Goal: Task Accomplishment & Management: Use online tool/utility

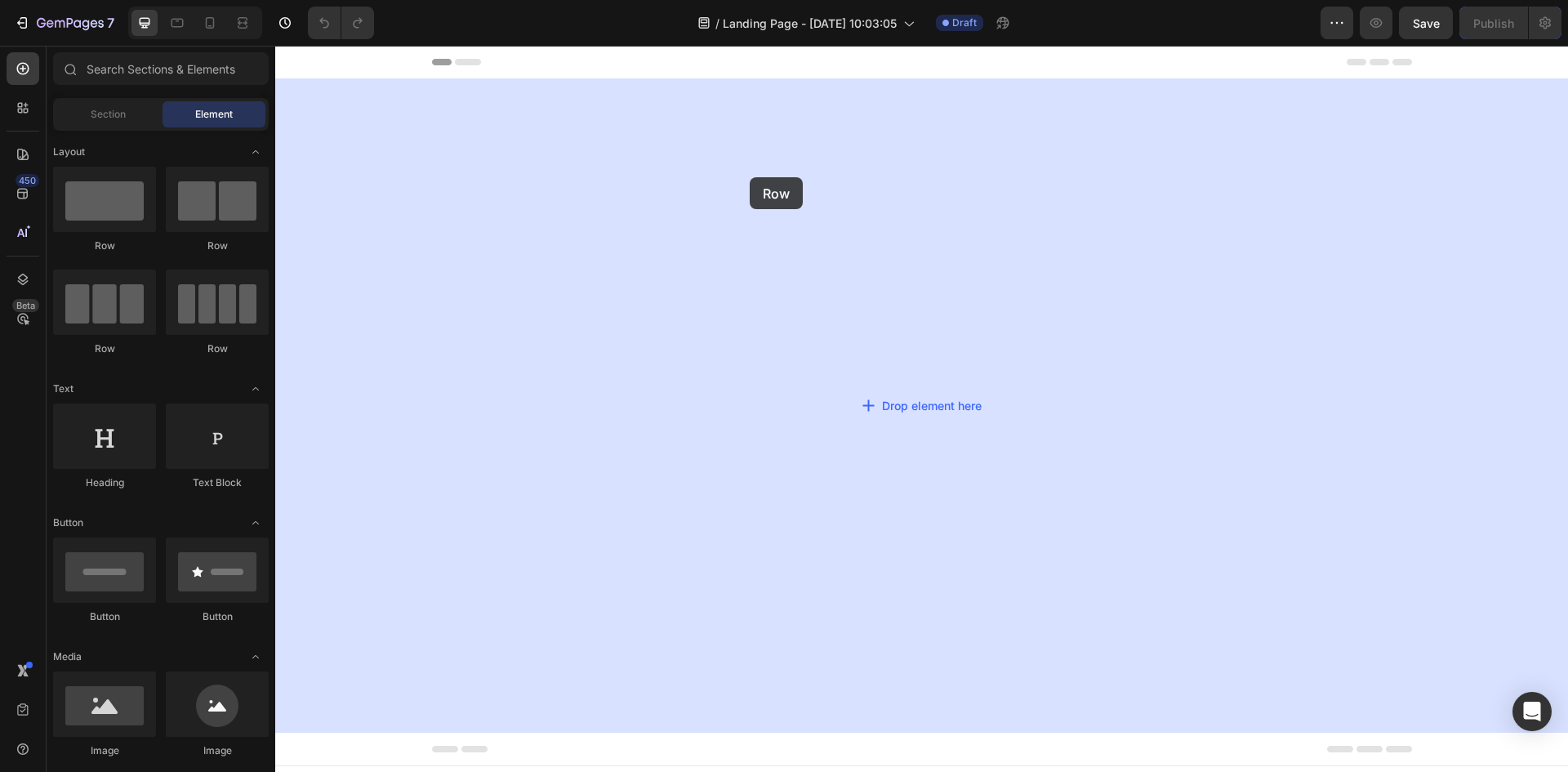
drag, startPoint x: 401, startPoint y: 263, endPoint x: 750, endPoint y: 178, distance: 359.2
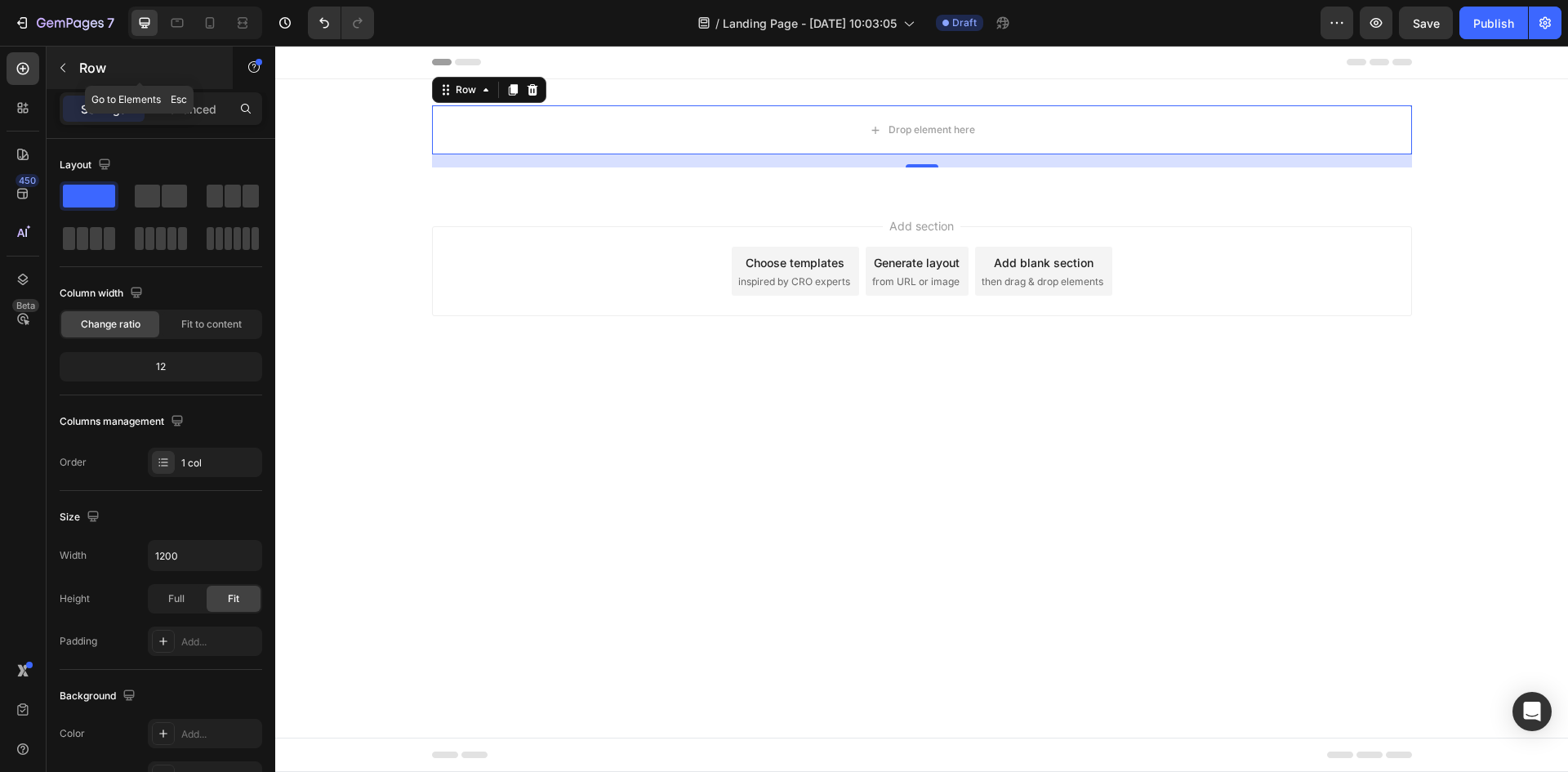
click at [63, 68] on icon "button" at bounding box center [63, 68] width 13 height 13
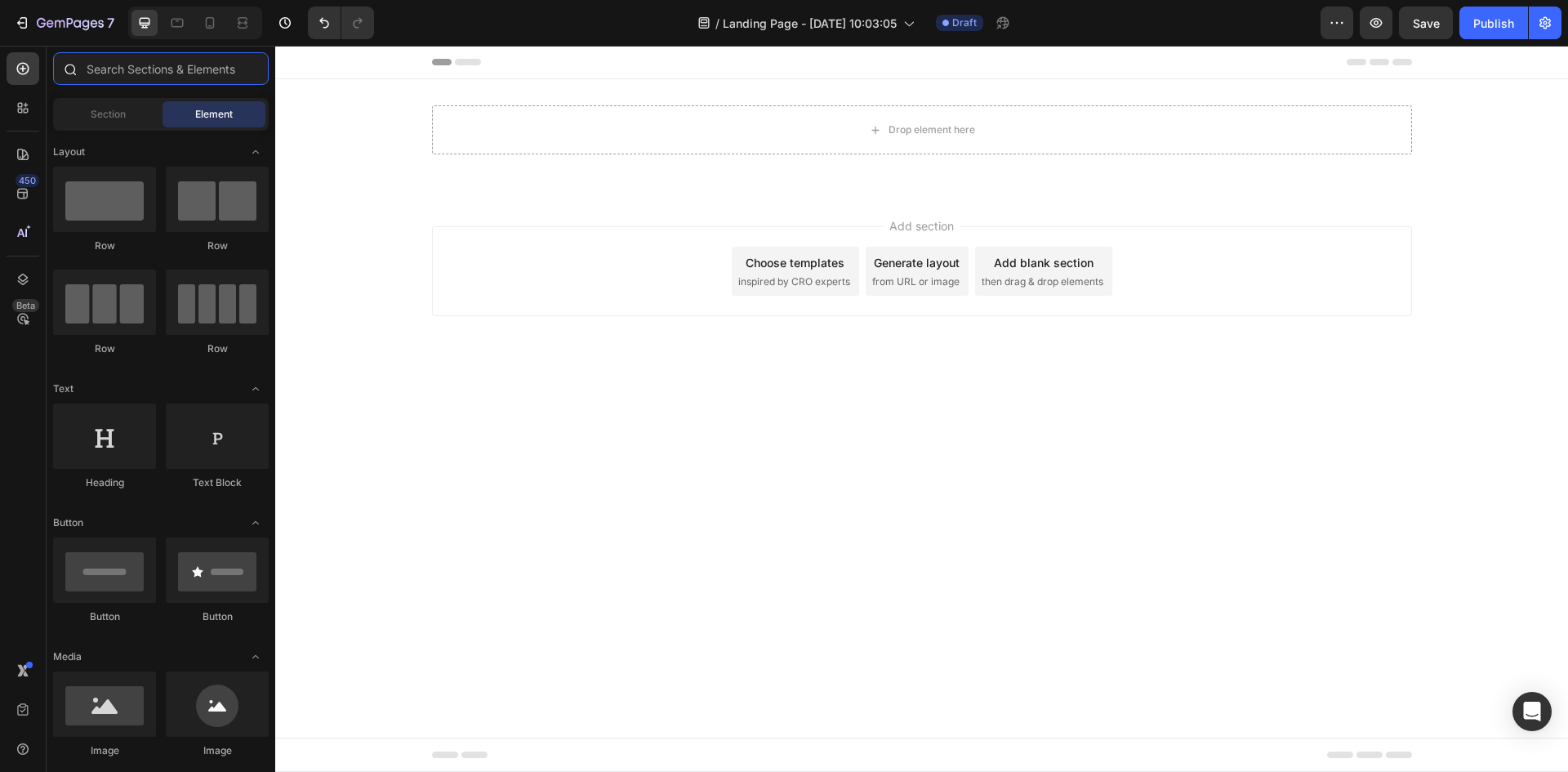
click at [108, 66] on input "text" at bounding box center [160, 68] width 215 height 32
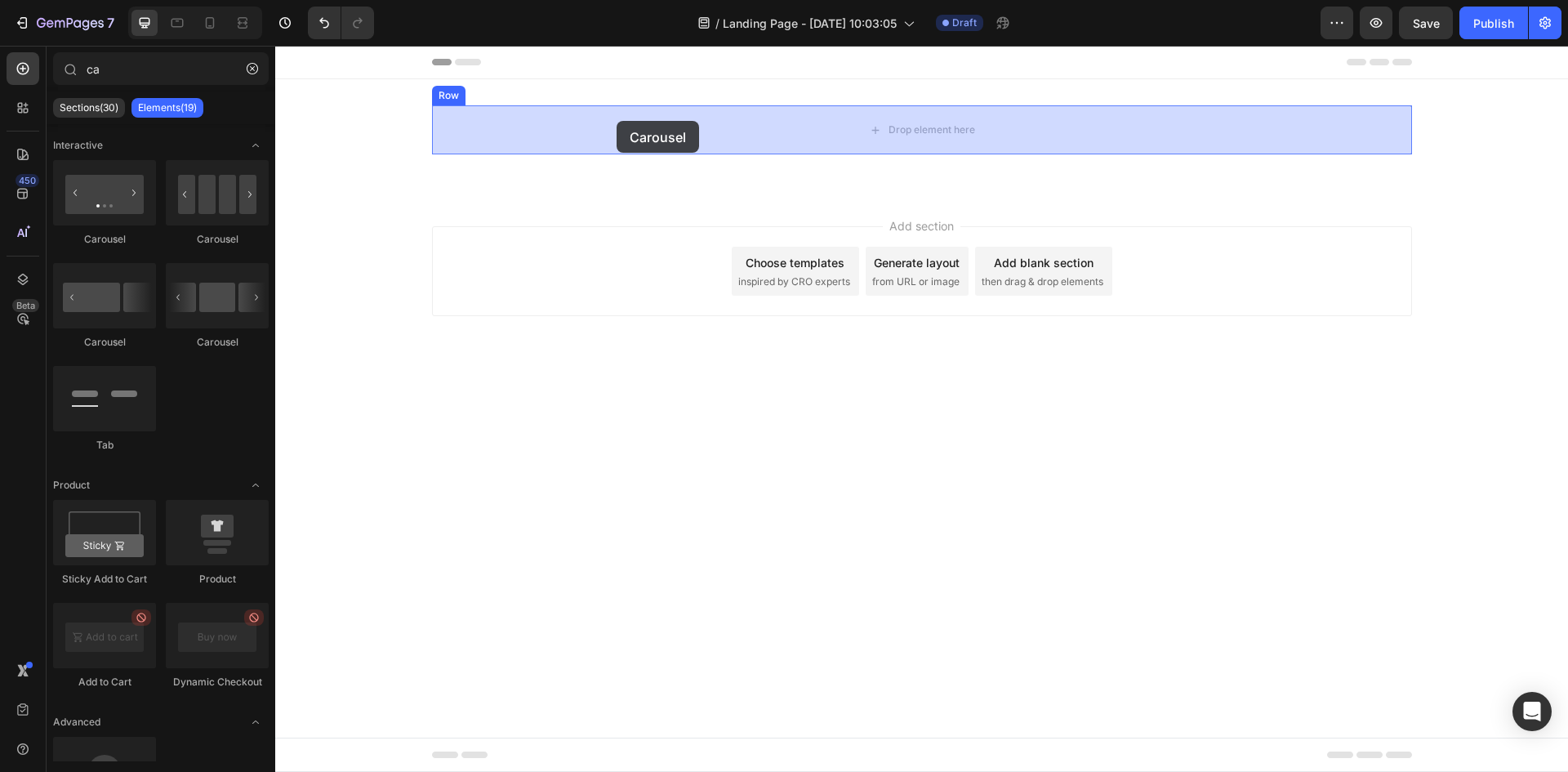
drag, startPoint x: 394, startPoint y: 243, endPoint x: 617, endPoint y: 121, distance: 254.2
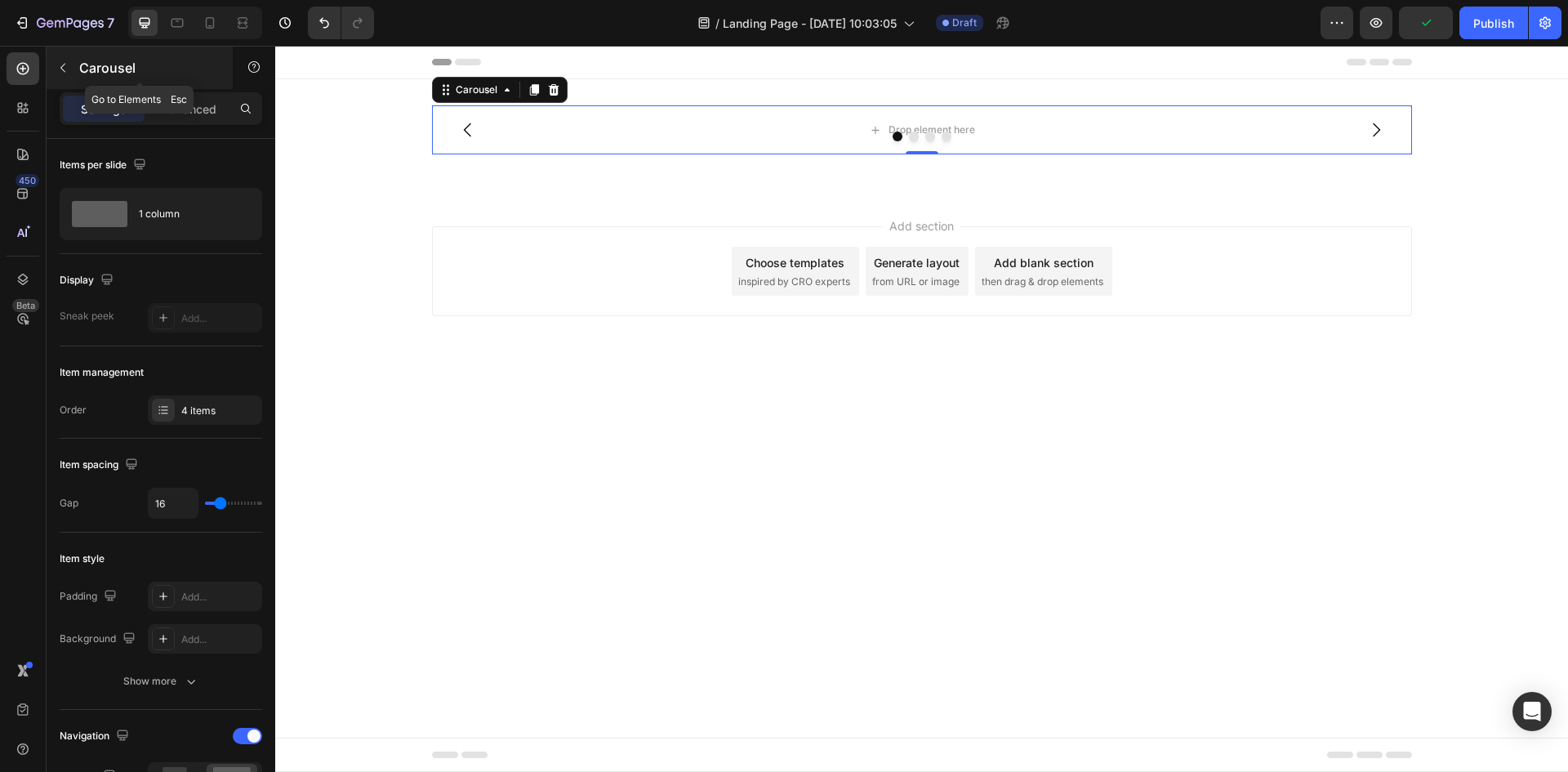
click at [62, 58] on button "button" at bounding box center [63, 68] width 27 height 27
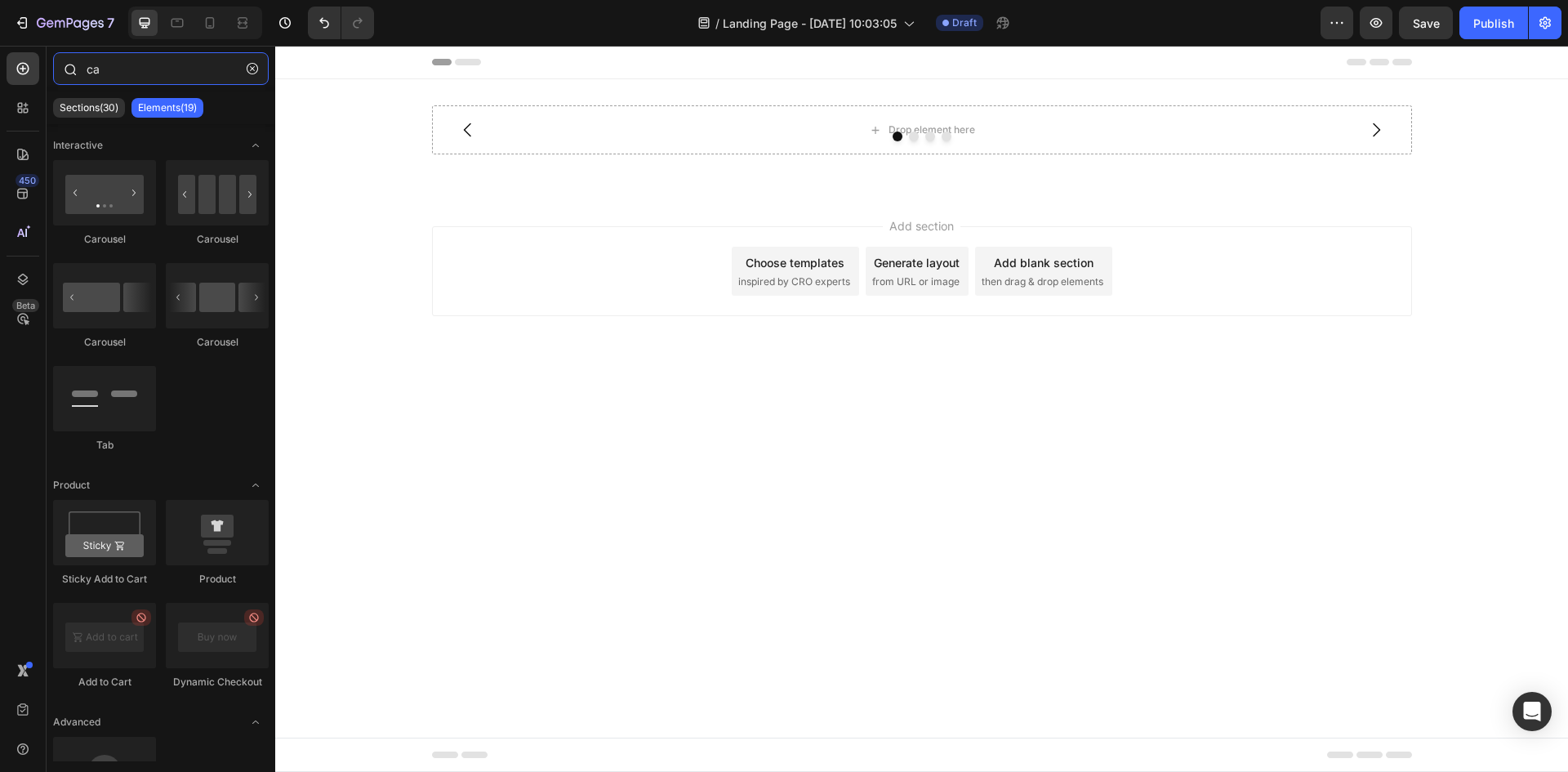
click at [147, 72] on input "ca" at bounding box center [160, 68] width 215 height 32
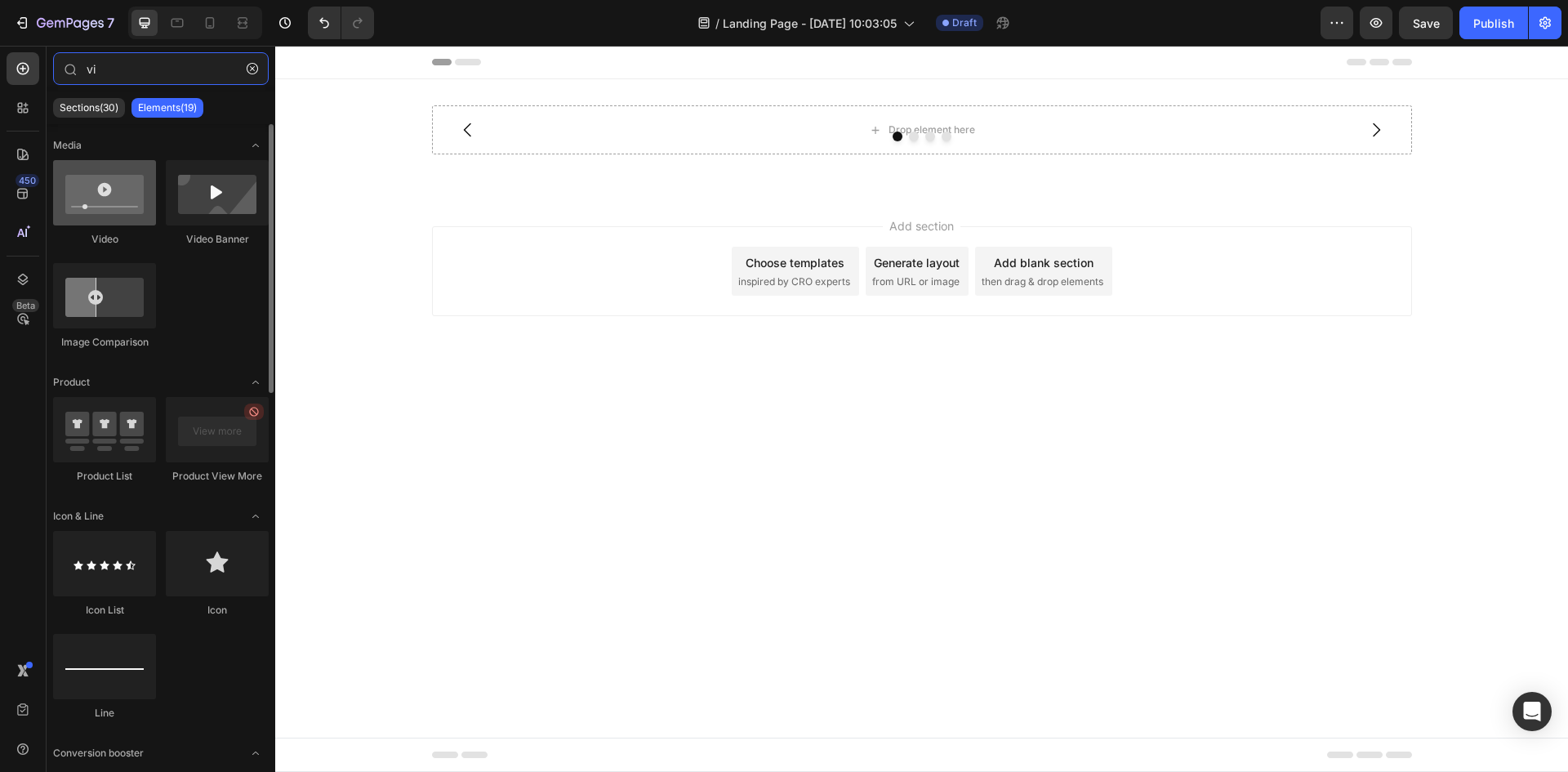
type input "vi"
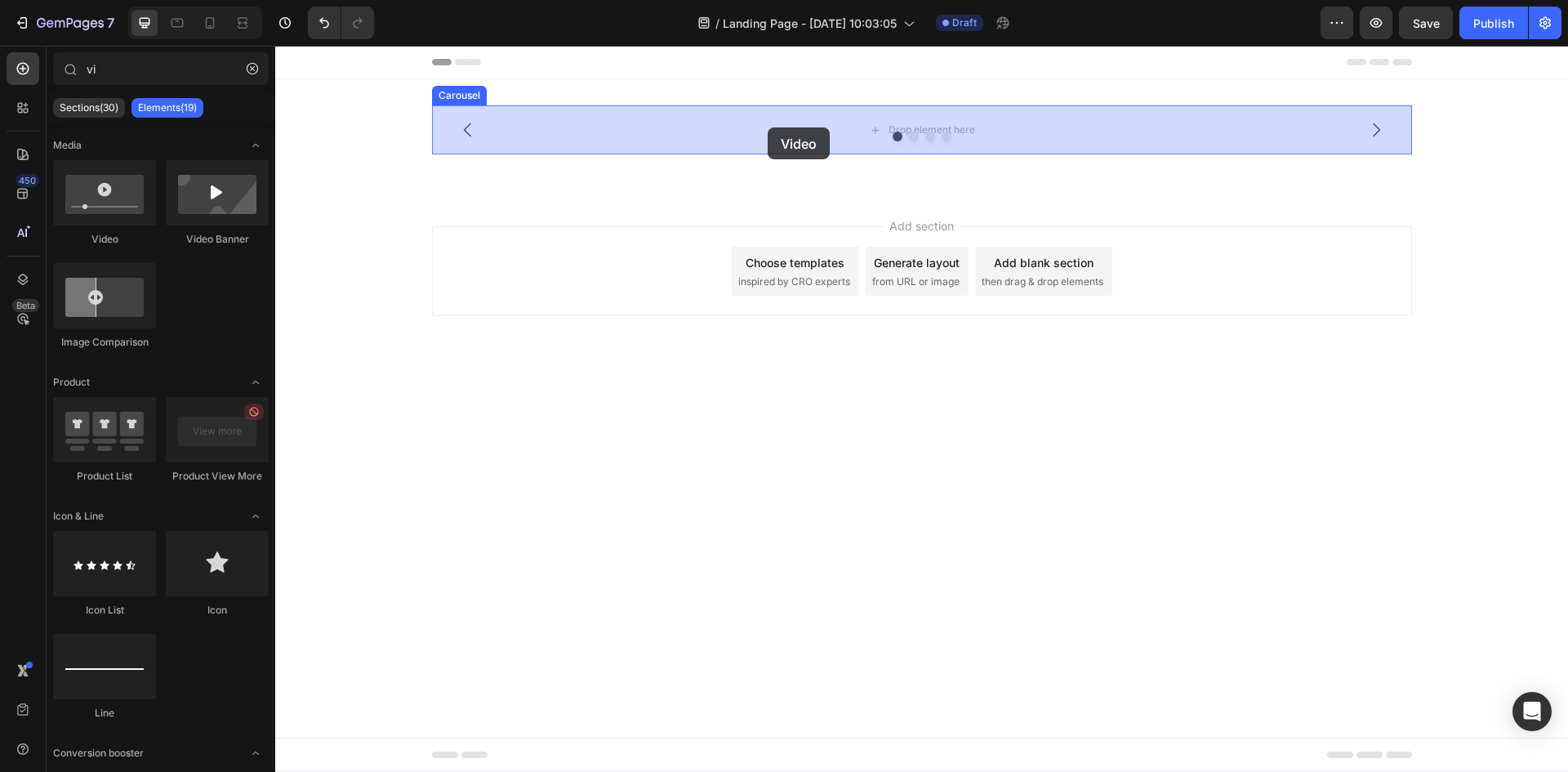
drag, startPoint x: 379, startPoint y: 254, endPoint x: 768, endPoint y: 127, distance: 409.2
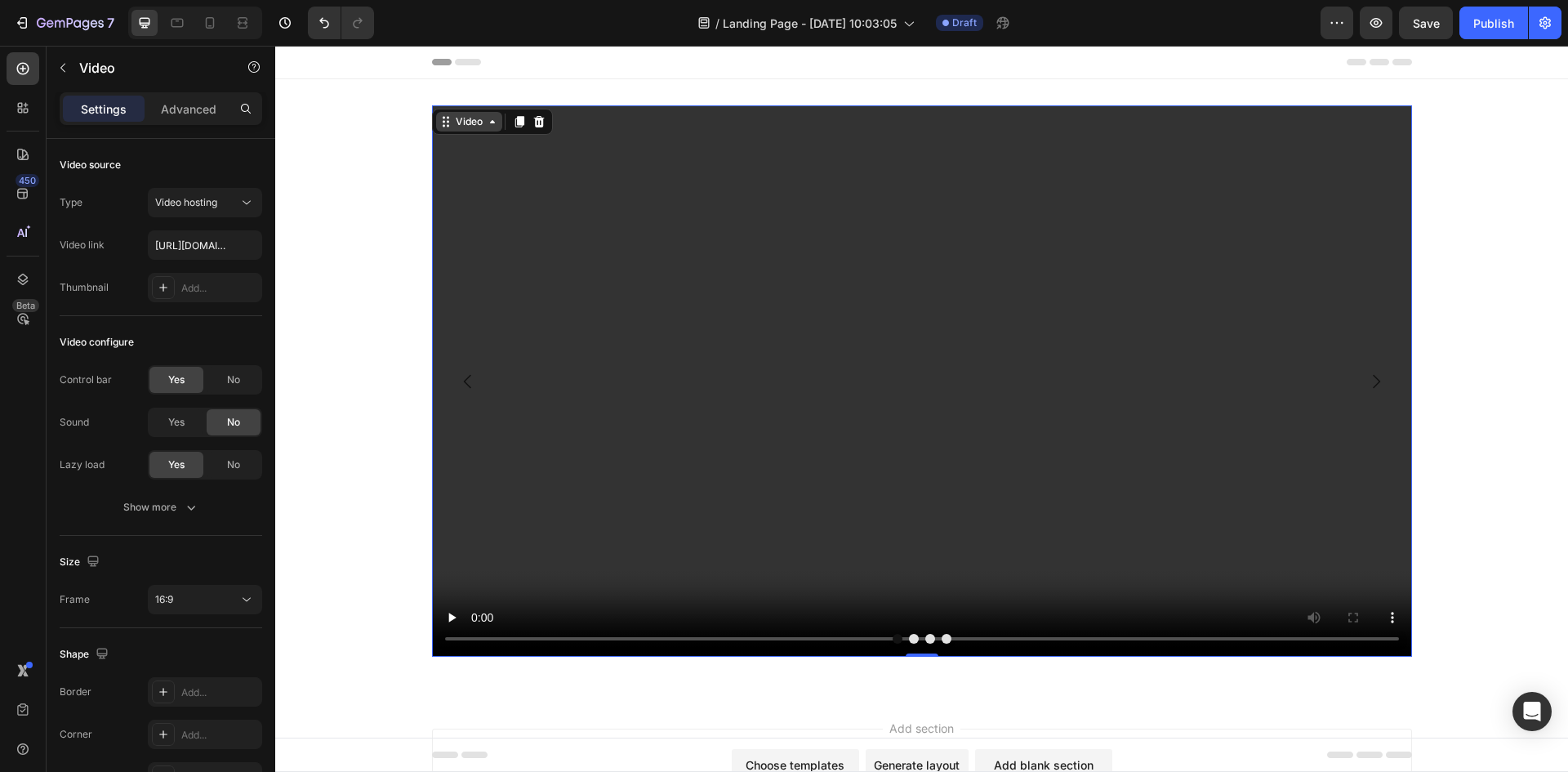
click at [464, 125] on div "Video" at bounding box center [469, 121] width 33 height 14
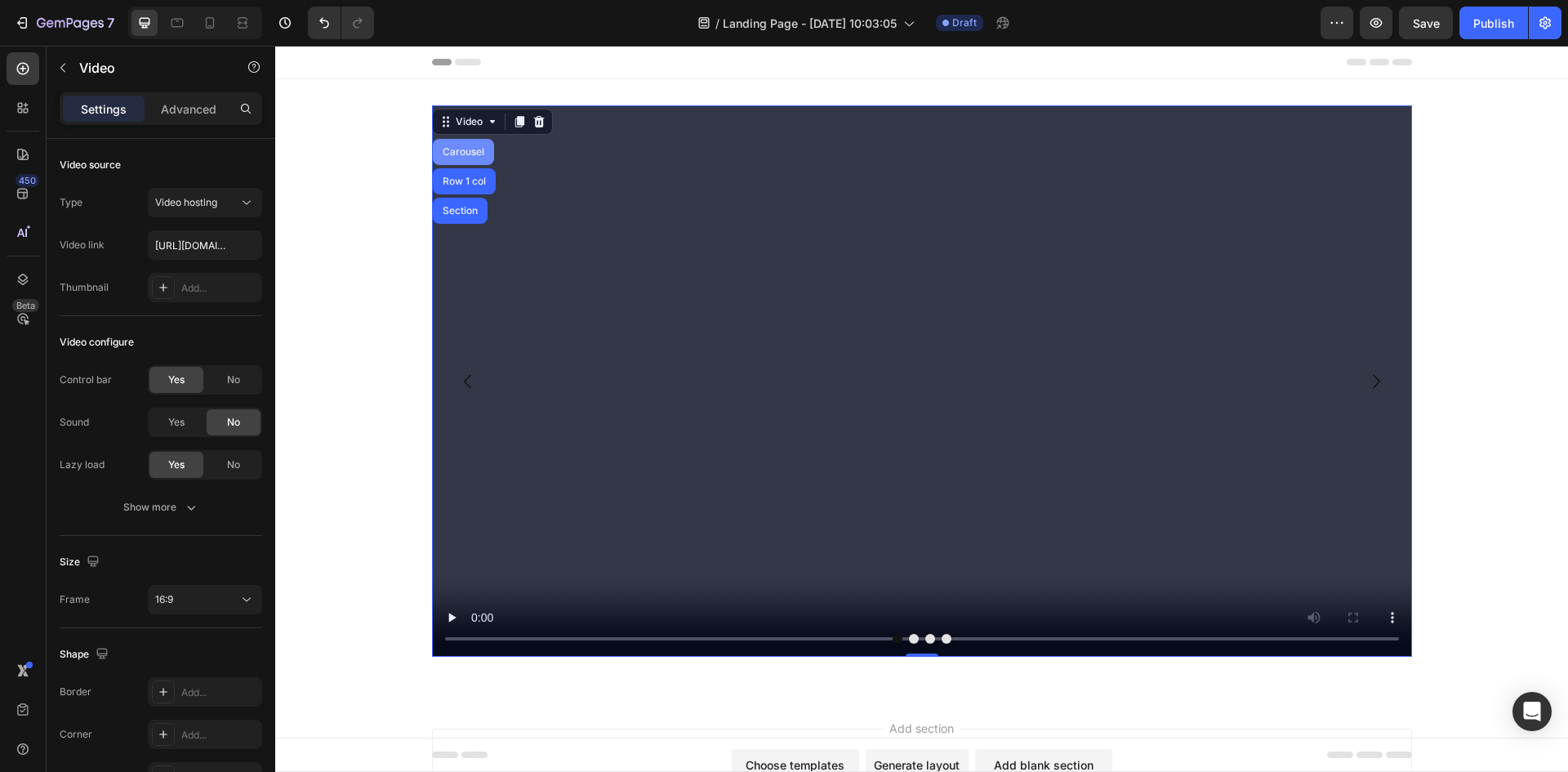
click at [451, 151] on div "Carousel" at bounding box center [463, 152] width 48 height 9
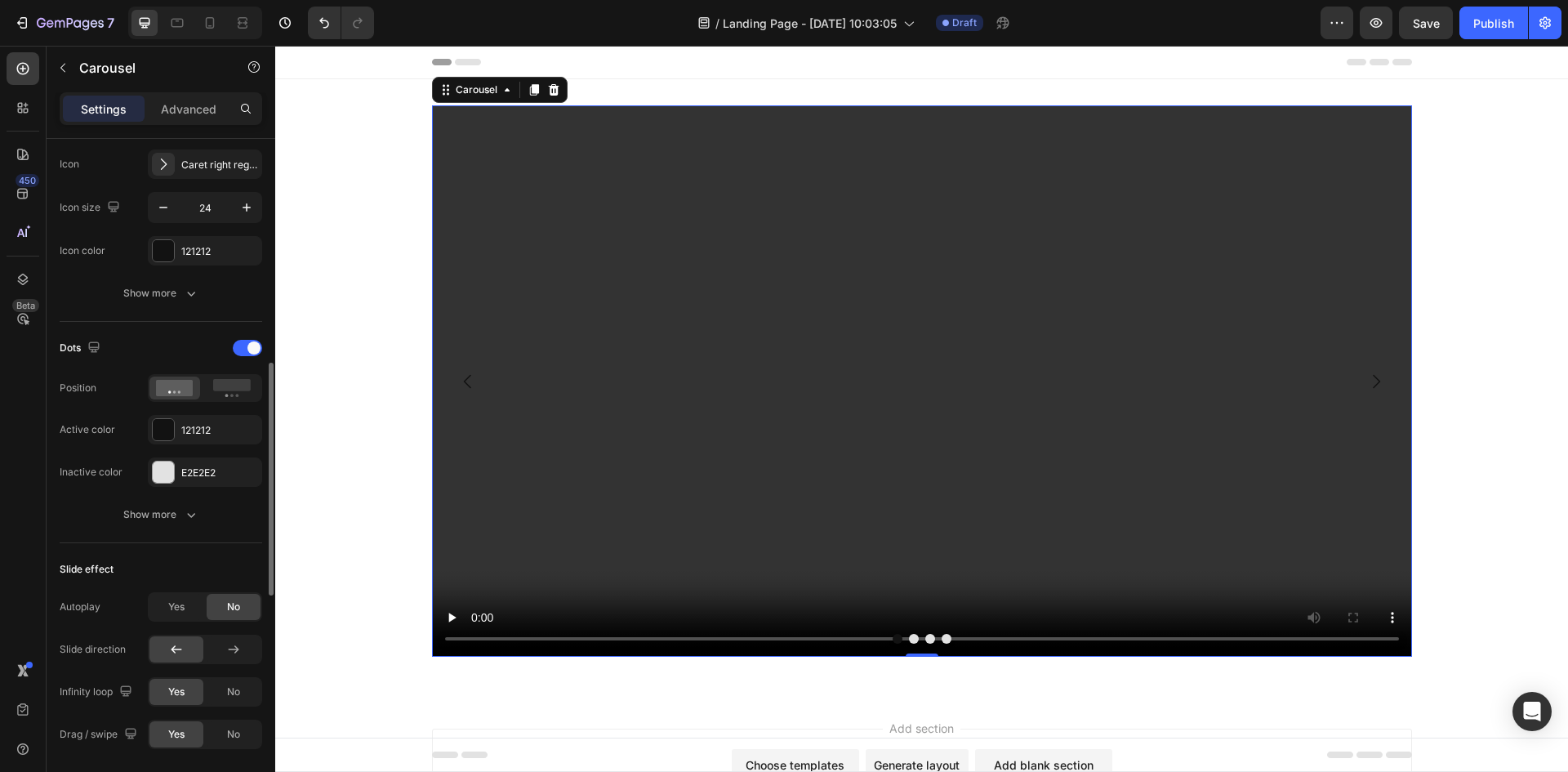
scroll to position [818, 0]
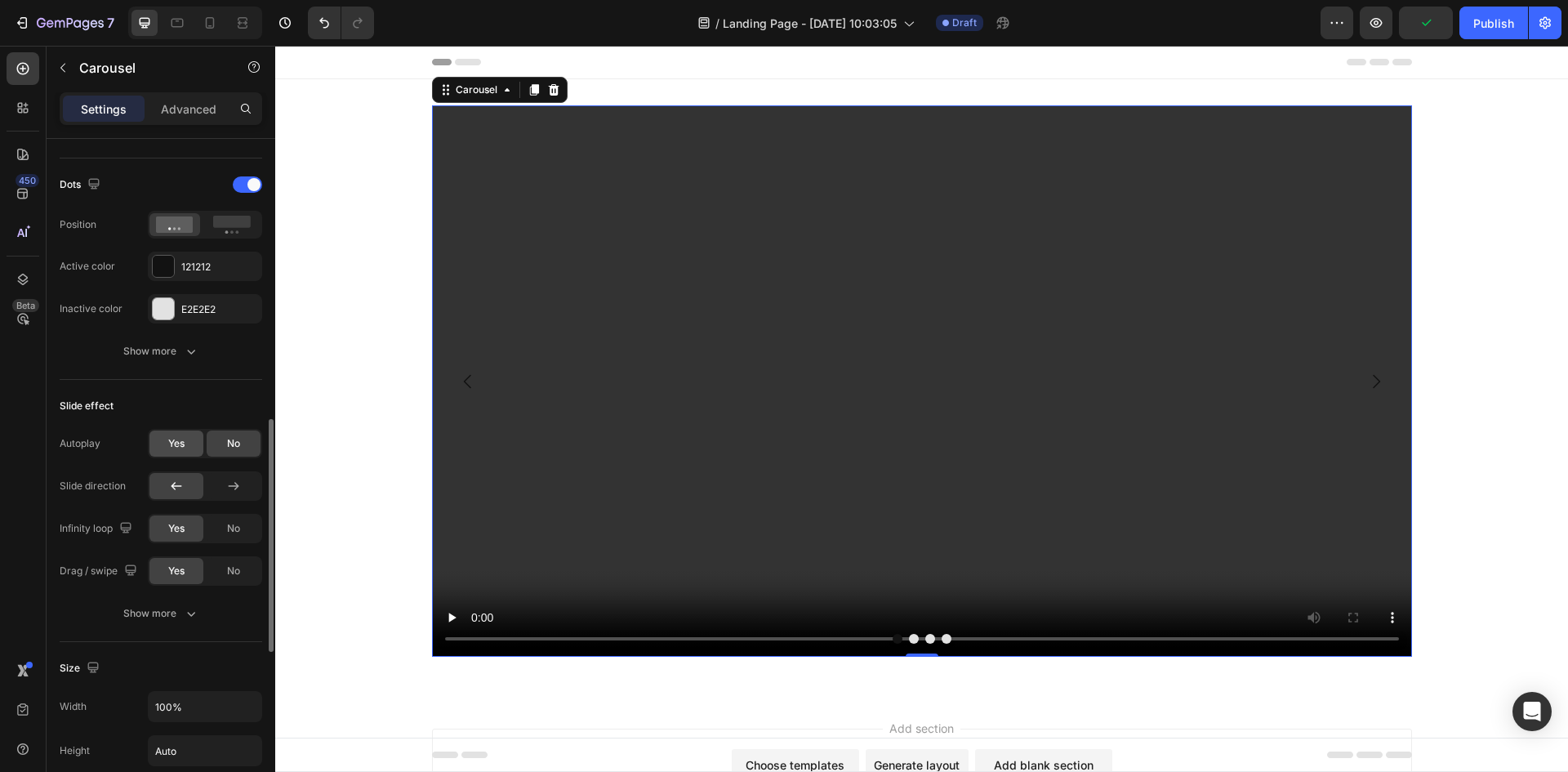
click at [191, 448] on div "Yes" at bounding box center [176, 444] width 54 height 27
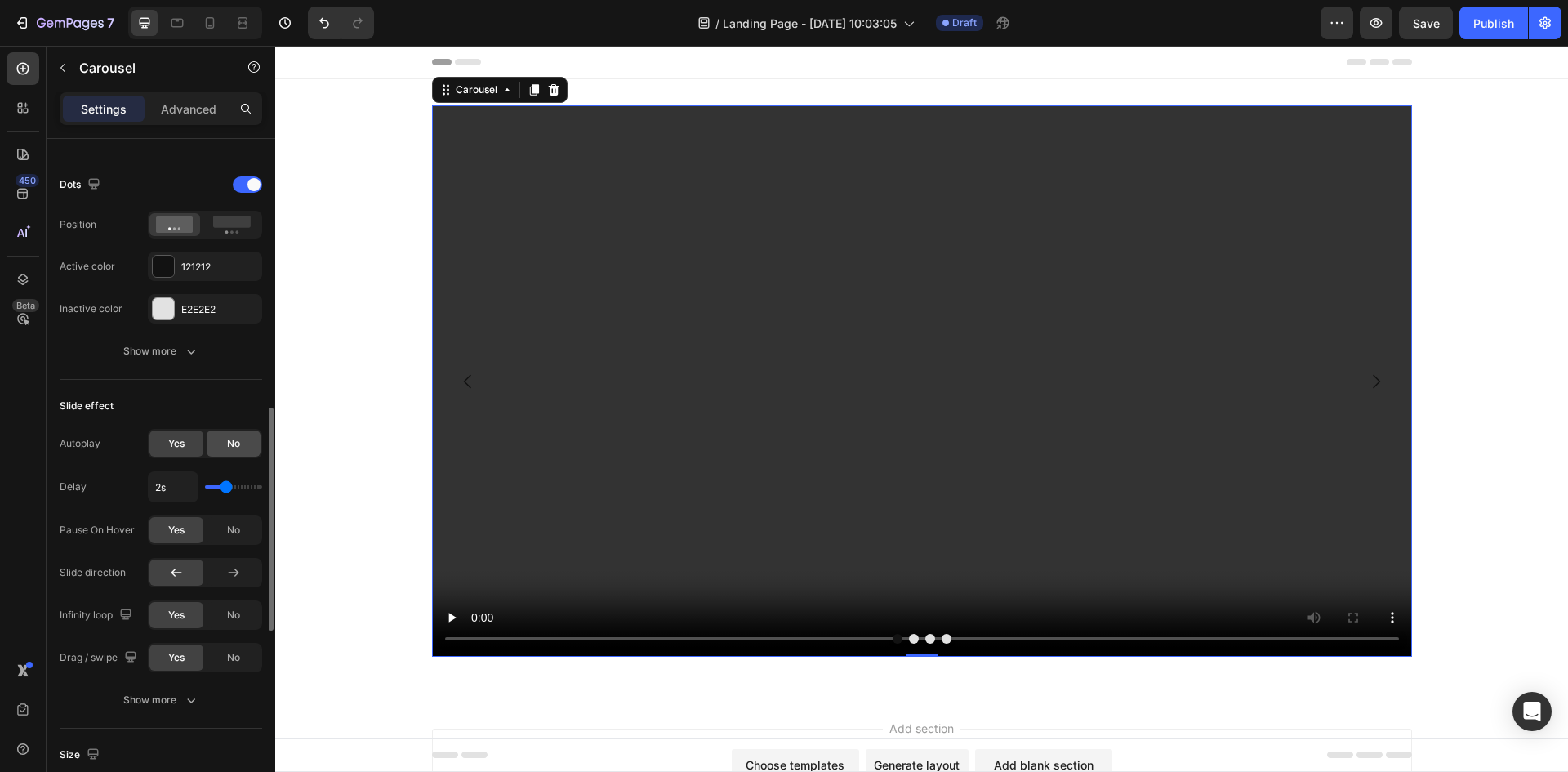
click at [241, 447] on div "No" at bounding box center [233, 444] width 54 height 27
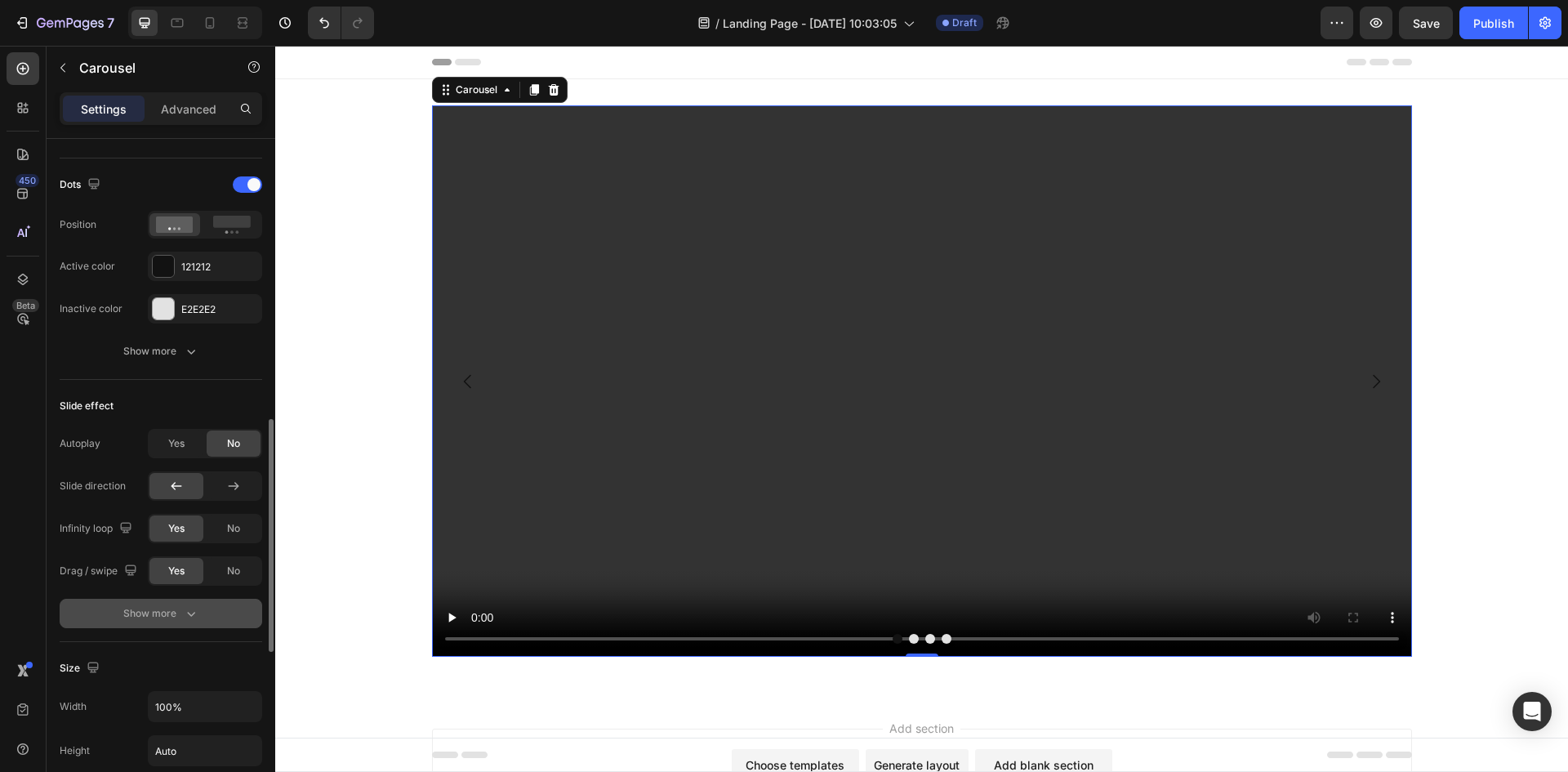
click at [138, 617] on div "Show more" at bounding box center [161, 613] width 76 height 16
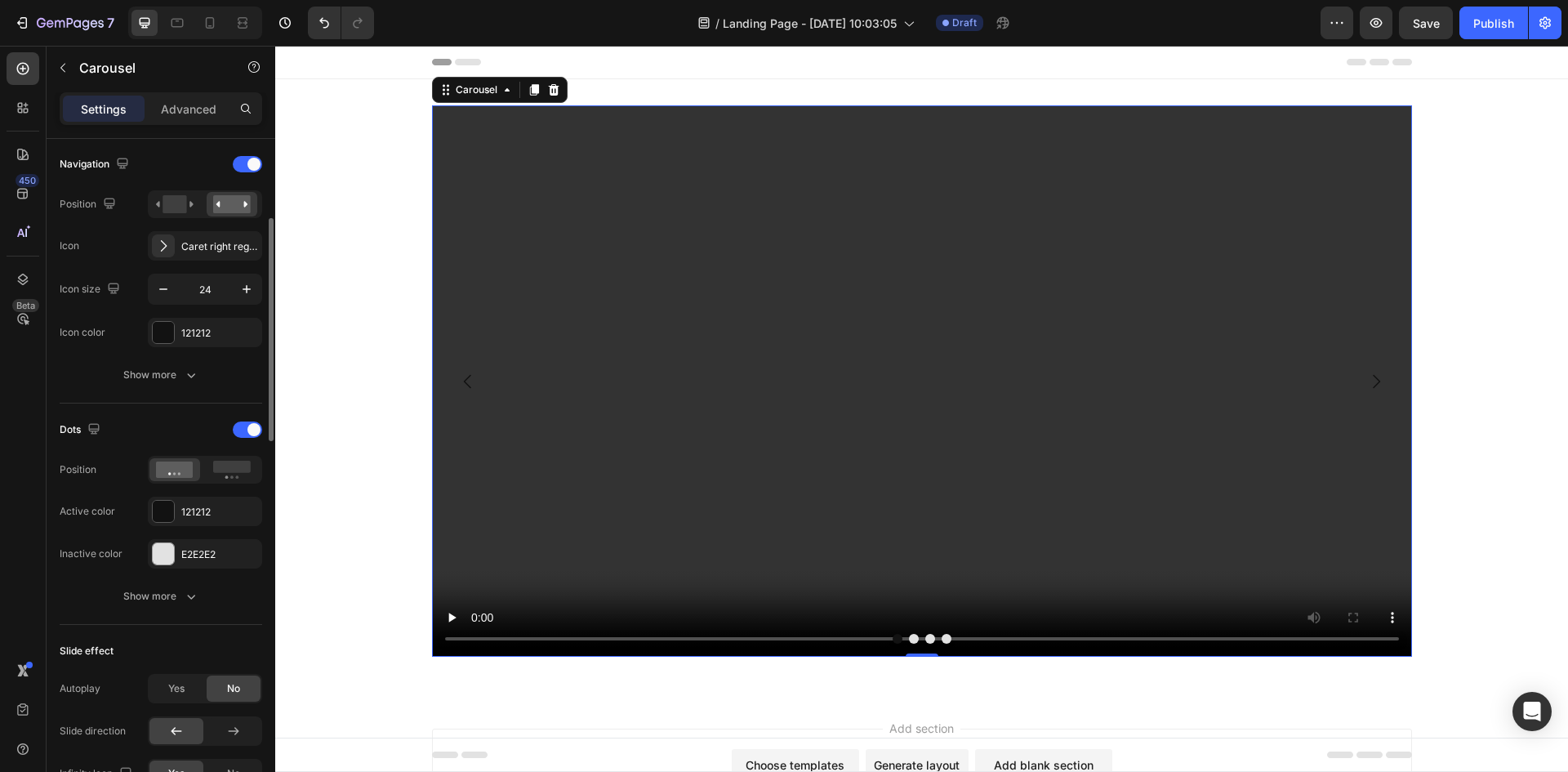
scroll to position [490, 0]
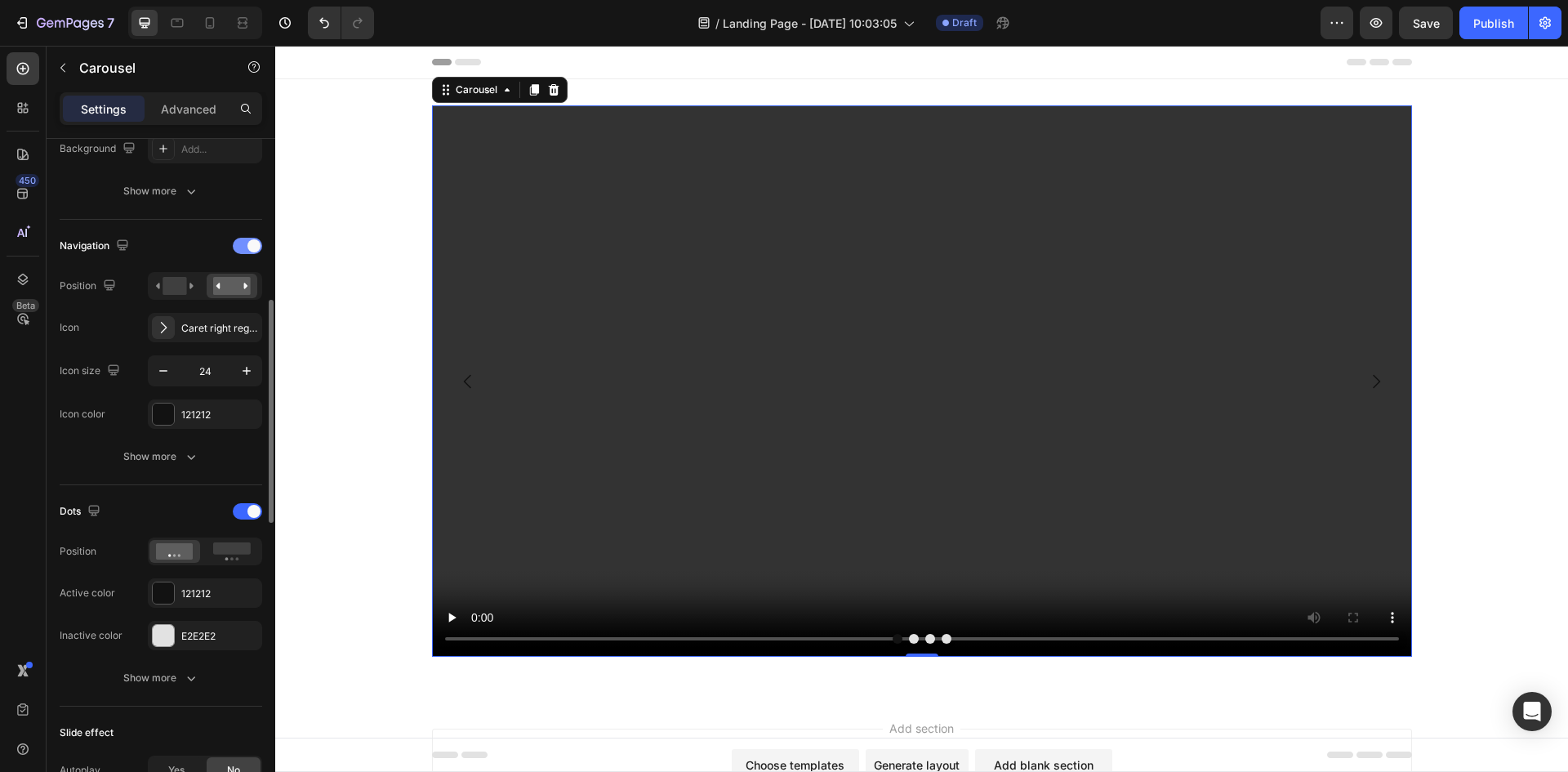
click at [252, 239] on span at bounding box center [254, 246] width 13 height 13
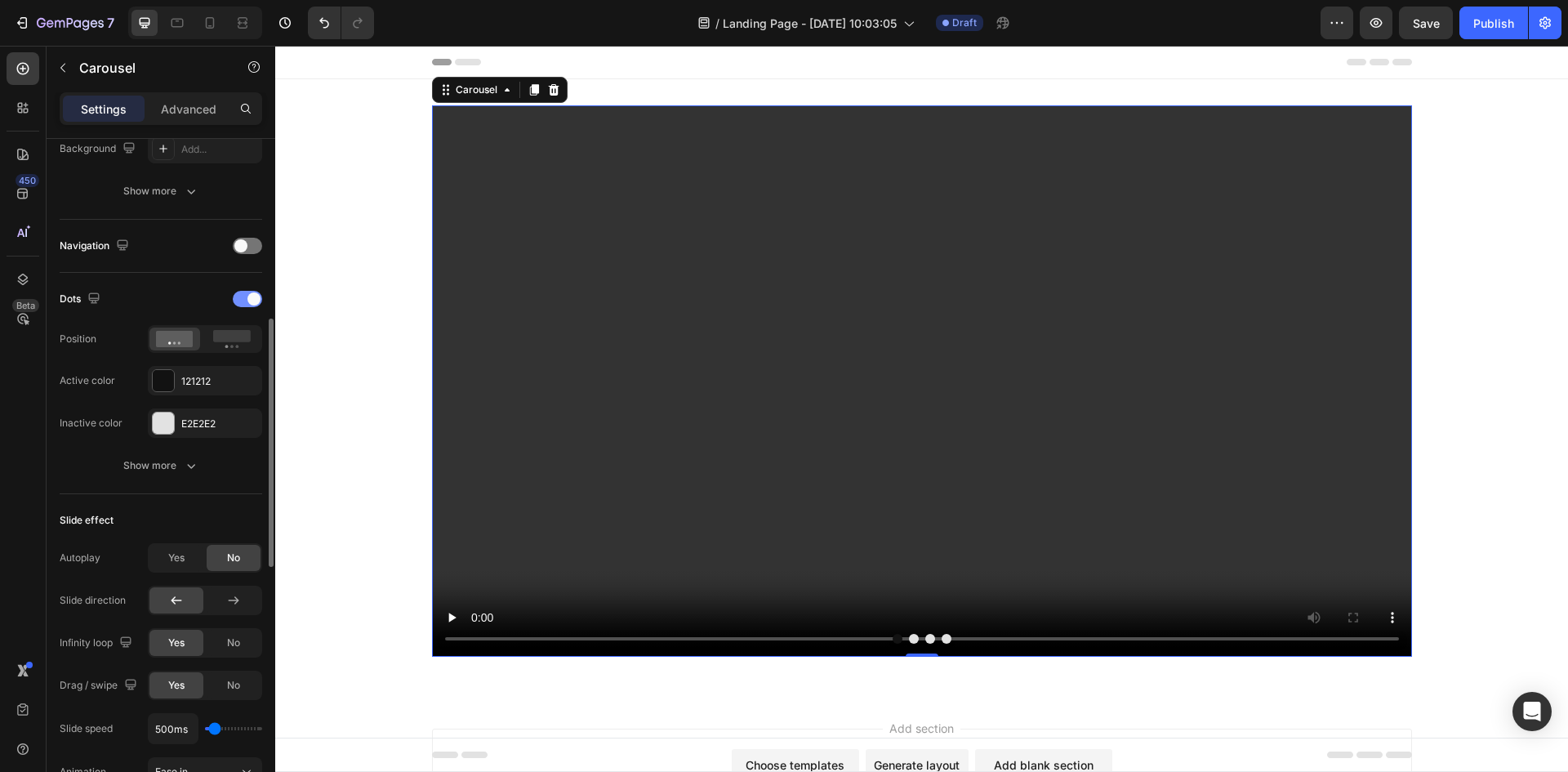
click at [249, 299] on span at bounding box center [254, 299] width 13 height 13
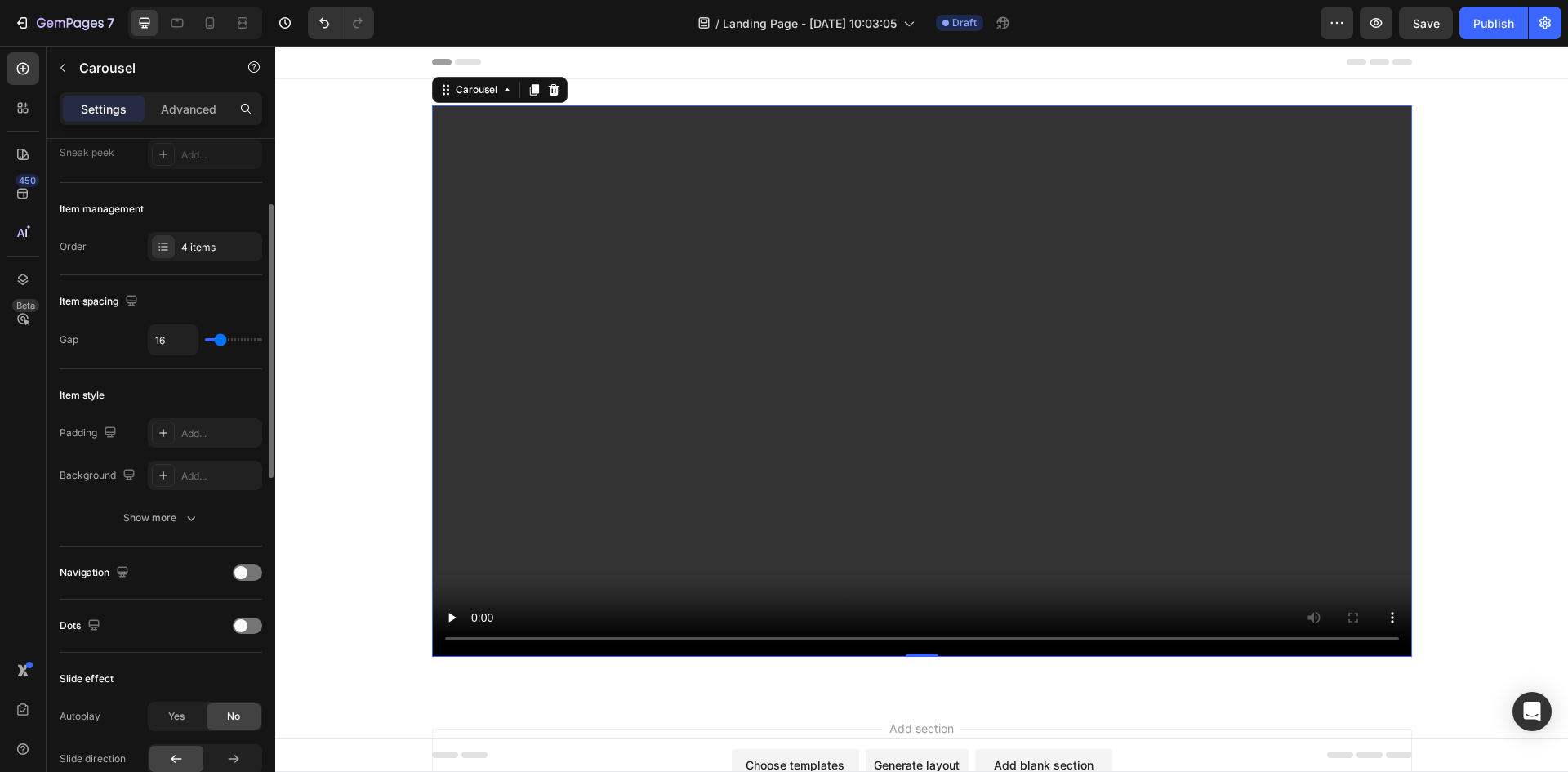
scroll to position [0, 0]
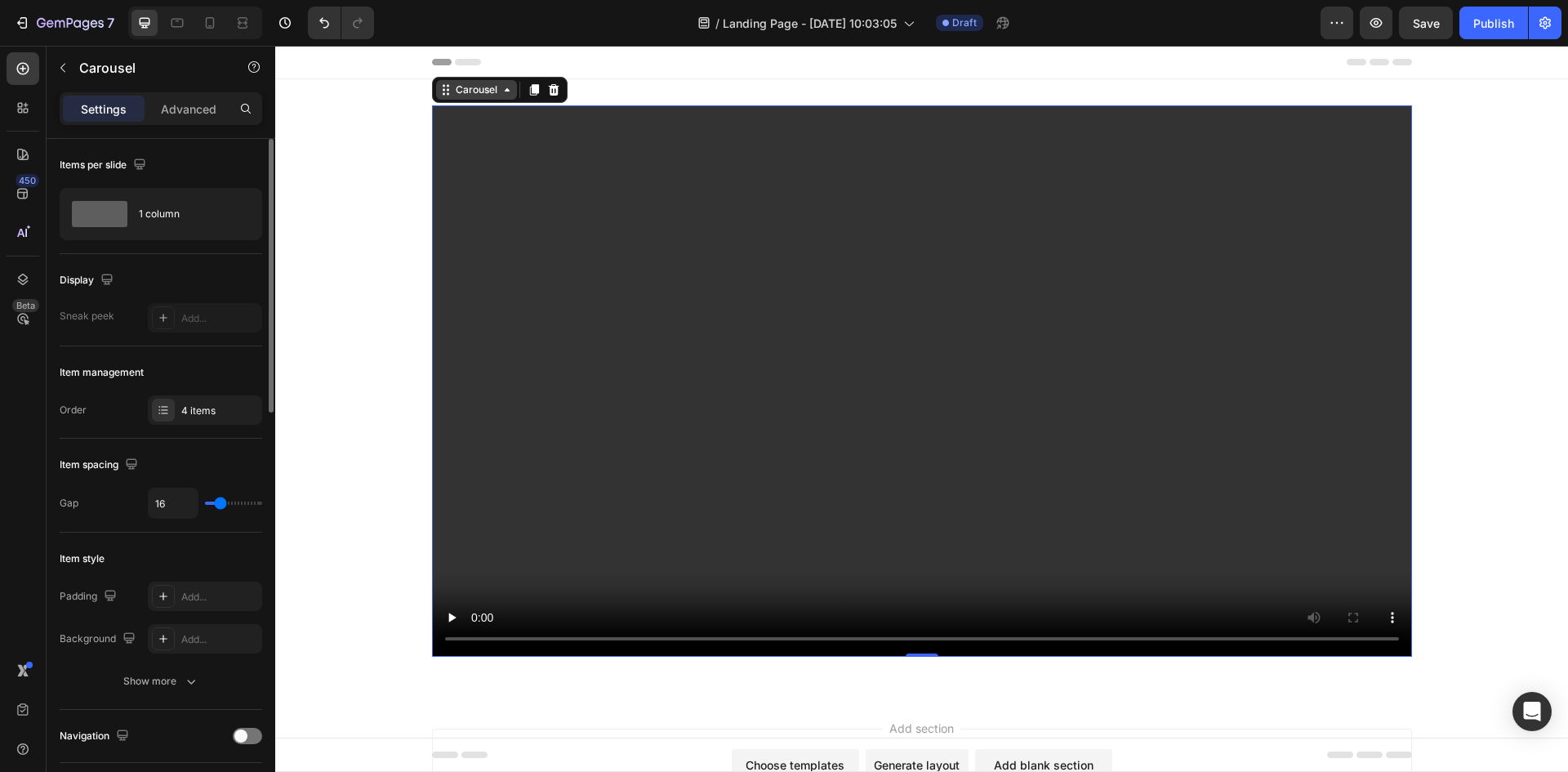
click at [469, 95] on div "Carousel" at bounding box center [476, 89] width 48 height 14
click at [551, 225] on video at bounding box center [922, 381] width 980 height 552
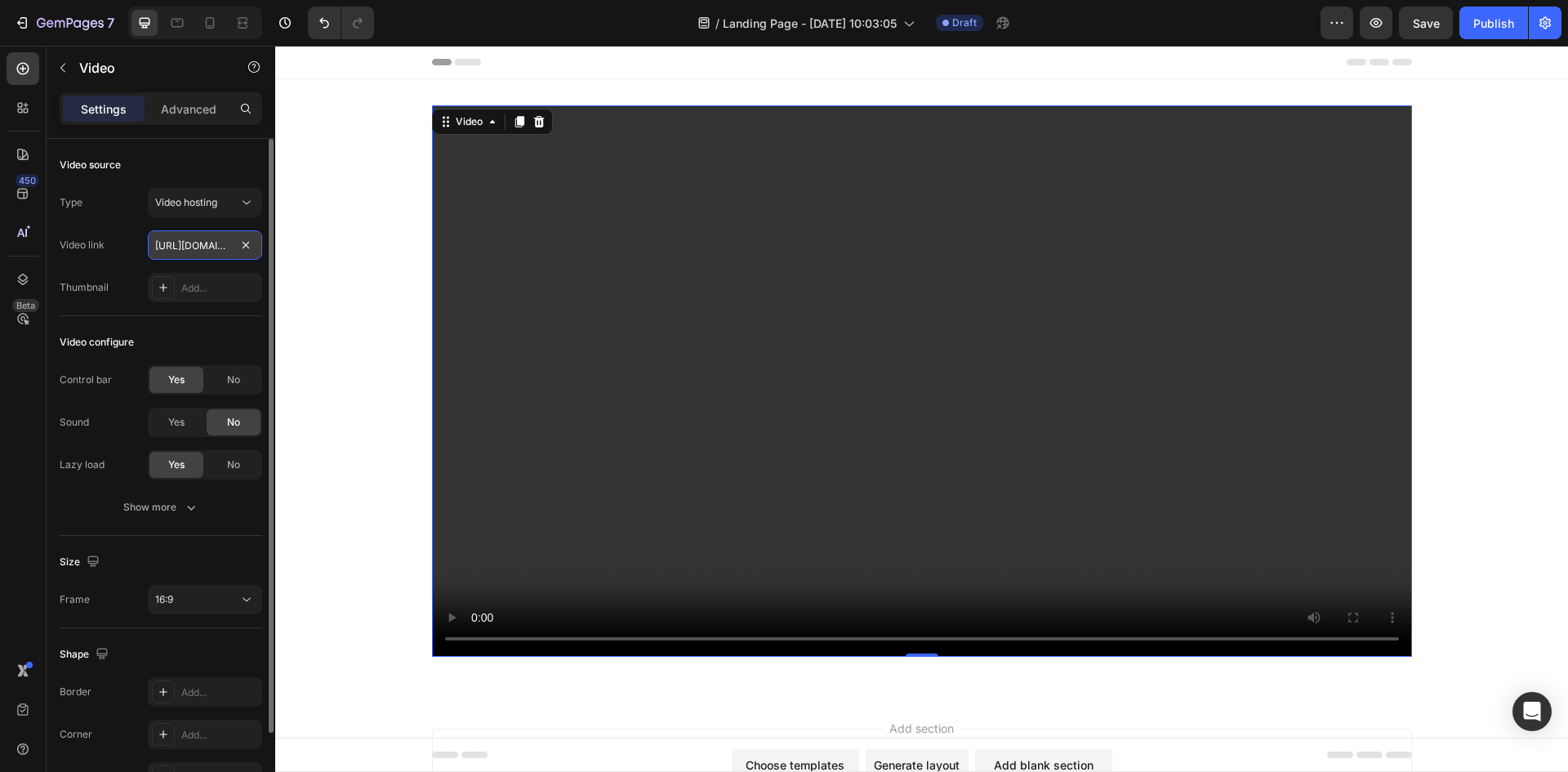
click at [198, 249] on input "[URL][DOMAIN_NAME]" at bounding box center [205, 245] width 114 height 29
type input "[URL][DOMAIN_NAME]"
click at [167, 511] on div "Show more" at bounding box center [161, 507] width 76 height 16
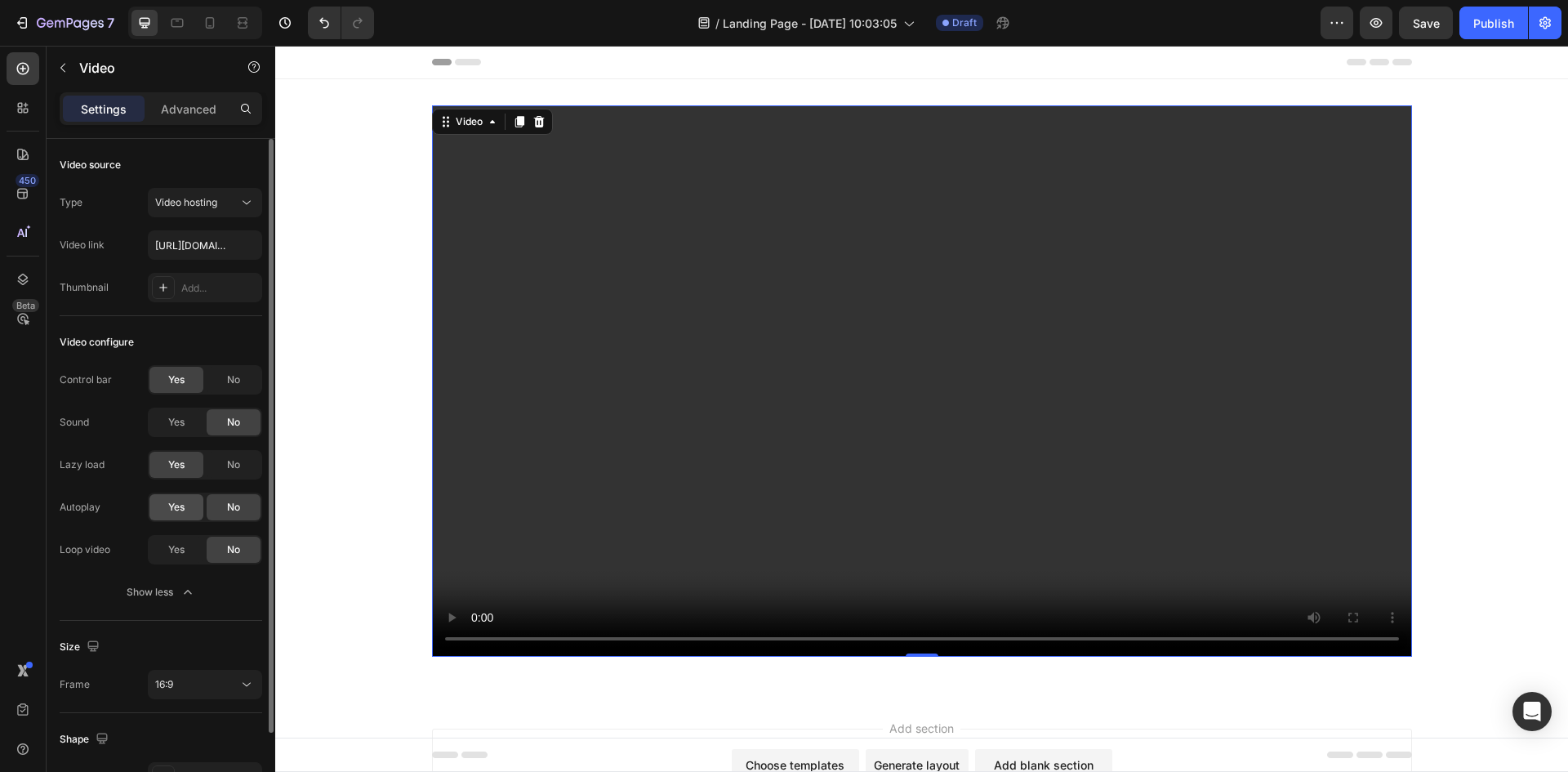
click at [169, 516] on div "Yes" at bounding box center [176, 508] width 54 height 27
click at [190, 541] on div "Yes" at bounding box center [176, 550] width 54 height 27
click at [224, 473] on div "No" at bounding box center [233, 465] width 54 height 27
click at [226, 379] on div "No" at bounding box center [233, 380] width 54 height 27
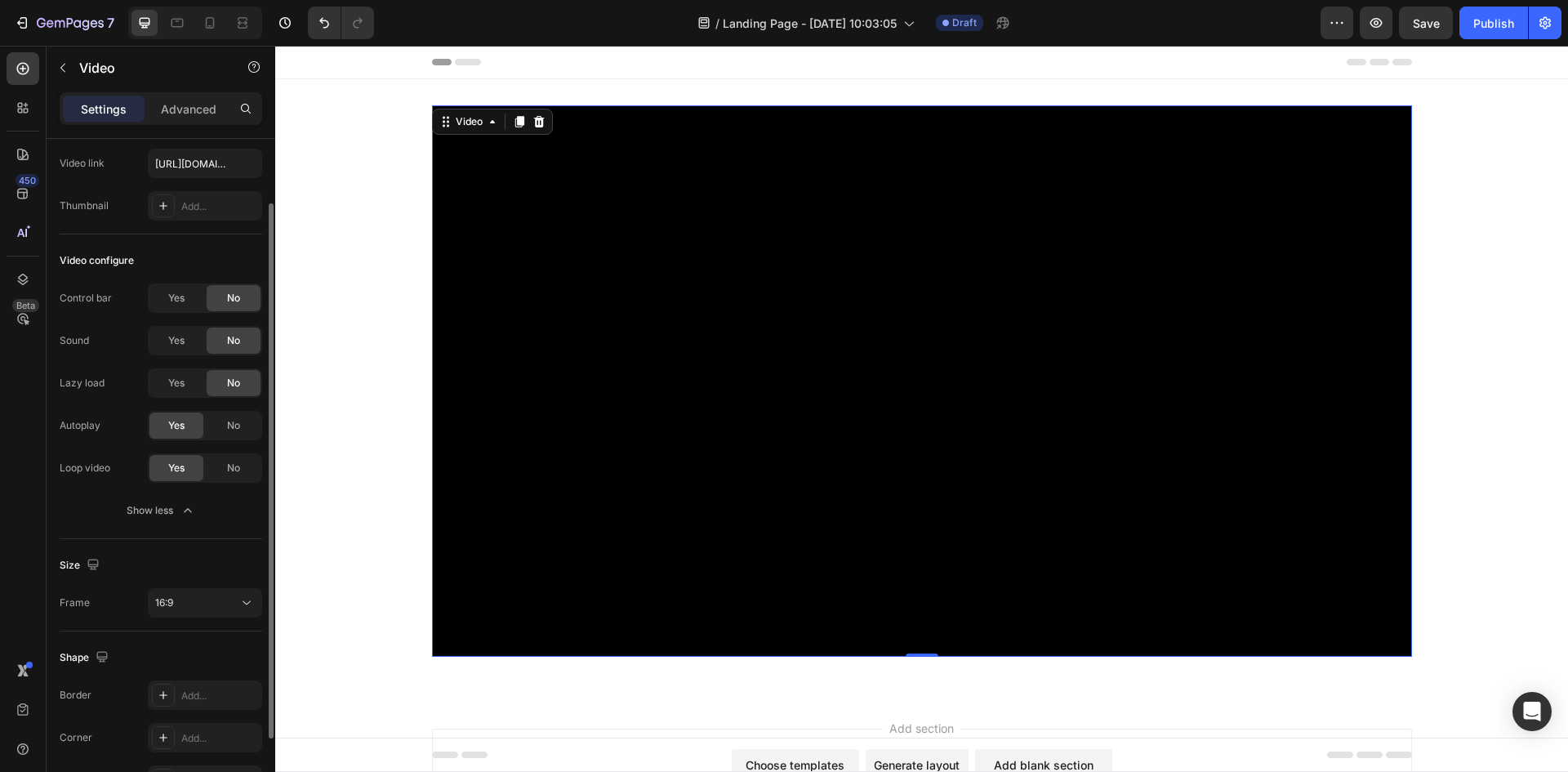
scroll to position [163, 0]
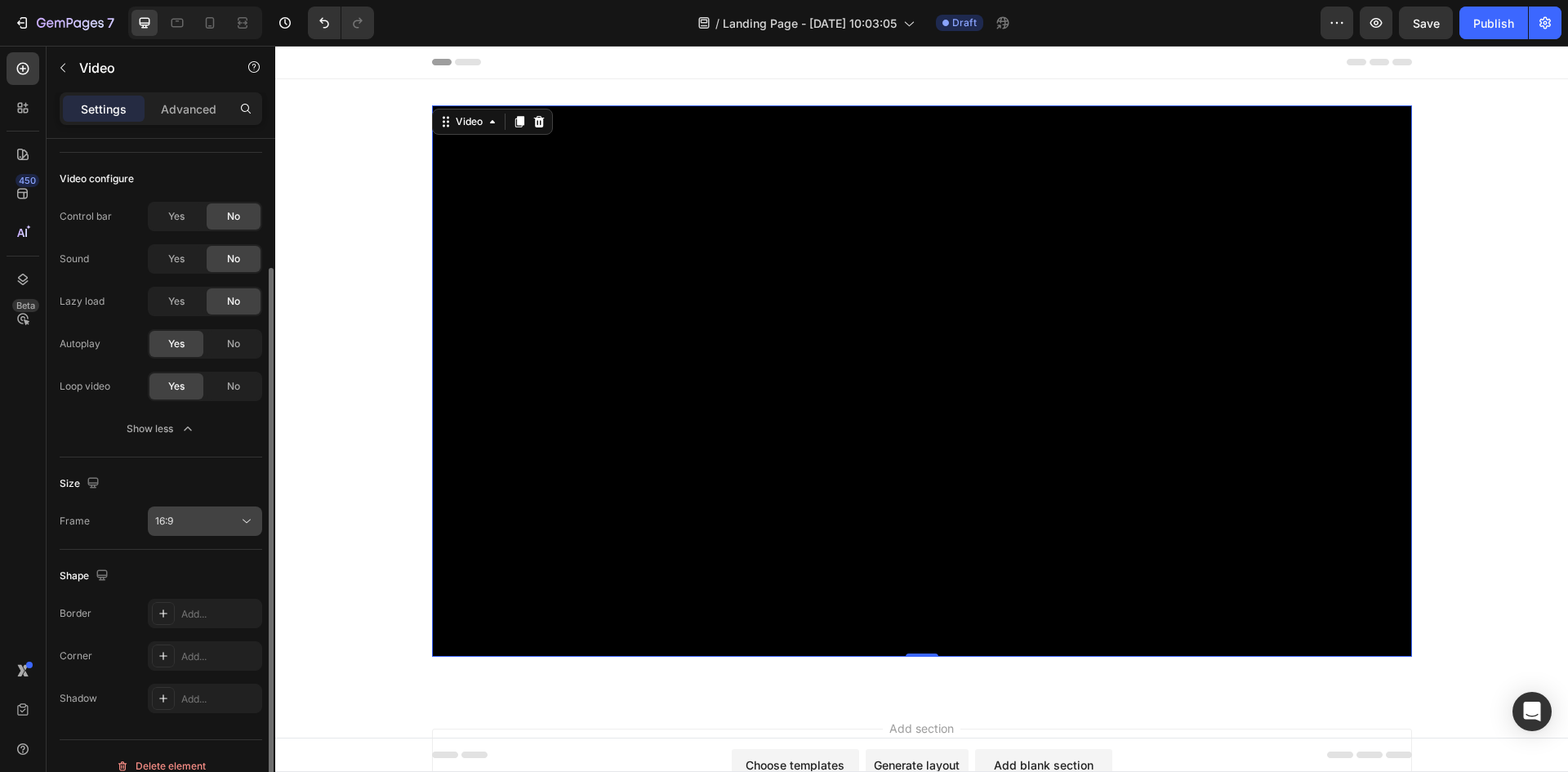
click at [200, 523] on div "16:9" at bounding box center [197, 520] width 84 height 14
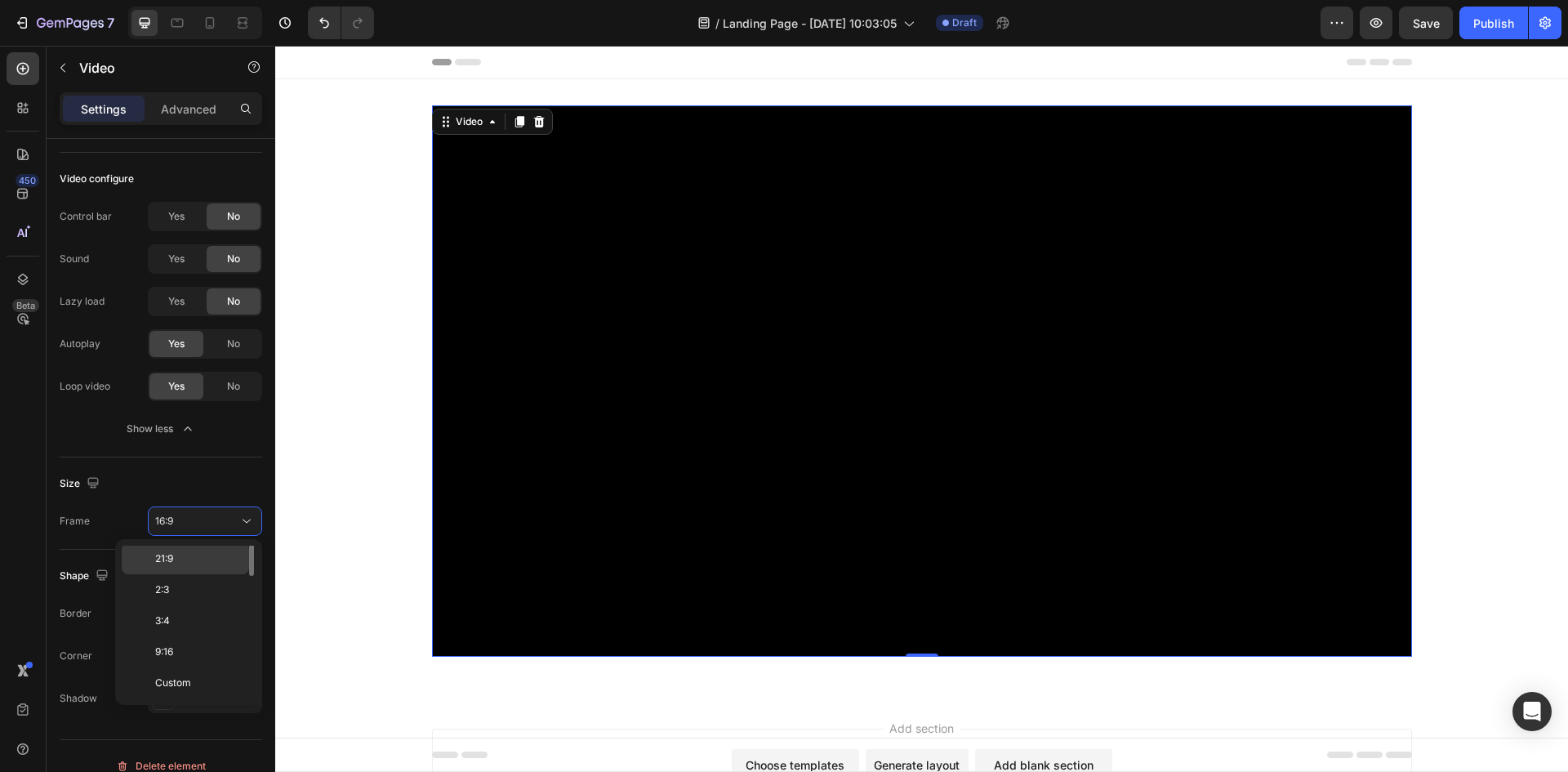
scroll to position [0, 0]
click at [183, 469] on div "Size Frame 16:9" at bounding box center [160, 503] width 202 height 92
click at [467, 128] on div "Video" at bounding box center [469, 121] width 33 height 14
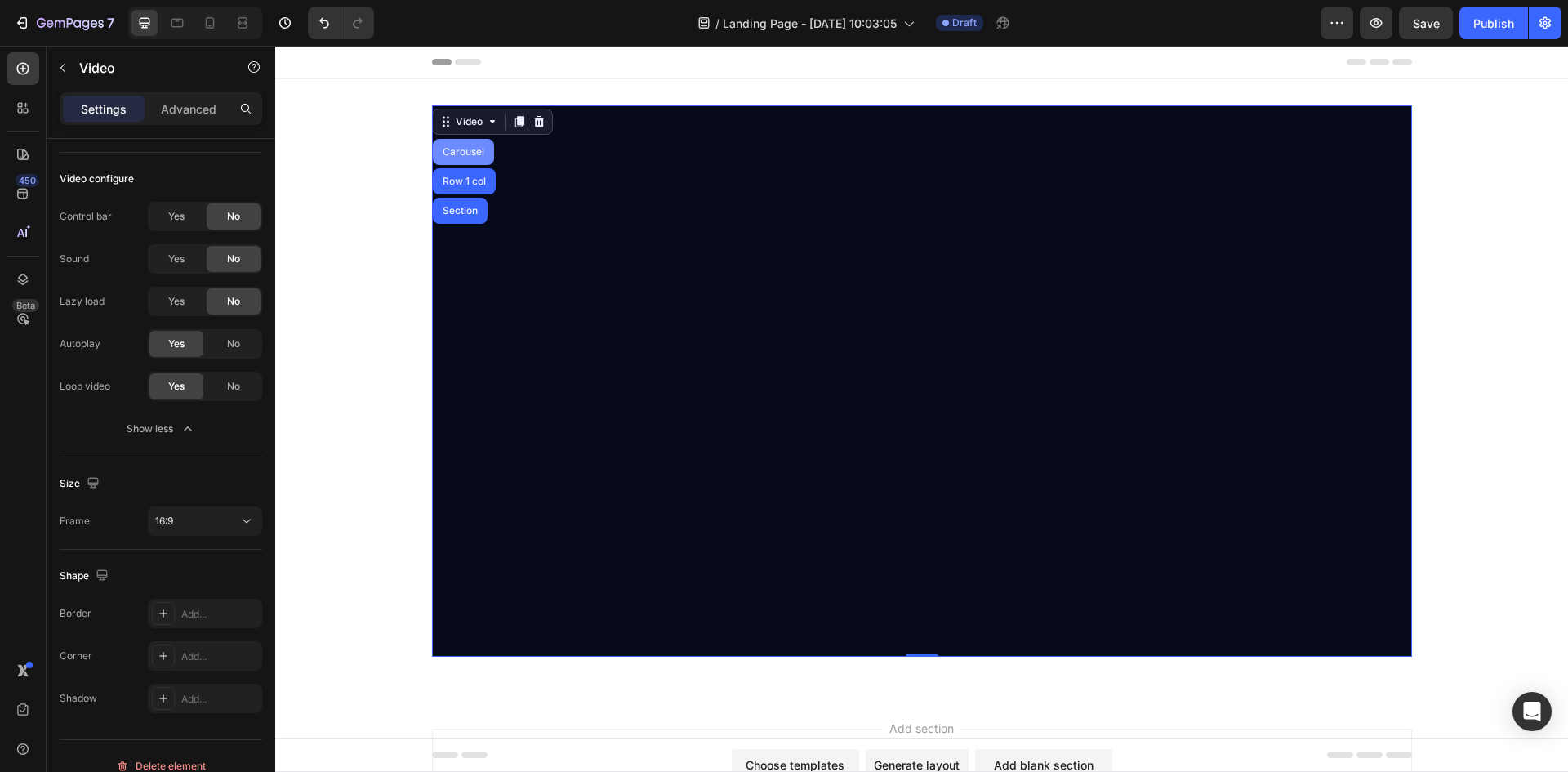
click at [457, 142] on div "Carousel" at bounding box center [463, 152] width 62 height 27
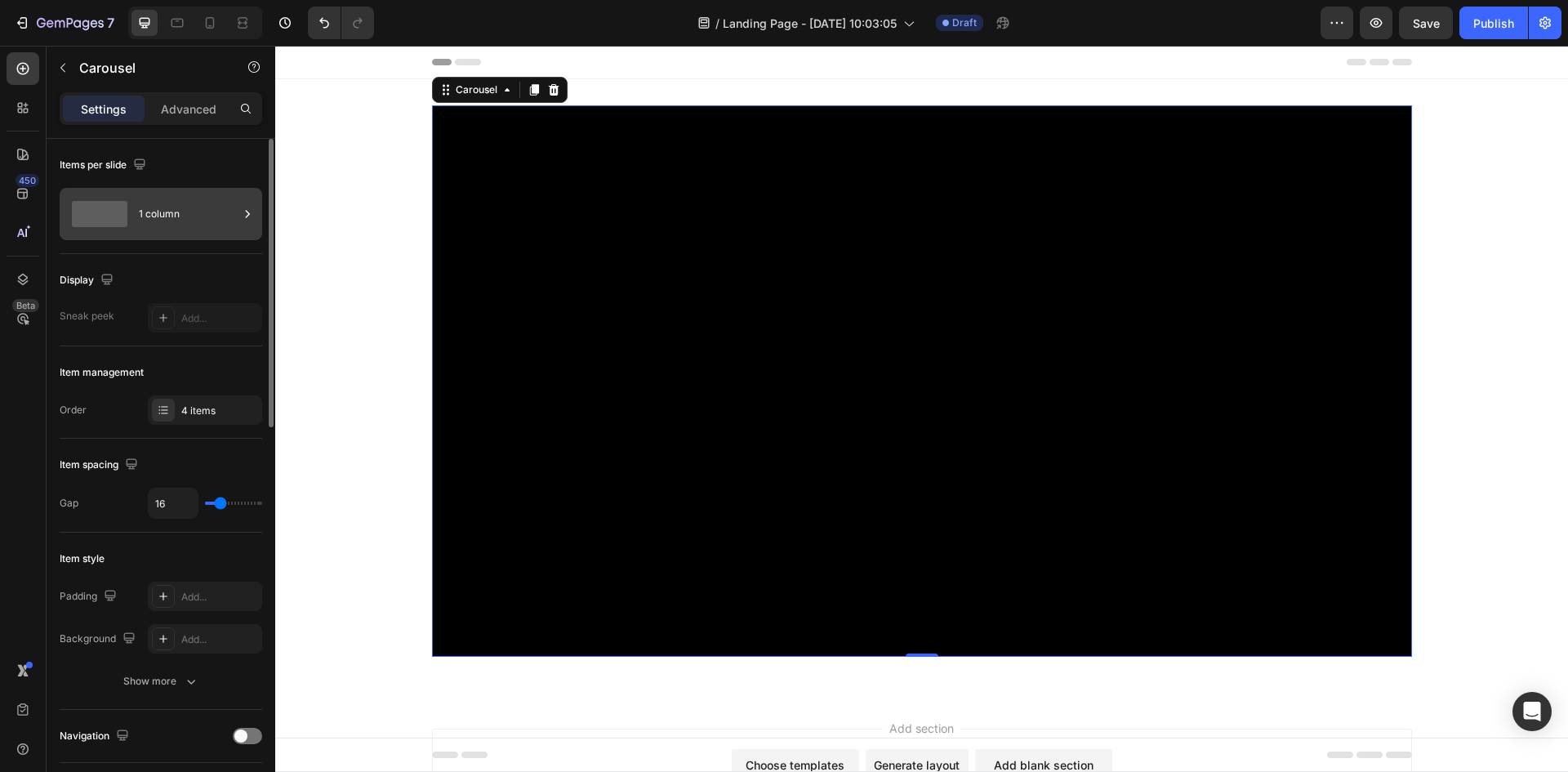
click at [128, 217] on div at bounding box center [100, 215] width 65 height 27
click at [175, 288] on div "Display" at bounding box center [160, 280] width 202 height 27
click at [164, 423] on div "4 items" at bounding box center [205, 410] width 114 height 29
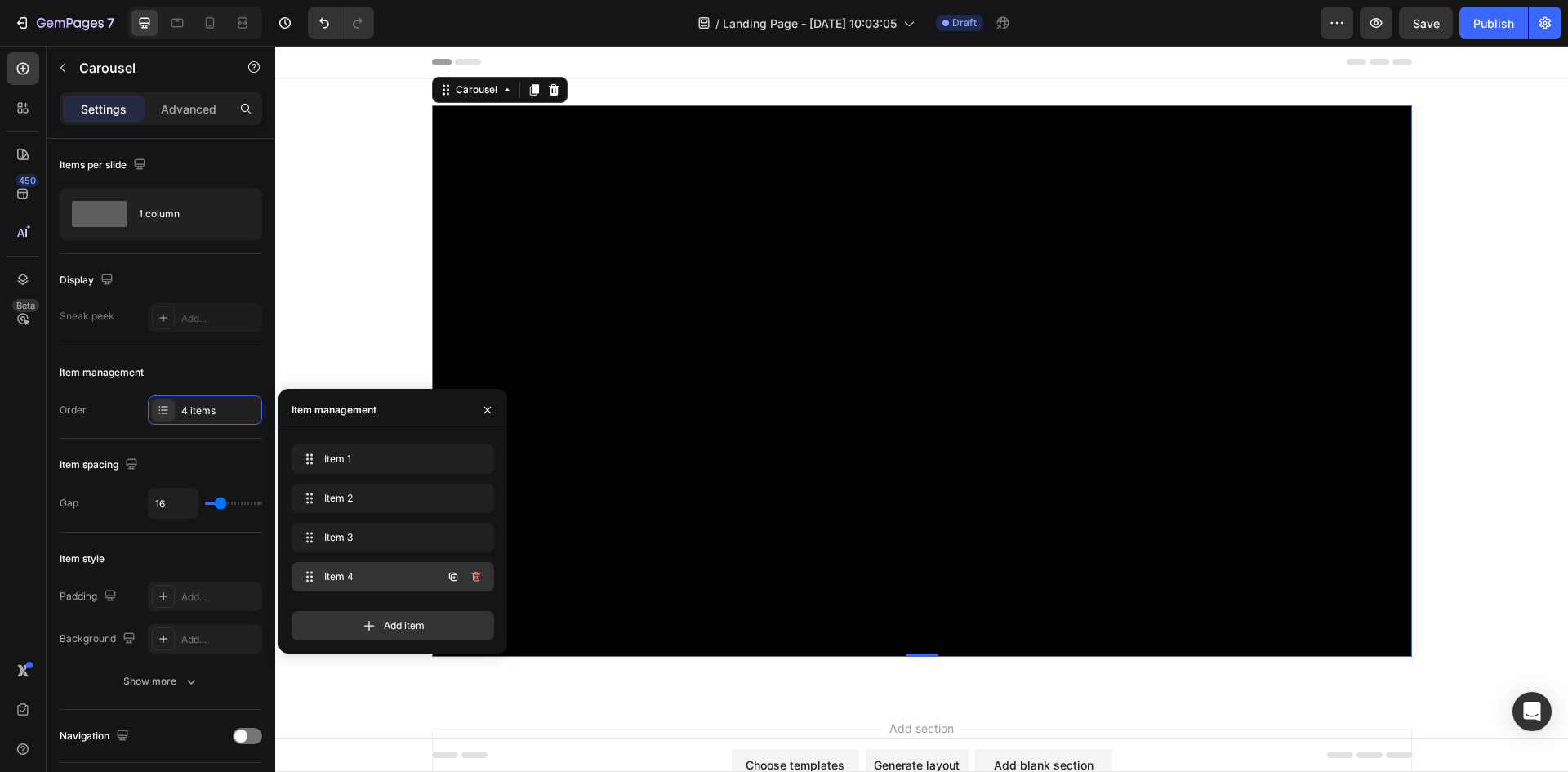
click at [480, 589] on div at bounding box center [465, 576] width 46 height 29
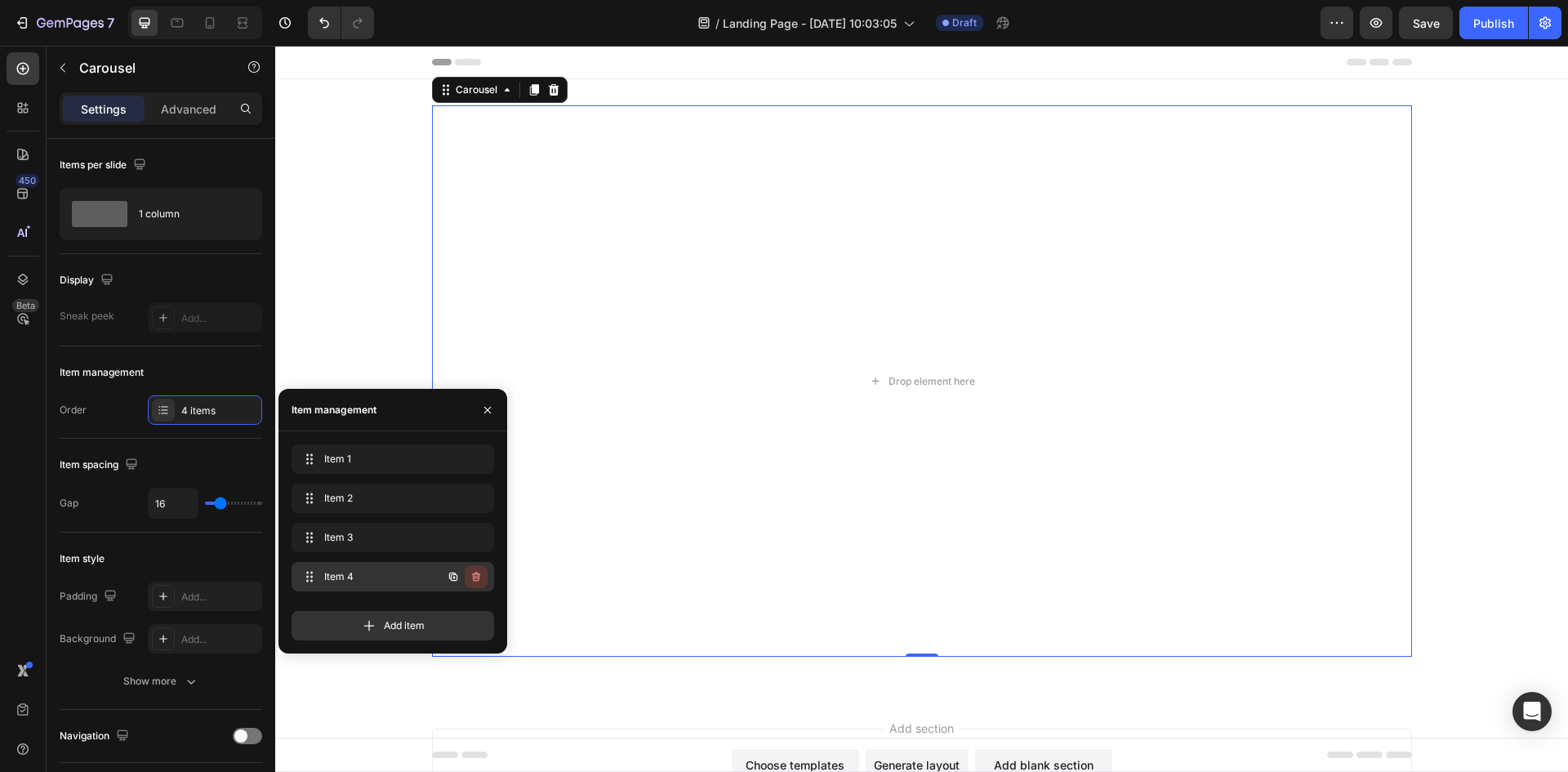
click at [476, 579] on icon "button" at bounding box center [475, 578] width 1 height 4
click at [474, 575] on div "Delete" at bounding box center [465, 576] width 30 height 14
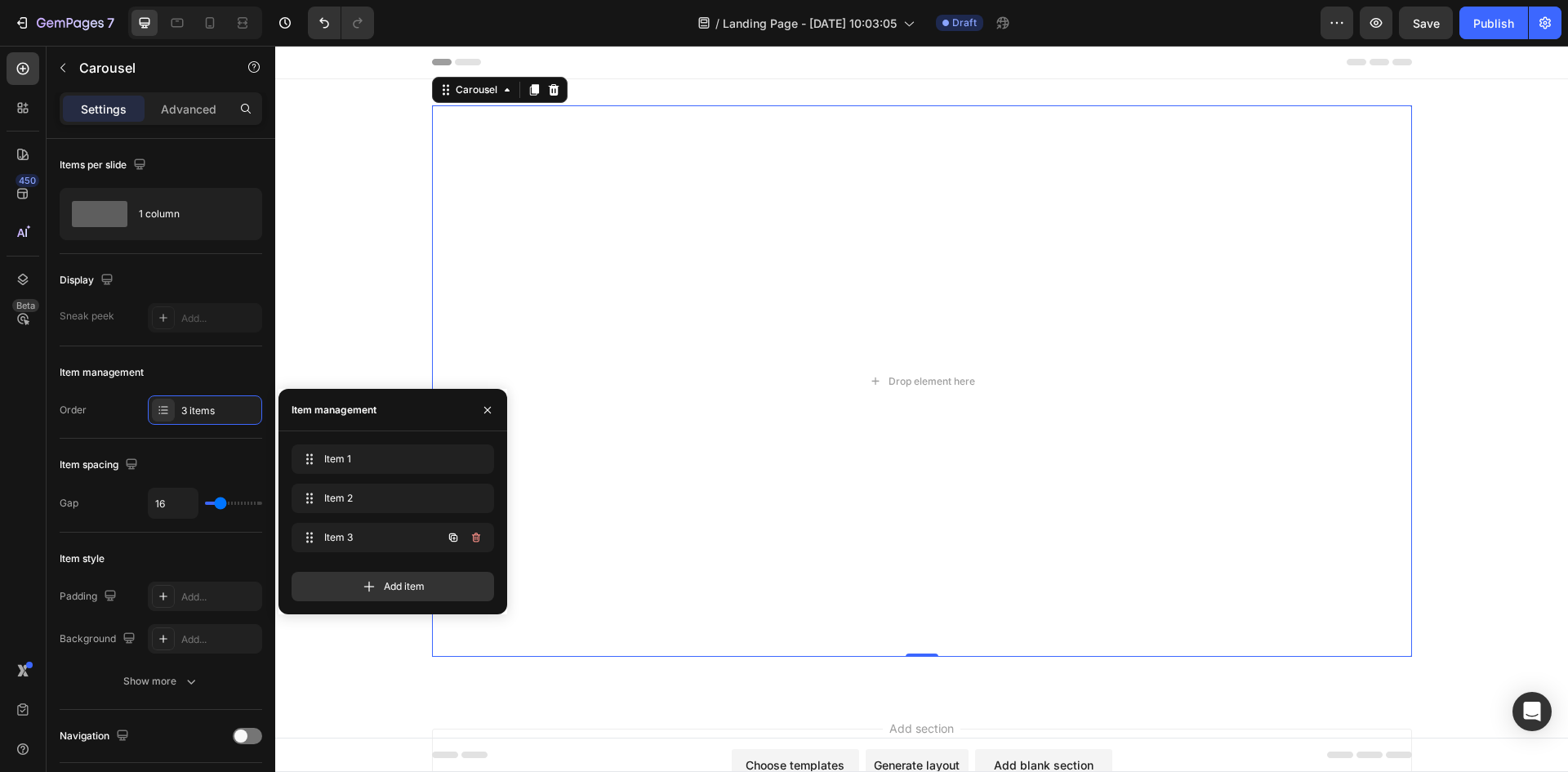
click at [476, 537] on icon "button" at bounding box center [476, 537] width 13 height 13
click at [476, 537] on div "Delete" at bounding box center [465, 537] width 30 height 14
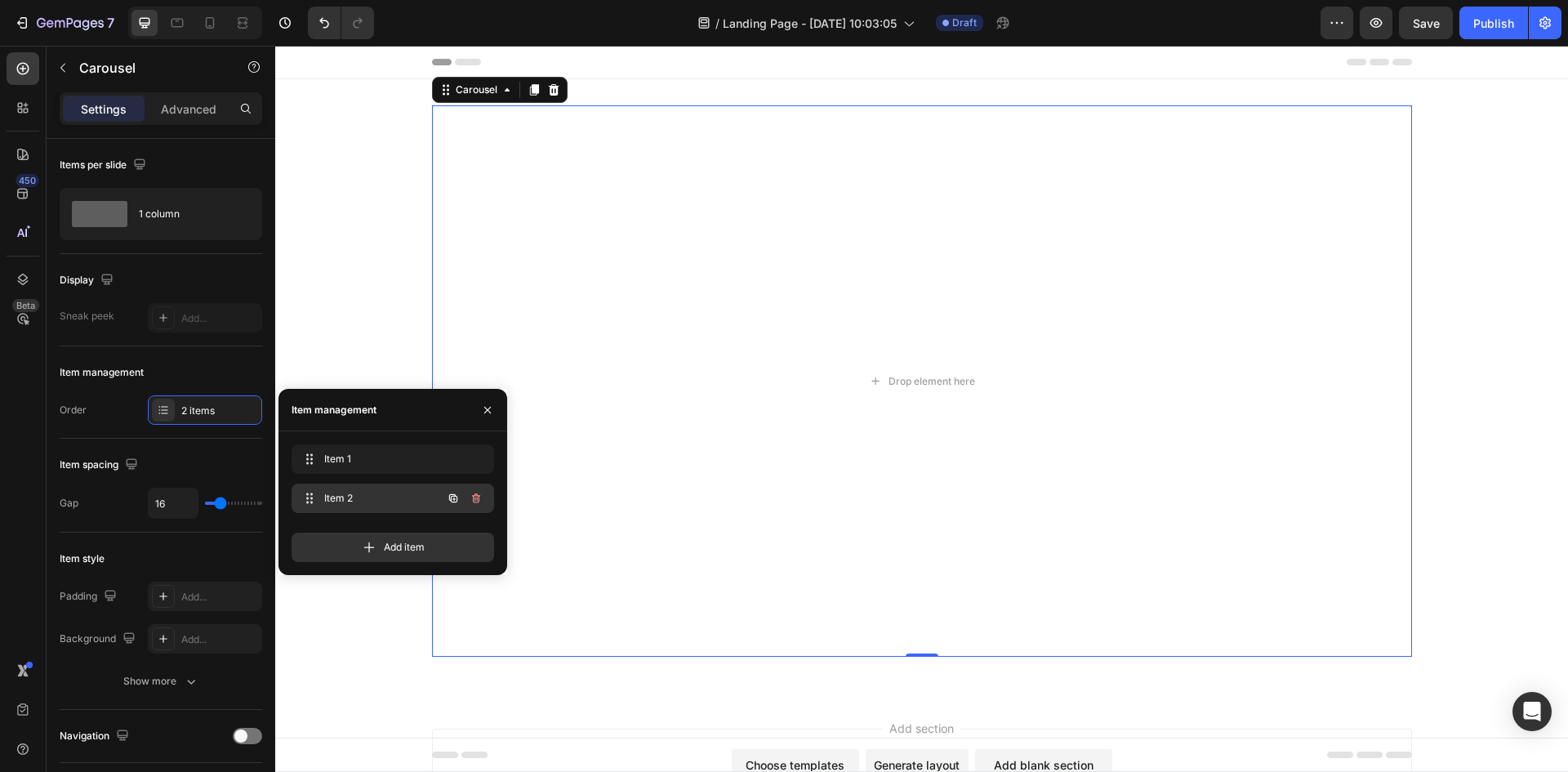
click at [353, 501] on span "Item 2" at bounding box center [370, 498] width 92 height 14
click at [338, 490] on div "Item 2 Item 2" at bounding box center [369, 499] width 143 height 23
click at [333, 492] on span "Item 2" at bounding box center [381, 498] width 121 height 14
click at [333, 492] on span "Item 2" at bounding box center [370, 498] width 92 height 14
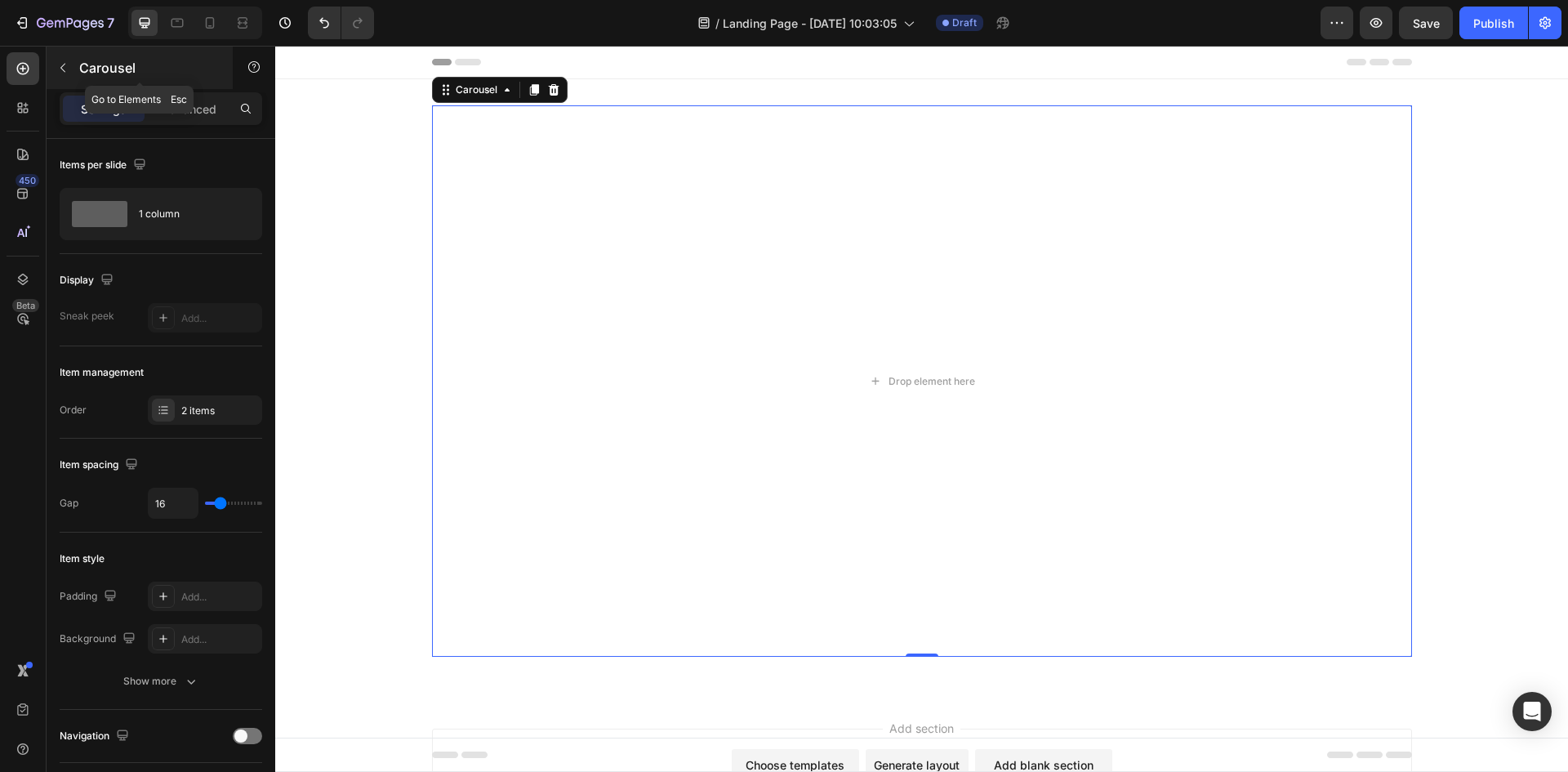
click at [65, 66] on icon "button" at bounding box center [63, 68] width 13 height 13
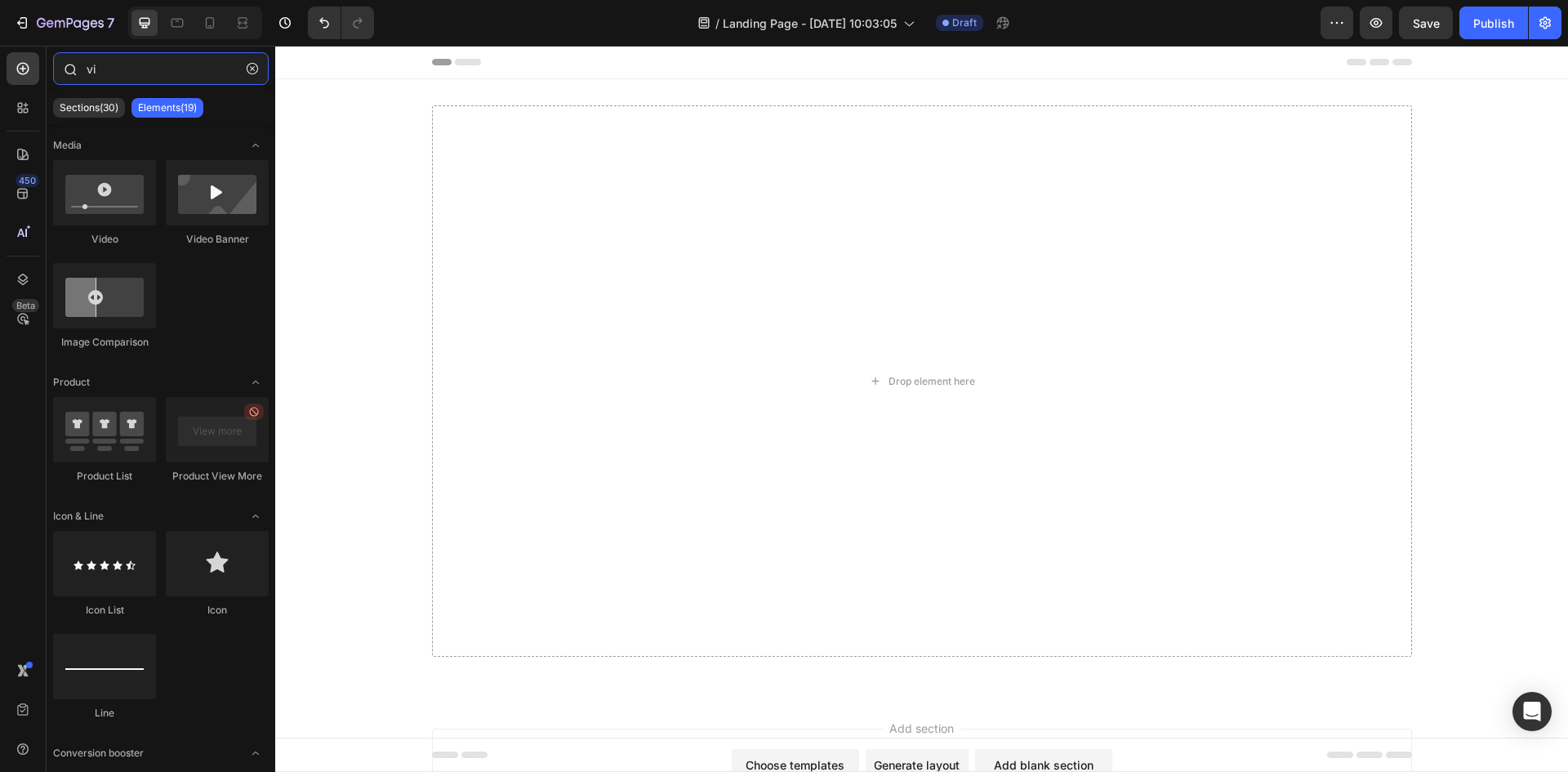
click at [144, 70] on input "vi" at bounding box center [160, 68] width 215 height 32
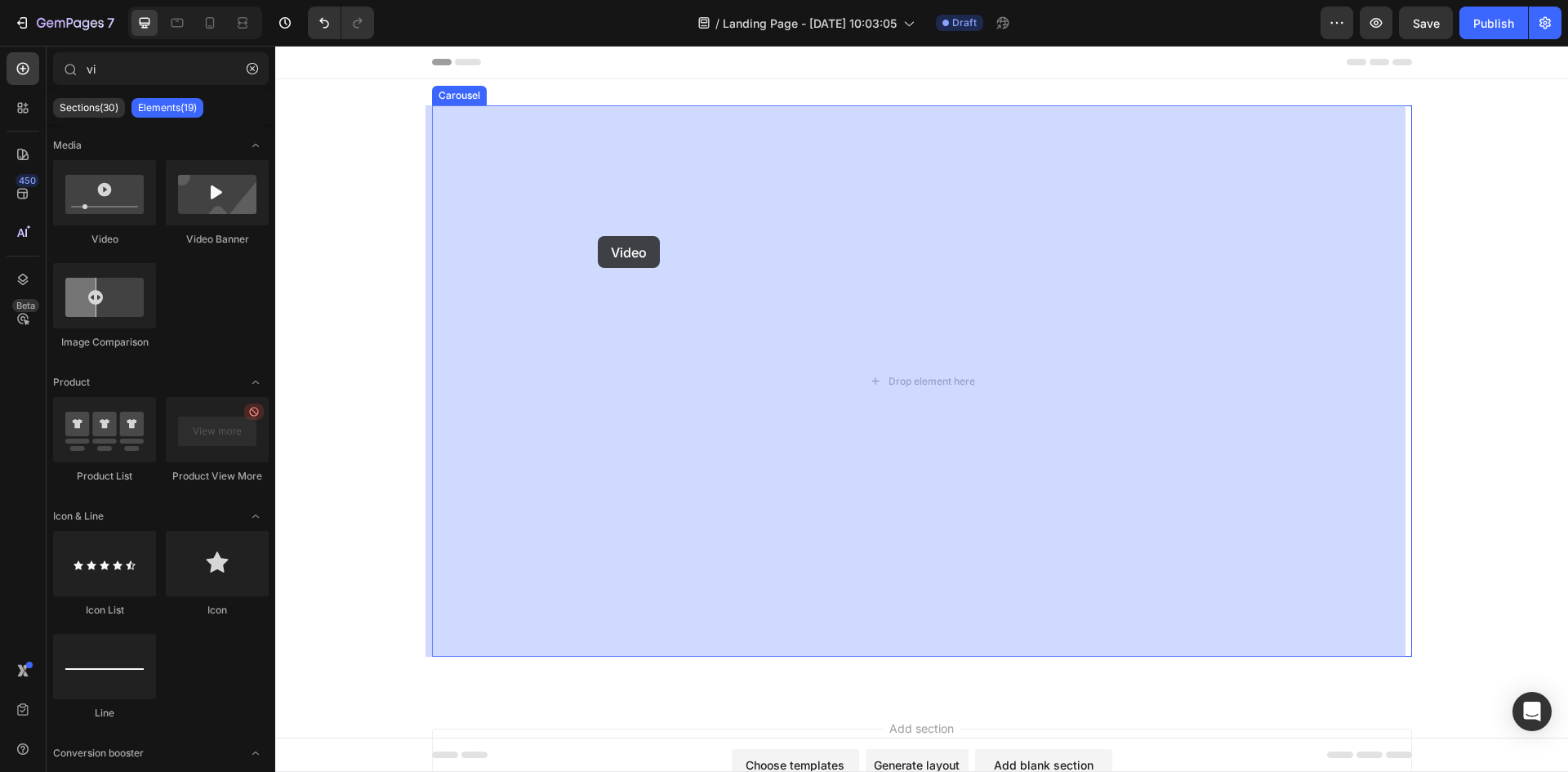
drag, startPoint x: 371, startPoint y: 237, endPoint x: 460, endPoint y: 235, distance: 89.0
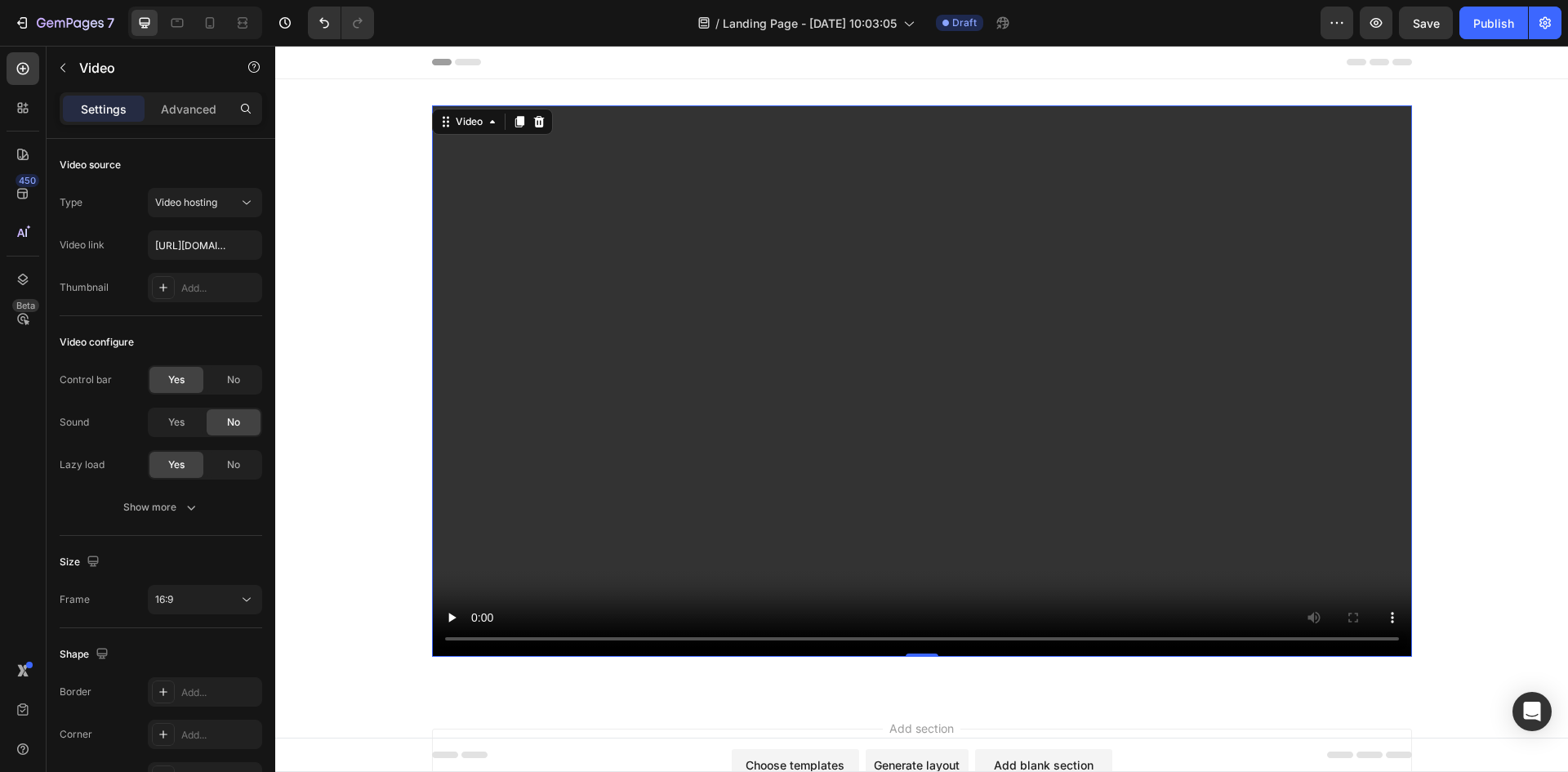
click at [481, 231] on video at bounding box center [922, 381] width 980 height 552
click at [180, 245] on input "[URL][DOMAIN_NAME]" at bounding box center [205, 245] width 114 height 29
type input "[URL][DOMAIN_NAME]"
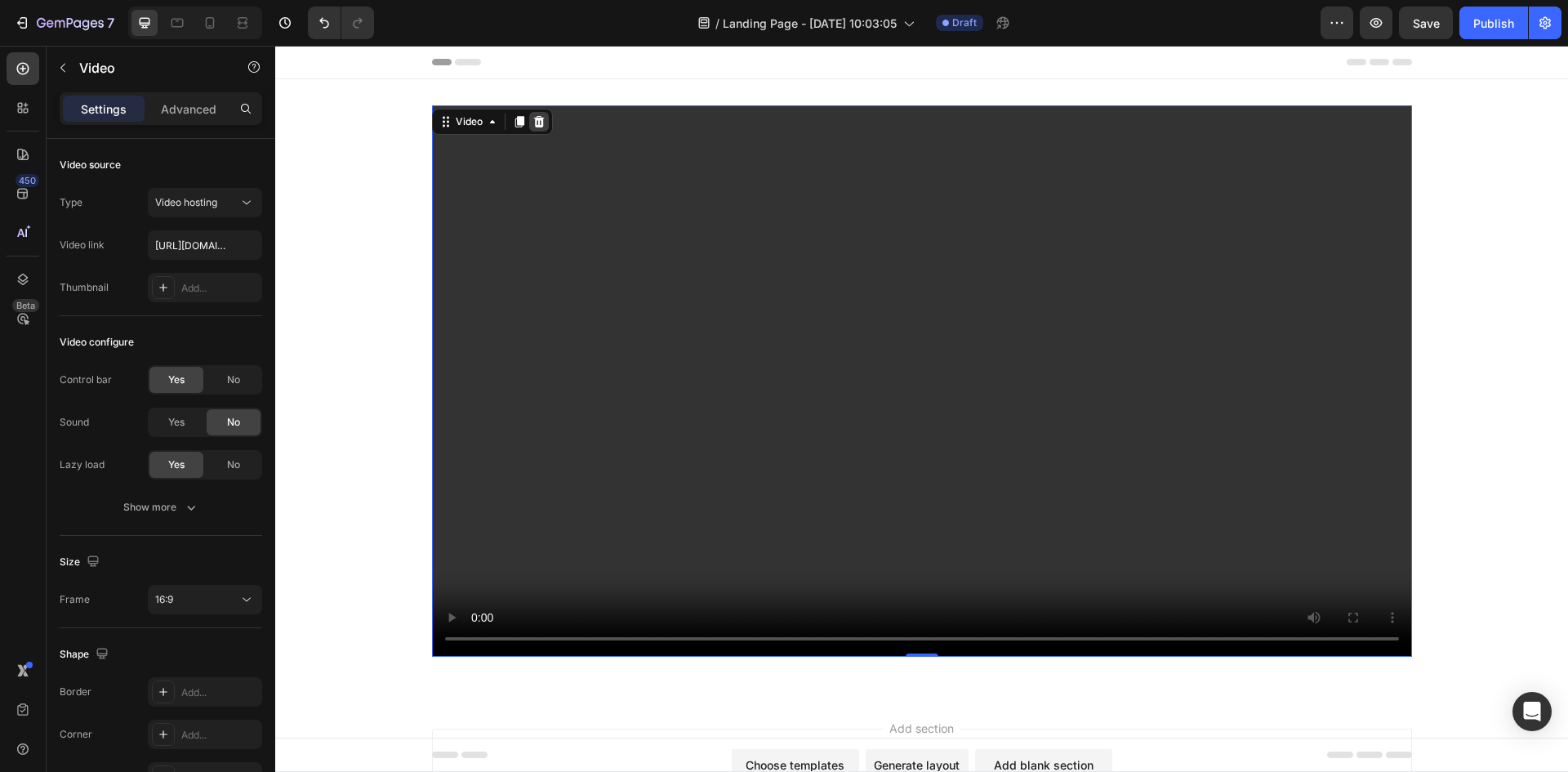
click at [540, 124] on div at bounding box center [539, 122] width 20 height 20
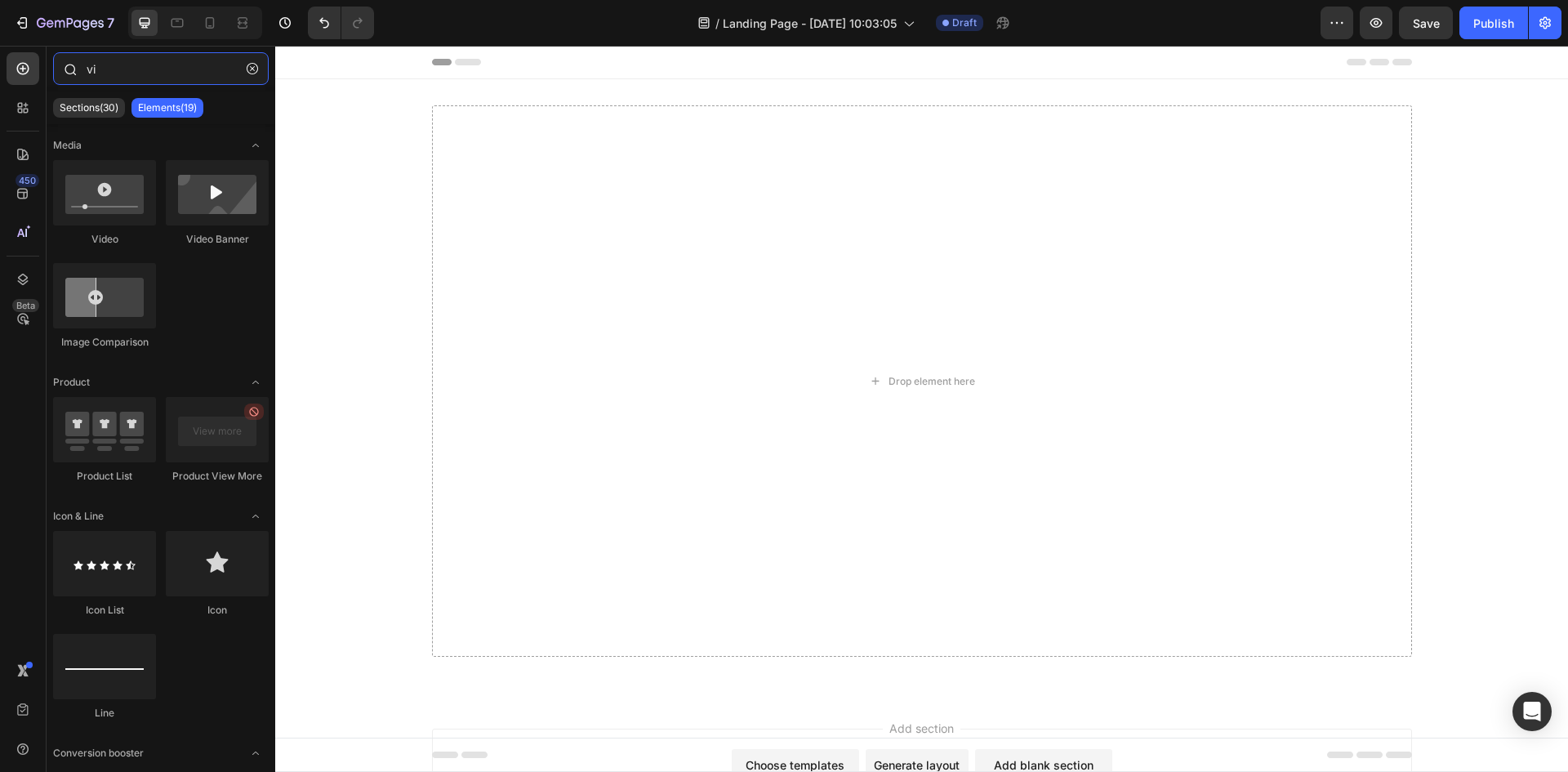
click at [113, 60] on input "vi" at bounding box center [160, 68] width 215 height 32
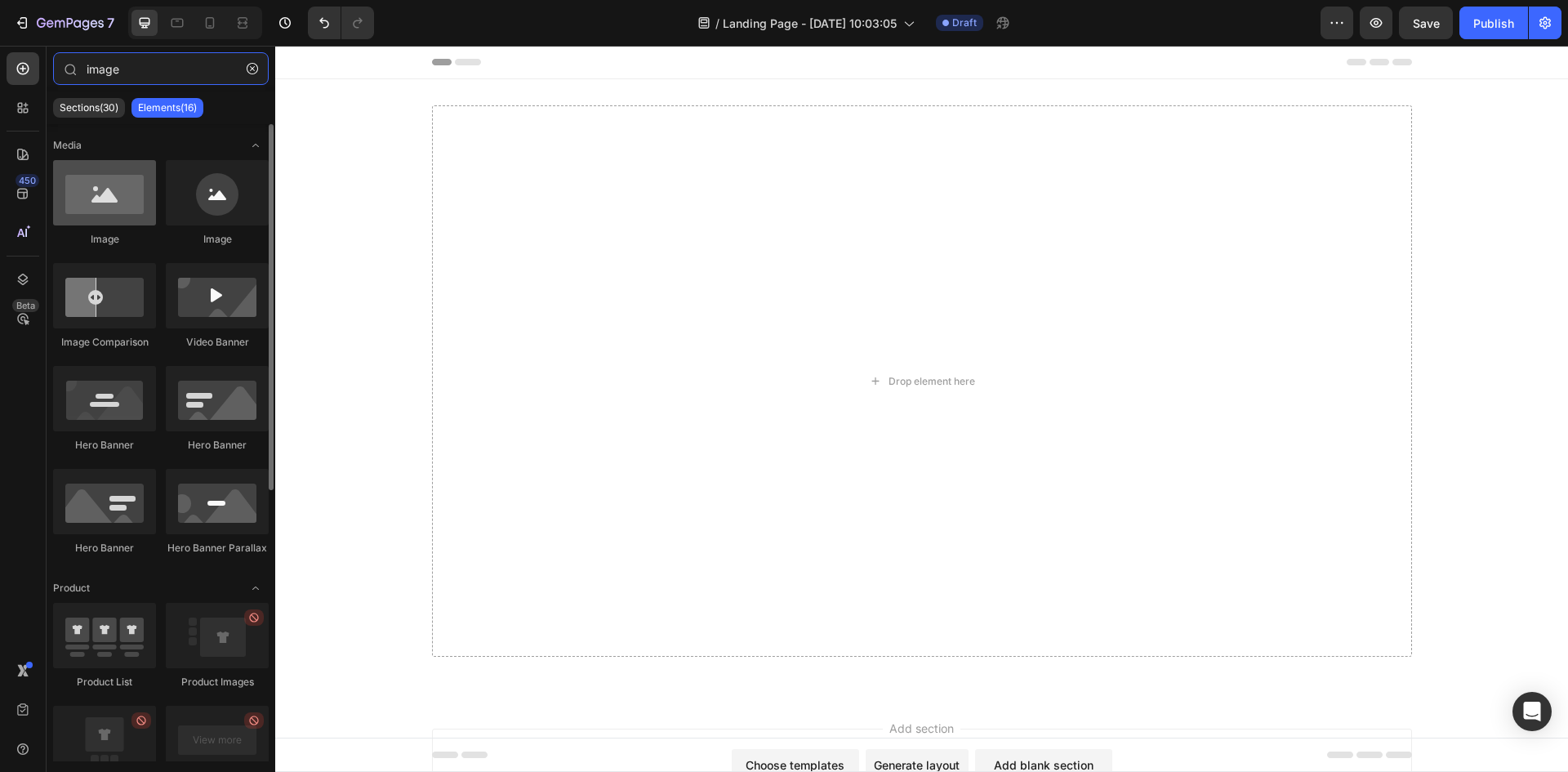
type input "image"
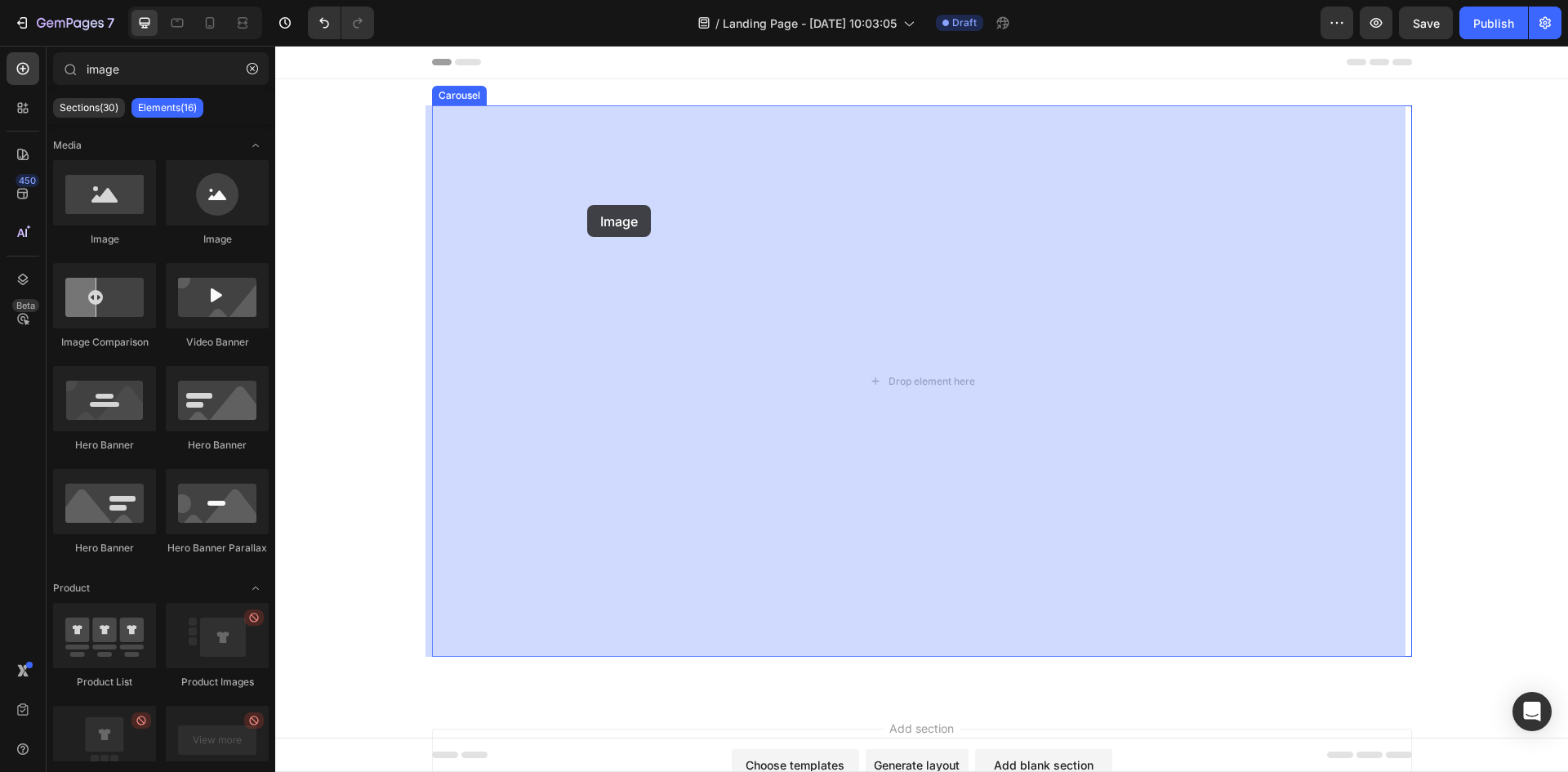
drag, startPoint x: 430, startPoint y: 254, endPoint x: 588, endPoint y: 205, distance: 165.4
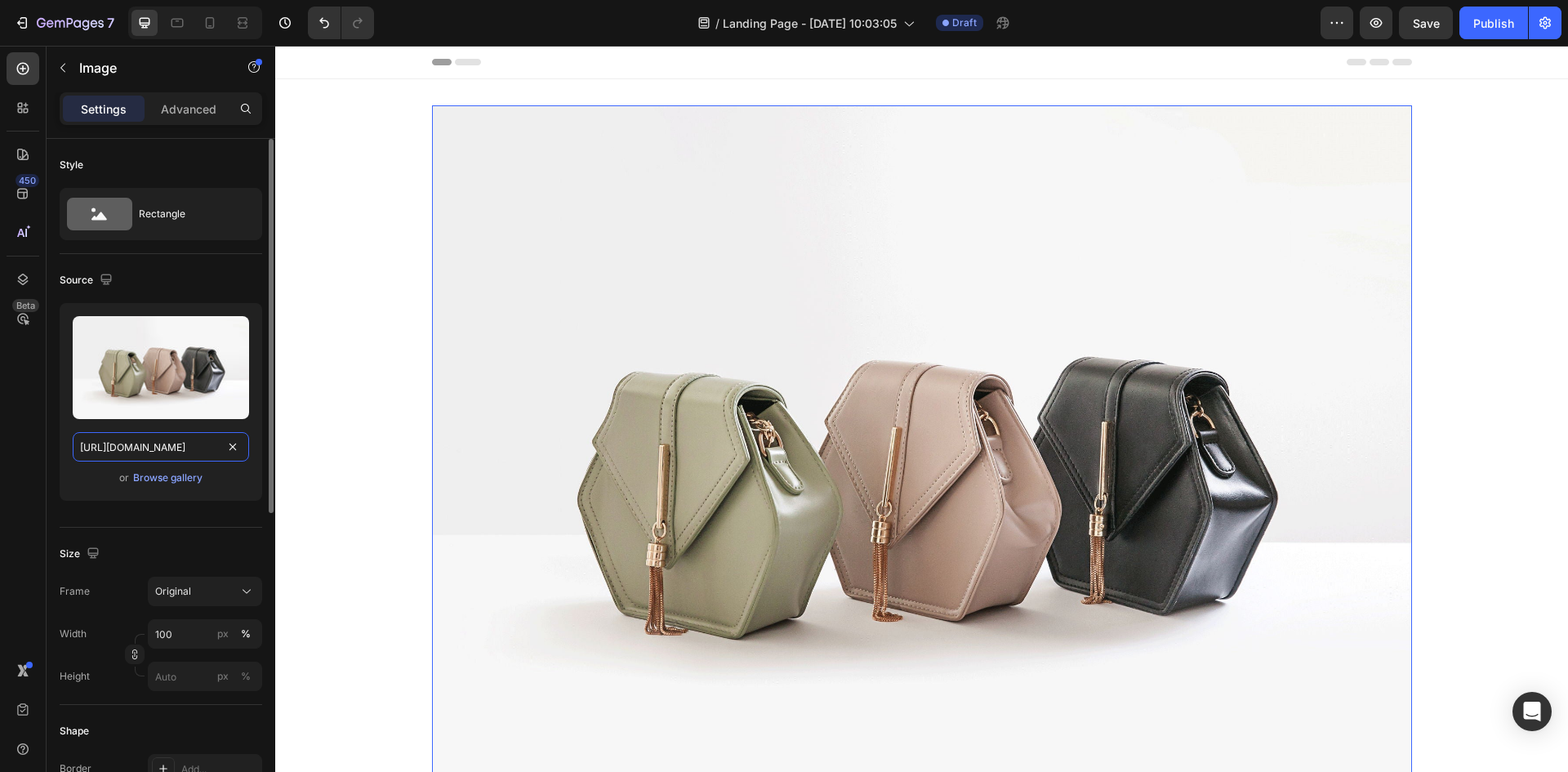
click at [147, 454] on input "[URL][DOMAIN_NAME]" at bounding box center [161, 446] width 177 height 29
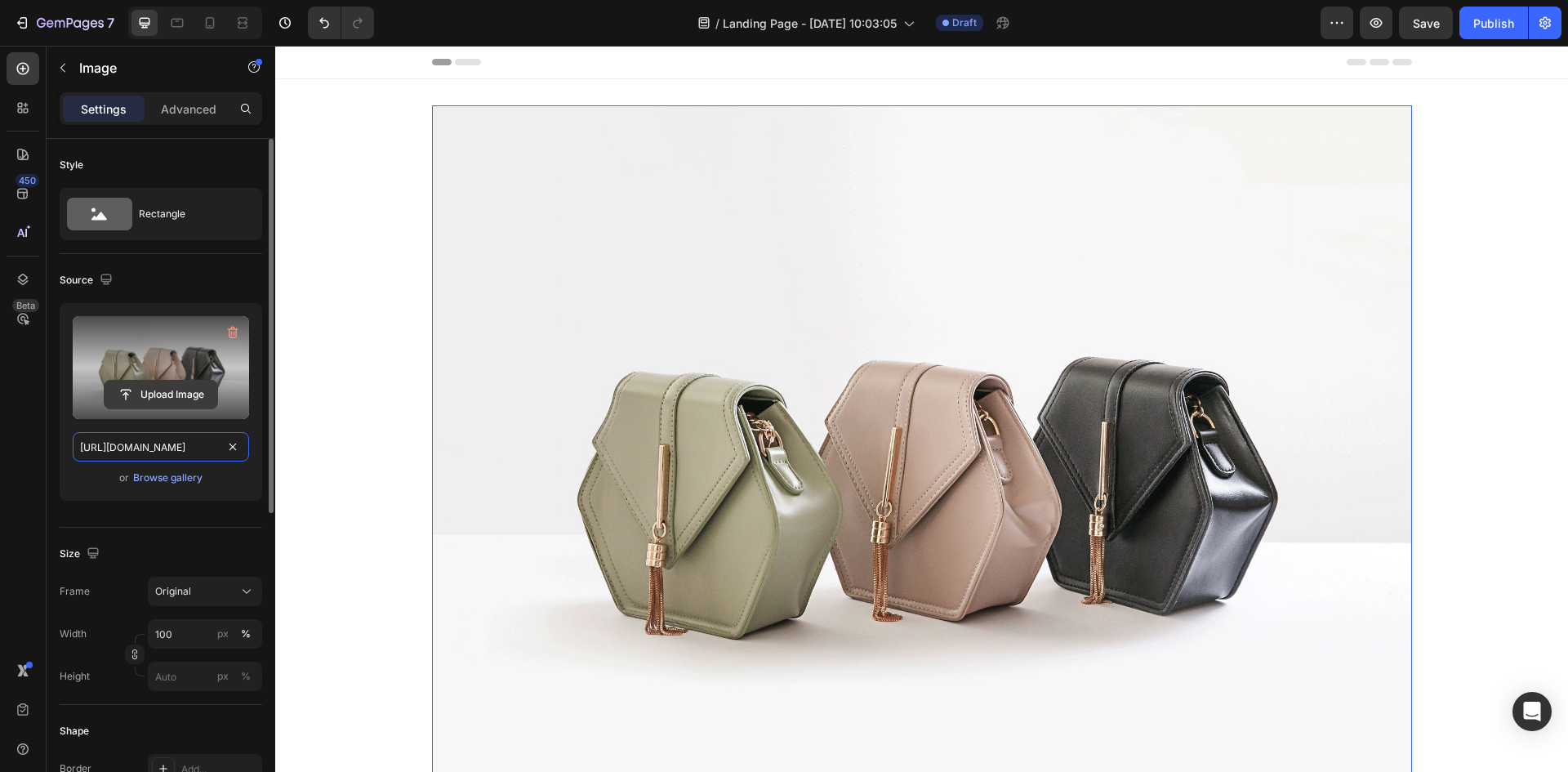
paste input "0904/5983/2633/files/Mask_group_8a3330a6-4dcc-44fd-b1d4-53d2f197dcef.jpg?v=1753…"
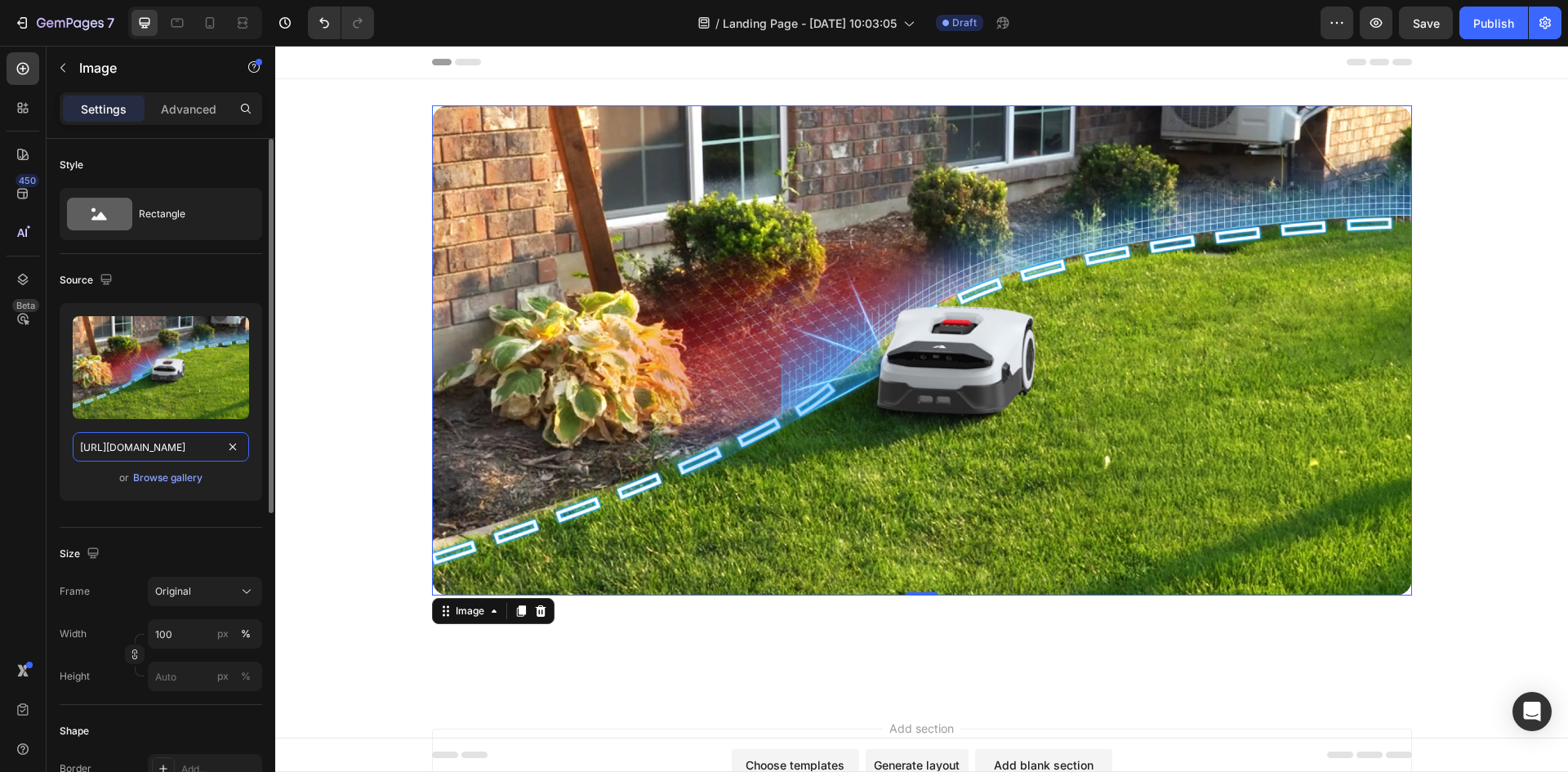
type input "[URL][DOMAIN_NAME]"
click at [177, 278] on div "Source" at bounding box center [160, 280] width 202 height 27
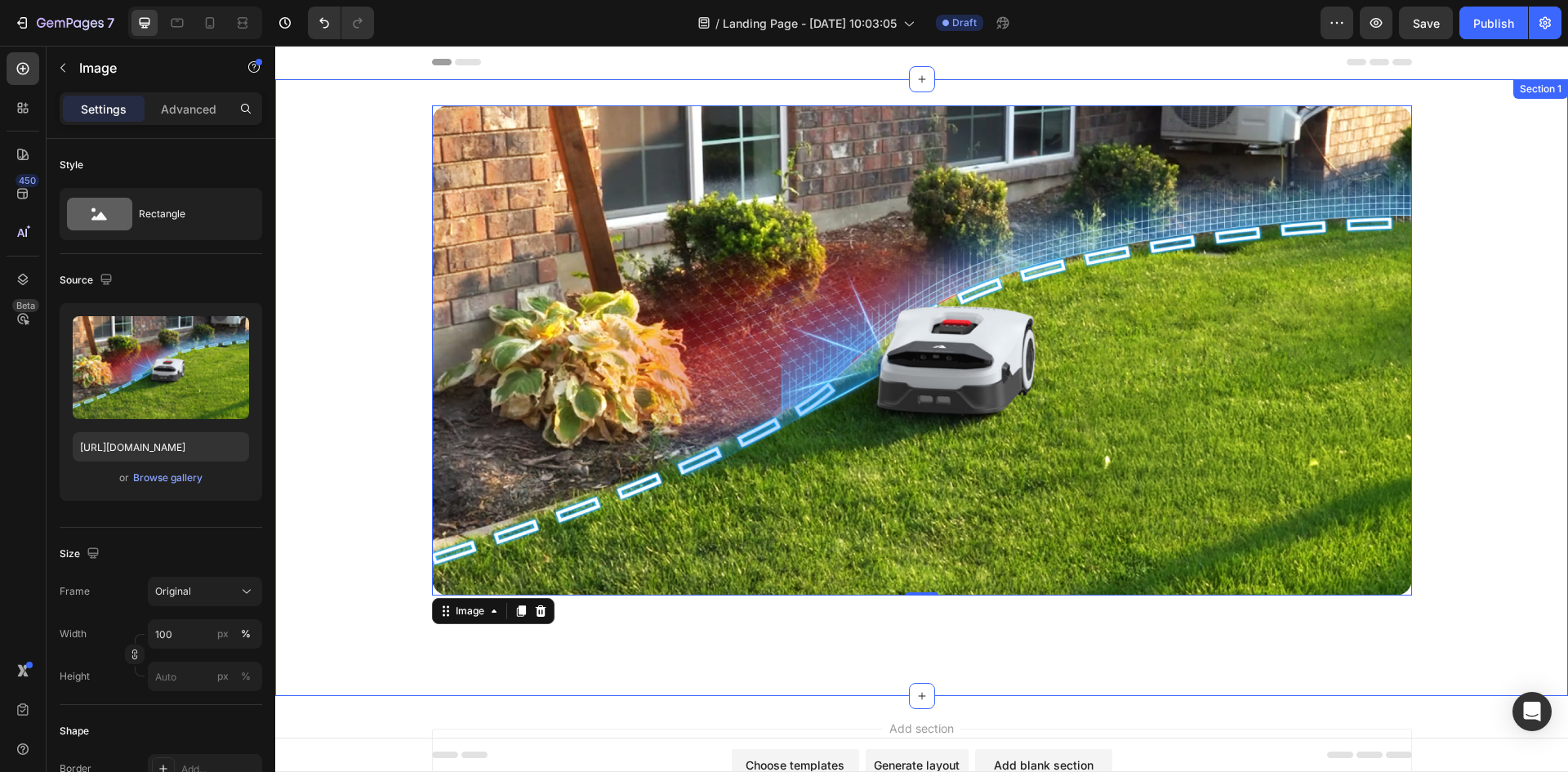
click at [1467, 254] on div "Video Image 0 Carousel Row" at bounding box center [922, 387] width 1293 height 565
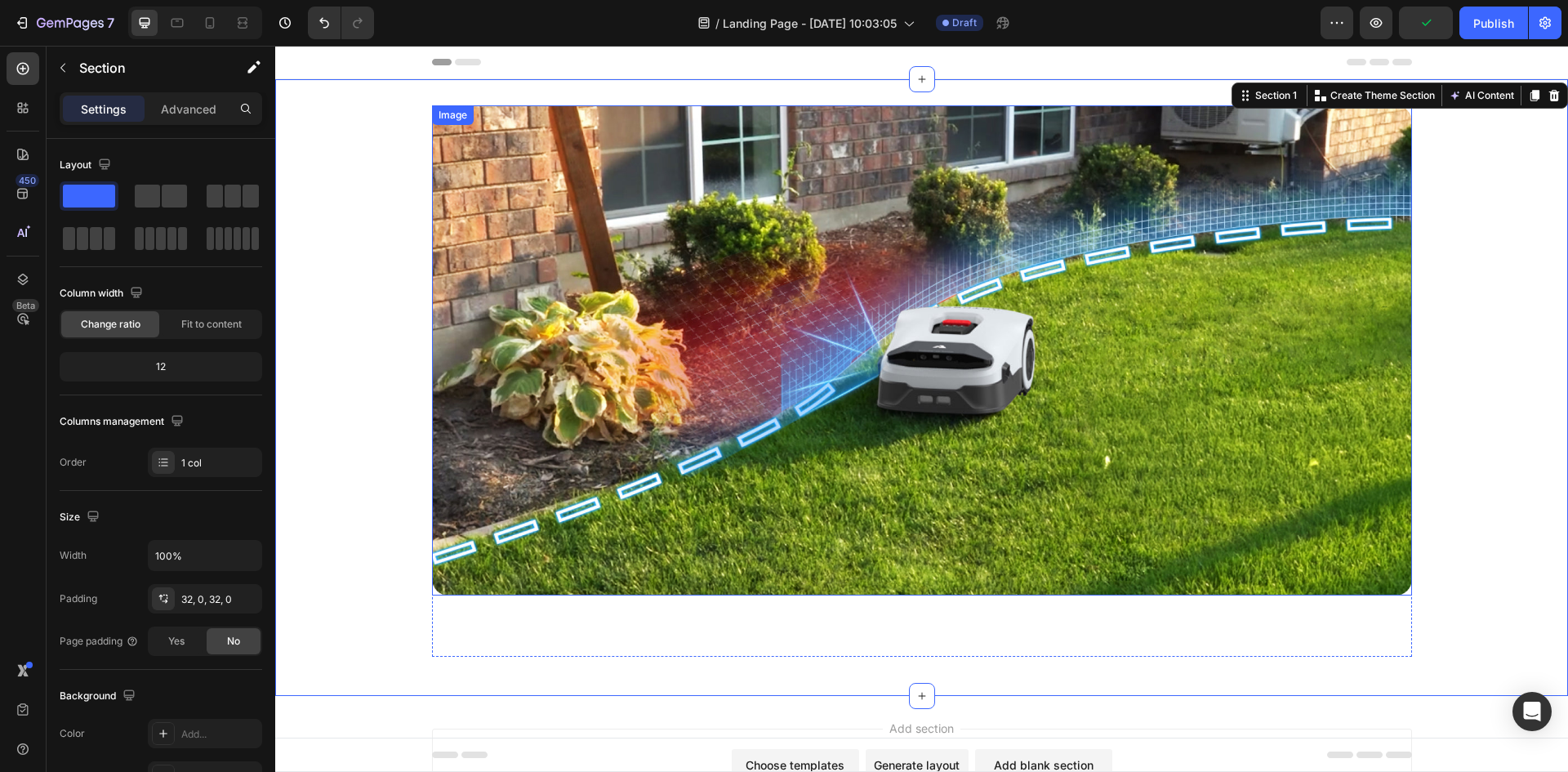
click at [836, 268] on img at bounding box center [922, 350] width 980 height 490
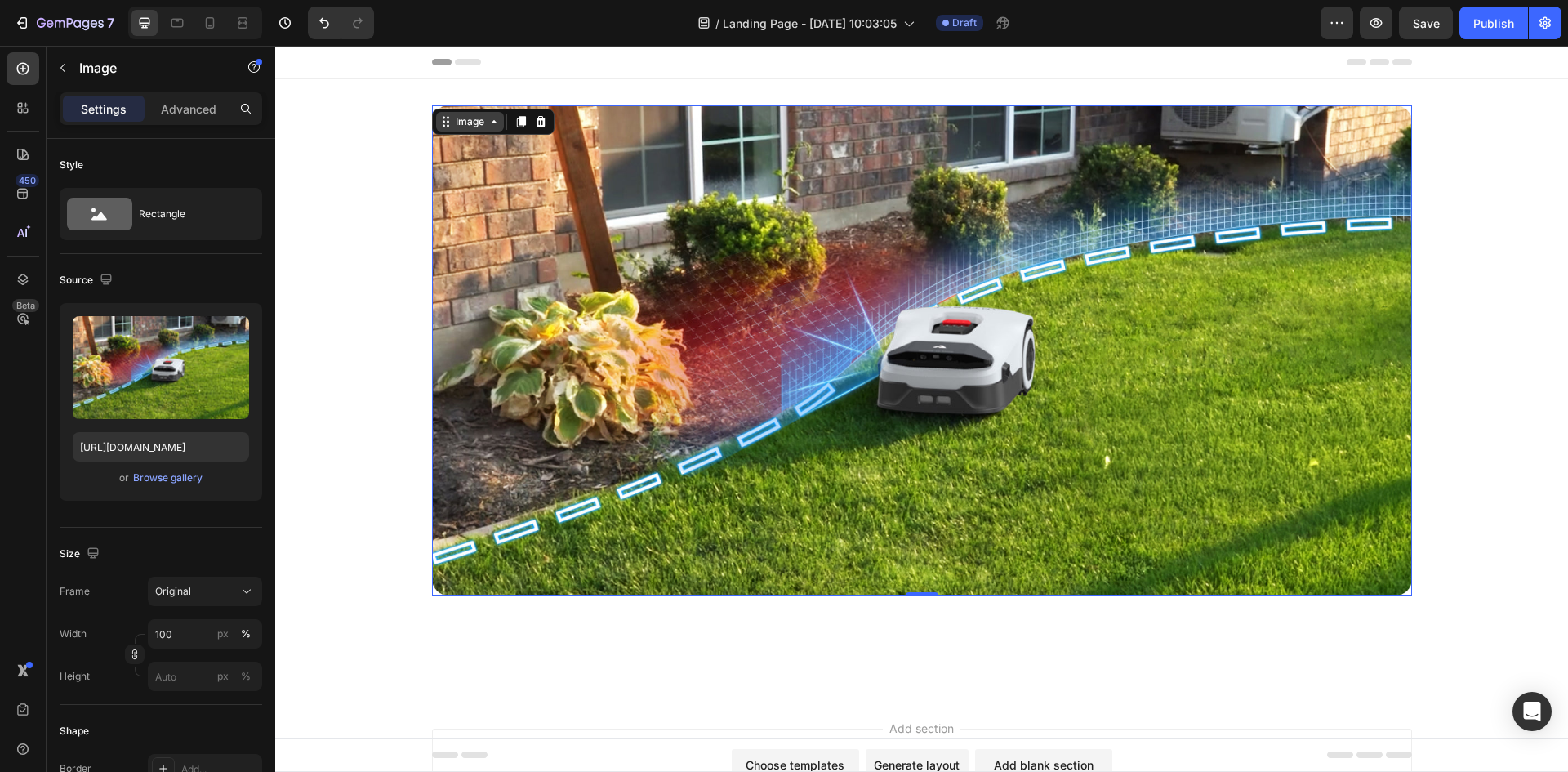
click at [453, 122] on div "Image" at bounding box center [470, 121] width 35 height 14
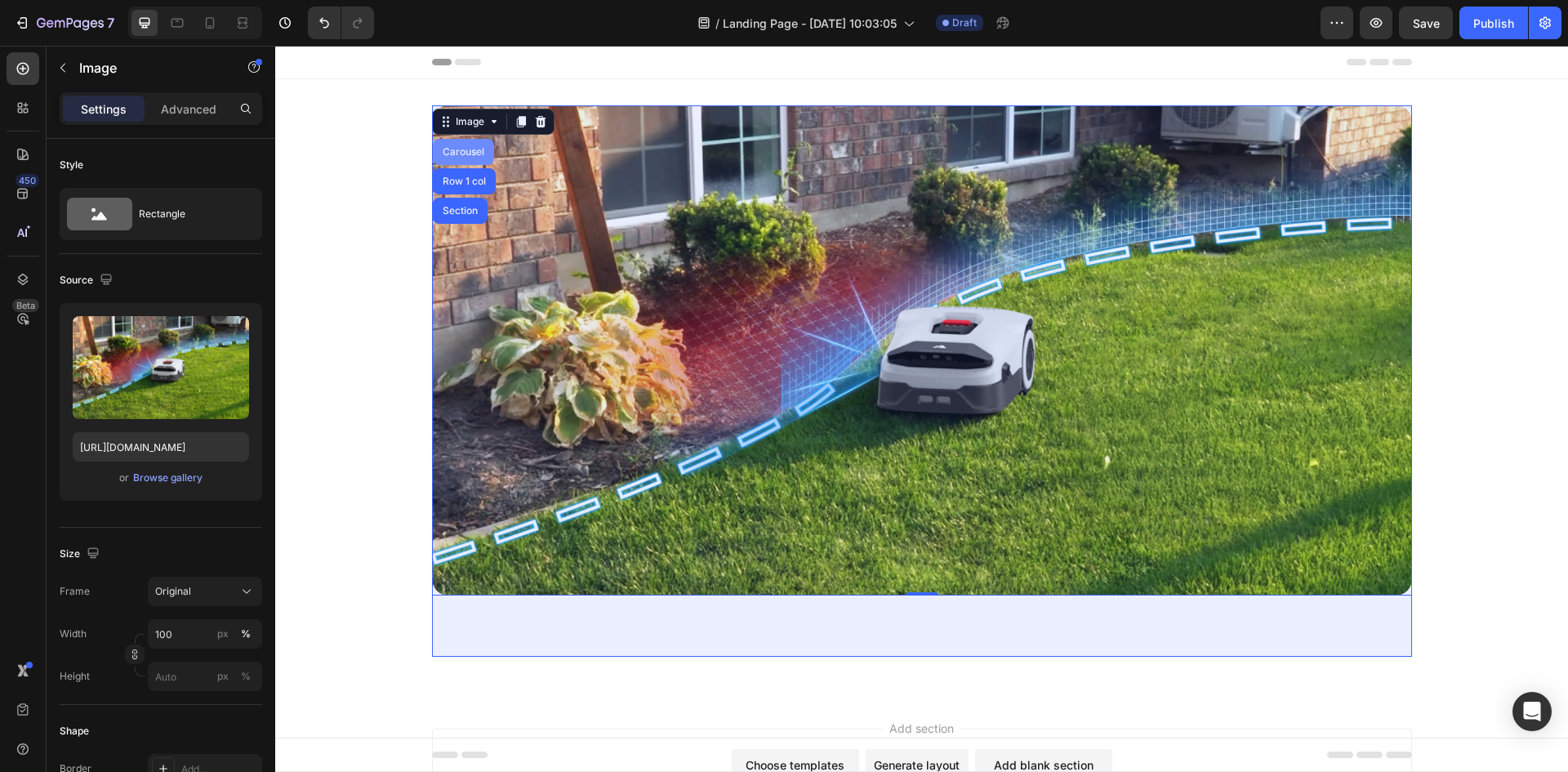
click at [449, 148] on div "Carousel" at bounding box center [463, 152] width 48 height 9
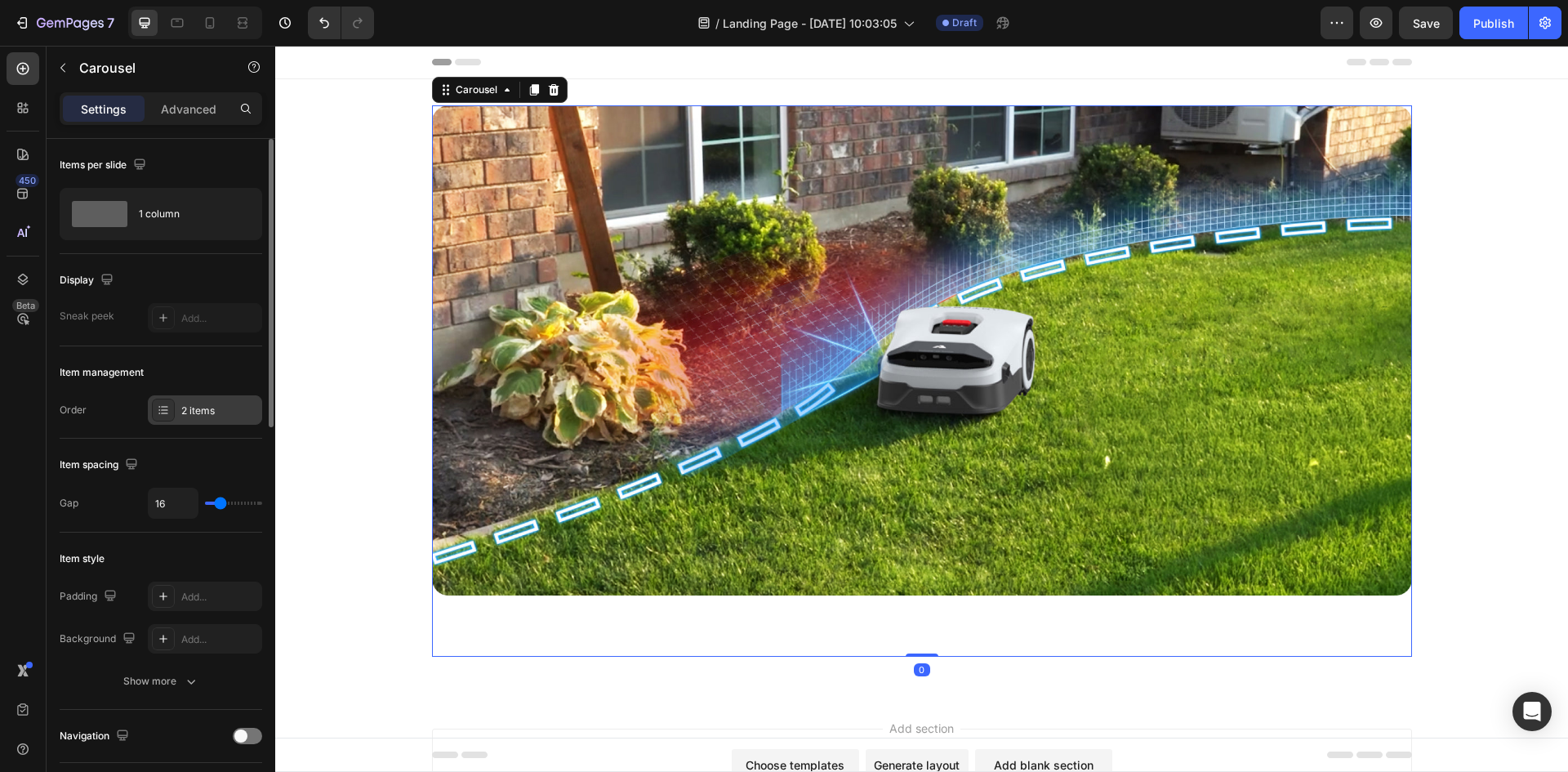
click at [169, 422] on div "2 items" at bounding box center [205, 410] width 114 height 29
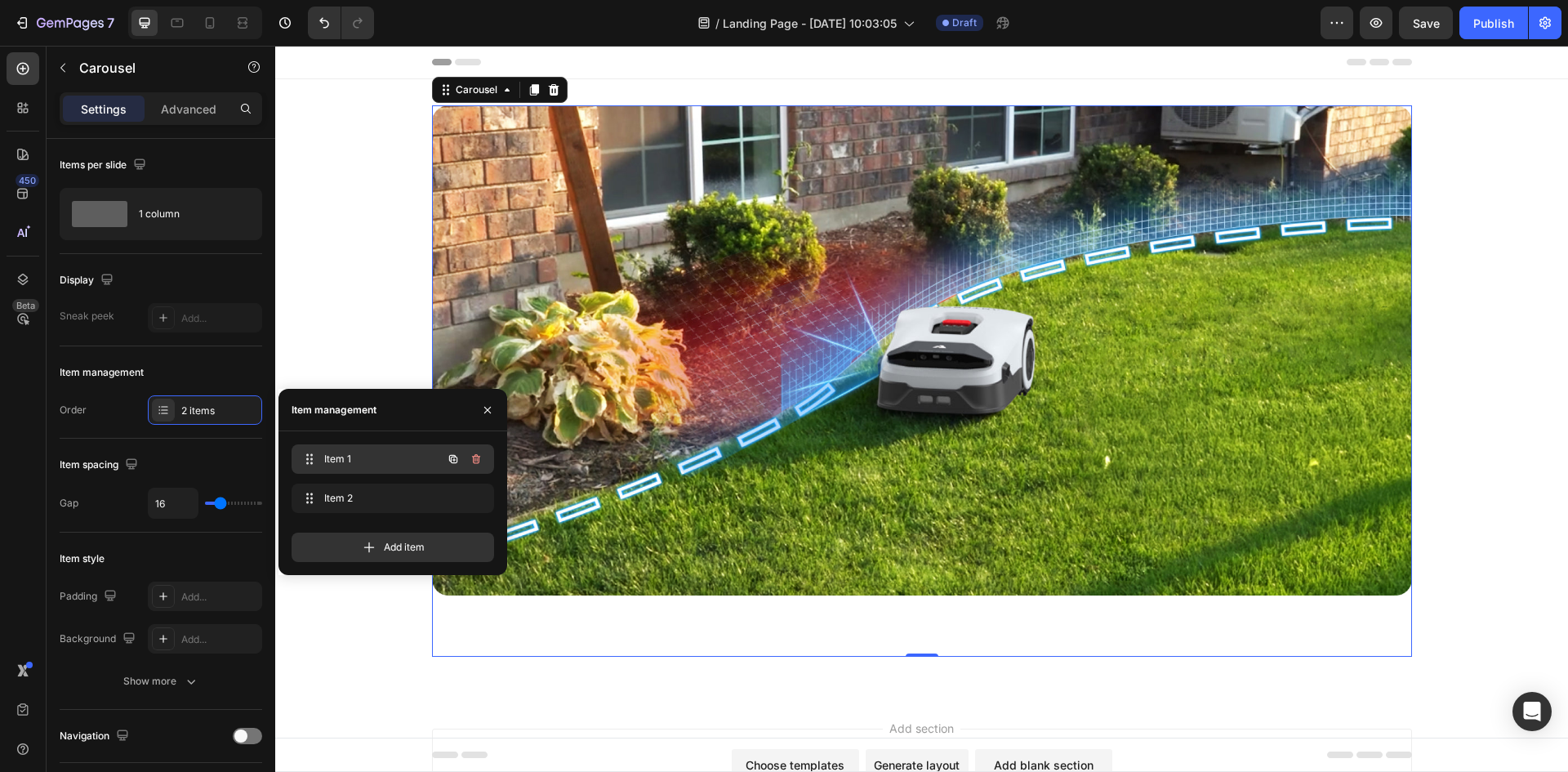
click at [331, 456] on span "Item 1" at bounding box center [370, 459] width 92 height 14
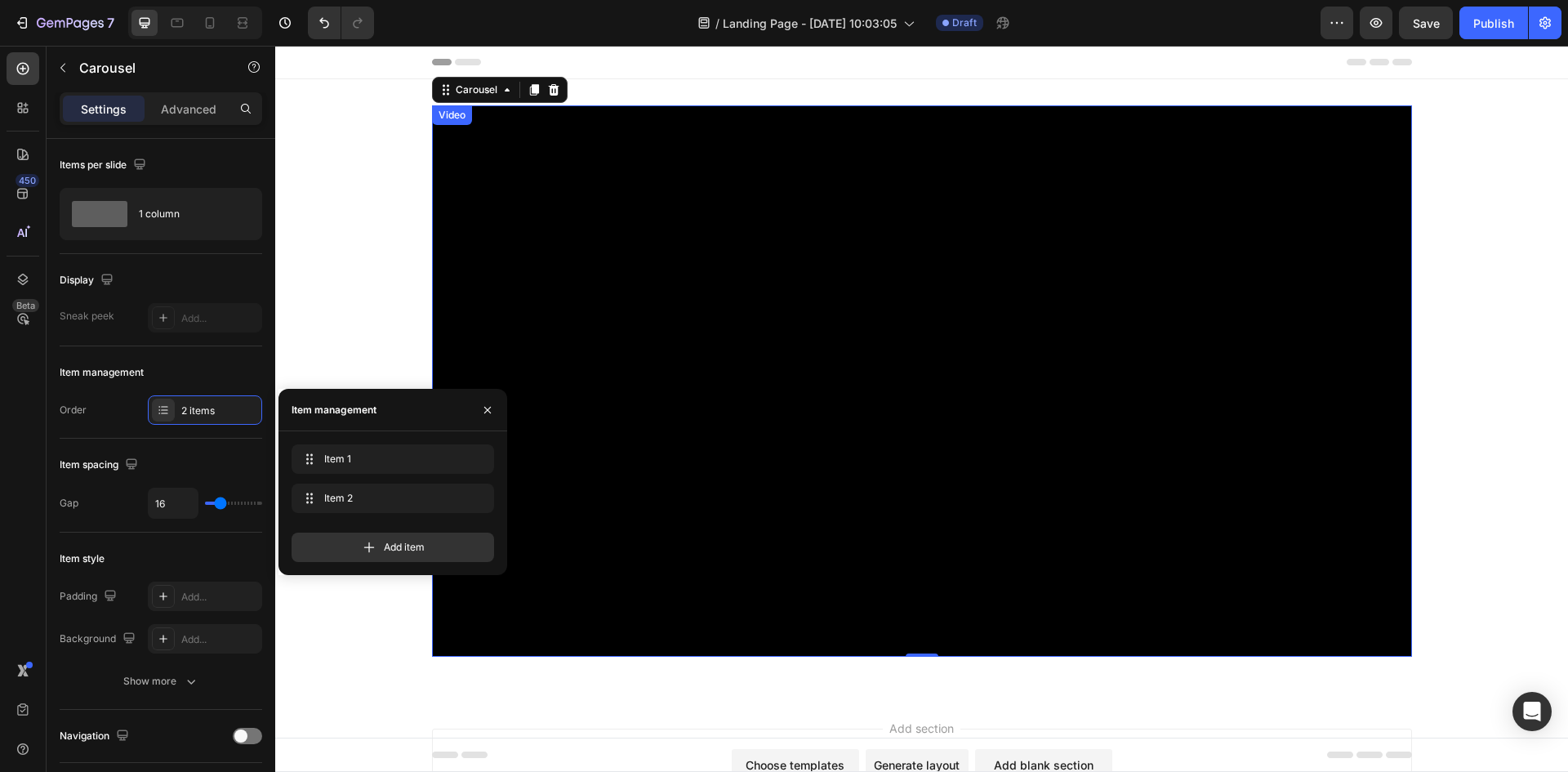
click at [730, 331] on video at bounding box center [922, 381] width 980 height 552
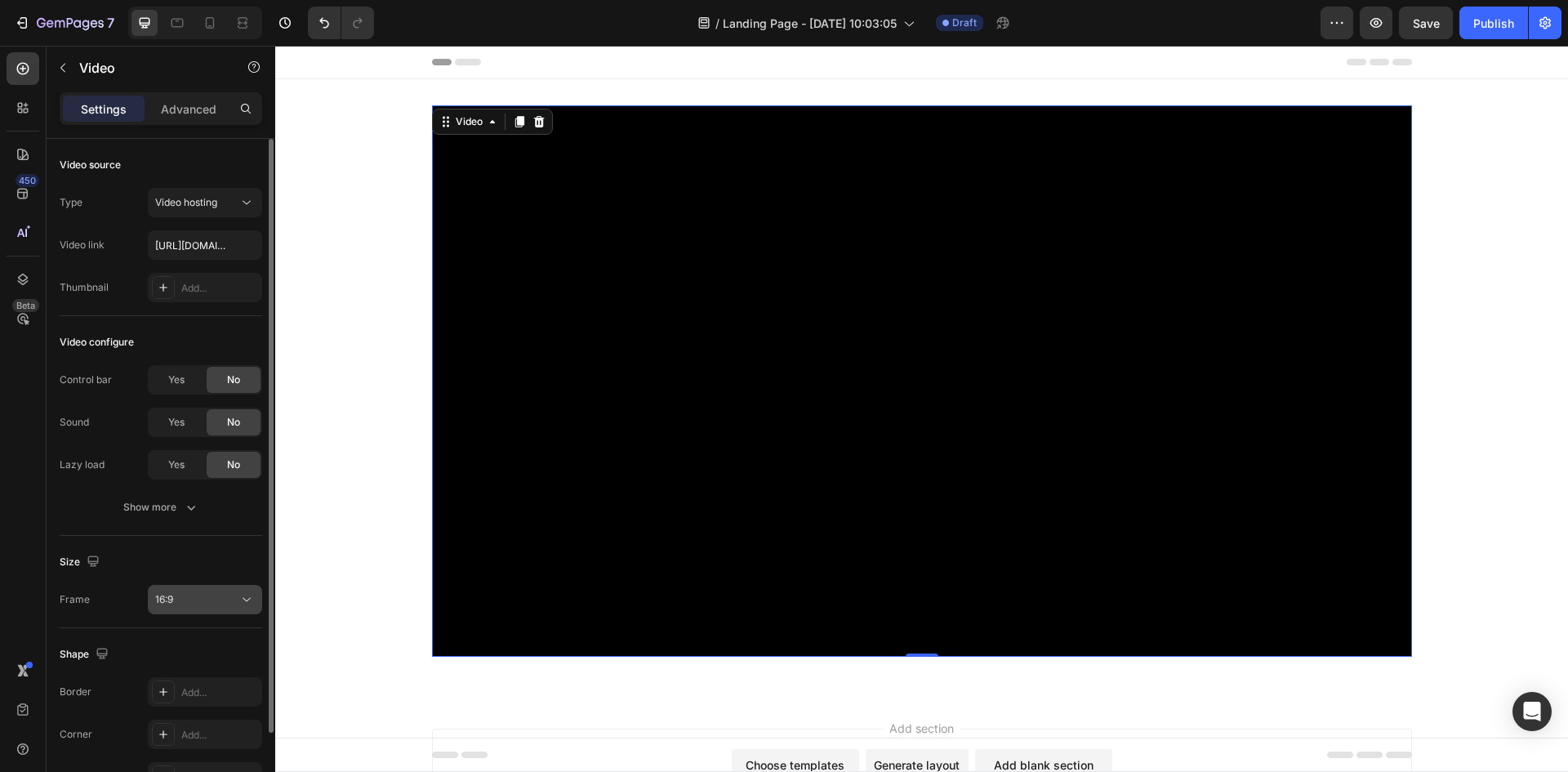
click at [177, 594] on div "16:9" at bounding box center [197, 599] width 84 height 14
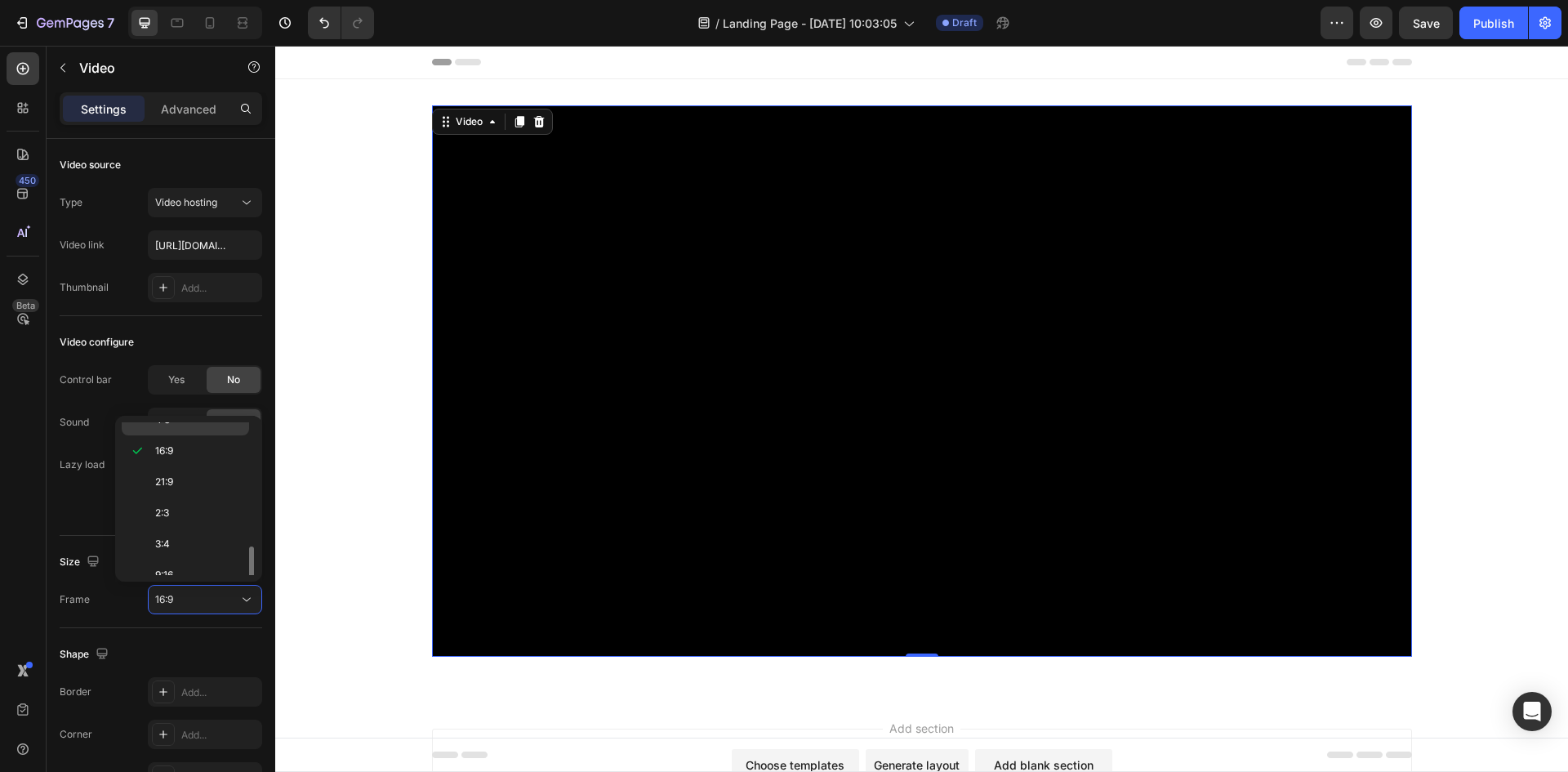
scroll to position [158, 0]
click at [177, 560] on span "Custom" at bounding box center [174, 559] width 36 height 14
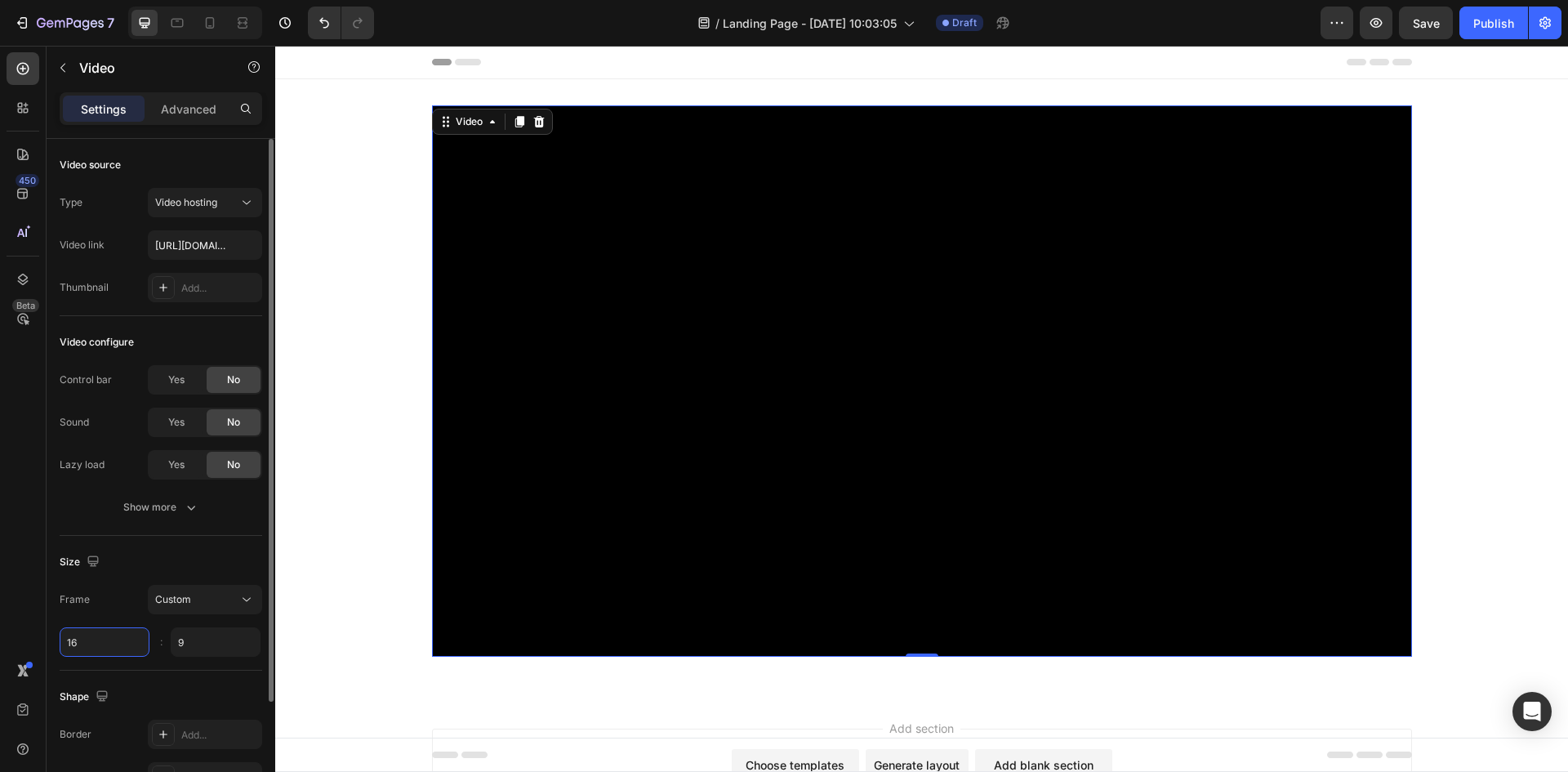
click at [96, 650] on input "16" at bounding box center [104, 642] width 90 height 29
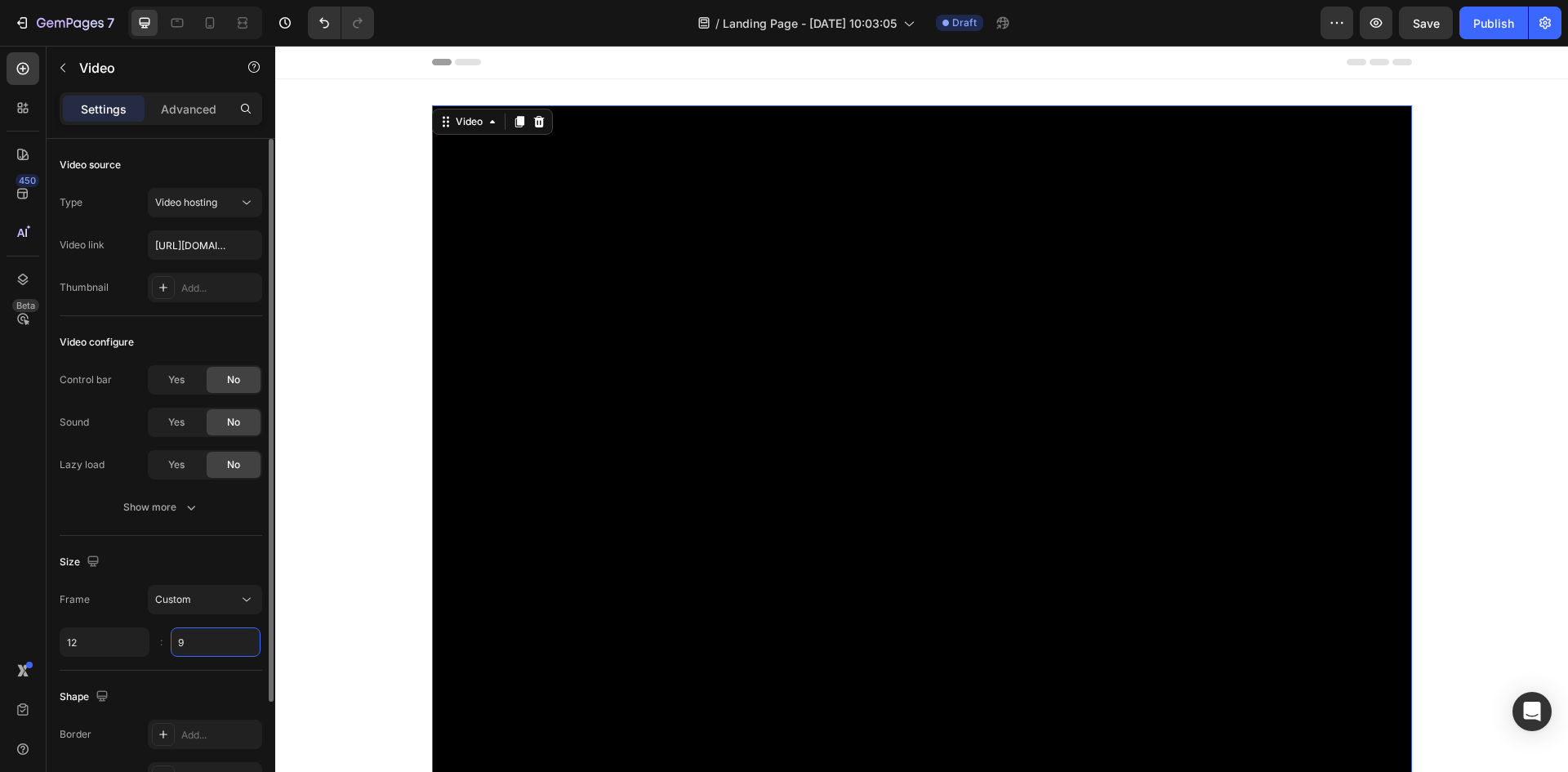
type input "12"
click at [205, 650] on input "9" at bounding box center [215, 642] width 90 height 29
type input "6"
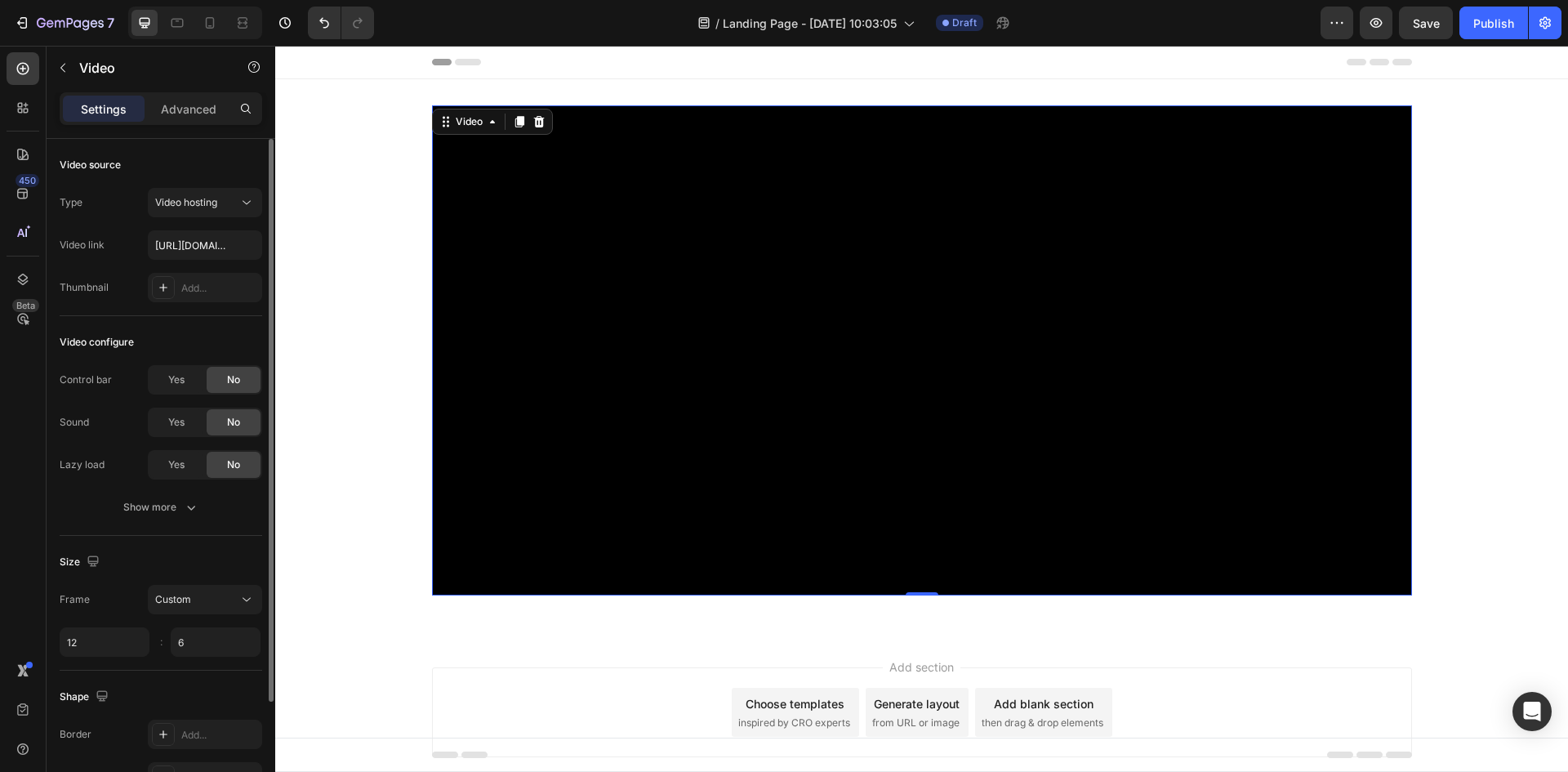
click at [177, 558] on div "Size" at bounding box center [160, 562] width 202 height 27
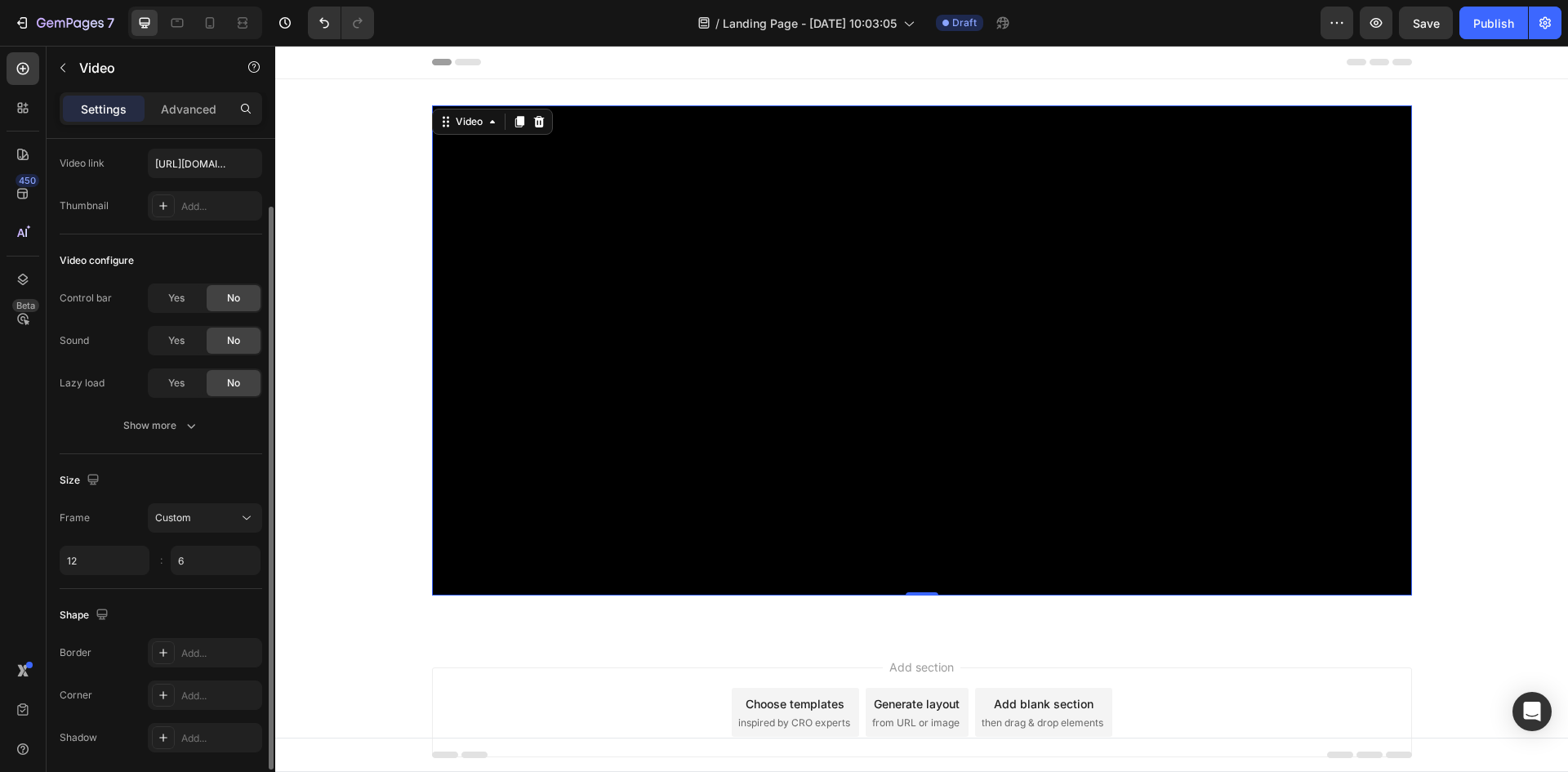
scroll to position [141, 0]
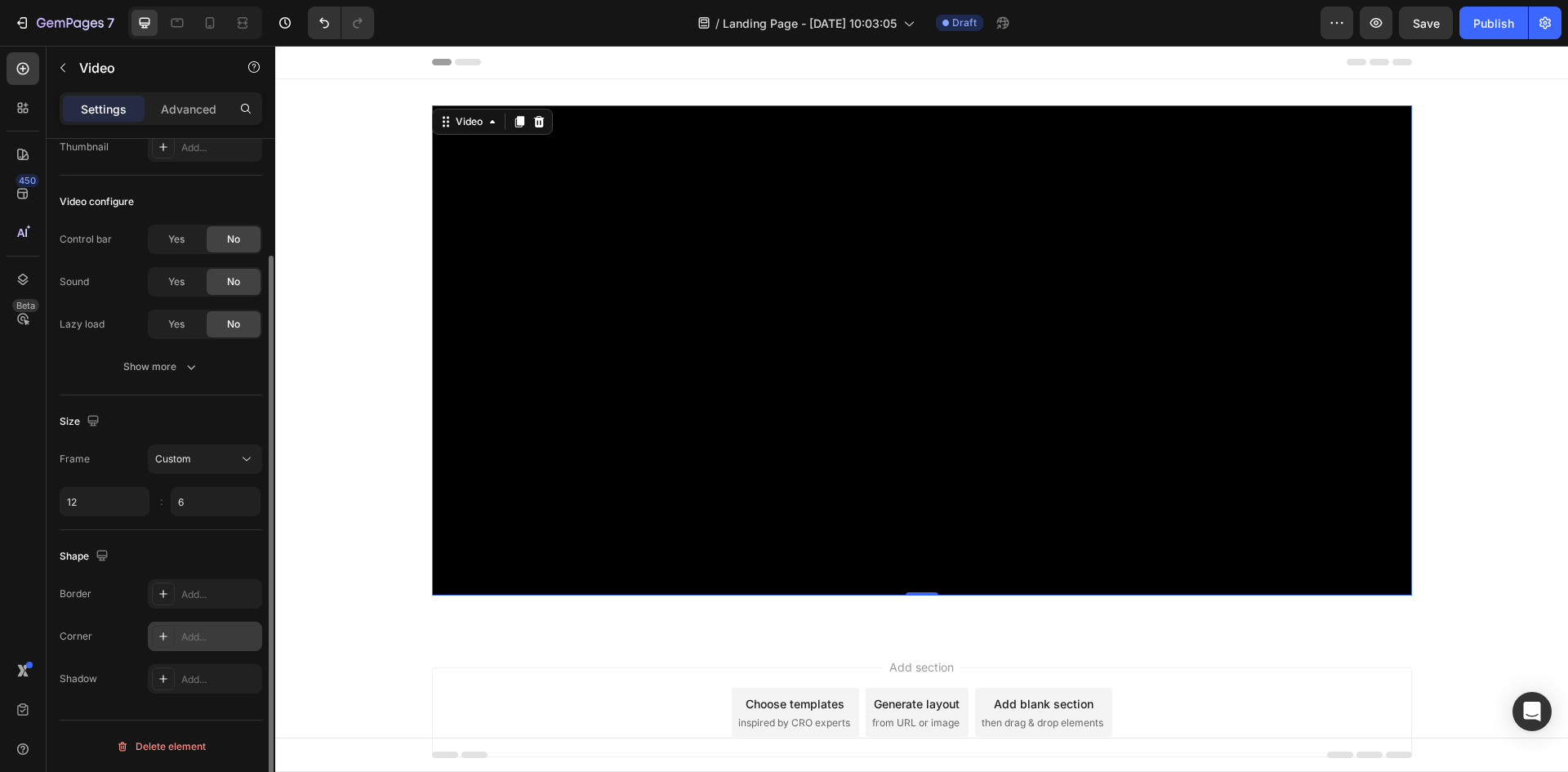
click at [163, 641] on icon at bounding box center [163, 637] width 13 height 13
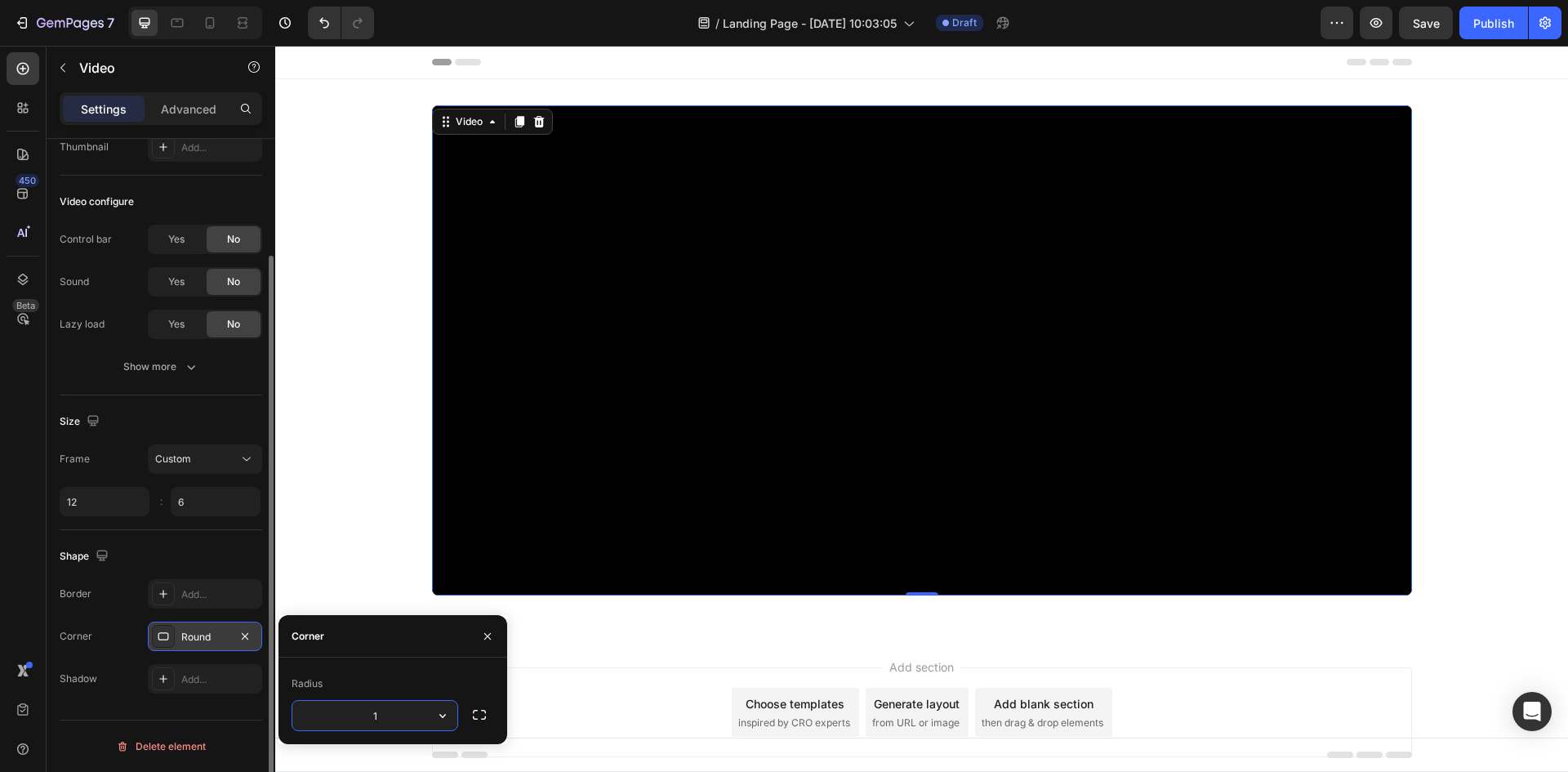
type input "10"
click at [6, 558] on div "450 Beta" at bounding box center [23, 408] width 47 height 726
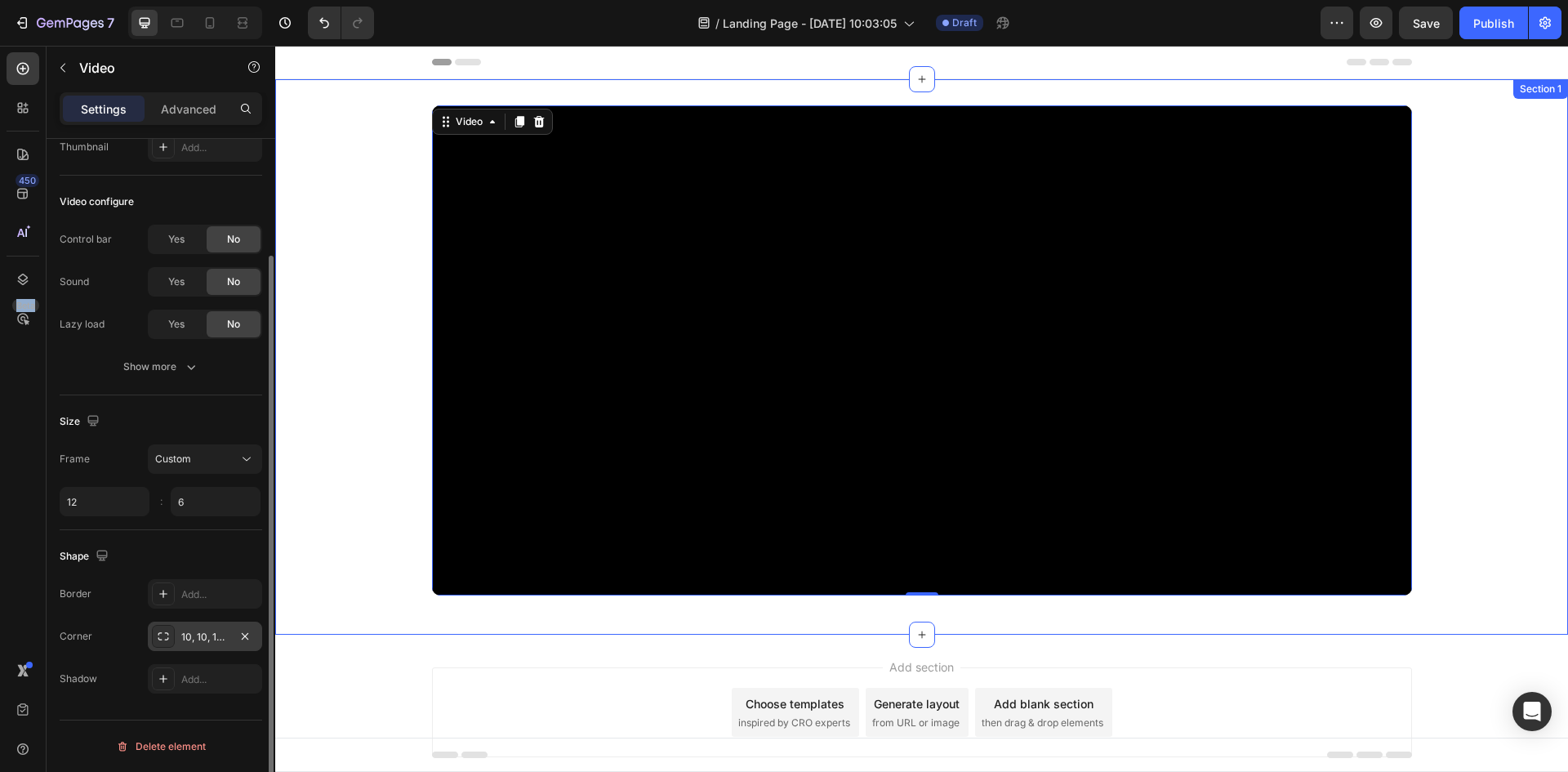
click at [1539, 235] on div "Video 0 Image Carousel Row" at bounding box center [922, 357] width 1293 height 503
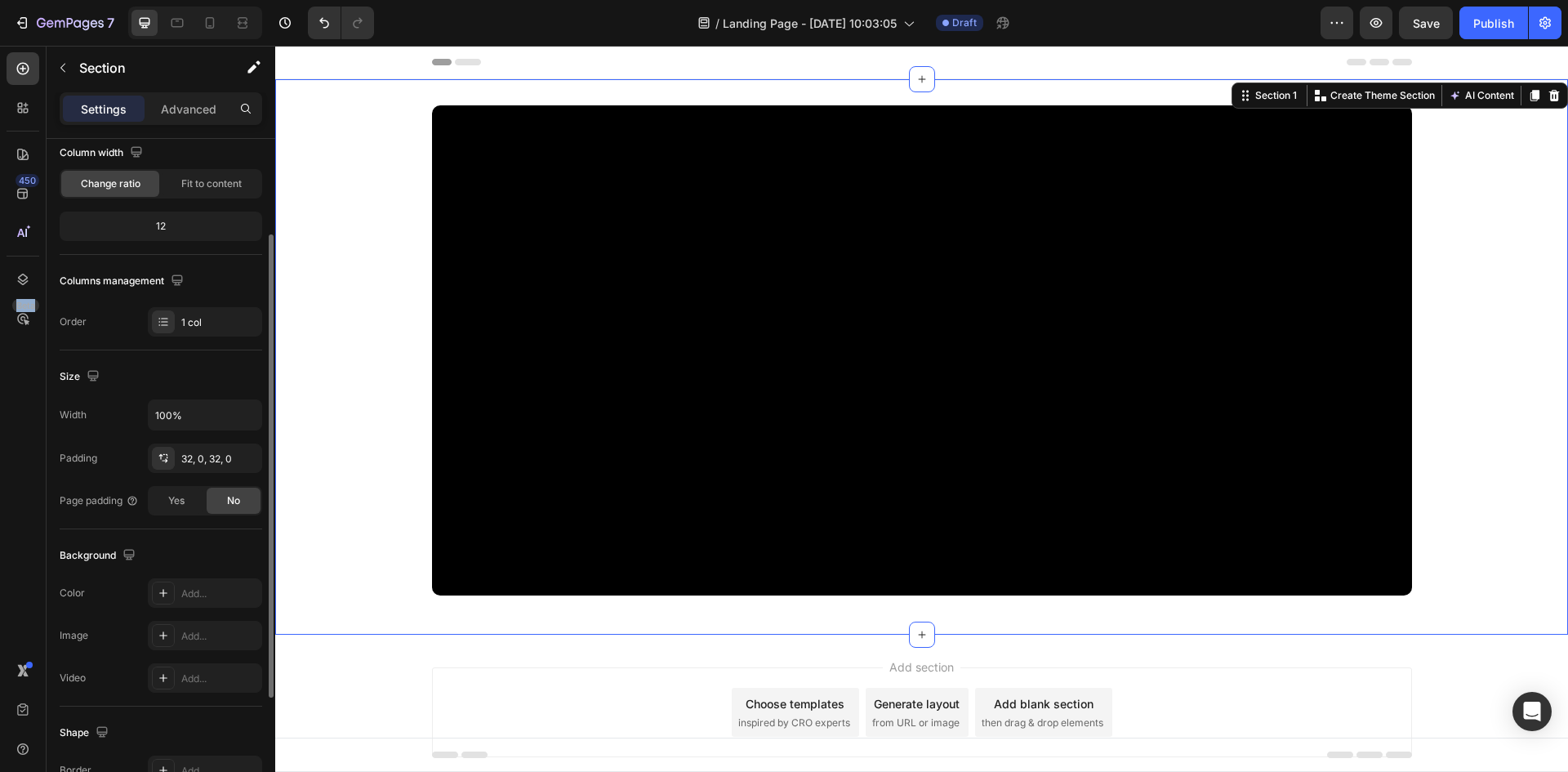
scroll to position [0, 0]
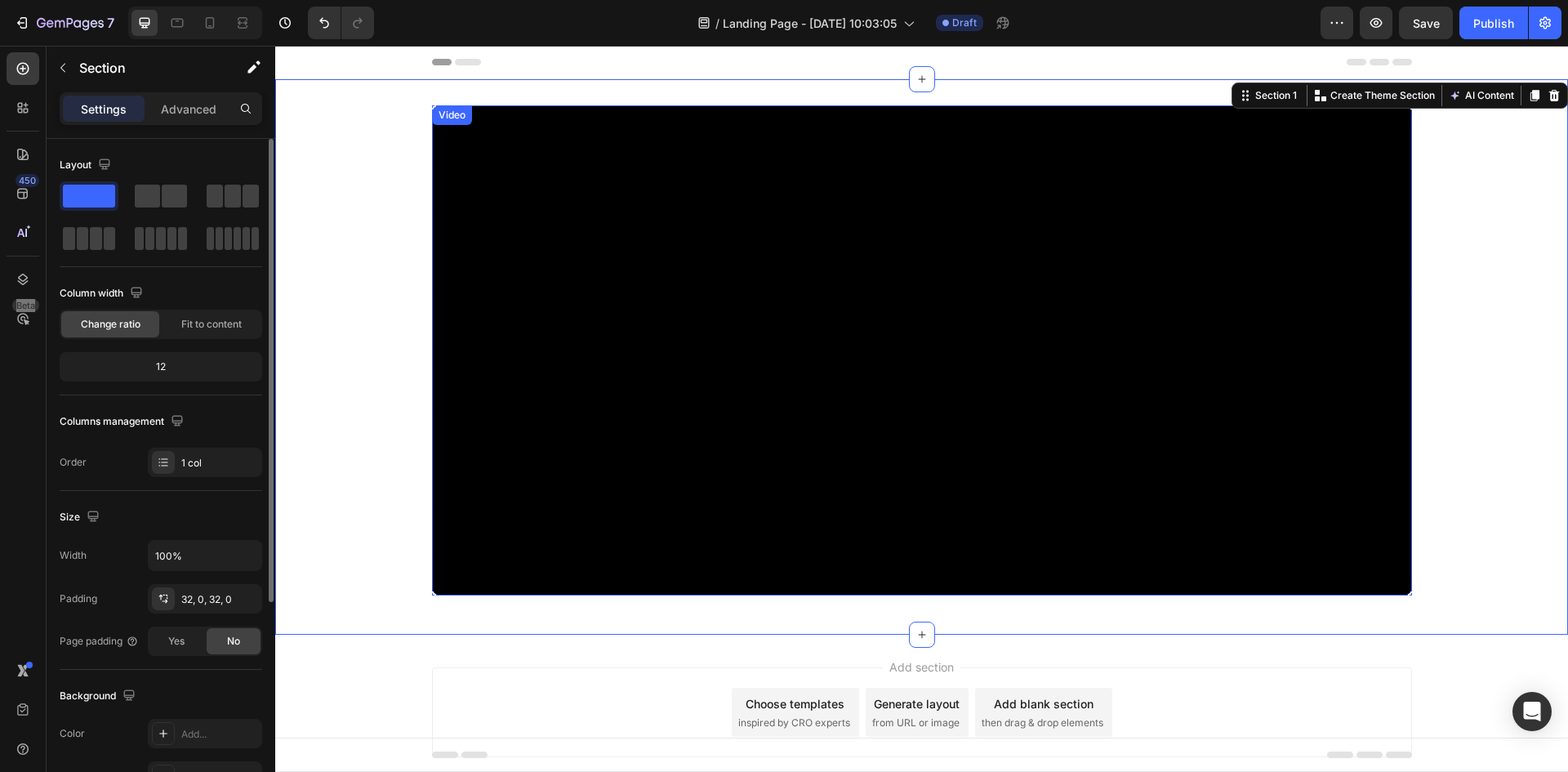
click at [498, 163] on video at bounding box center [922, 350] width 980 height 490
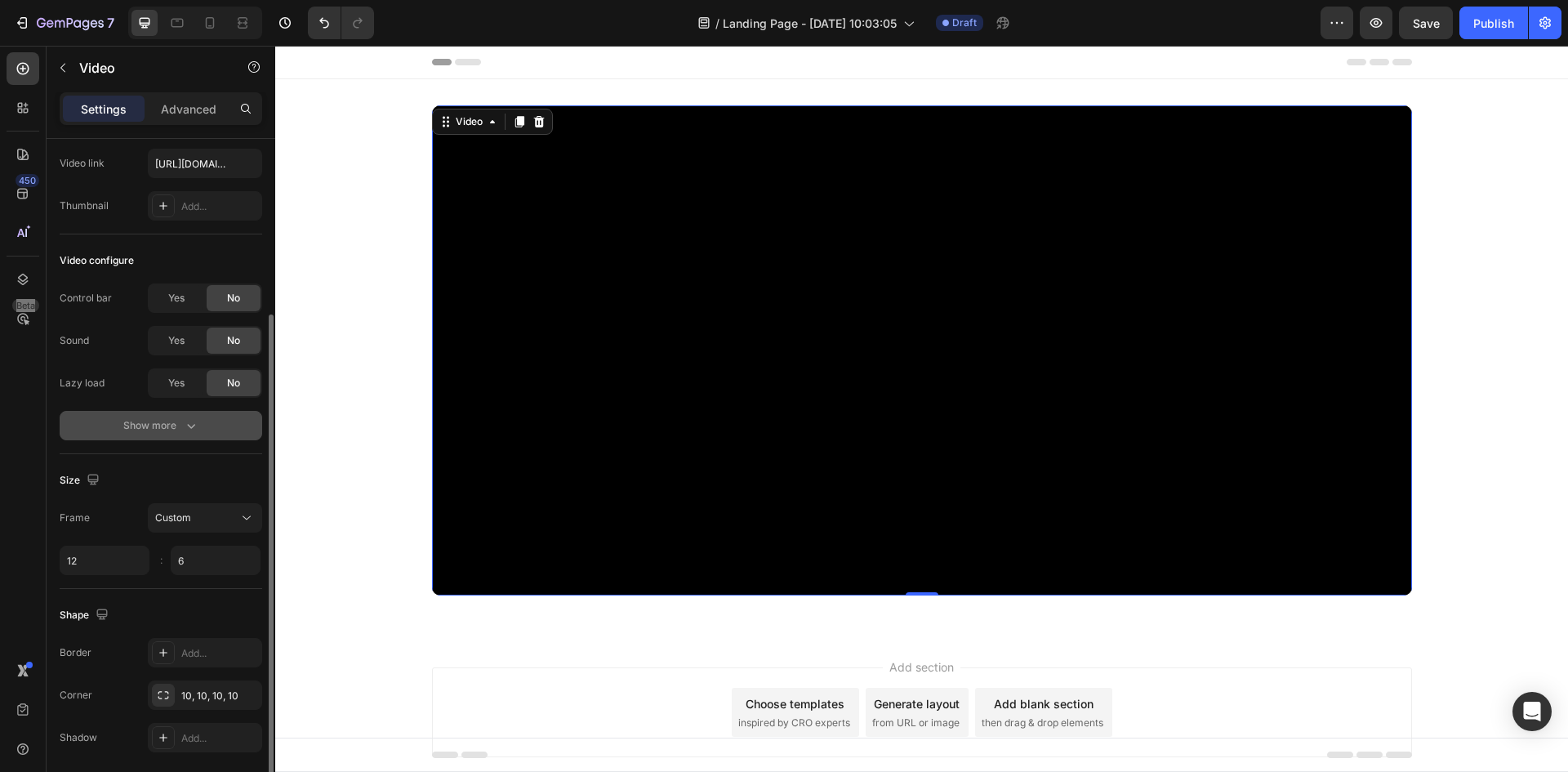
scroll to position [141, 0]
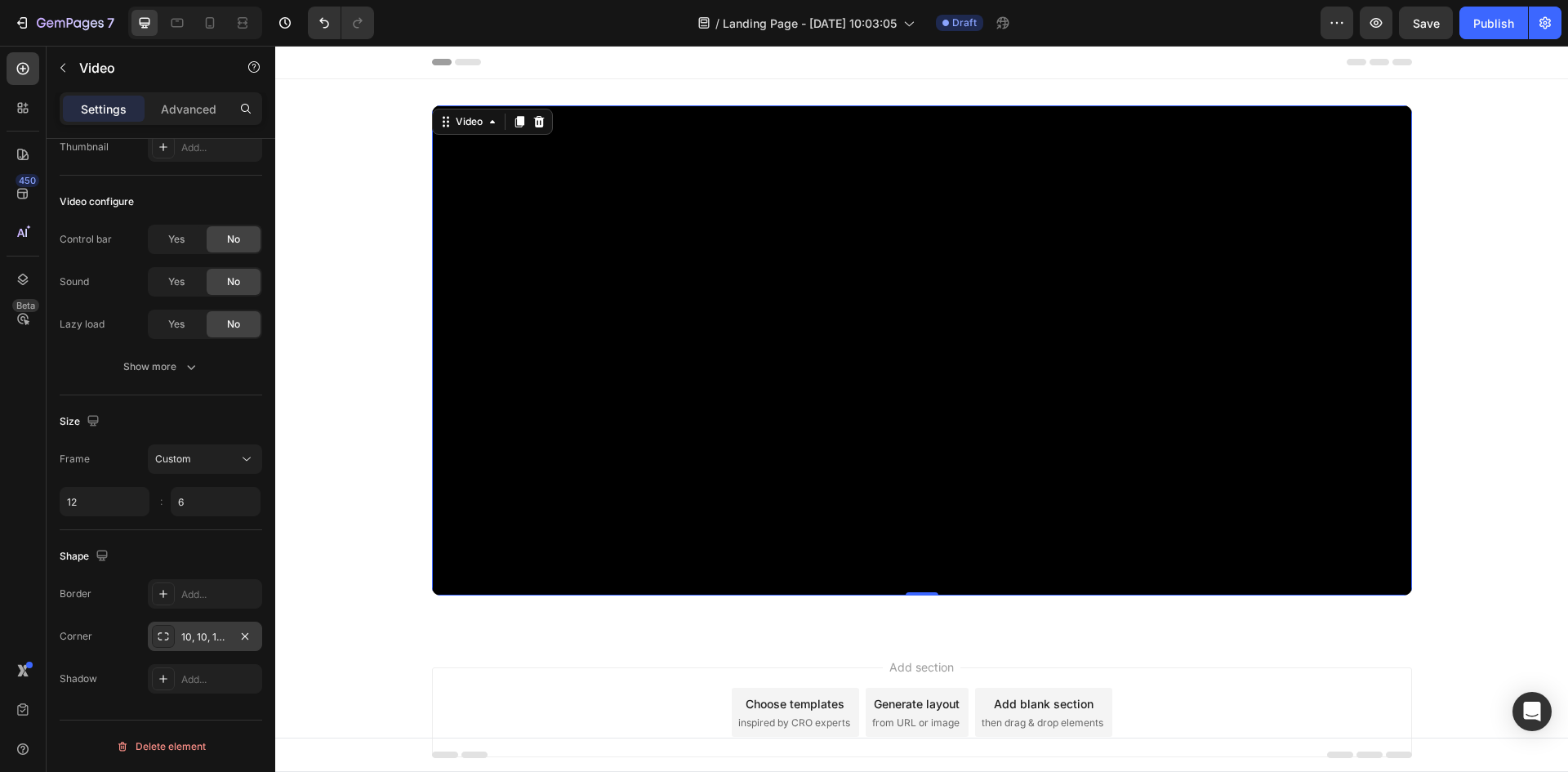
drag, startPoint x: 169, startPoint y: 638, endPoint x: 182, endPoint y: 635, distance: 13.3
click at [169, 639] on icon at bounding box center [163, 637] width 13 height 13
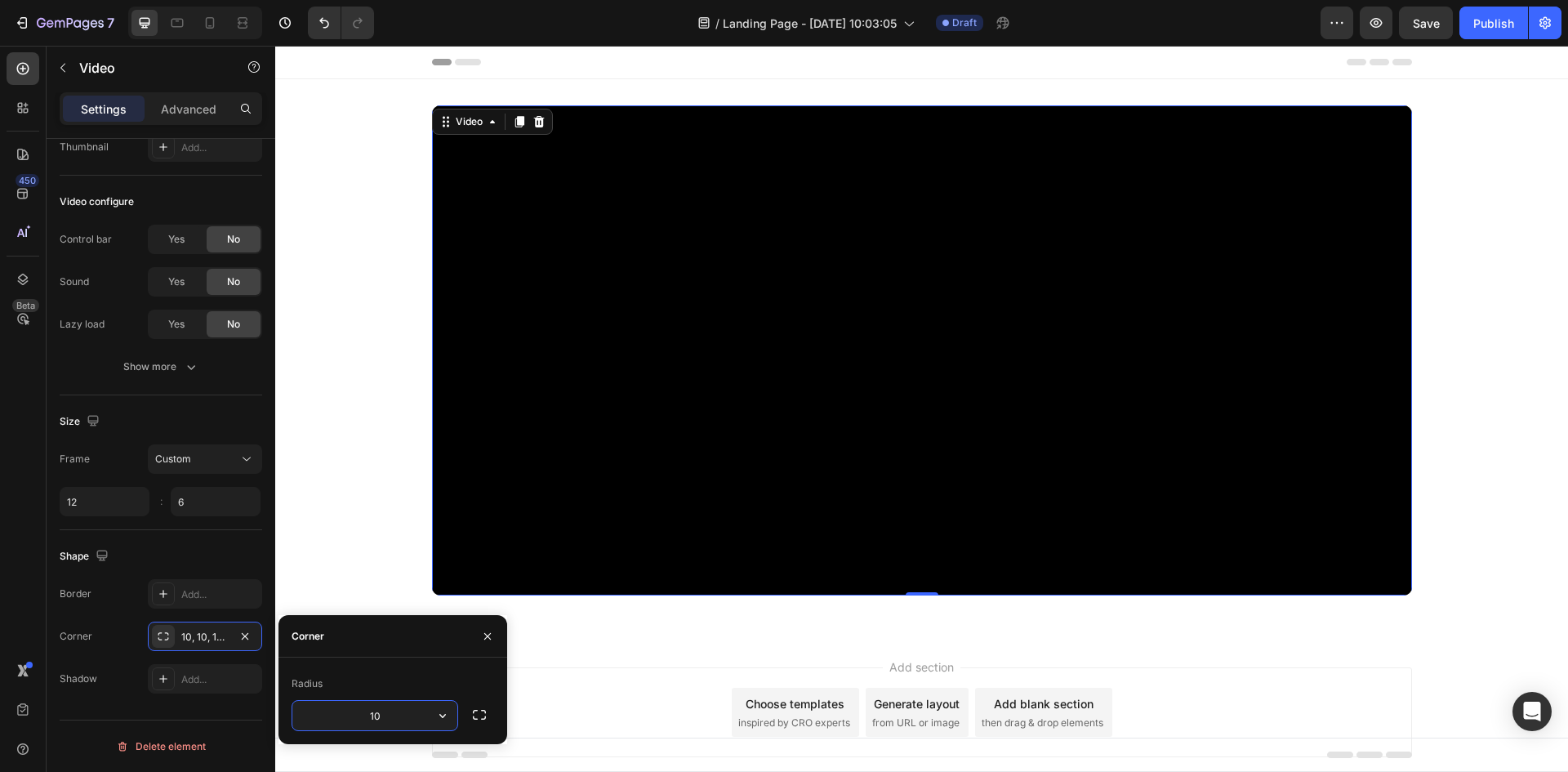
click at [370, 718] on input "10" at bounding box center [375, 715] width 165 height 29
type input "20"
click at [202, 547] on div "Shape" at bounding box center [160, 556] width 202 height 27
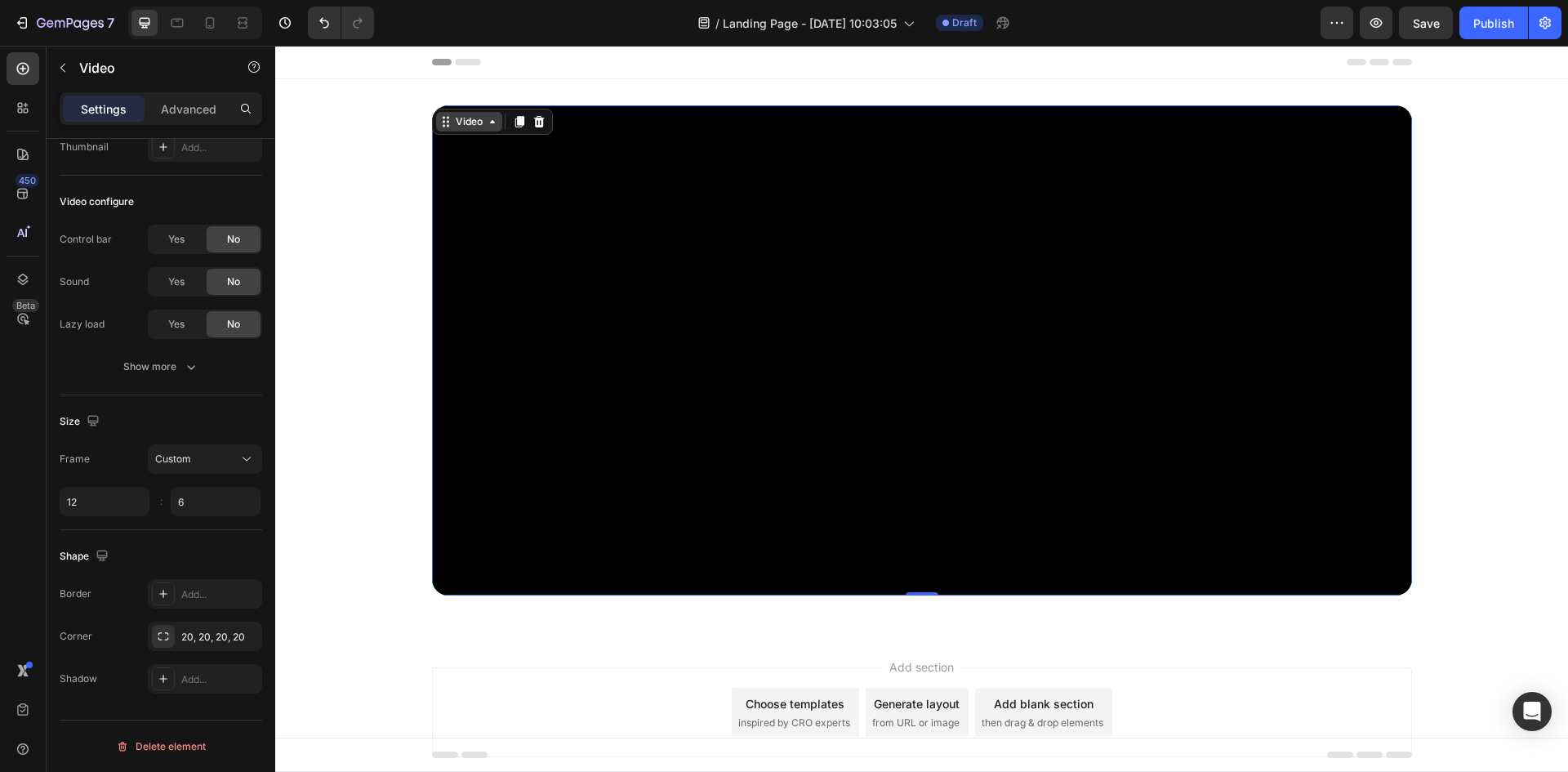
click at [457, 124] on div "Video" at bounding box center [469, 121] width 33 height 14
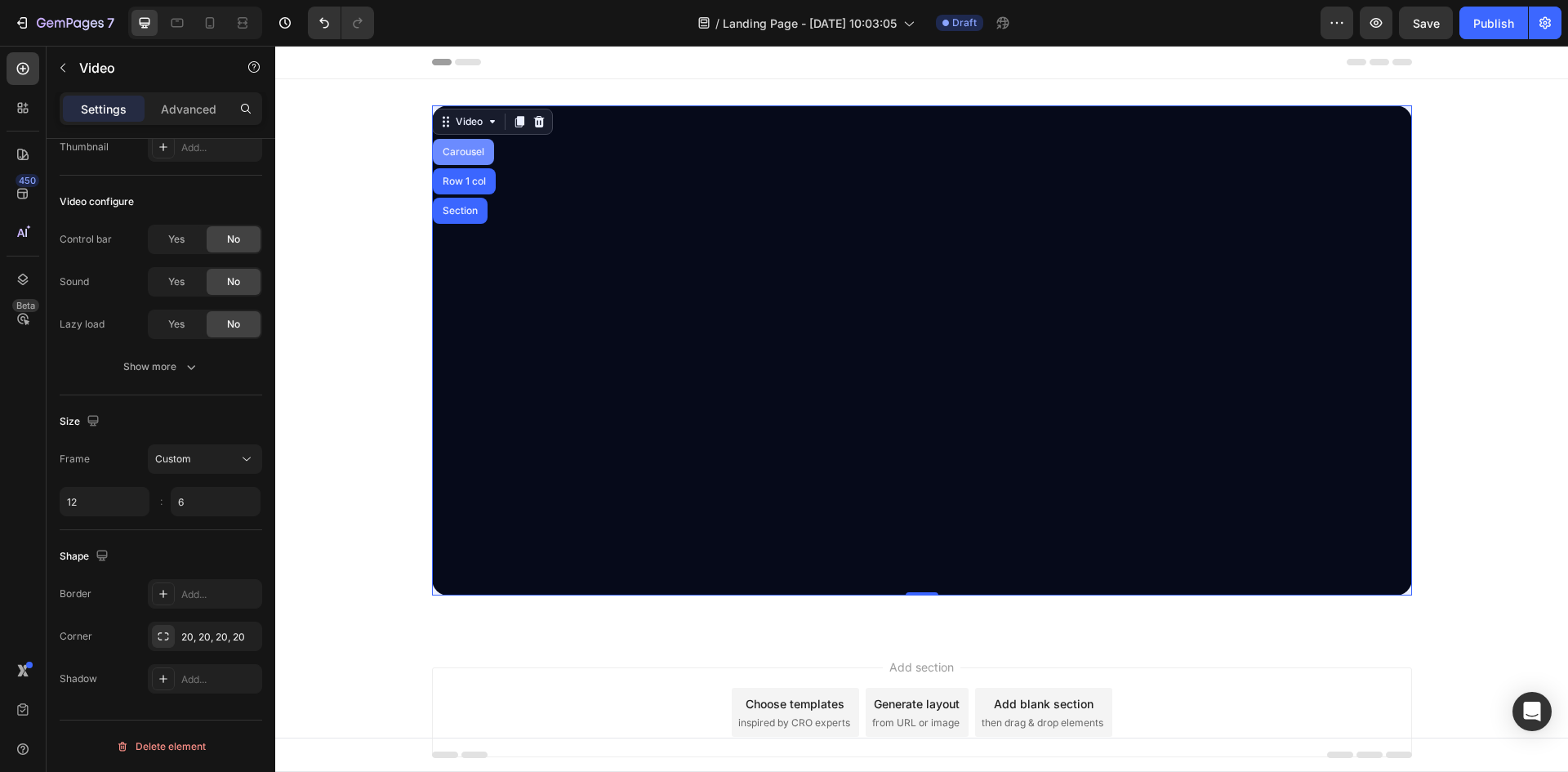
click at [456, 157] on div "Carousel" at bounding box center [463, 152] width 62 height 27
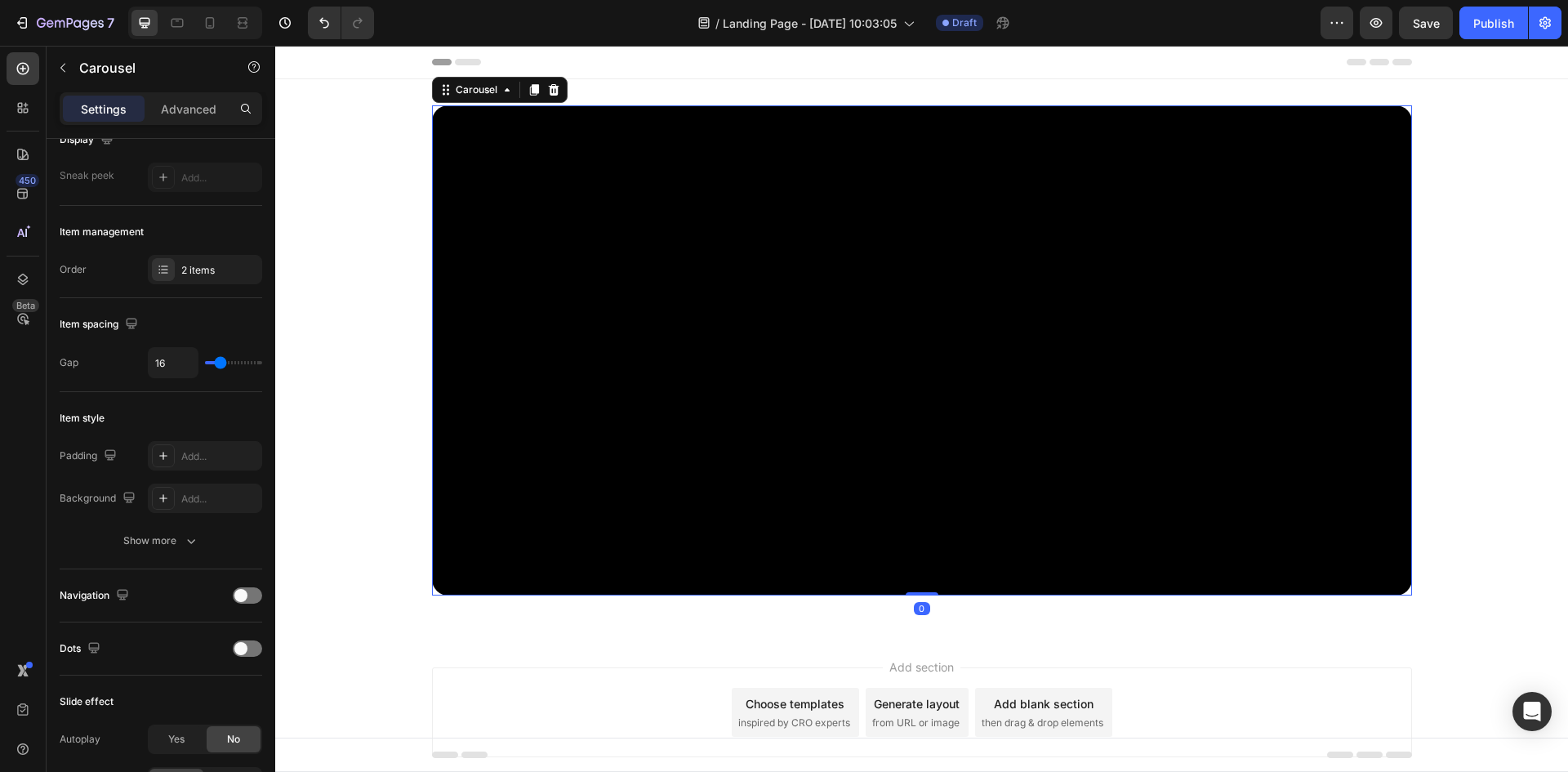
scroll to position [0, 0]
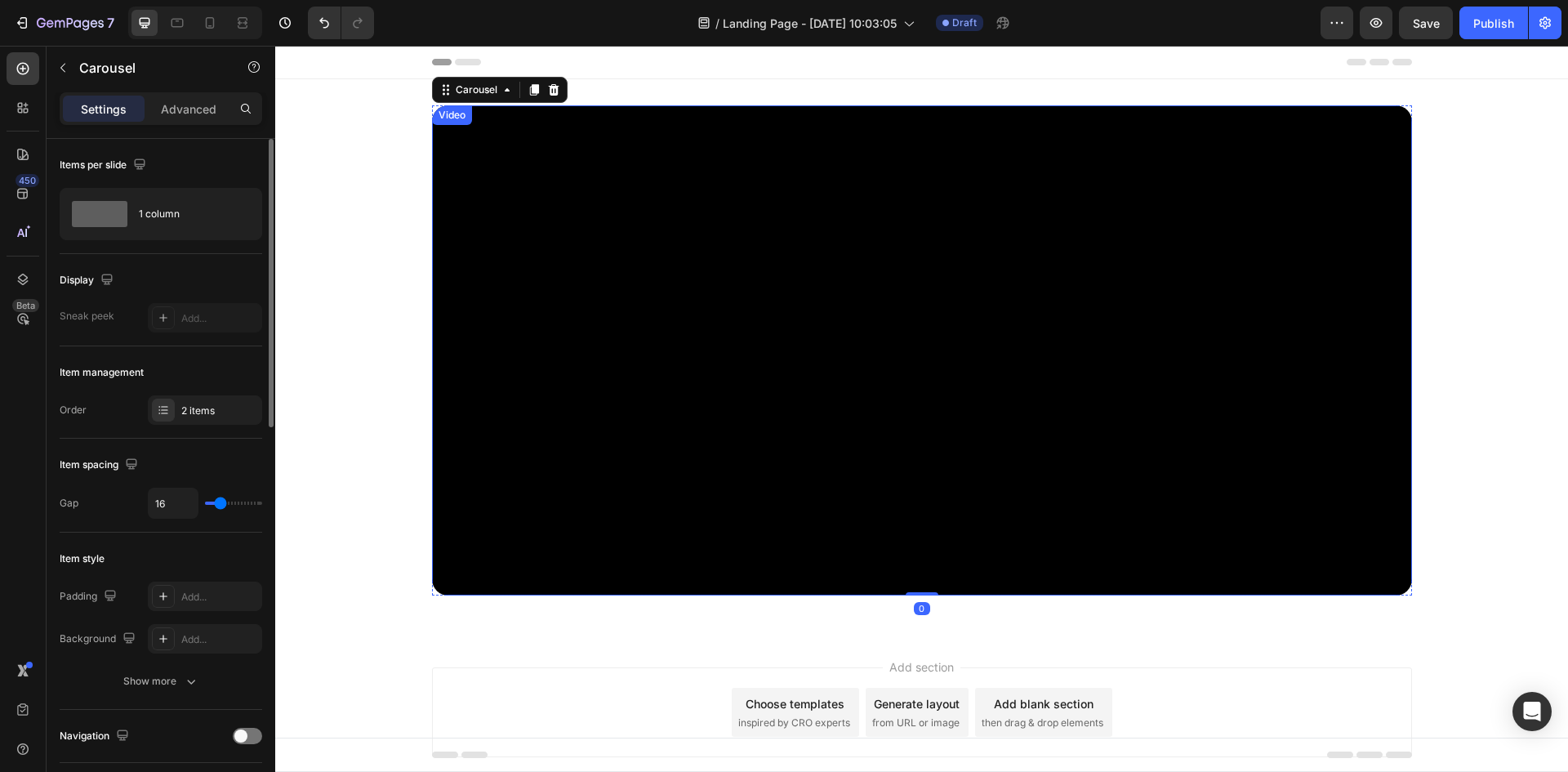
click at [474, 191] on video at bounding box center [922, 350] width 980 height 490
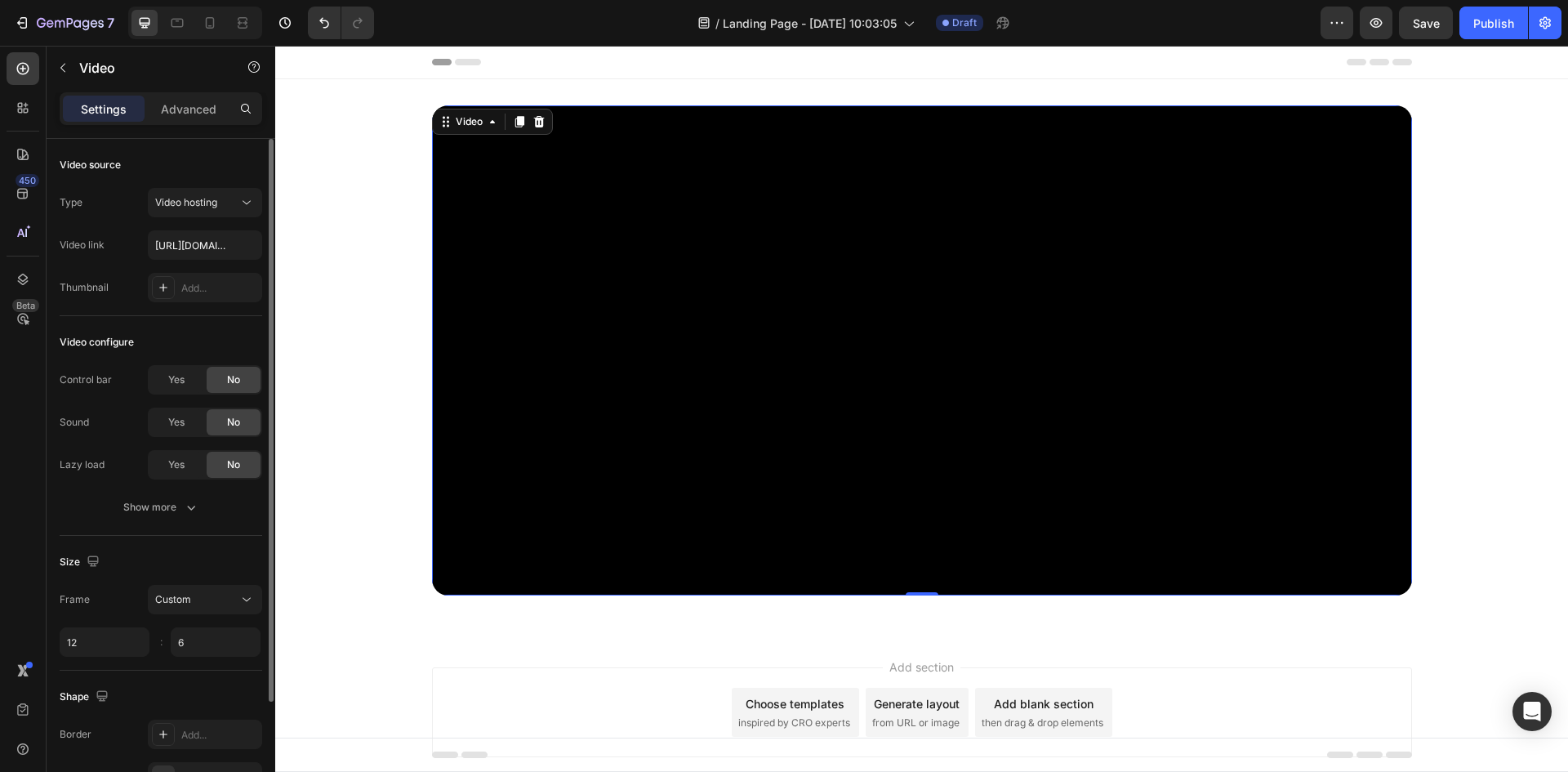
scroll to position [141, 0]
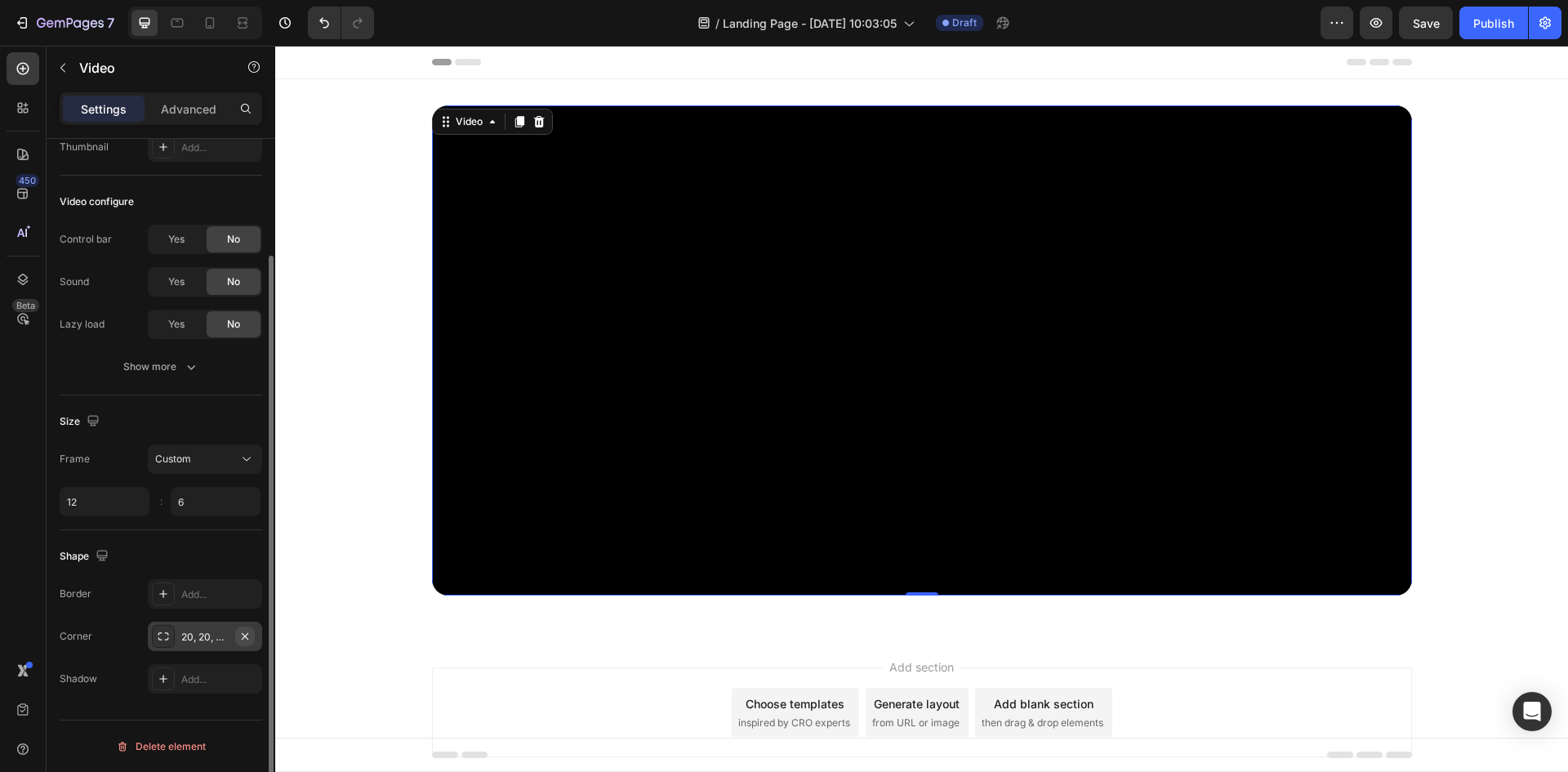
click at [242, 637] on icon "button" at bounding box center [245, 637] width 13 height 13
click at [453, 124] on div "Video" at bounding box center [469, 121] width 33 height 14
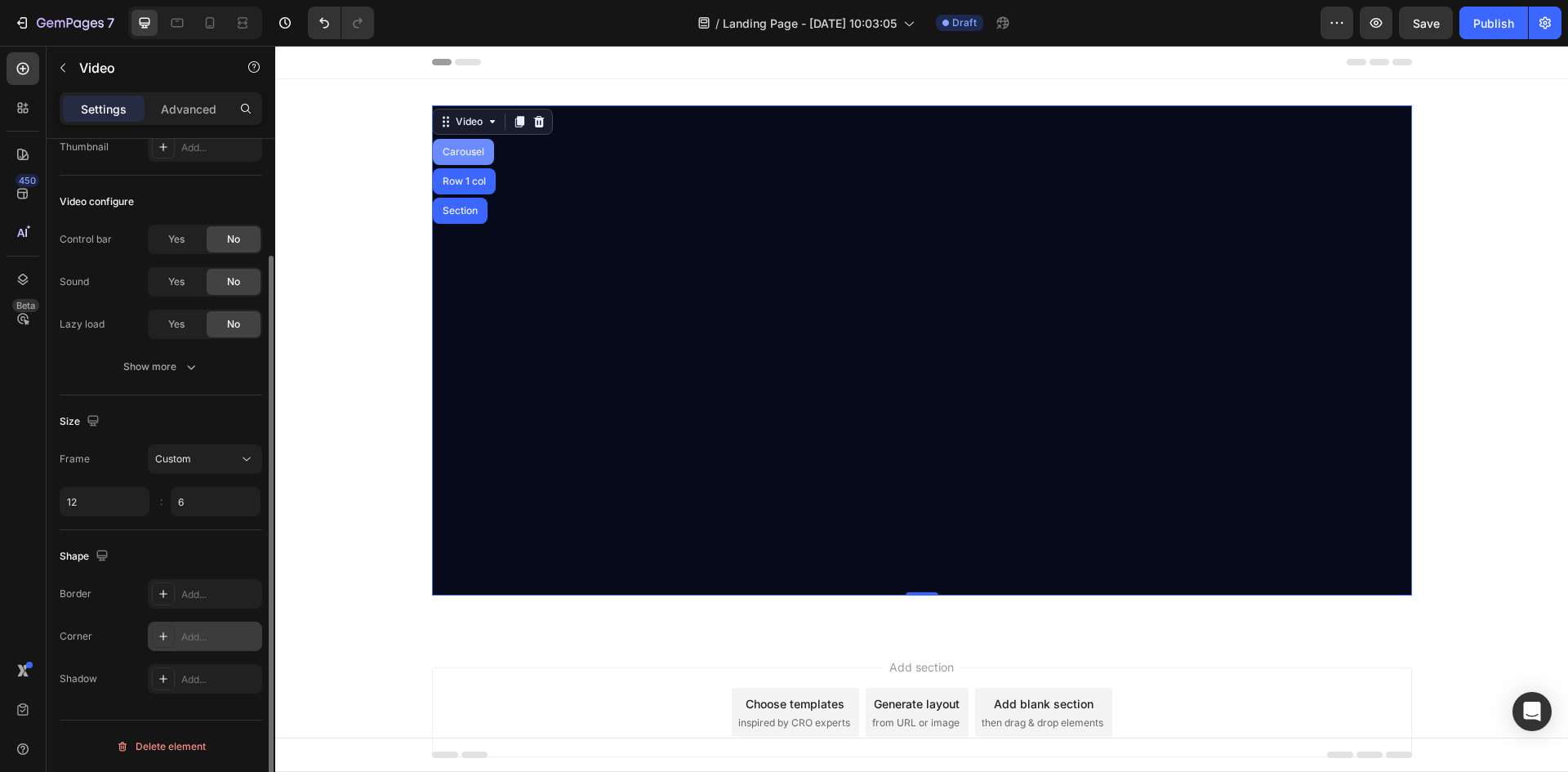
click at [447, 142] on div "Carousel" at bounding box center [463, 152] width 62 height 27
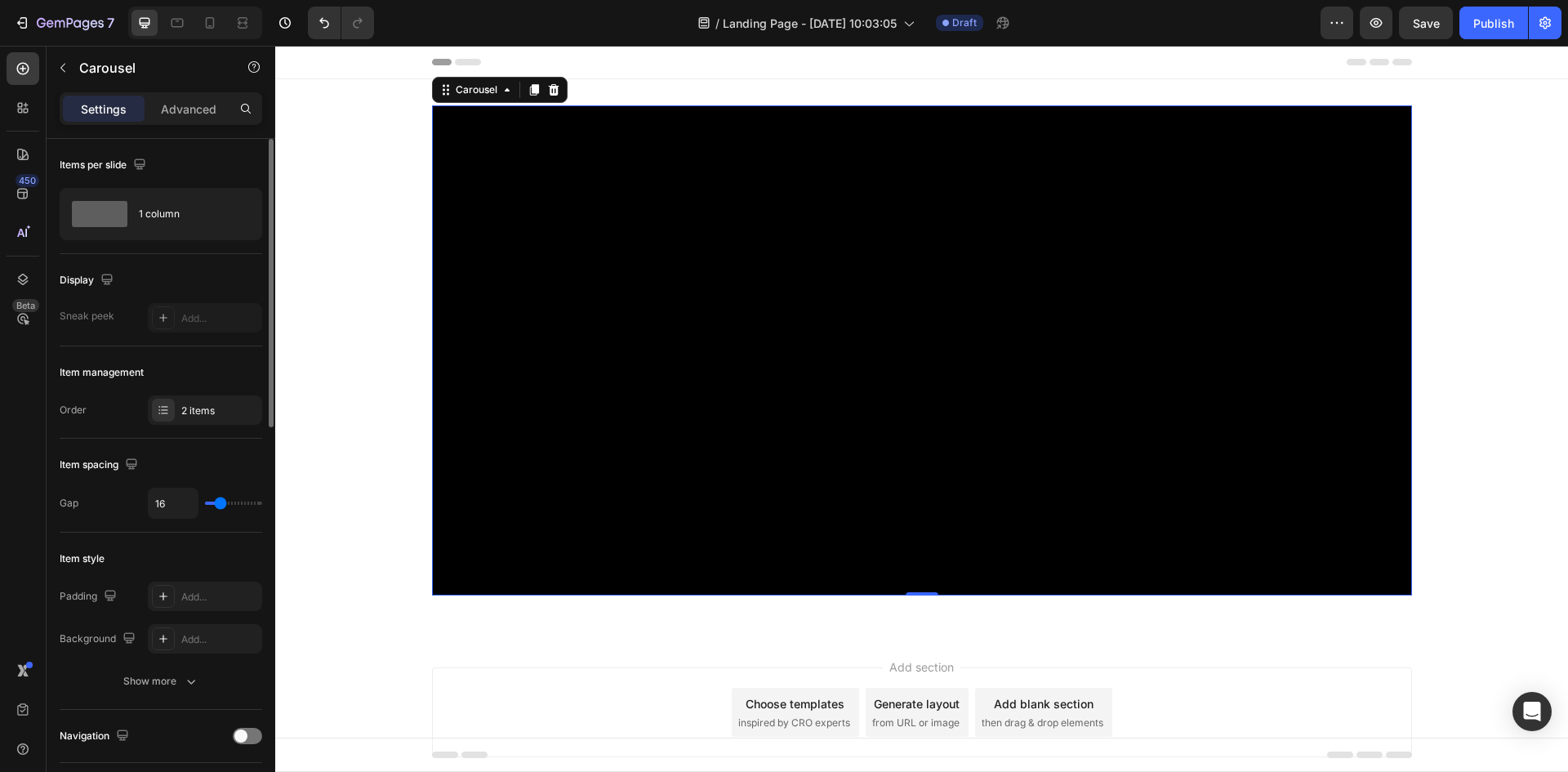
scroll to position [163, 0]
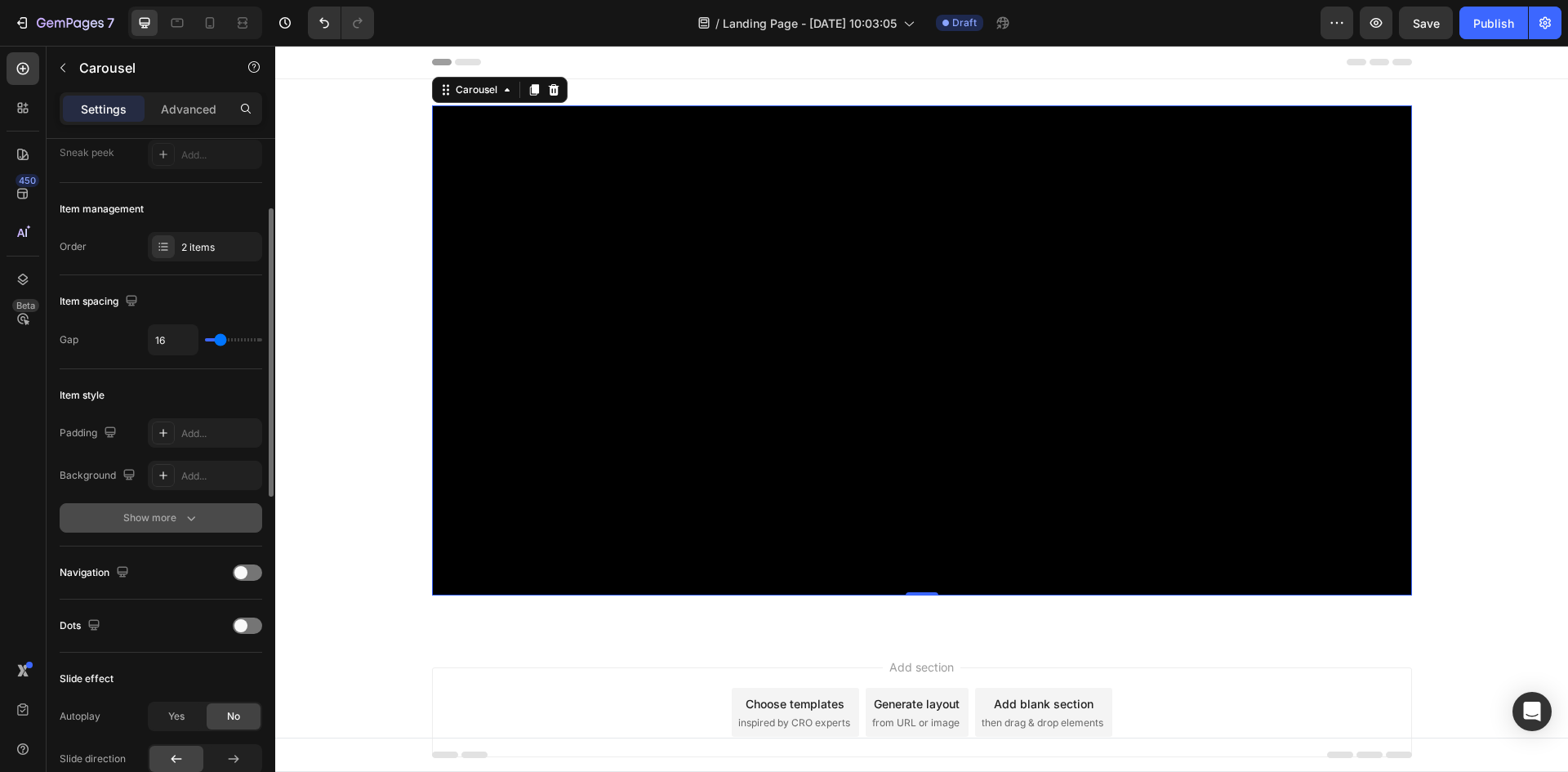
click at [155, 512] on div "Show more" at bounding box center [161, 518] width 76 height 16
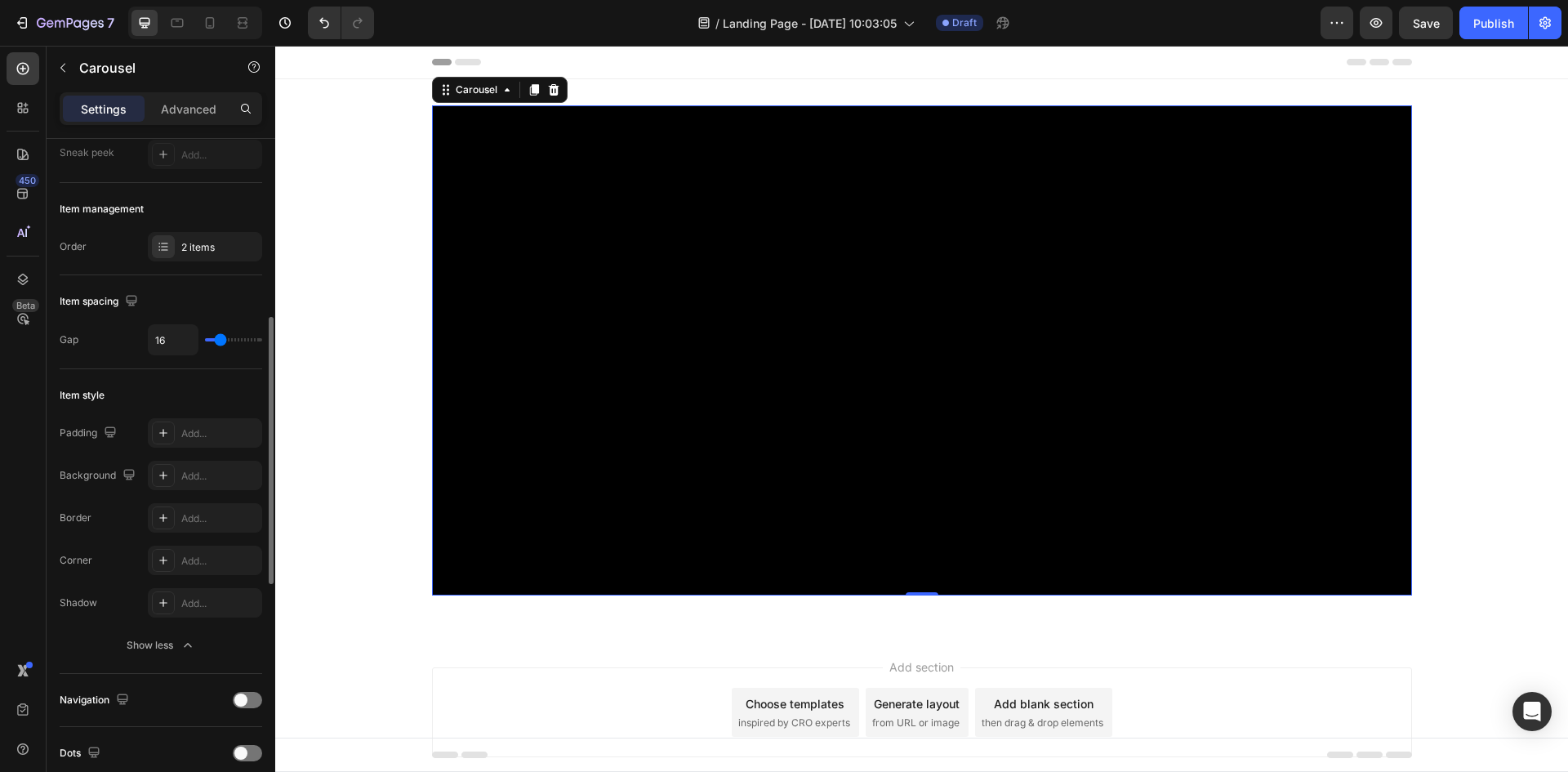
scroll to position [245, 0]
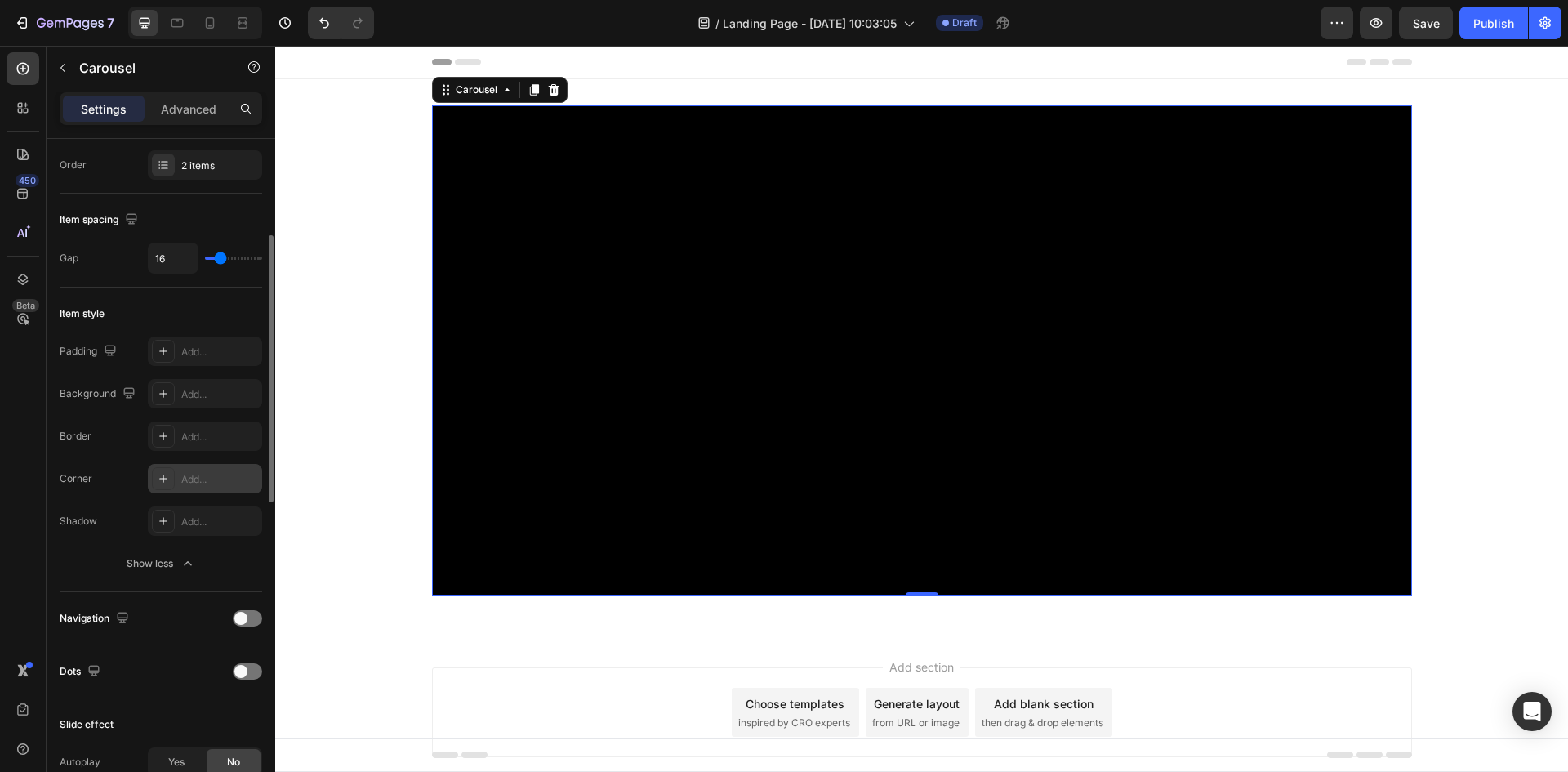
click at [170, 478] on div at bounding box center [163, 479] width 23 height 23
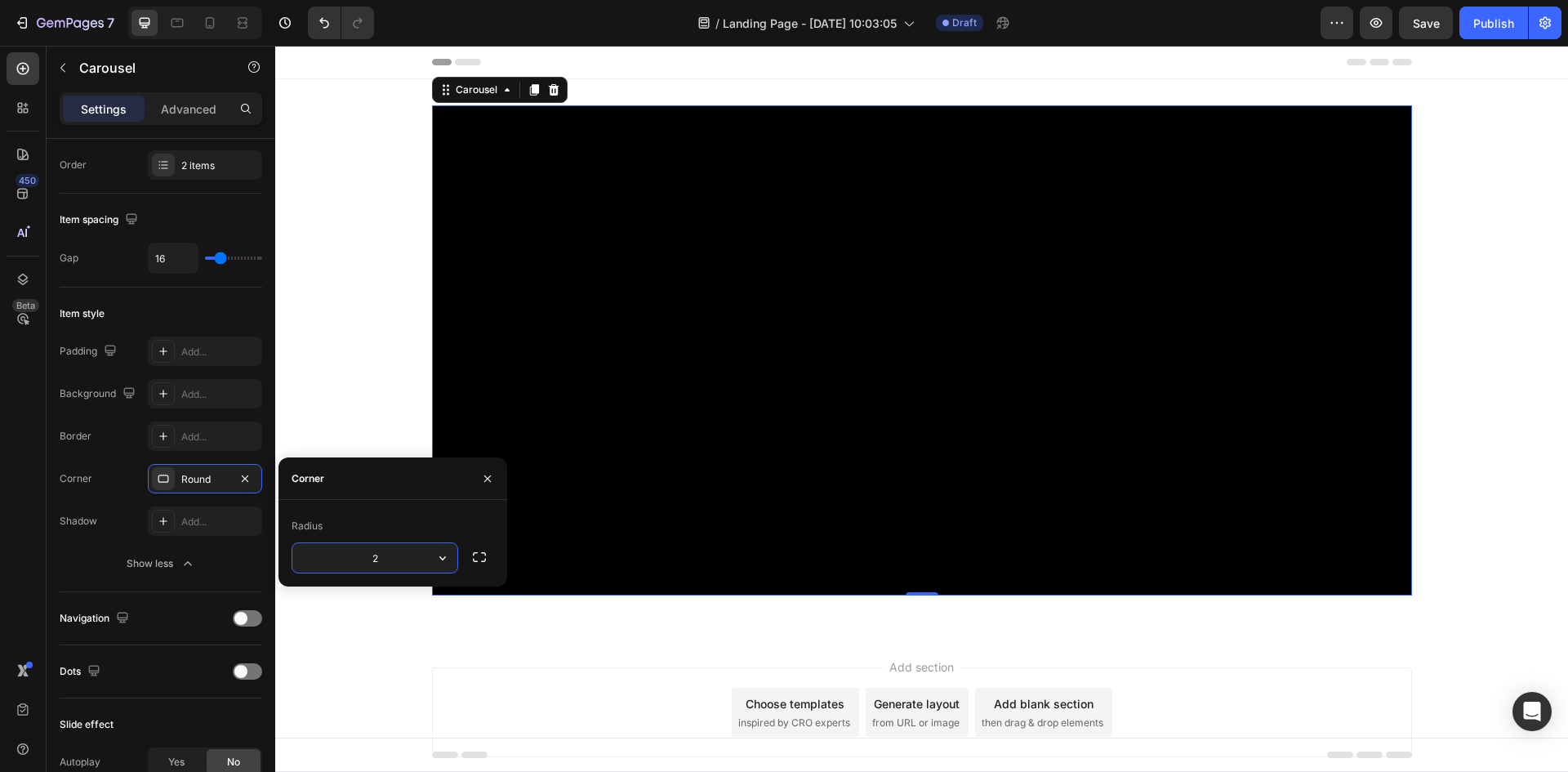
type input "20"
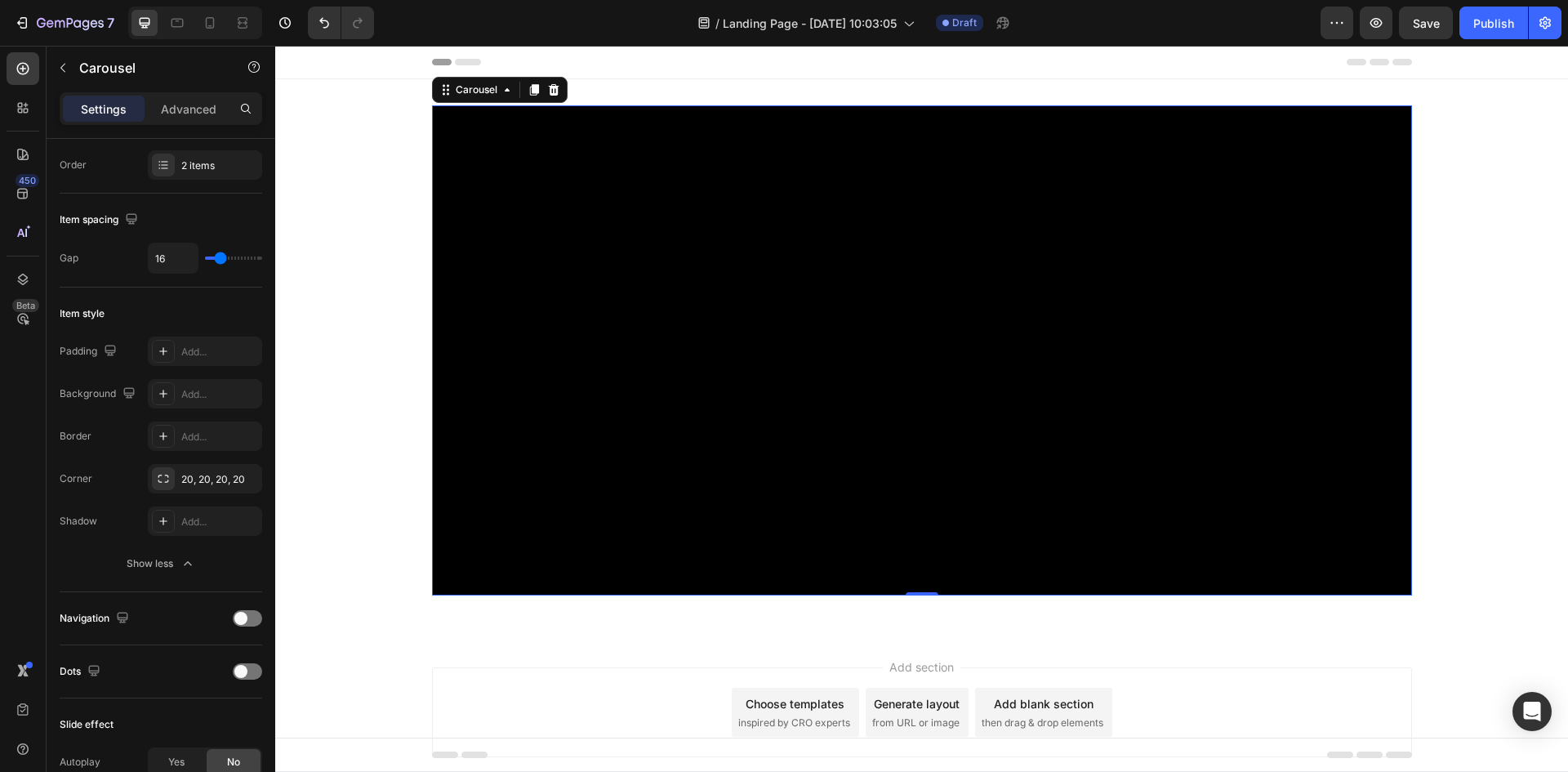
click at [14, 541] on div "450 Beta" at bounding box center [23, 353] width 32 height 602
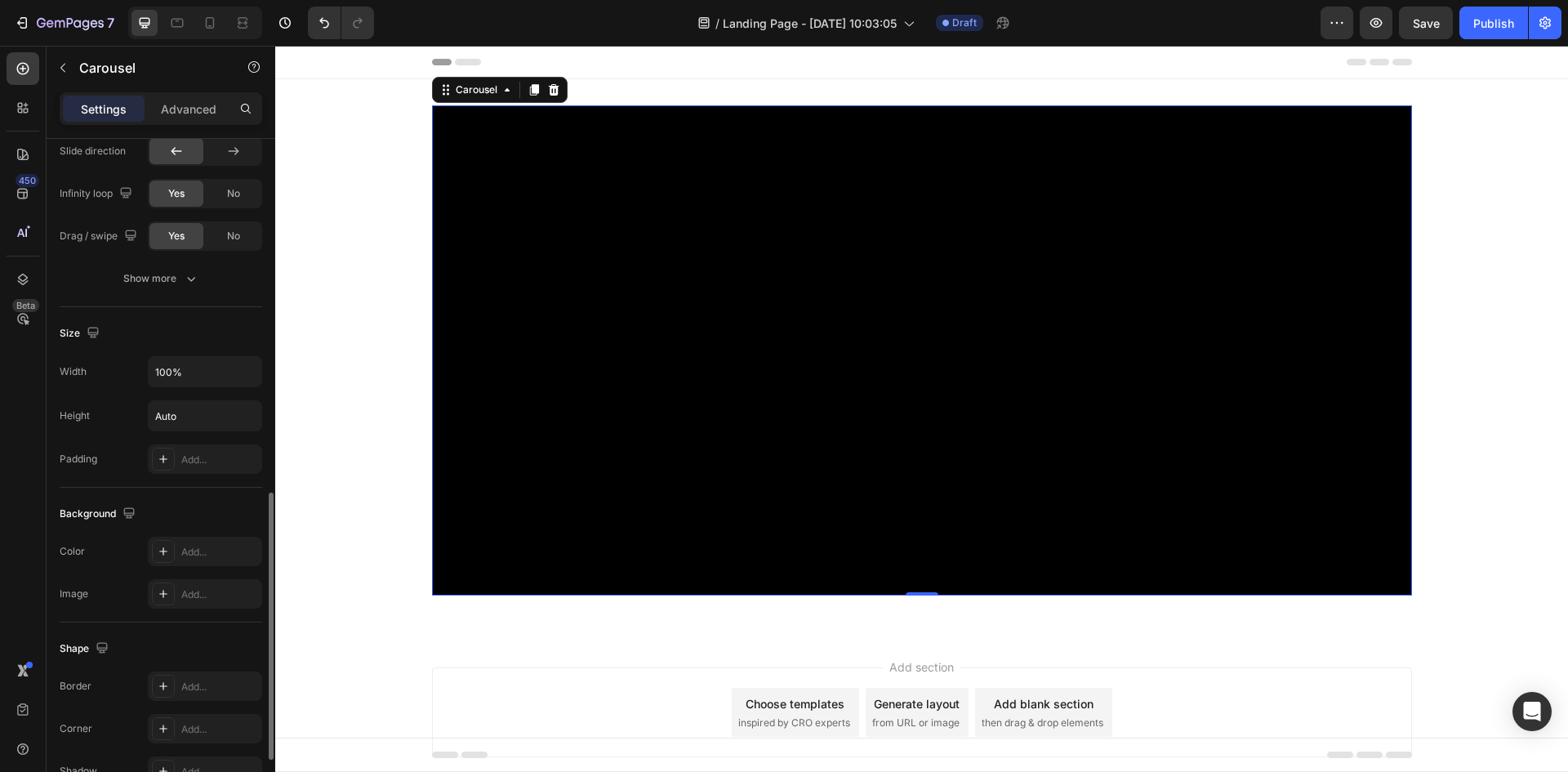
scroll to position [1047, 0]
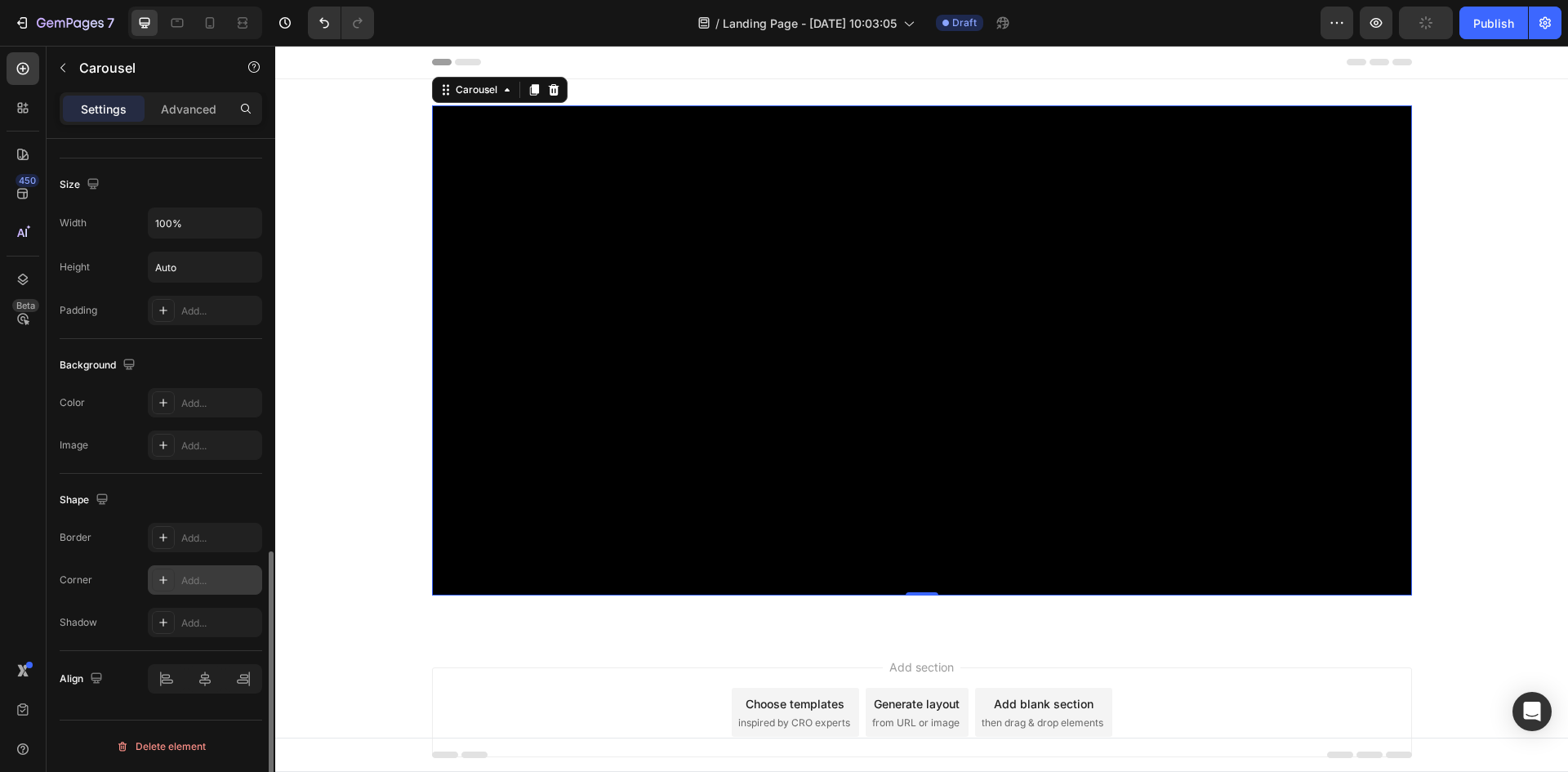
click at [182, 583] on div "Add..." at bounding box center [219, 580] width 77 height 14
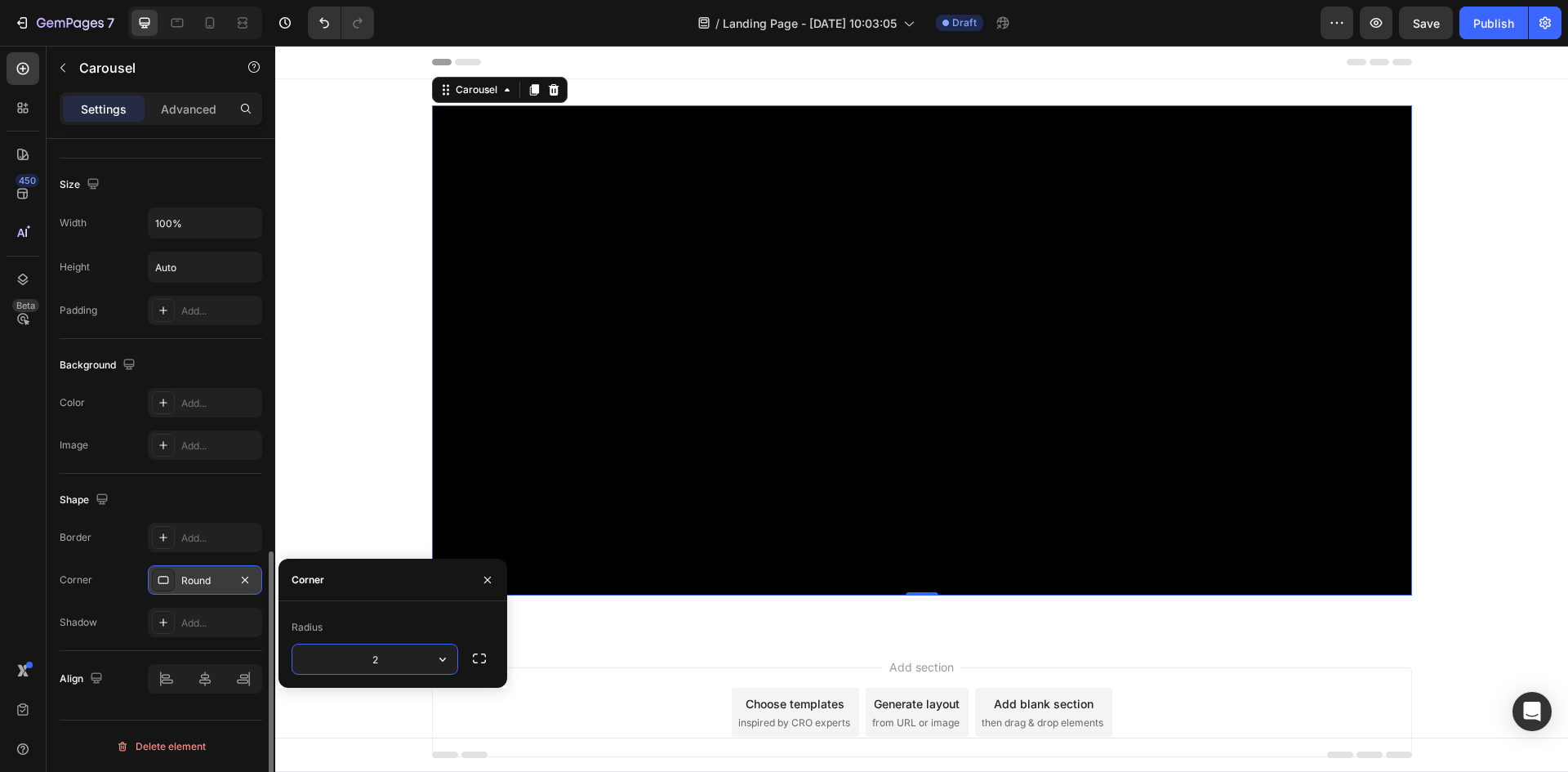
type input "20"
click at [0, 540] on div "450 Beta" at bounding box center [23, 408] width 47 height 726
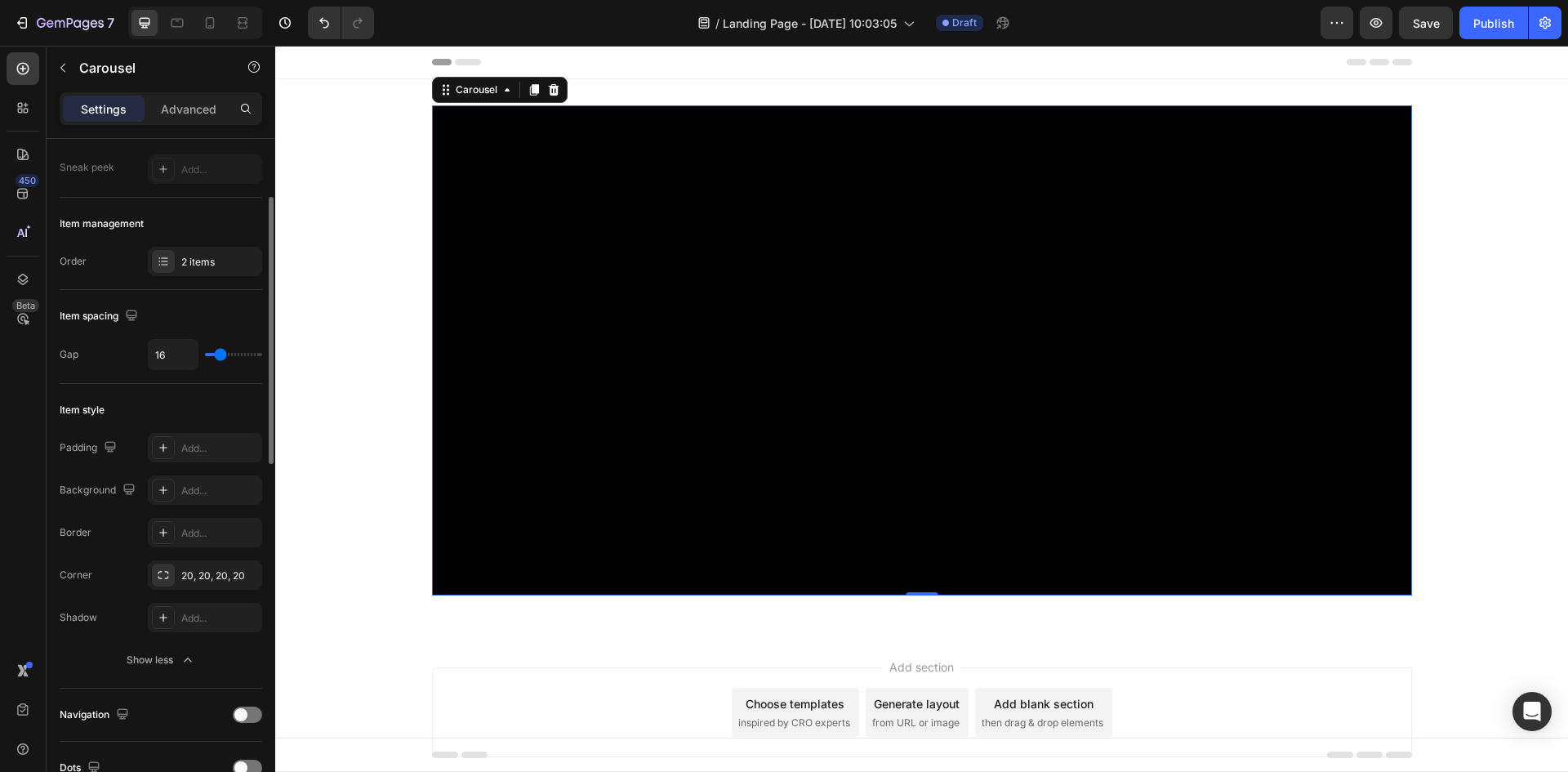
scroll to position [0, 0]
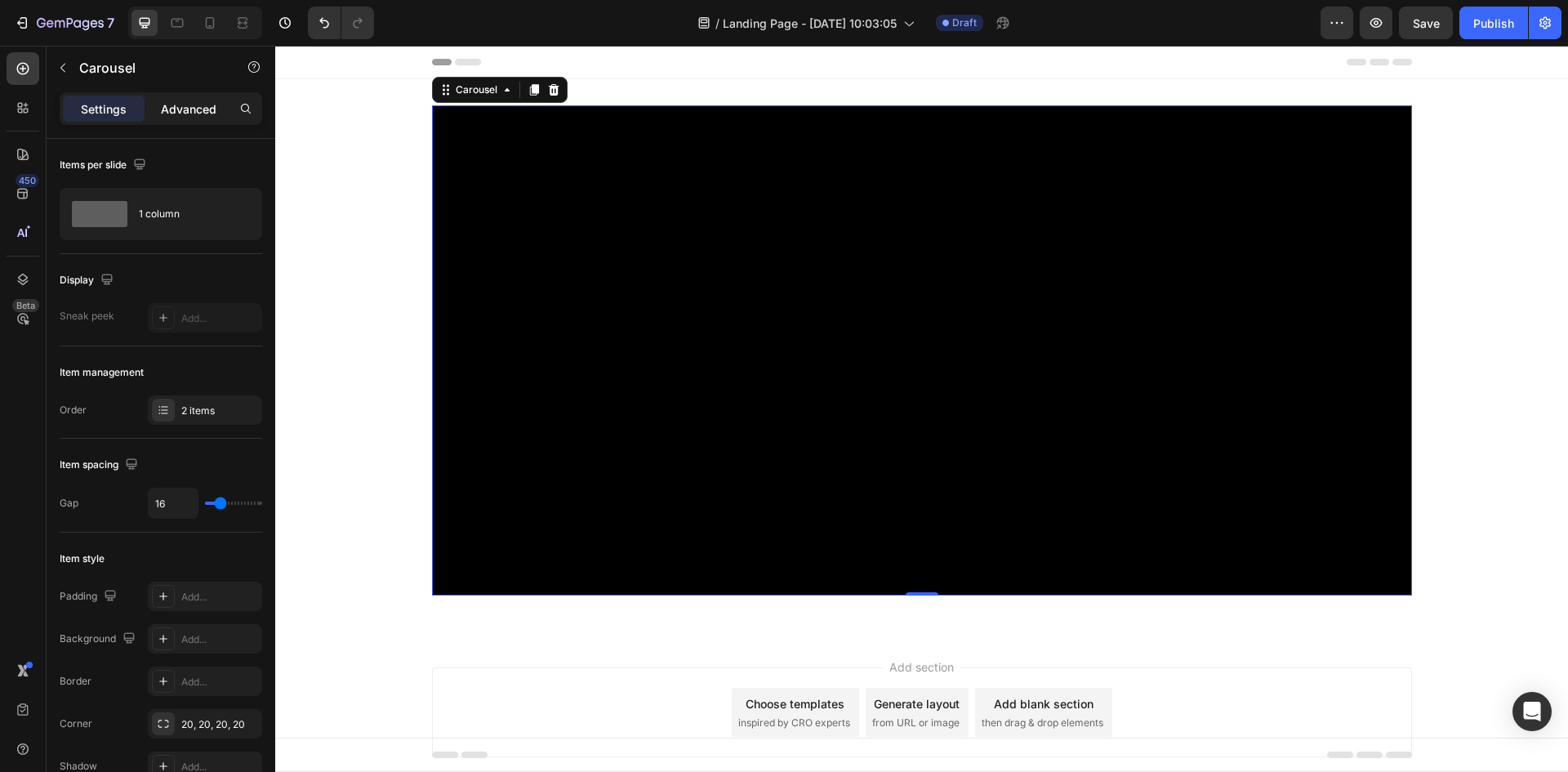
click at [184, 109] on p "Advanced" at bounding box center [189, 109] width 56 height 17
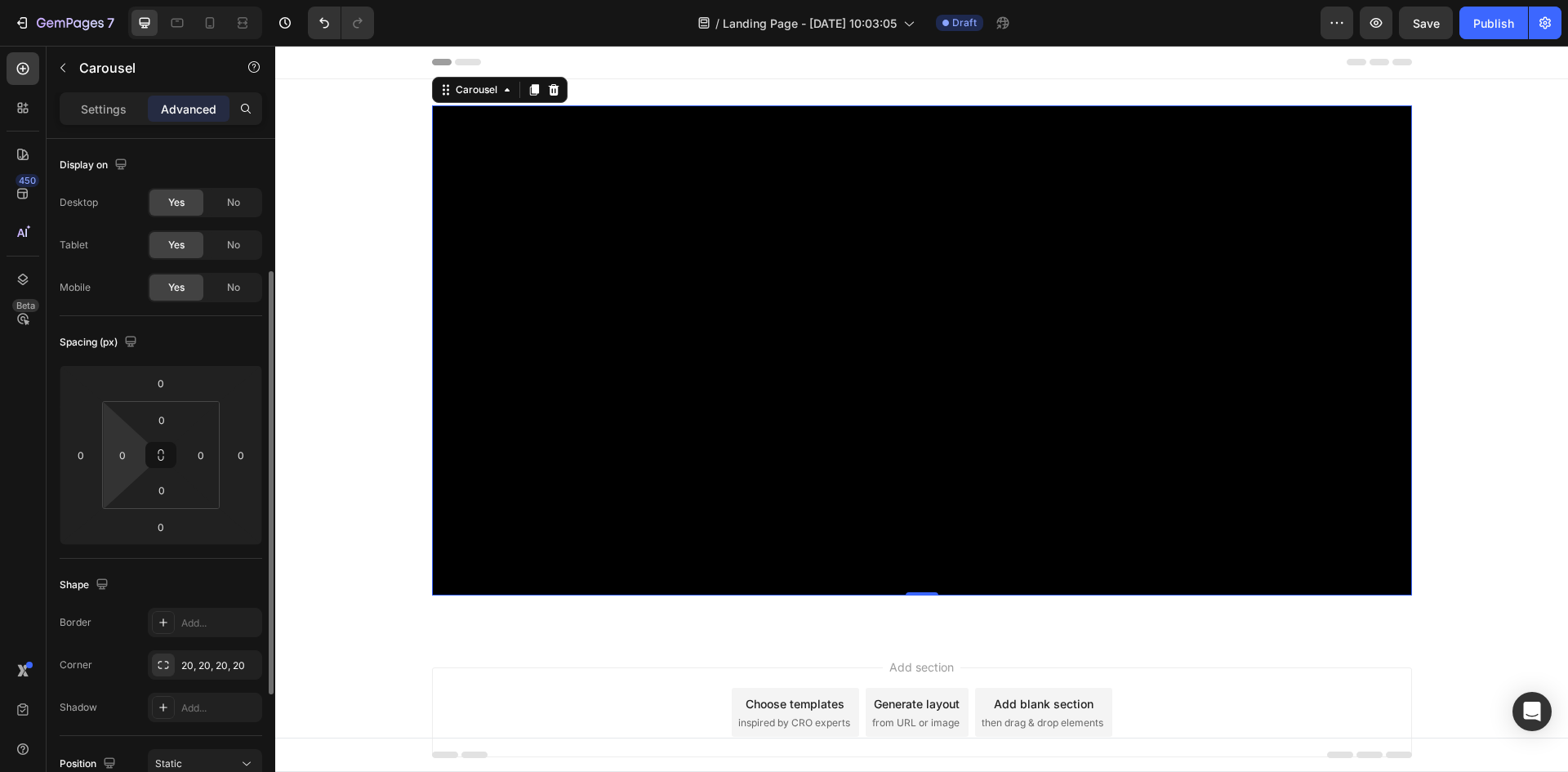
scroll to position [245, 0]
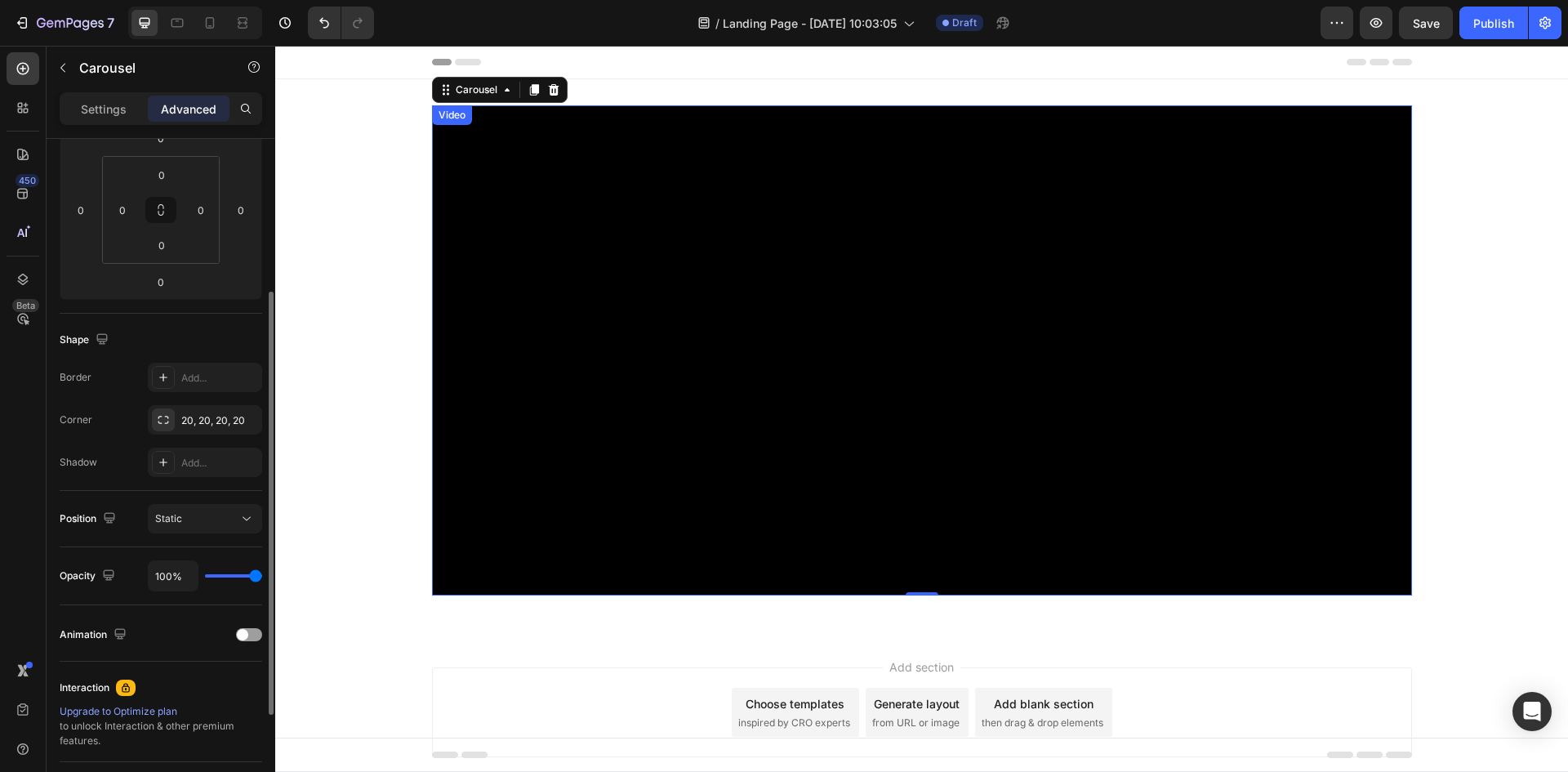
click at [451, 250] on video at bounding box center [922, 350] width 980 height 490
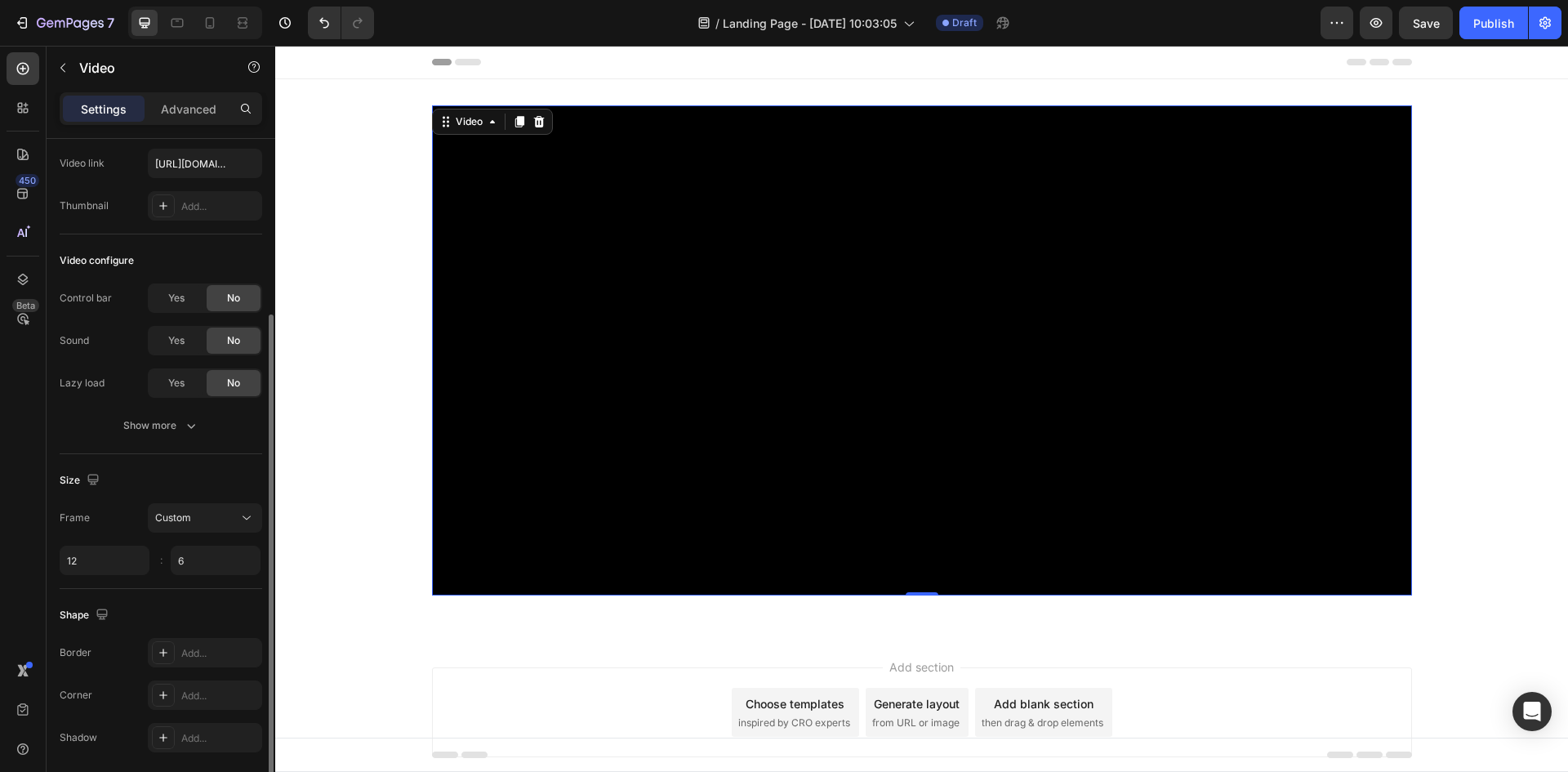
scroll to position [141, 0]
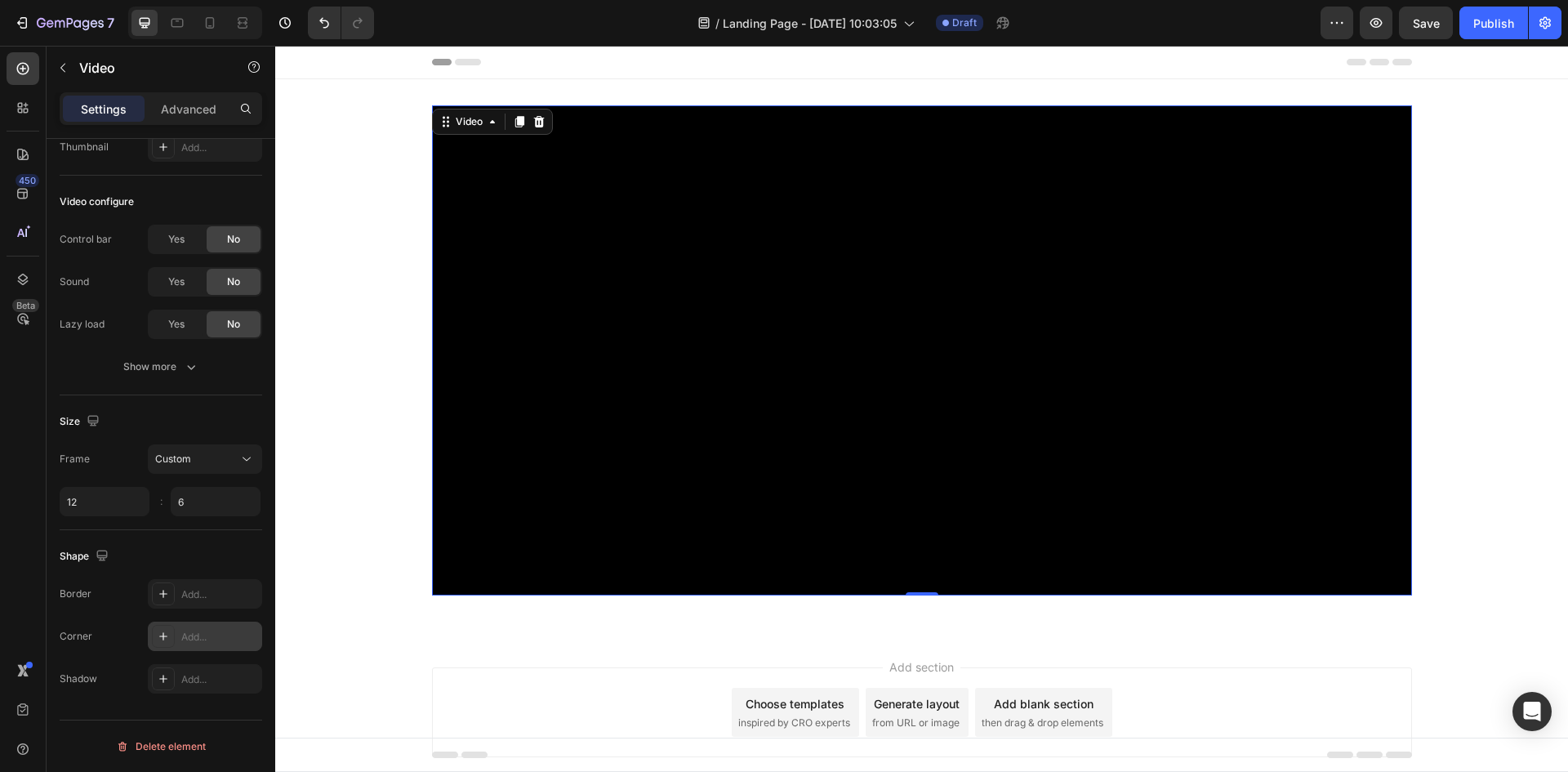
click at [185, 631] on div "Add..." at bounding box center [219, 637] width 77 height 14
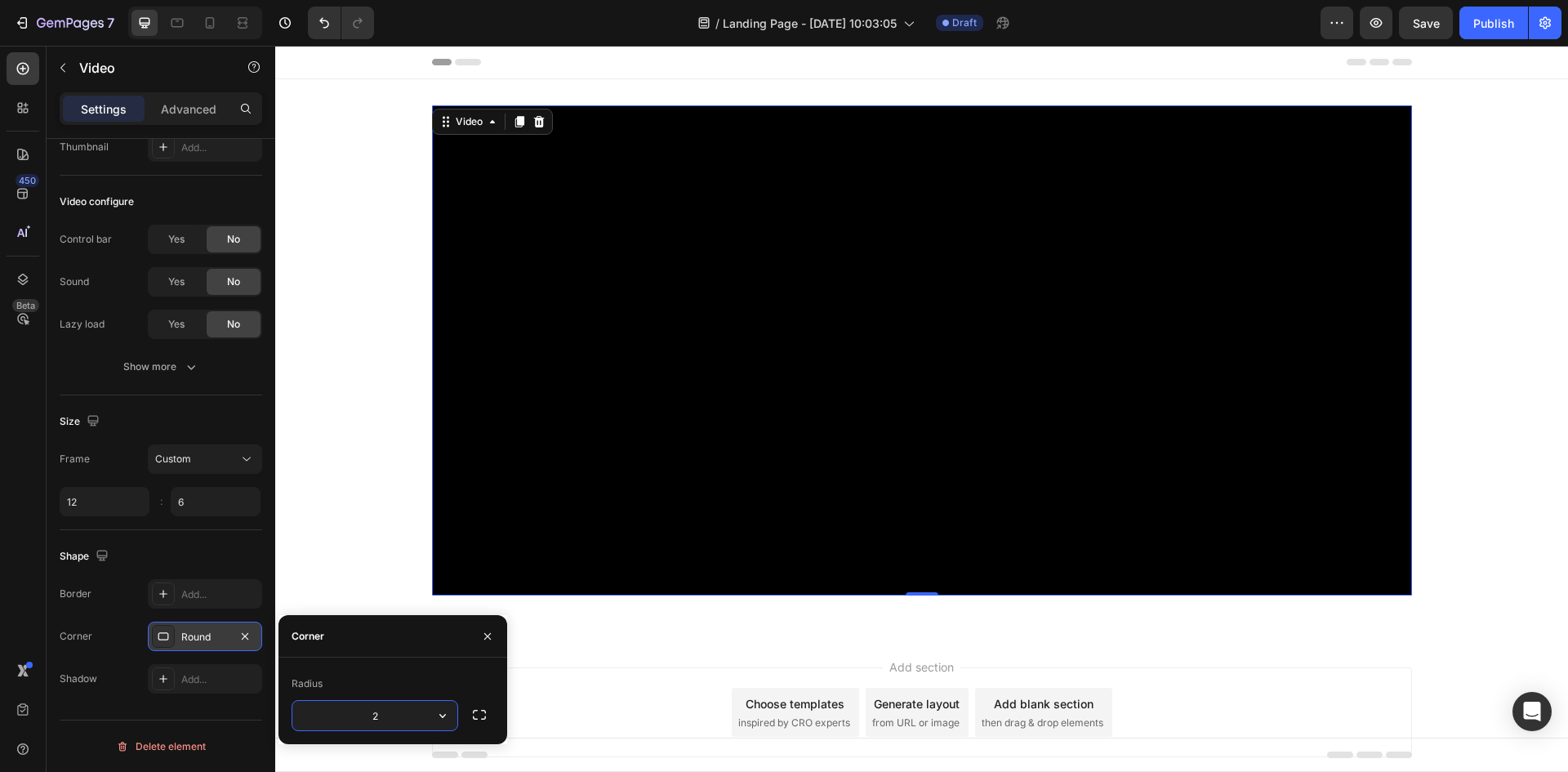
type input "20"
click at [20, 559] on div "450 Beta" at bounding box center [23, 353] width 32 height 602
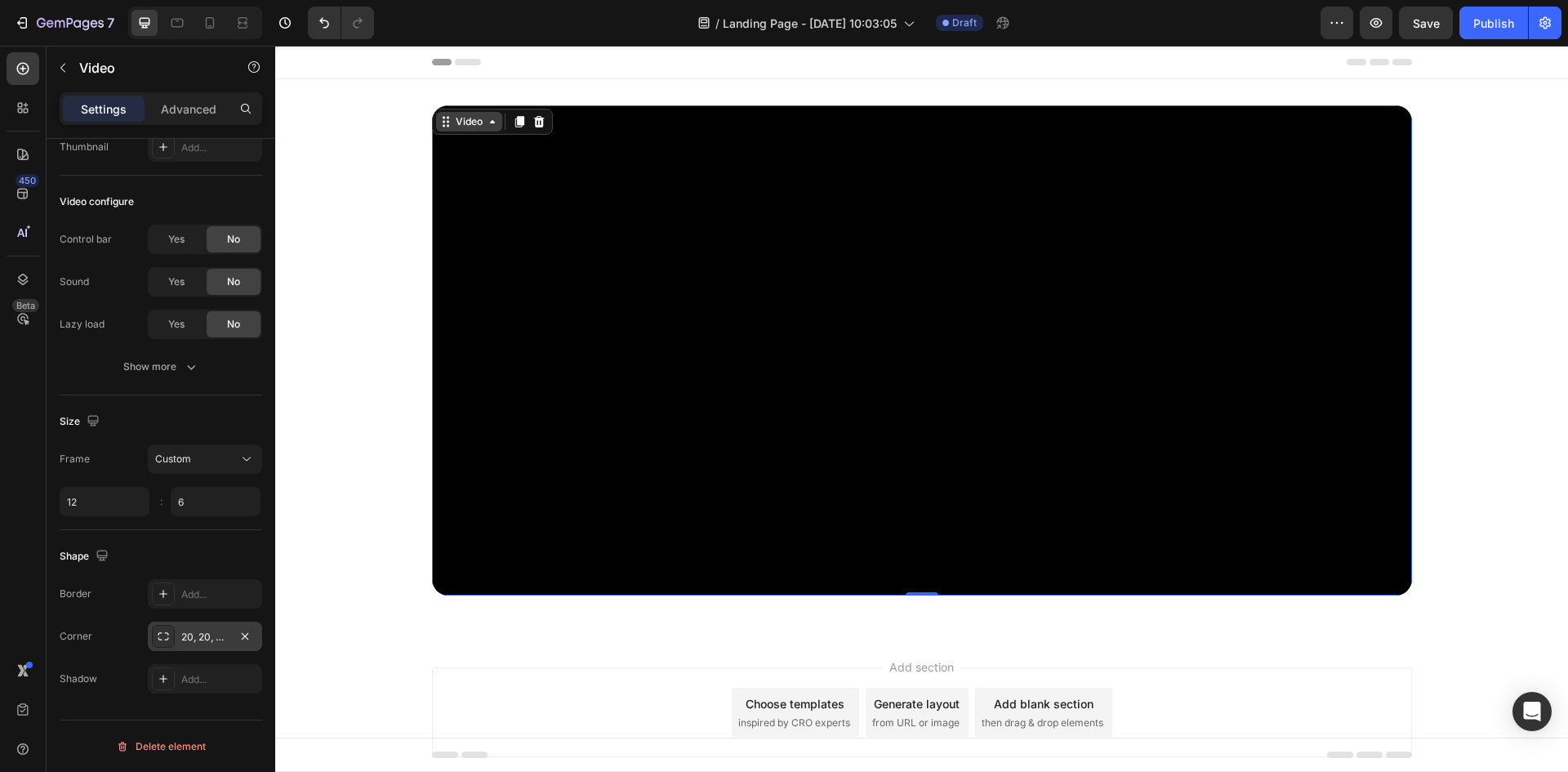
click at [457, 117] on div "Video" at bounding box center [469, 121] width 33 height 14
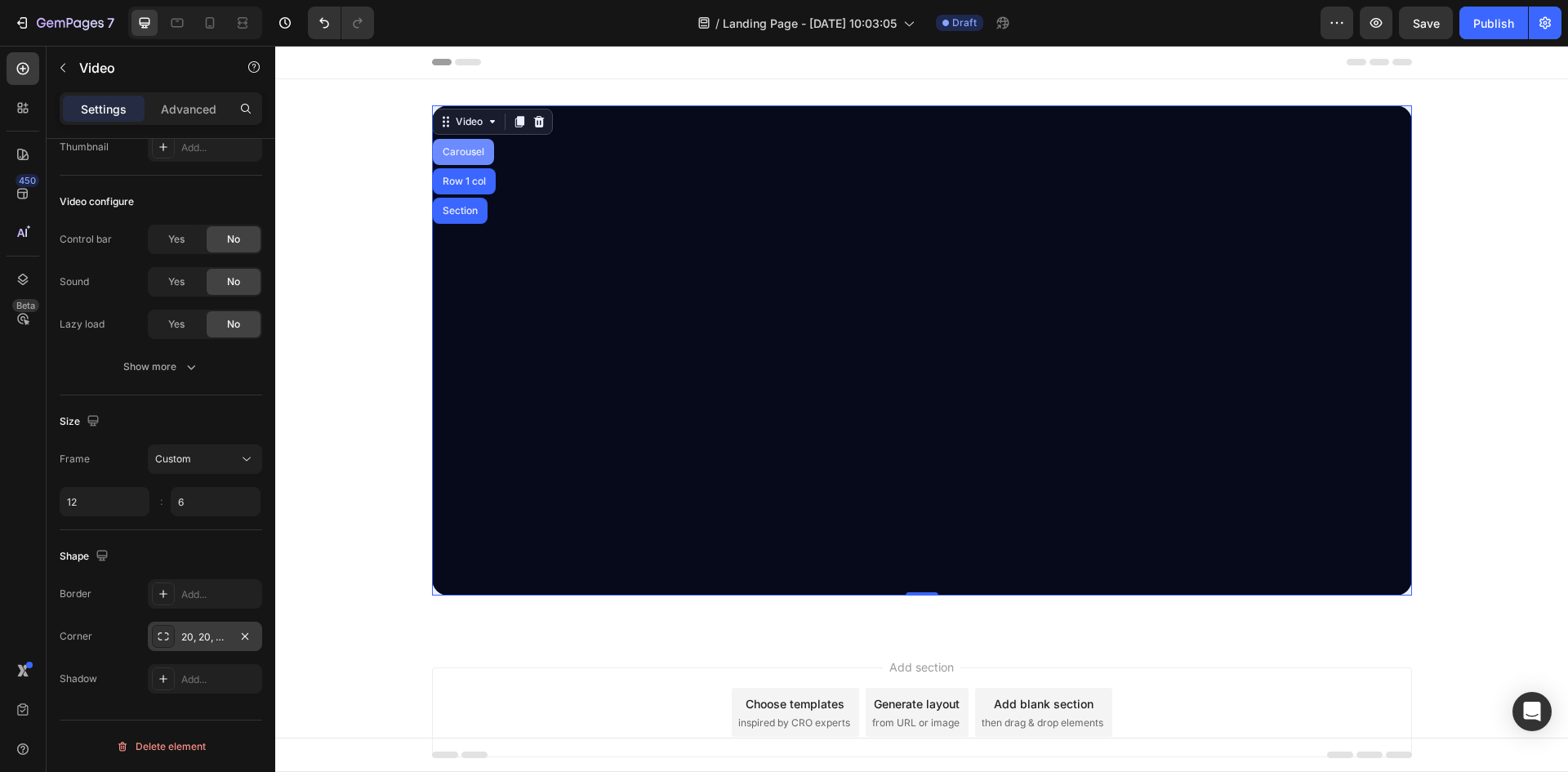
click at [456, 144] on div "Carousel" at bounding box center [463, 152] width 62 height 27
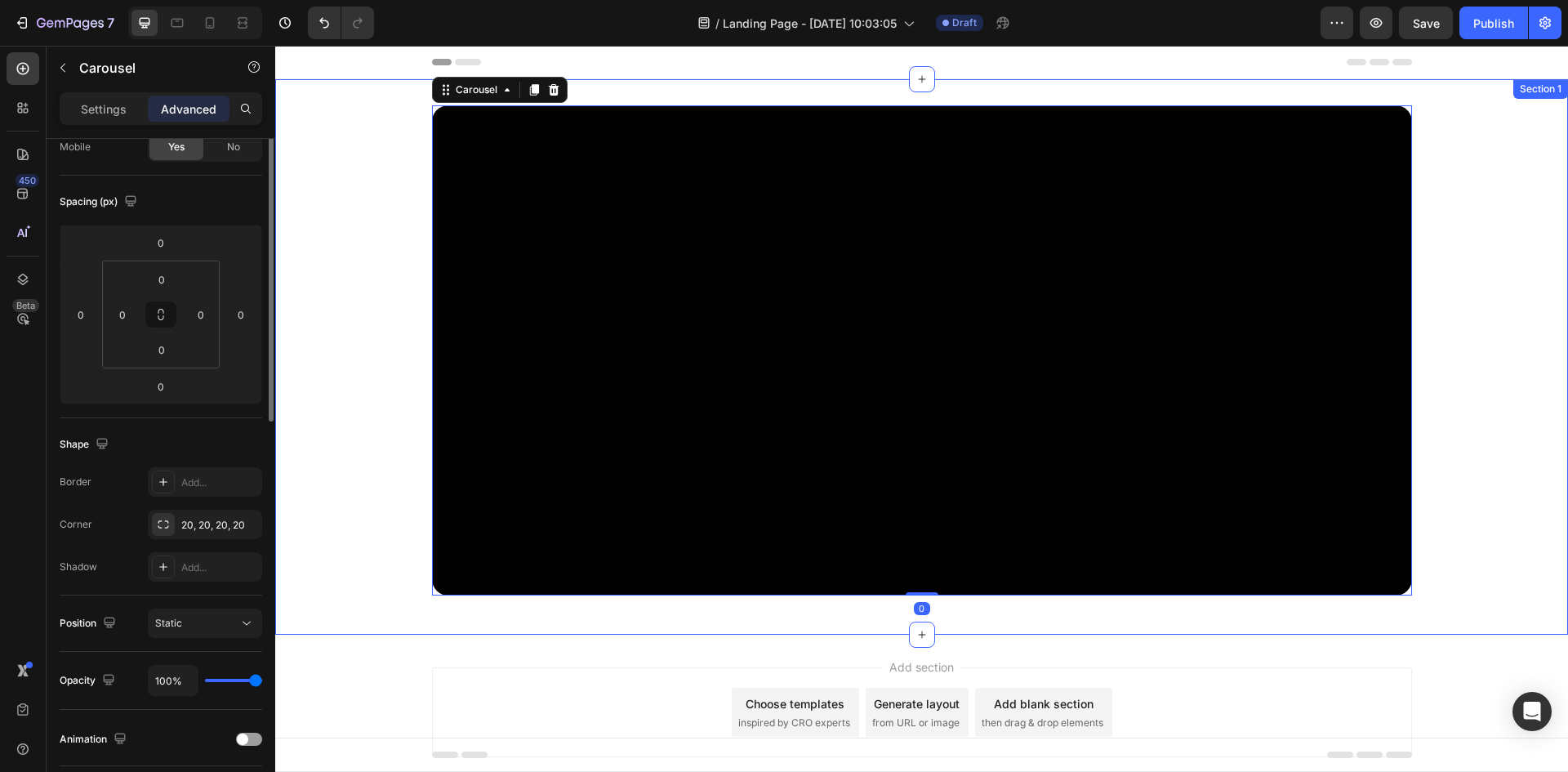
scroll to position [0, 0]
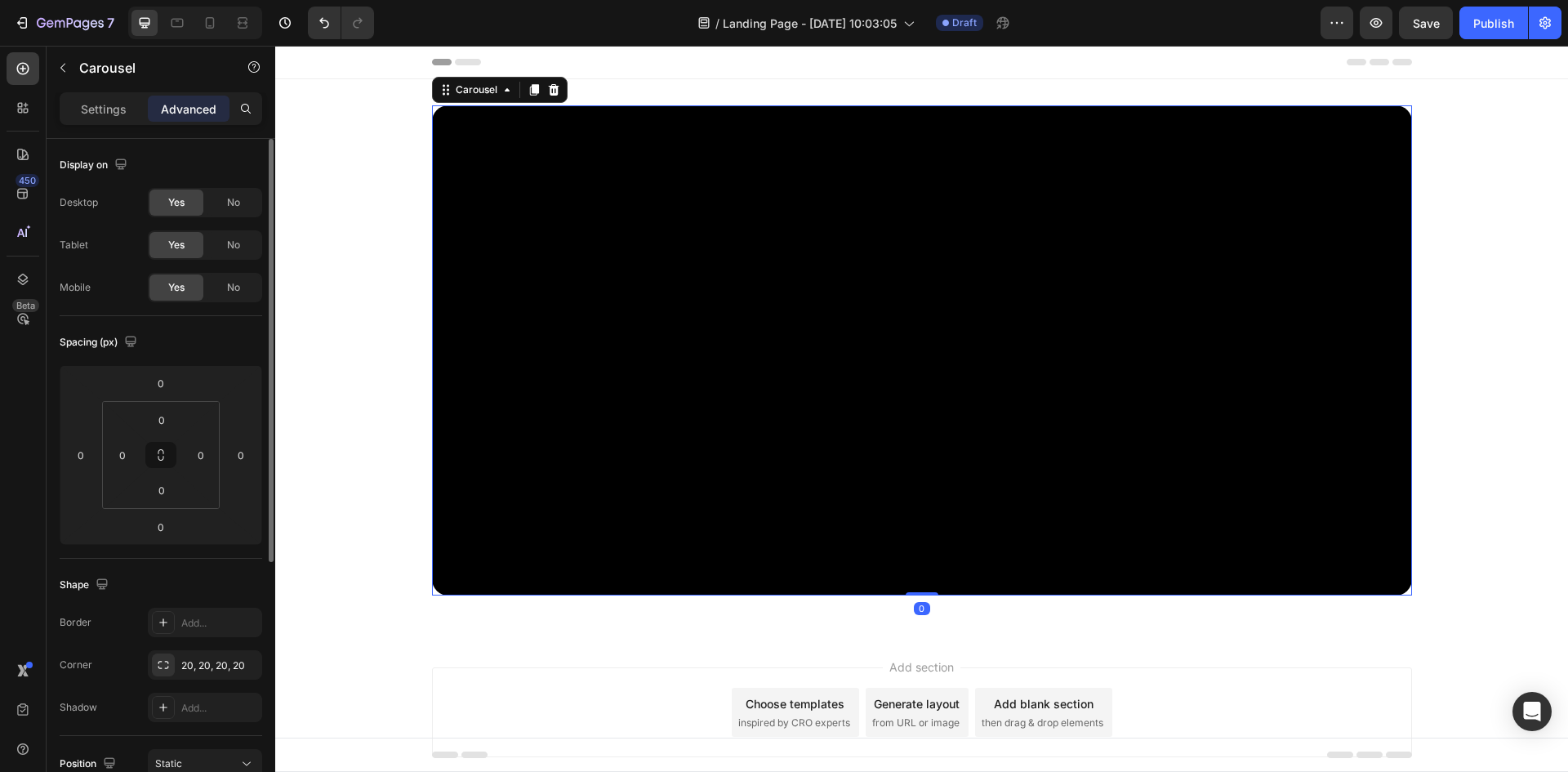
click at [82, 107] on p "Settings" at bounding box center [103, 109] width 46 height 17
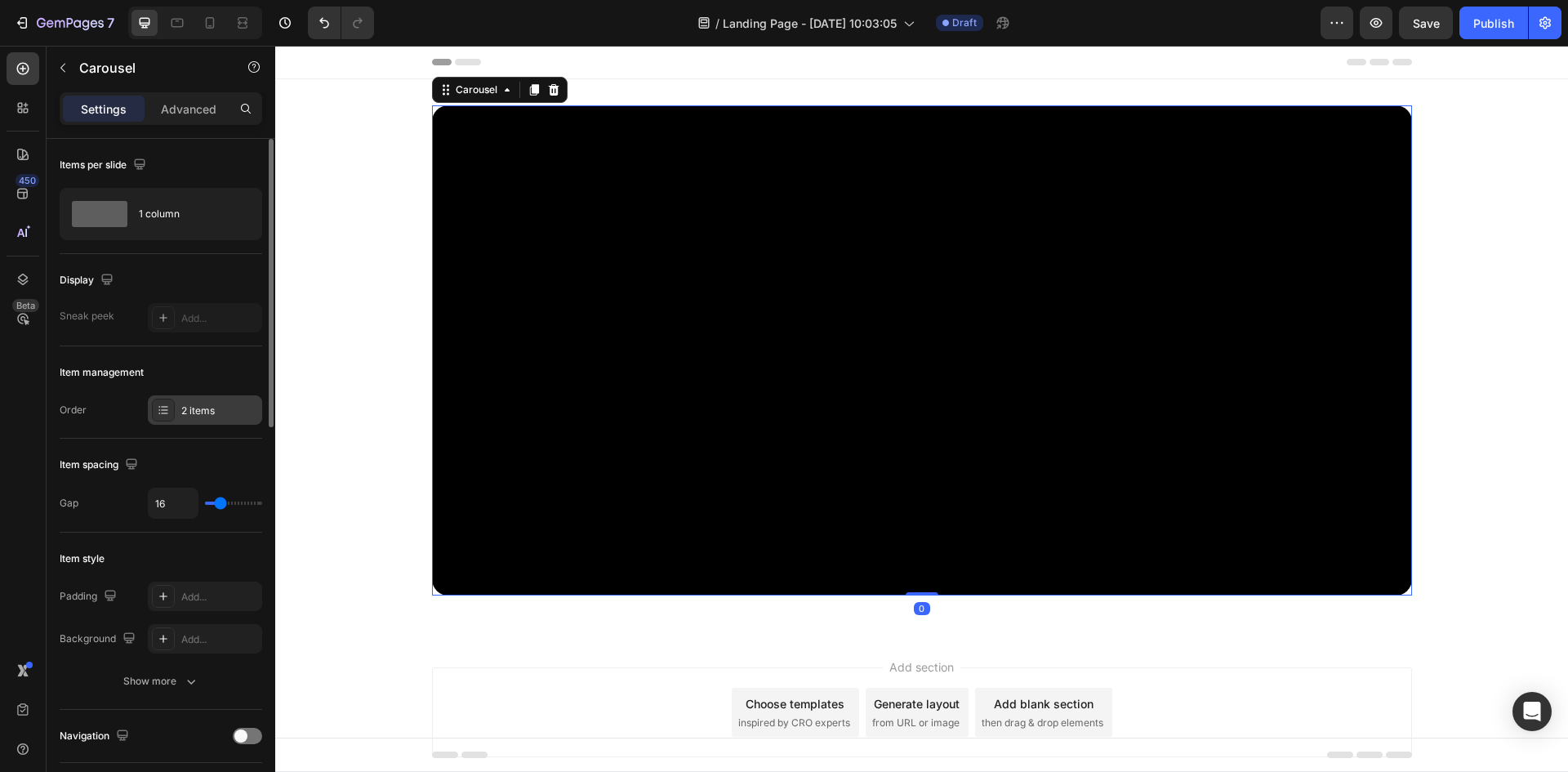
click at [186, 420] on div "2 items" at bounding box center [205, 410] width 114 height 29
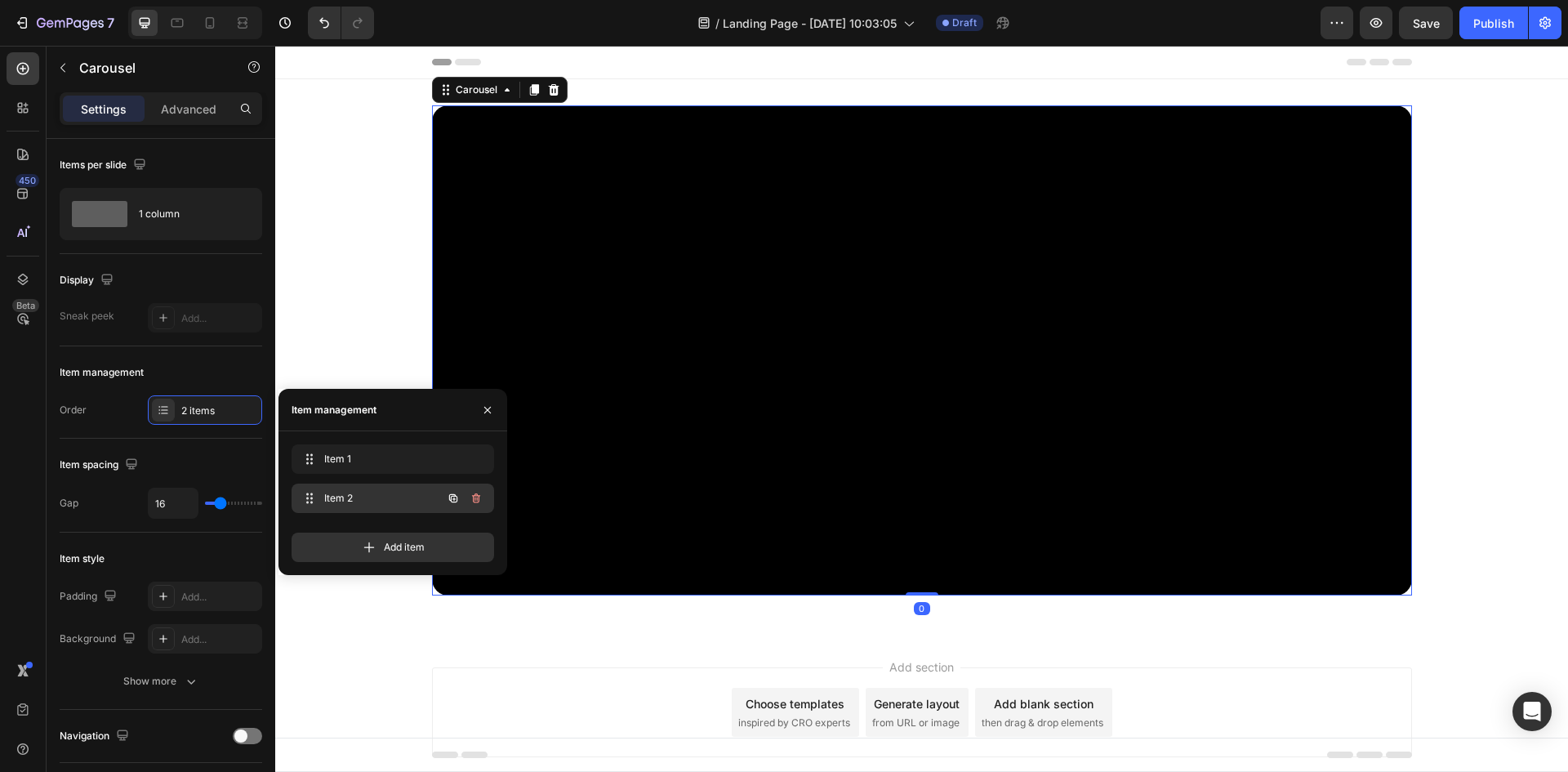
click at [372, 496] on span "Item 2" at bounding box center [370, 498] width 92 height 14
click at [342, 495] on span "Item 2" at bounding box center [370, 498] width 92 height 14
click at [307, 499] on icon at bounding box center [308, 499] width 13 height 13
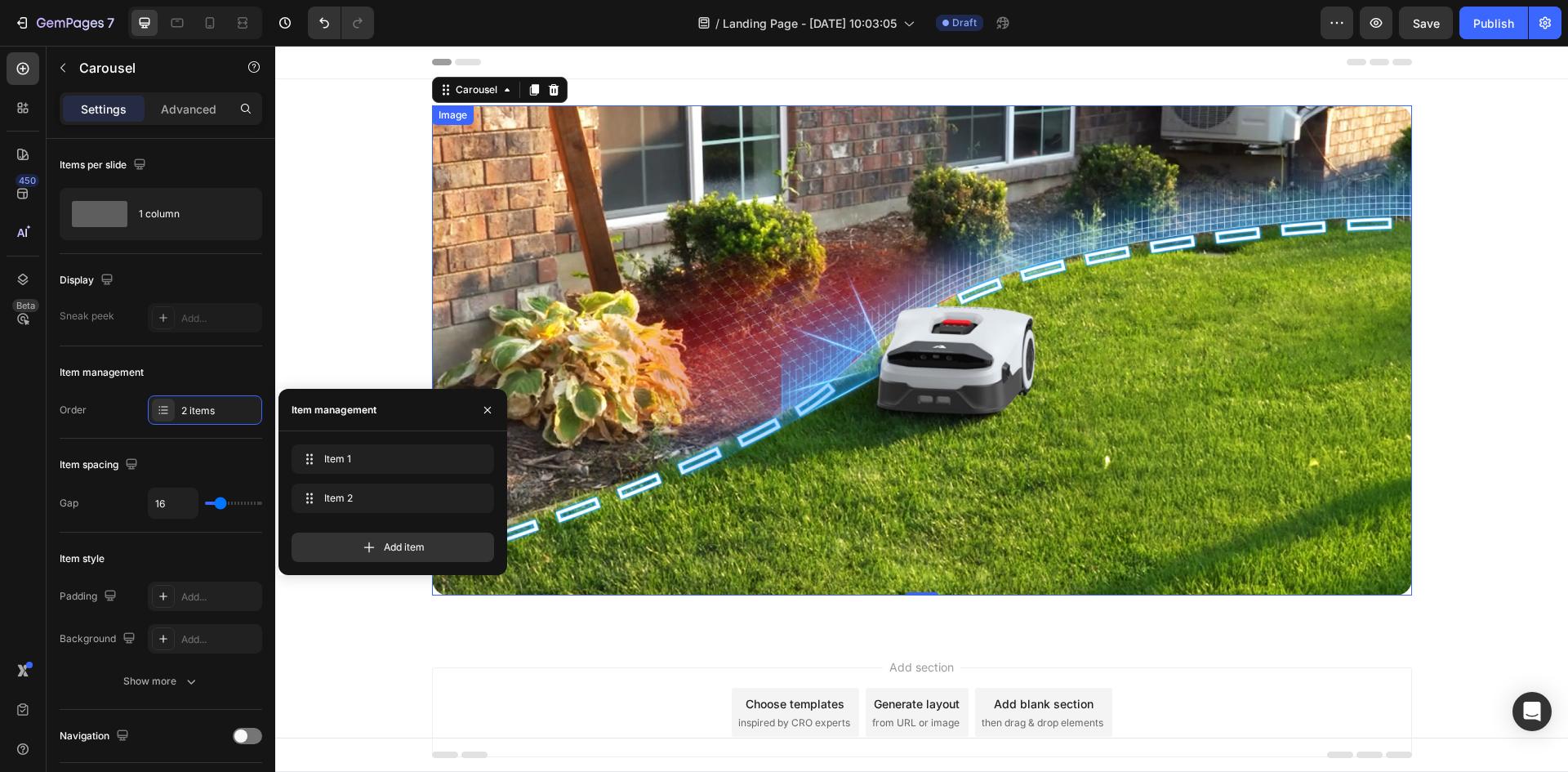
click at [627, 344] on img at bounding box center [922, 350] width 980 height 490
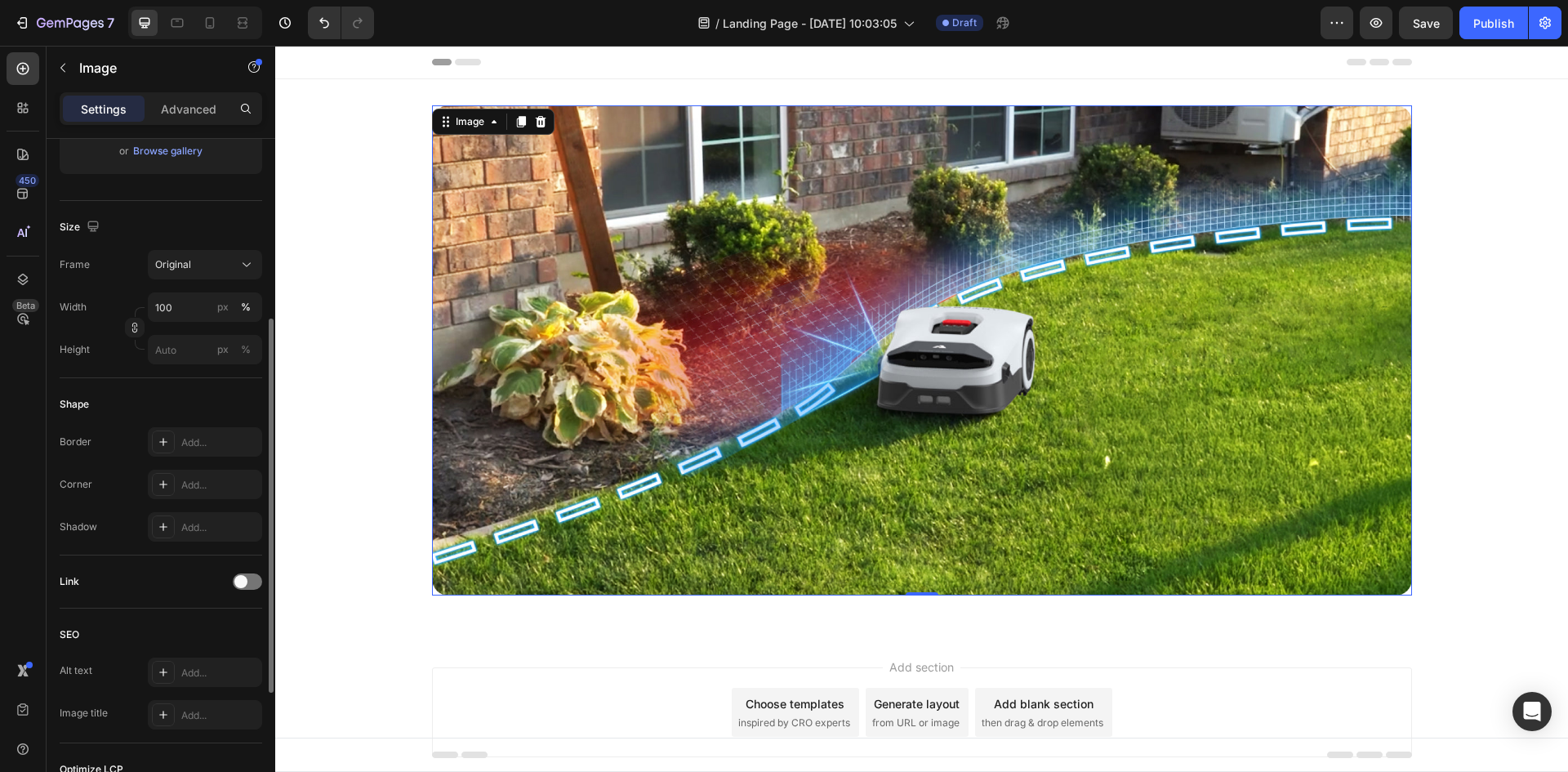
scroll to position [554, 0]
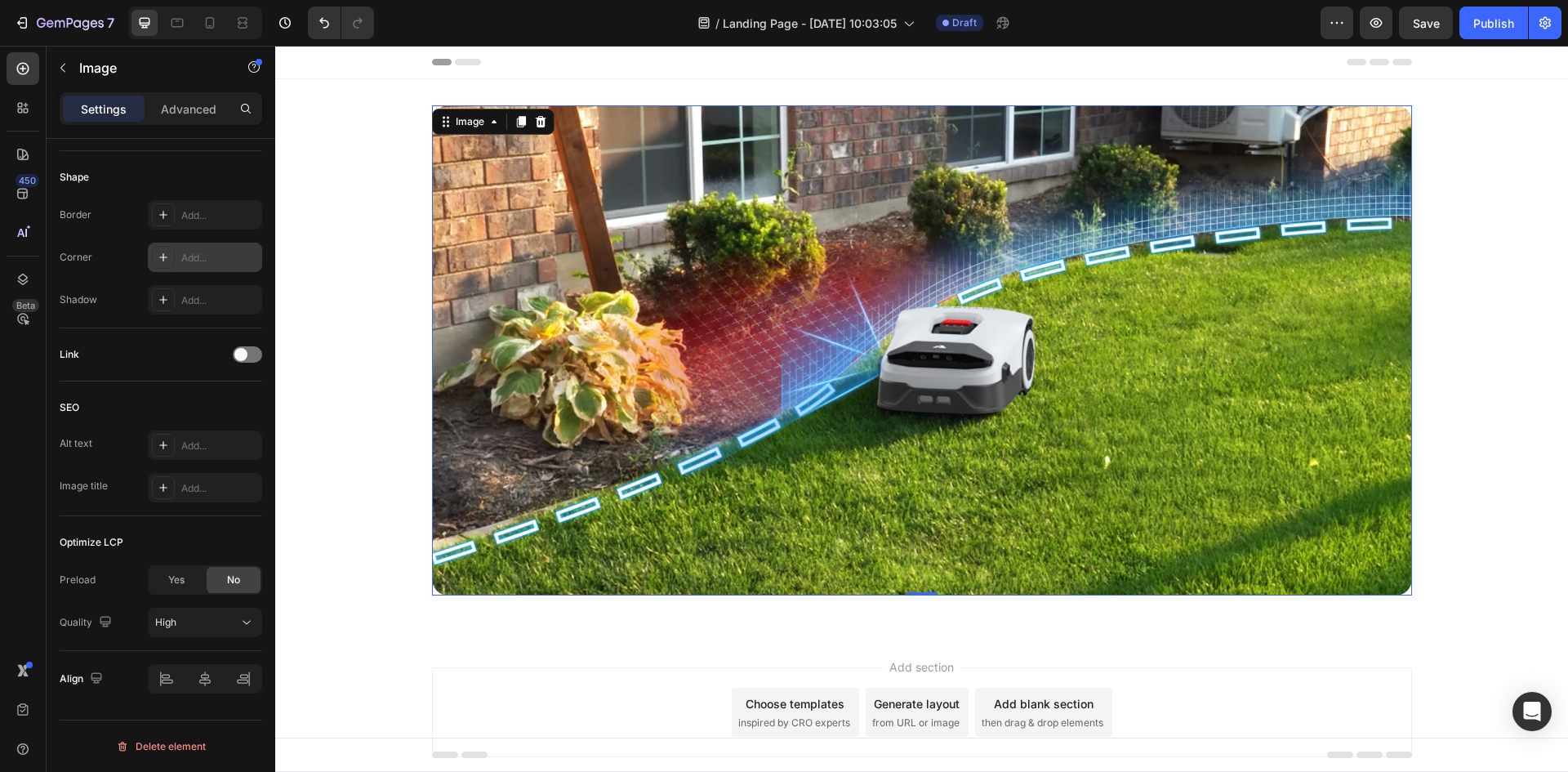
click at [187, 247] on div "Add..." at bounding box center [205, 257] width 114 height 29
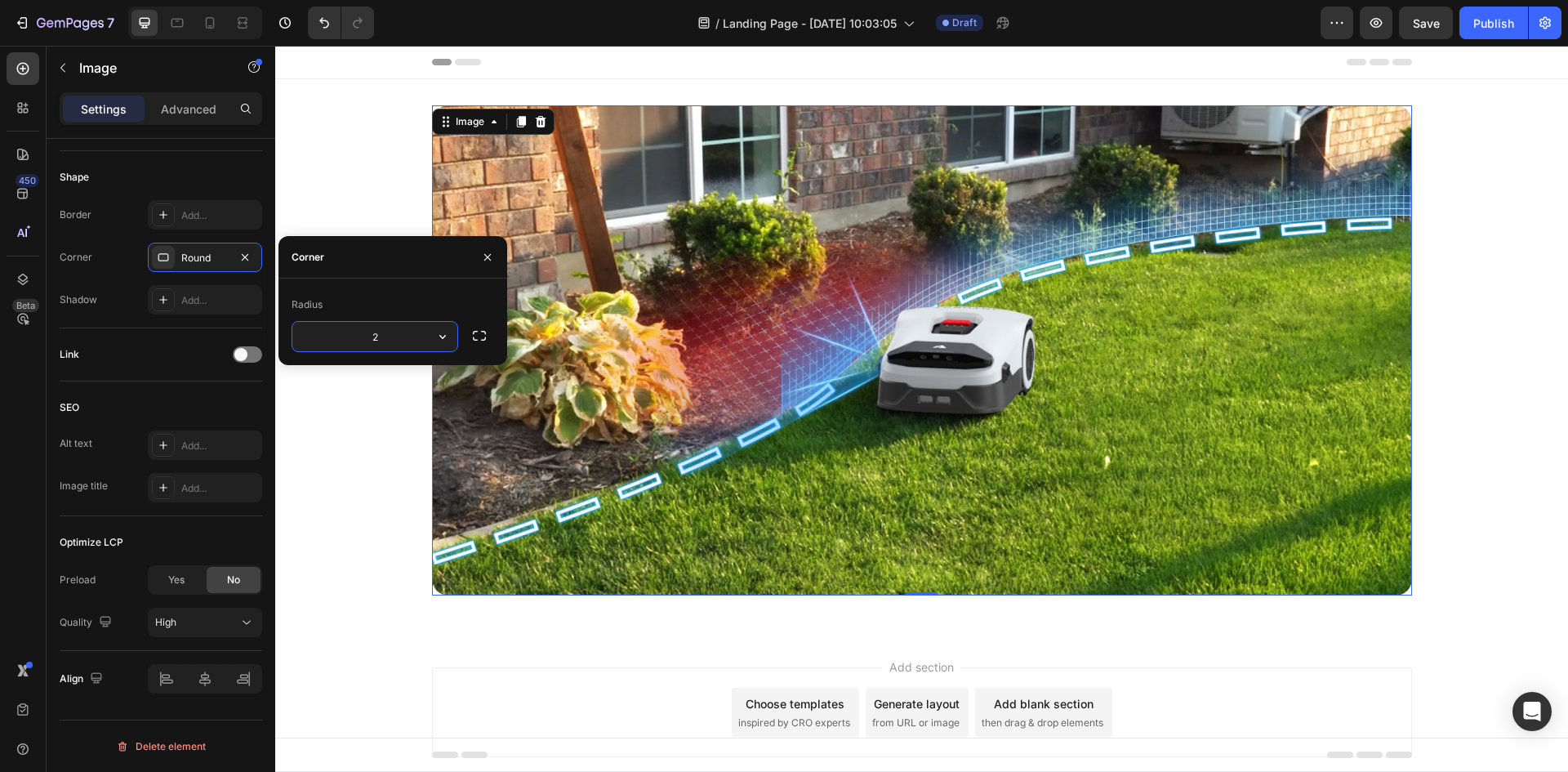
type input "20"
click at [0, 412] on div "450 Beta" at bounding box center [23, 408] width 47 height 726
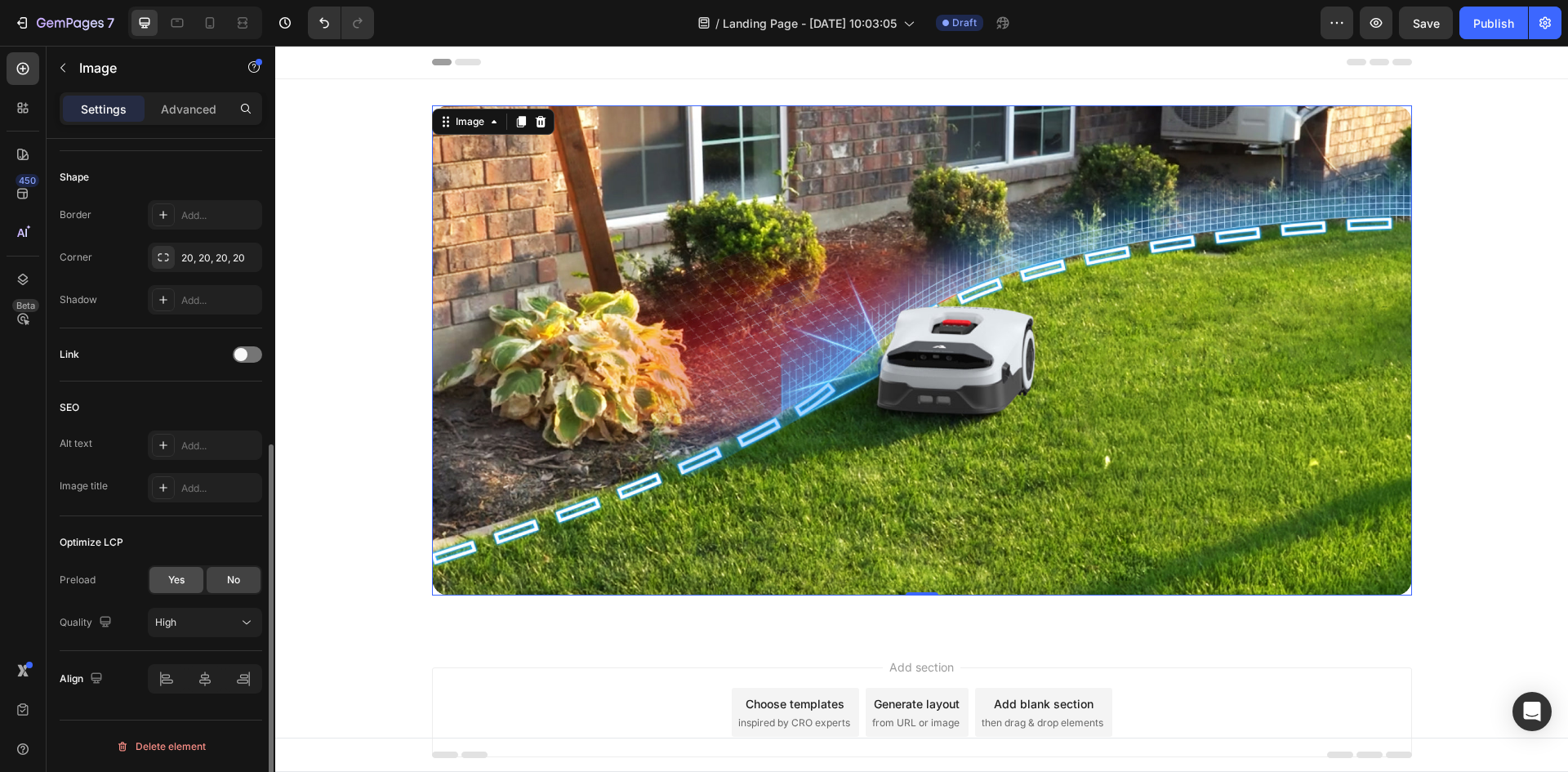
click at [168, 578] on span "Yes" at bounding box center [176, 579] width 16 height 14
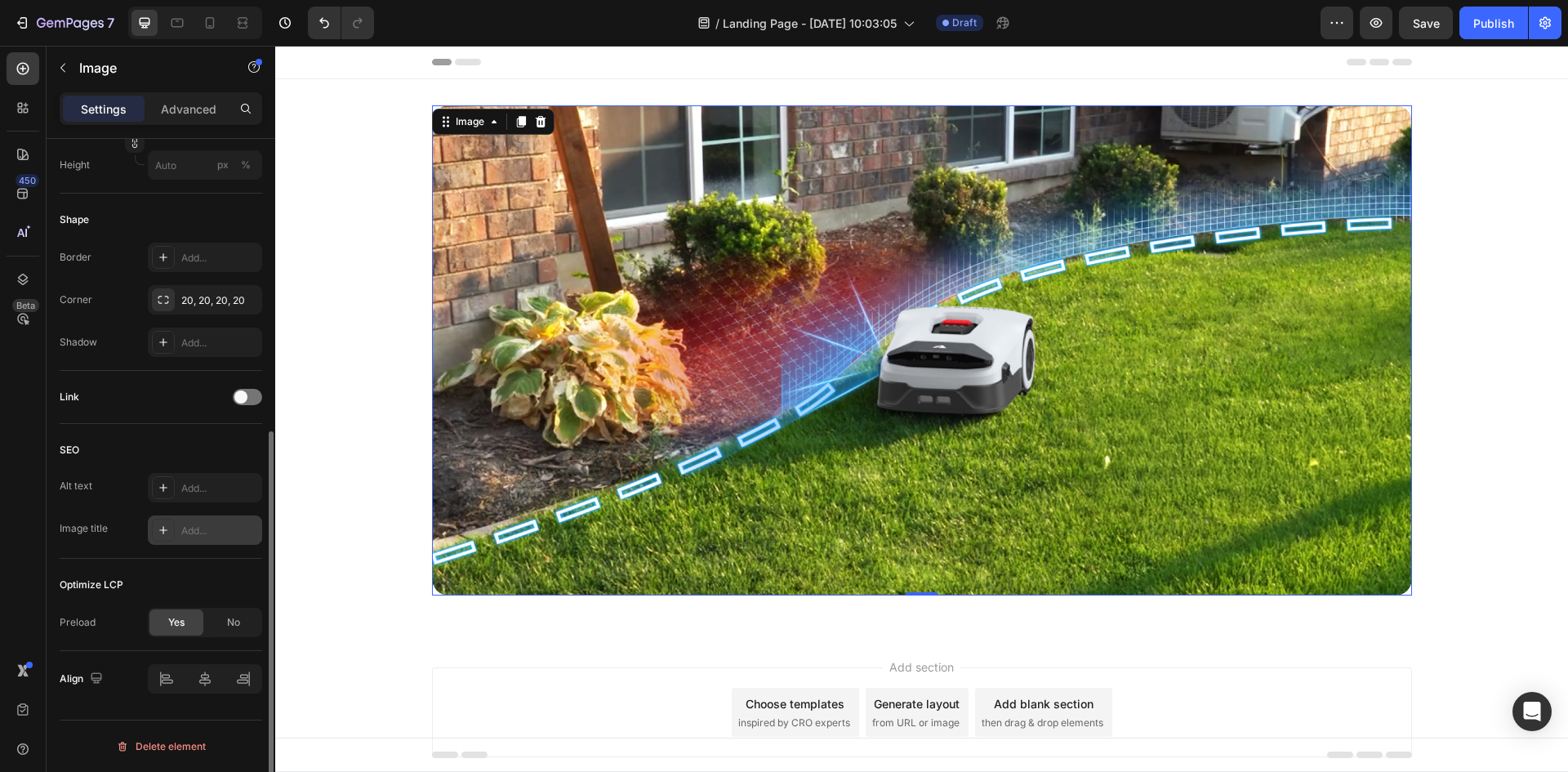
scroll to position [512, 0]
click at [166, 571] on div "Optimize LCP Preload Yes No" at bounding box center [160, 605] width 202 height 92
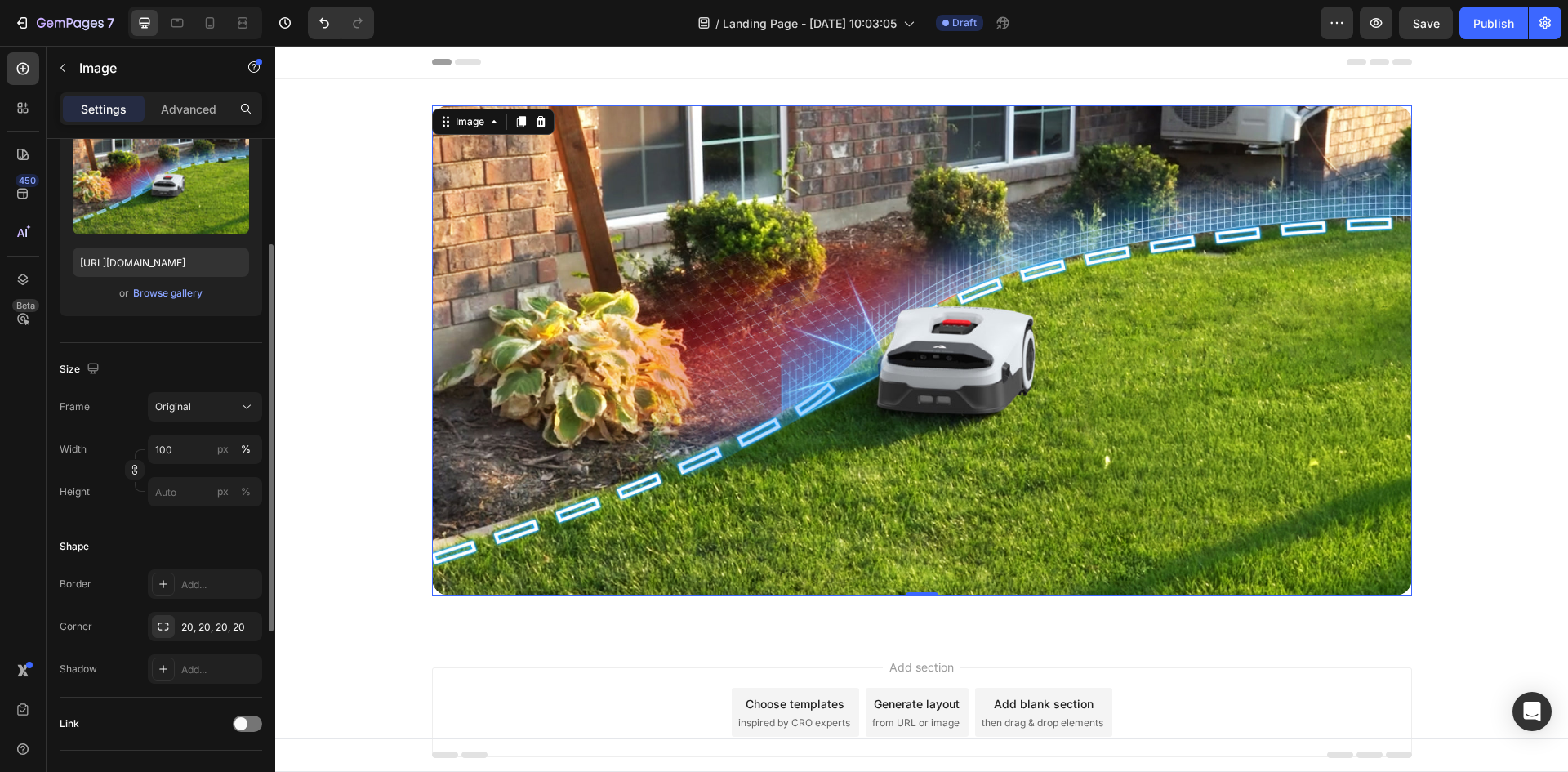
scroll to position [0, 0]
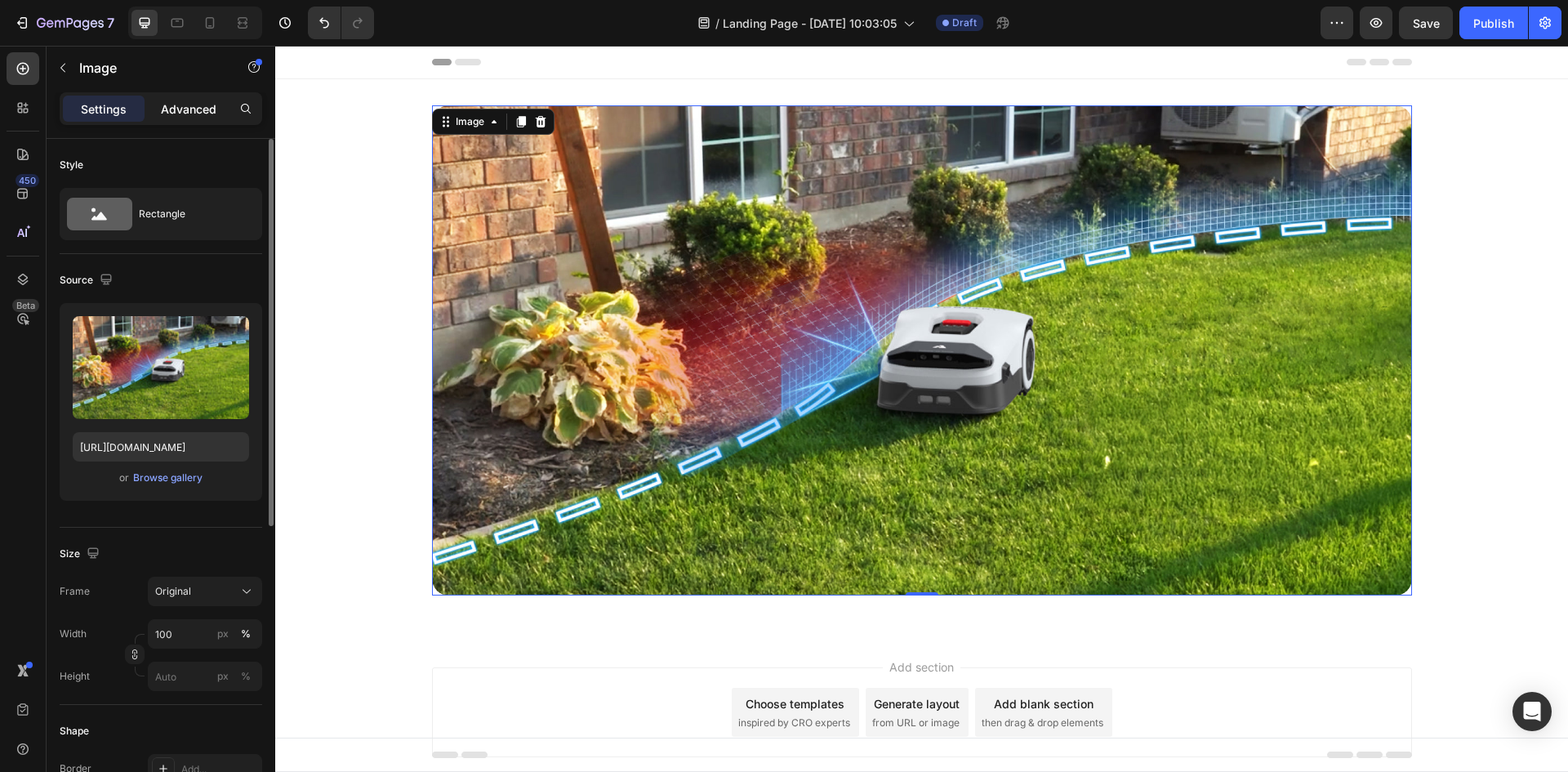
click at [184, 105] on p "Advanced" at bounding box center [189, 109] width 56 height 17
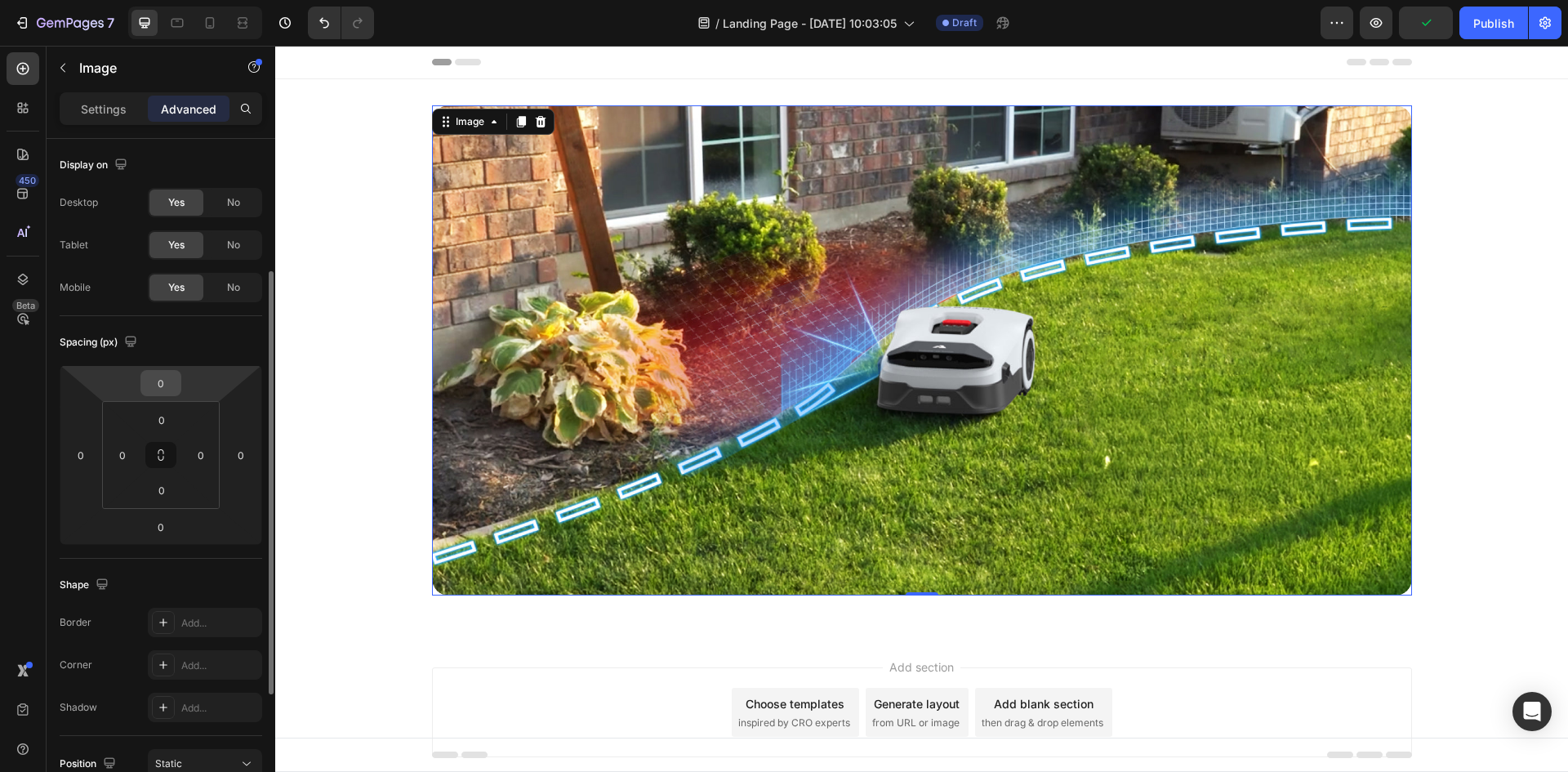
scroll to position [245, 0]
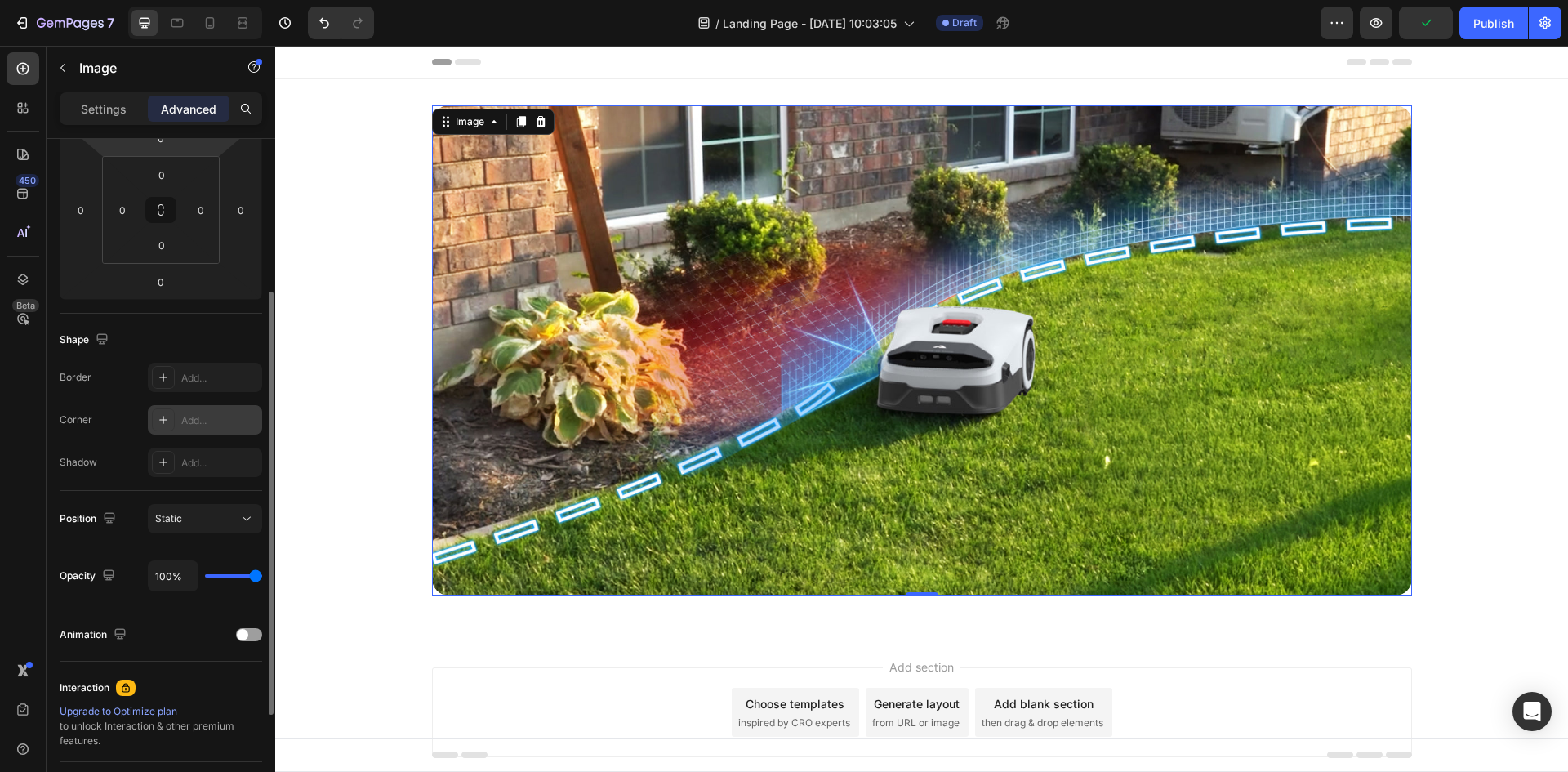
click at [156, 419] on div at bounding box center [163, 420] width 23 height 23
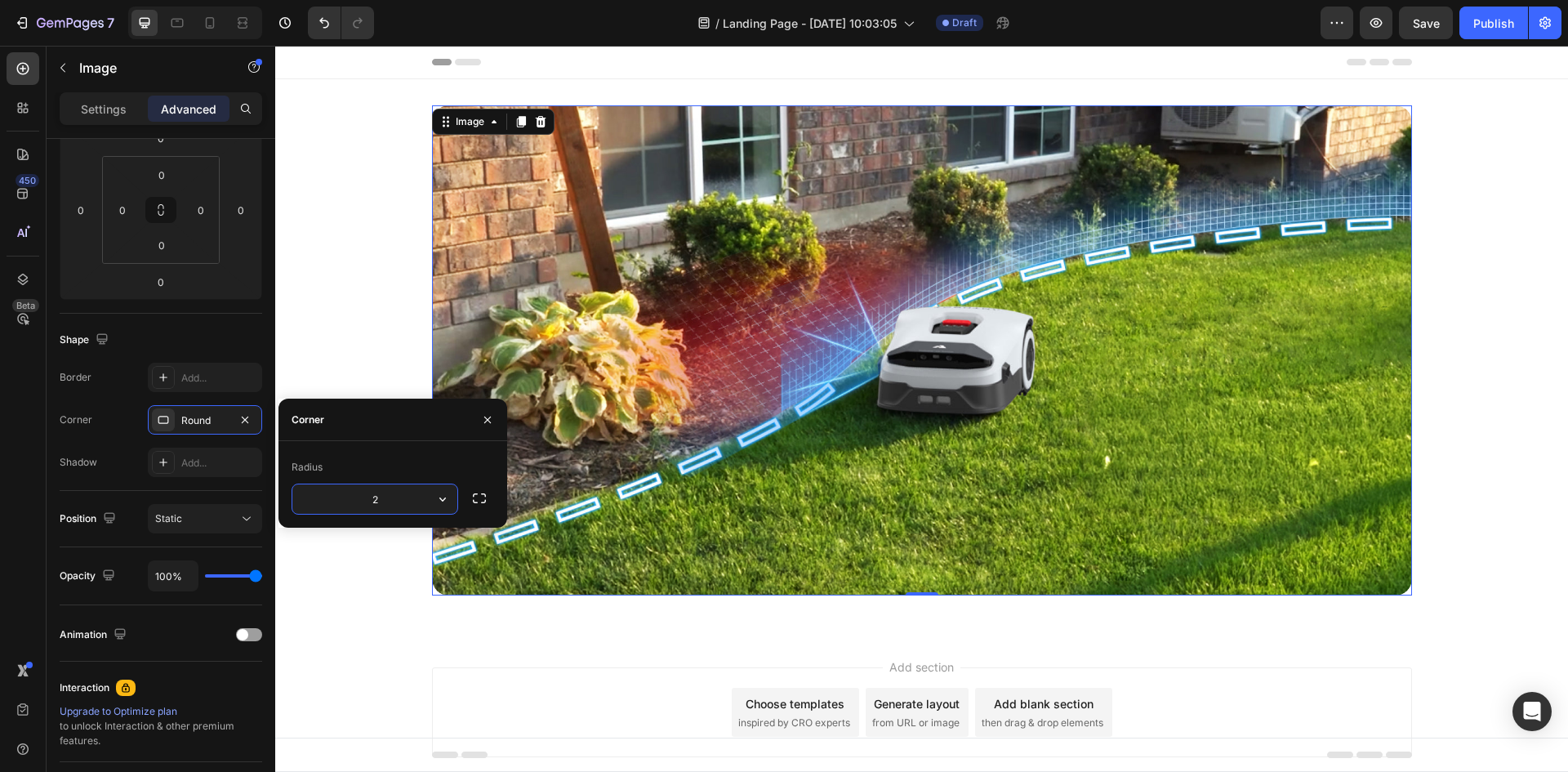
type input "20"
click at [0, 476] on div "450 Beta" at bounding box center [23, 408] width 47 height 726
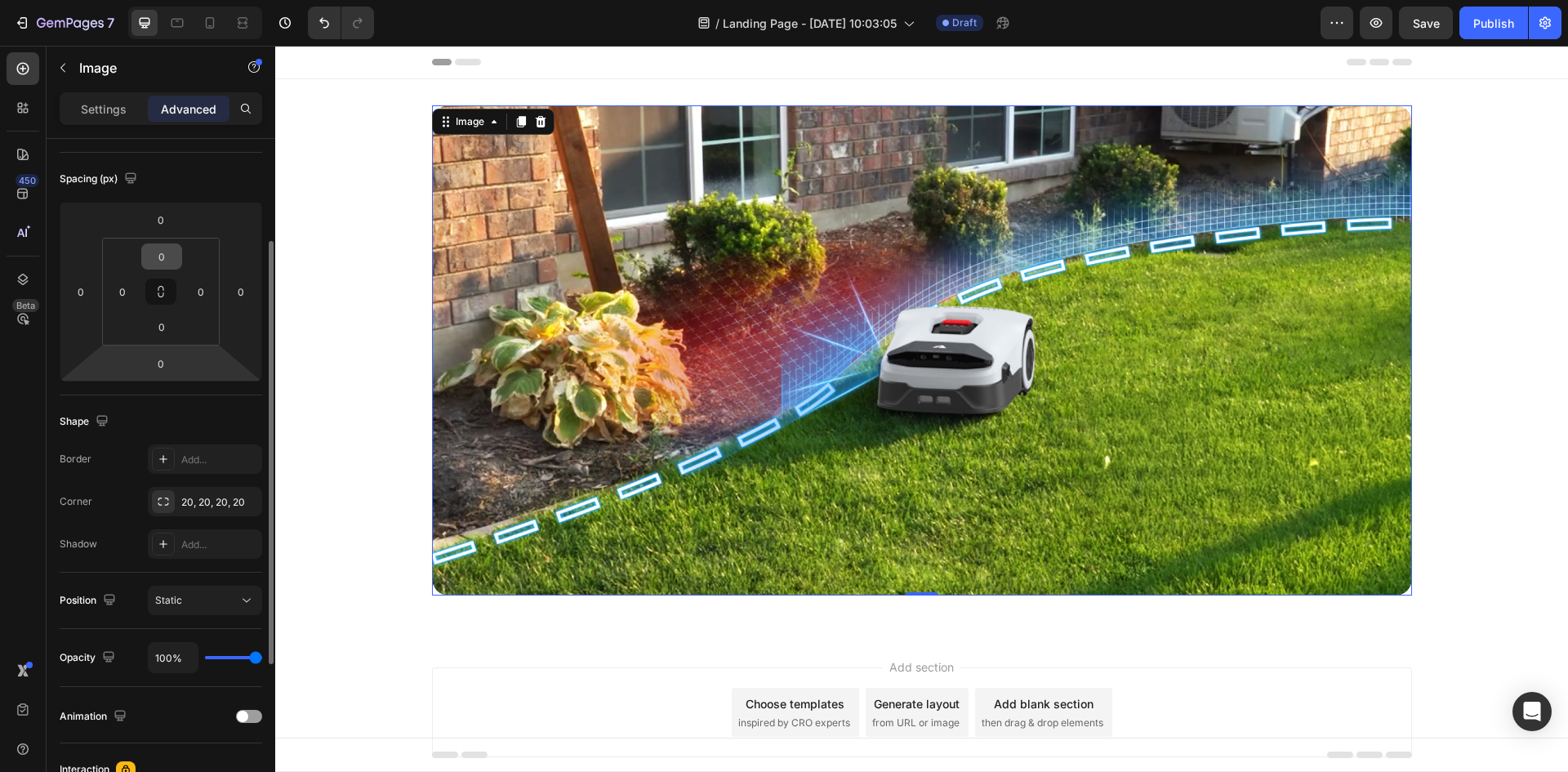
scroll to position [0, 0]
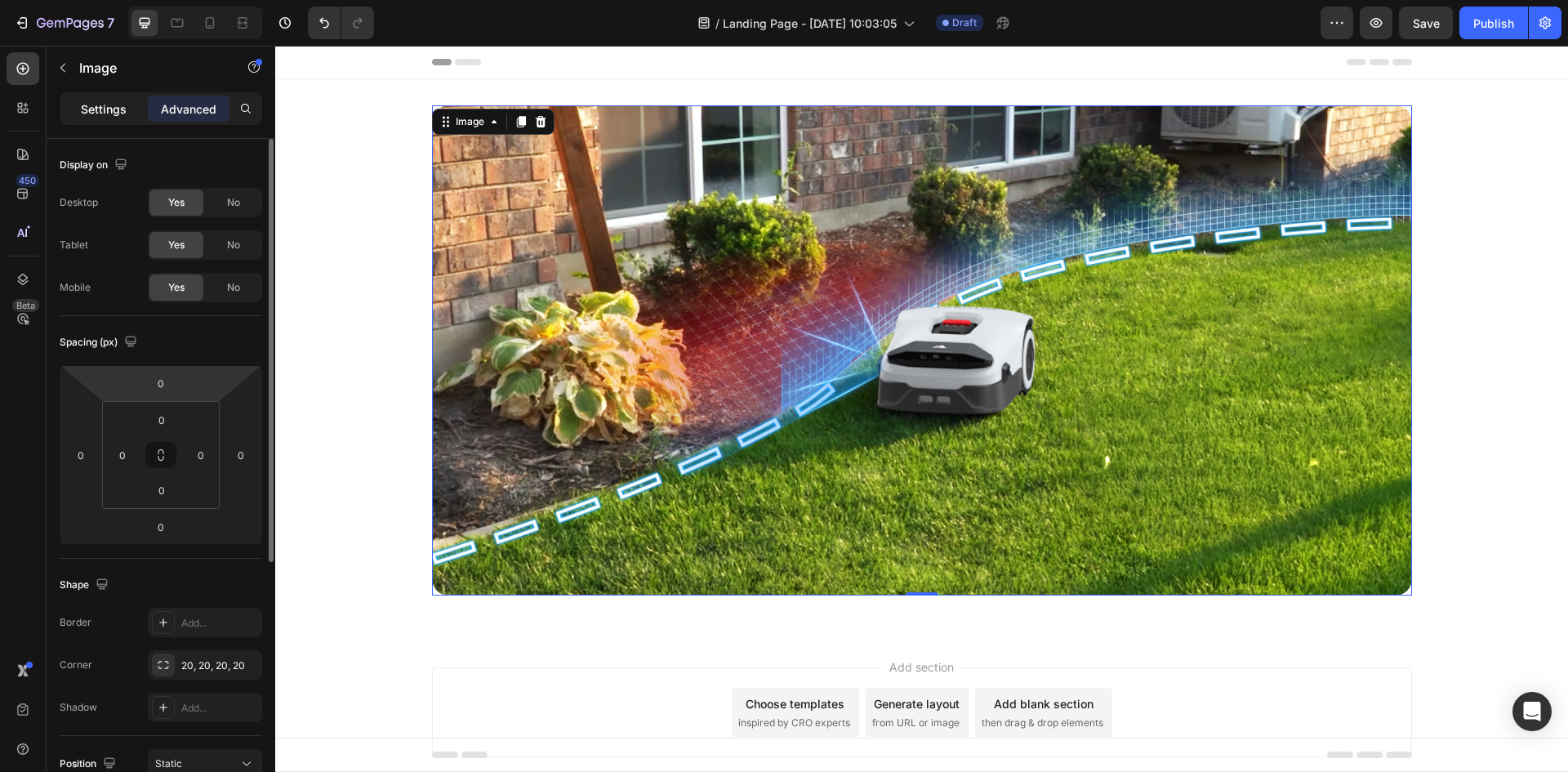
click at [106, 106] on p "Settings" at bounding box center [103, 109] width 46 height 17
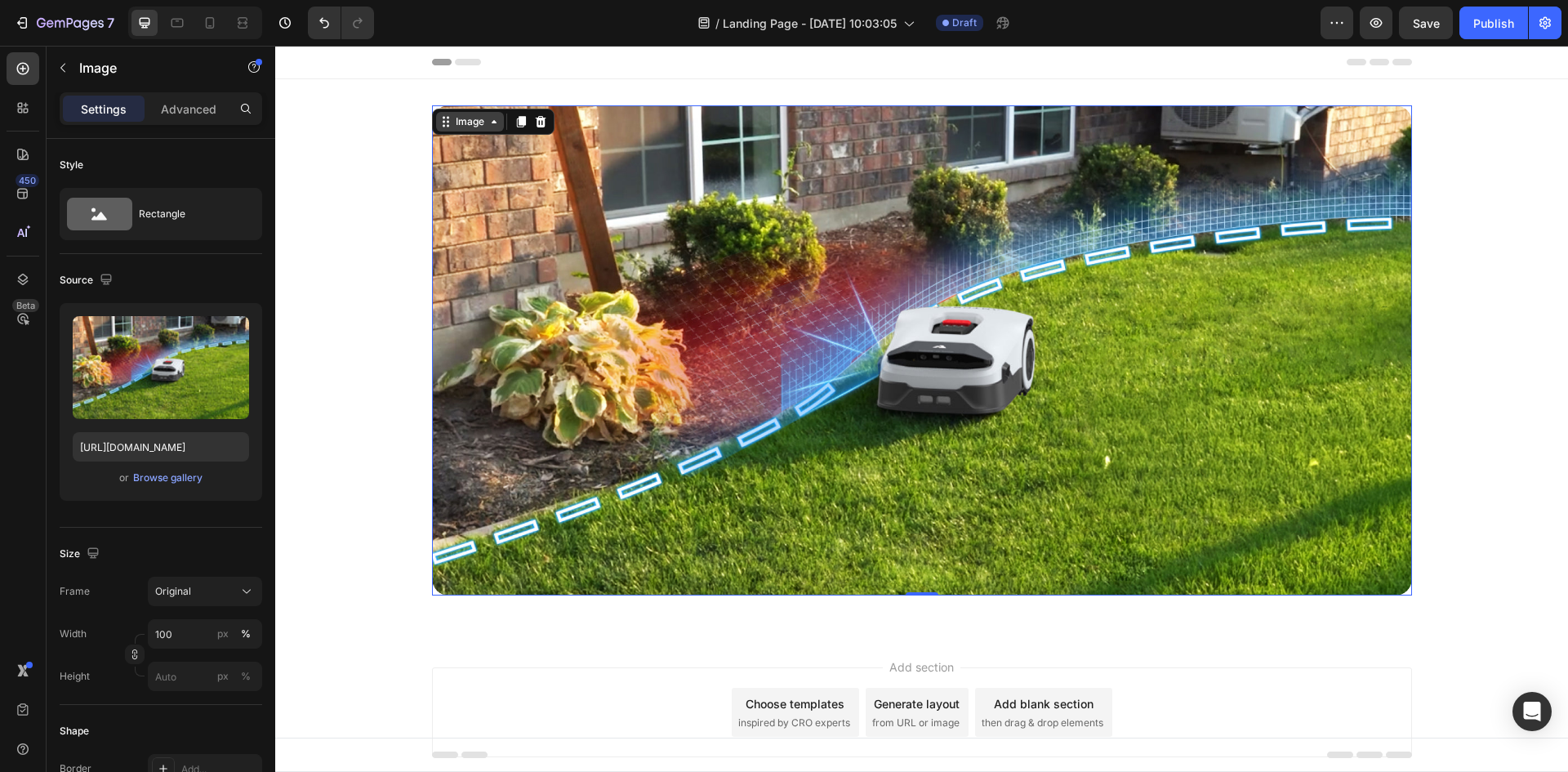
click at [445, 130] on div "Image" at bounding box center [470, 122] width 67 height 20
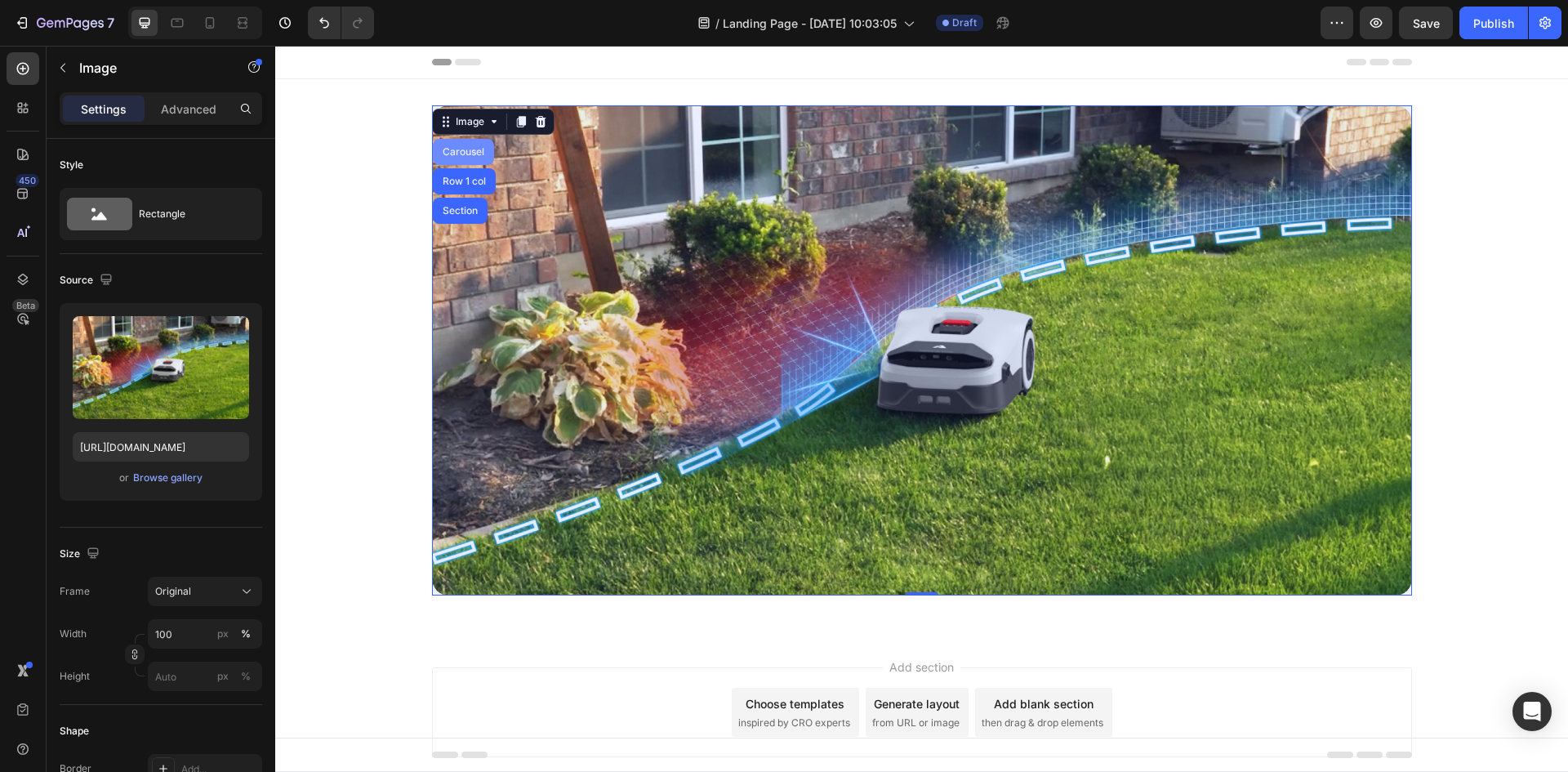
click at [445, 156] on div "Carousel" at bounding box center [463, 152] width 48 height 9
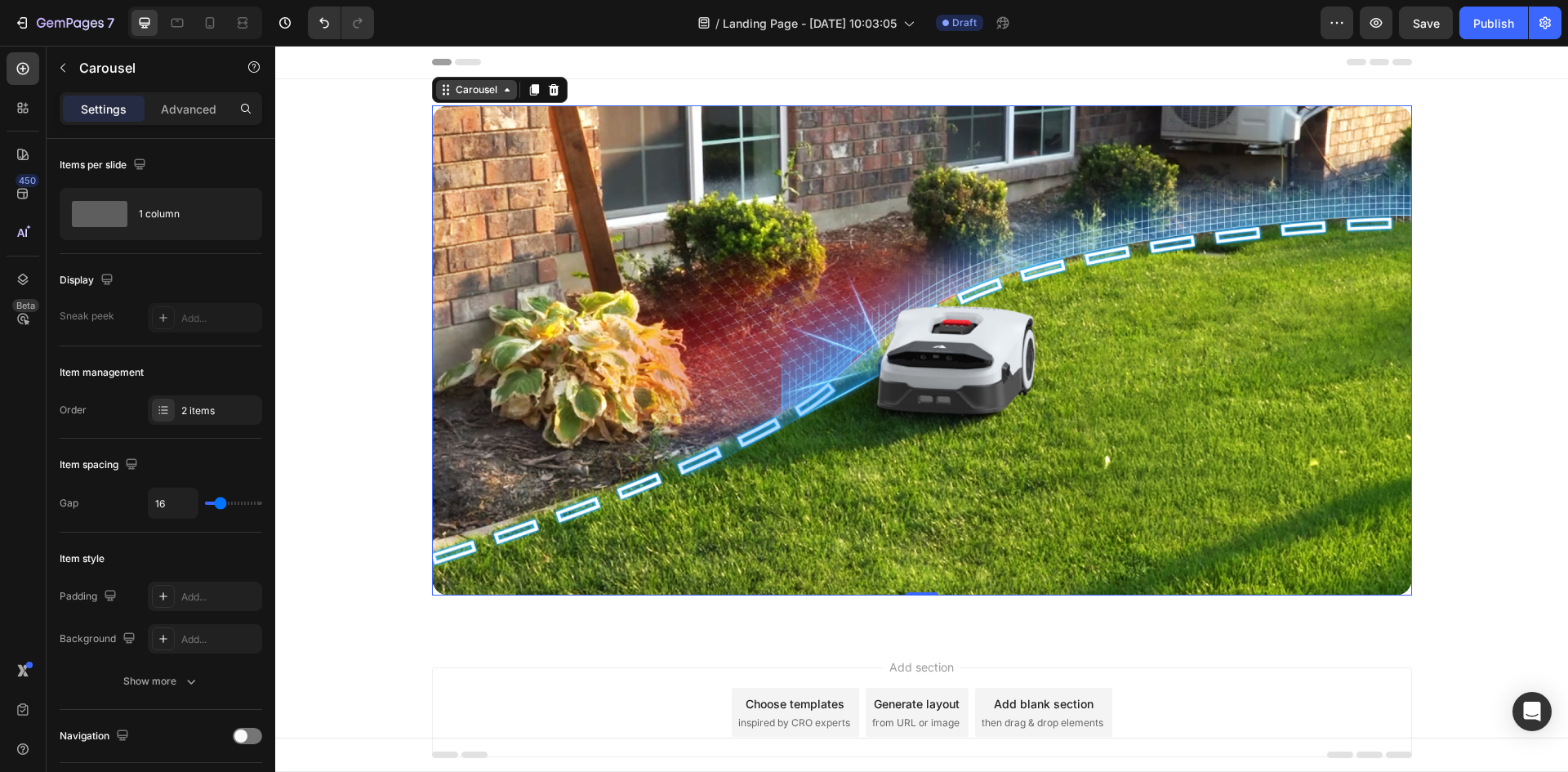
click at [460, 92] on div "Carousel" at bounding box center [476, 89] width 48 height 14
click at [66, 73] on icon "button" at bounding box center [63, 68] width 13 height 13
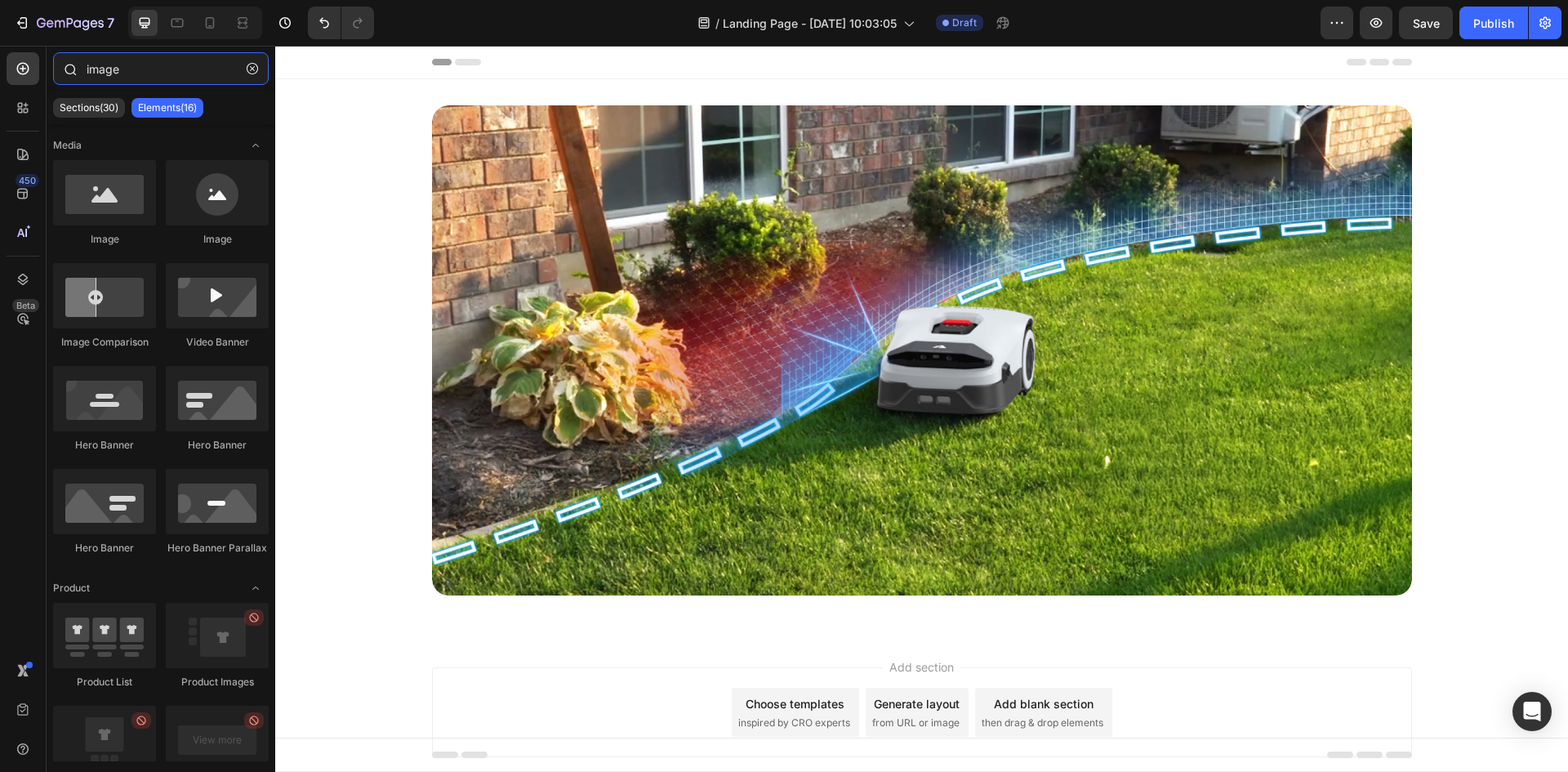
click at [122, 68] on input "image" at bounding box center [160, 68] width 215 height 32
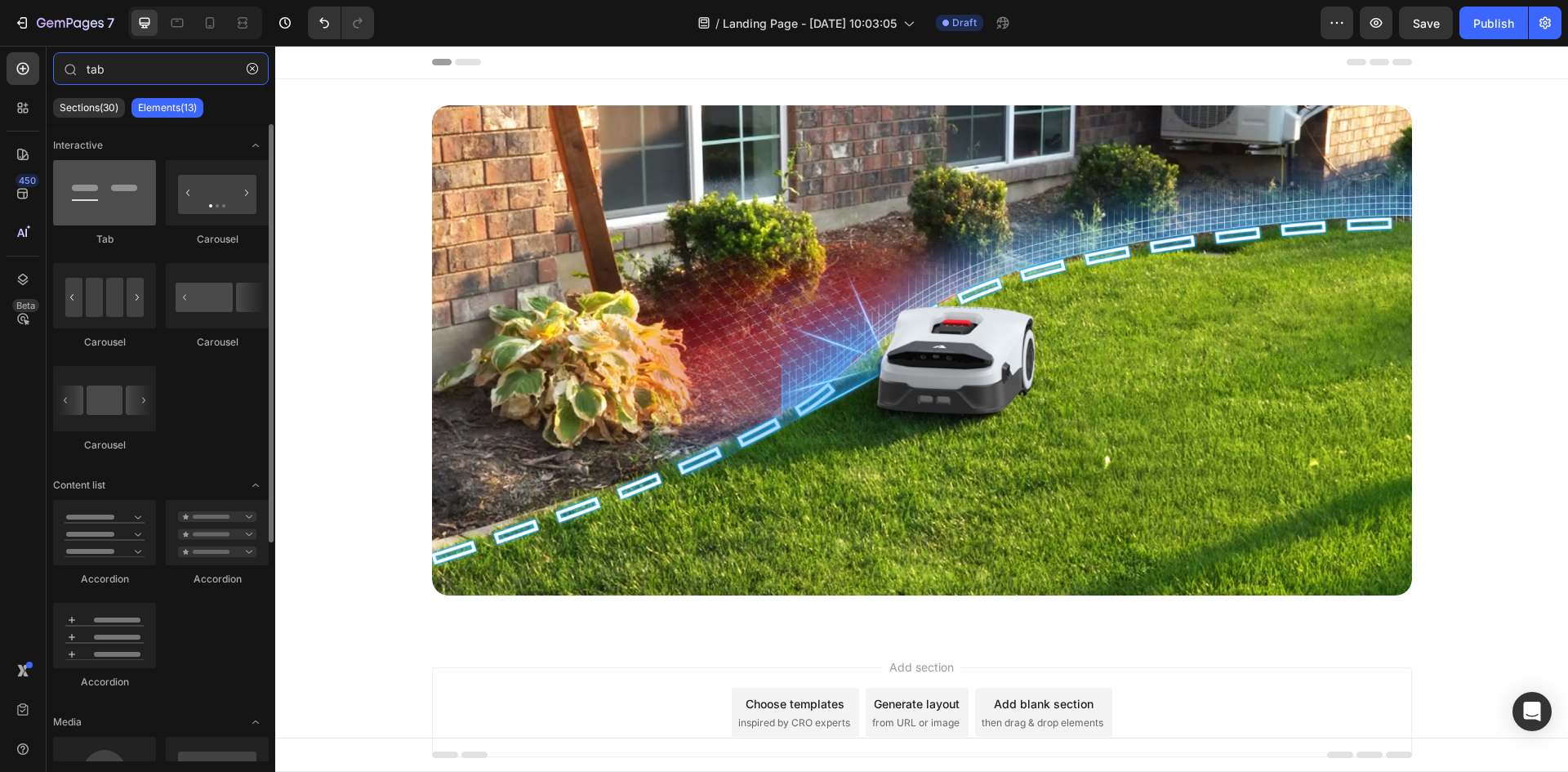
type input "tab"
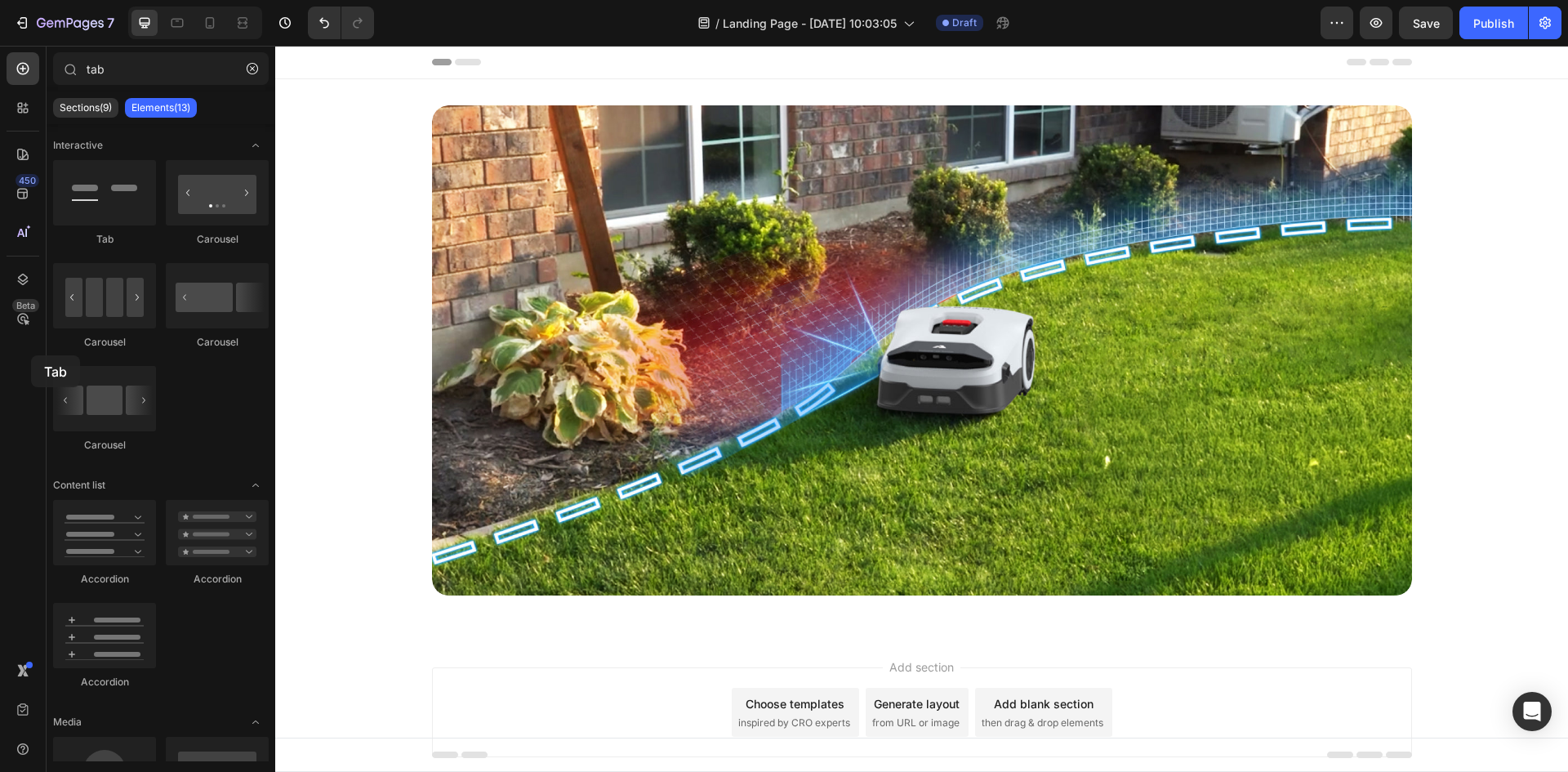
drag, startPoint x: 114, startPoint y: 200, endPoint x: 12, endPoint y: 380, distance: 206.9
click at [12, 380] on div "450 Beta tab Sections(9) Elements(13) Interactive Tab [GEOGRAPHIC_DATA] [GEOGRA…" at bounding box center [138, 408] width 275 height 726
click at [439, 119] on div "Image" at bounding box center [453, 115] width 35 height 14
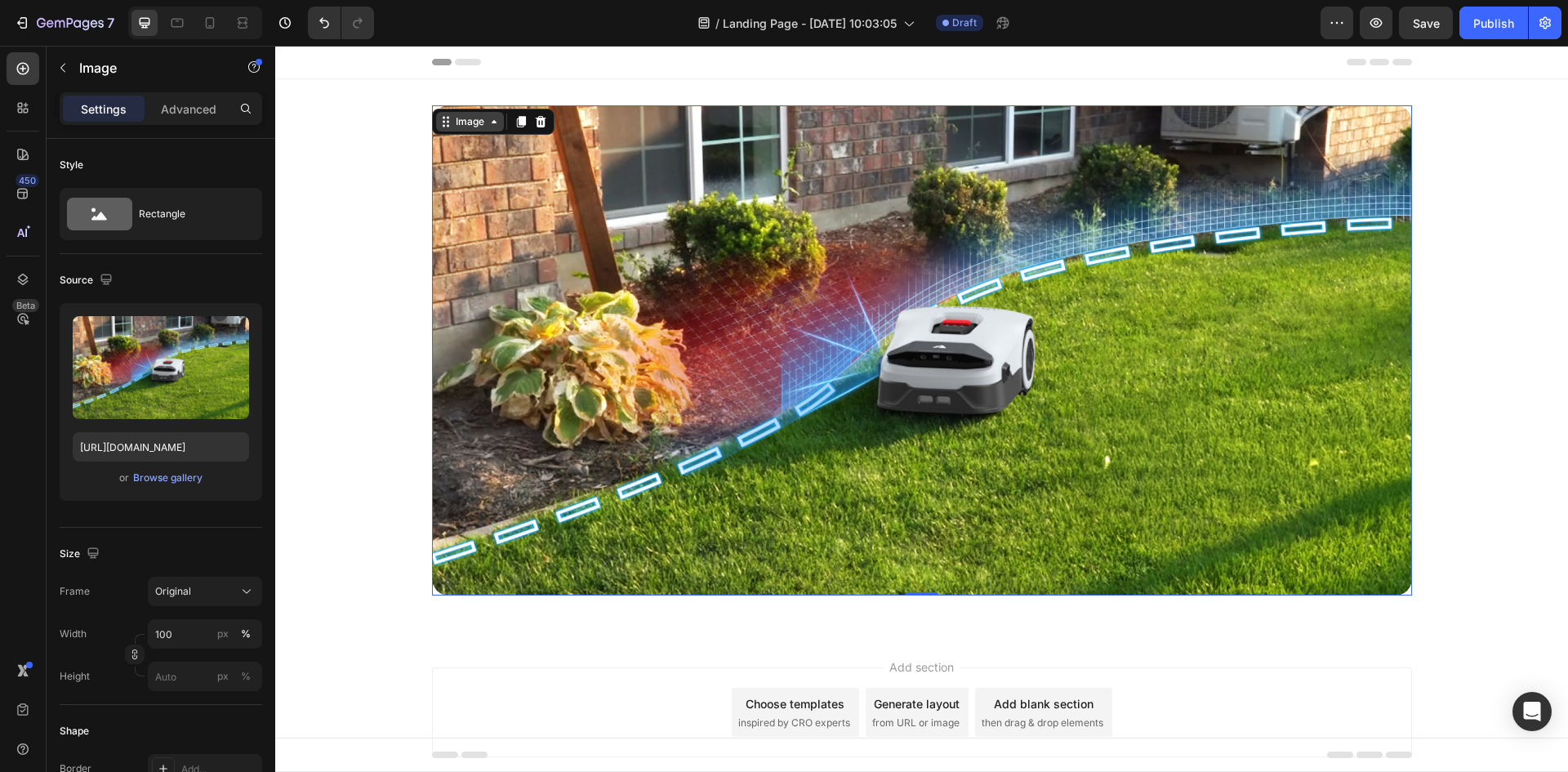
click at [453, 118] on div "Image" at bounding box center [470, 121] width 35 height 14
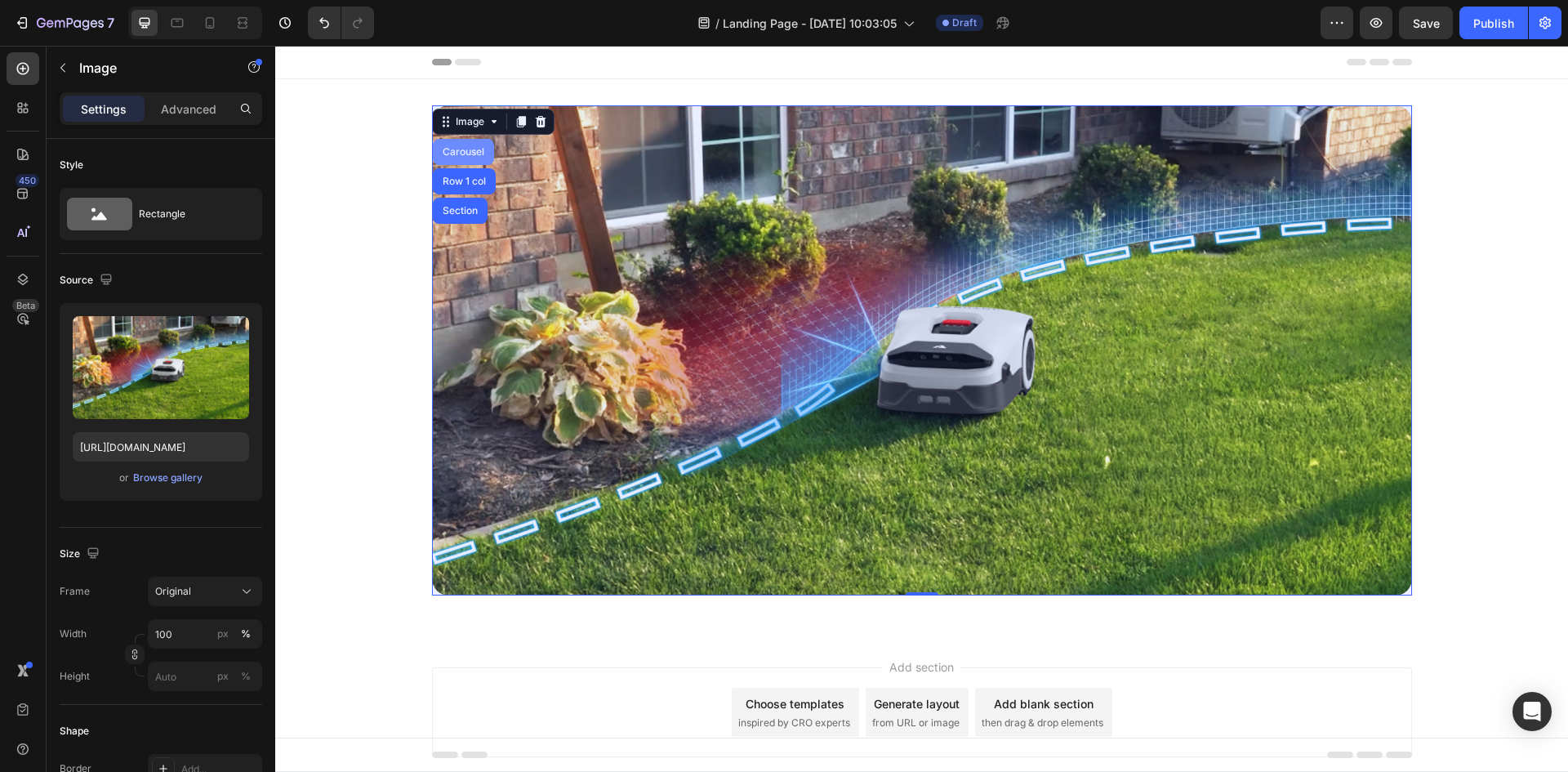
click at [449, 156] on div "Carousel" at bounding box center [463, 152] width 48 height 9
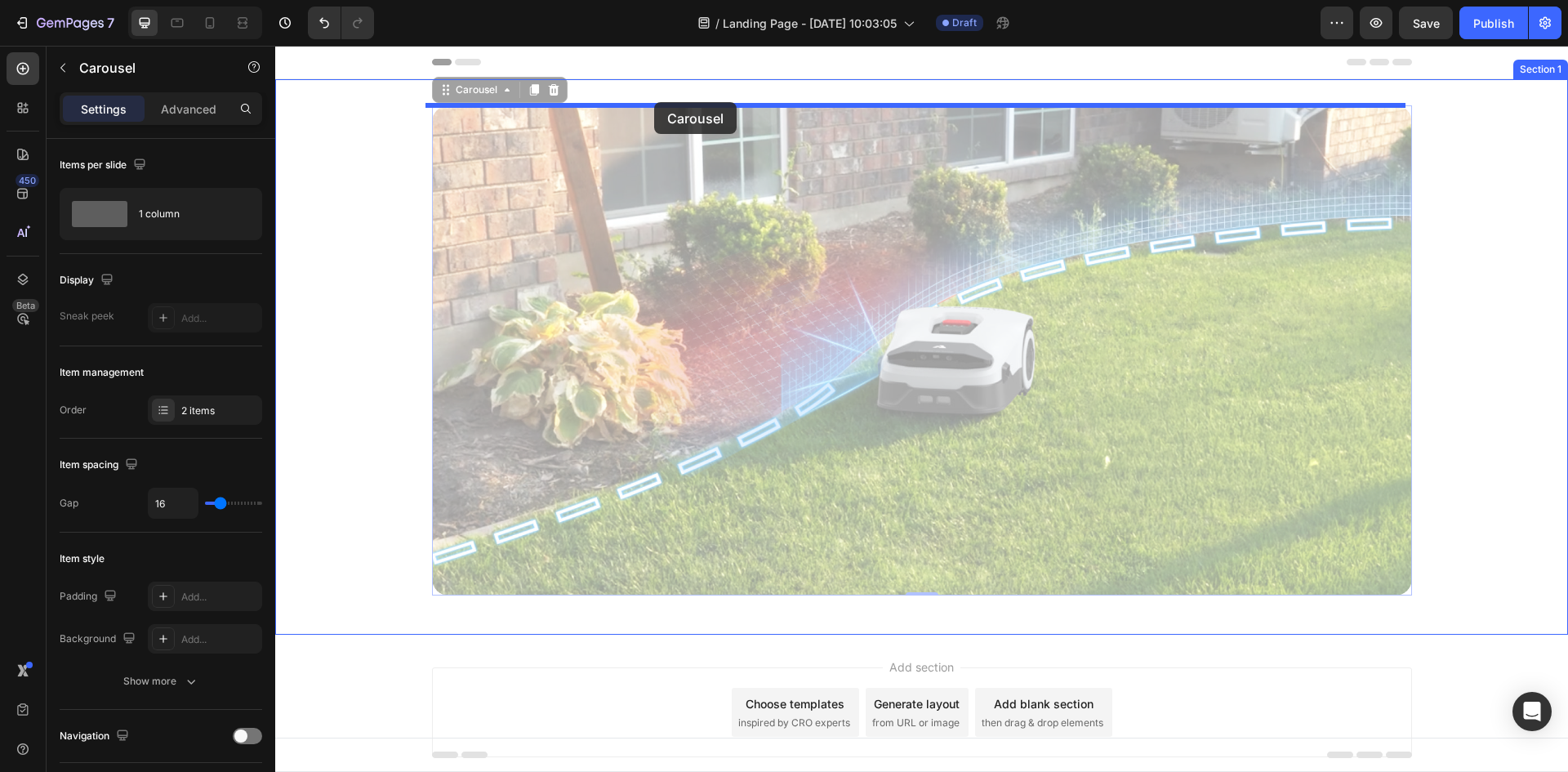
drag, startPoint x: 457, startPoint y: 96, endPoint x: 654, endPoint y: 103, distance: 197.1
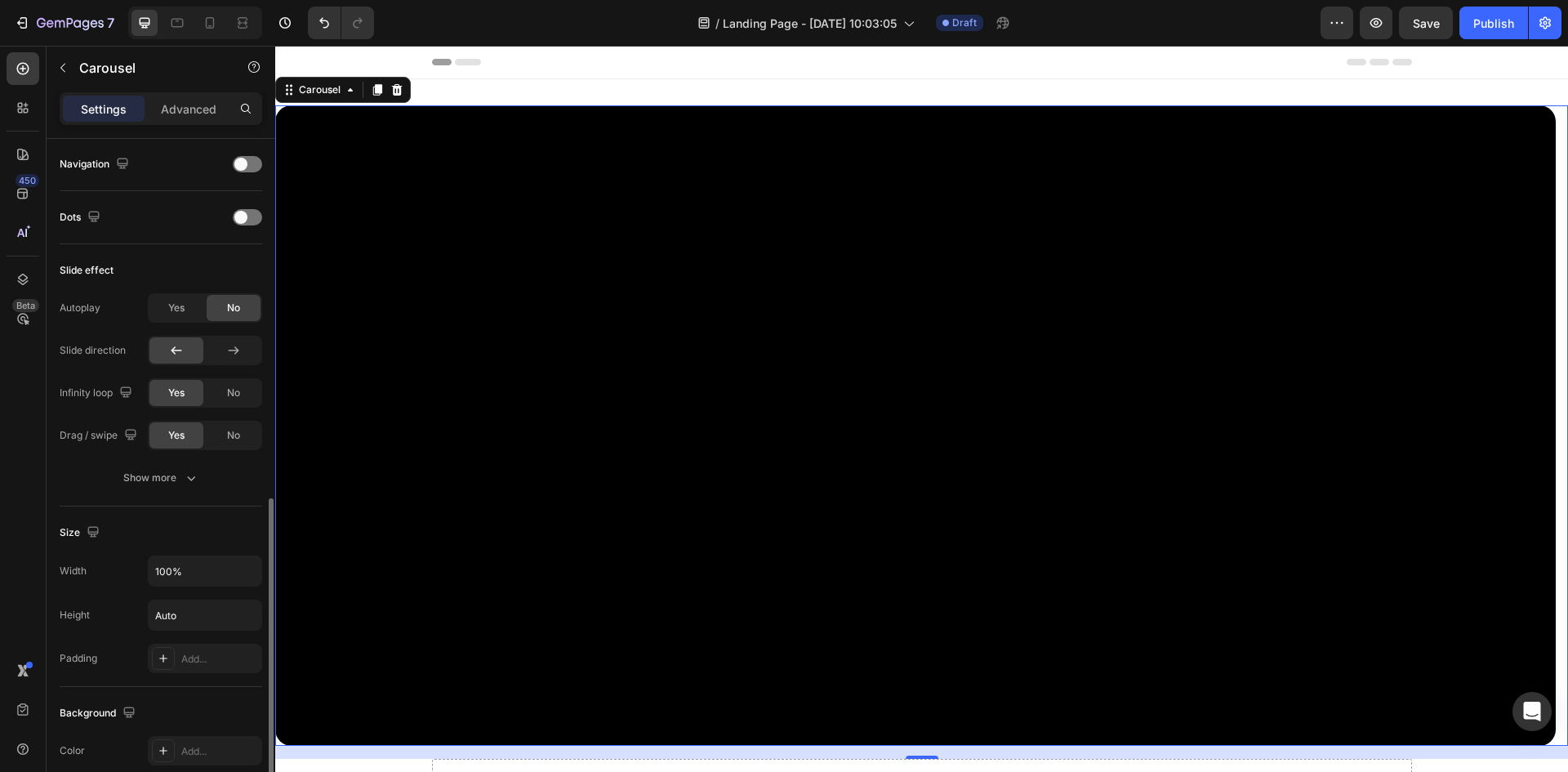
scroll to position [736, 0]
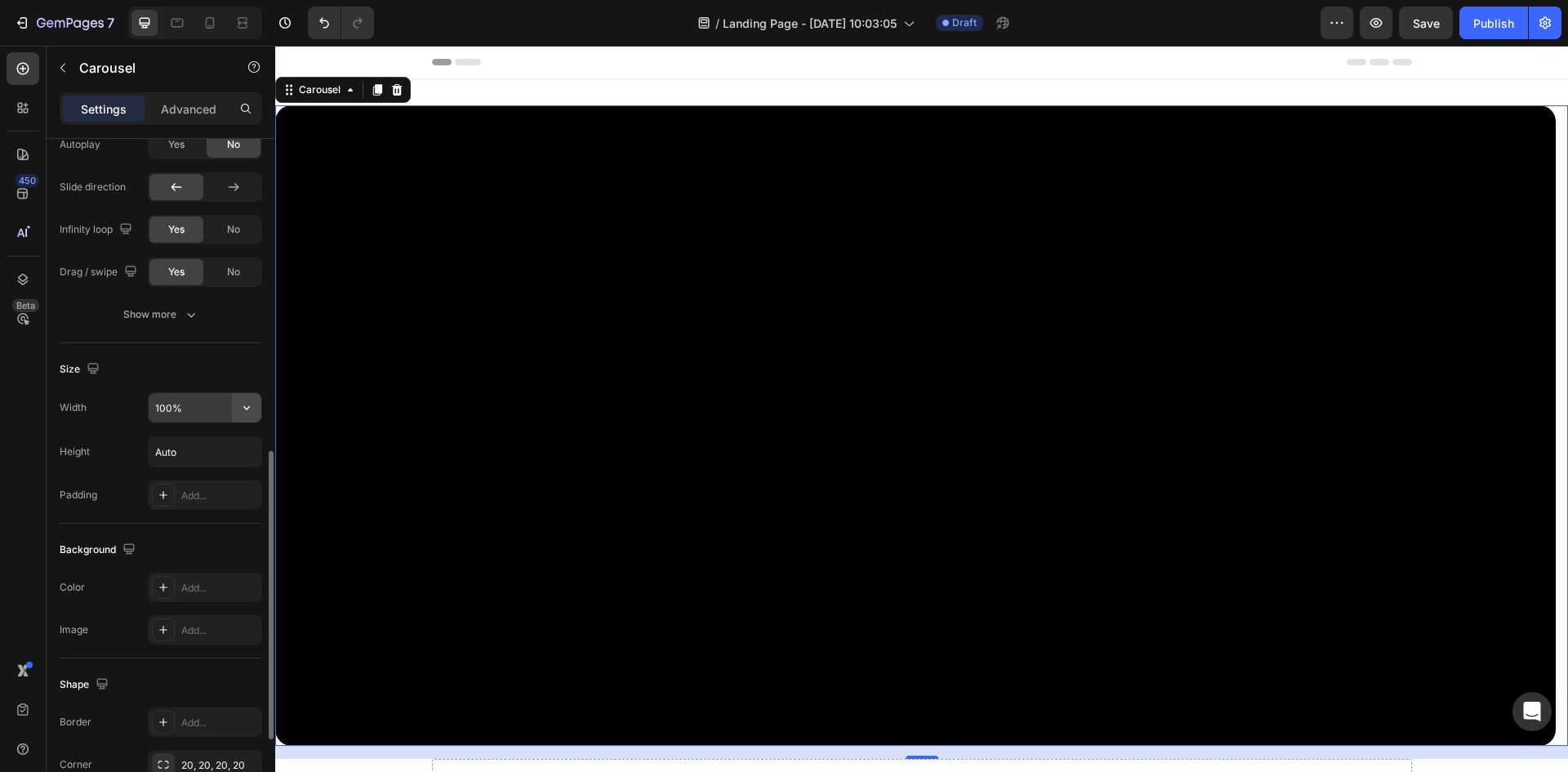
click at [241, 410] on icon "button" at bounding box center [246, 407] width 16 height 16
click at [202, 437] on div "Default 1200px" at bounding box center [187, 449] width 134 height 31
type input "1200"
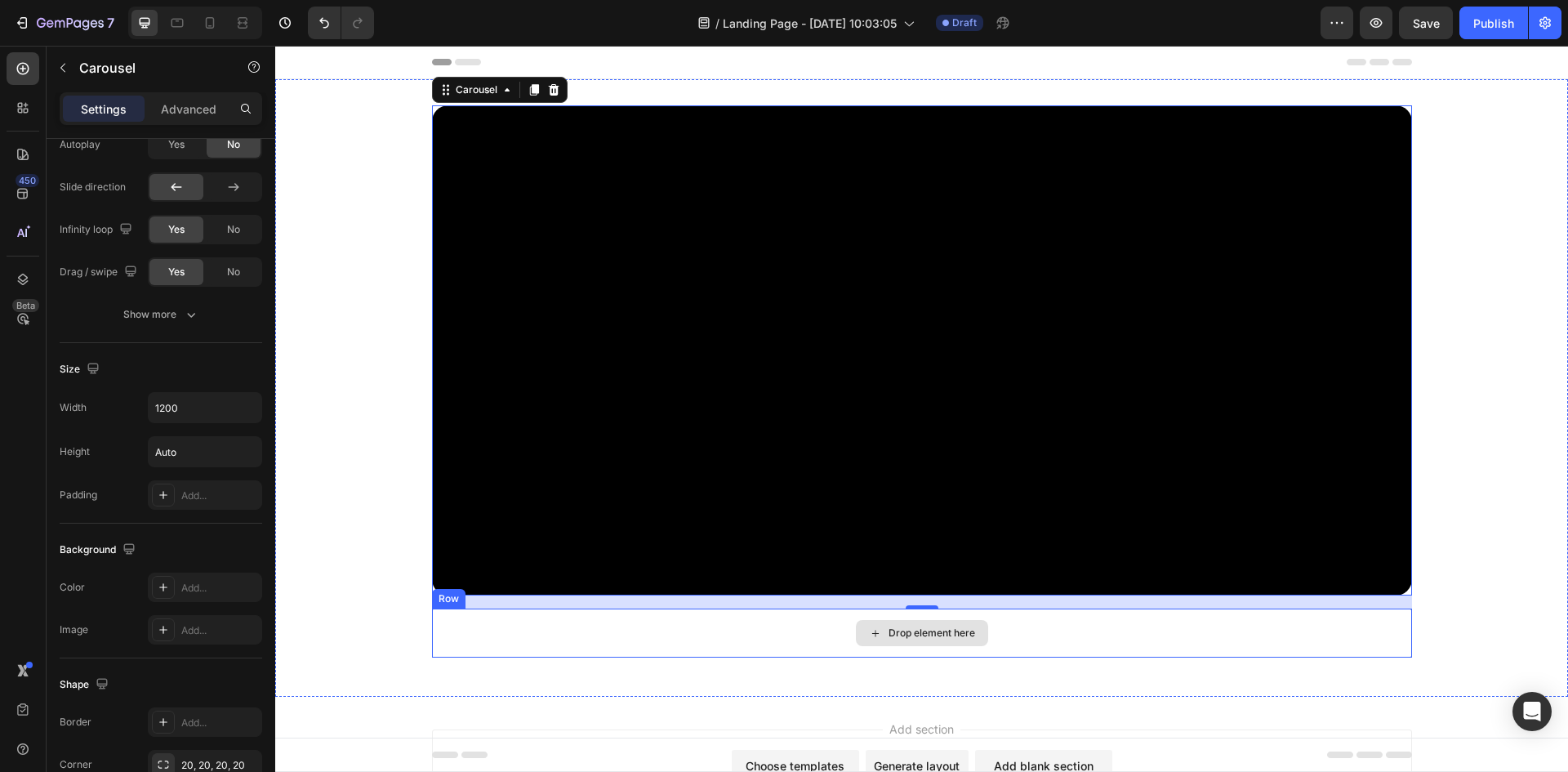
click at [432, 628] on div "Drop element here" at bounding box center [922, 633] width 980 height 49
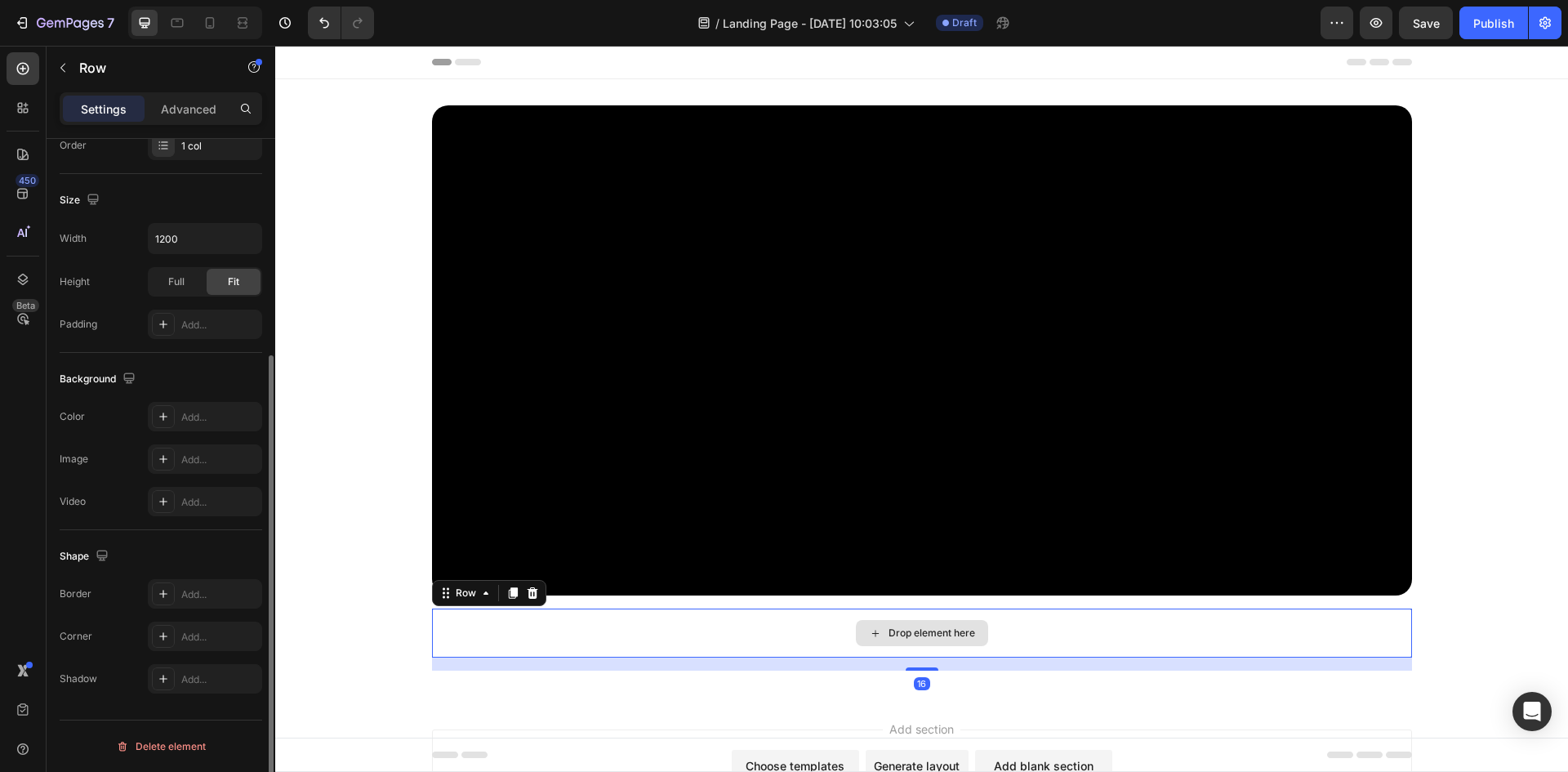
scroll to position [0, 0]
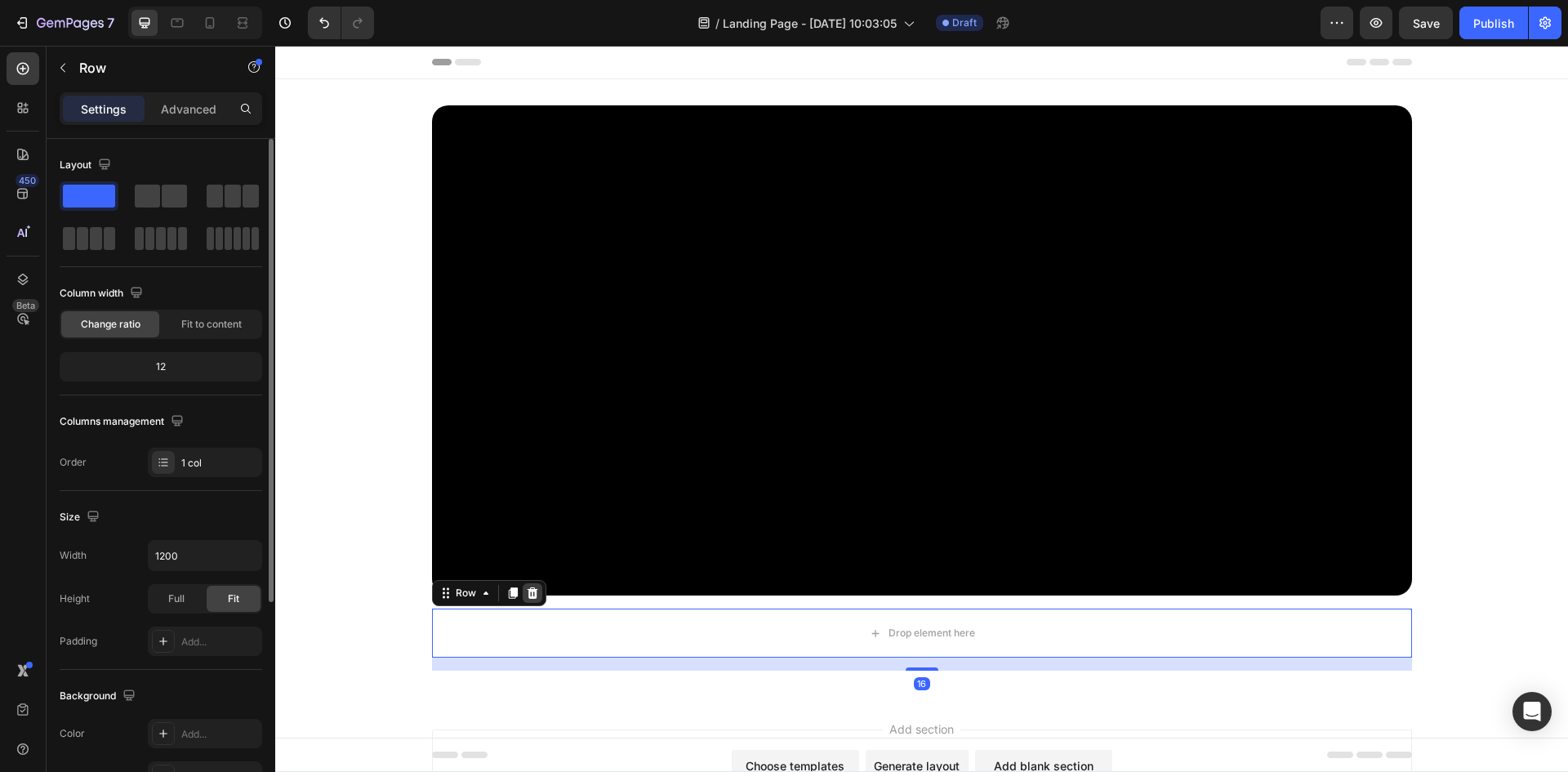
click at [526, 594] on icon at bounding box center [532, 593] width 13 height 13
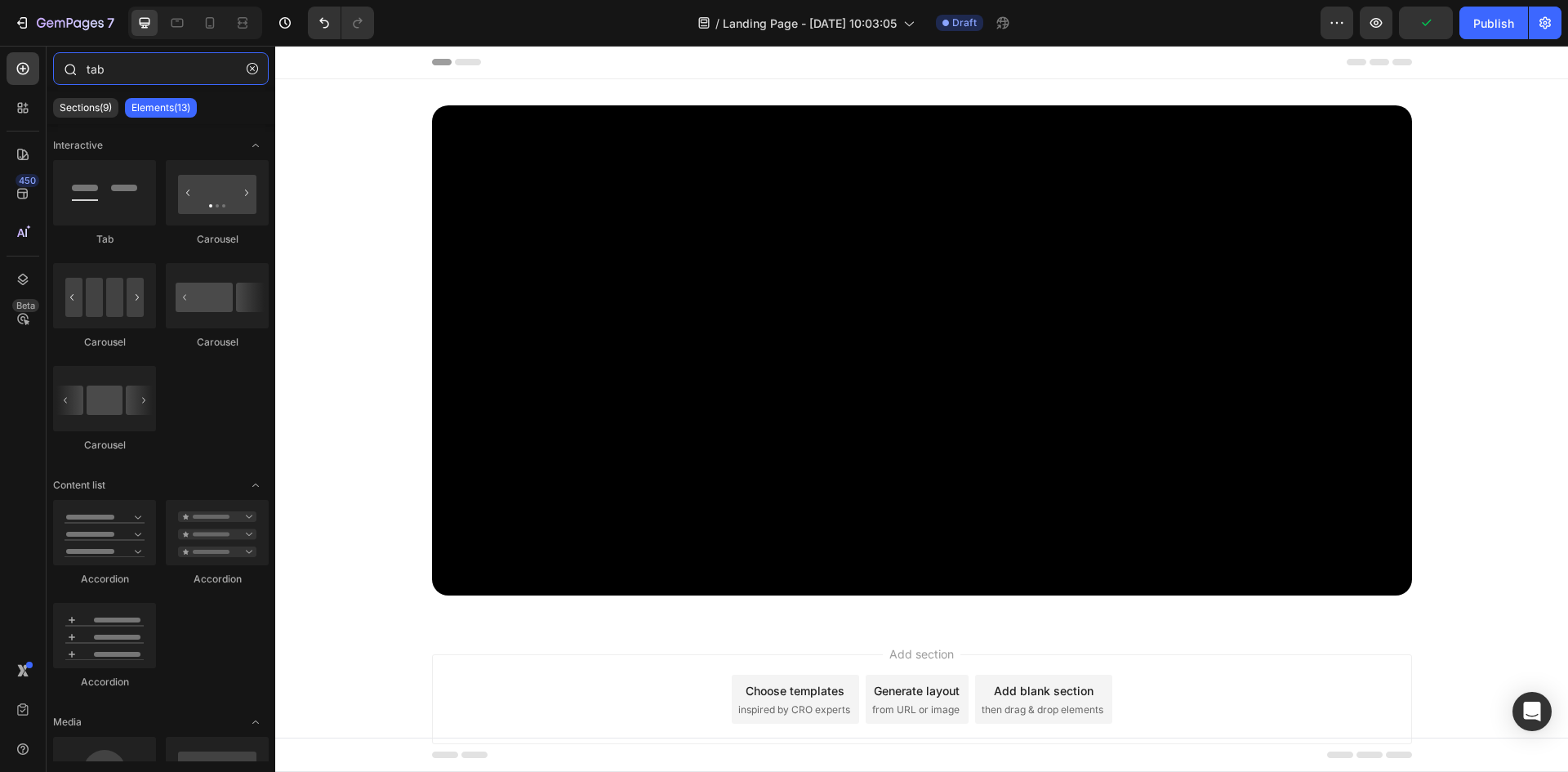
click at [133, 72] on input "tab" at bounding box center [160, 68] width 215 height 32
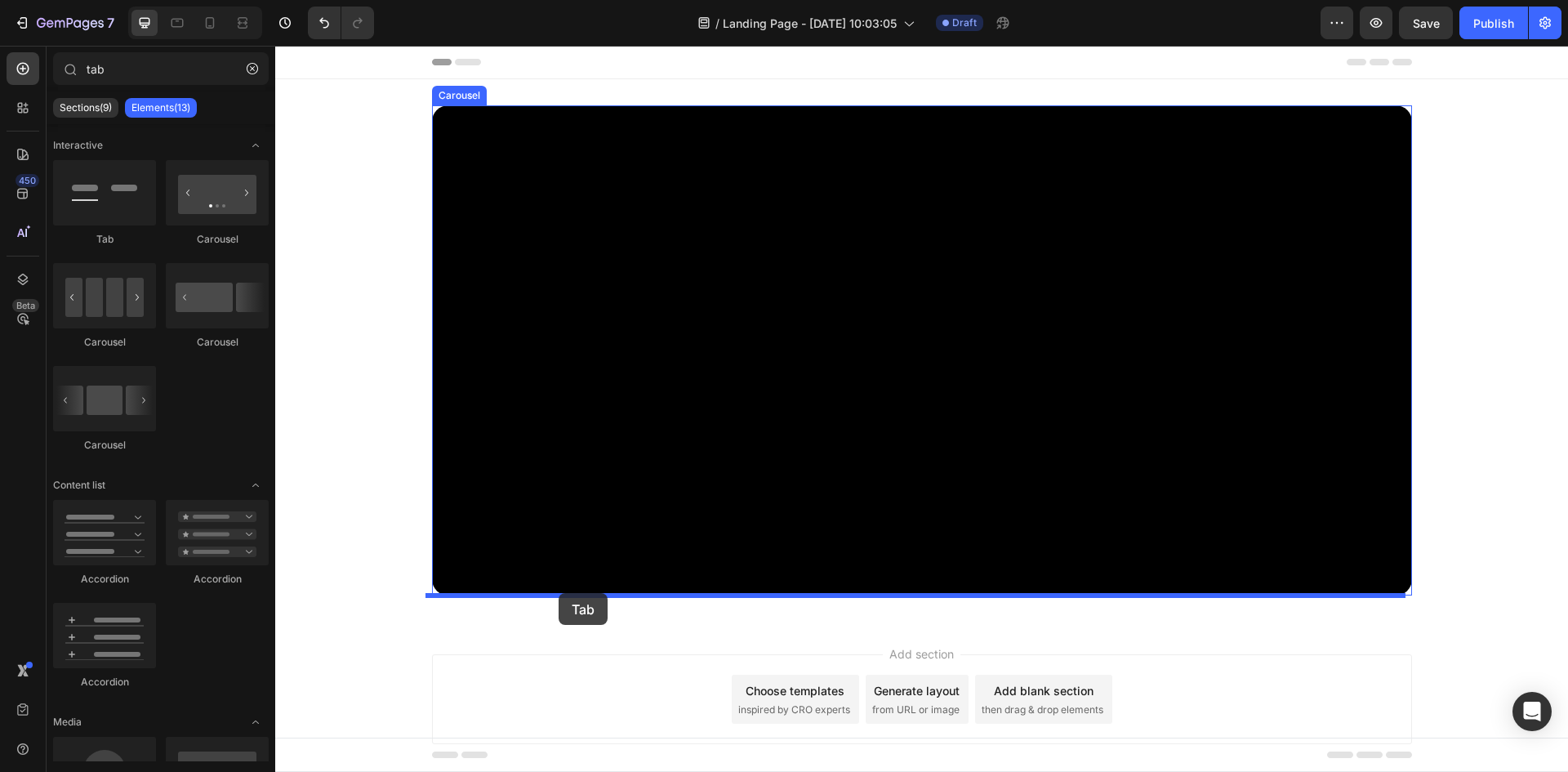
drag, startPoint x: 387, startPoint y: 236, endPoint x: 559, endPoint y: 593, distance: 396.3
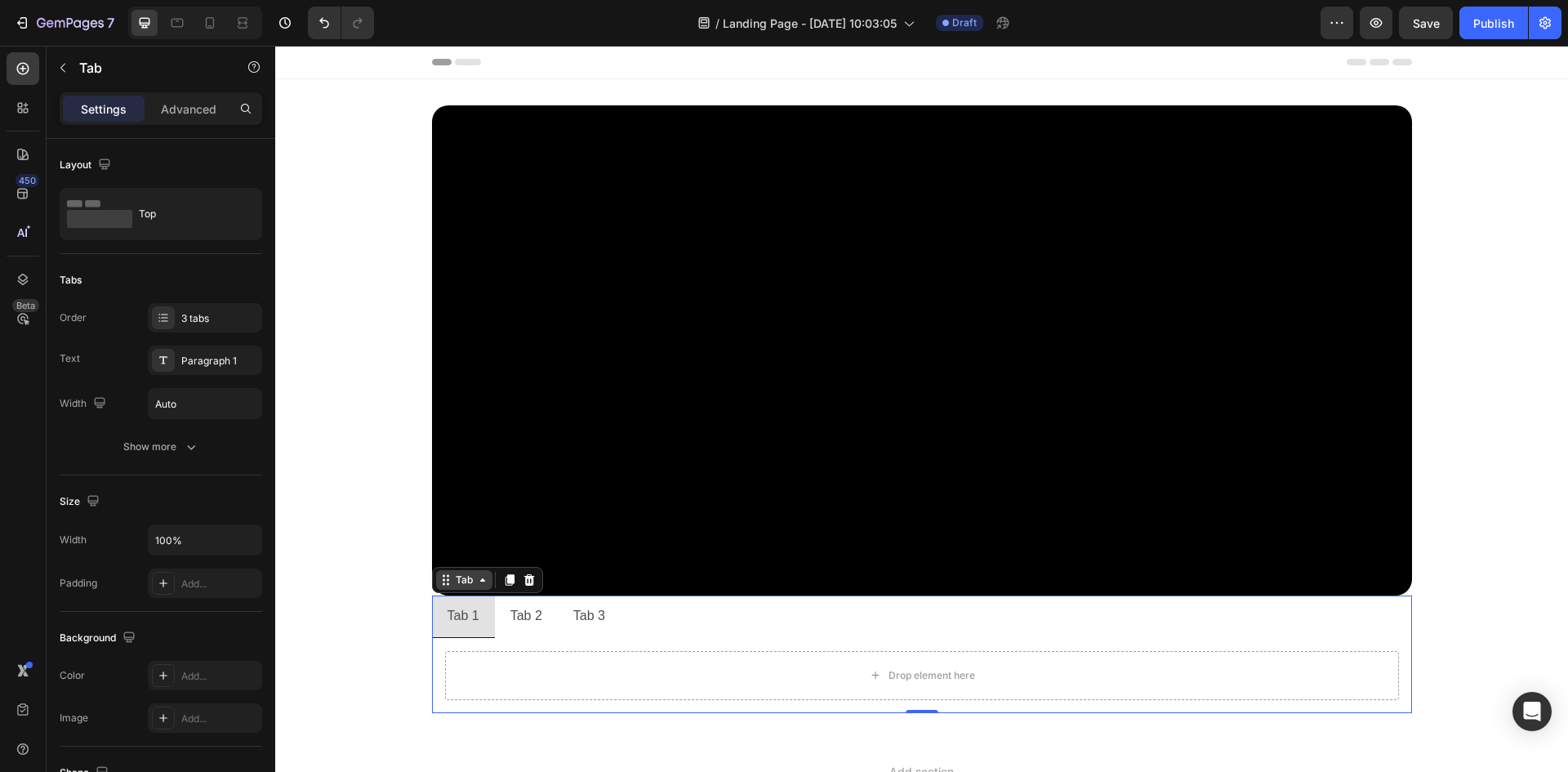
click at [461, 582] on div "Tab" at bounding box center [464, 579] width 24 height 14
click at [524, 584] on icon at bounding box center [529, 580] width 10 height 11
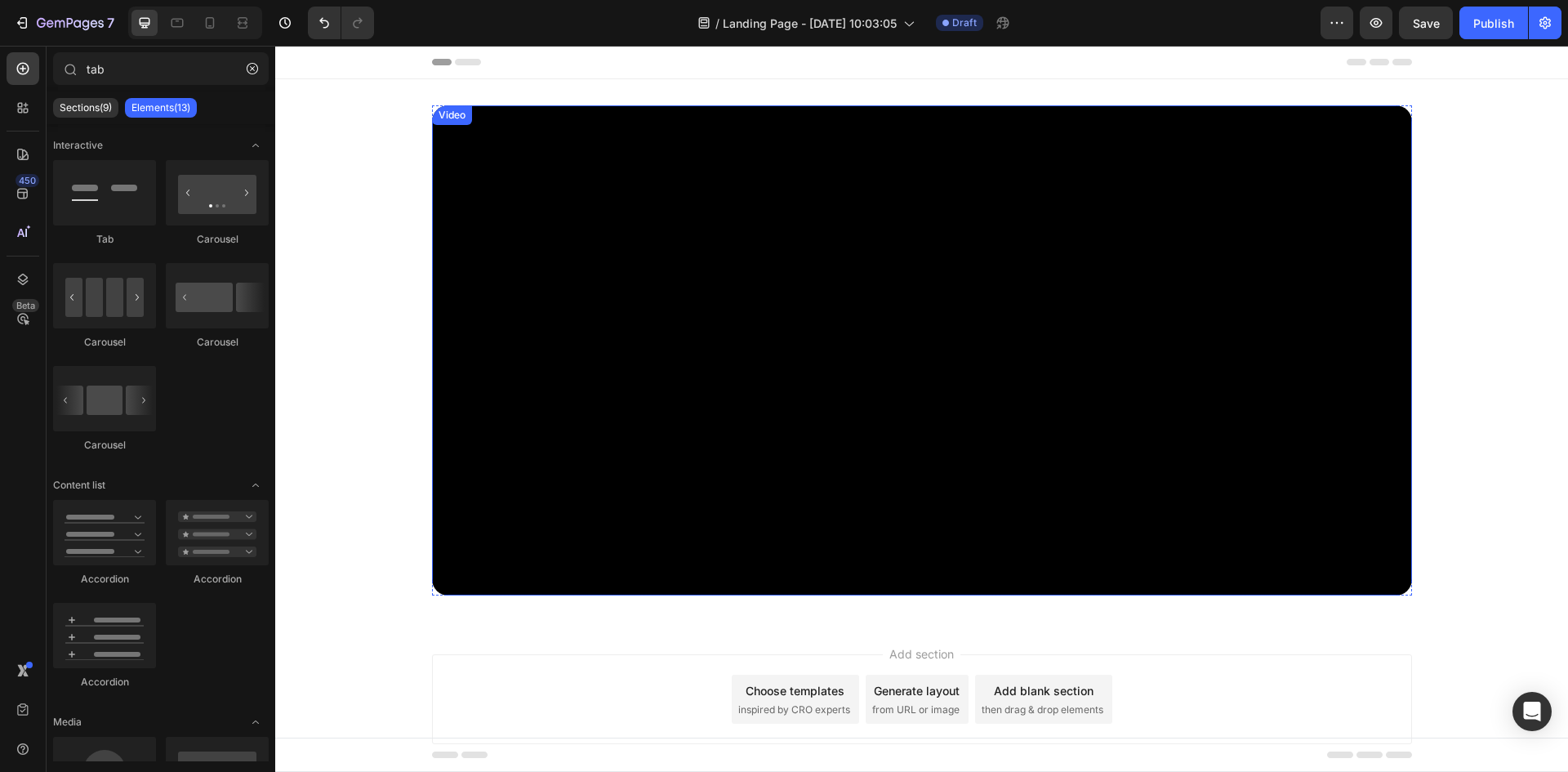
click at [447, 123] on div "Video" at bounding box center [452, 115] width 40 height 20
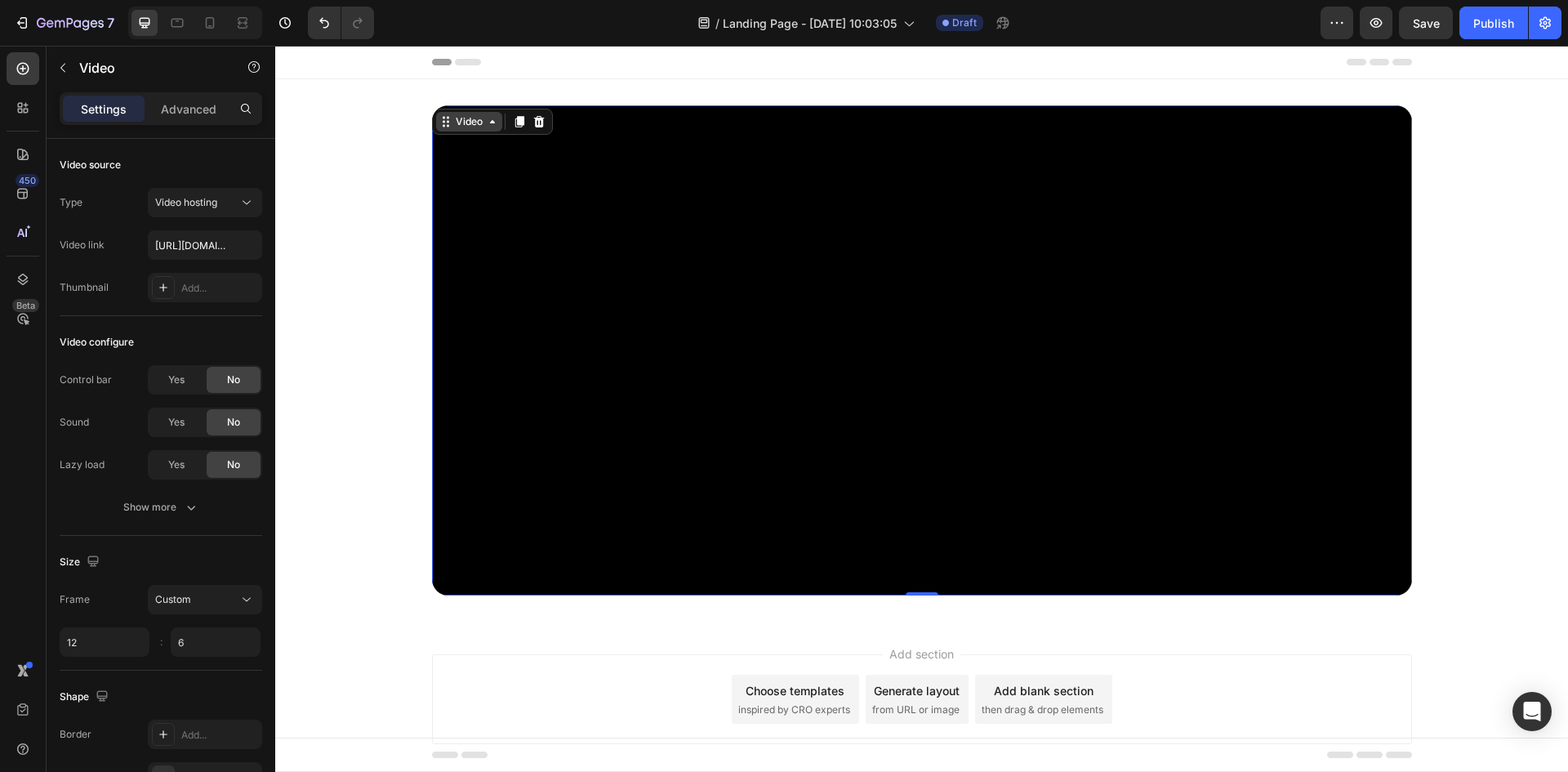
click at [453, 119] on div "Video" at bounding box center [469, 121] width 33 height 14
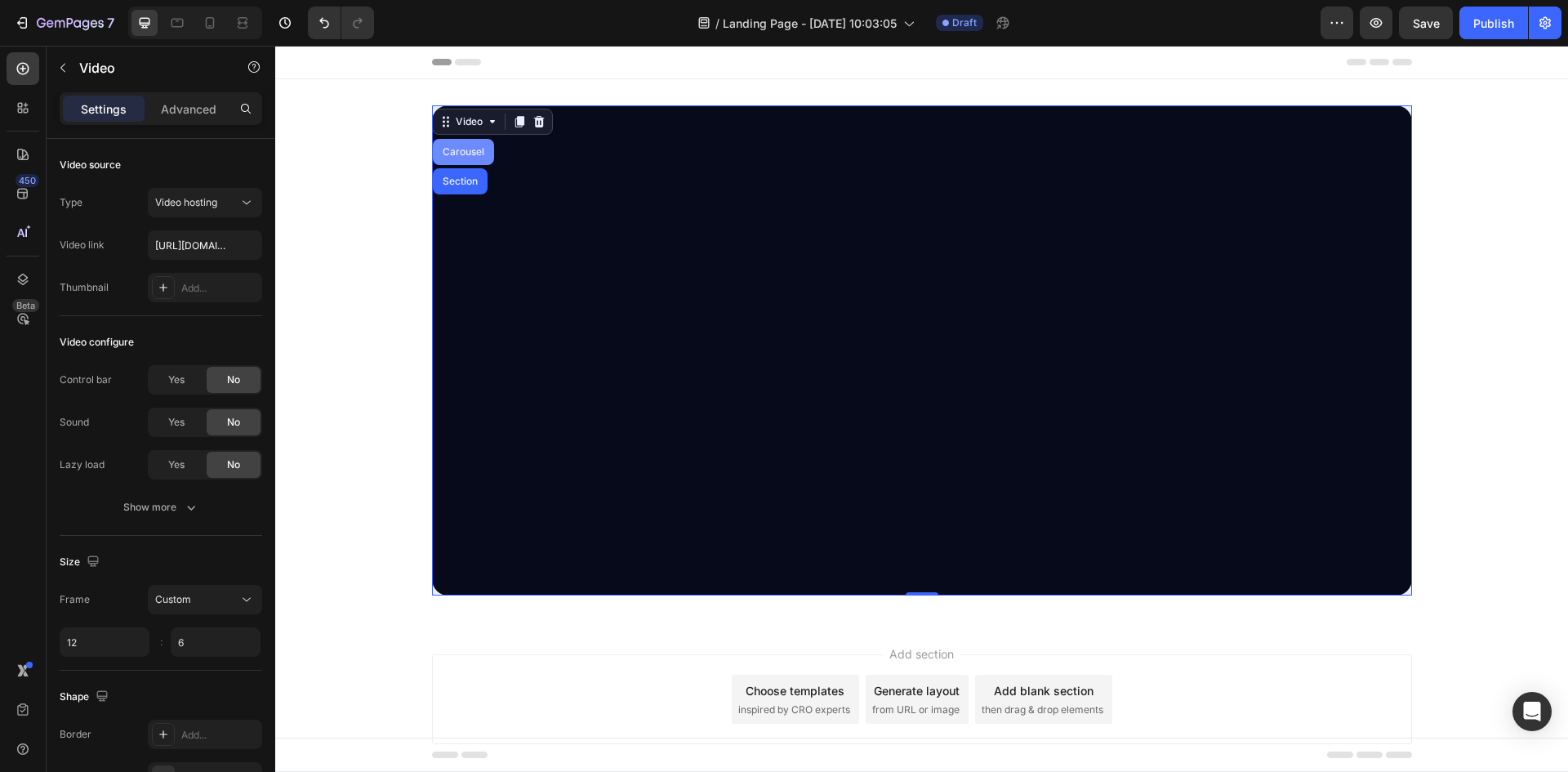
click at [448, 149] on div "Carousel" at bounding box center [463, 152] width 48 height 9
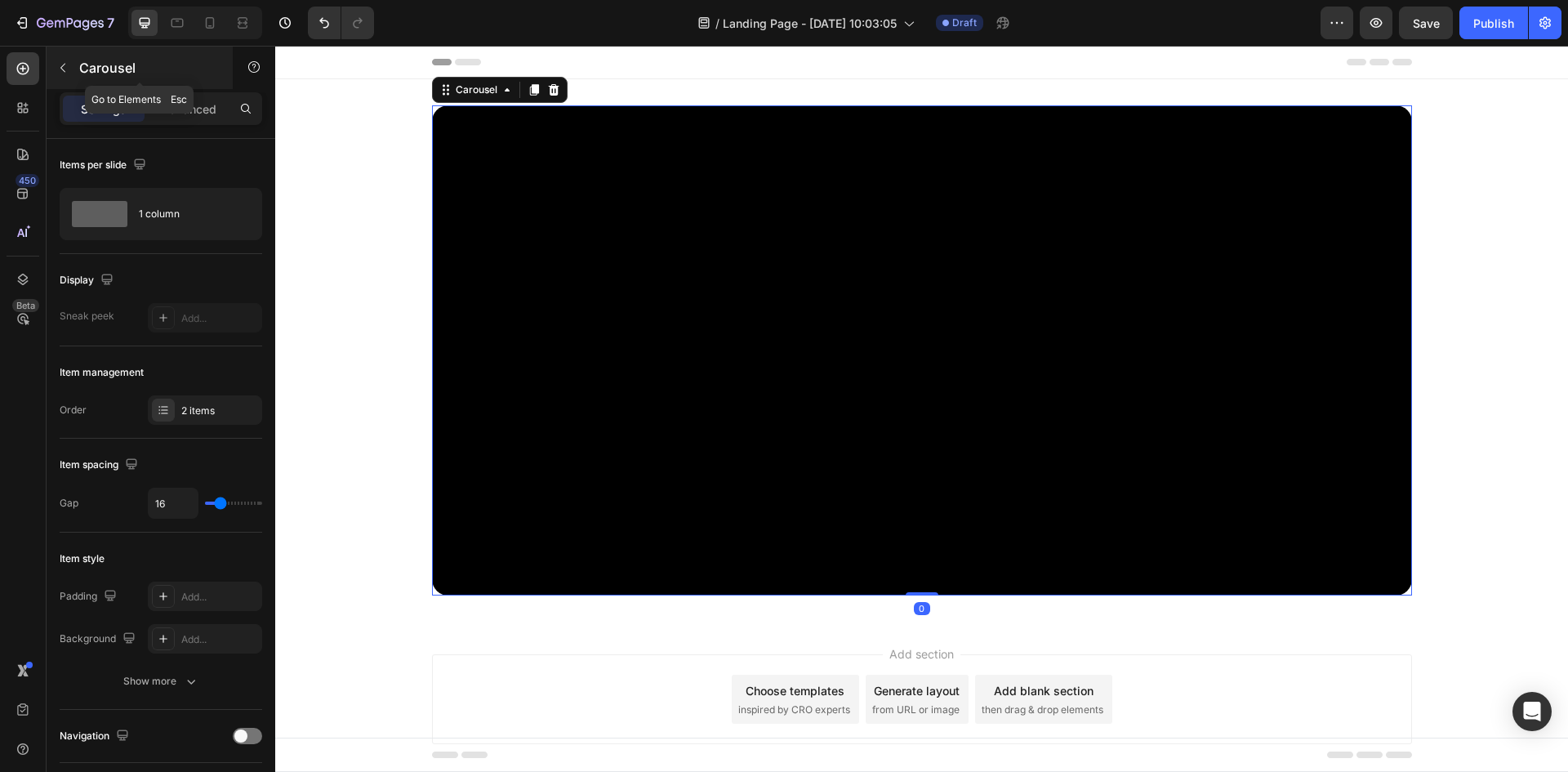
click at [63, 66] on icon "button" at bounding box center [63, 67] width 5 height 9
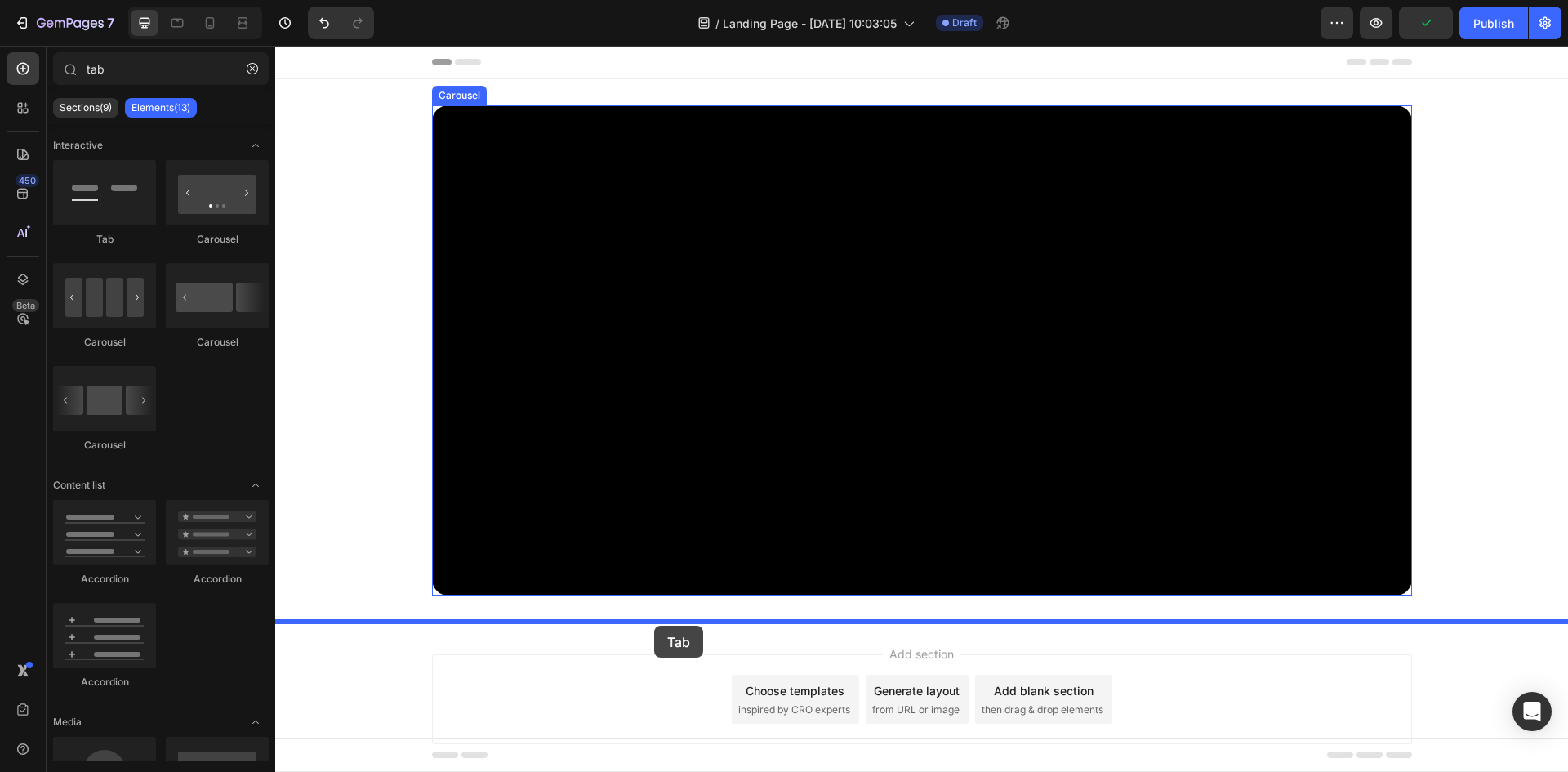
drag, startPoint x: 396, startPoint y: 243, endPoint x: 654, endPoint y: 626, distance: 461.8
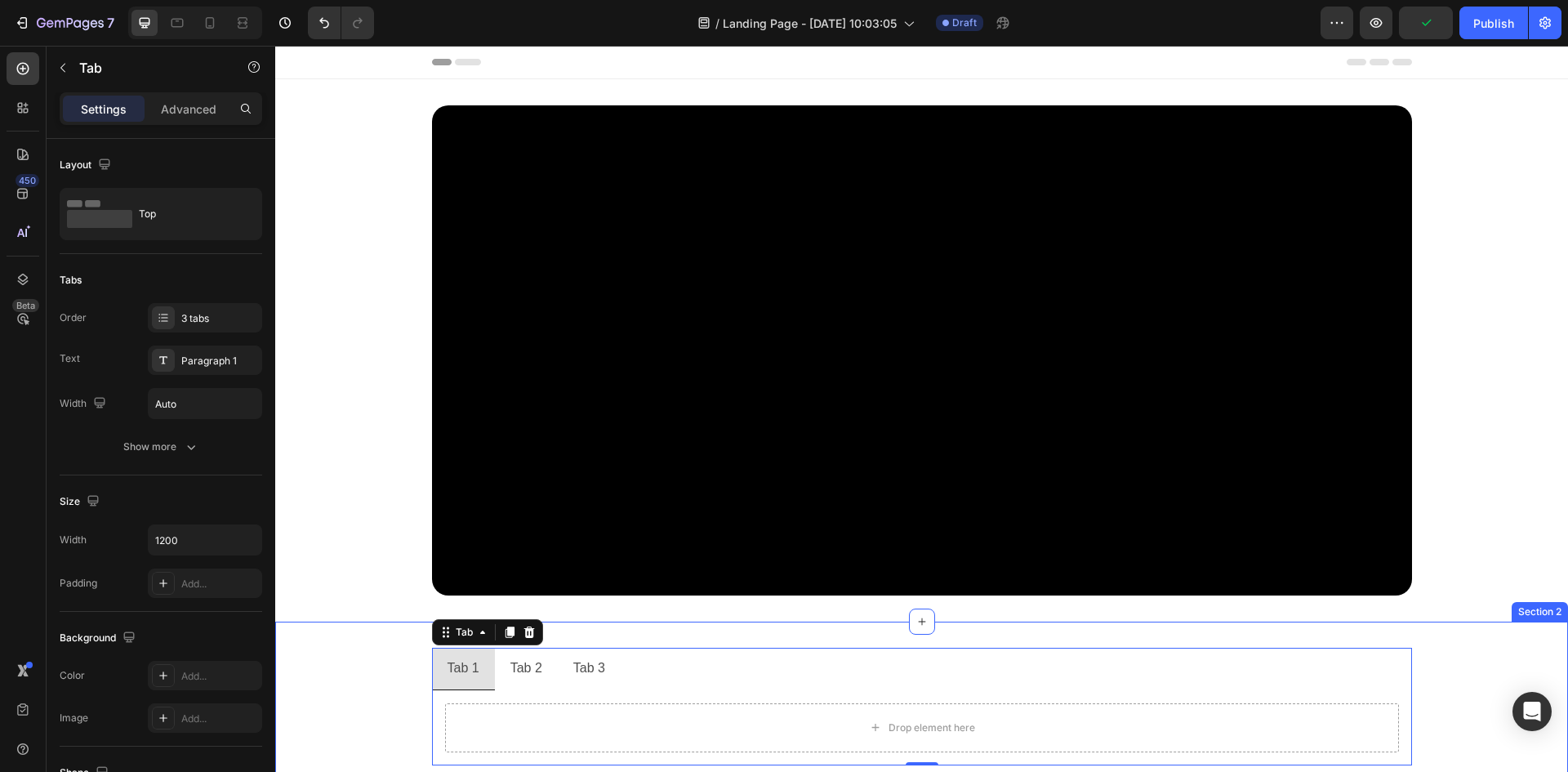
click at [1042, 624] on div "Tab 1 Tab 2 Tab 3 Drop element here Tab 0 Section 2" at bounding box center [922, 706] width 1293 height 170
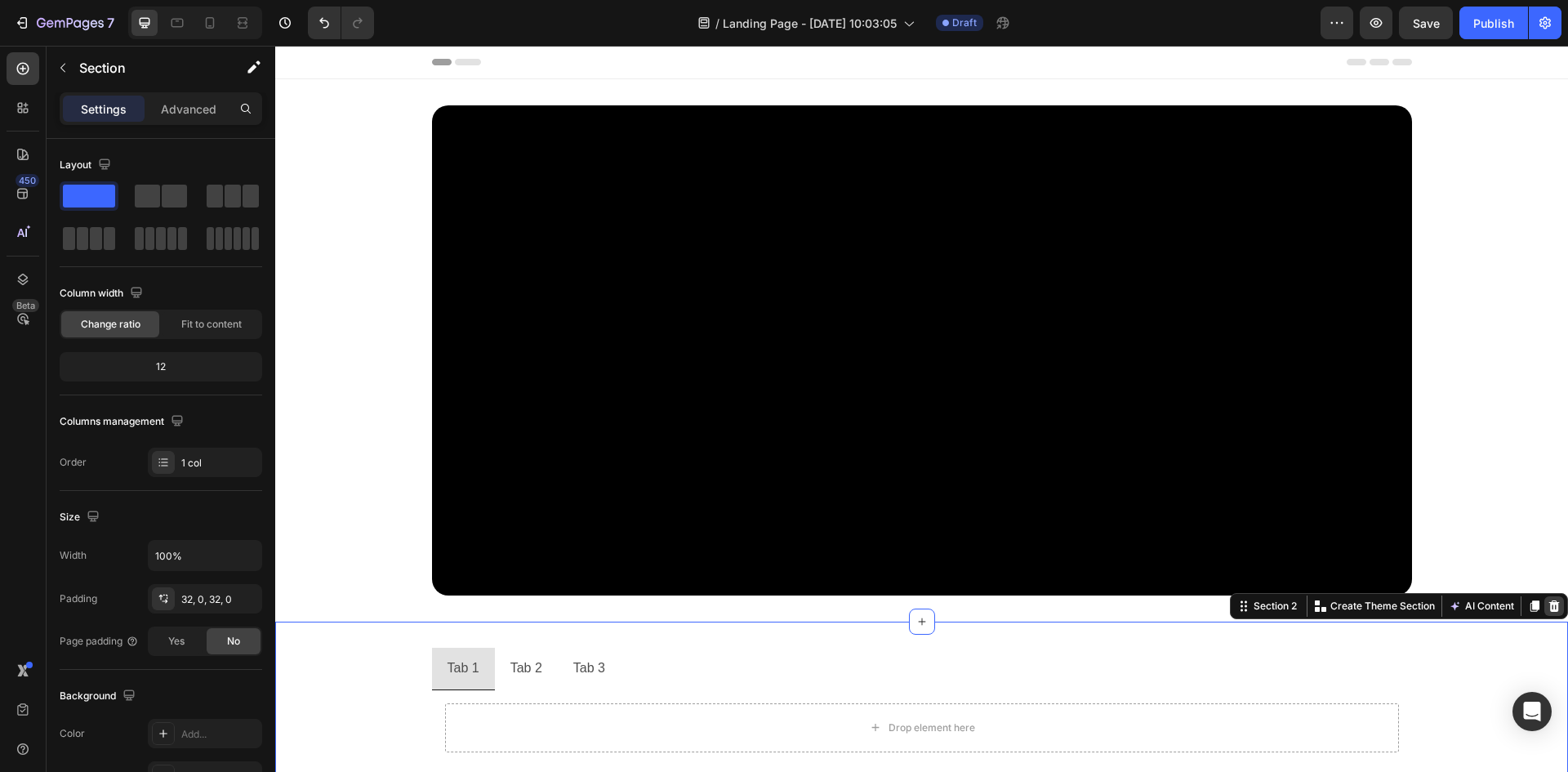
click at [1550, 602] on icon at bounding box center [1555, 607] width 10 height 11
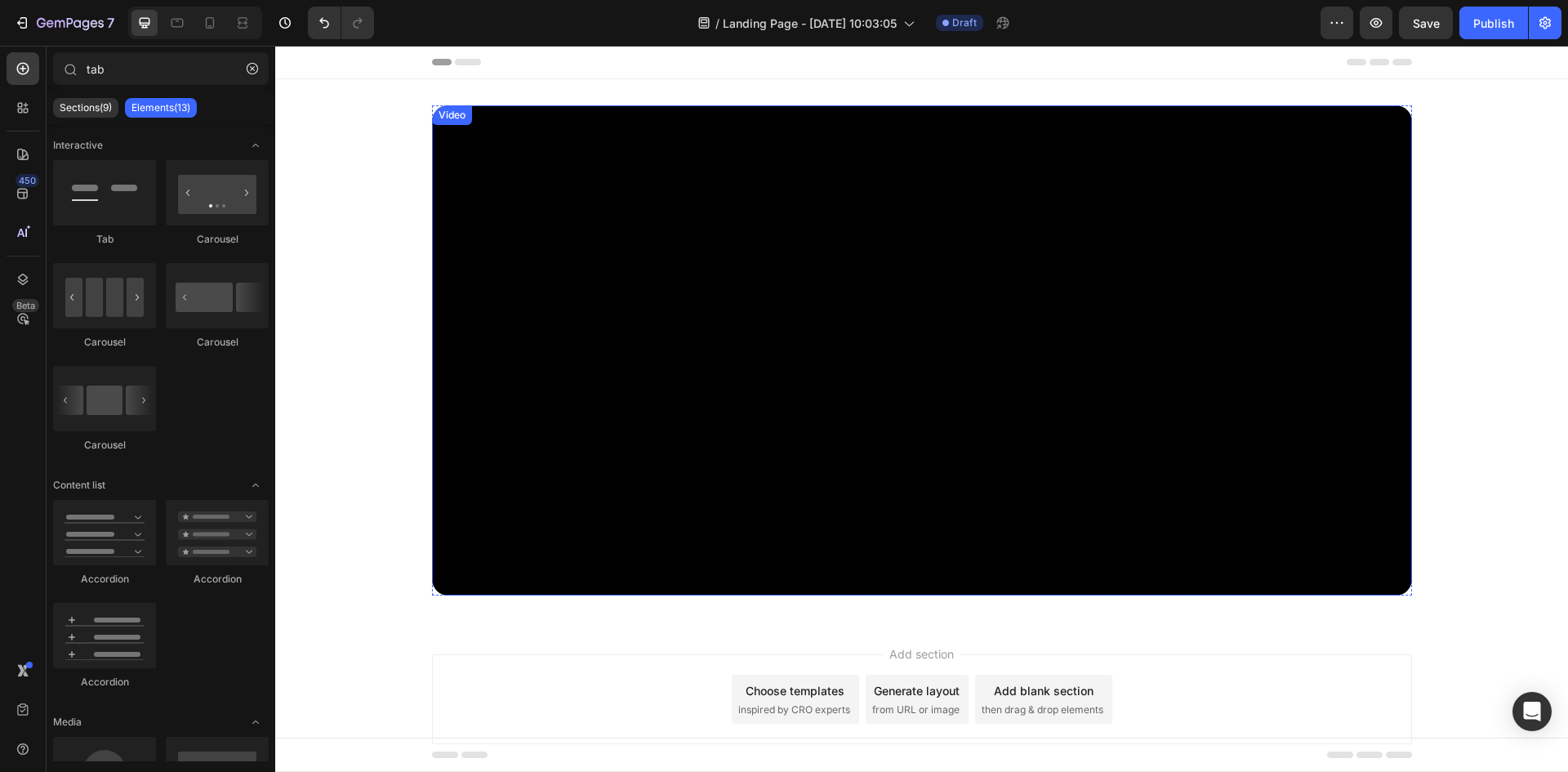
click at [477, 115] on div "Video" at bounding box center [922, 350] width 980 height 490
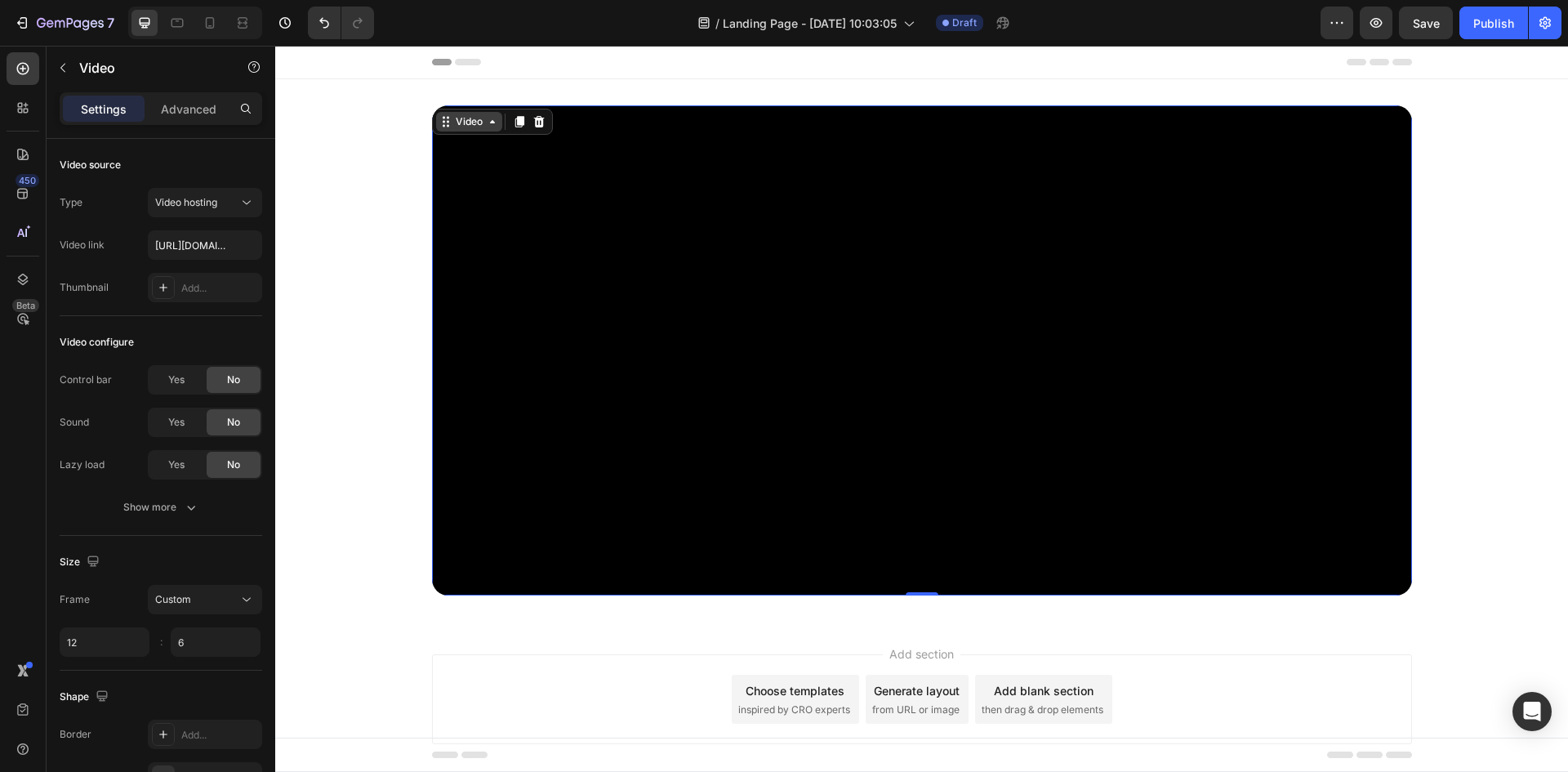
click at [453, 124] on div "Video" at bounding box center [469, 121] width 33 height 14
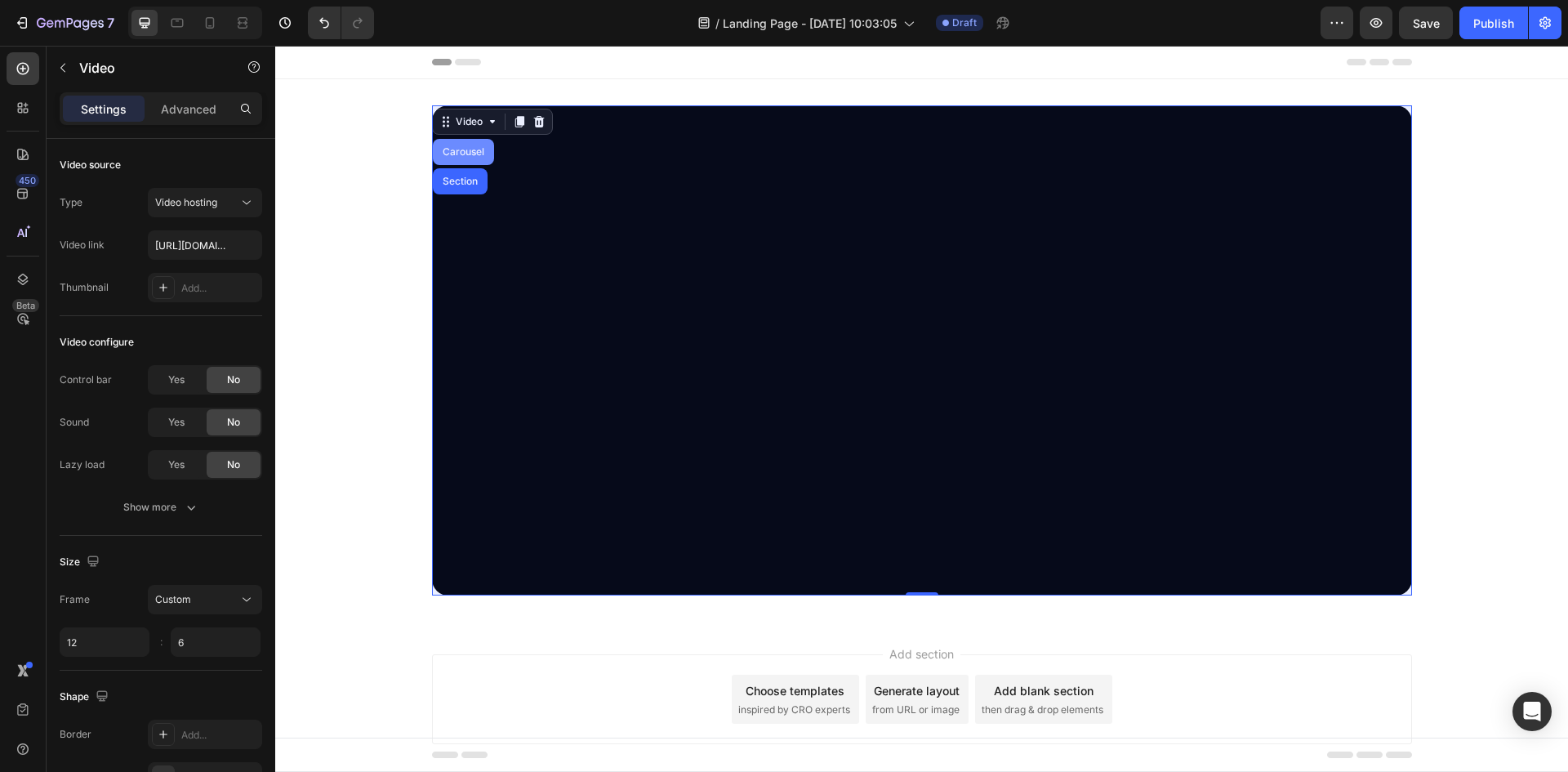
click at [449, 147] on div "Carousel" at bounding box center [463, 152] width 48 height 9
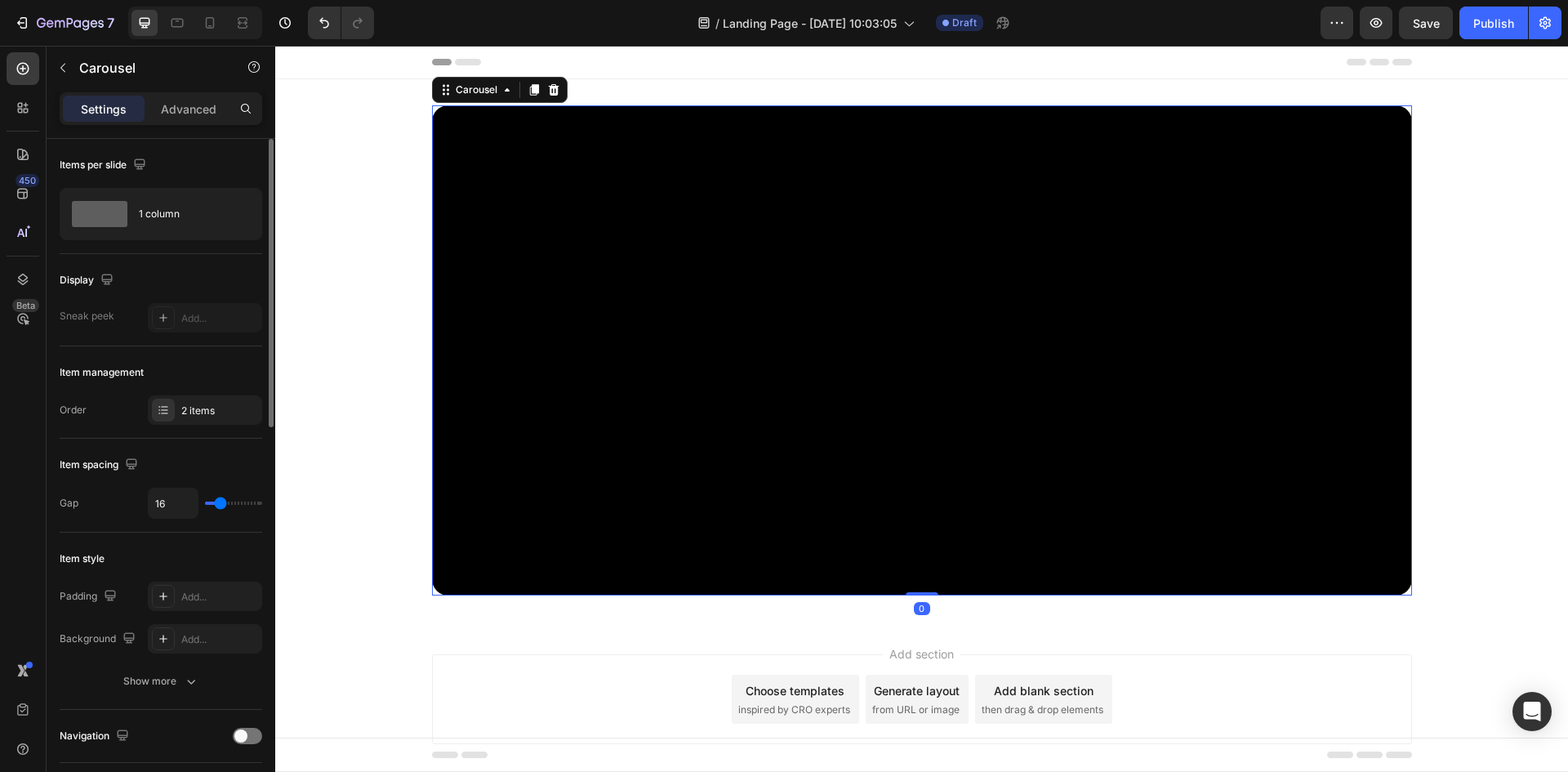
drag, startPoint x: 182, startPoint y: 113, endPoint x: 208, endPoint y: 329, distance: 217.6
click at [183, 113] on p "Advanced" at bounding box center [189, 109] width 56 height 17
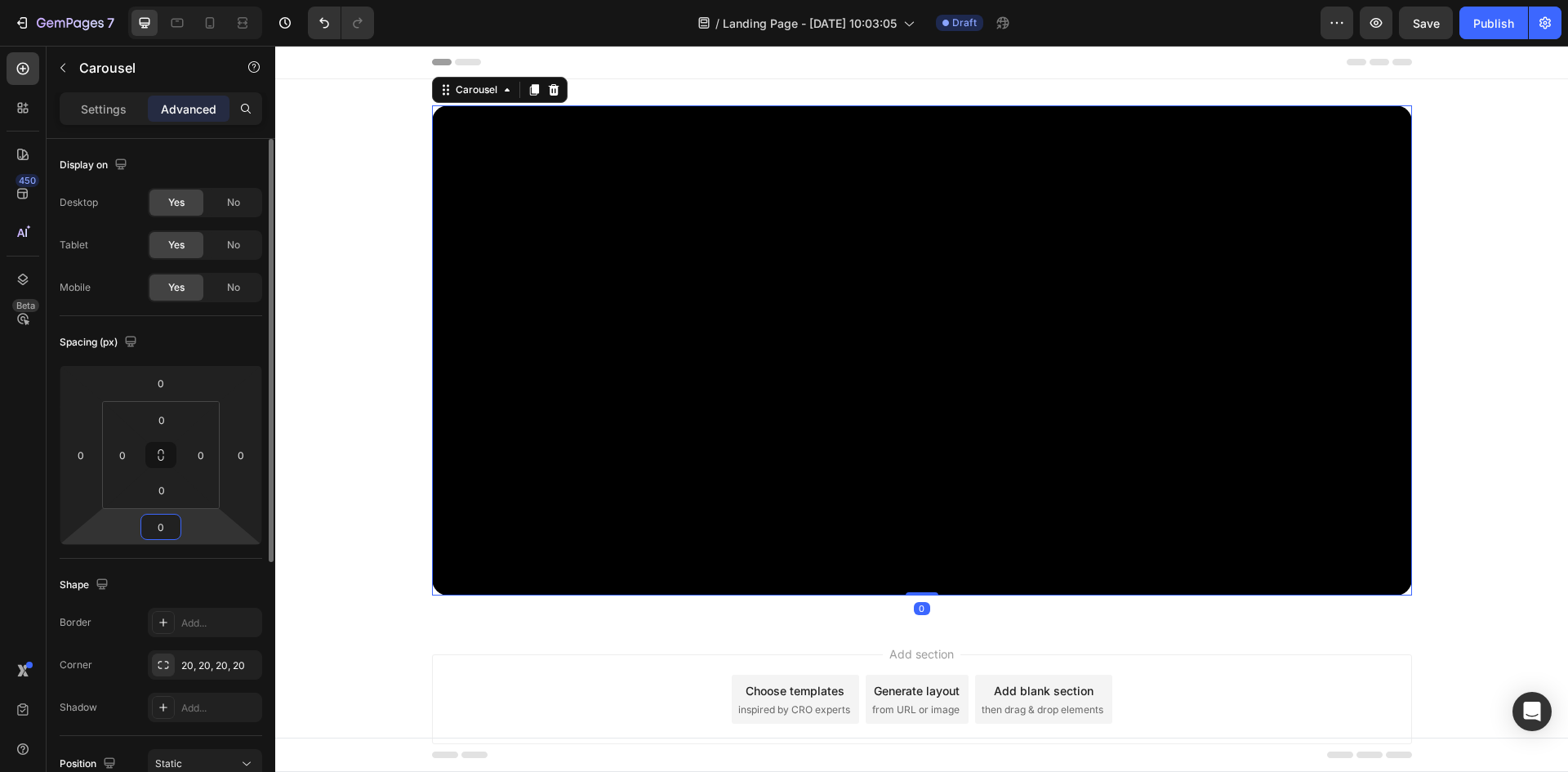
click at [170, 526] on input "0" at bounding box center [160, 527] width 32 height 25
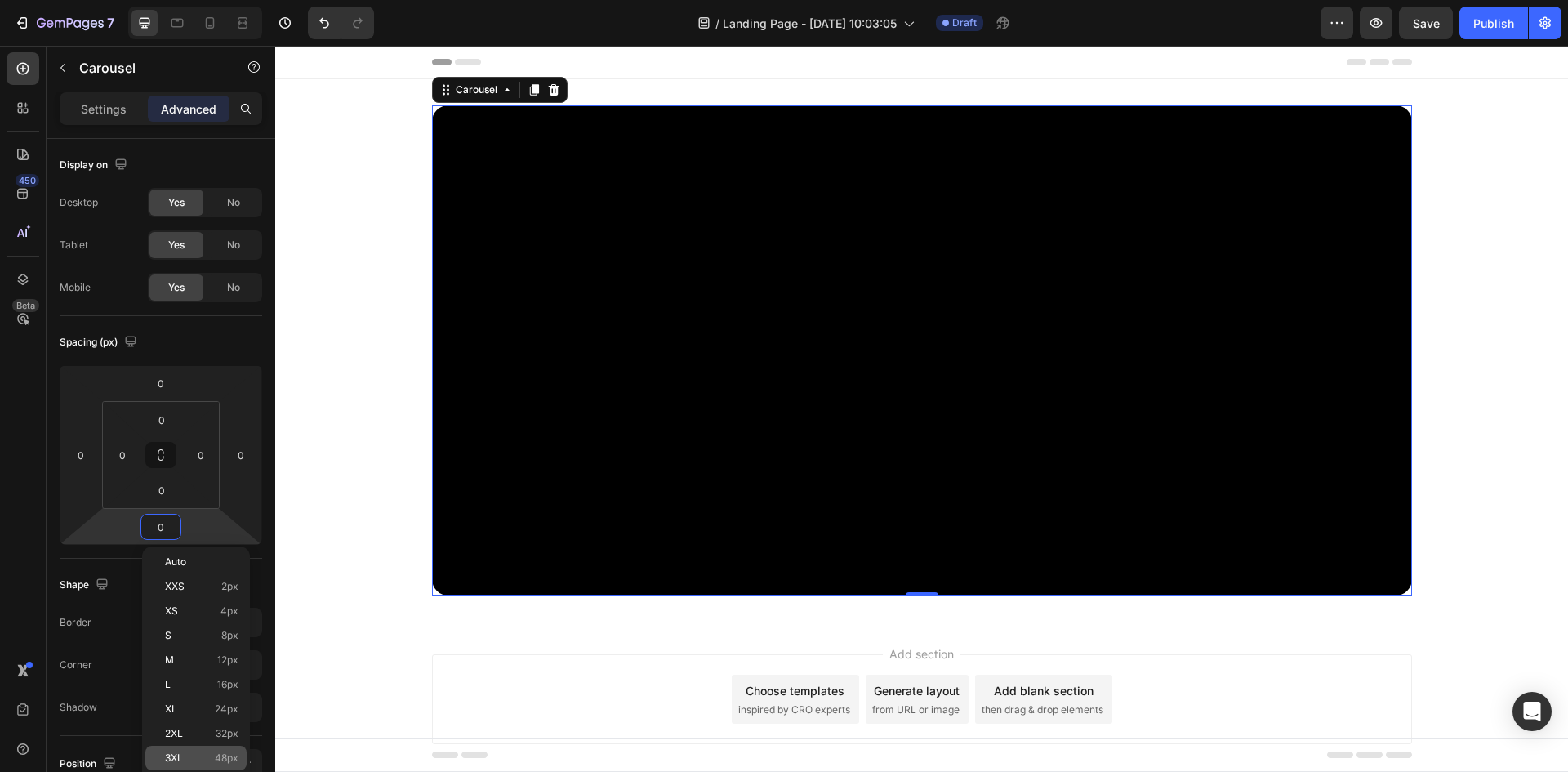
click at [213, 754] on p "3XL 48px" at bounding box center [201, 759] width 73 height 11
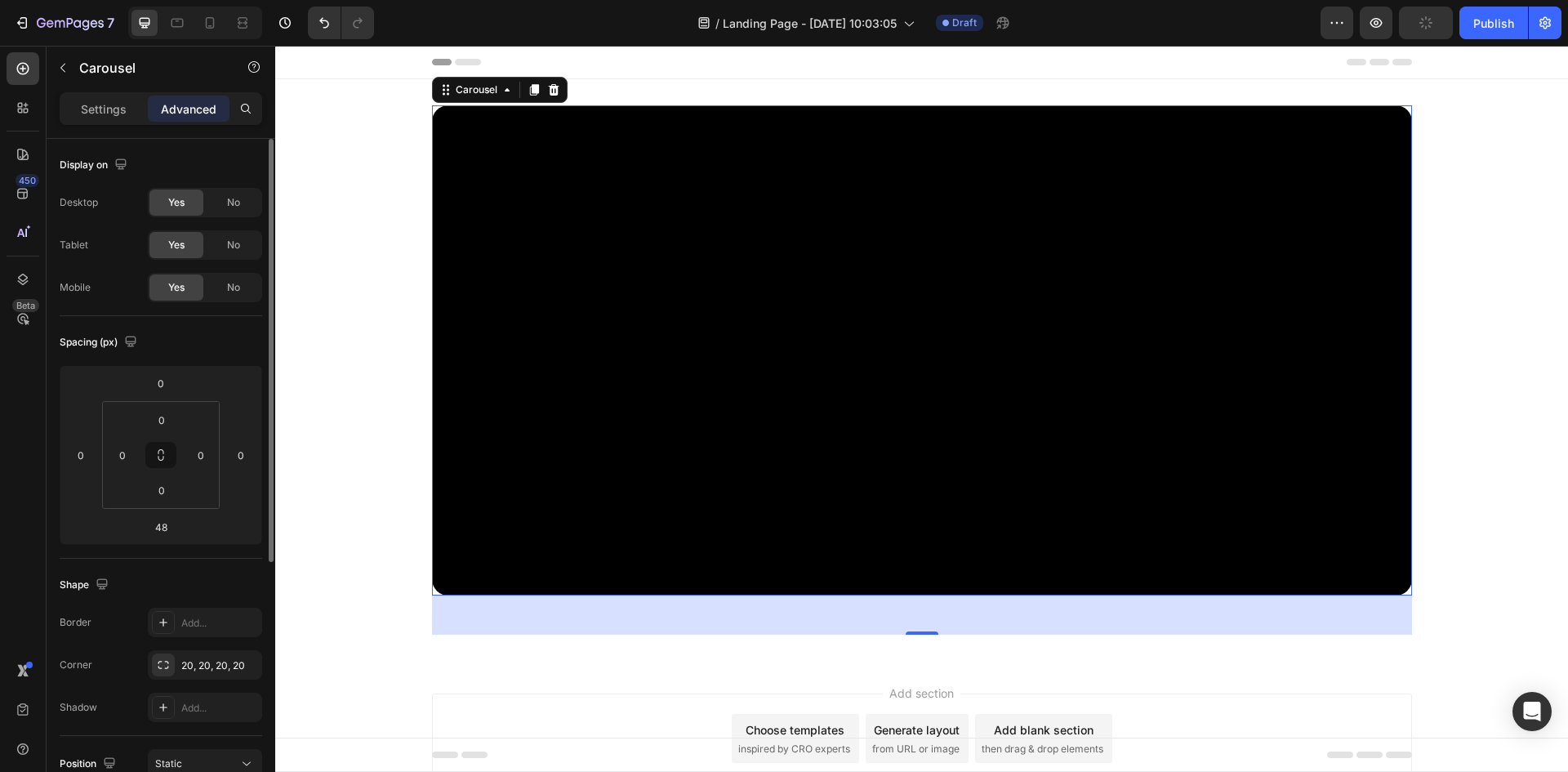
scroll to position [245, 0]
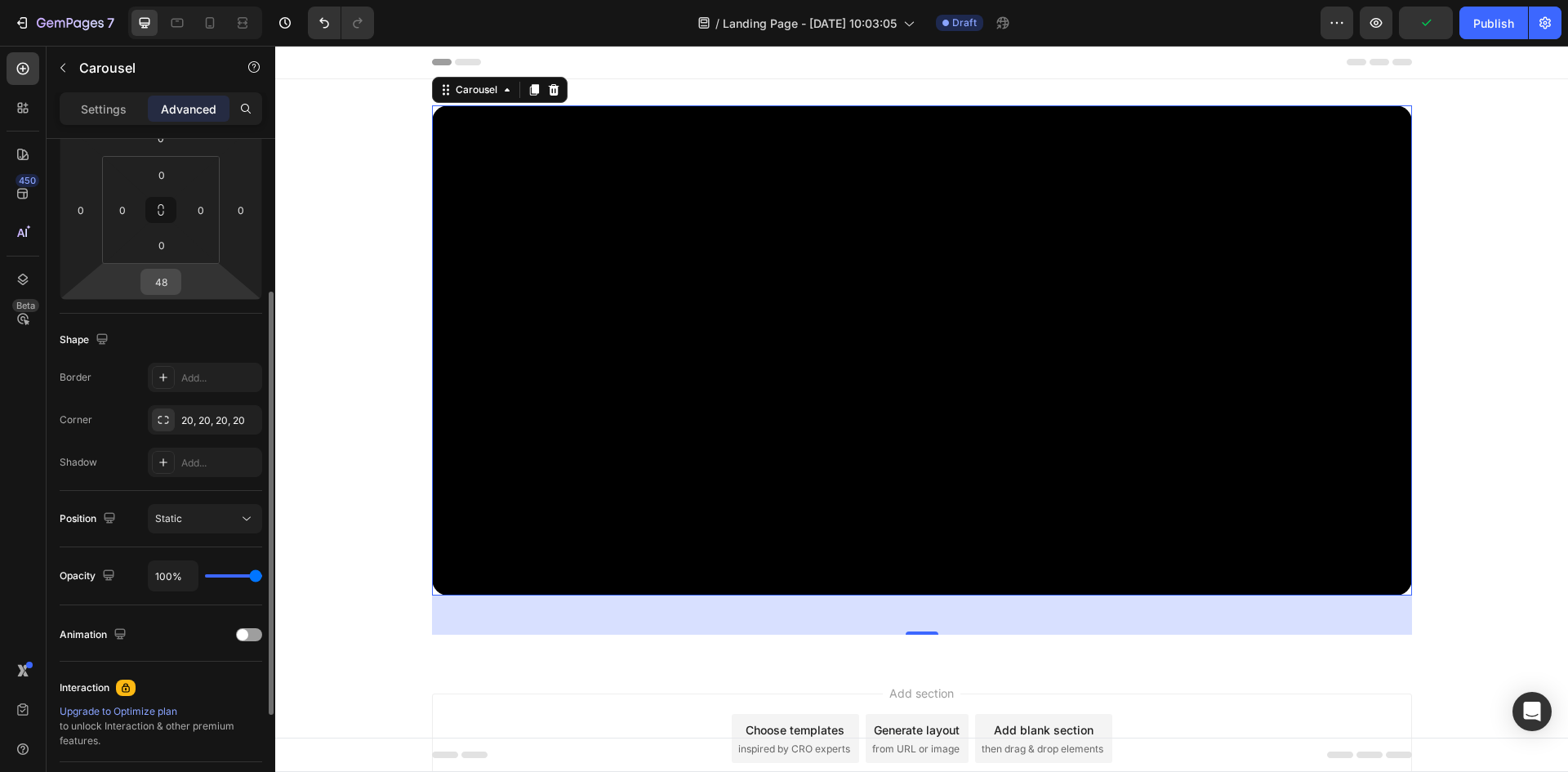
click at [178, 276] on div "48" at bounding box center [160, 282] width 41 height 27
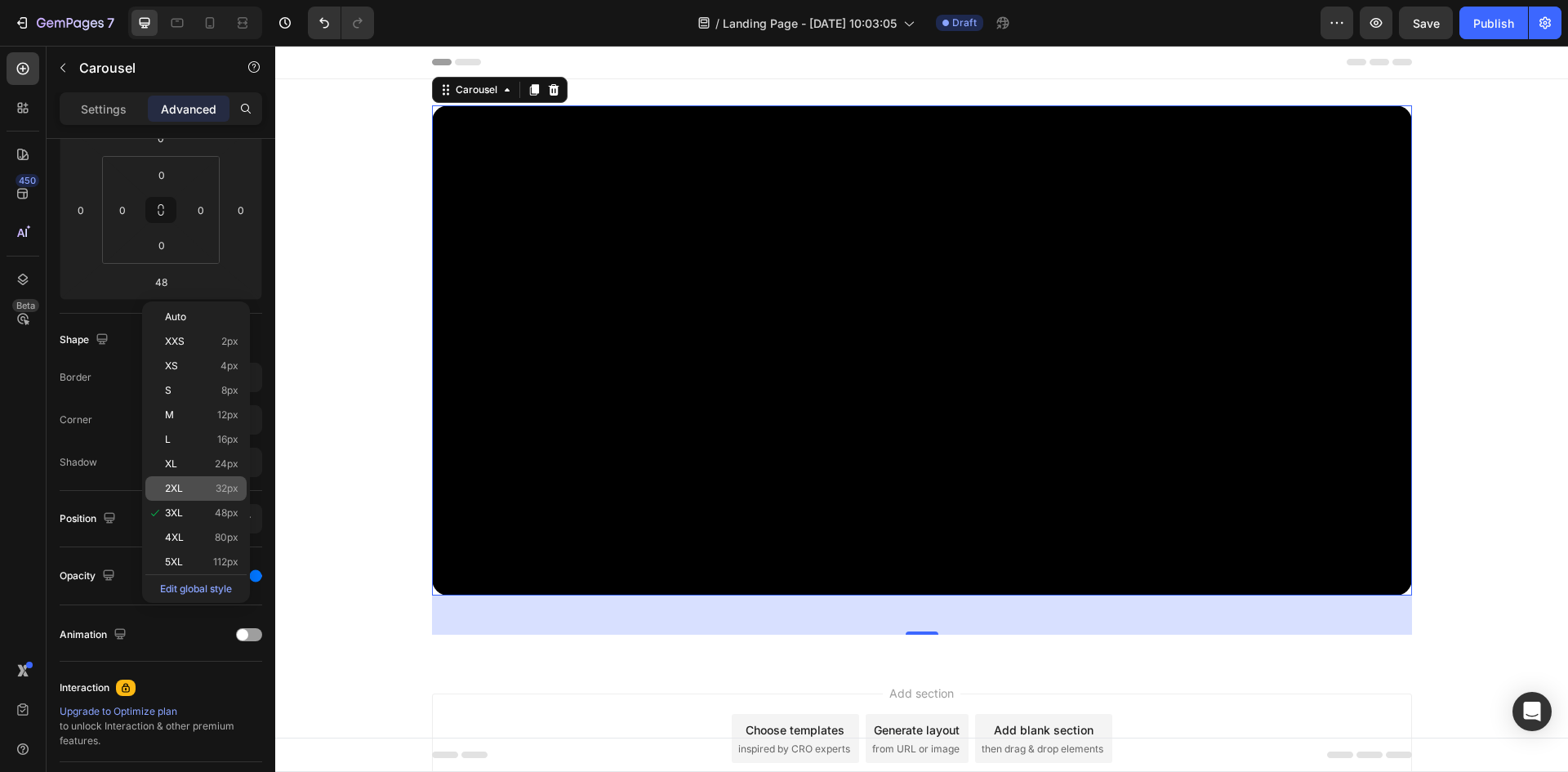
click at [210, 487] on p "2XL 32px" at bounding box center [201, 489] width 73 height 11
type input "32"
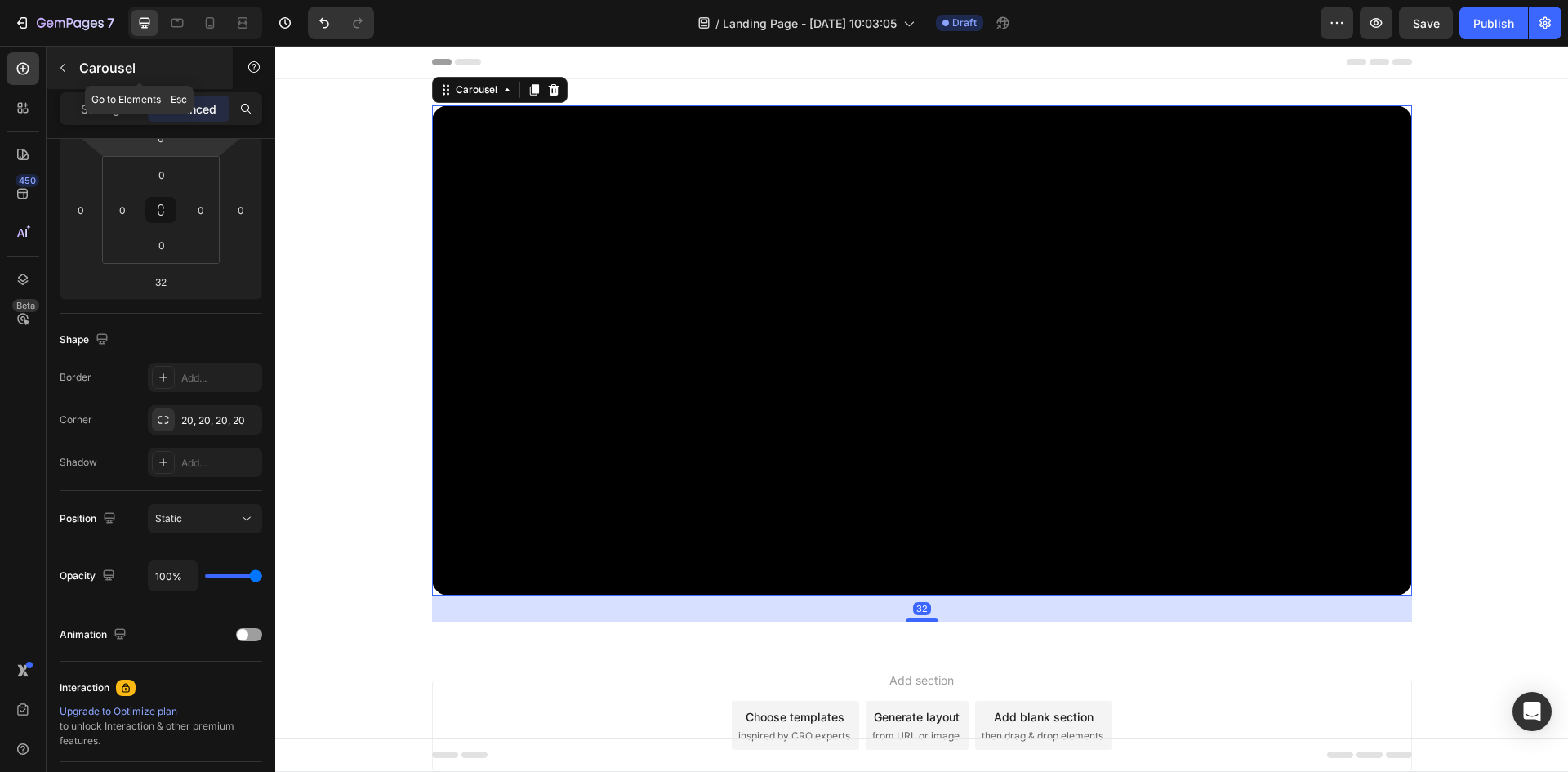
click at [65, 71] on icon "button" at bounding box center [63, 68] width 13 height 13
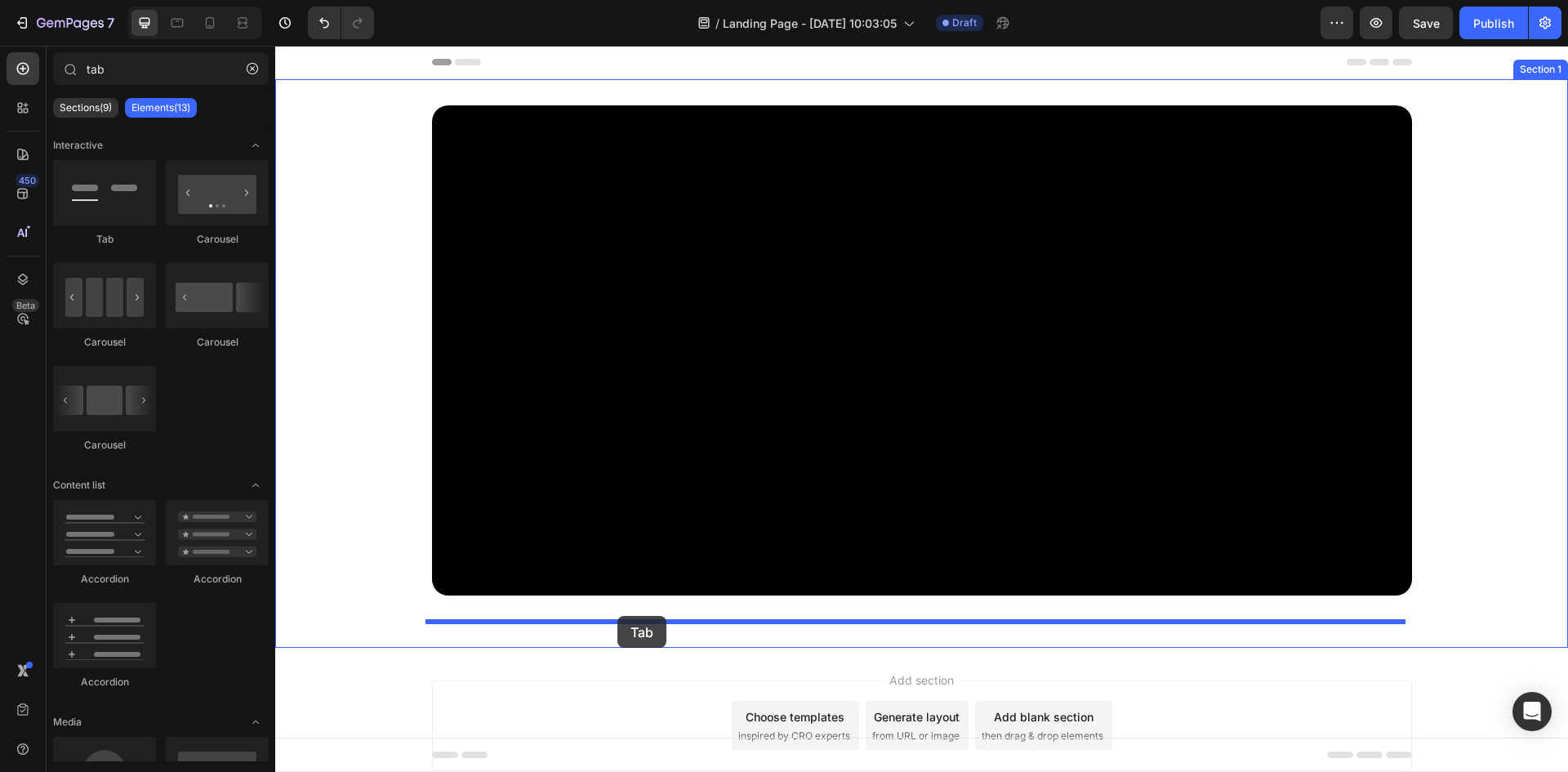
drag, startPoint x: 385, startPoint y: 267, endPoint x: 618, endPoint y: 616, distance: 419.6
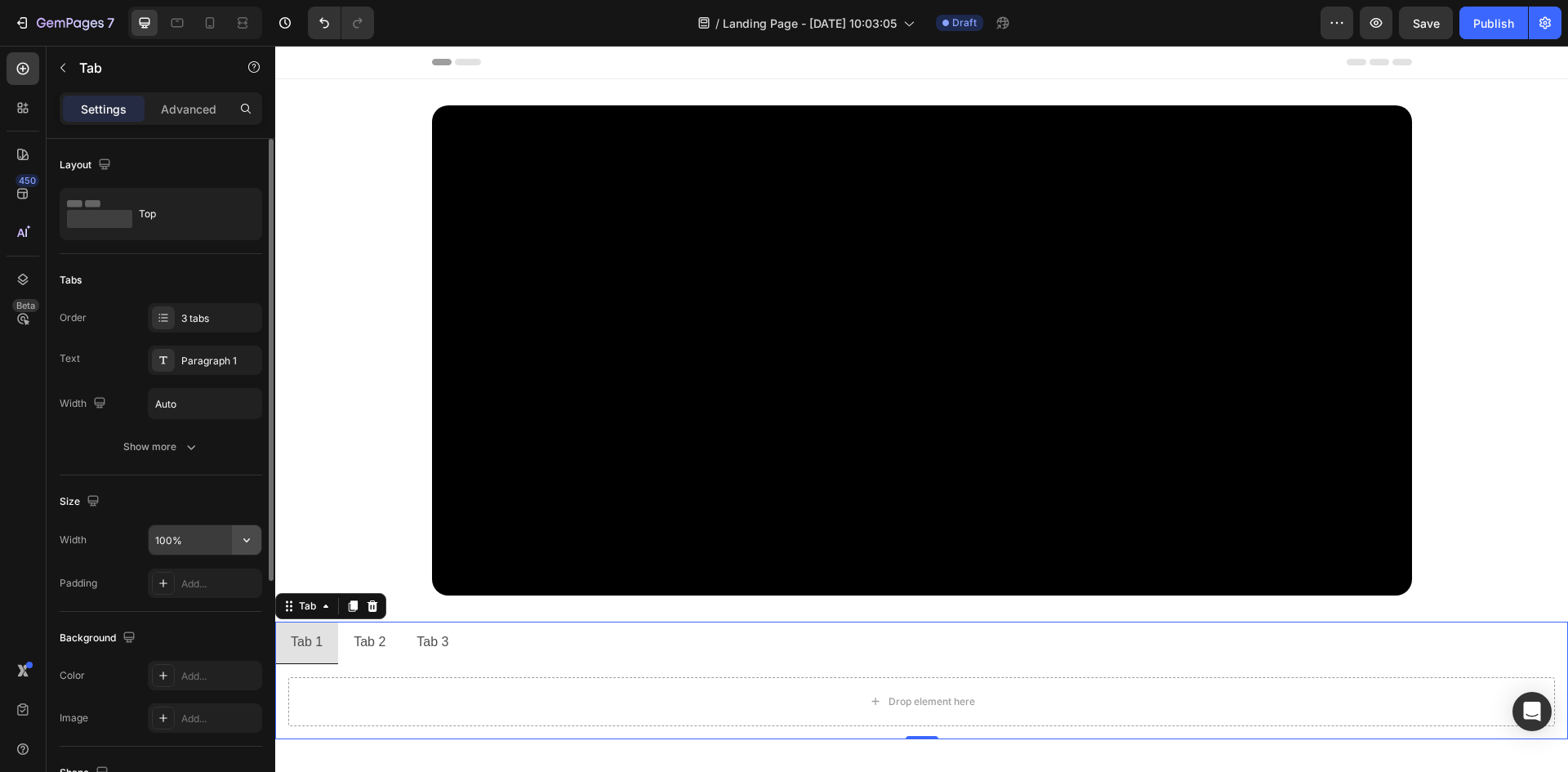
click at [256, 544] on button "button" at bounding box center [246, 539] width 29 height 29
drag, startPoint x: 208, startPoint y: 612, endPoint x: 208, endPoint y: 583, distance: 29.0
click at [208, 612] on p "Default 1200px" at bounding box center [201, 612] width 93 height 14
type input "1200"
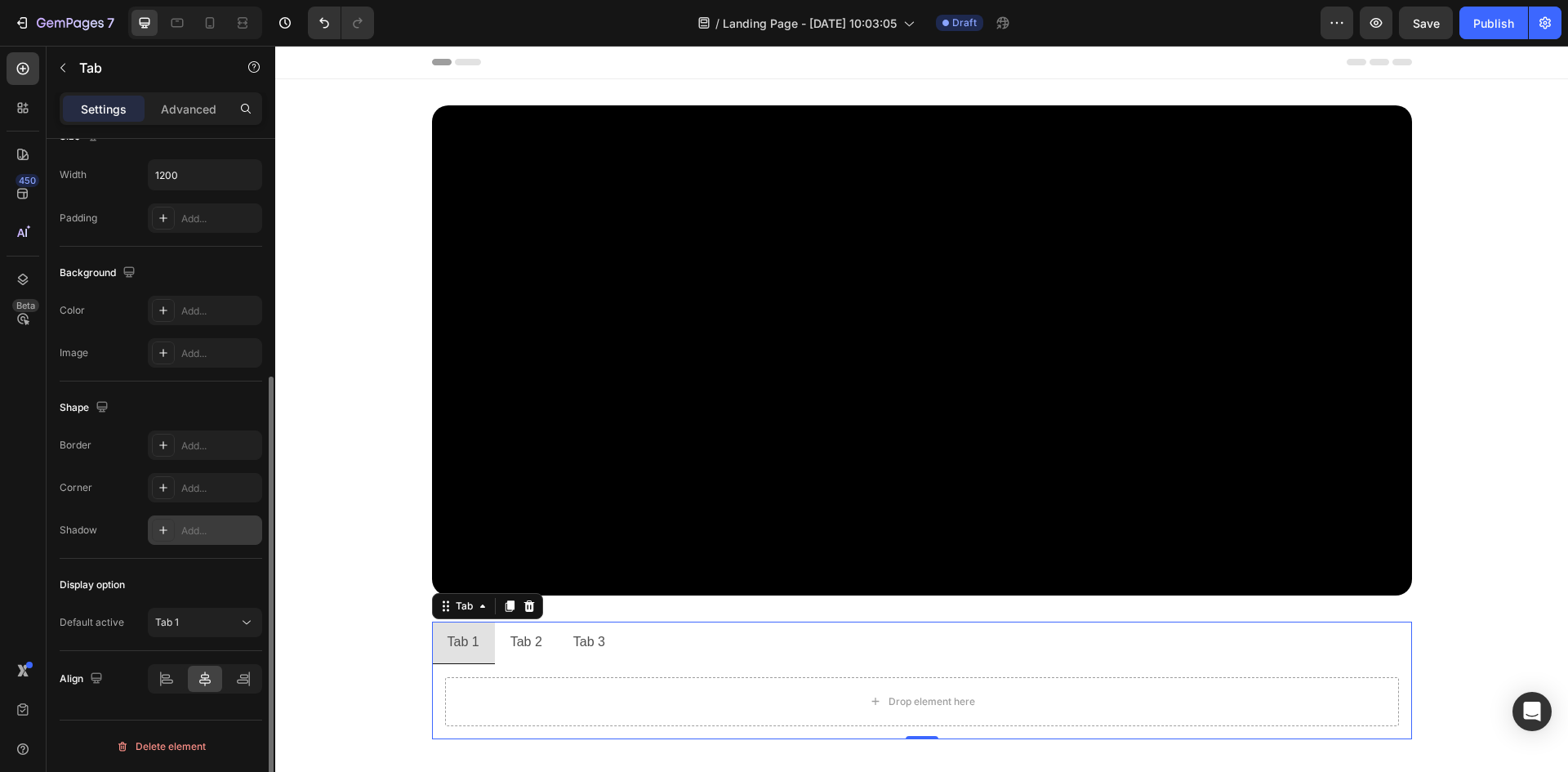
scroll to position [0, 0]
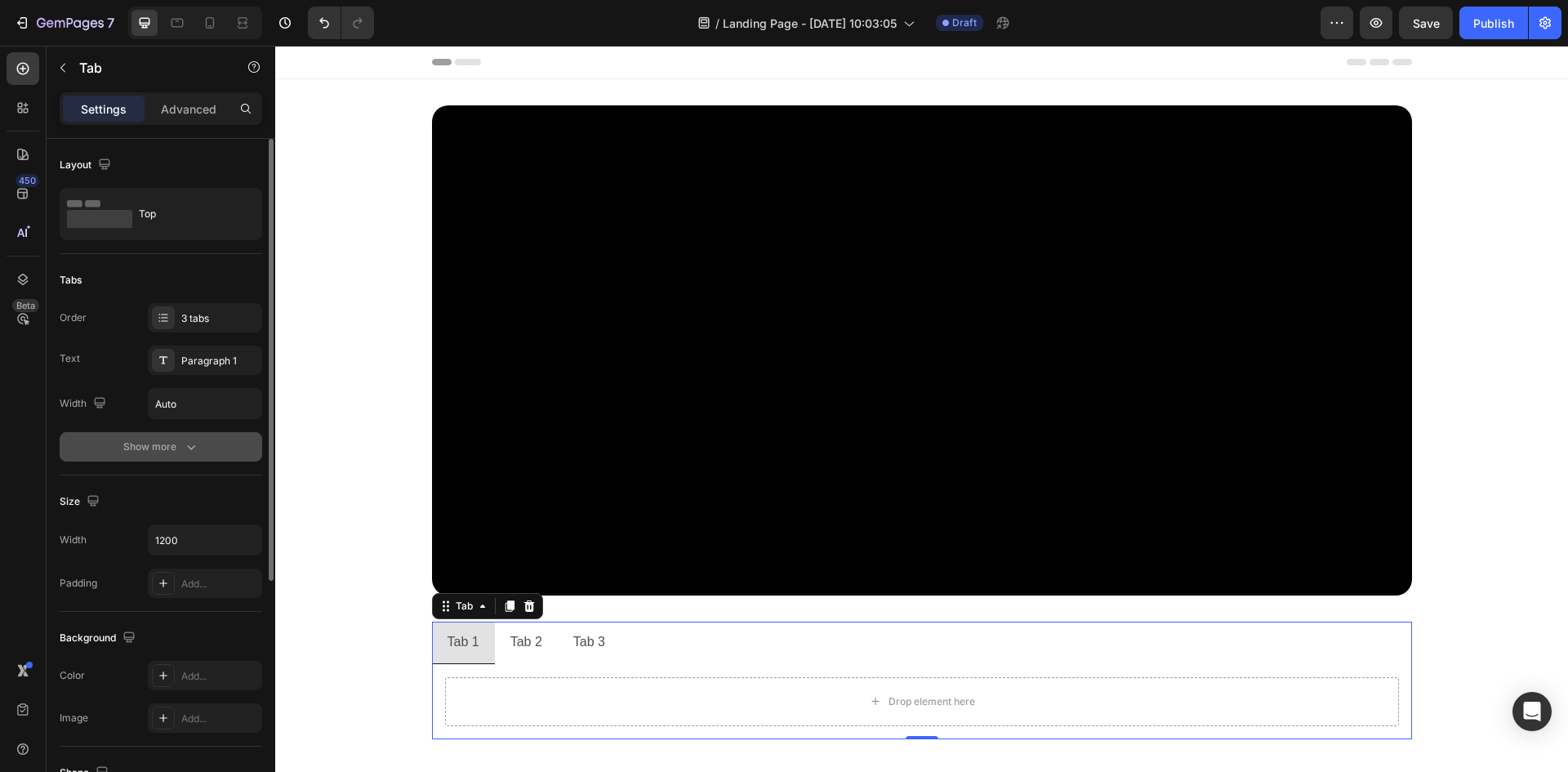
click at [148, 442] on div "Show more" at bounding box center [161, 446] width 76 height 16
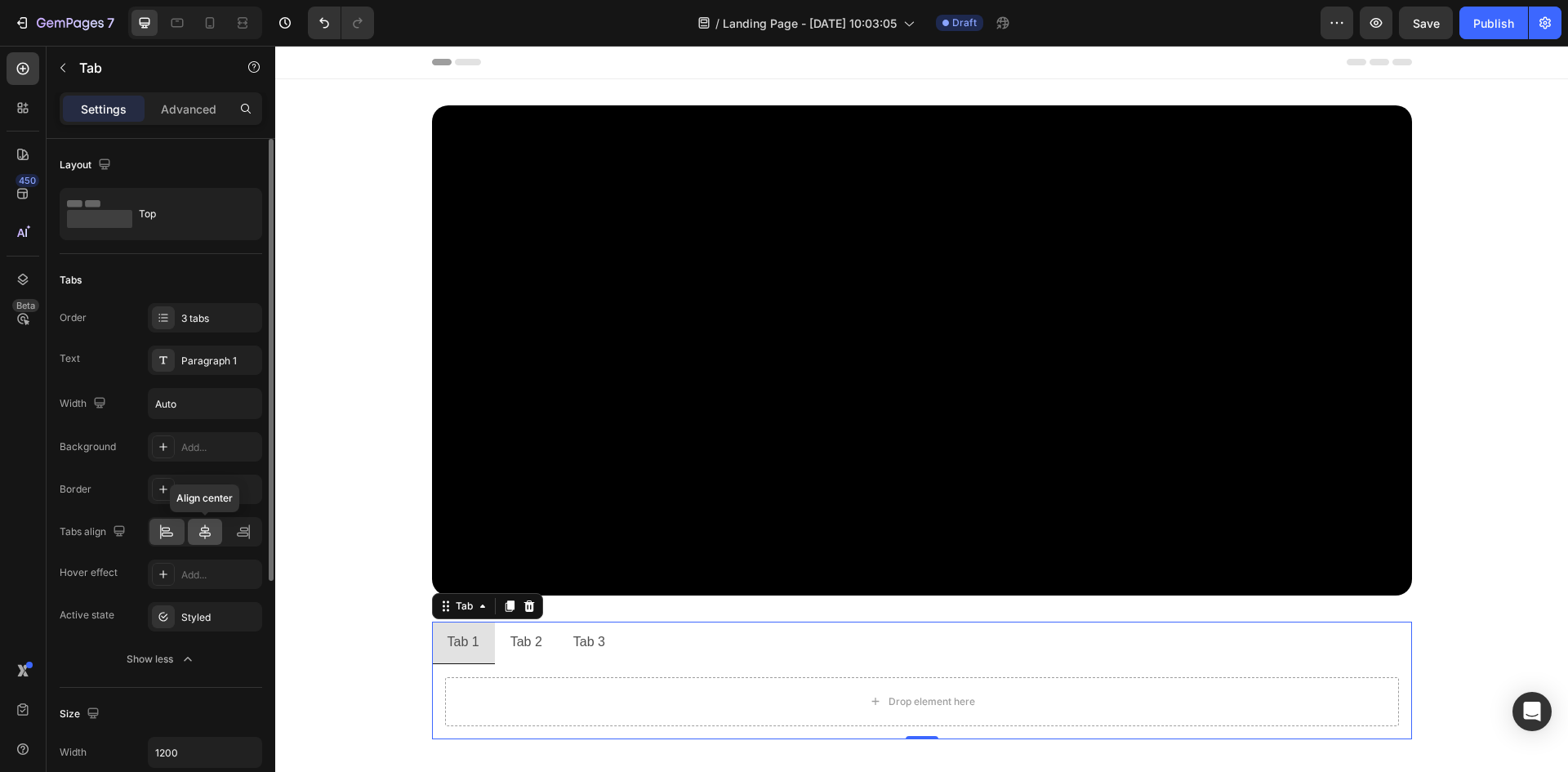
click at [207, 536] on icon at bounding box center [204, 532] width 16 height 16
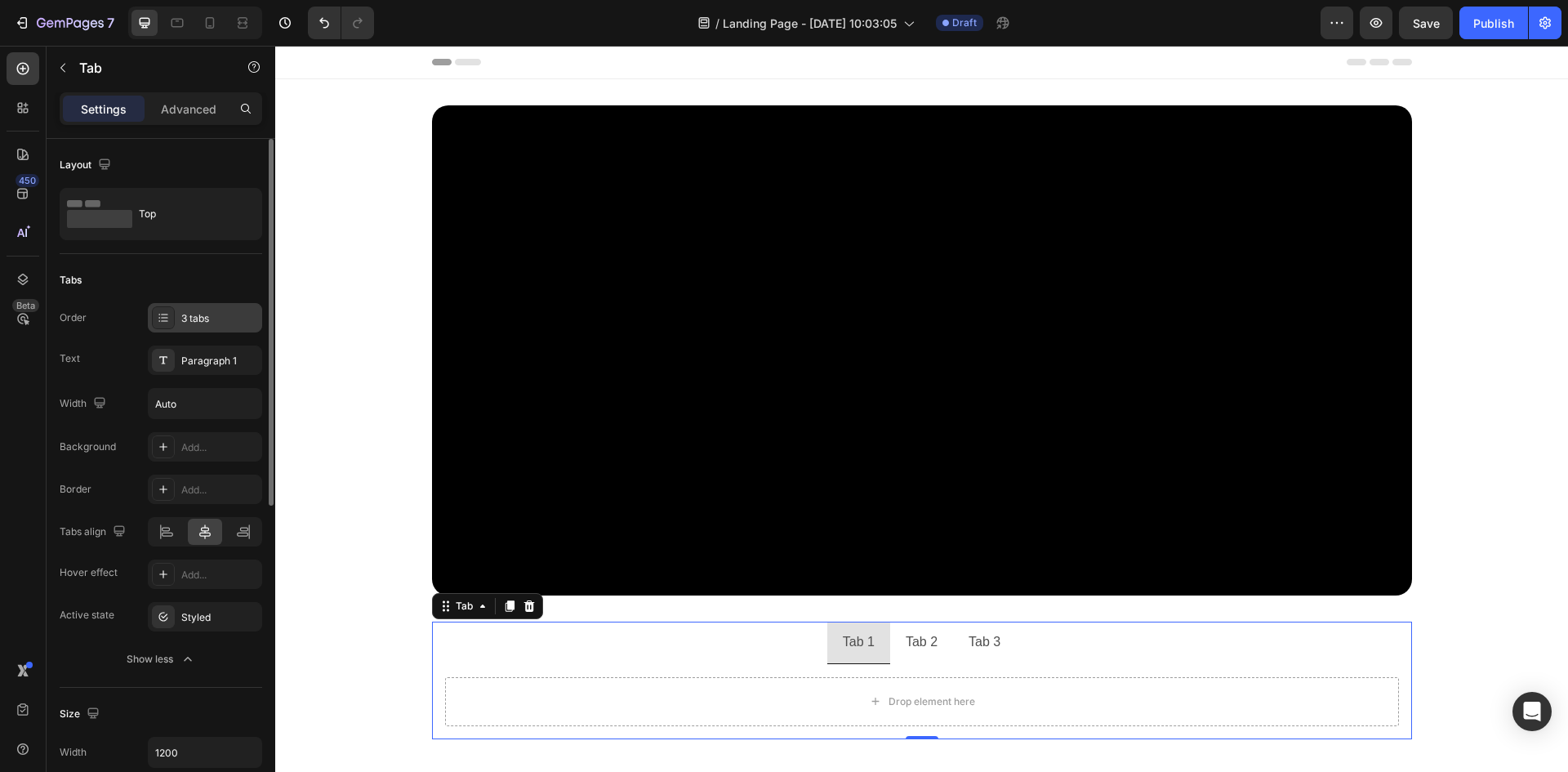
click at [179, 331] on div "3 tabs" at bounding box center [205, 317] width 114 height 29
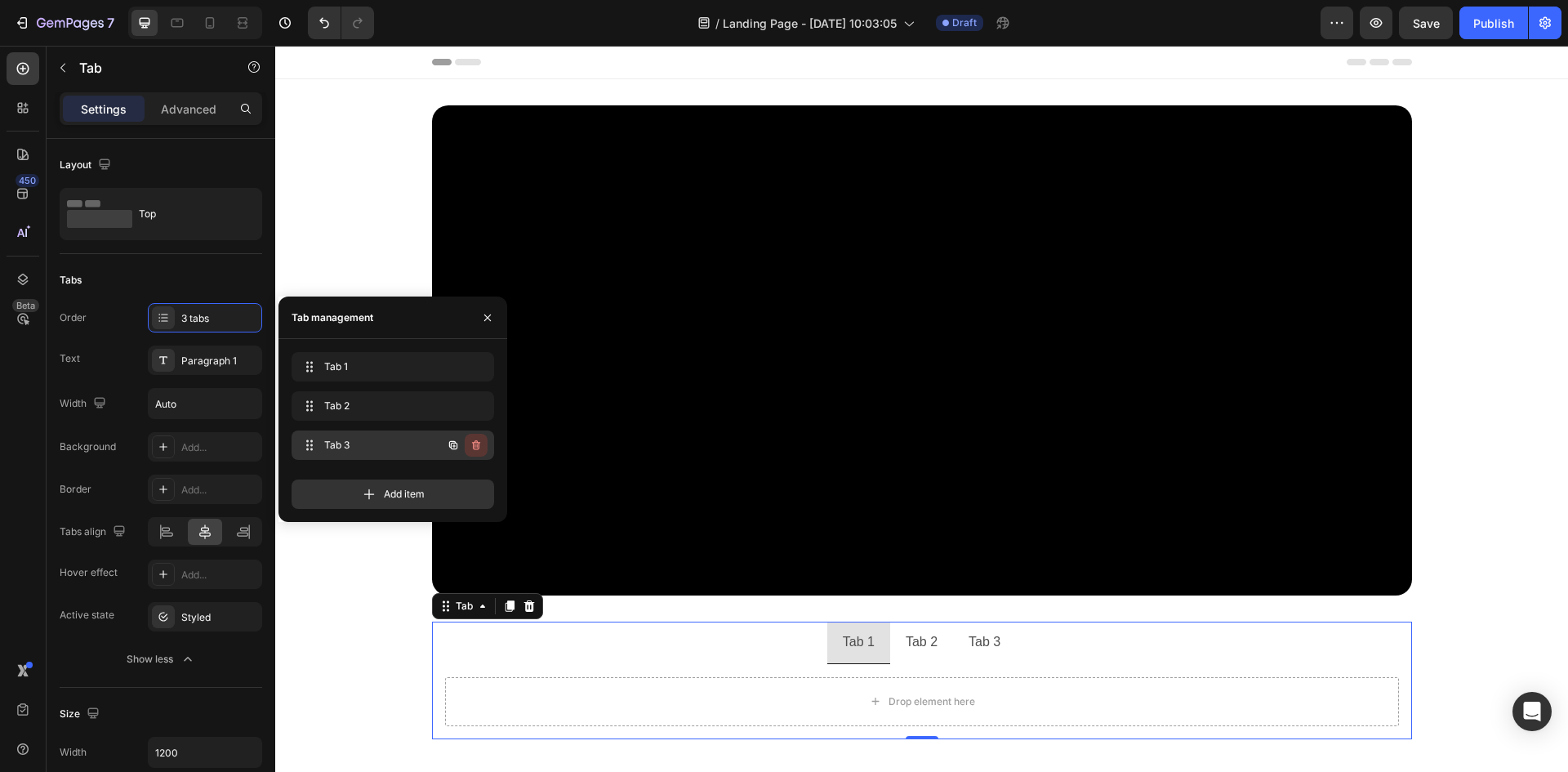
click at [479, 448] on icon "button" at bounding box center [476, 445] width 13 height 13
click at [460, 440] on div "Delete" at bounding box center [465, 444] width 30 height 14
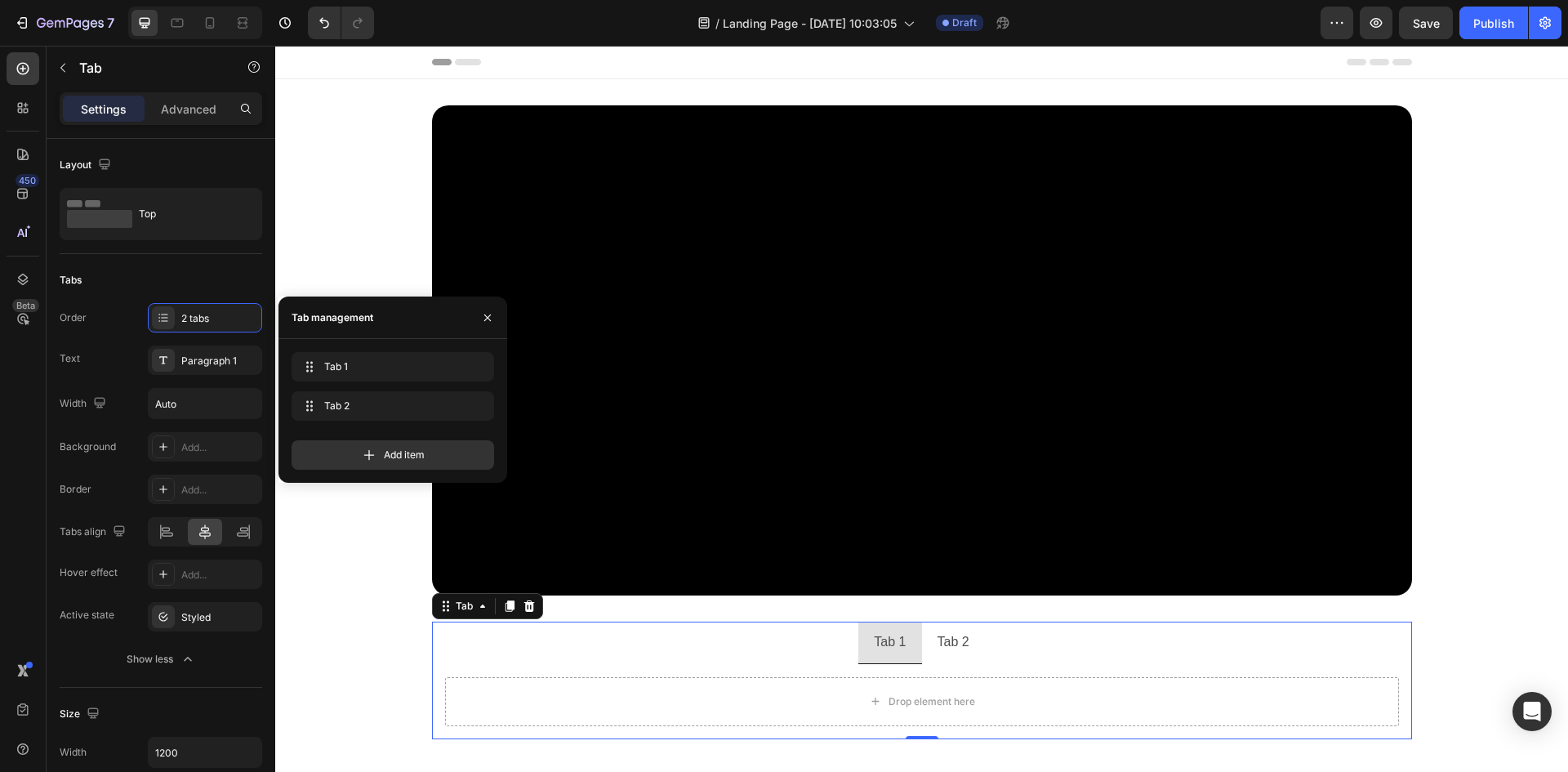
click at [0, 435] on div "450 Beta" at bounding box center [23, 408] width 47 height 726
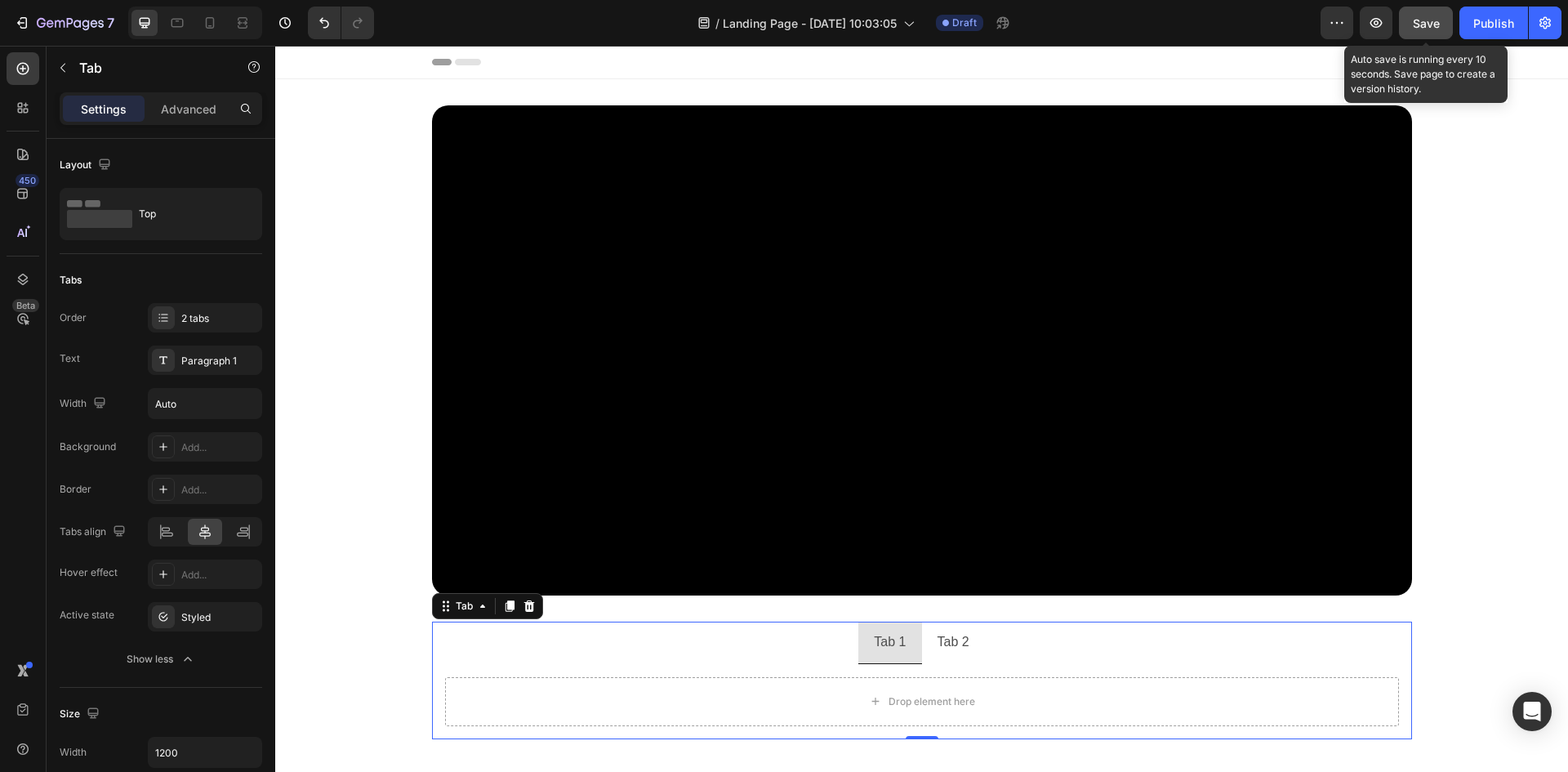
click at [1437, 28] on span "Save" at bounding box center [1427, 23] width 27 height 14
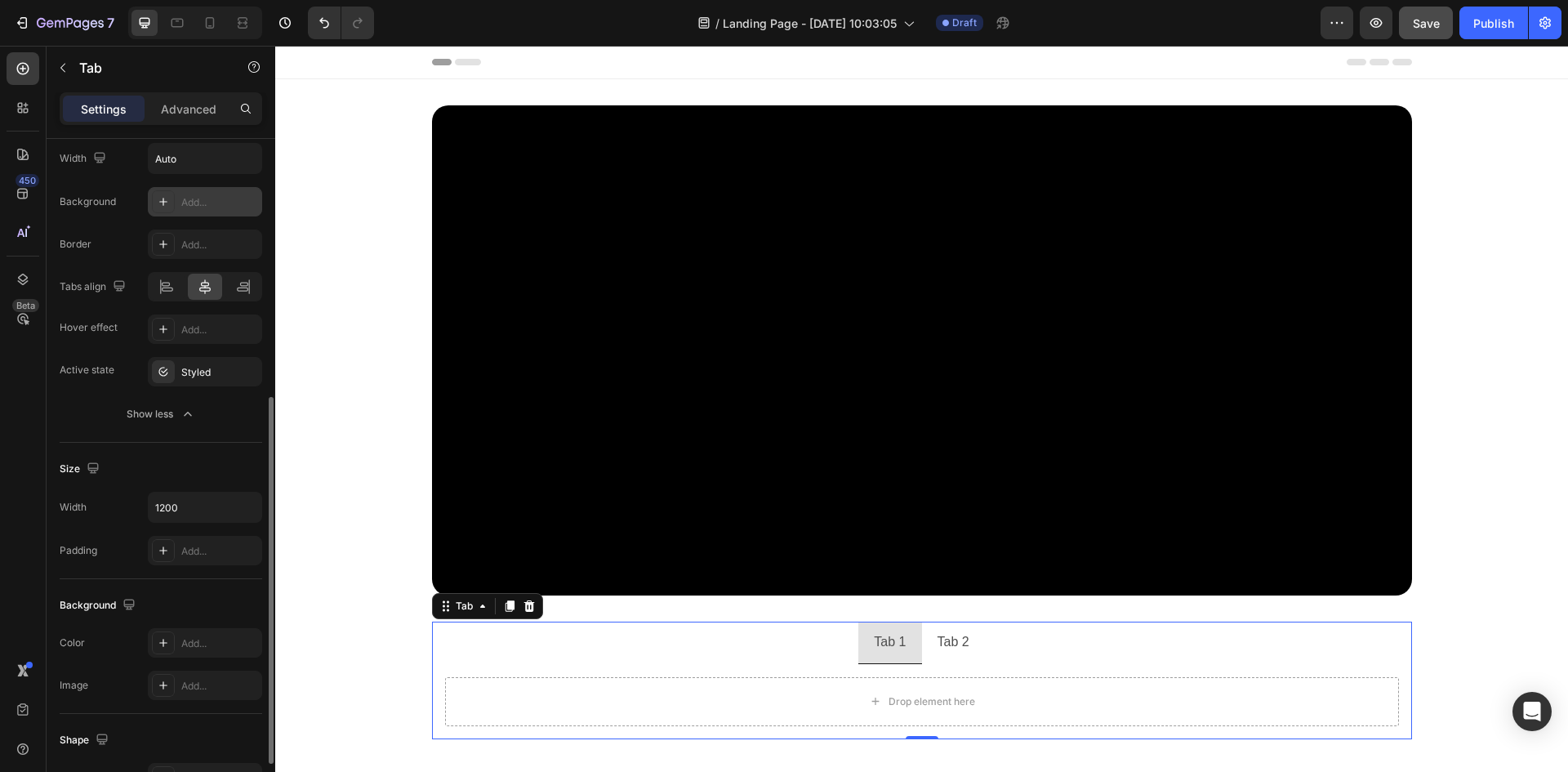
scroll to position [327, 0]
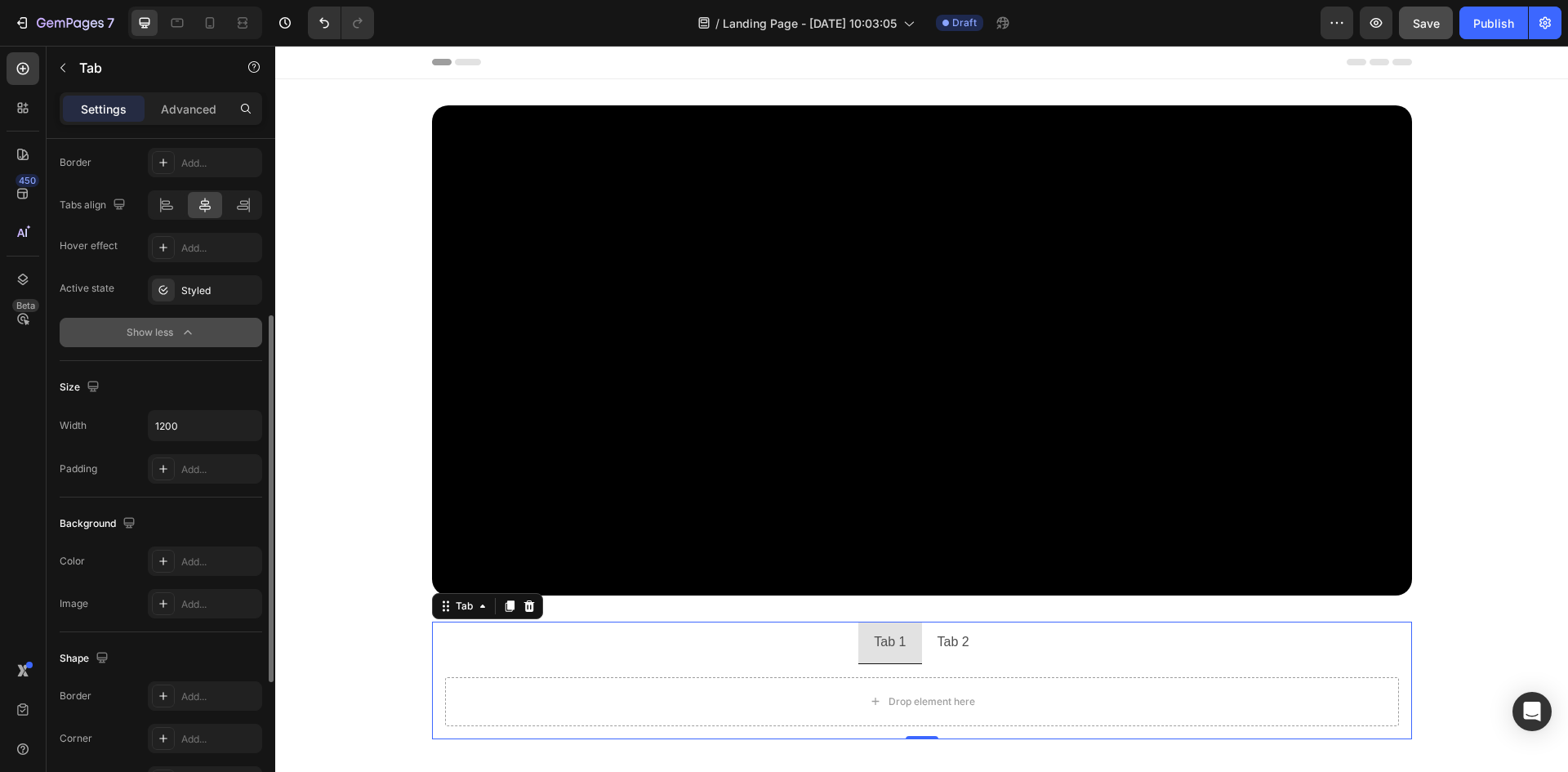
click at [129, 323] on button "Show less" at bounding box center [160, 332] width 202 height 29
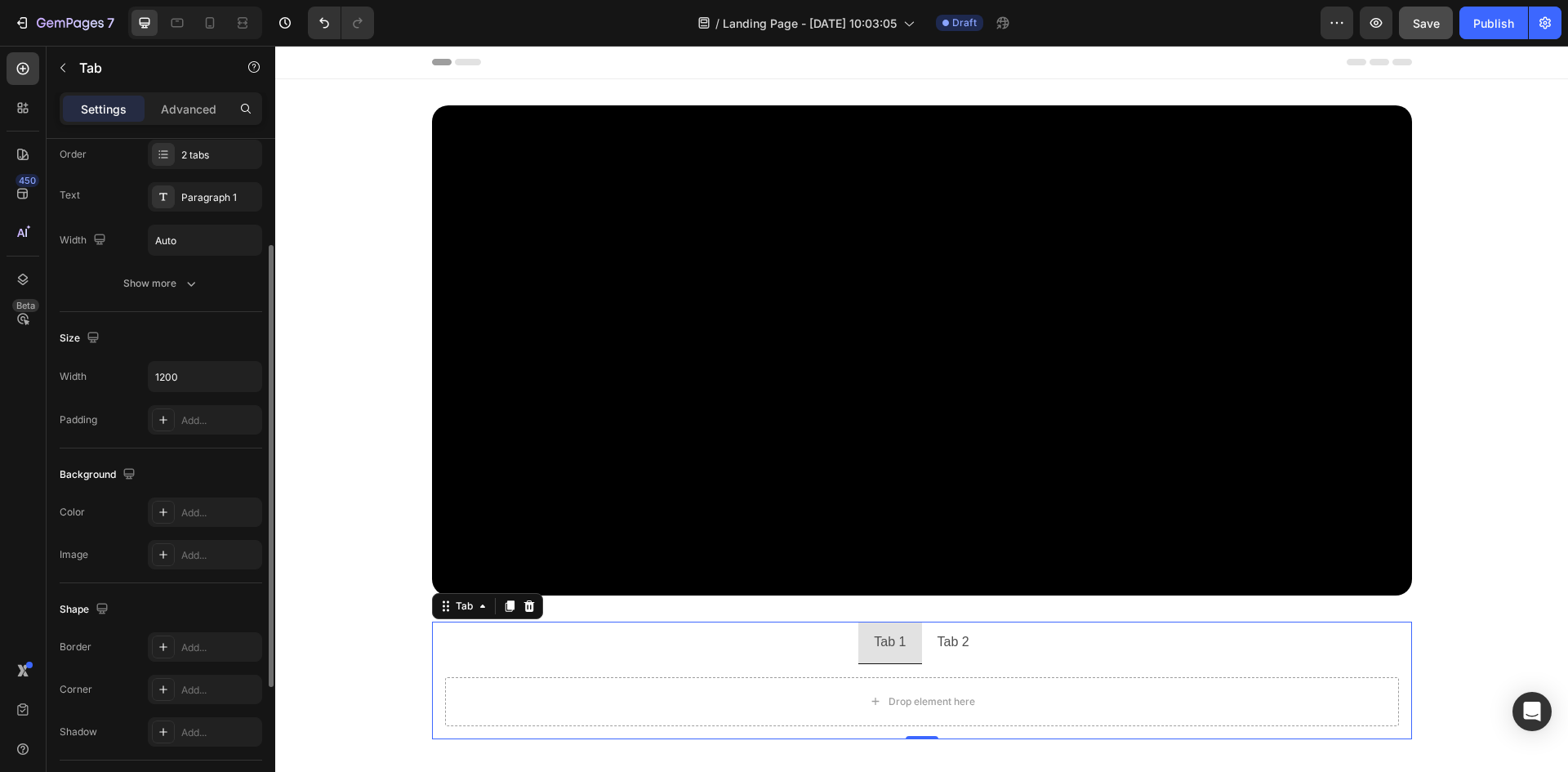
scroll to position [82, 0]
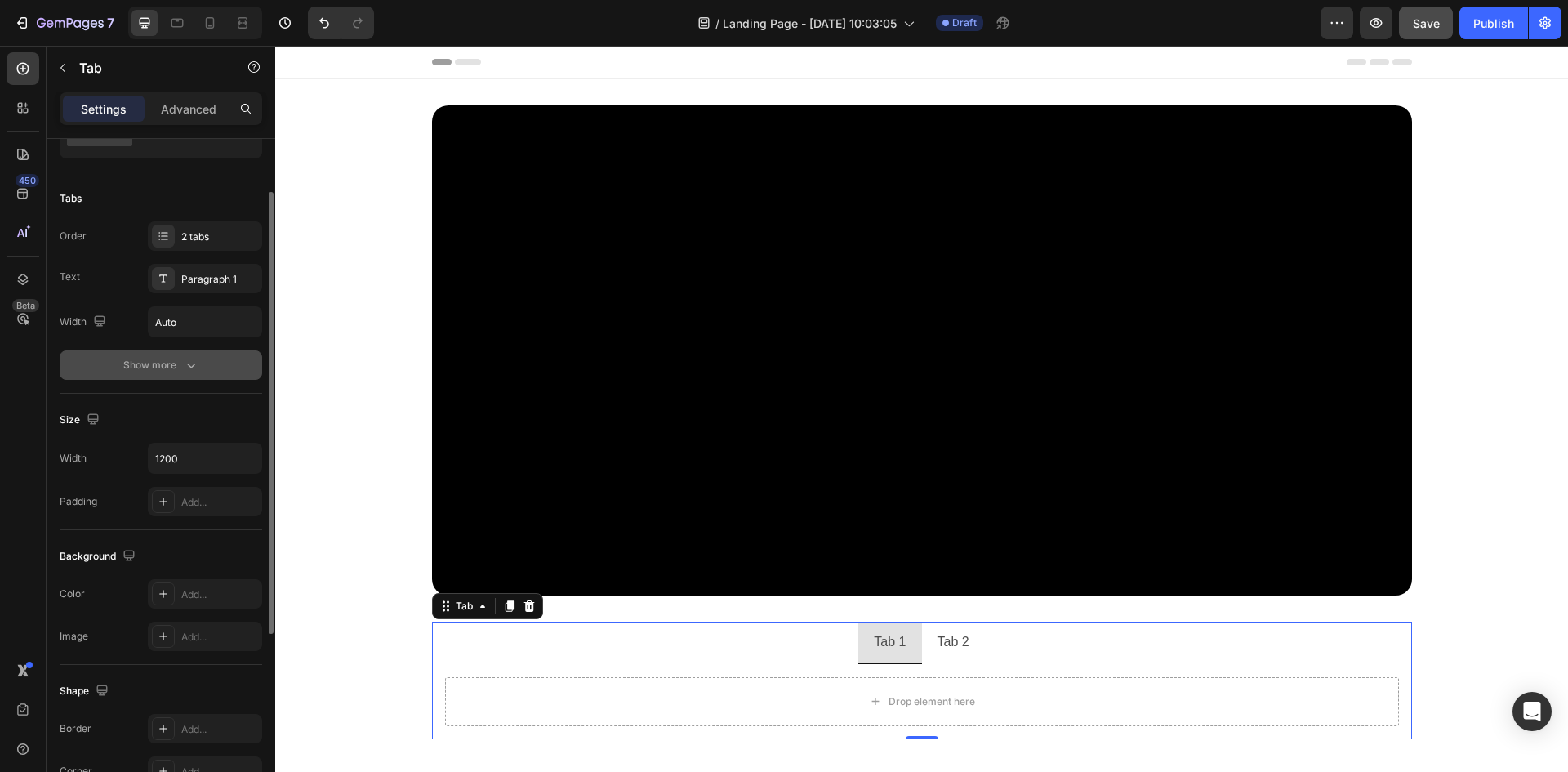
click at [161, 372] on div "Show more" at bounding box center [161, 365] width 76 height 16
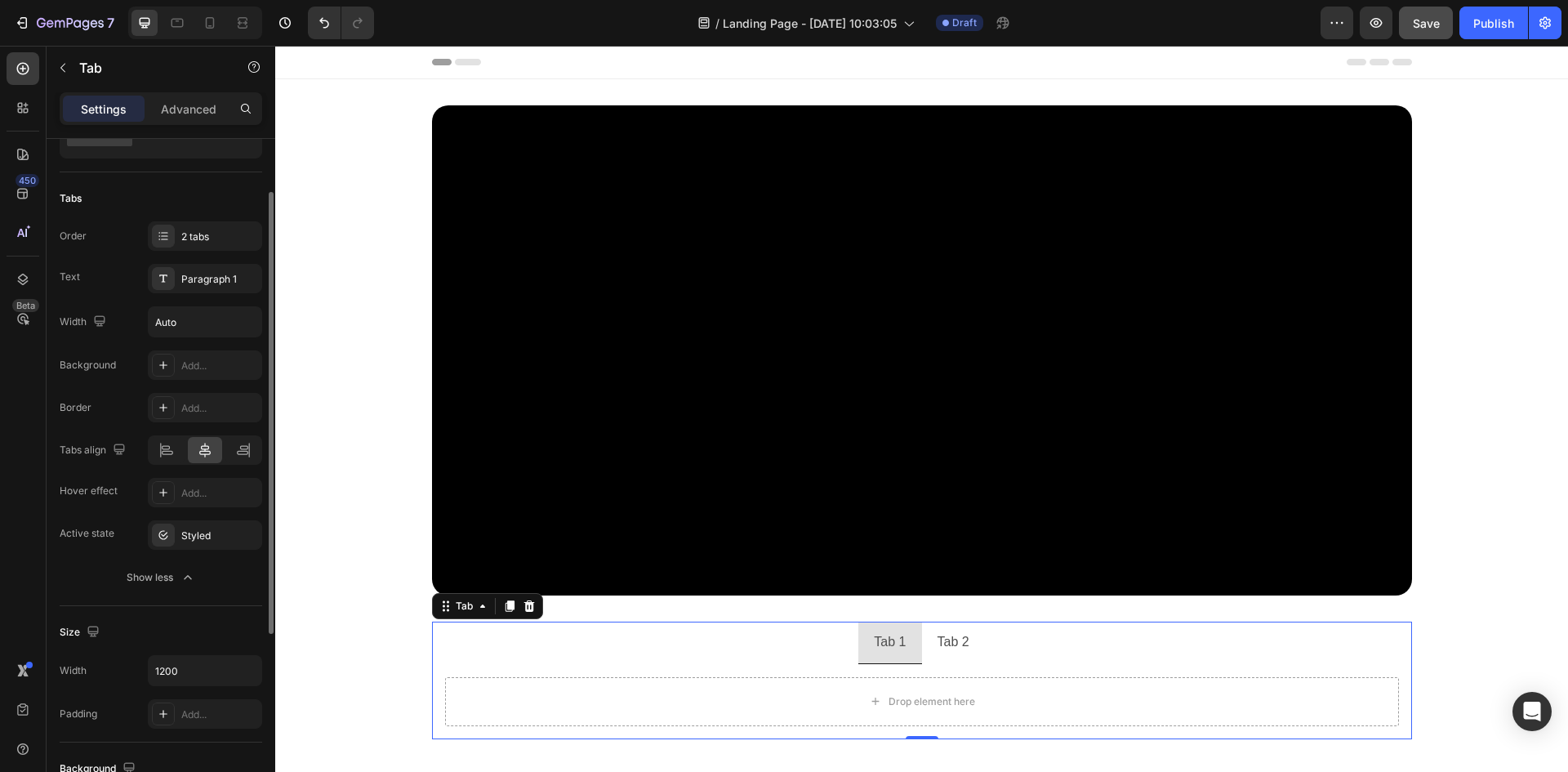
scroll to position [245, 0]
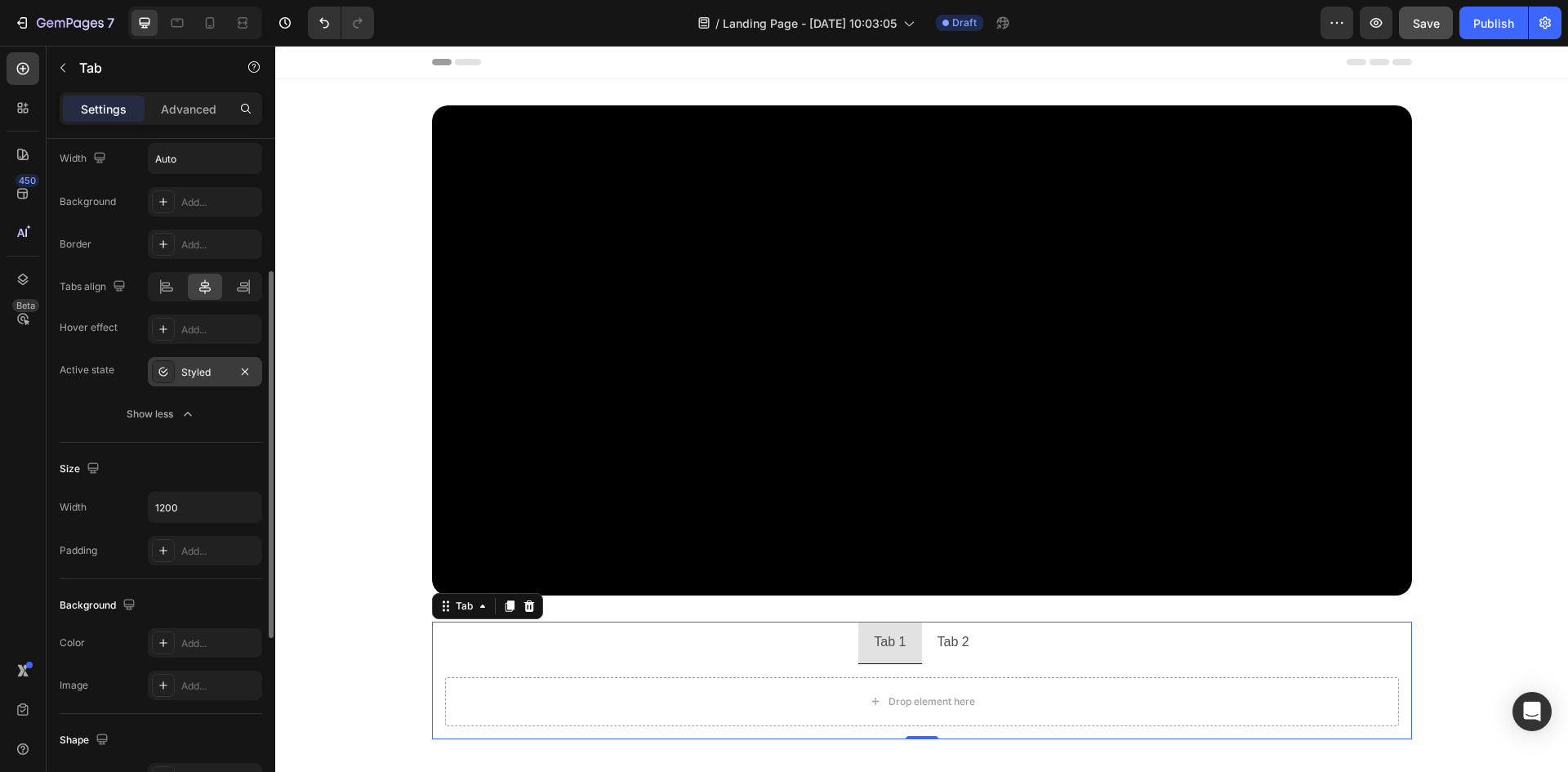
click at [198, 368] on div "Styled" at bounding box center [205, 372] width 47 height 14
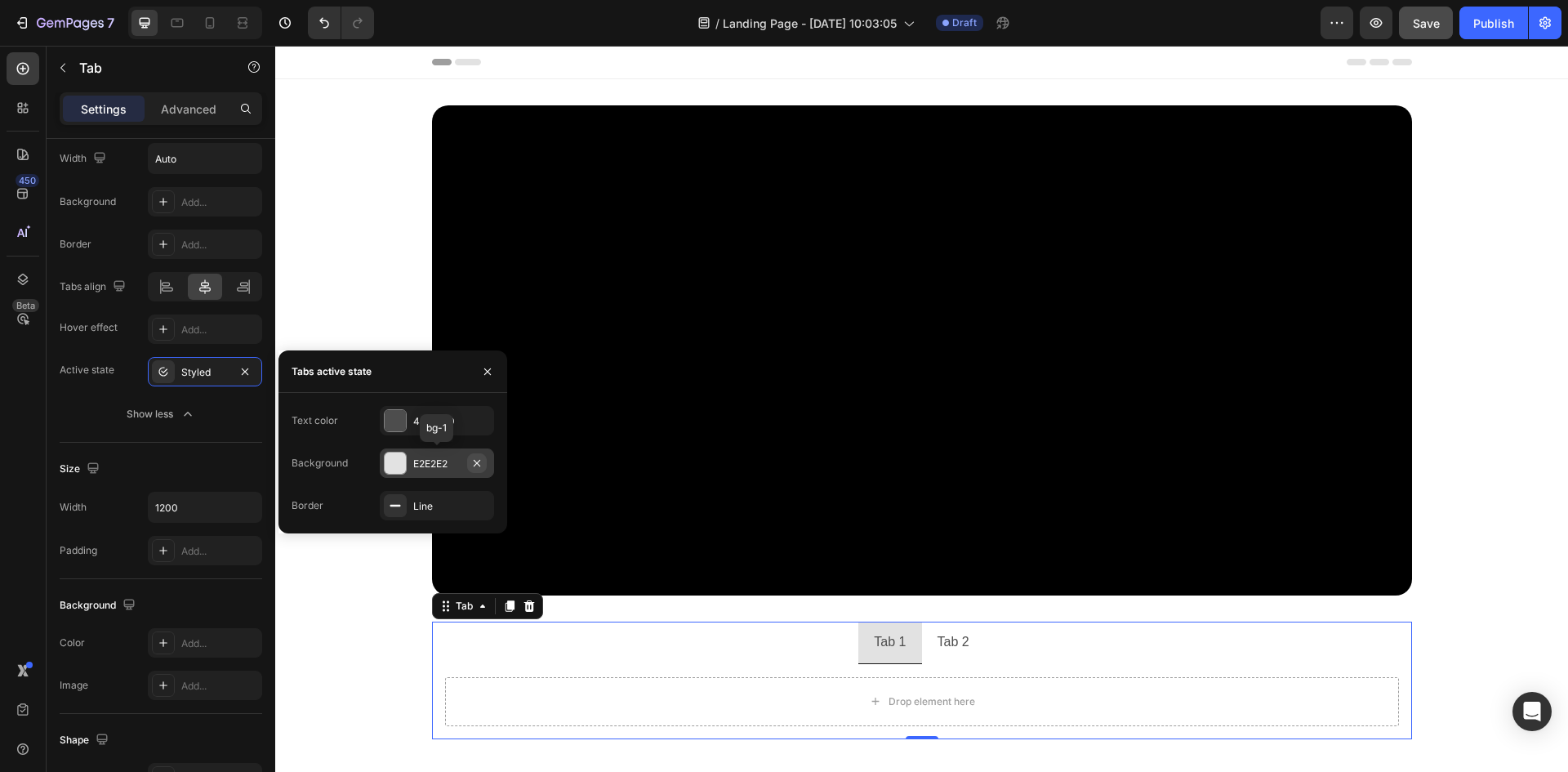
click at [477, 461] on icon "button" at bounding box center [477, 463] width 13 height 13
click at [477, 423] on icon "button" at bounding box center [477, 421] width 13 height 13
click at [390, 416] on icon at bounding box center [396, 421] width 13 height 13
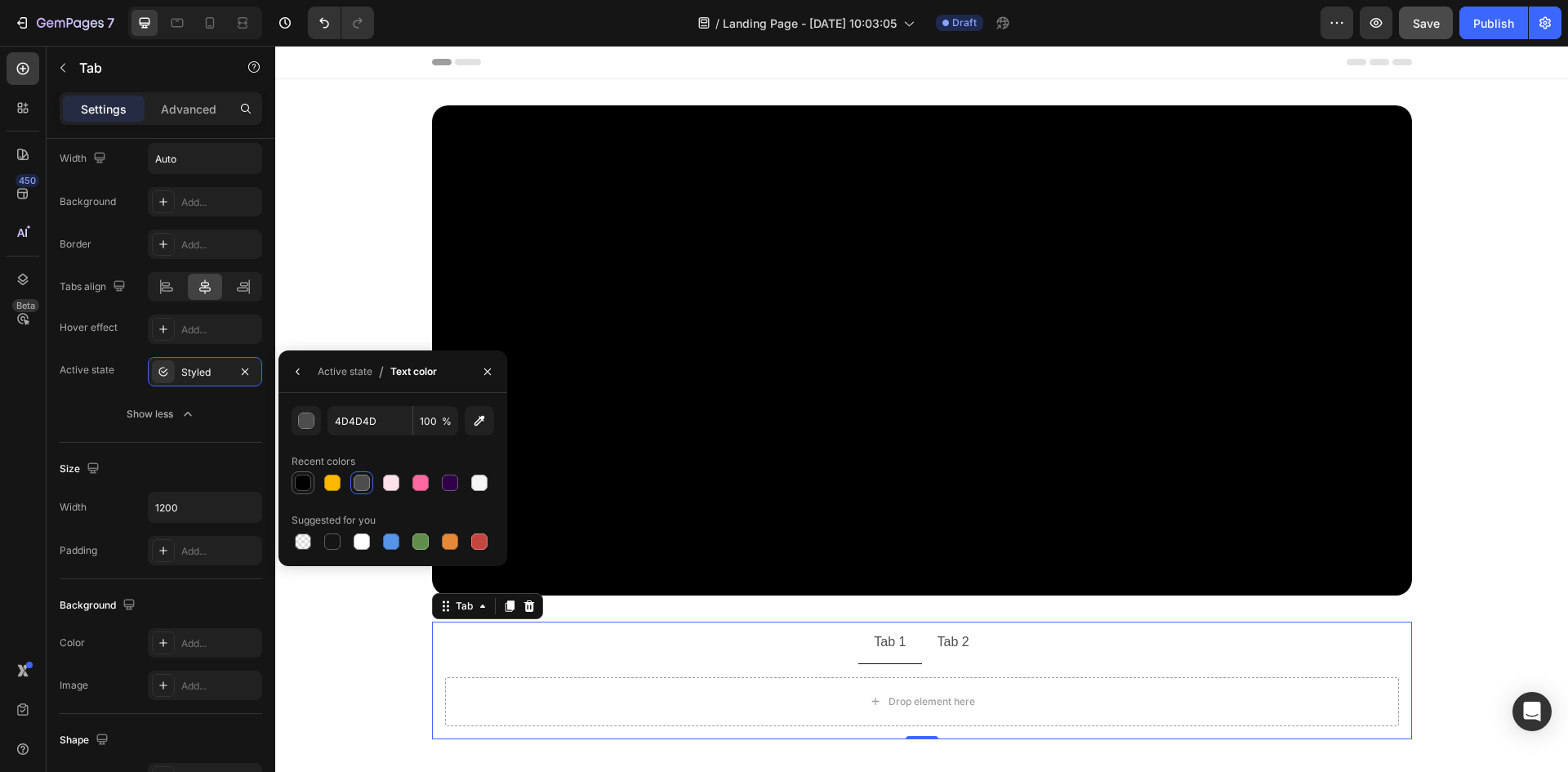
click at [301, 480] on div at bounding box center [303, 482] width 16 height 16
type input "000000"
click at [297, 371] on icon "button" at bounding box center [297, 371] width 3 height 7
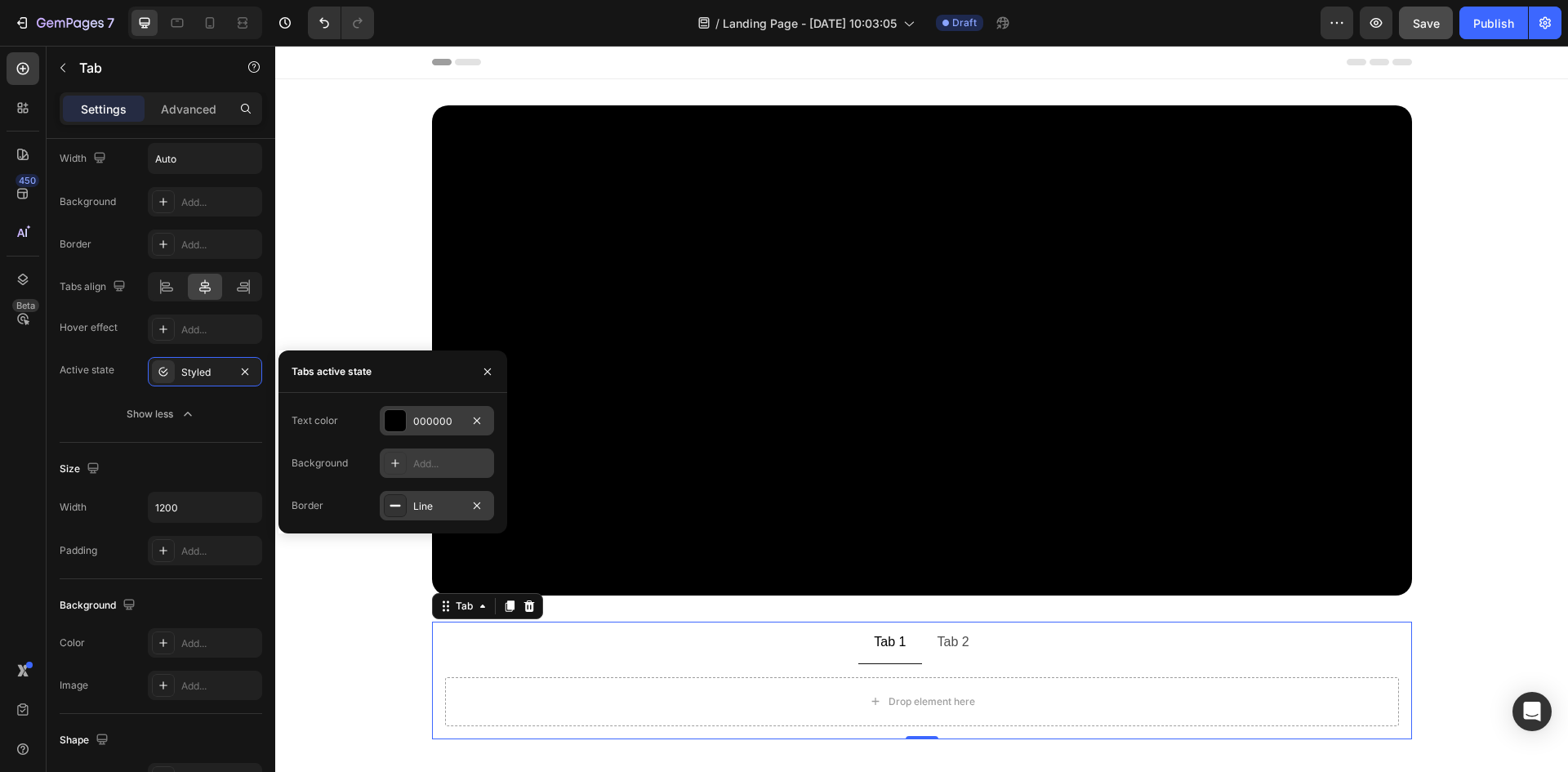
click at [401, 500] on div at bounding box center [395, 506] width 23 height 23
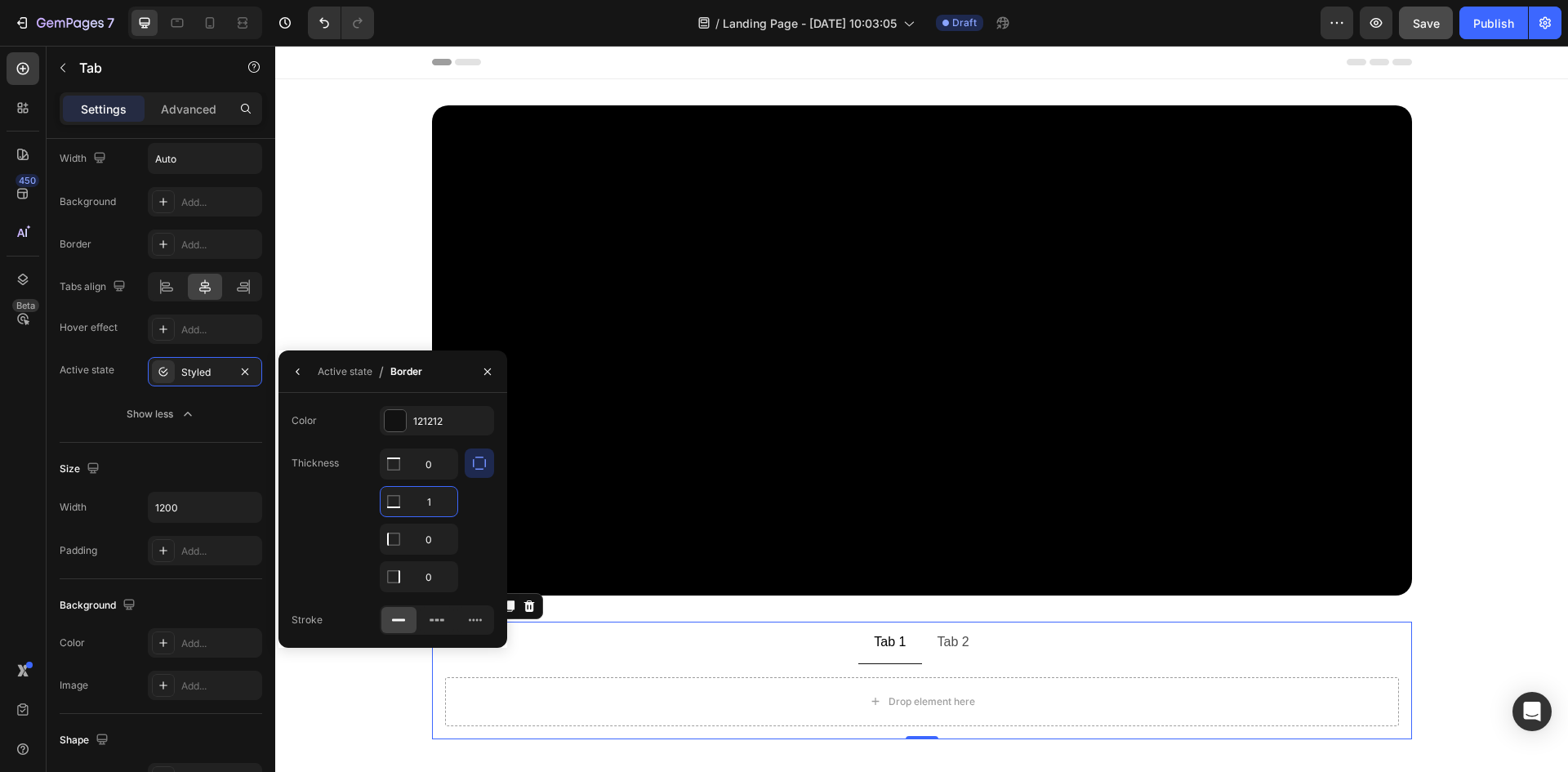
click at [425, 501] on input "1" at bounding box center [419, 501] width 77 height 29
type input "2"
click at [326, 512] on div "Thickness 0 2 0 0" at bounding box center [392, 519] width 202 height 143
click at [489, 377] on icon "button" at bounding box center [488, 372] width 13 height 13
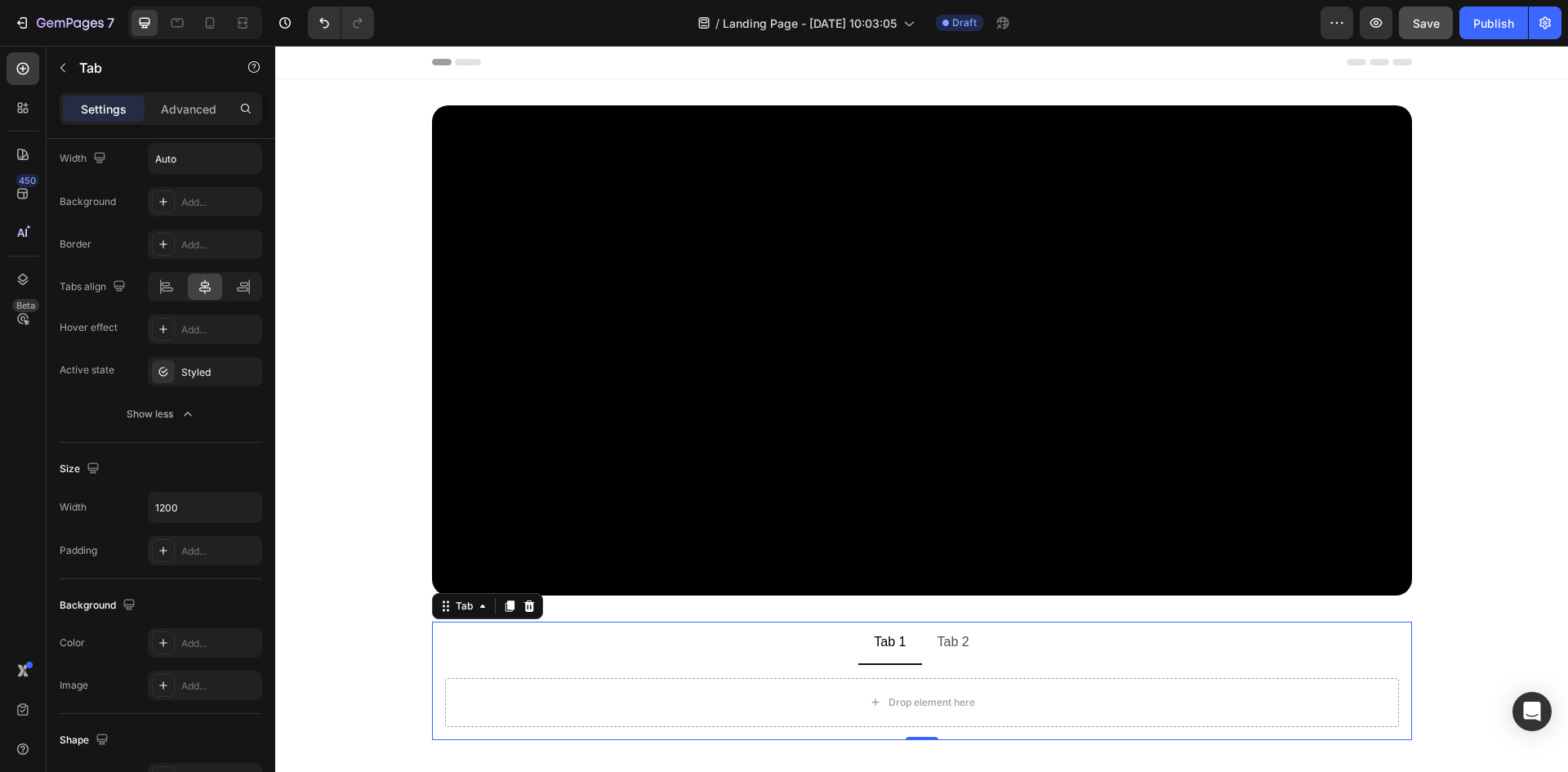
click at [874, 644] on div "Tab 1" at bounding box center [889, 643] width 37 height 28
click at [874, 644] on p "Tab 1" at bounding box center [890, 642] width 32 height 24
click at [675, 622] on ul "Navigate No-Signal Area Tab 2" at bounding box center [922, 644] width 980 height 44
click at [790, 648] on ul "Navigate No-Signal Area Tab 2" at bounding box center [922, 644] width 980 height 44
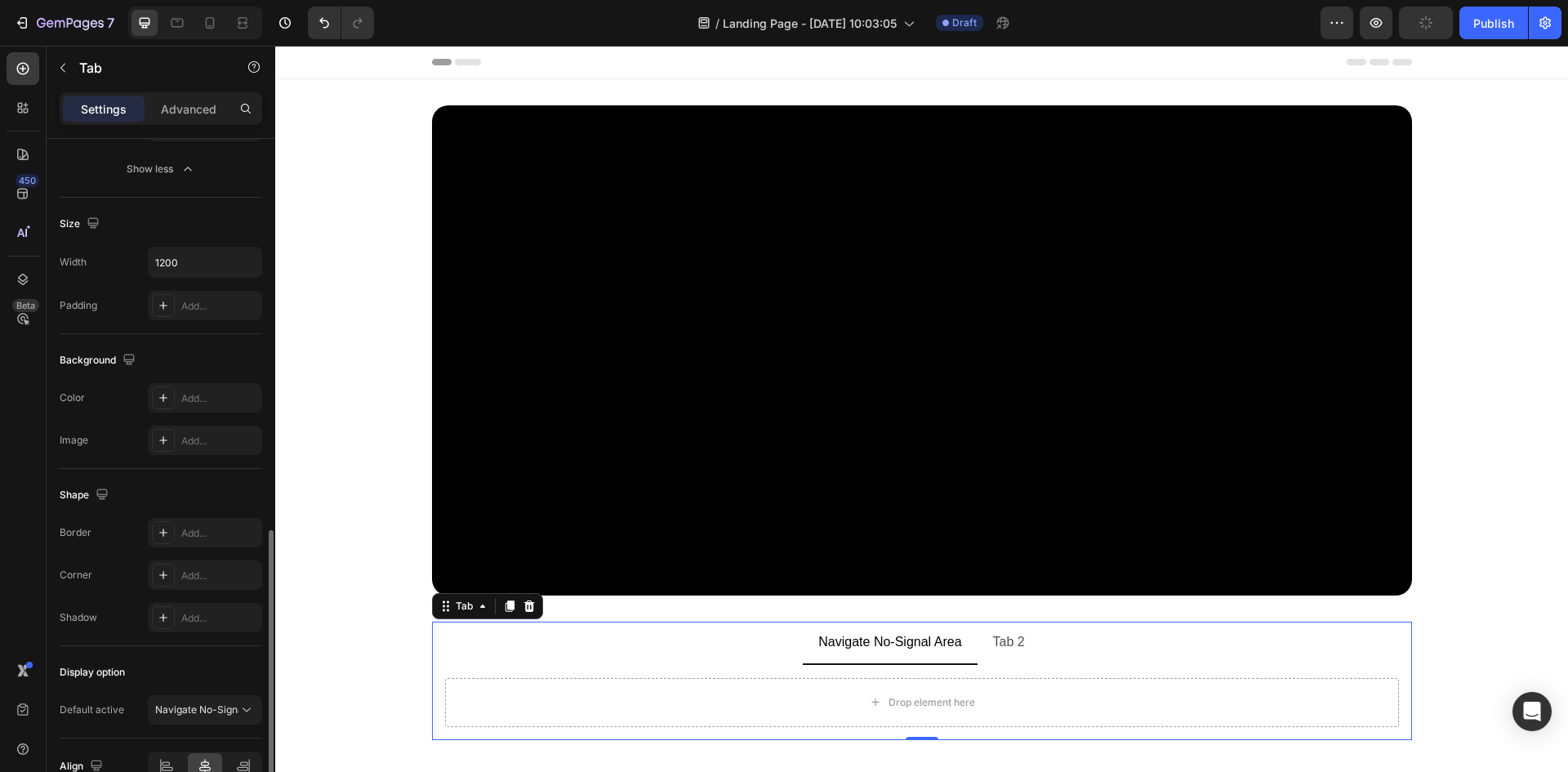
scroll to position [572, 0]
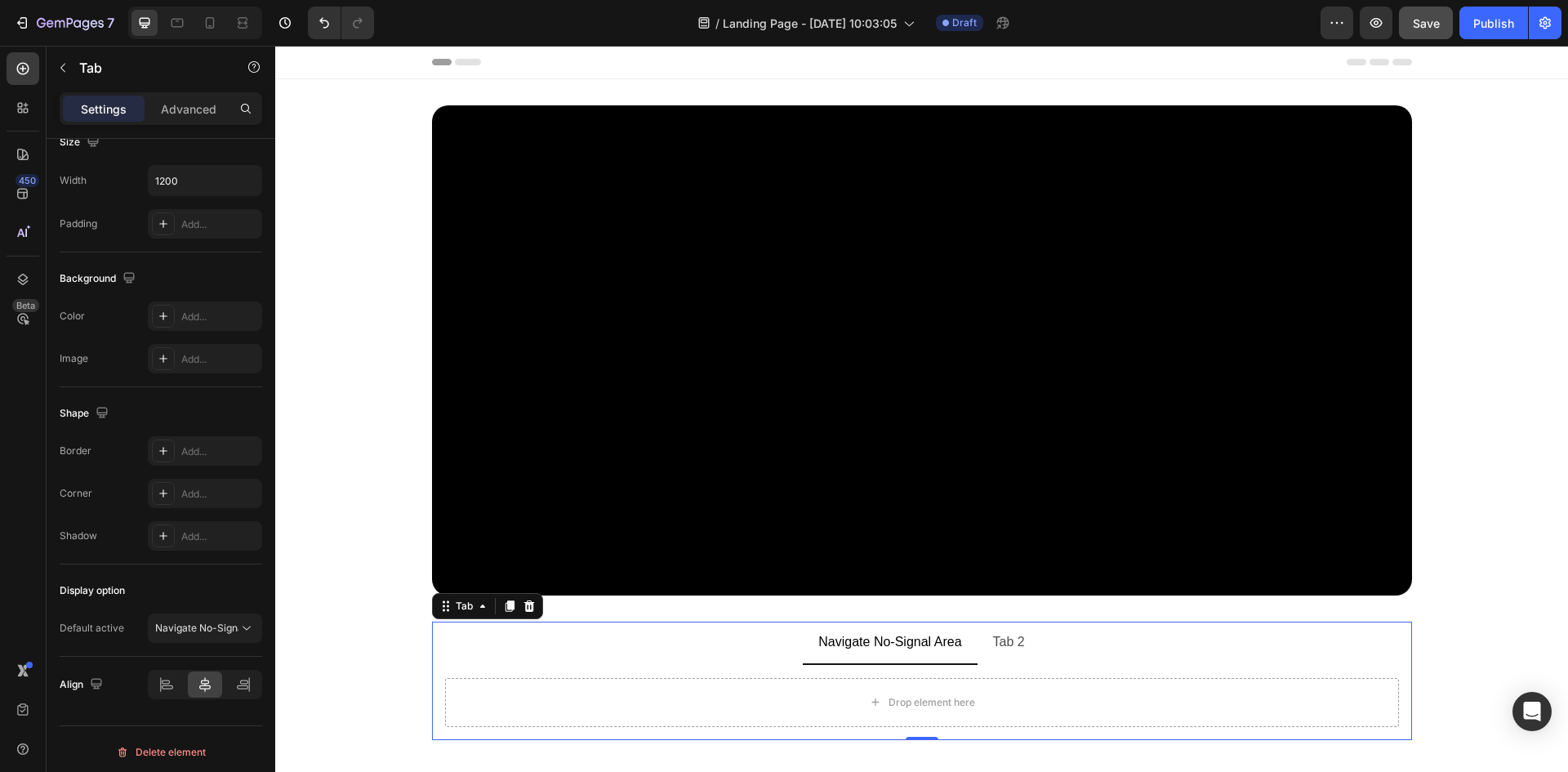
click at [999, 645] on p "Tab 2" at bounding box center [1009, 642] width 32 height 24
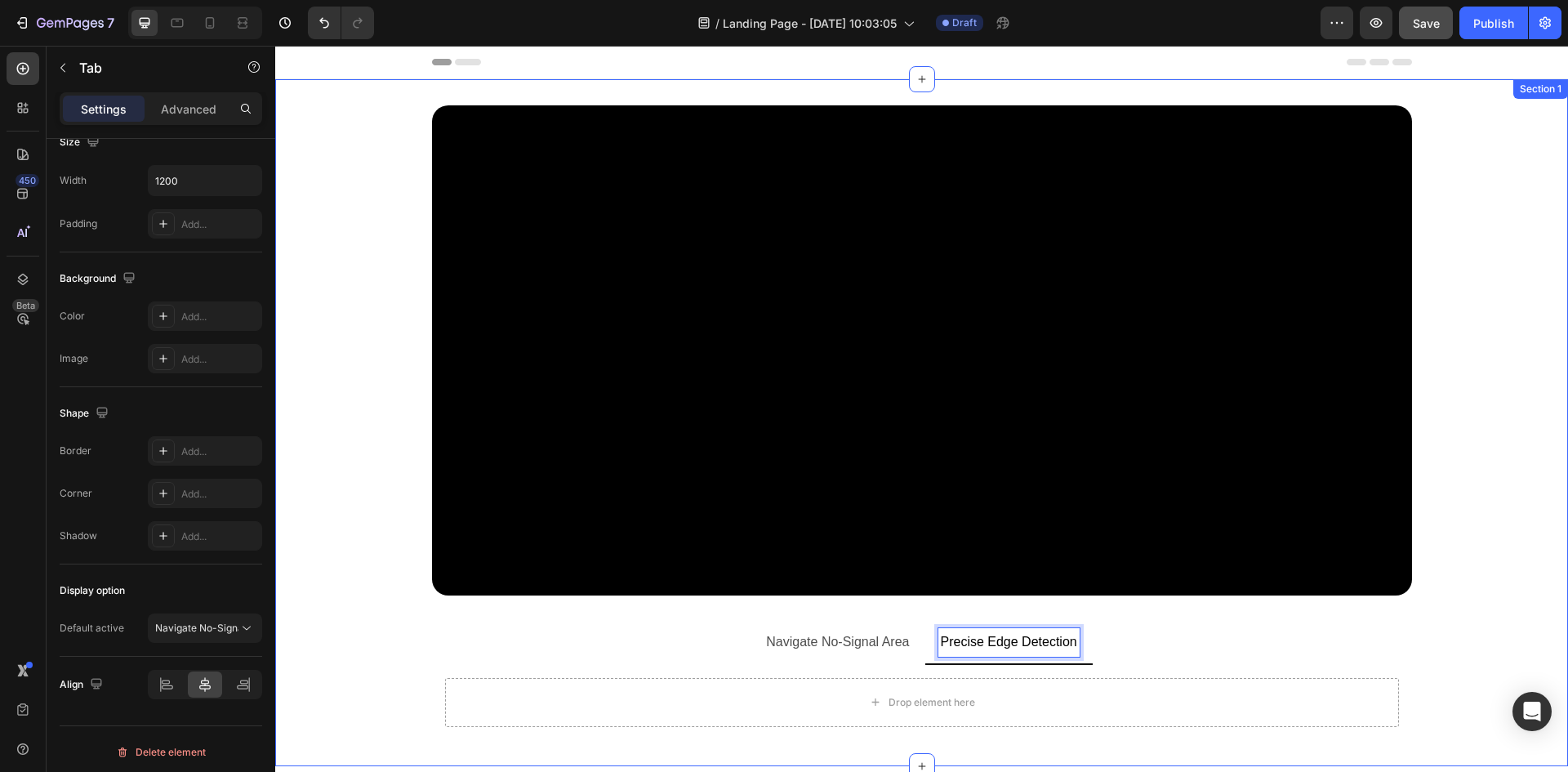
click at [1447, 612] on div "Video Image Carousel" at bounding box center [922, 364] width 1293 height 517
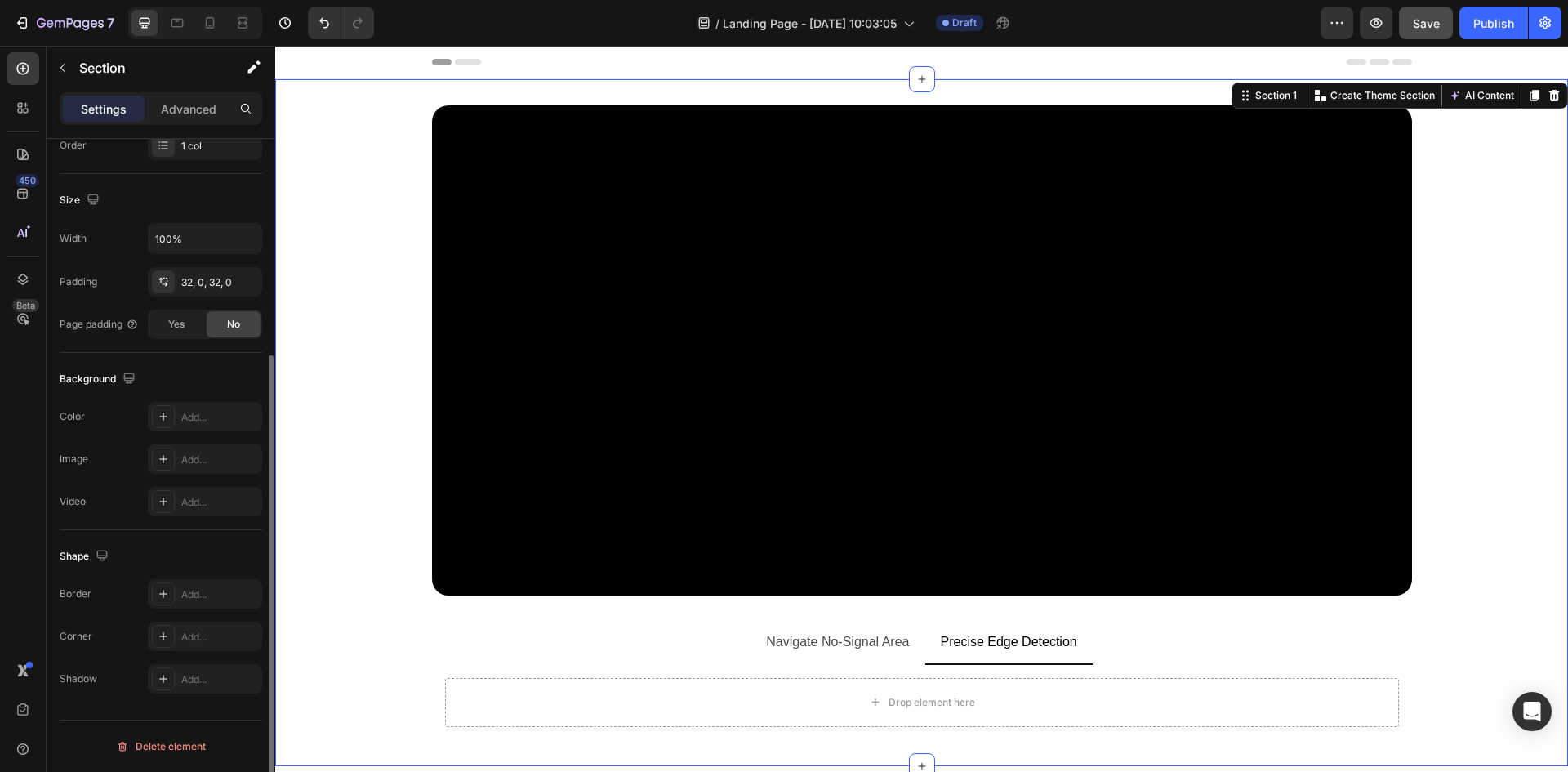
scroll to position [0, 0]
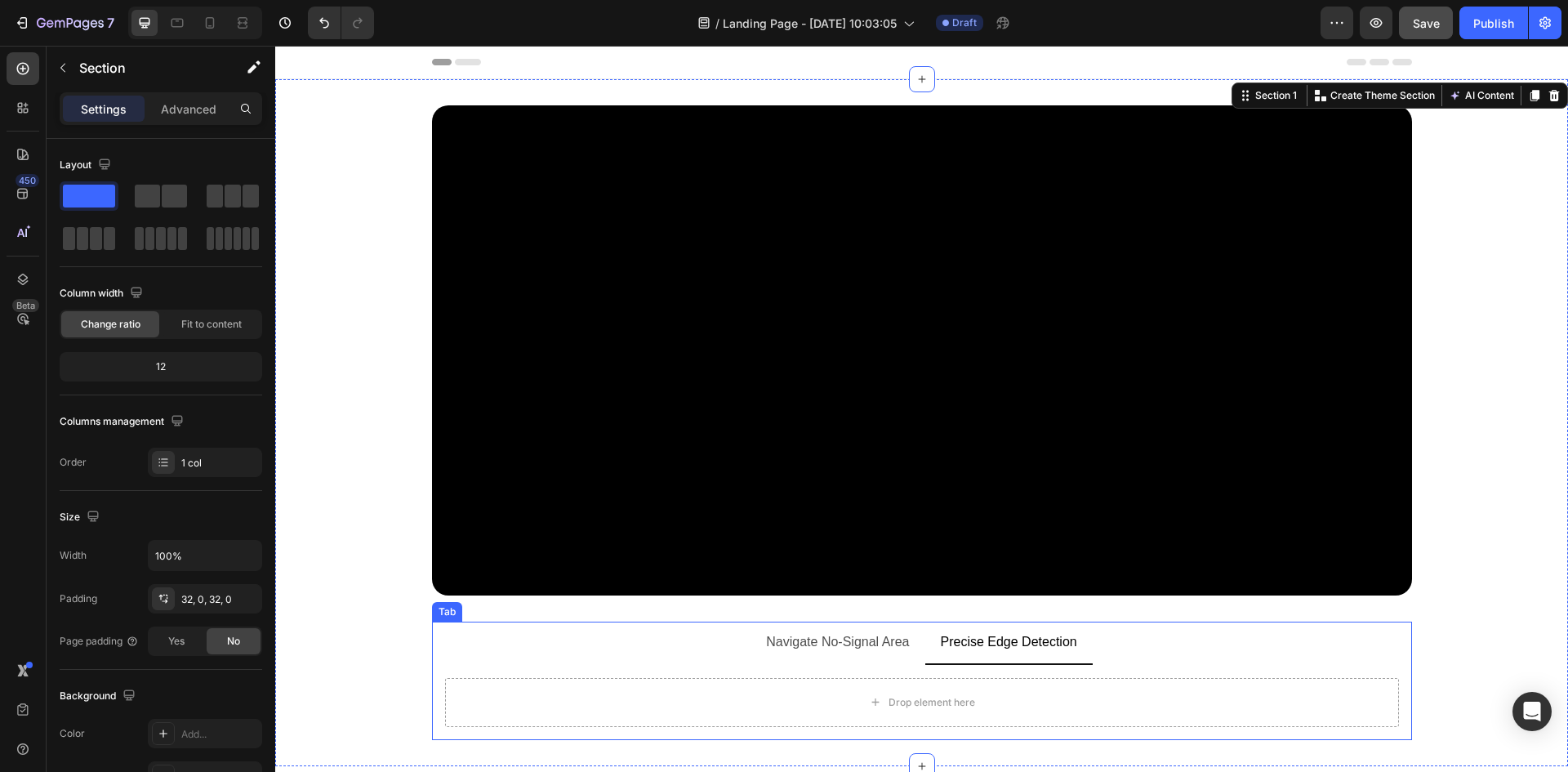
click at [625, 653] on ul "Navigate No-Signal Area Precise Edge Detection" at bounding box center [922, 644] width 980 height 44
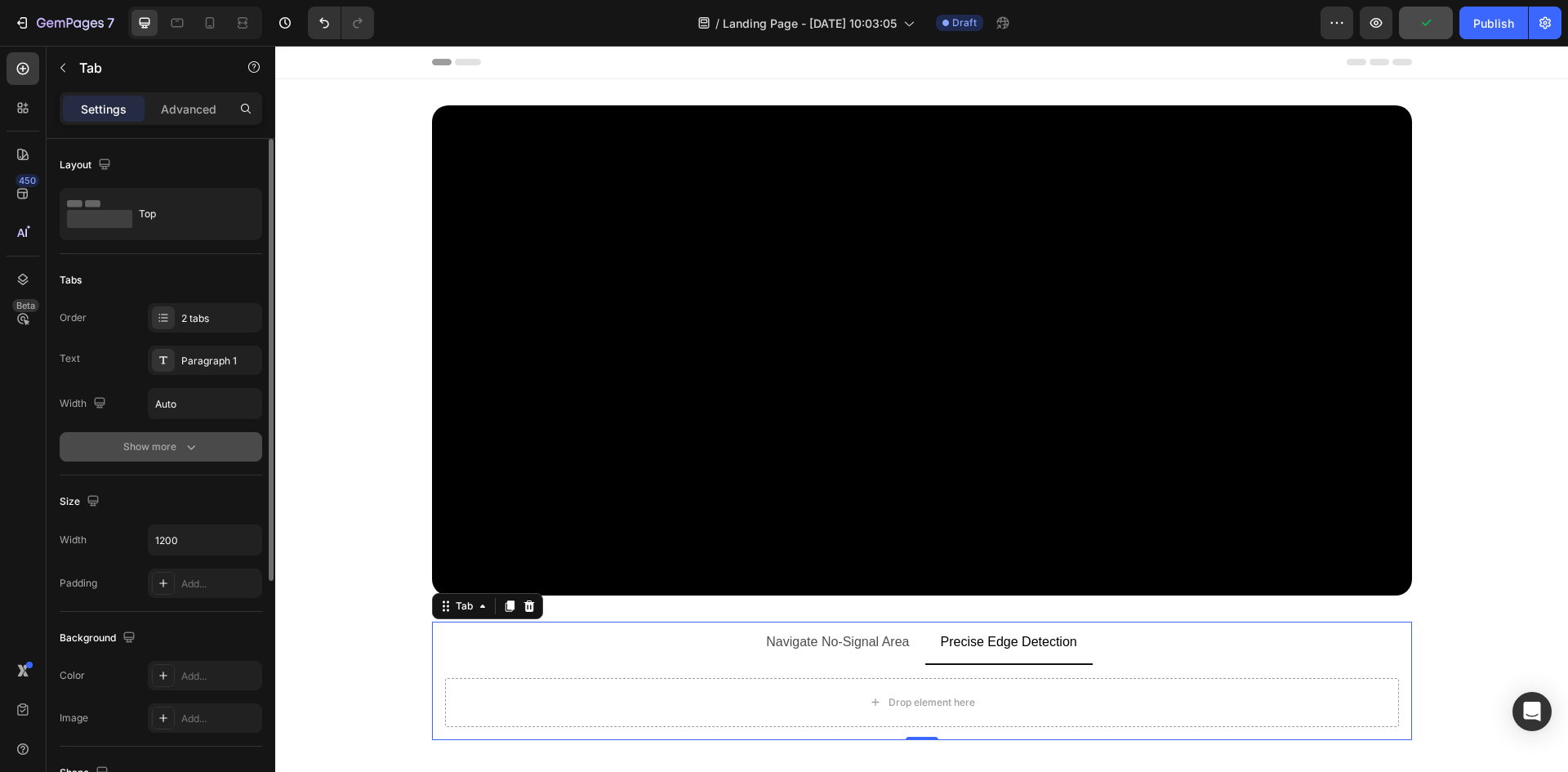
click at [148, 455] on button "Show more" at bounding box center [160, 446] width 202 height 29
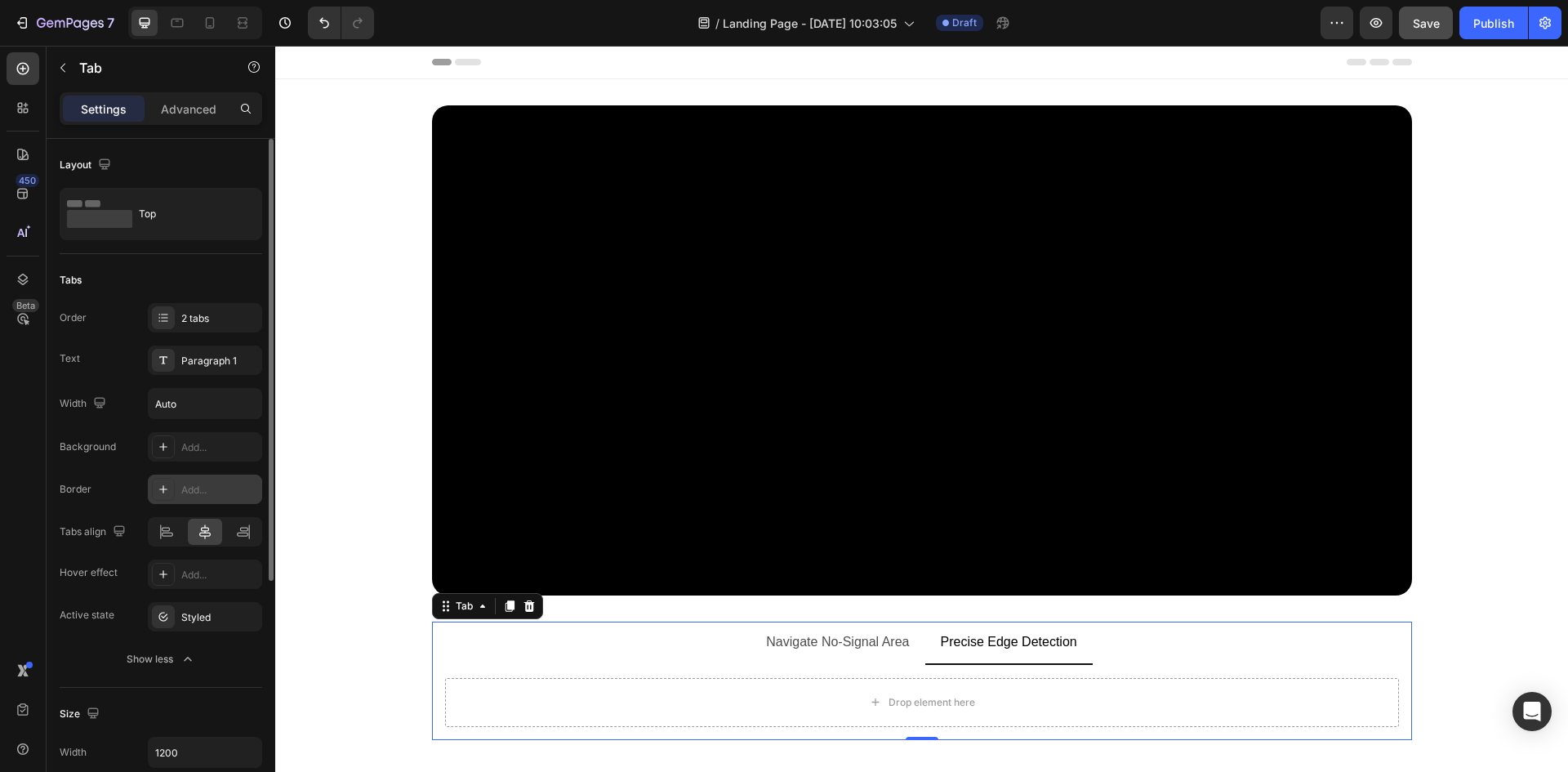
click at [160, 489] on icon at bounding box center [163, 490] width 13 height 13
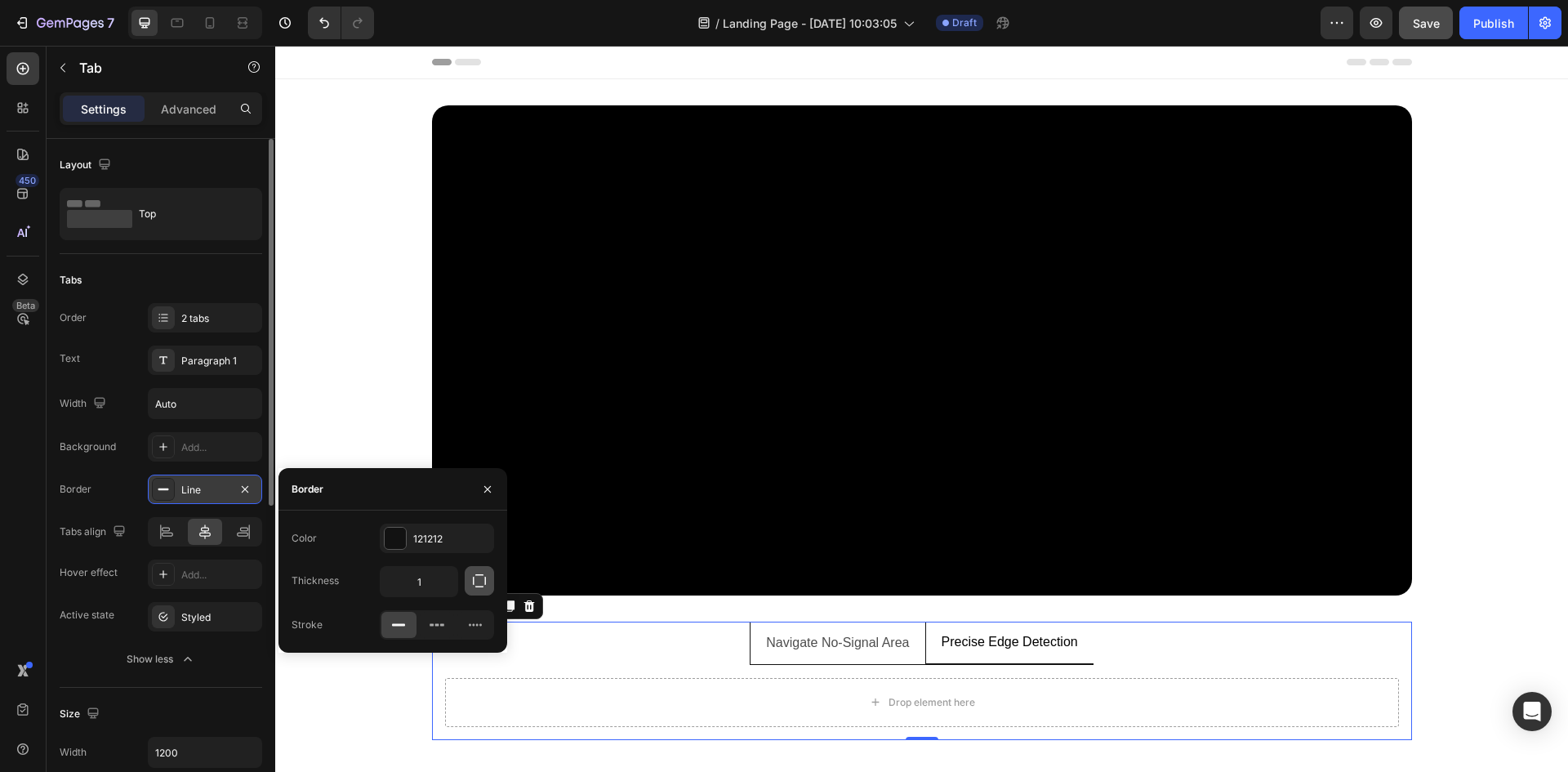
click at [474, 580] on icon "button" at bounding box center [479, 581] width 13 height 13
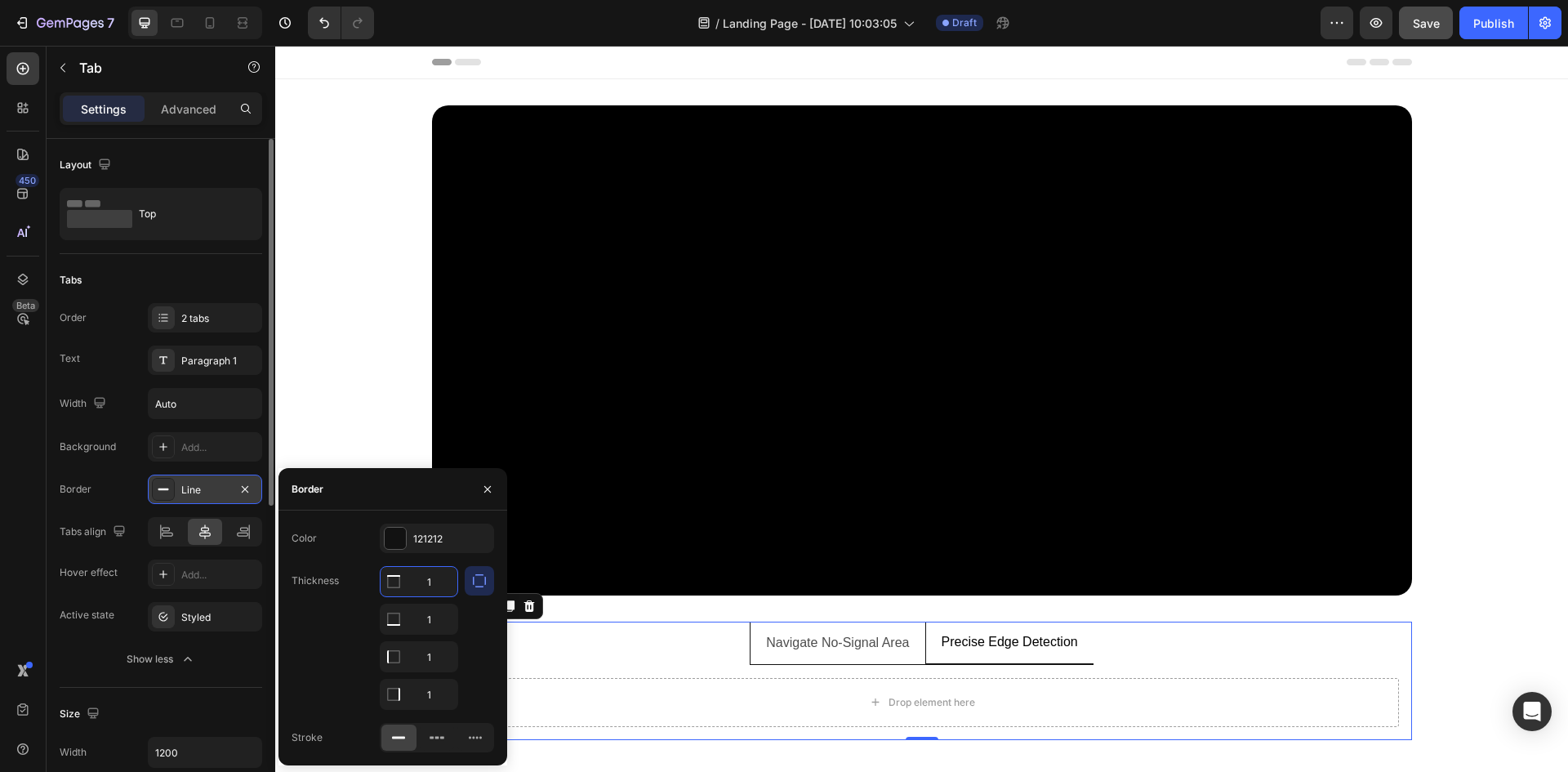
click at [419, 583] on input "1" at bounding box center [419, 581] width 77 height 29
type input "0"
click at [431, 634] on input "1" at bounding box center [419, 619] width 77 height 29
type input "0"
click at [432, 699] on input "1" at bounding box center [419, 694] width 77 height 29
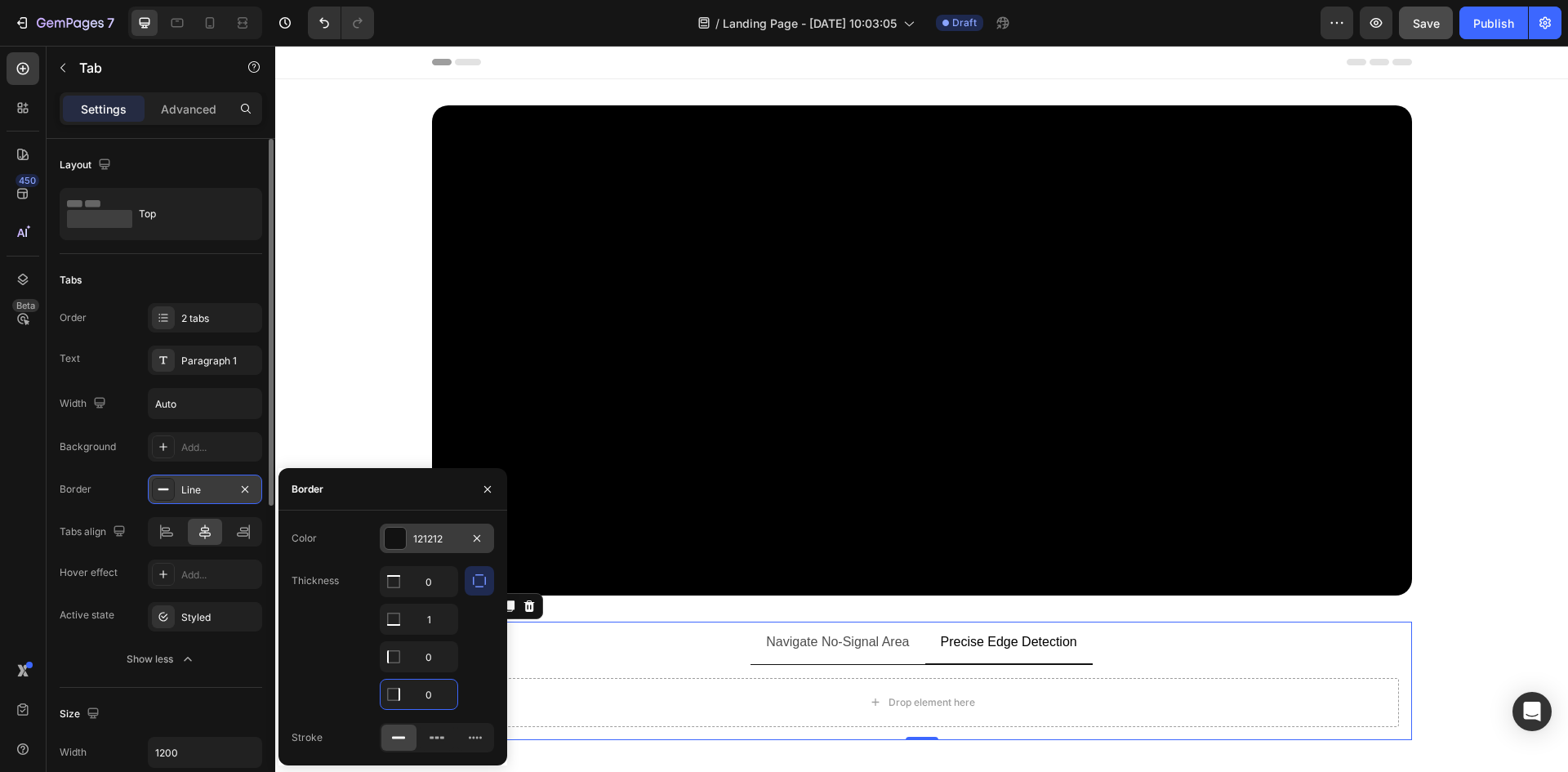
type input "0"
click at [389, 536] on div at bounding box center [395, 538] width 21 height 21
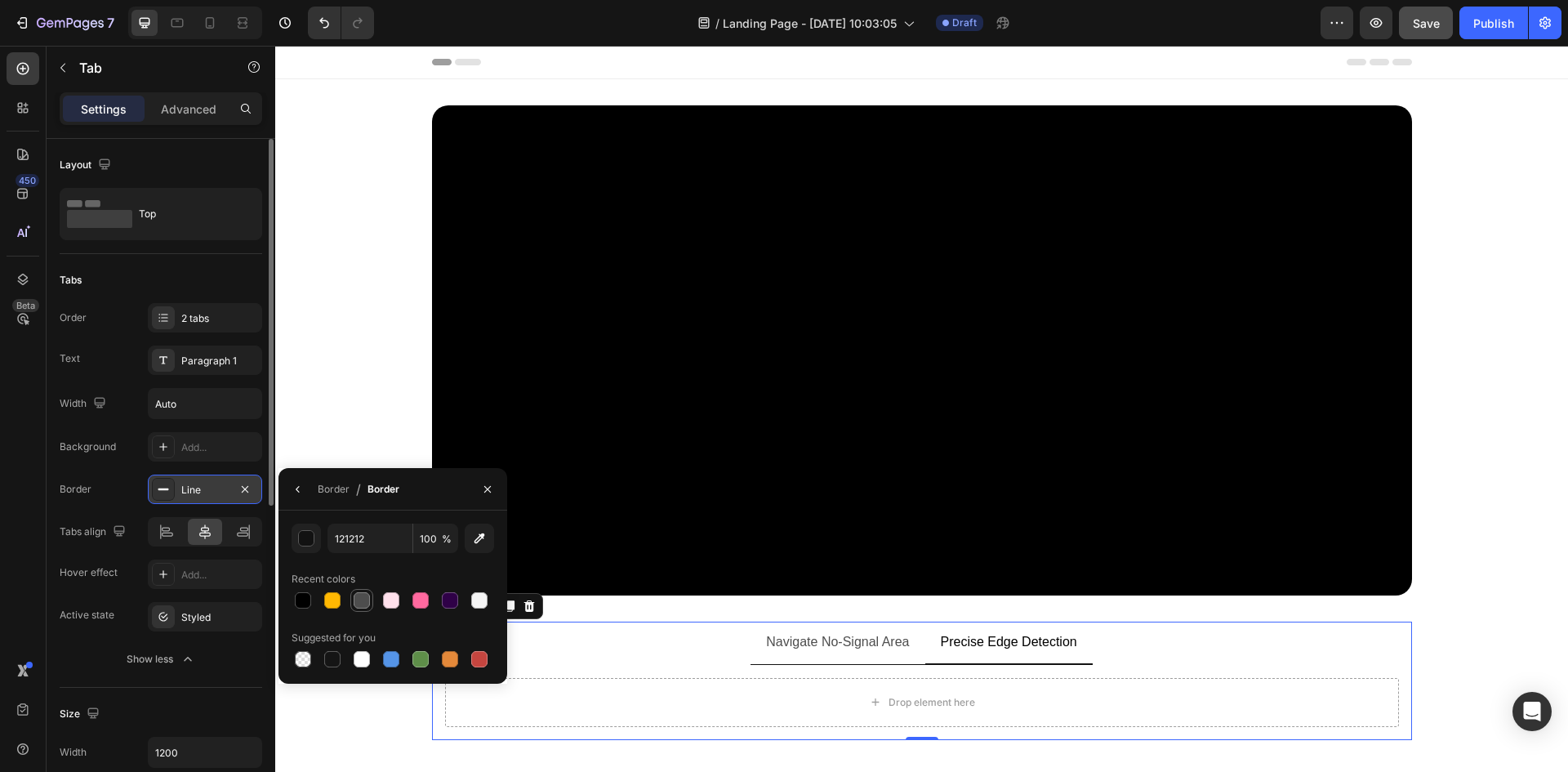
click at [360, 600] on div at bounding box center [362, 600] width 16 height 16
click at [323, 601] on div at bounding box center [332, 600] width 20 height 20
click at [365, 602] on div at bounding box center [362, 600] width 16 height 16
click at [363, 650] on div at bounding box center [362, 659] width 20 height 20
click at [362, 607] on div at bounding box center [362, 600] width 16 height 16
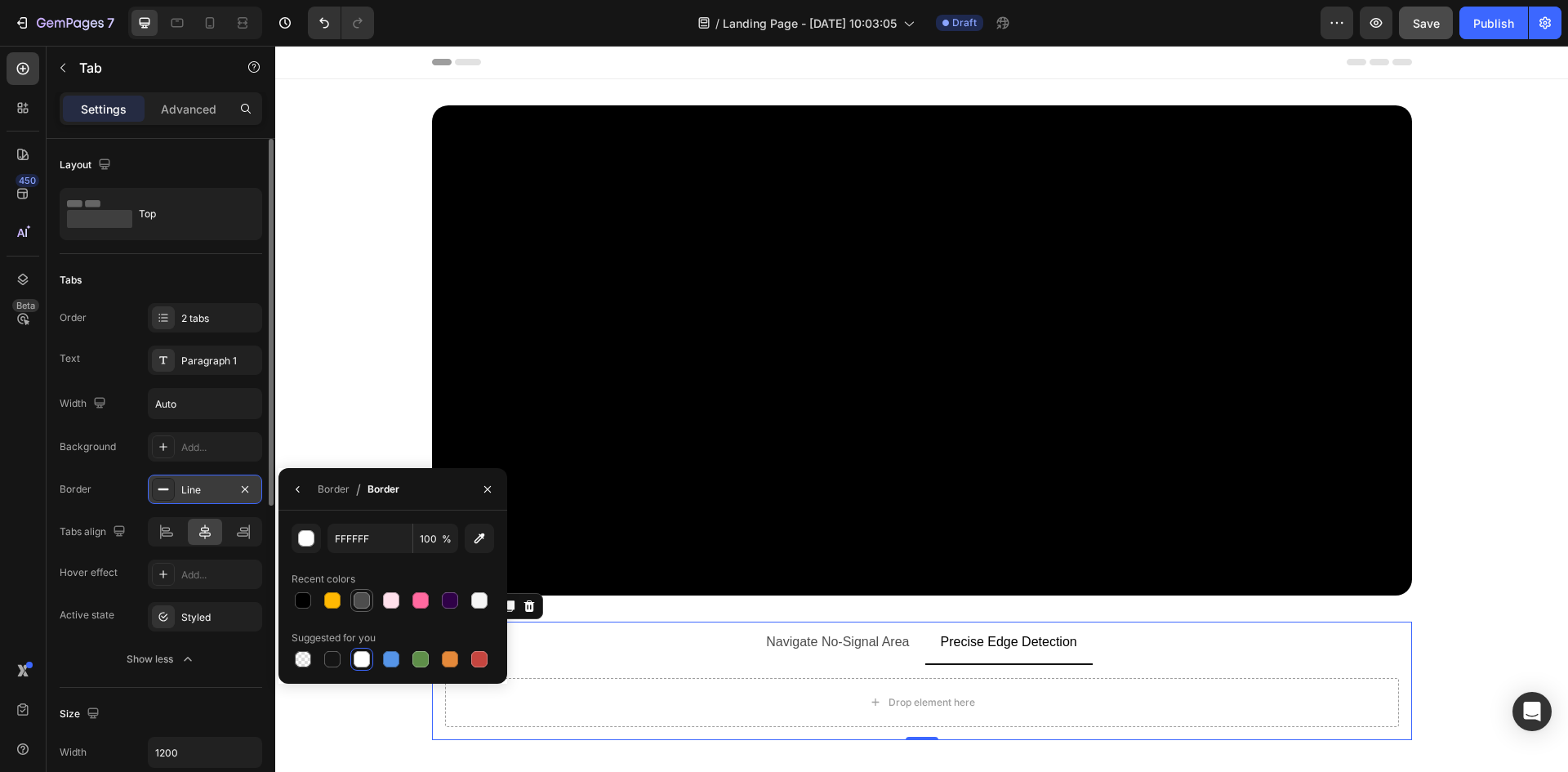
type input "4D4D4D"
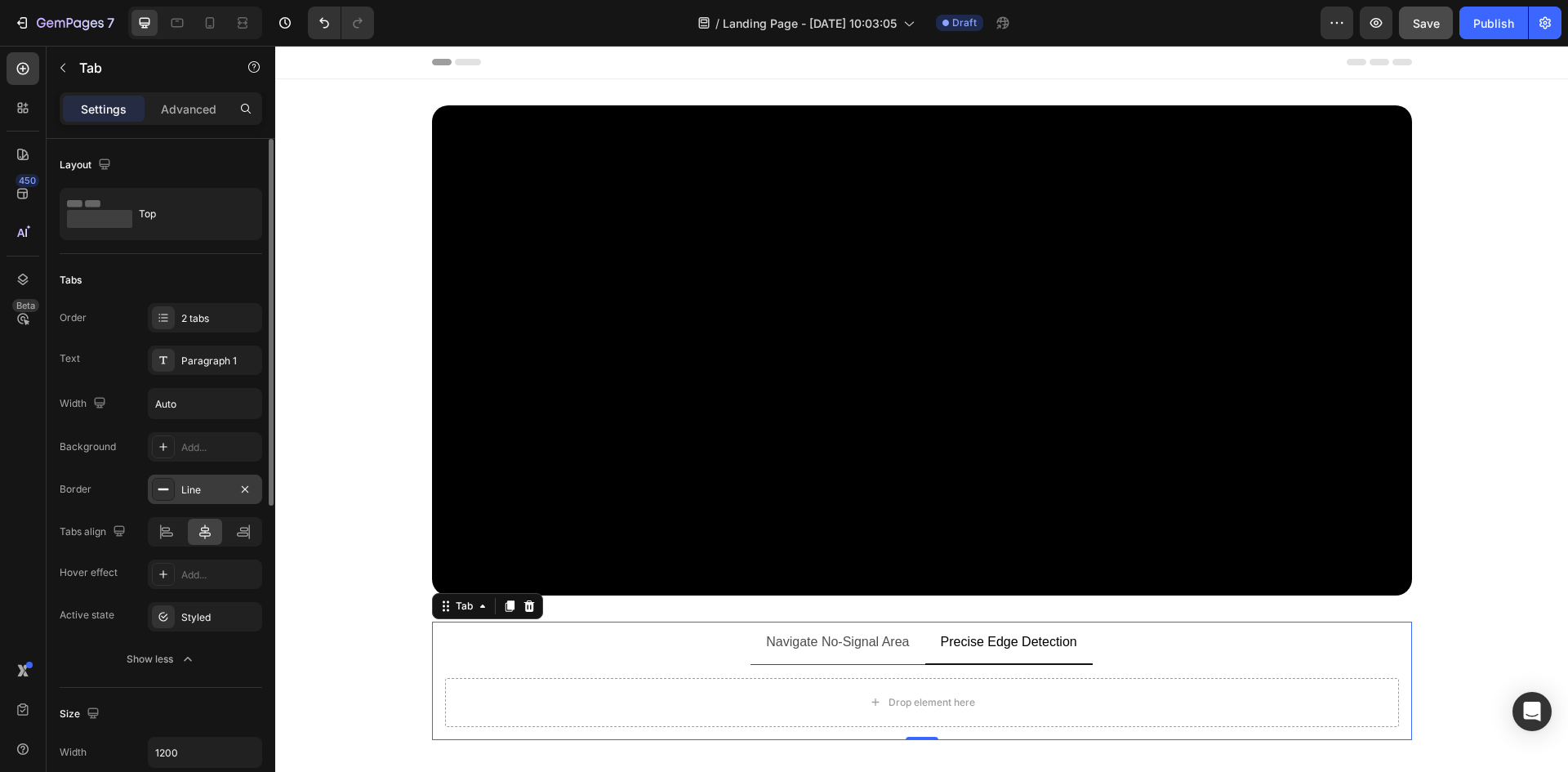
click at [0, 480] on div "450 Beta" at bounding box center [23, 408] width 47 height 726
click at [162, 366] on icon at bounding box center [163, 361] width 13 height 13
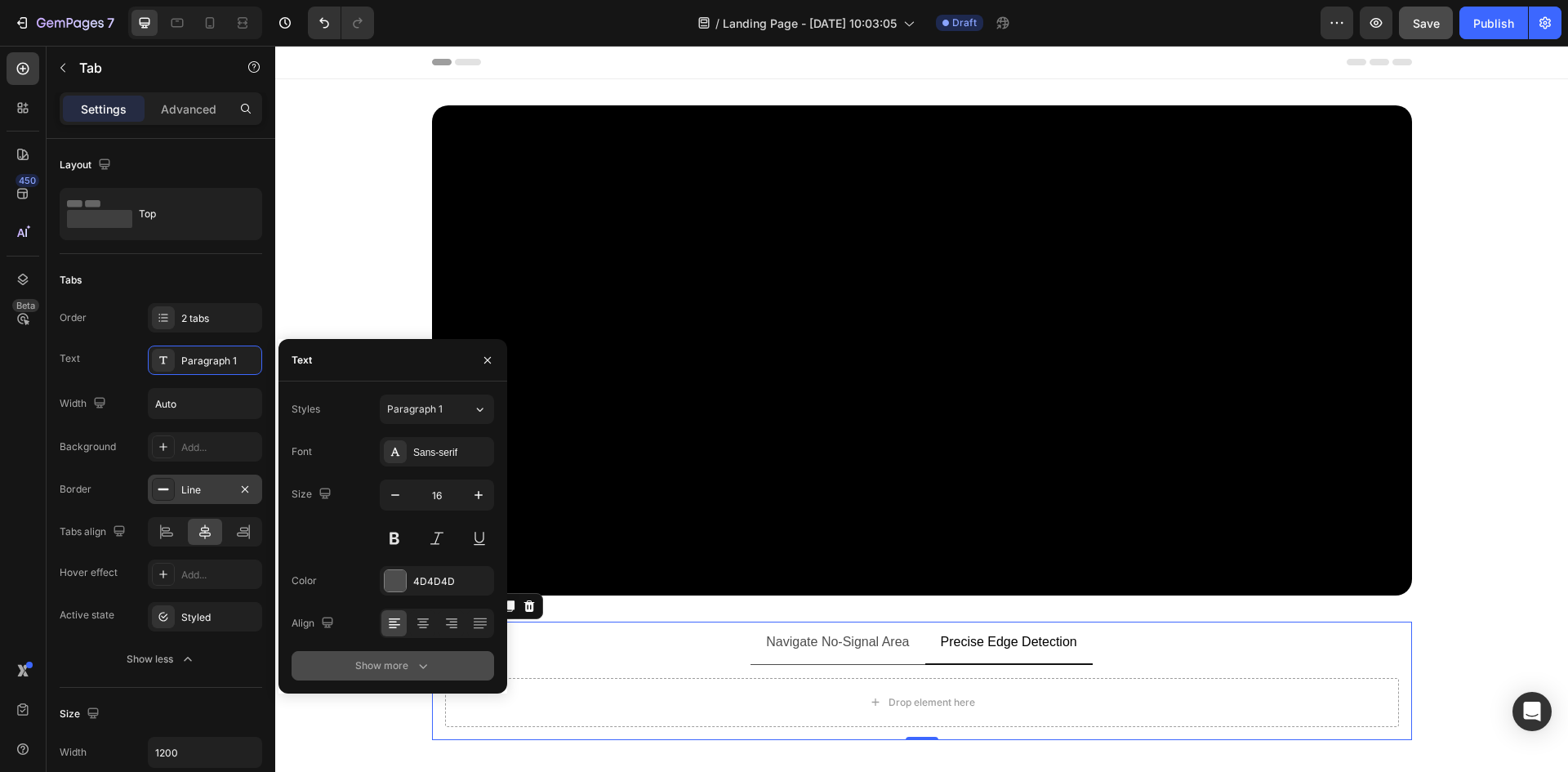
click at [387, 662] on div "Show more" at bounding box center [393, 666] width 76 height 16
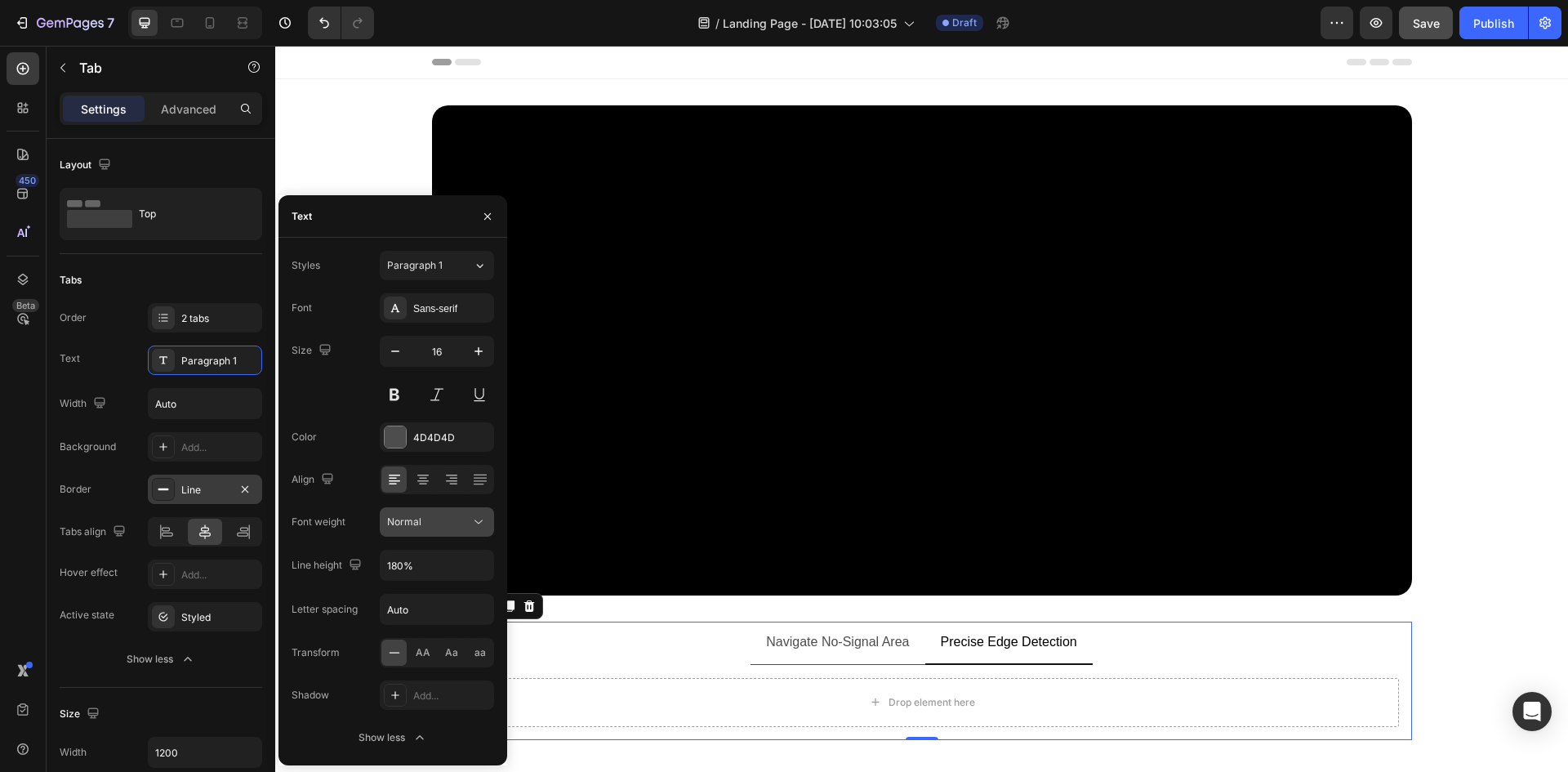
click at [431, 520] on div "Normal" at bounding box center [429, 521] width 84 height 14
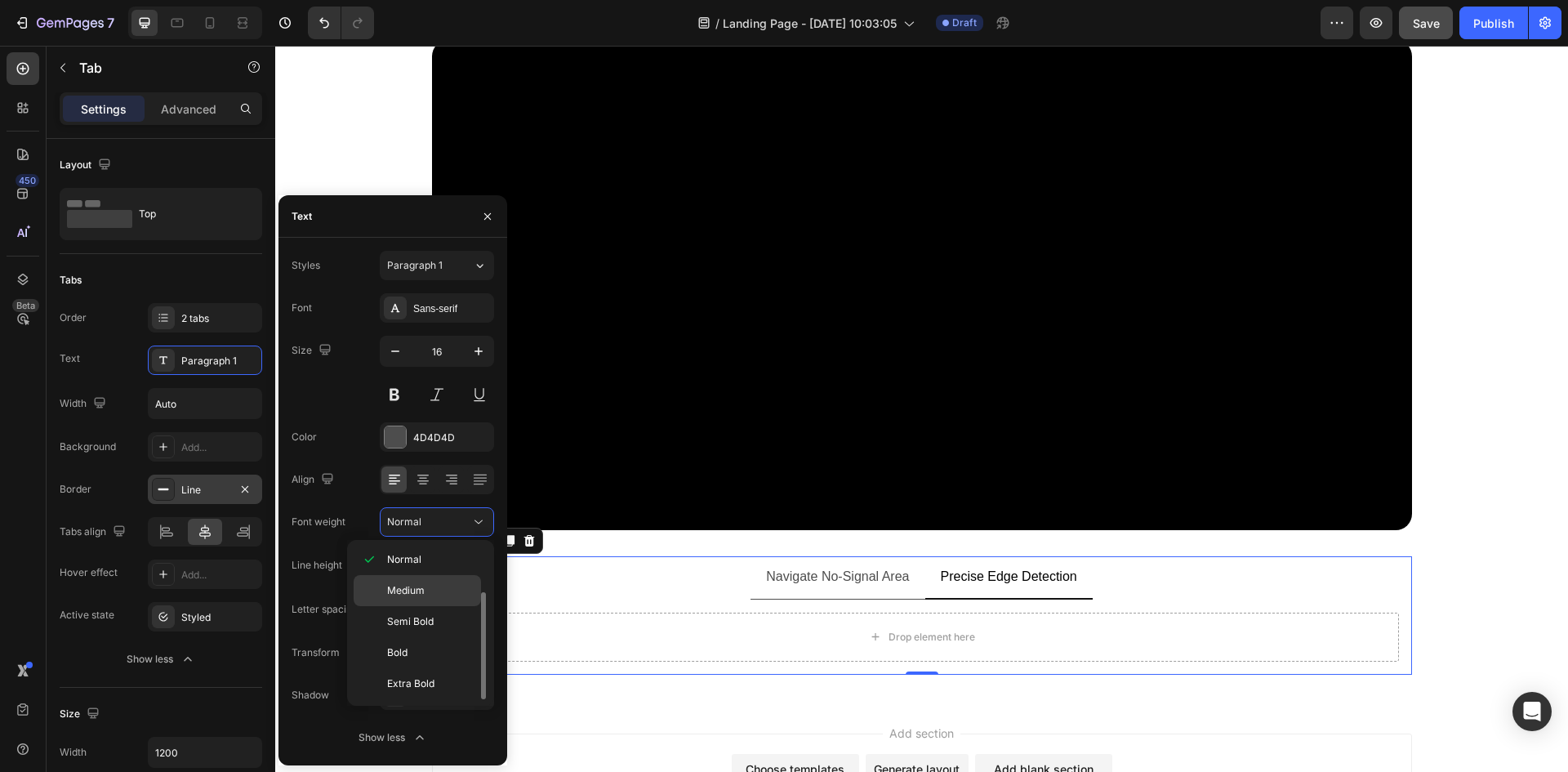
scroll to position [82, 0]
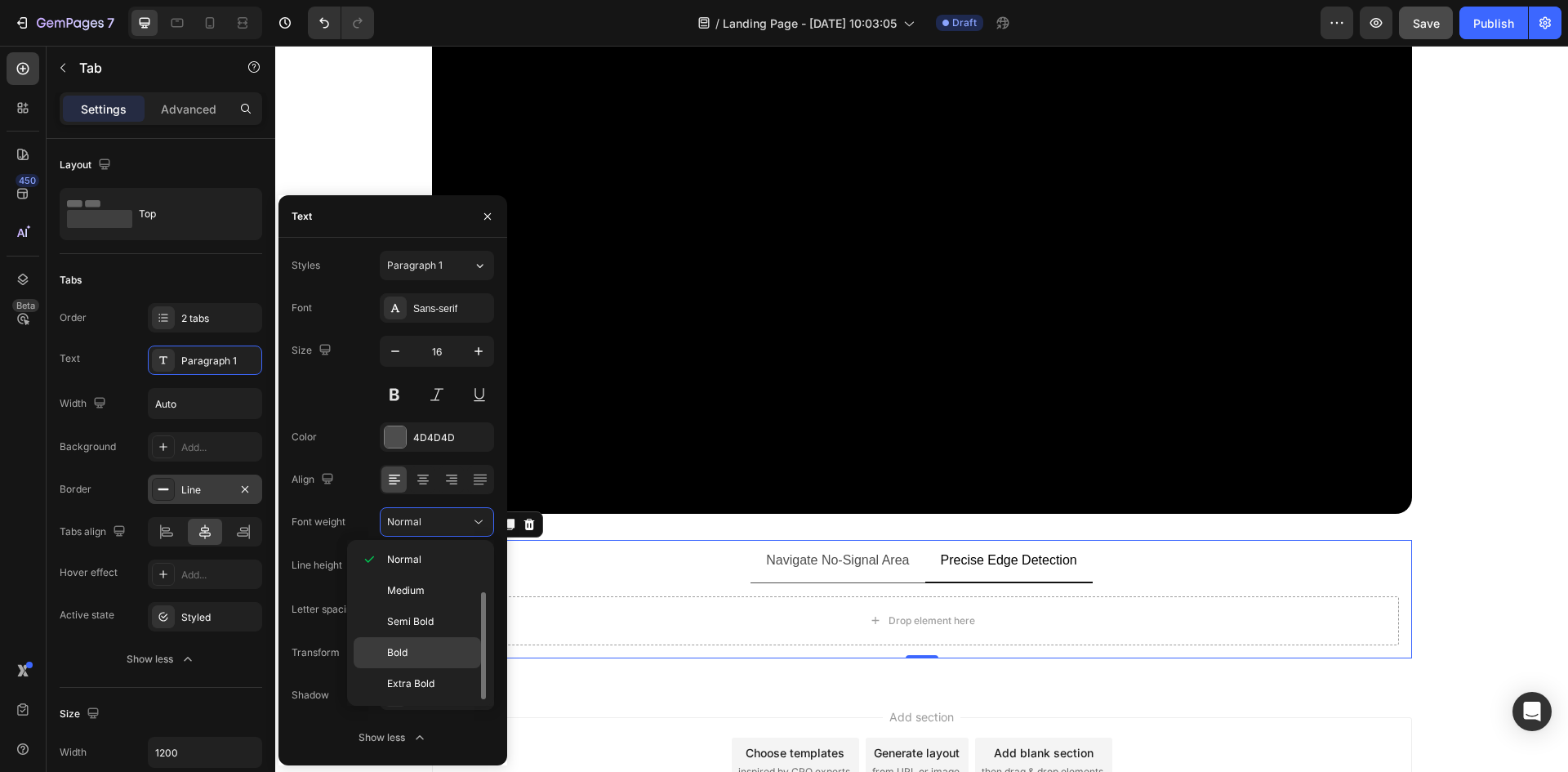
click at [401, 653] on span "Bold" at bounding box center [398, 652] width 21 height 14
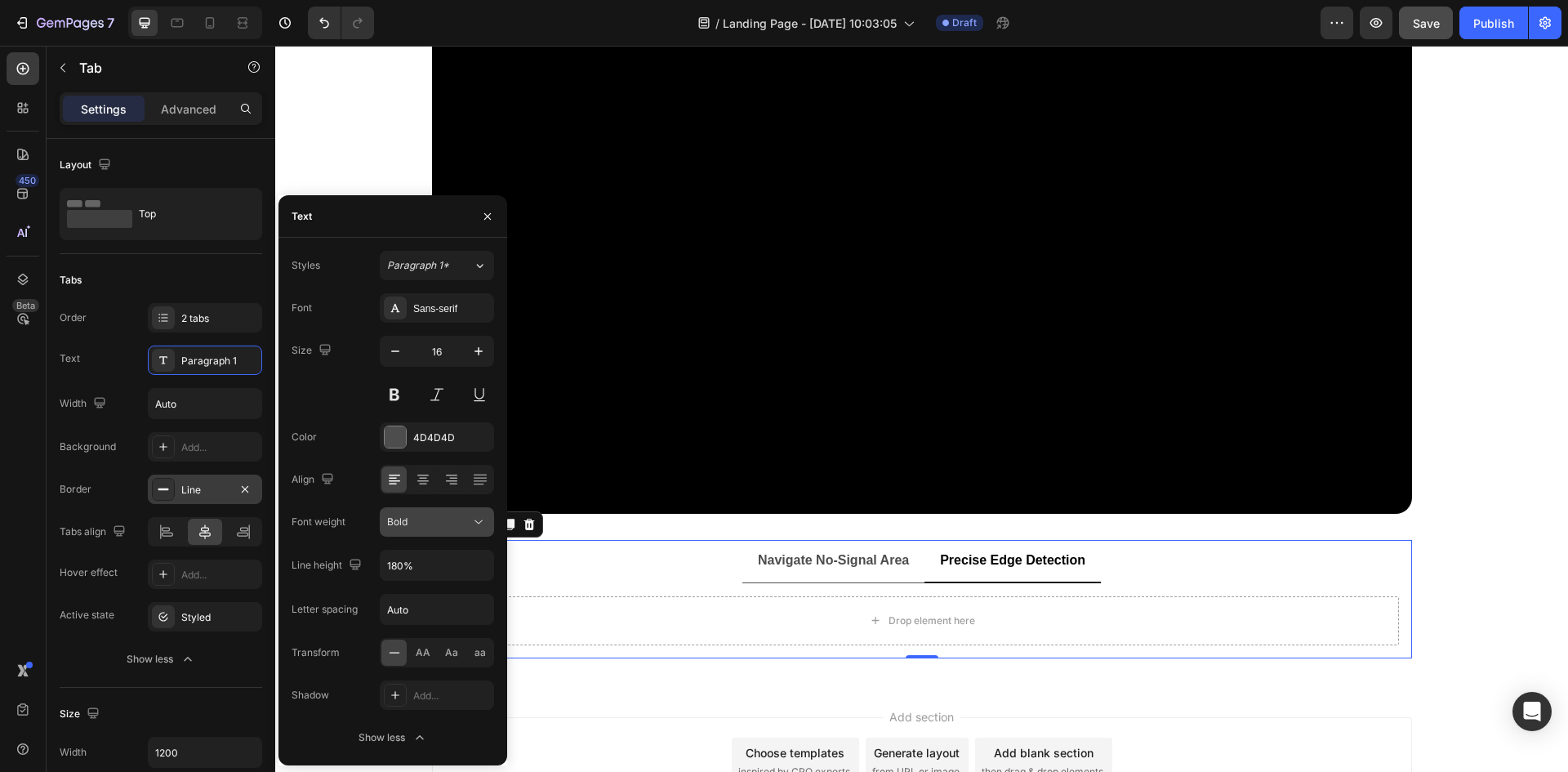
click at [425, 516] on div "Bold" at bounding box center [429, 521] width 84 height 14
click at [404, 614] on span "Semi Bold" at bounding box center [410, 621] width 47 height 14
click at [418, 521] on span "Semi Bold" at bounding box center [410, 521] width 47 height 12
click at [407, 593] on span "Medium" at bounding box center [406, 590] width 38 height 14
click at [408, 515] on span "Medium" at bounding box center [406, 521] width 38 height 14
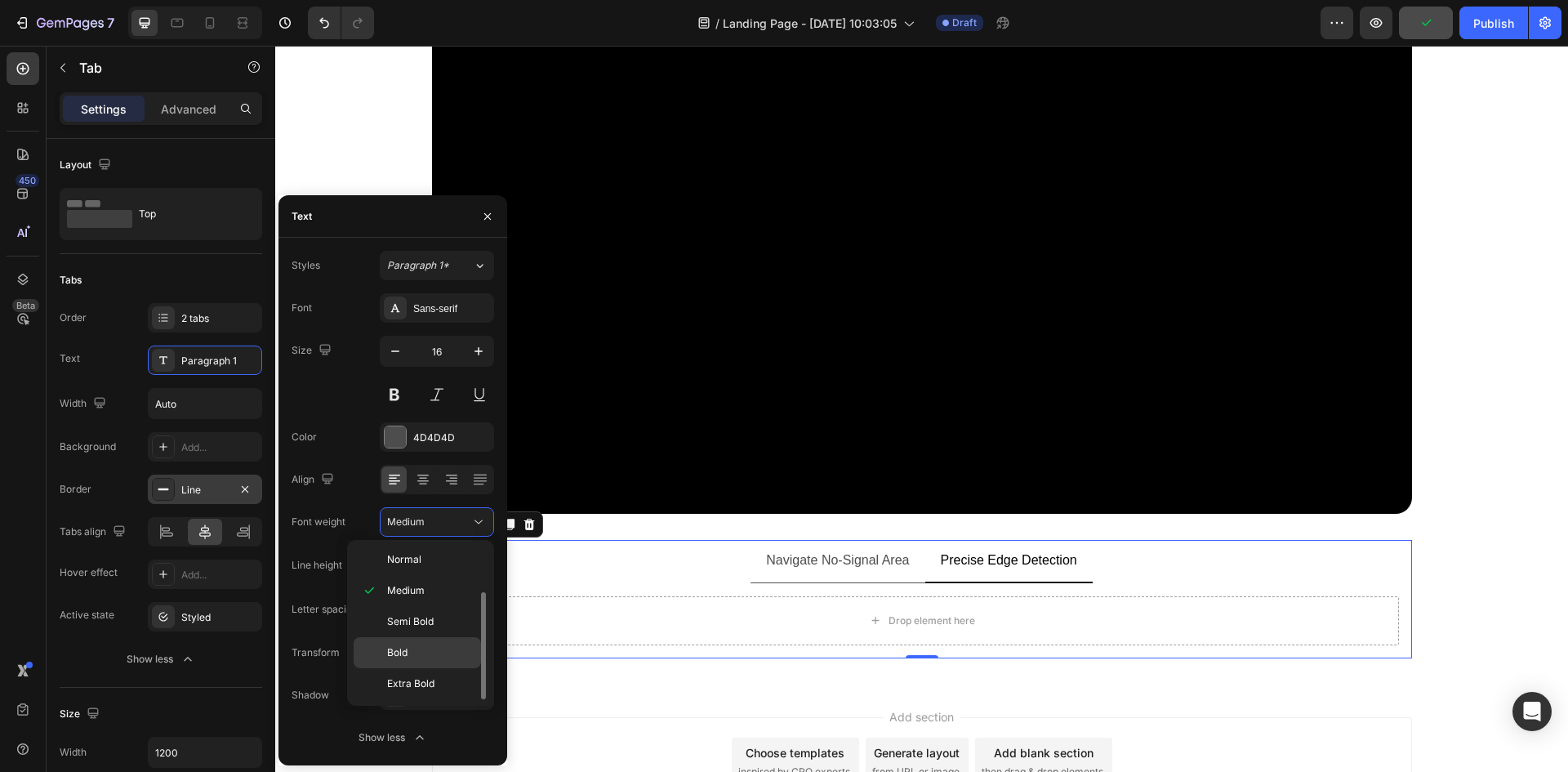
click at [396, 668] on div "Bold" at bounding box center [418, 684] width 127 height 31
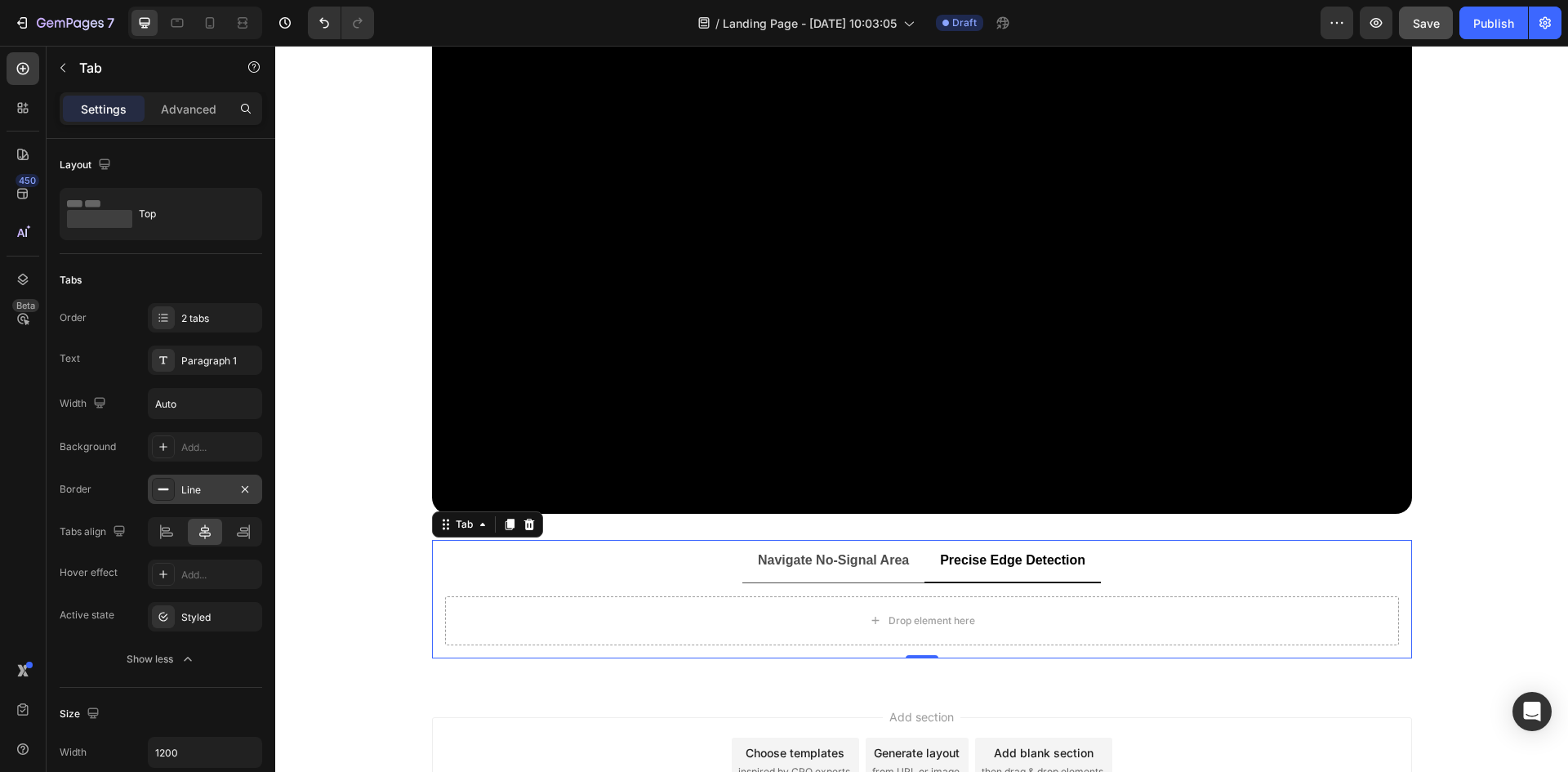
click at [0, 521] on div "450 Beta" at bounding box center [23, 408] width 47 height 726
click at [149, 656] on div "Show less" at bounding box center [160, 659] width 69 height 16
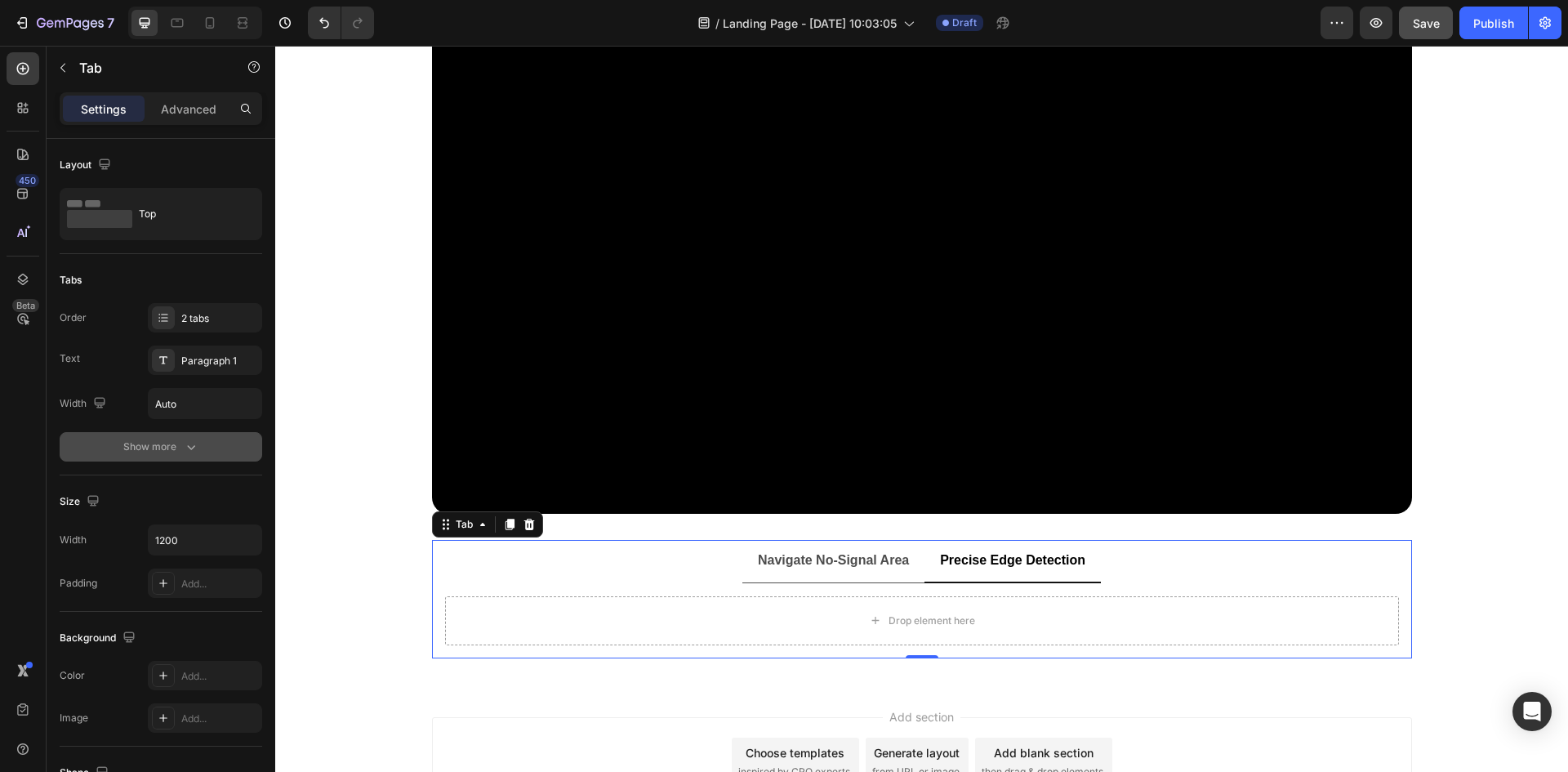
click at [143, 447] on div "Show more" at bounding box center [161, 446] width 76 height 16
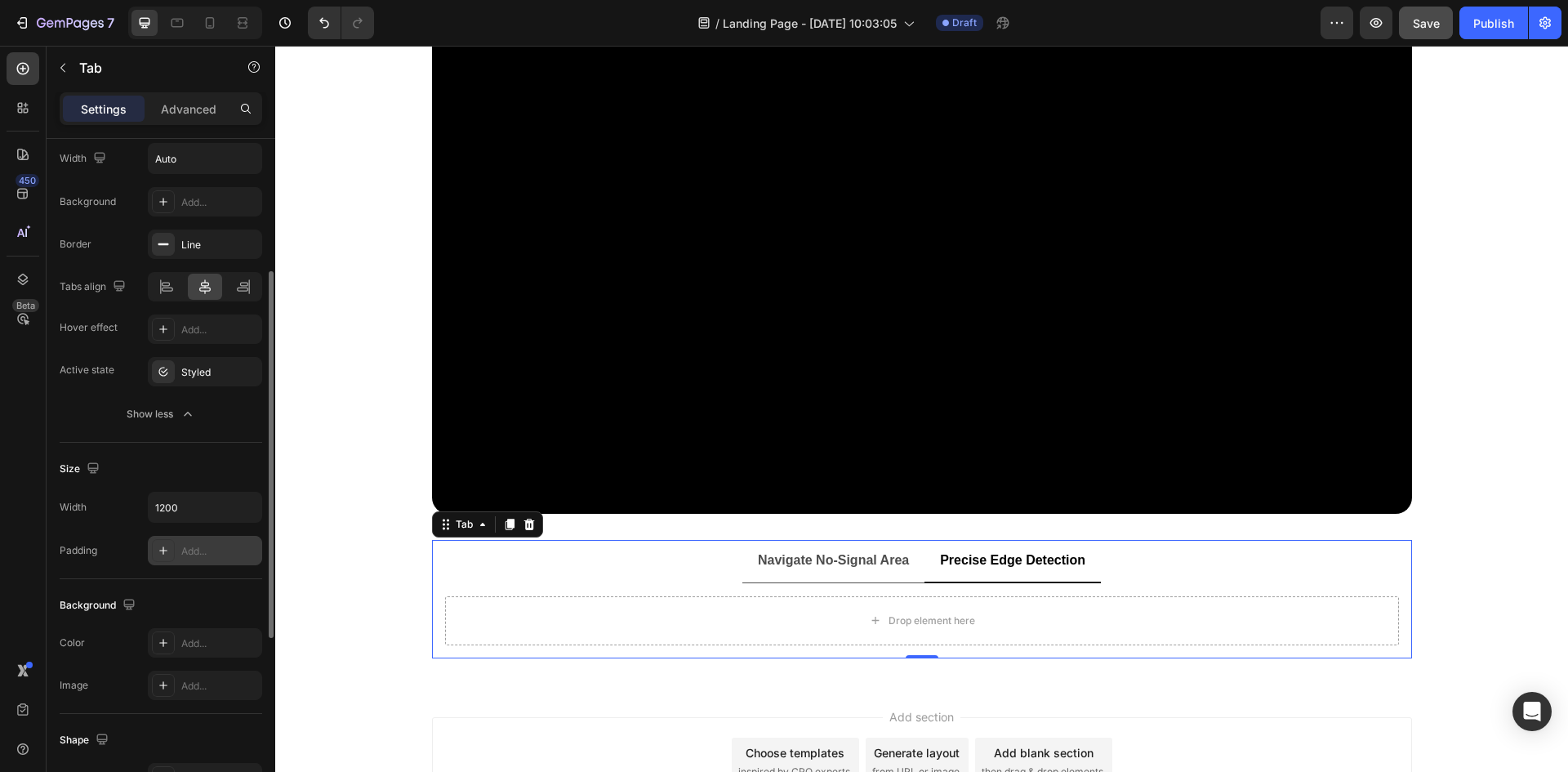
scroll to position [0, 0]
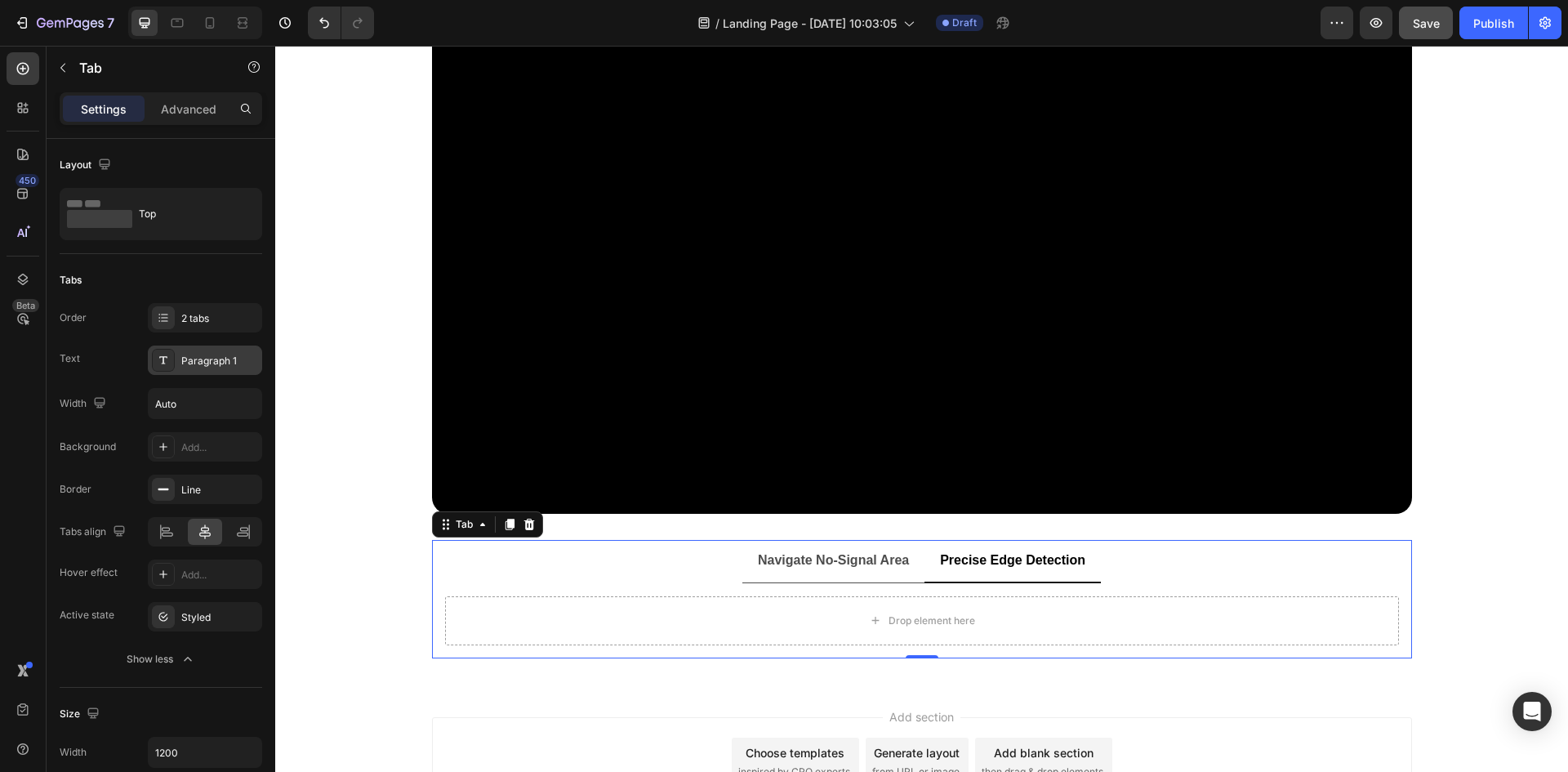
click at [200, 357] on div "Paragraph 1" at bounding box center [219, 361] width 77 height 14
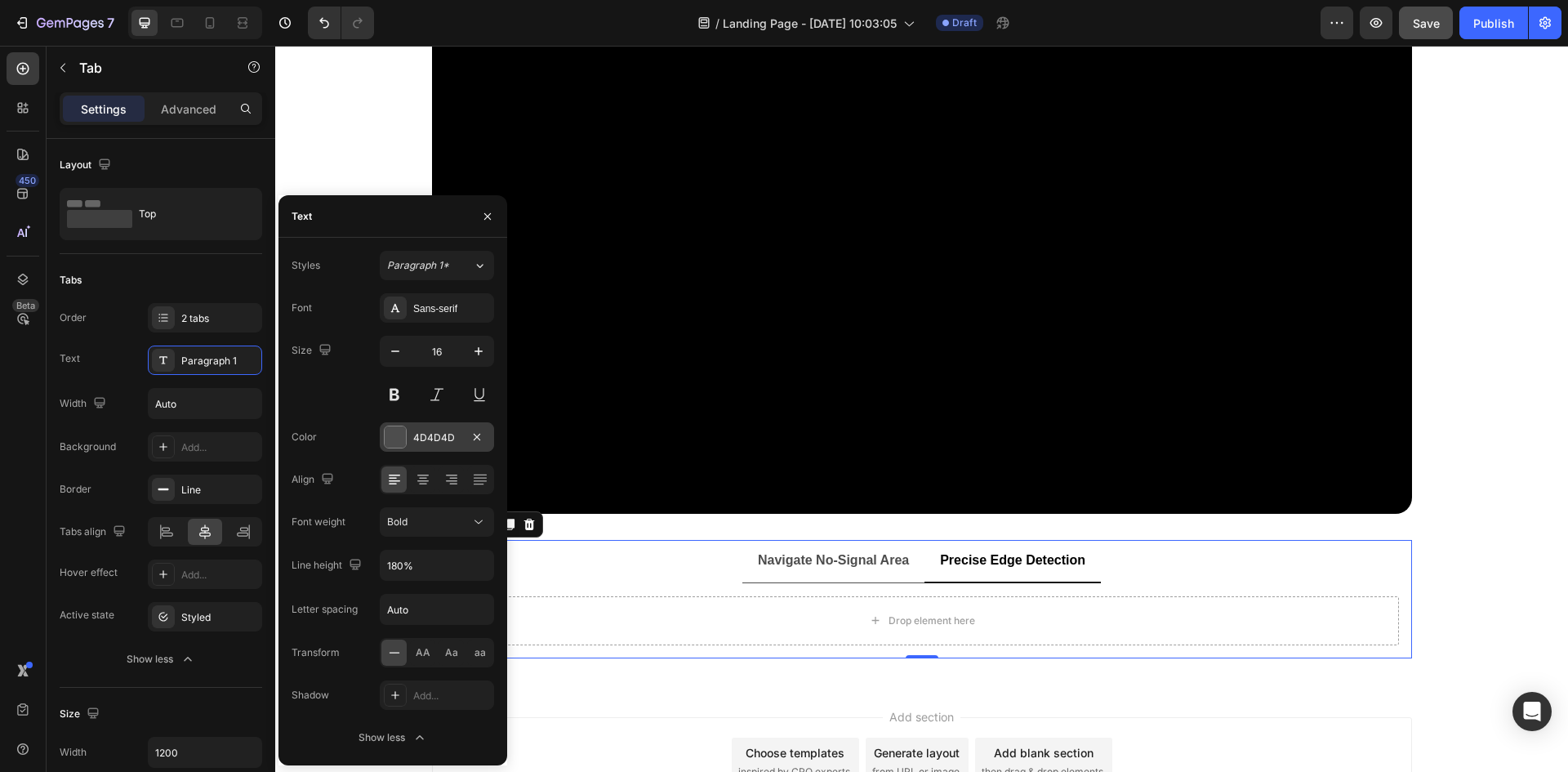
click at [431, 443] on div "4D4D4D" at bounding box center [437, 438] width 47 height 14
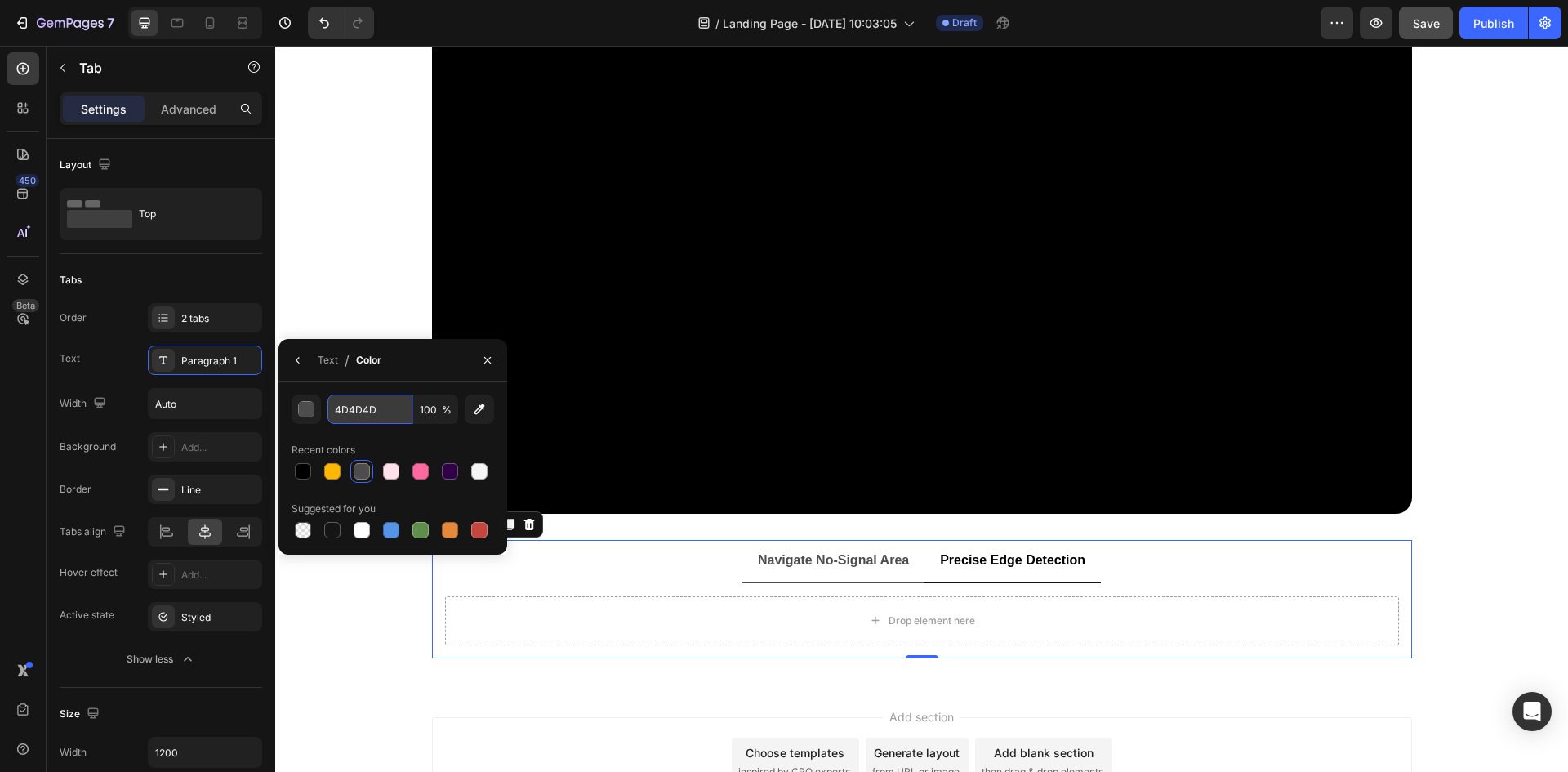
click at [381, 419] on input "4D4D4D" at bounding box center [370, 409] width 85 height 29
paste input "#888"
click at [341, 411] on input "#888" at bounding box center [370, 409] width 85 height 29
type input "888888"
click at [398, 380] on div "Text / Color" at bounding box center [392, 360] width 229 height 43
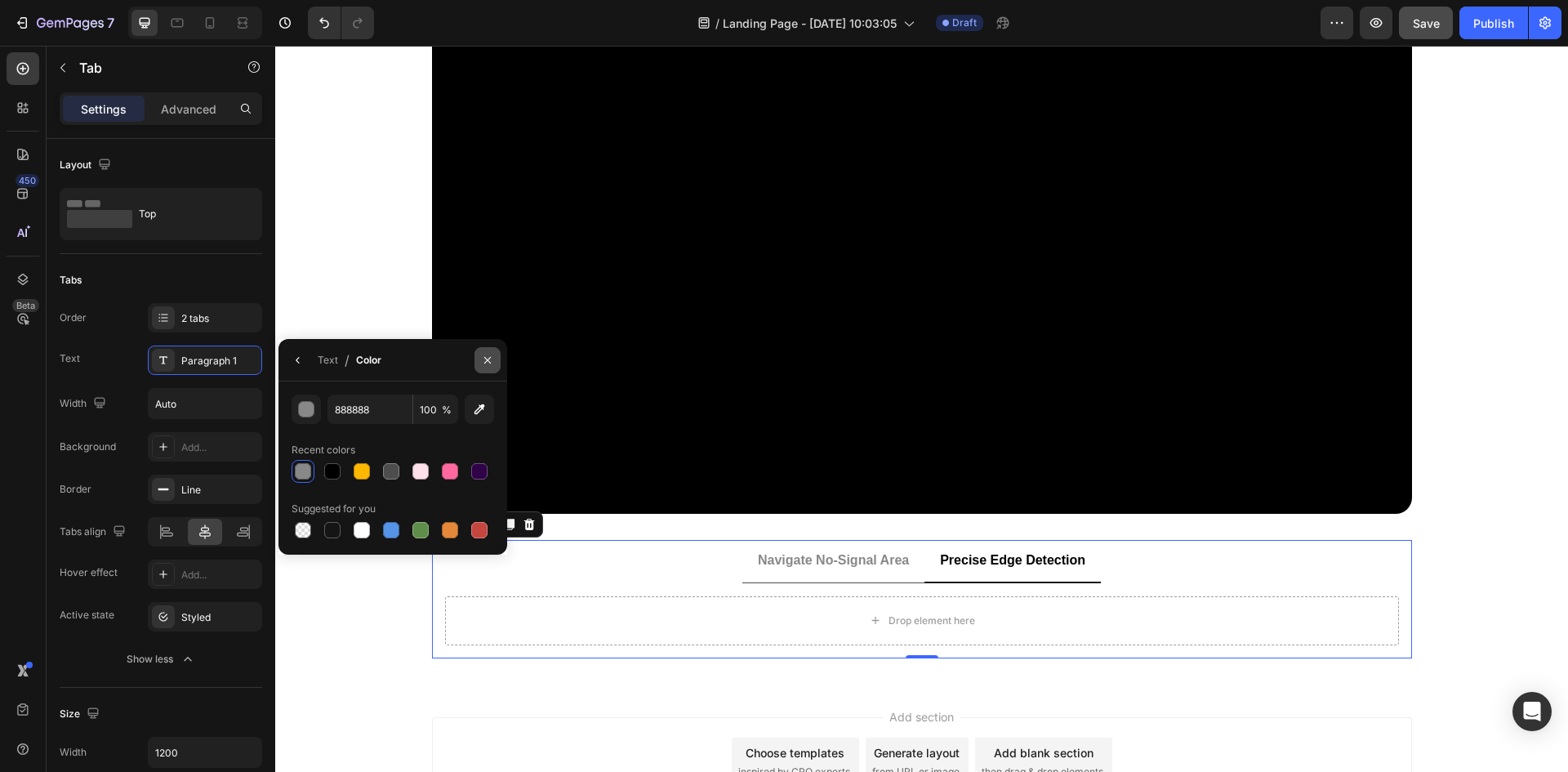
click at [480, 365] on button "button" at bounding box center [488, 361] width 27 height 27
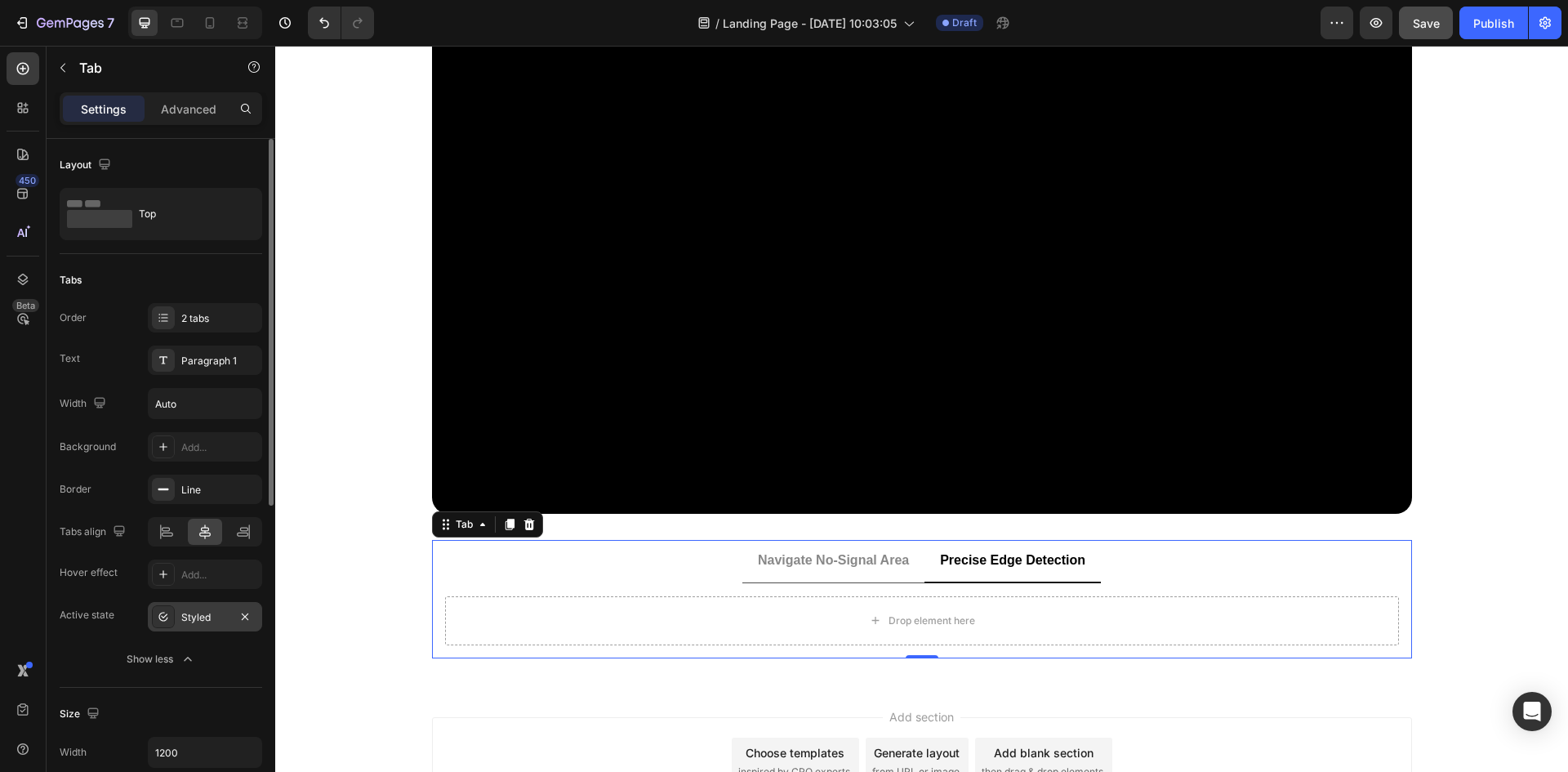
click at [168, 629] on div "Styled" at bounding box center [205, 616] width 114 height 29
click at [167, 489] on rect at bounding box center [163, 490] width 10 height 2
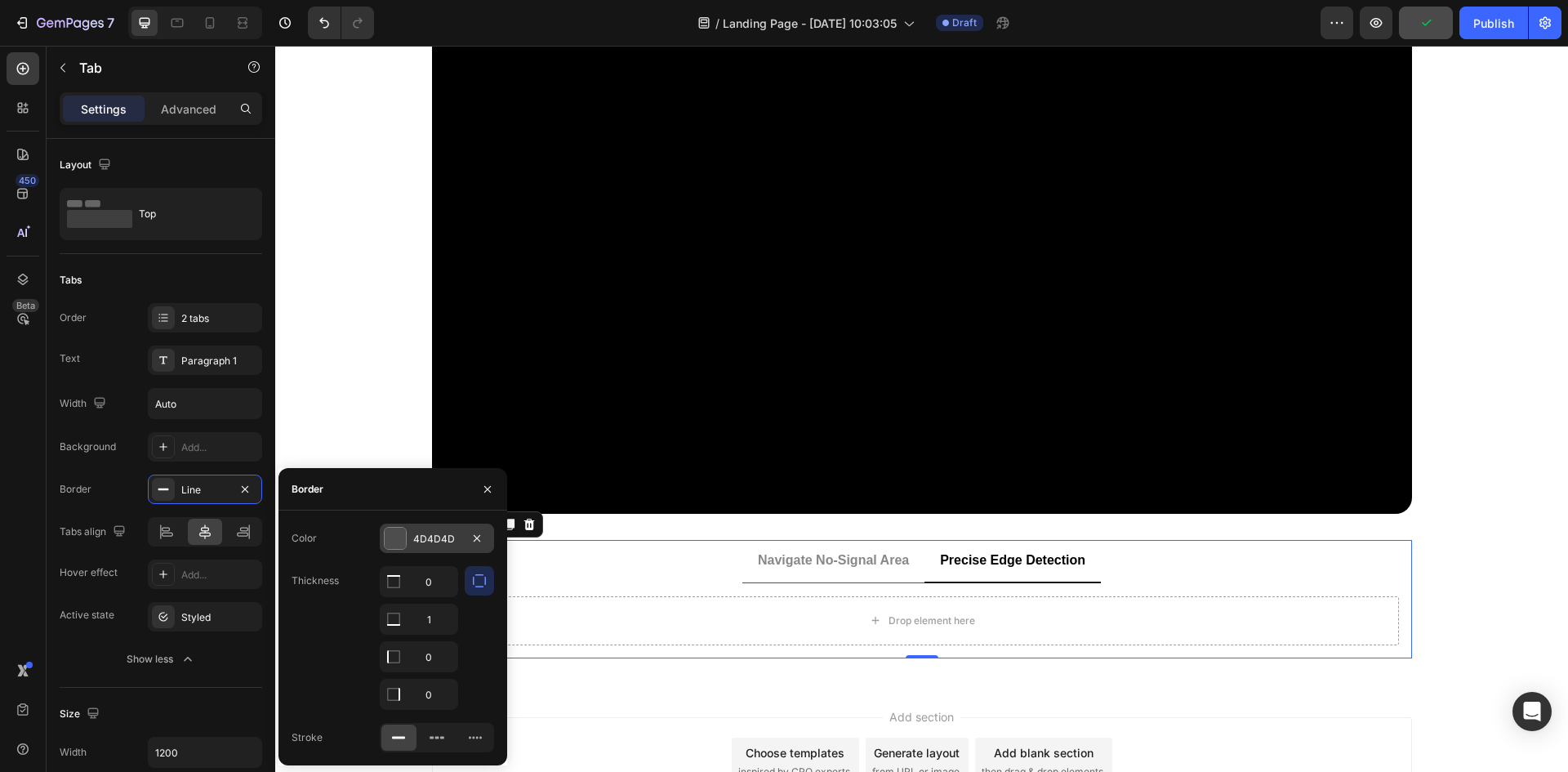
click at [407, 541] on div "4D4D4D" at bounding box center [437, 538] width 114 height 29
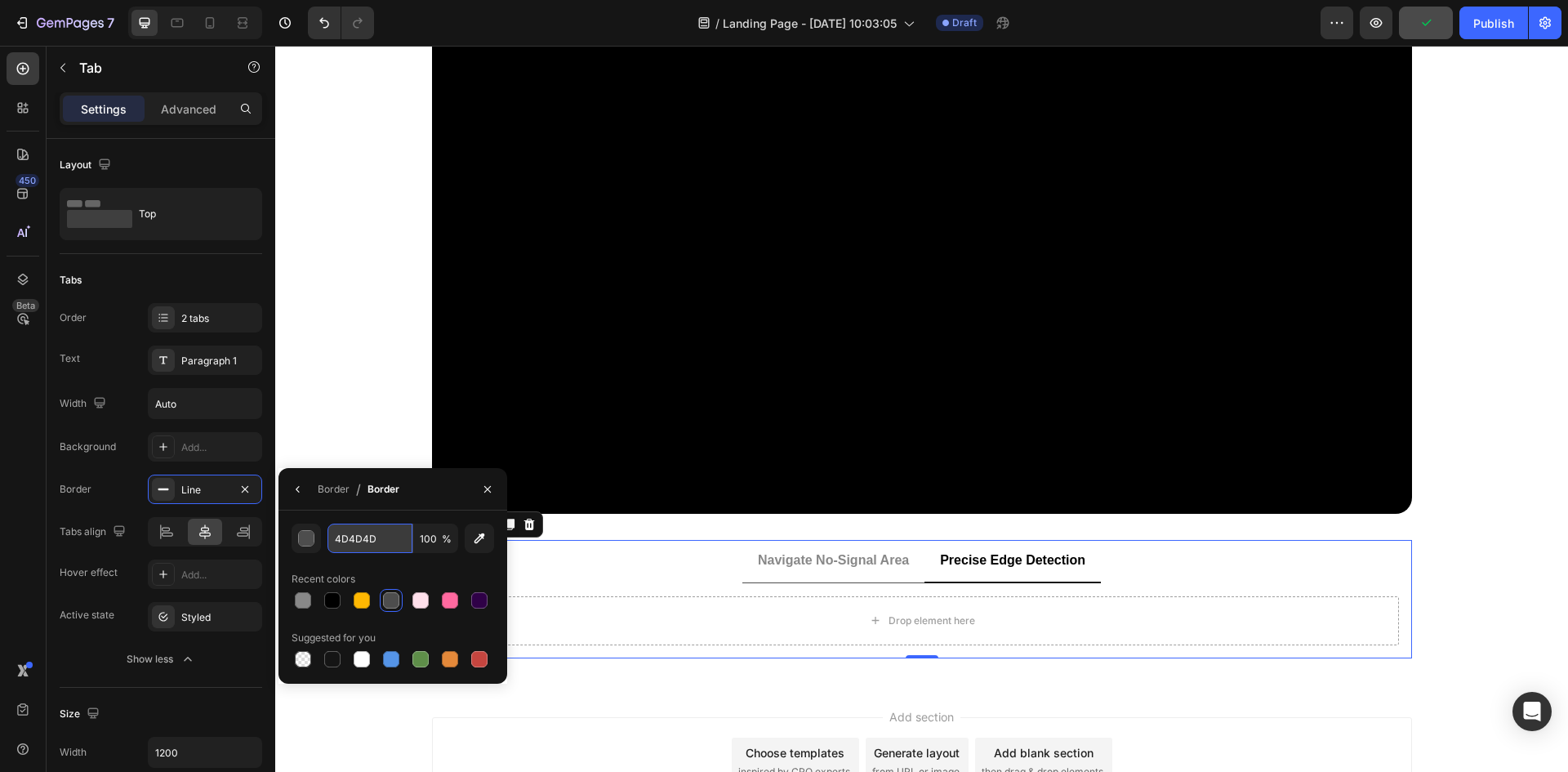
click at [0, 0] on input "4D4D4D" at bounding box center [0, 0] width 0 height 0
click at [302, 604] on div at bounding box center [303, 600] width 16 height 16
type input "888888"
click at [0, 500] on div "450 Beta" at bounding box center [23, 408] width 47 height 726
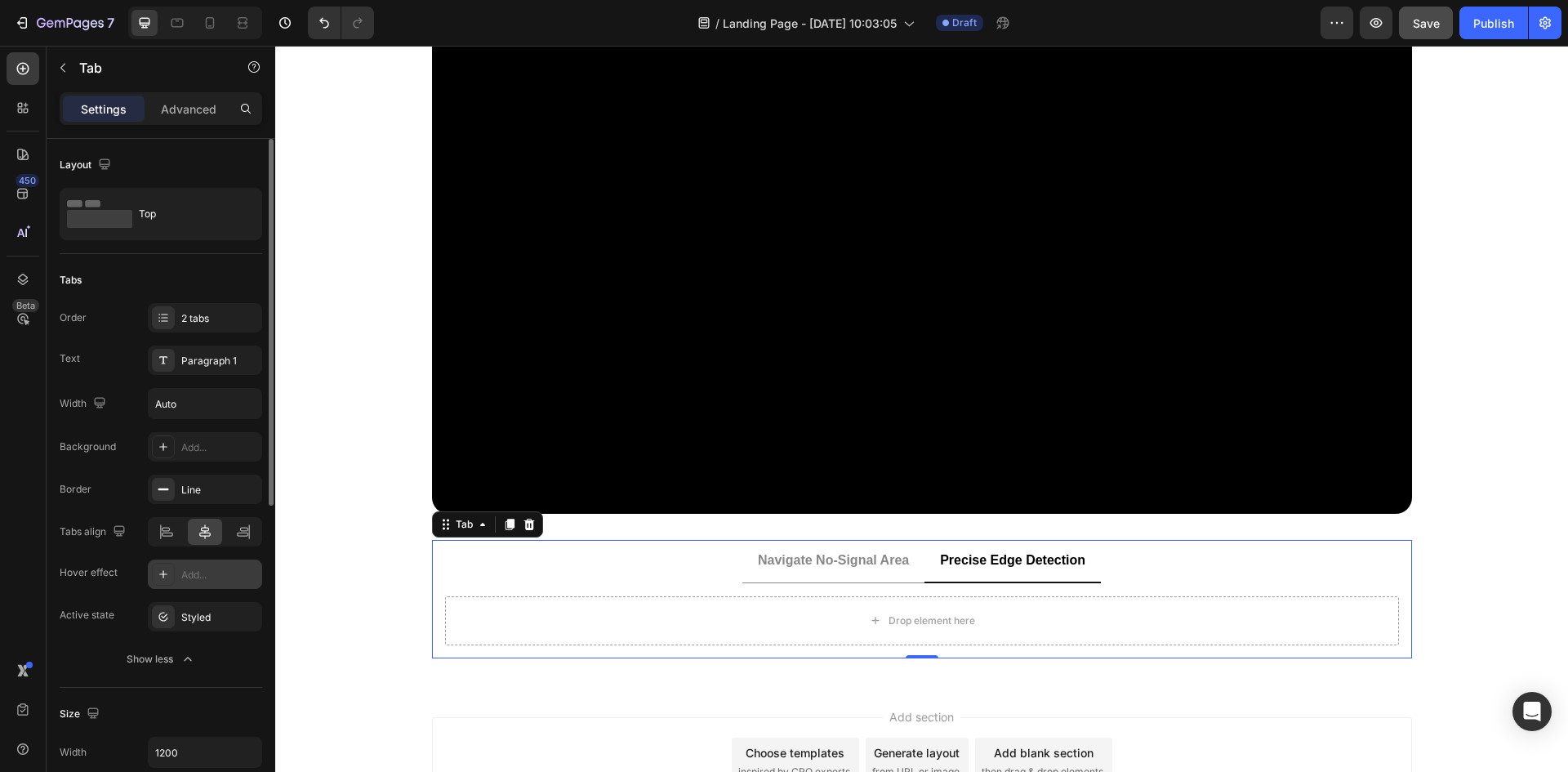
click at [158, 571] on icon at bounding box center [163, 574] width 13 height 13
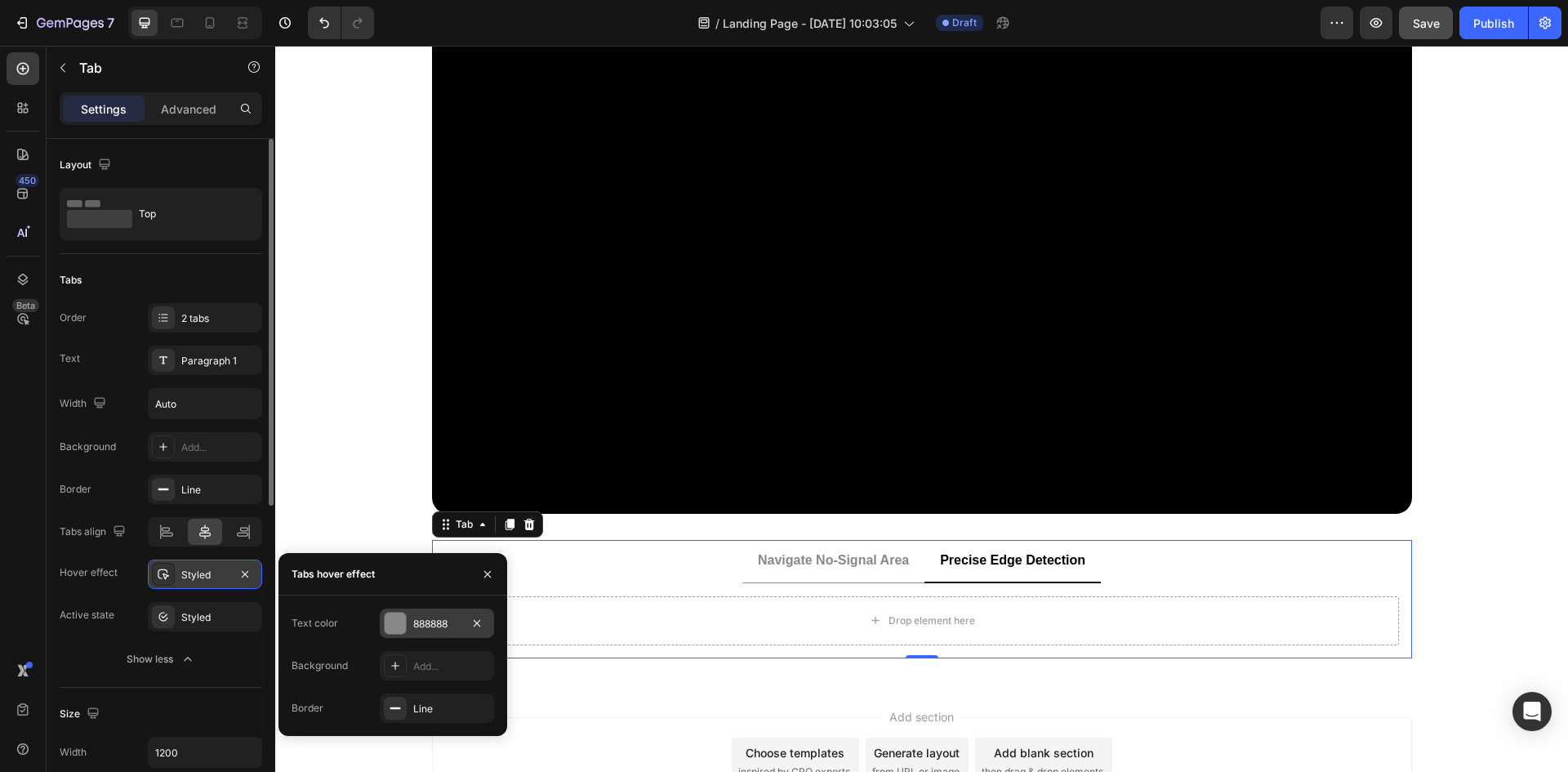
click at [417, 622] on div "888888" at bounding box center [437, 624] width 47 height 14
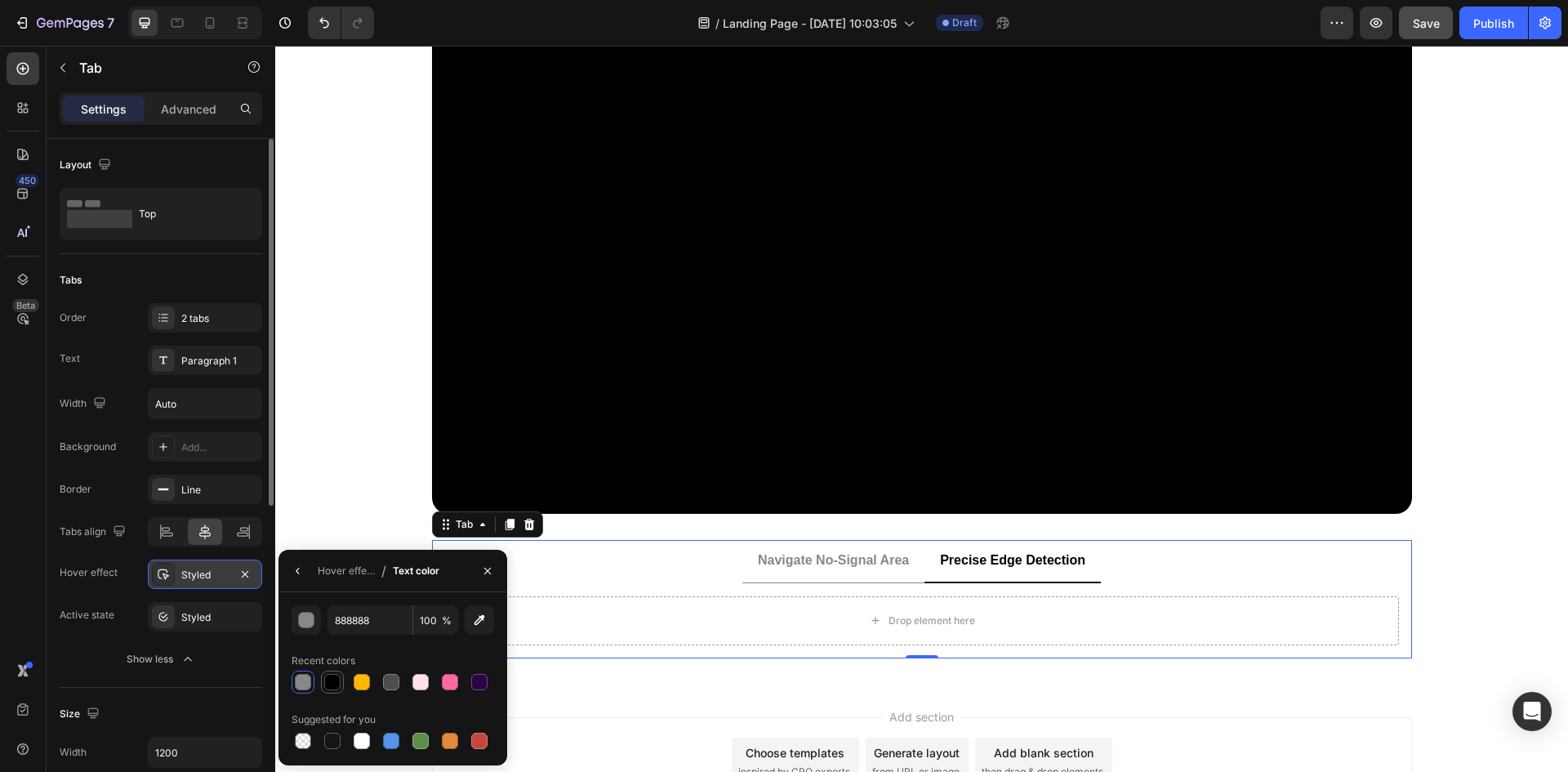
click at [331, 683] on div at bounding box center [332, 682] width 16 height 16
type input "000000"
click at [293, 577] on button "button" at bounding box center [298, 572] width 27 height 27
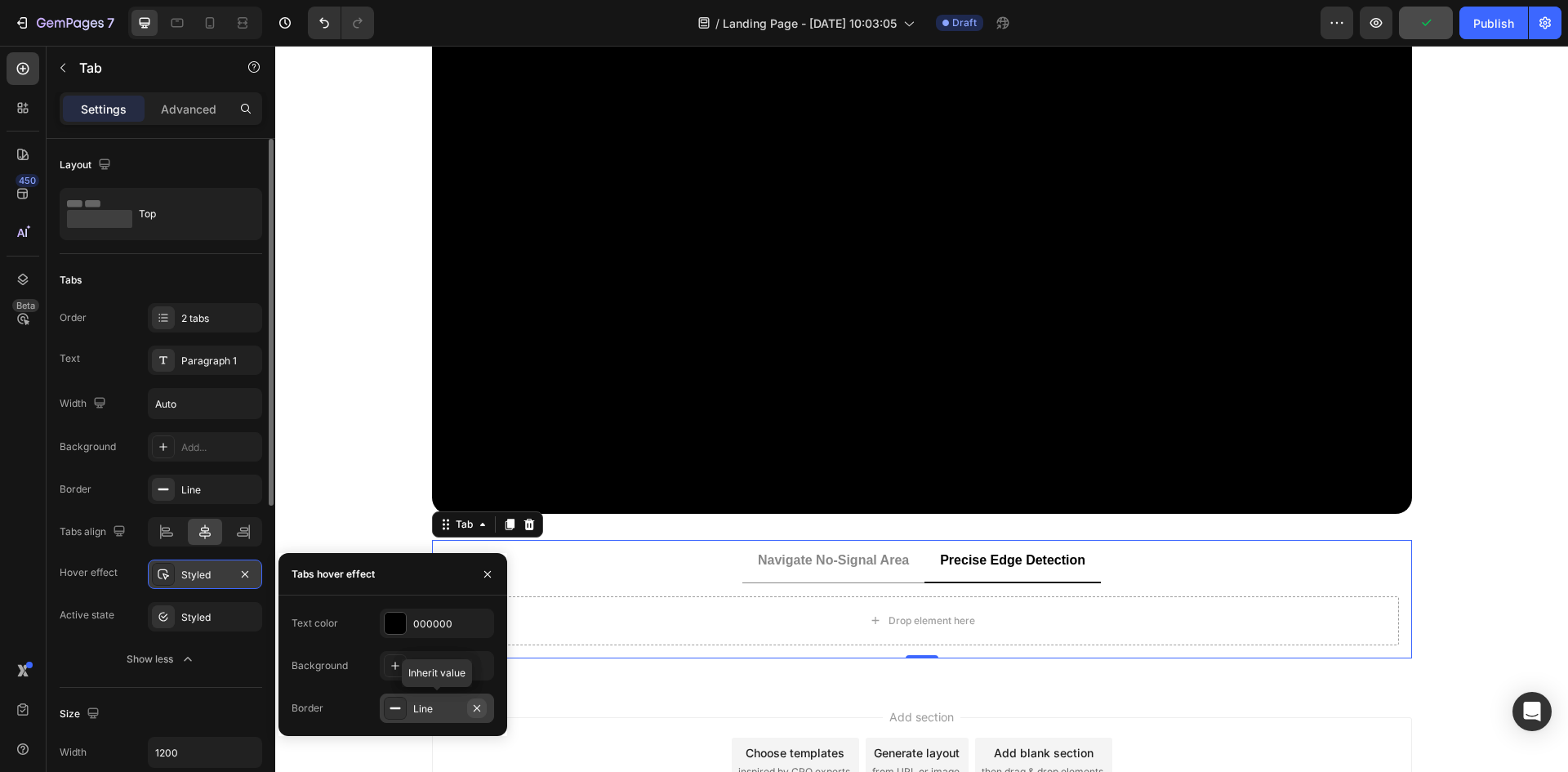
click at [472, 707] on icon "button" at bounding box center [477, 708] width 13 height 13
click at [495, 574] on button "button" at bounding box center [488, 574] width 27 height 27
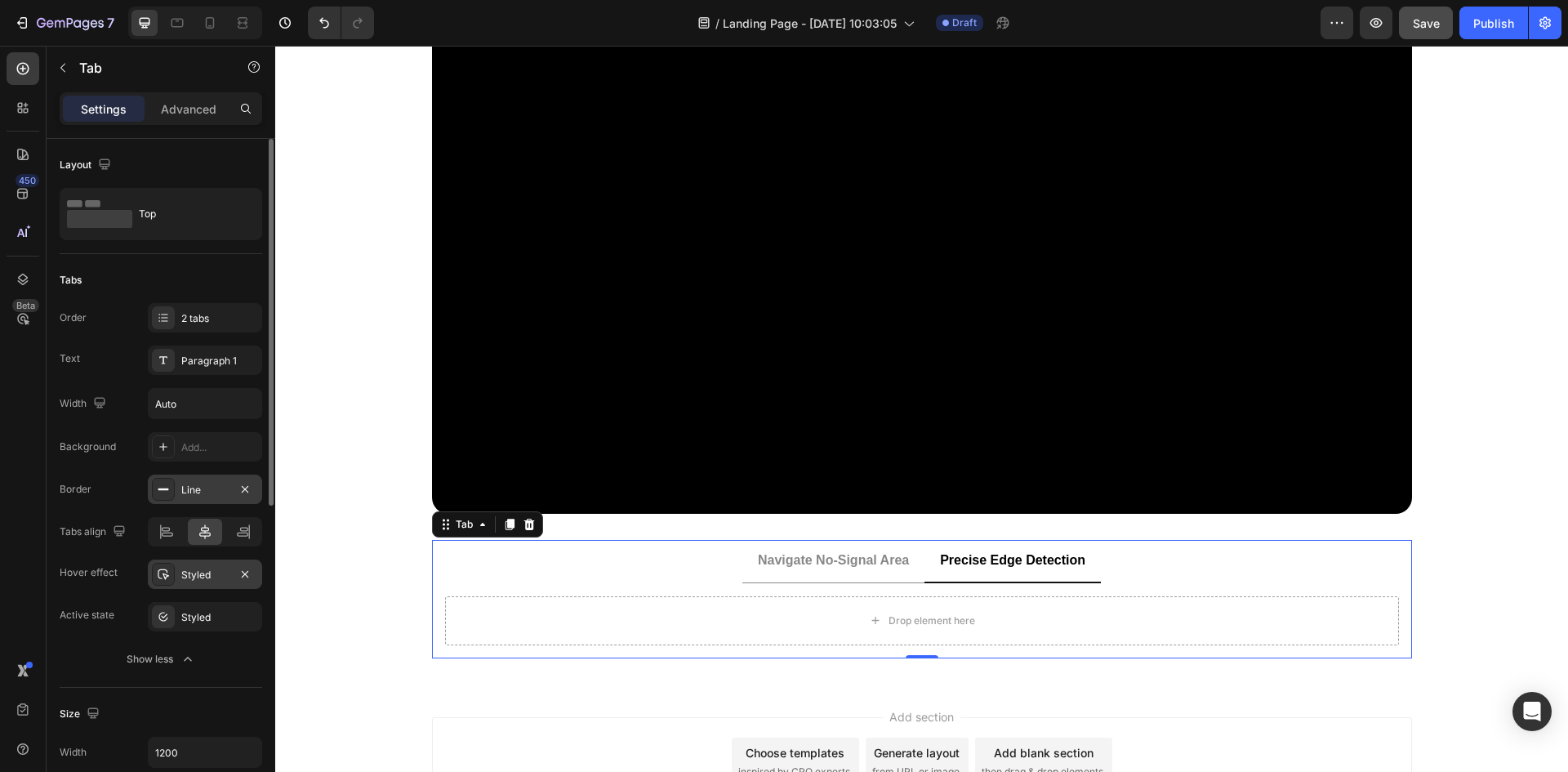
click at [161, 493] on icon at bounding box center [163, 490] width 13 height 13
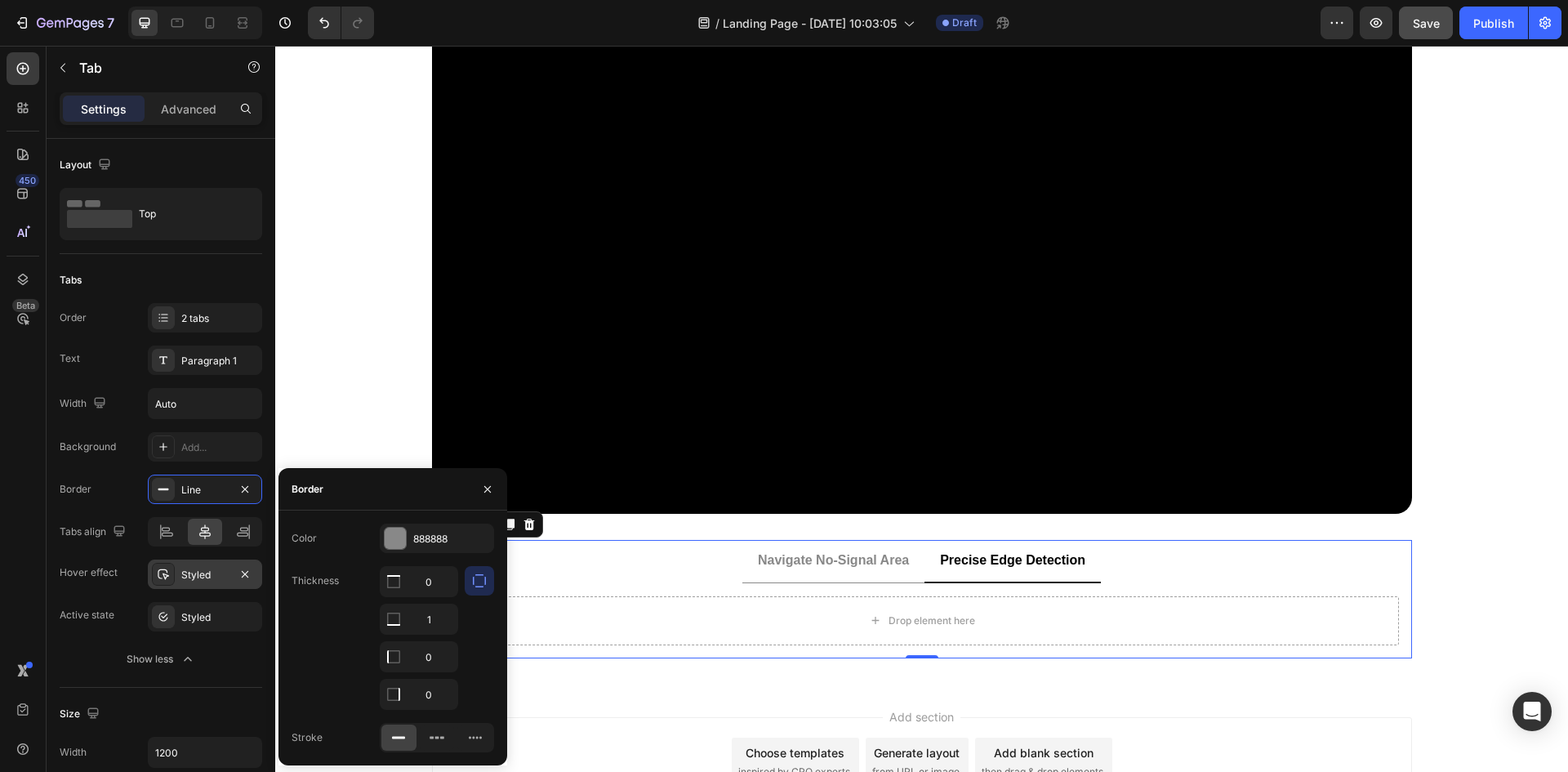
click at [177, 575] on div "Styled" at bounding box center [205, 574] width 114 height 29
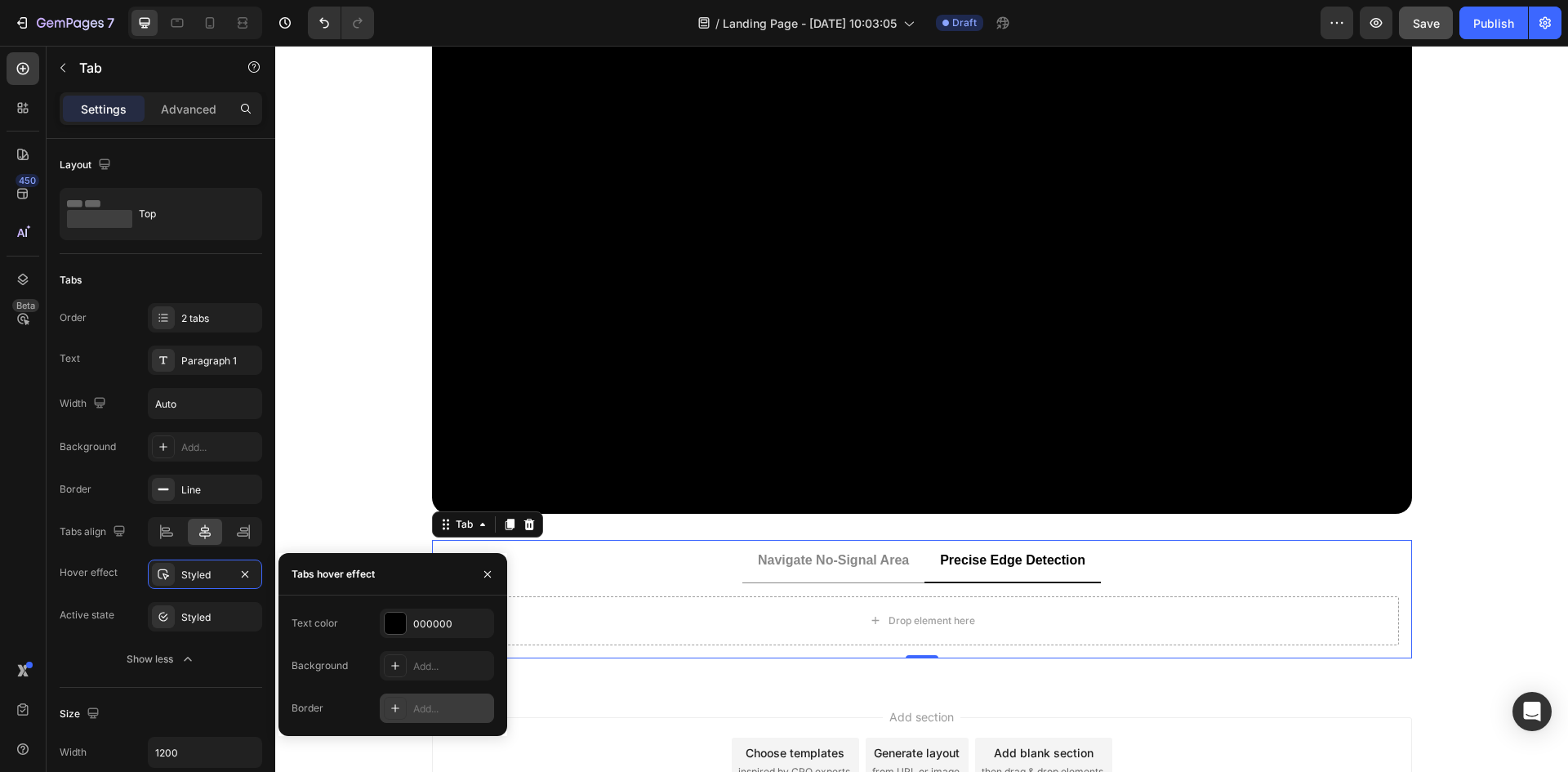
click at [402, 703] on div at bounding box center [395, 708] width 23 height 23
click at [471, 666] on button "button" at bounding box center [479, 666] width 29 height 29
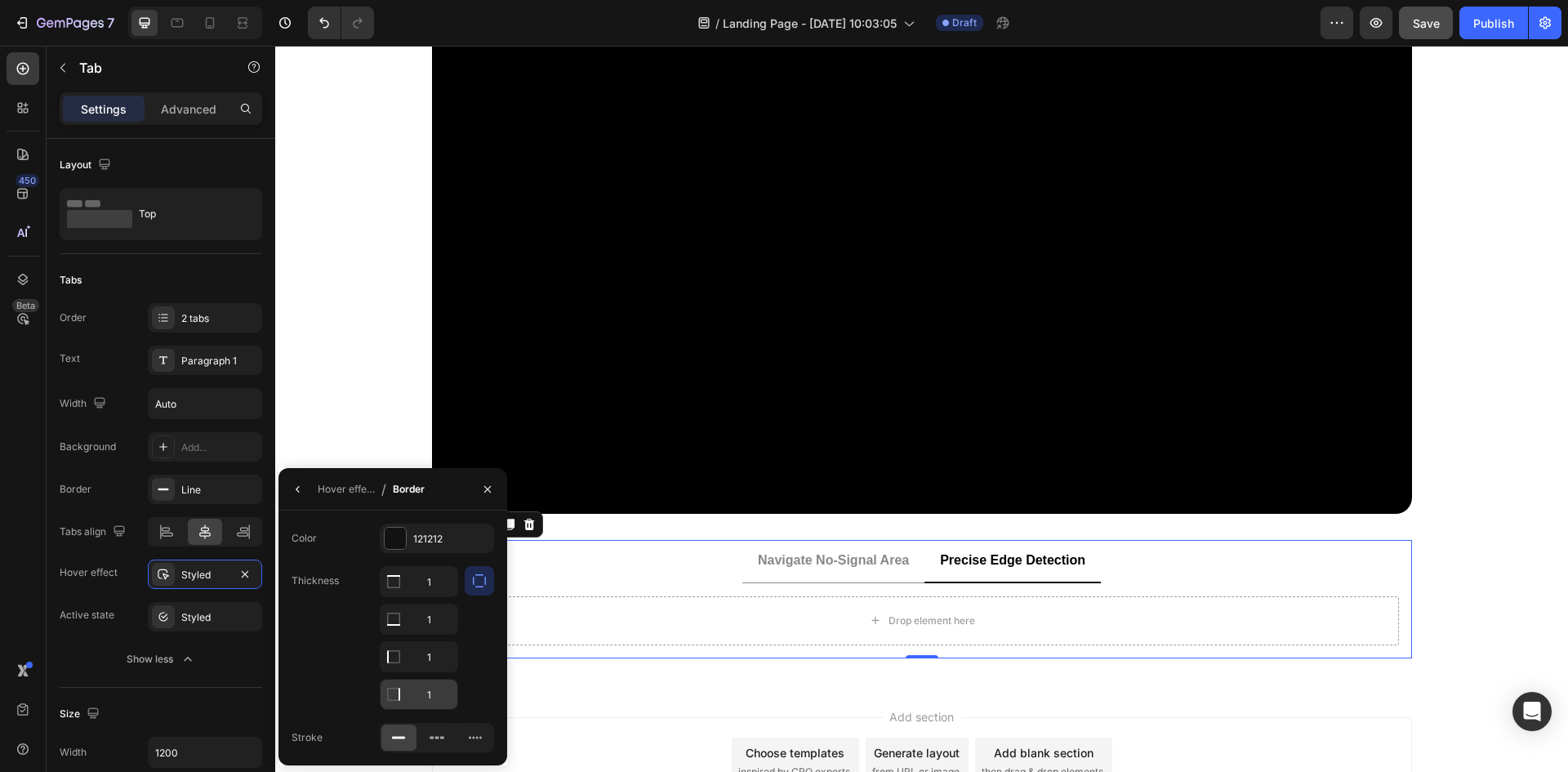
click at [0, 0] on input "1" at bounding box center [0, 0] width 0 height 0
type input "0"
click at [0, 0] on input "1" at bounding box center [0, 0] width 0 height 0
type input "0"
click at [0, 0] on input "1" at bounding box center [0, 0] width 0 height 0
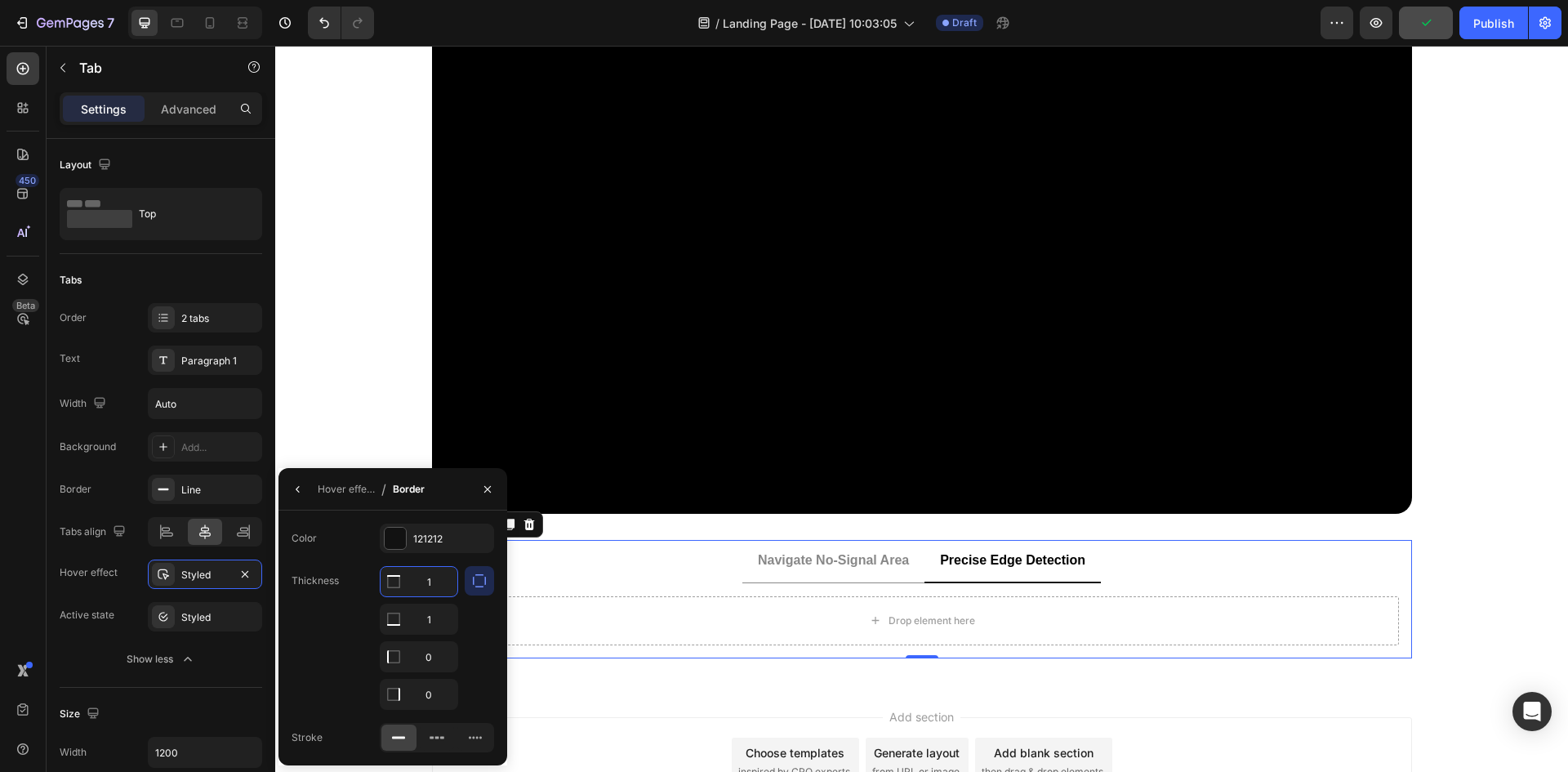
type input "0"
click at [401, 538] on div at bounding box center [395, 538] width 21 height 21
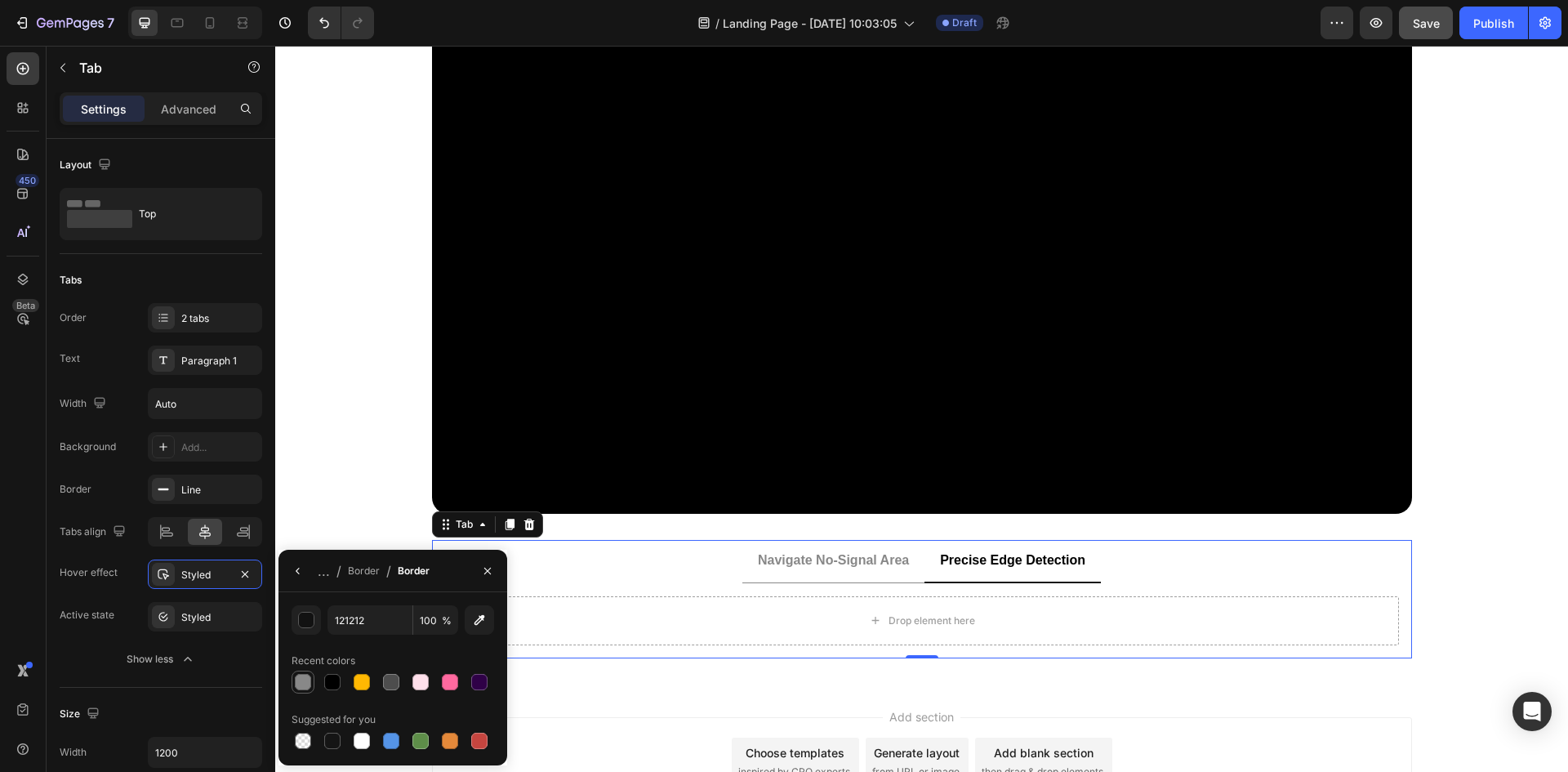
click at [298, 681] on div at bounding box center [303, 682] width 16 height 16
type input "888888"
drag, startPoint x: 483, startPoint y: 572, endPoint x: 220, endPoint y: 527, distance: 266.8
click at [483, 572] on icon "button" at bounding box center [488, 572] width 13 height 13
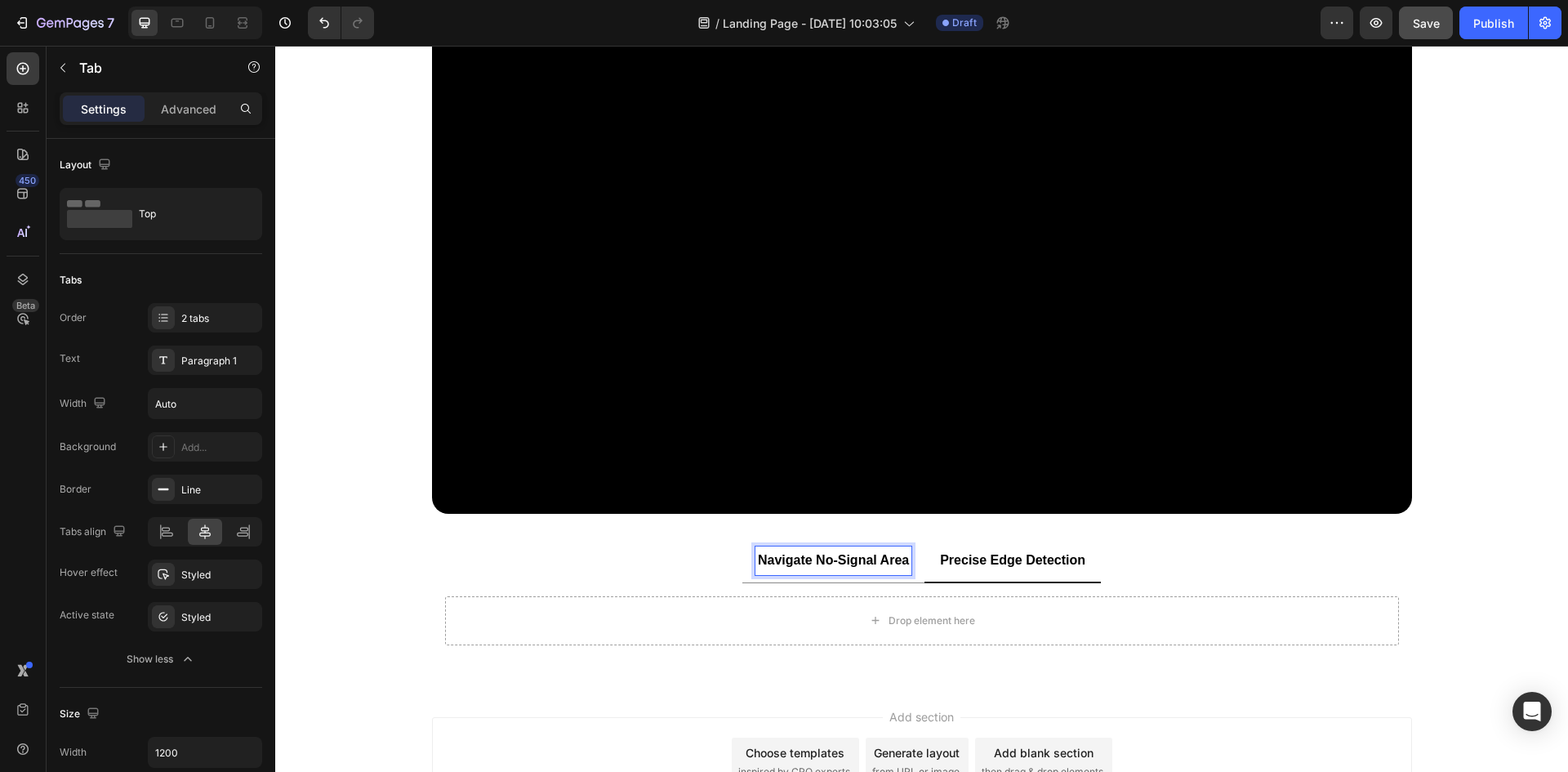
click at [804, 560] on p "Navigate No-Signal Area" at bounding box center [833, 560] width 151 height 24
click at [941, 563] on p "Precise Edge Detection" at bounding box center [1013, 560] width 145 height 24
click at [856, 561] on p "Navigate No-Signal Area" at bounding box center [833, 560] width 151 height 24
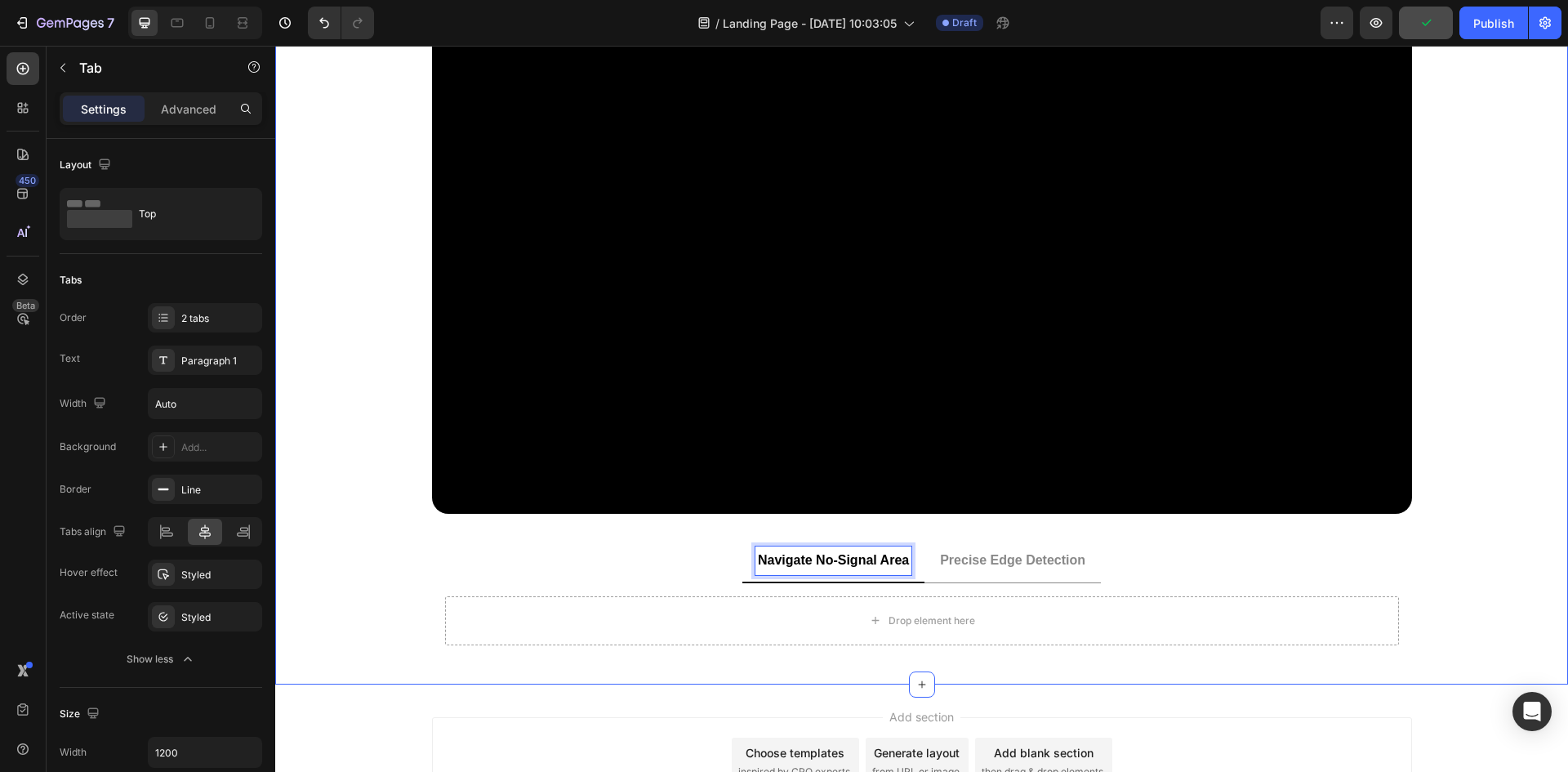
click at [350, 504] on div "Video Image Carousel" at bounding box center [922, 282] width 1293 height 517
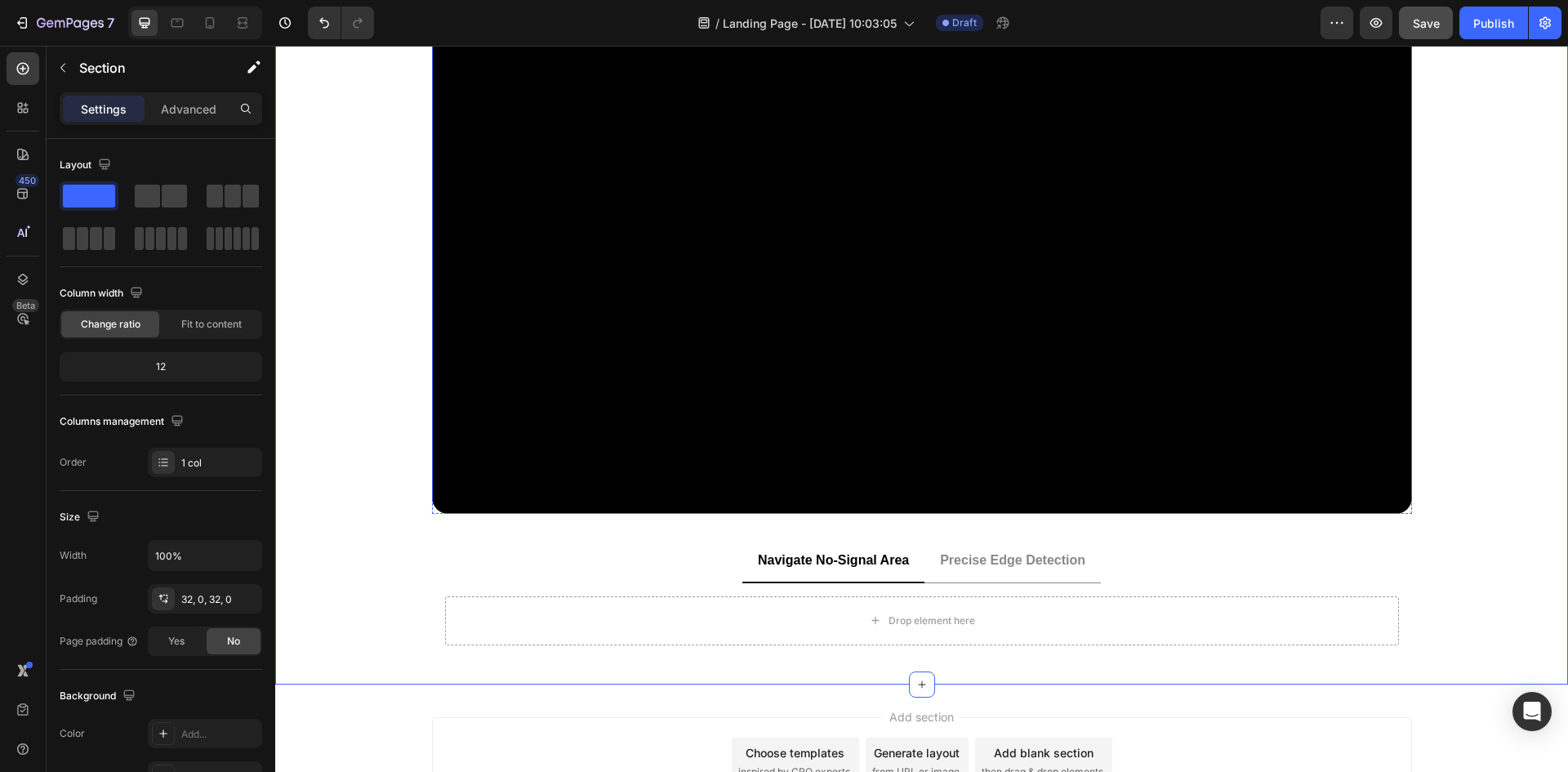
click at [618, 334] on video at bounding box center [922, 269] width 980 height 490
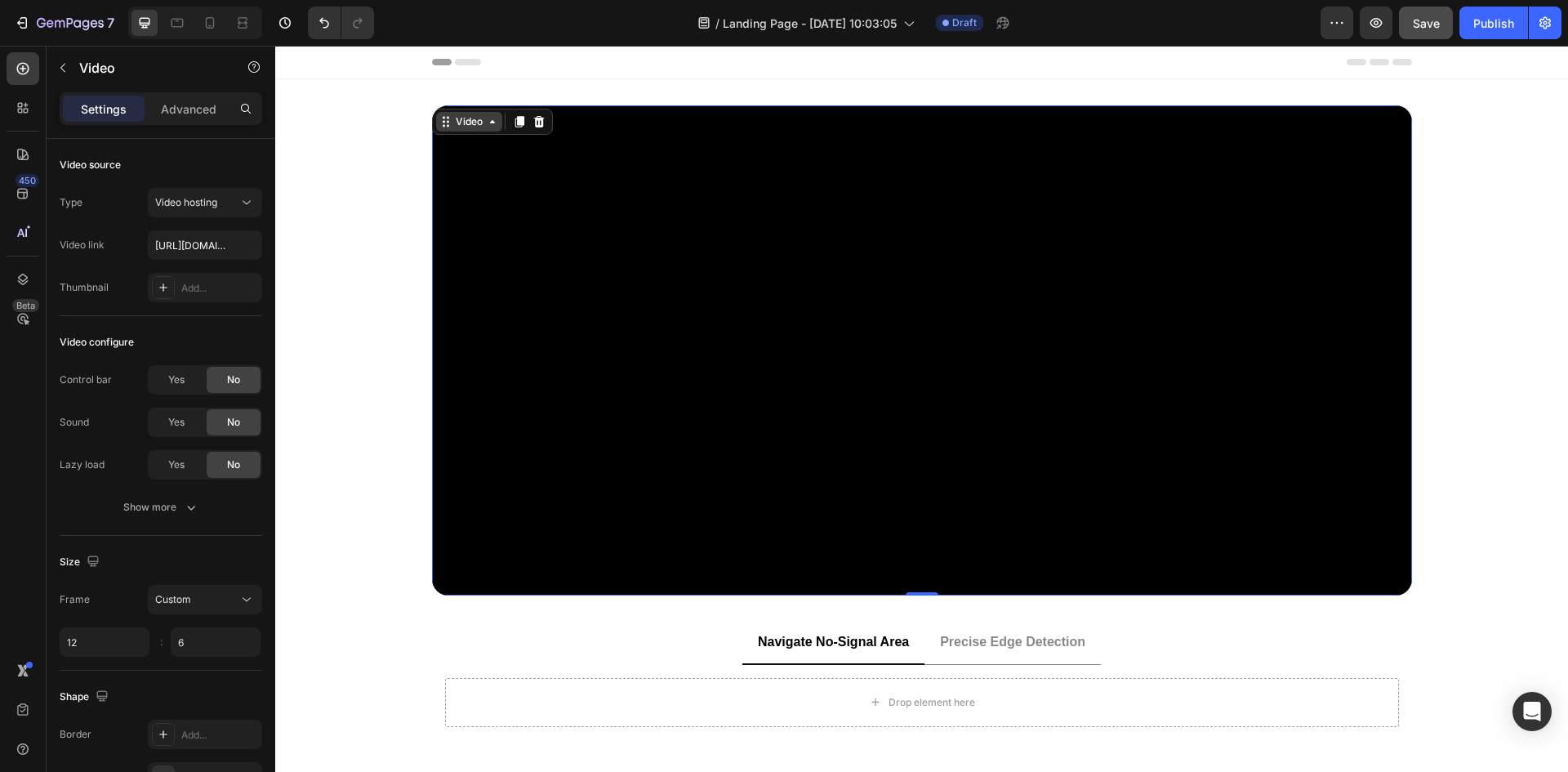
click at [466, 123] on div "Video" at bounding box center [469, 121] width 33 height 14
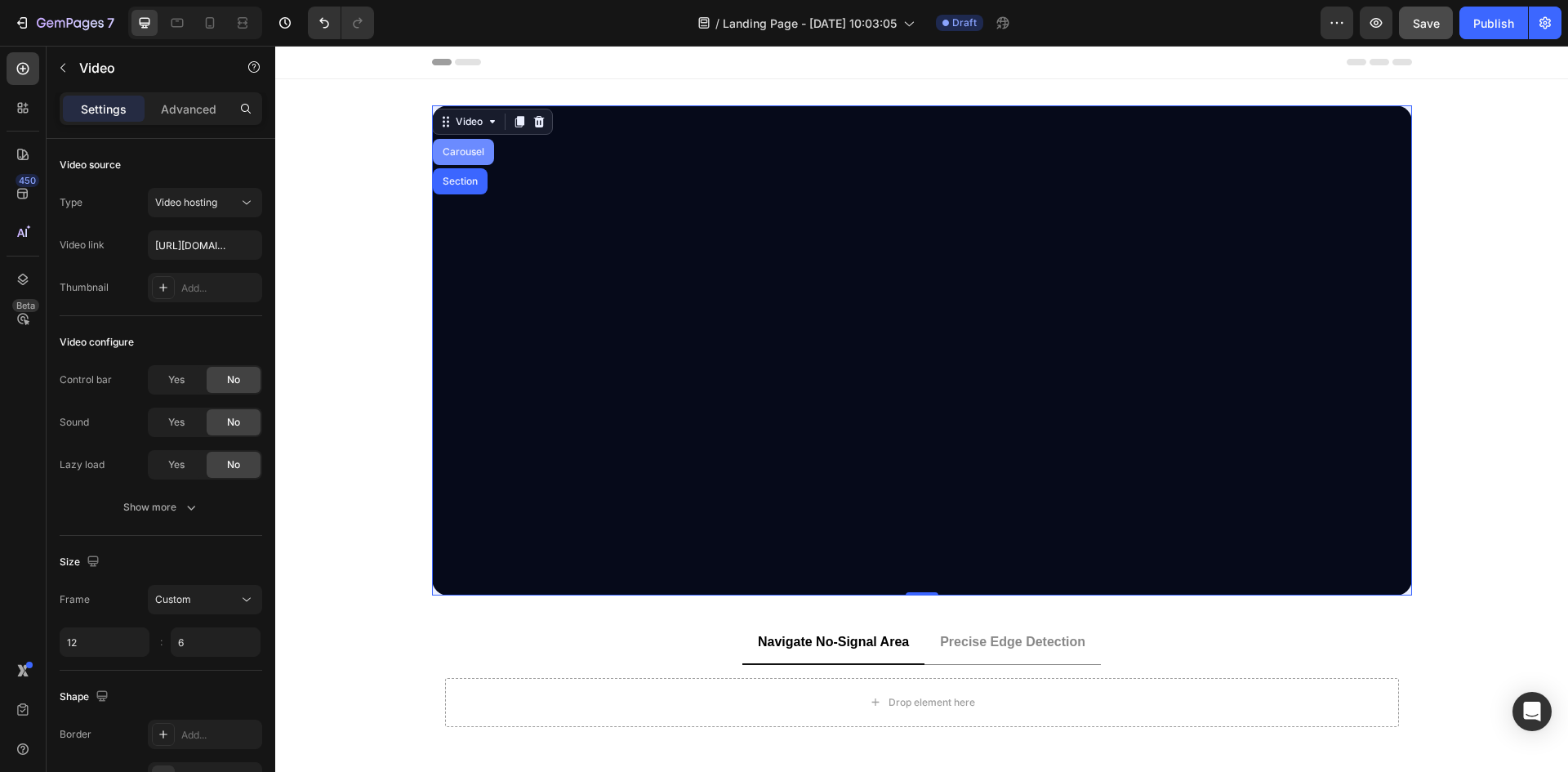
click at [454, 152] on div "Carousel" at bounding box center [463, 152] width 48 height 9
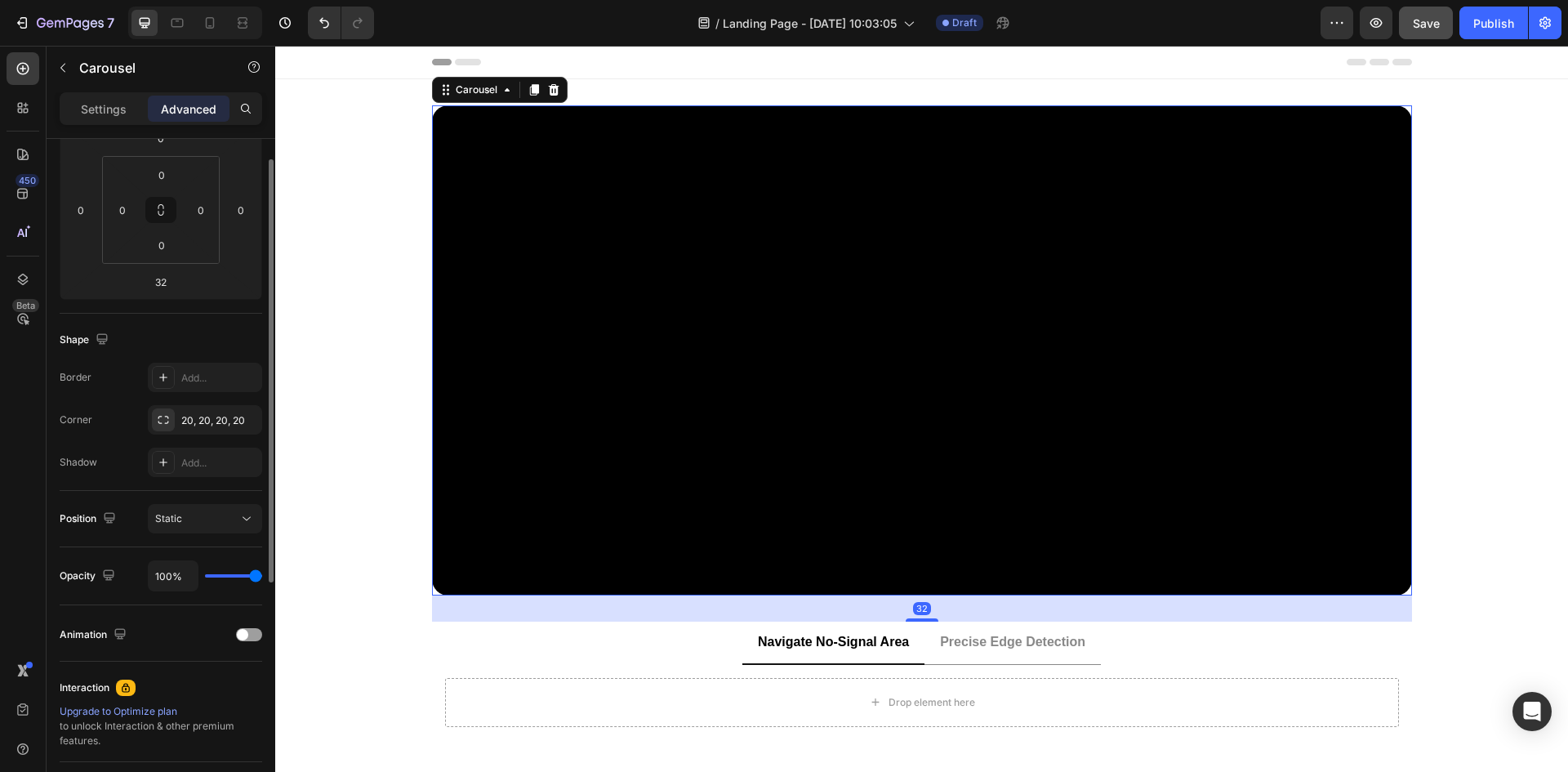
scroll to position [327, 0]
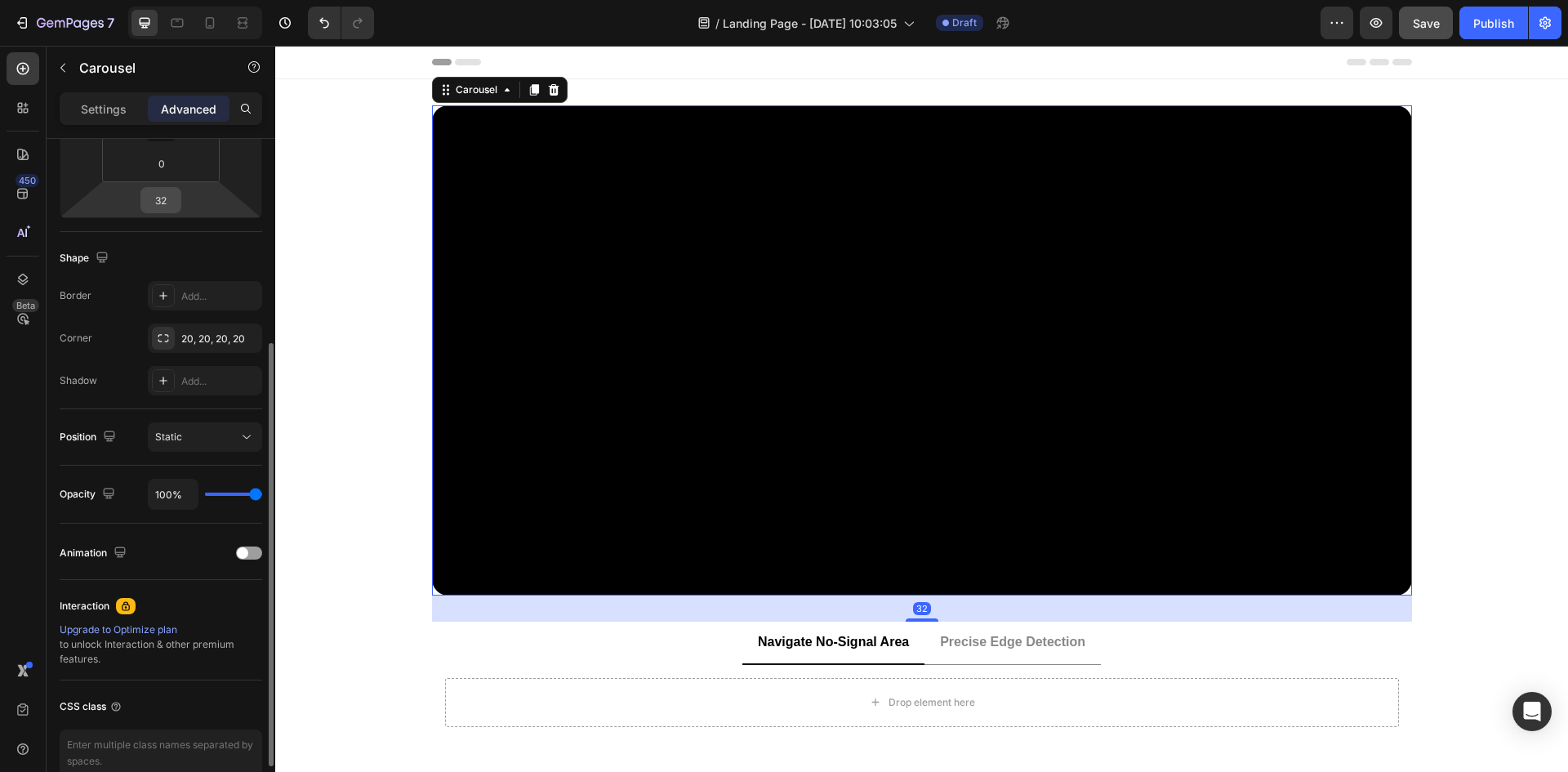
click at [177, 198] on input "32" at bounding box center [160, 200] width 32 height 25
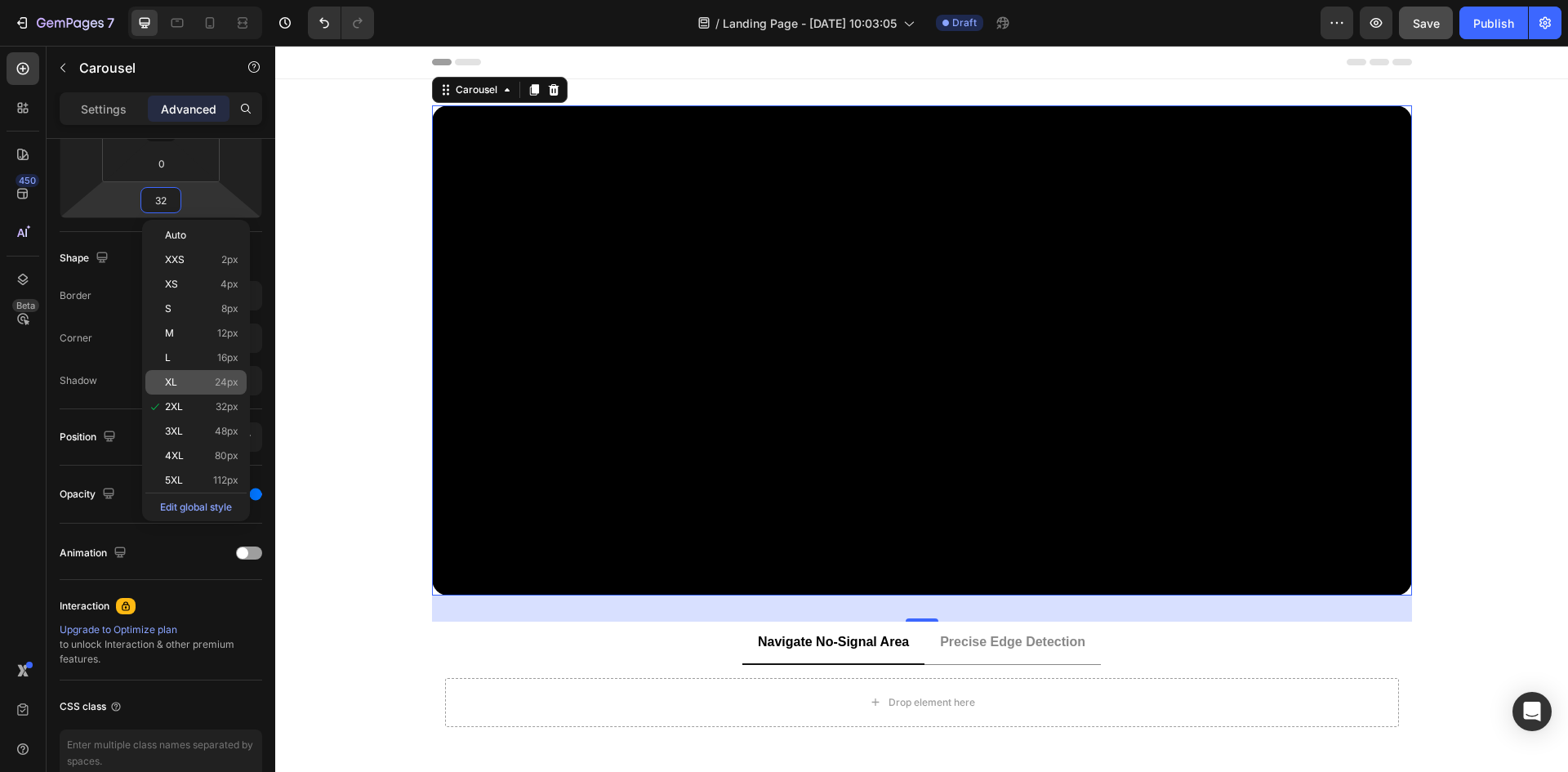
click at [184, 384] on p "XL 24px" at bounding box center [201, 383] width 73 height 11
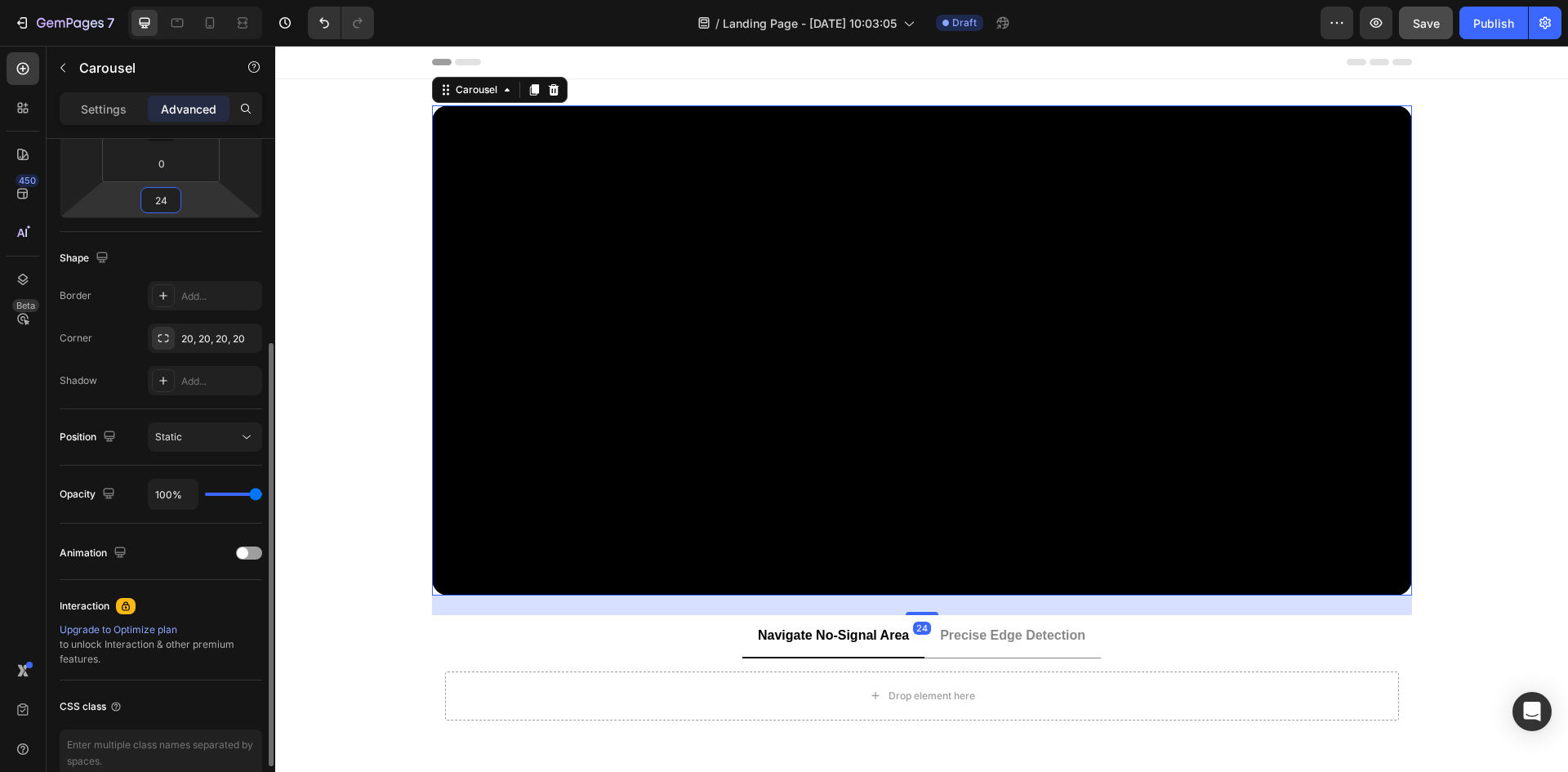
click at [165, 193] on input "24" at bounding box center [160, 200] width 32 height 25
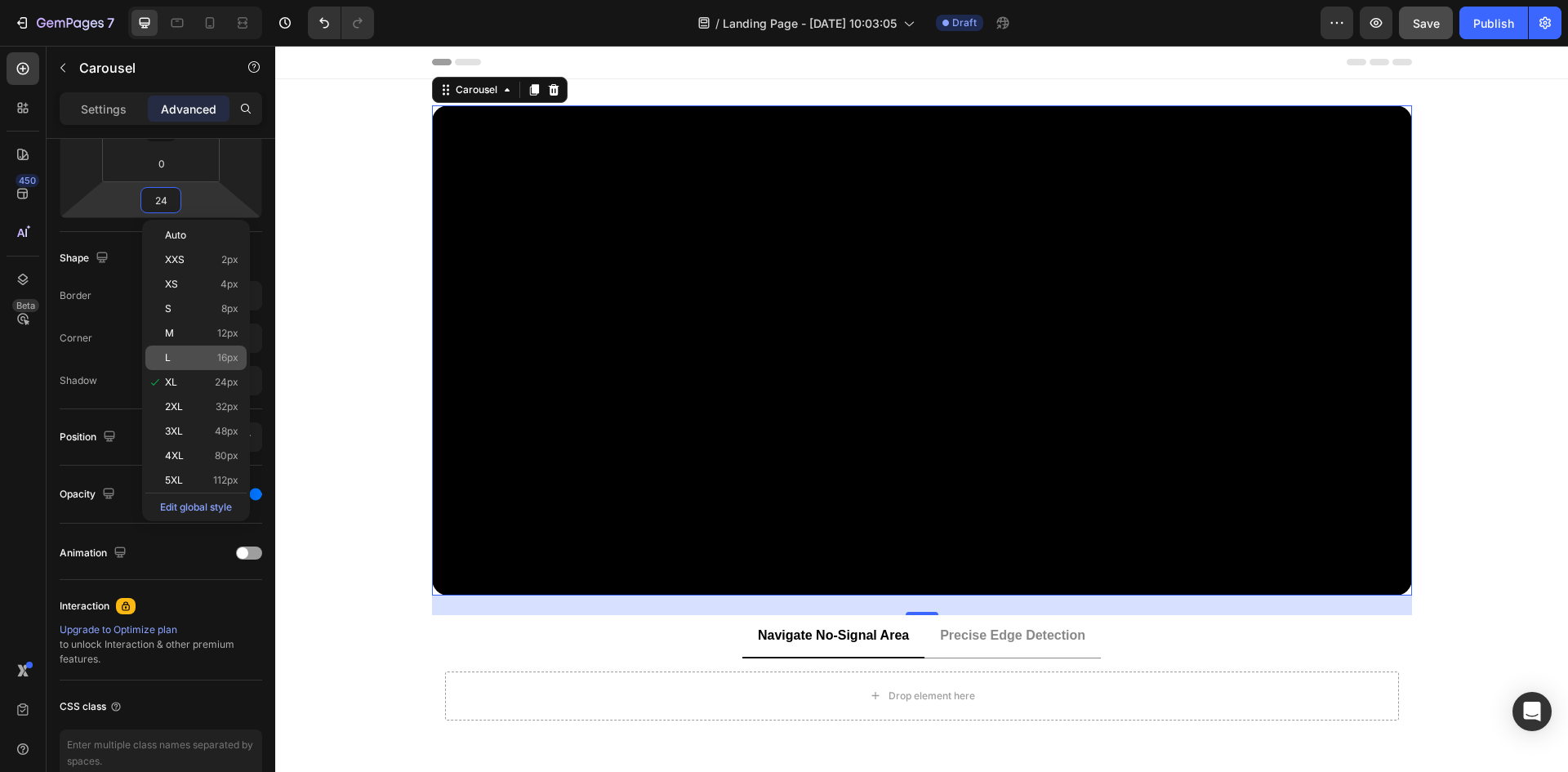
click at [180, 361] on p "L 16px" at bounding box center [201, 358] width 73 height 11
type input "16"
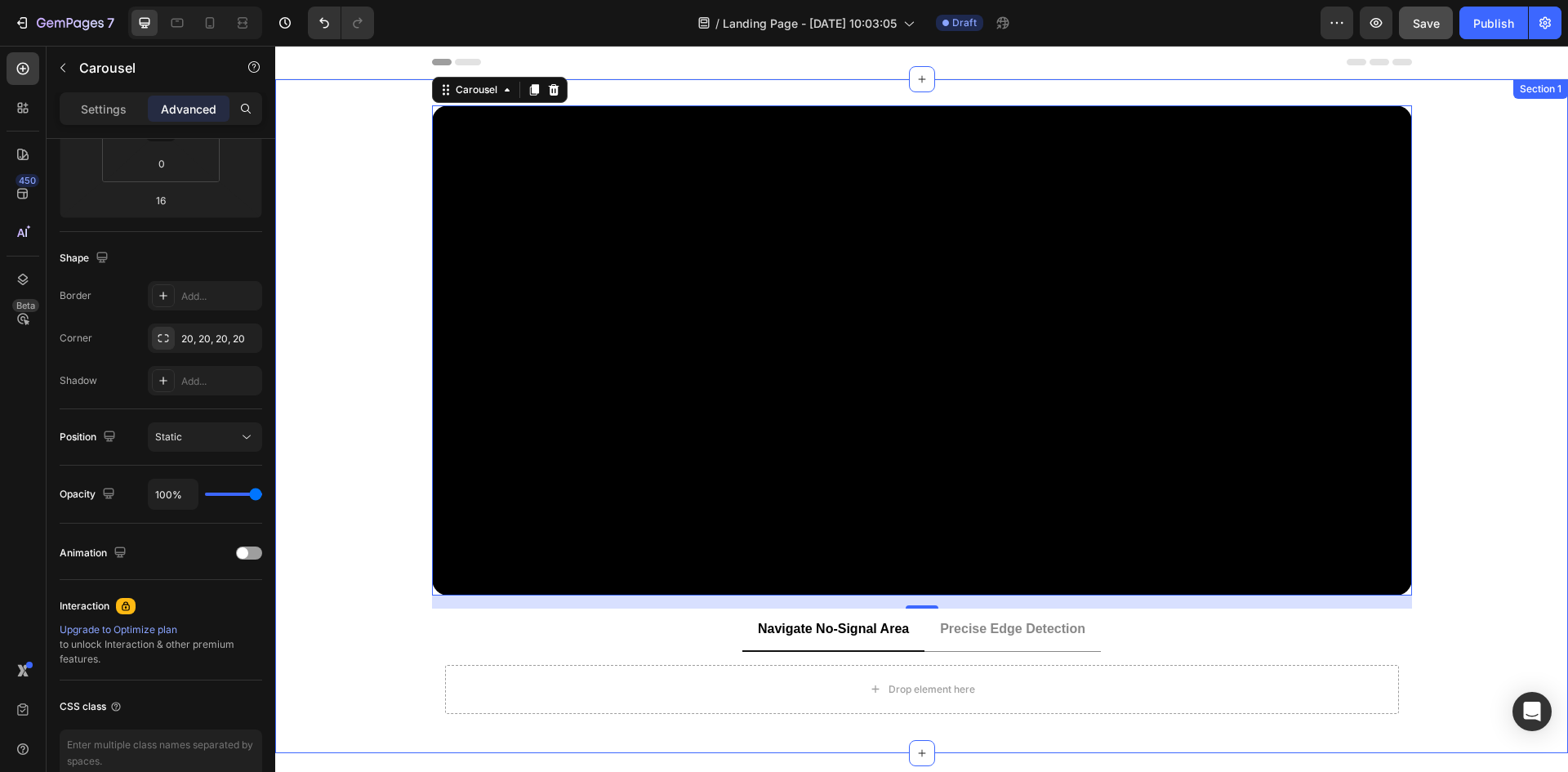
click at [1483, 589] on div "Video Image Carousel 16" at bounding box center [922, 357] width 1293 height 503
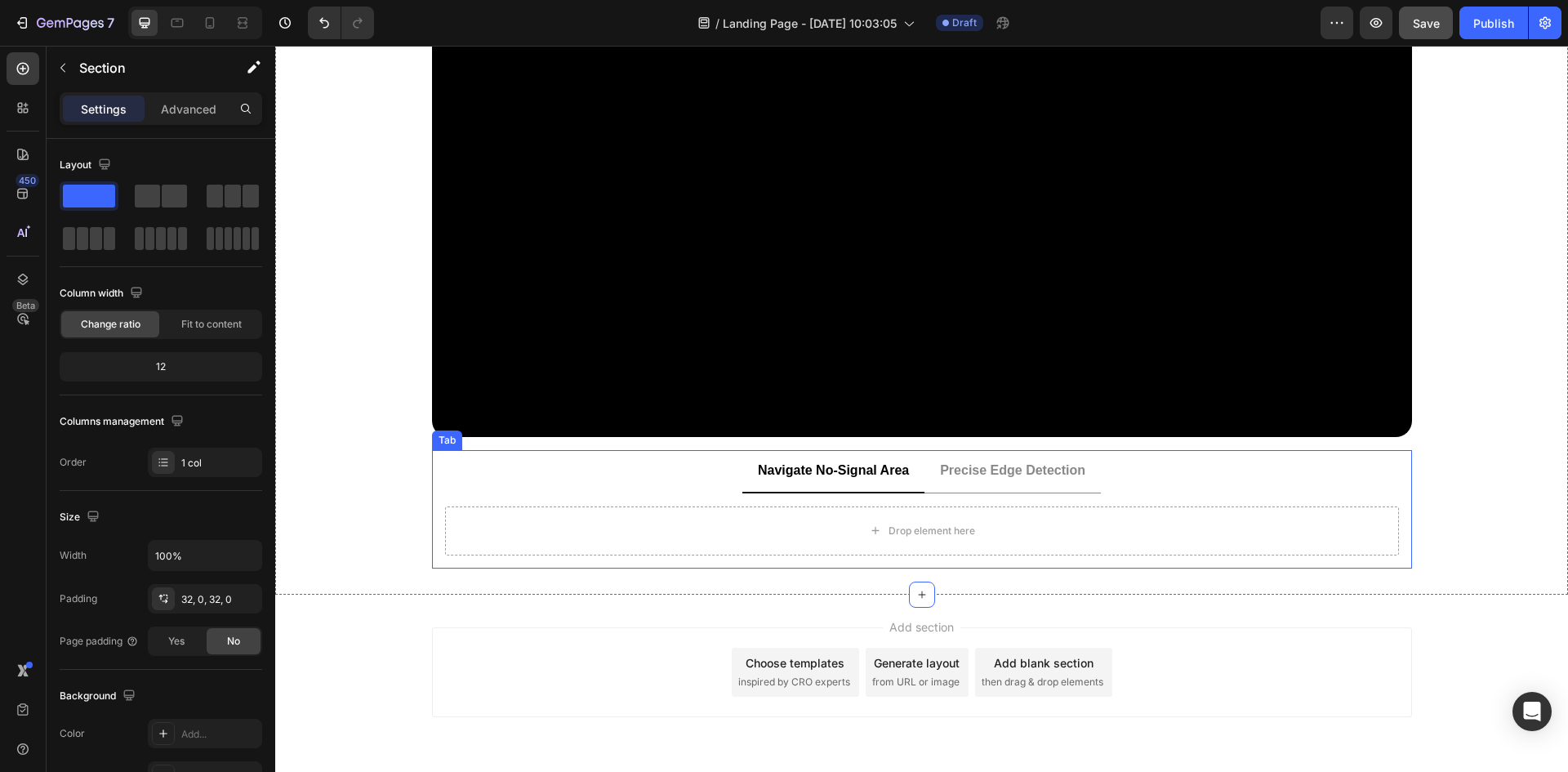
scroll to position [163, 0]
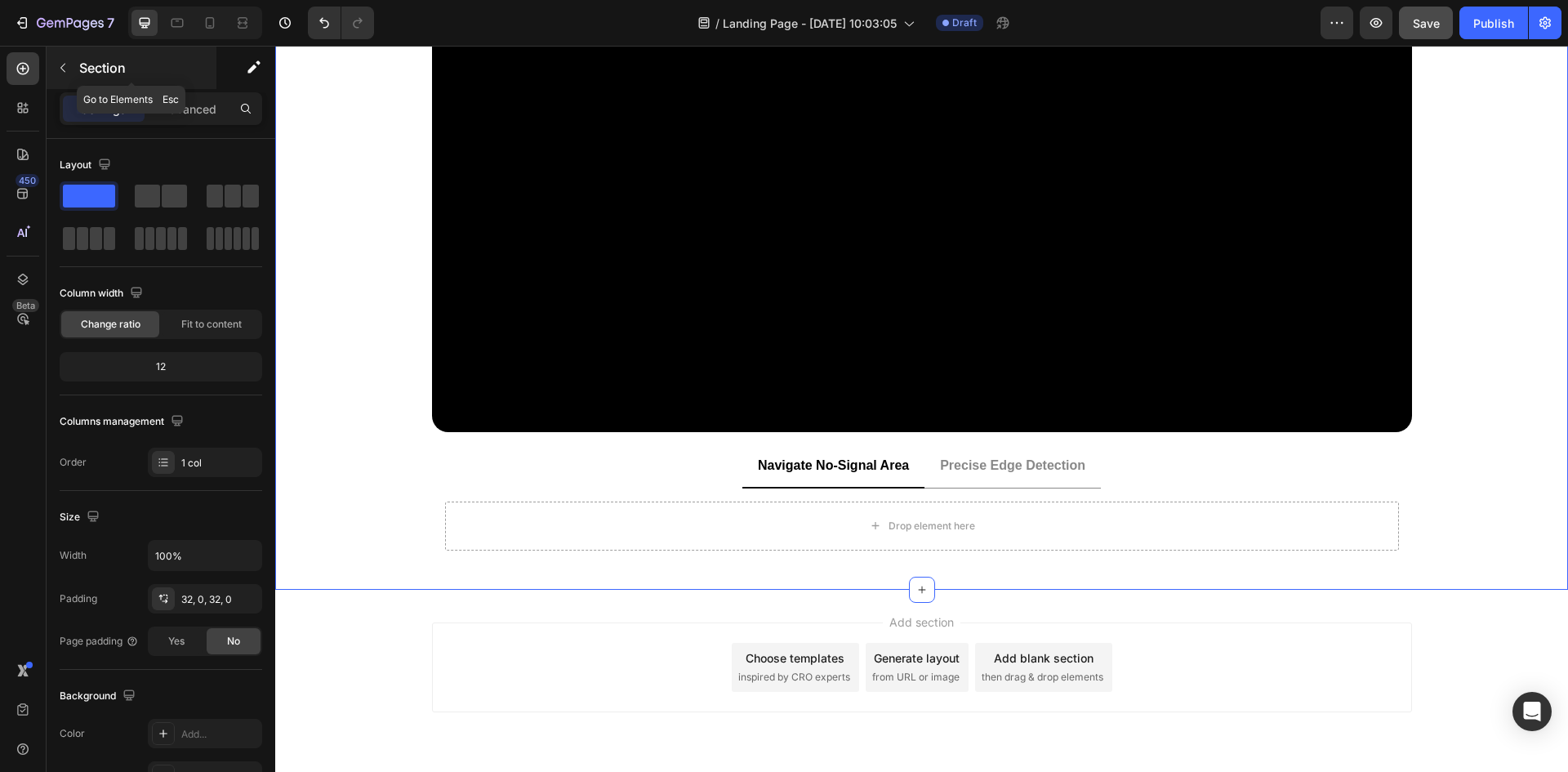
click at [67, 63] on icon "button" at bounding box center [63, 68] width 13 height 13
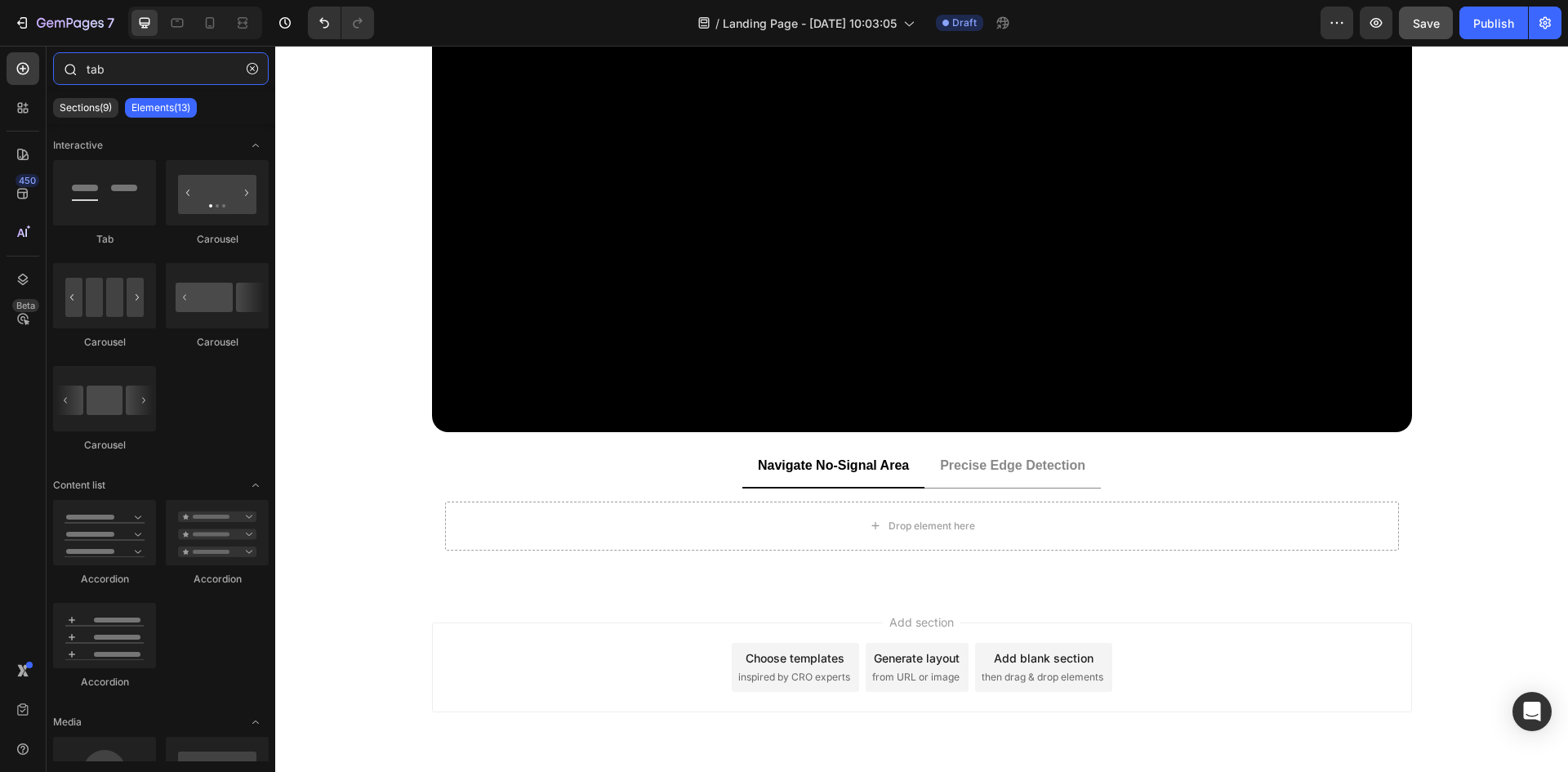
click at [150, 75] on input "tab" at bounding box center [160, 68] width 215 height 32
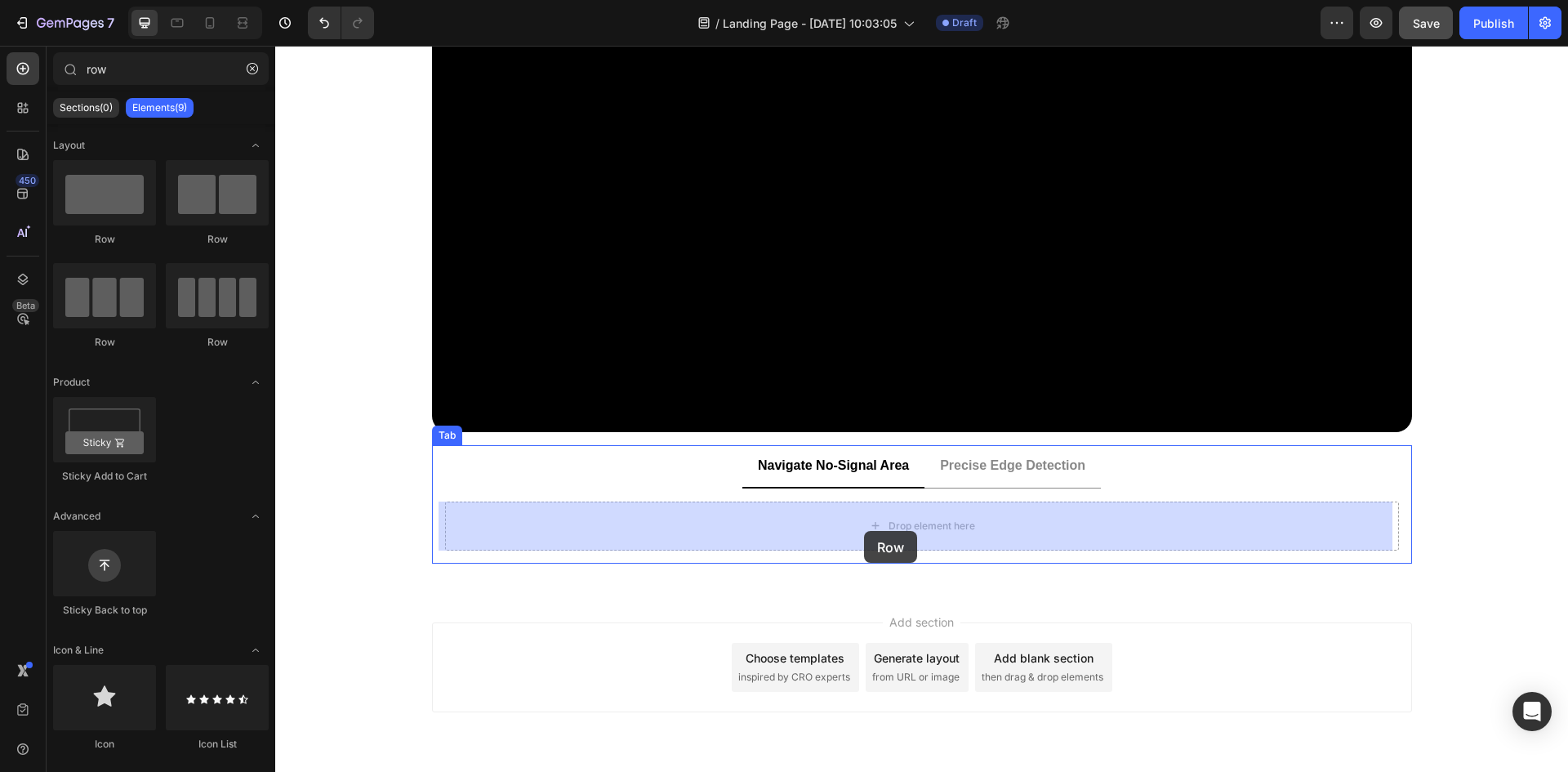
drag, startPoint x: 412, startPoint y: 240, endPoint x: 865, endPoint y: 531, distance: 538.4
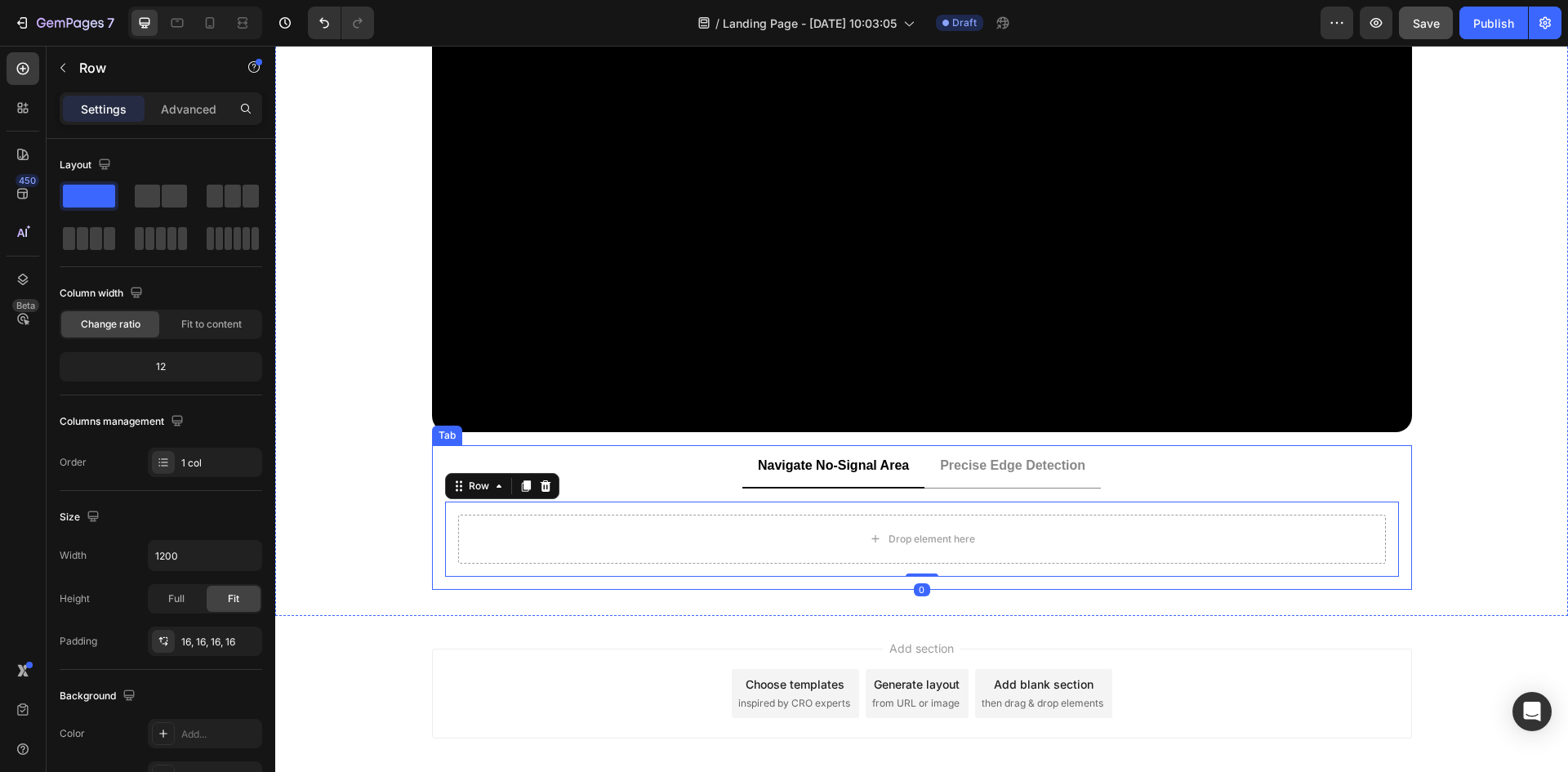
click at [631, 465] on ul "Navigate No-Signal Area Precise Edge Detection" at bounding box center [922, 467] width 980 height 44
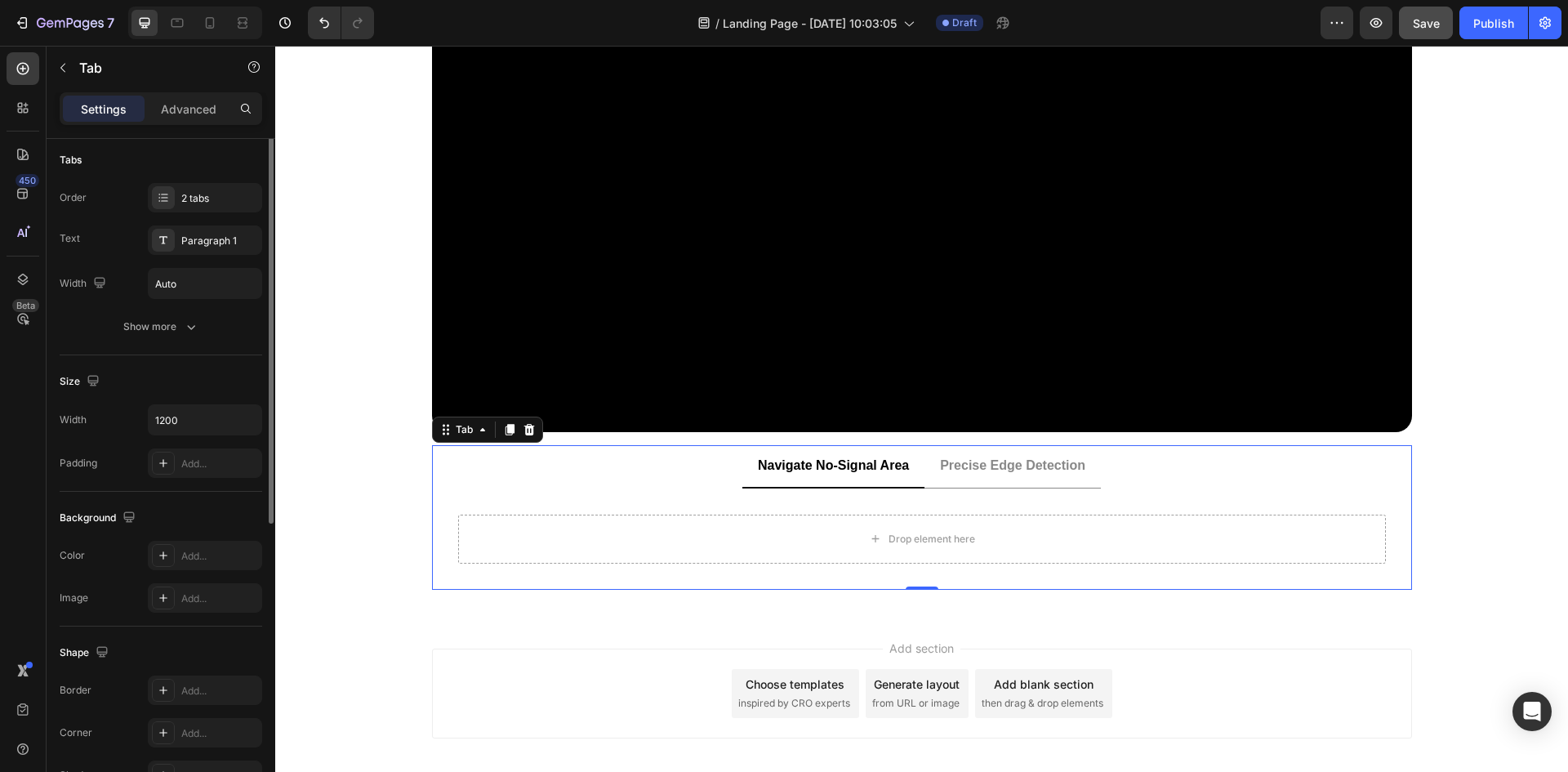
scroll to position [38, 0]
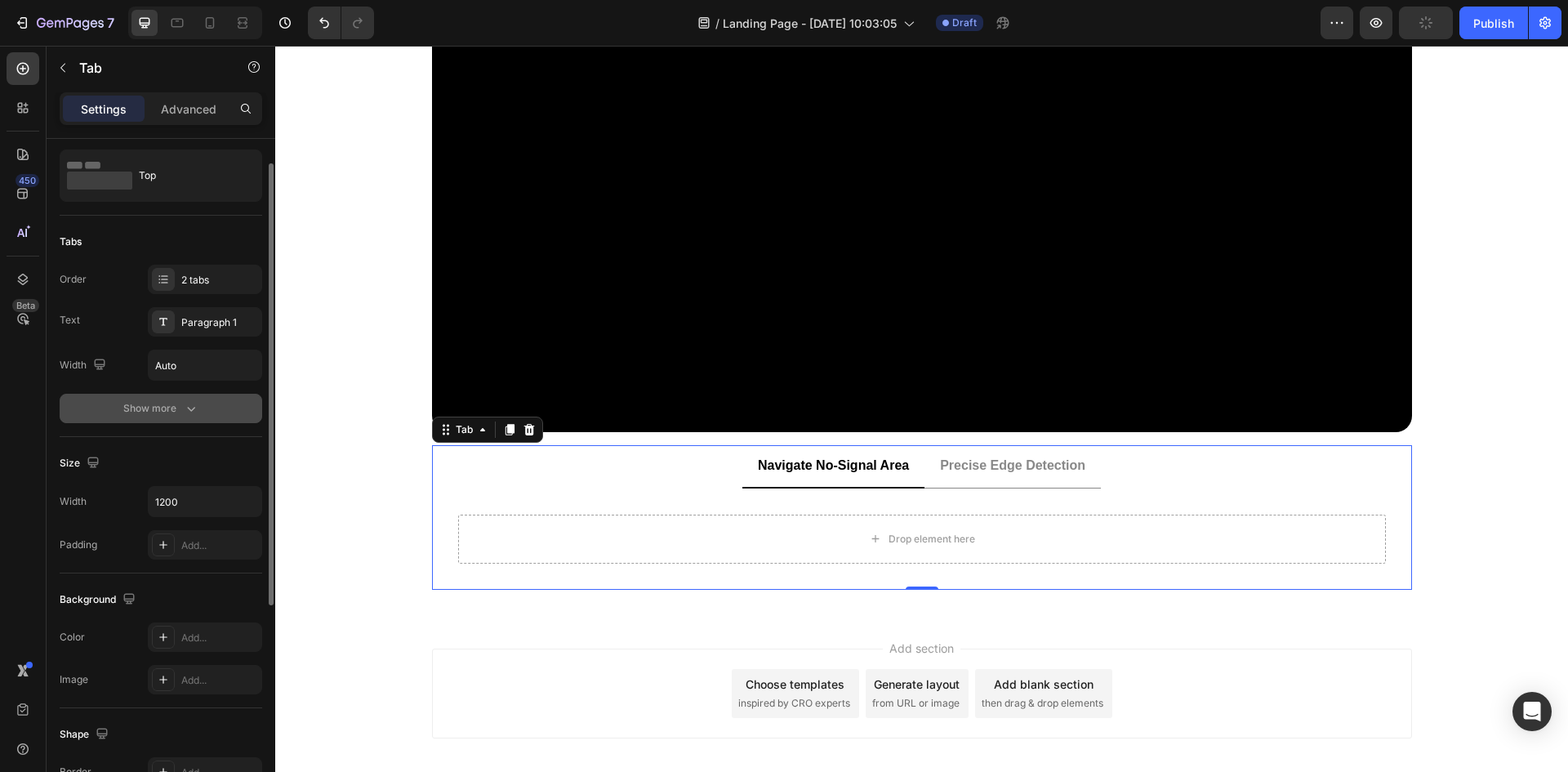
click at [162, 404] on div "Show more" at bounding box center [161, 408] width 76 height 16
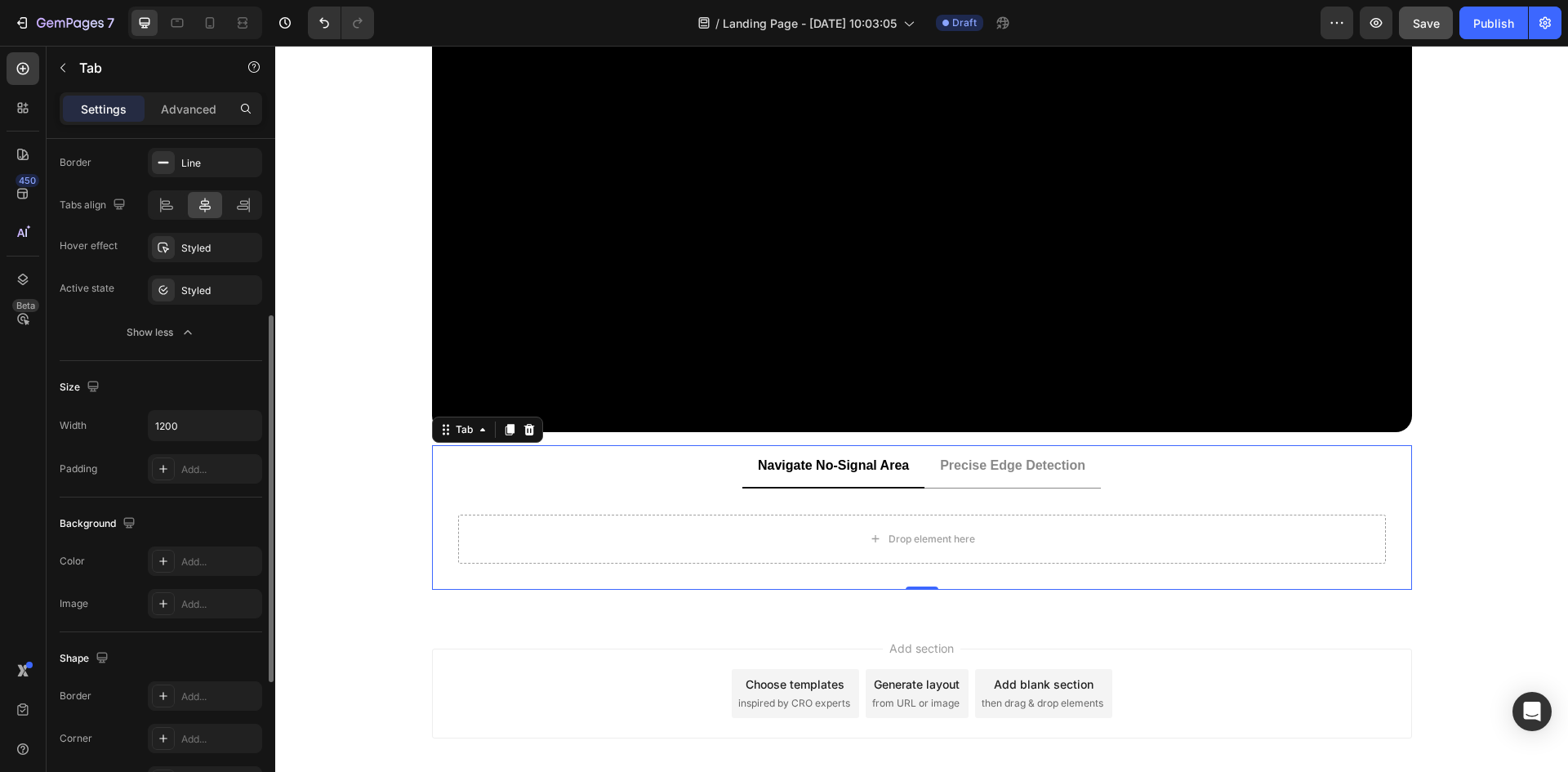
scroll to position [490, 0]
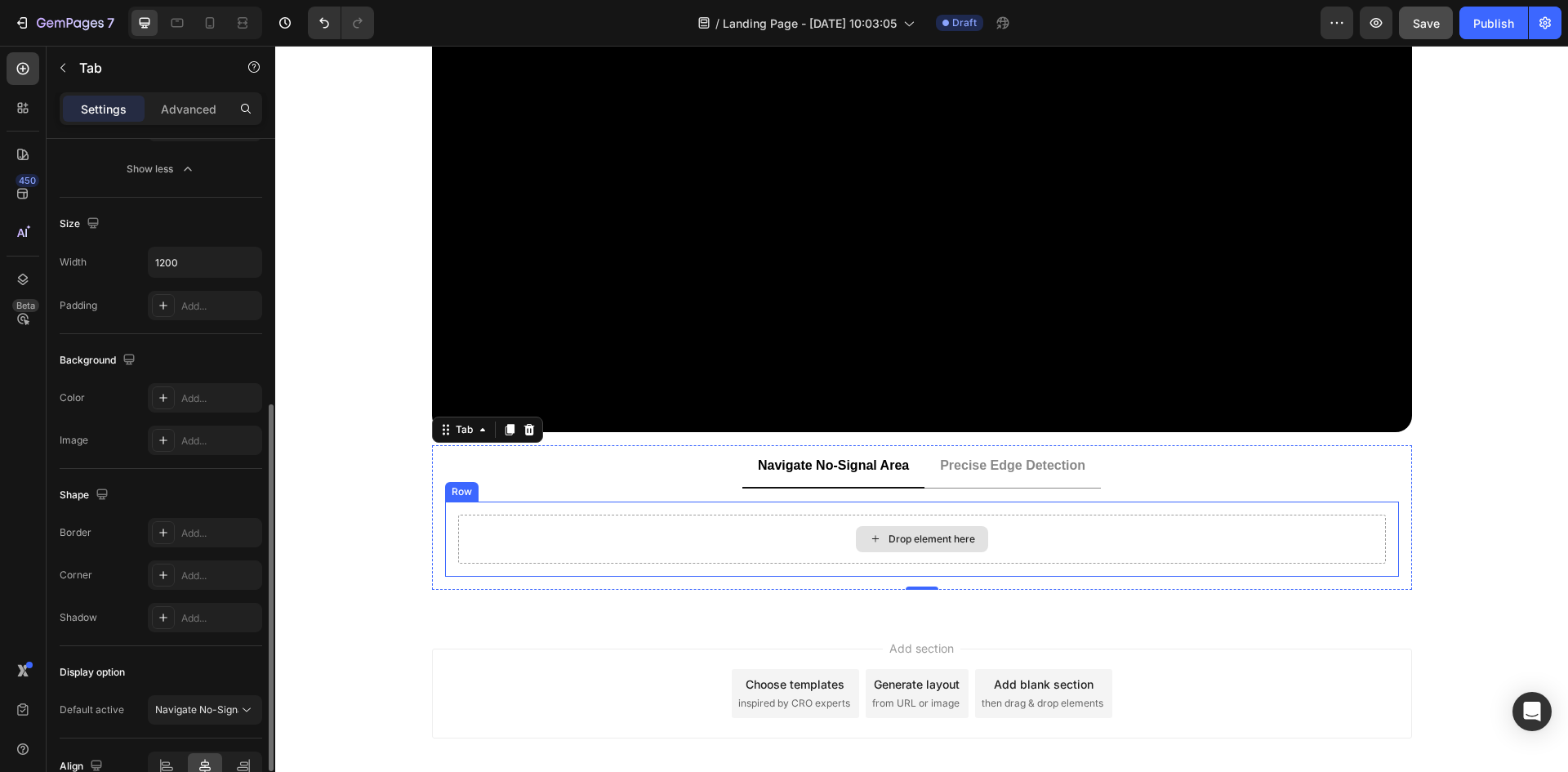
click at [566, 543] on div "Drop element here" at bounding box center [923, 539] width 928 height 49
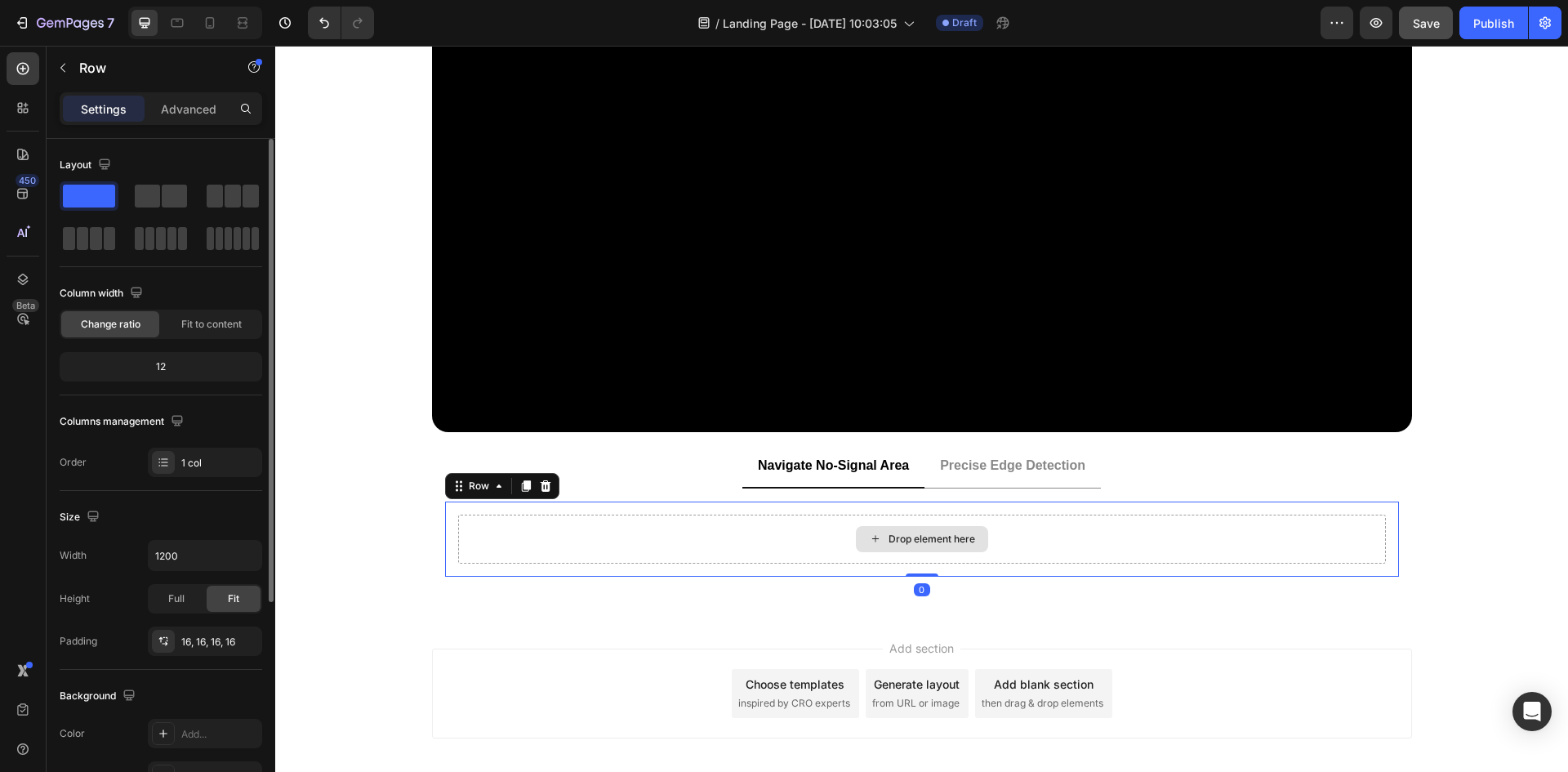
click at [566, 543] on div "Drop element here" at bounding box center [923, 539] width 928 height 49
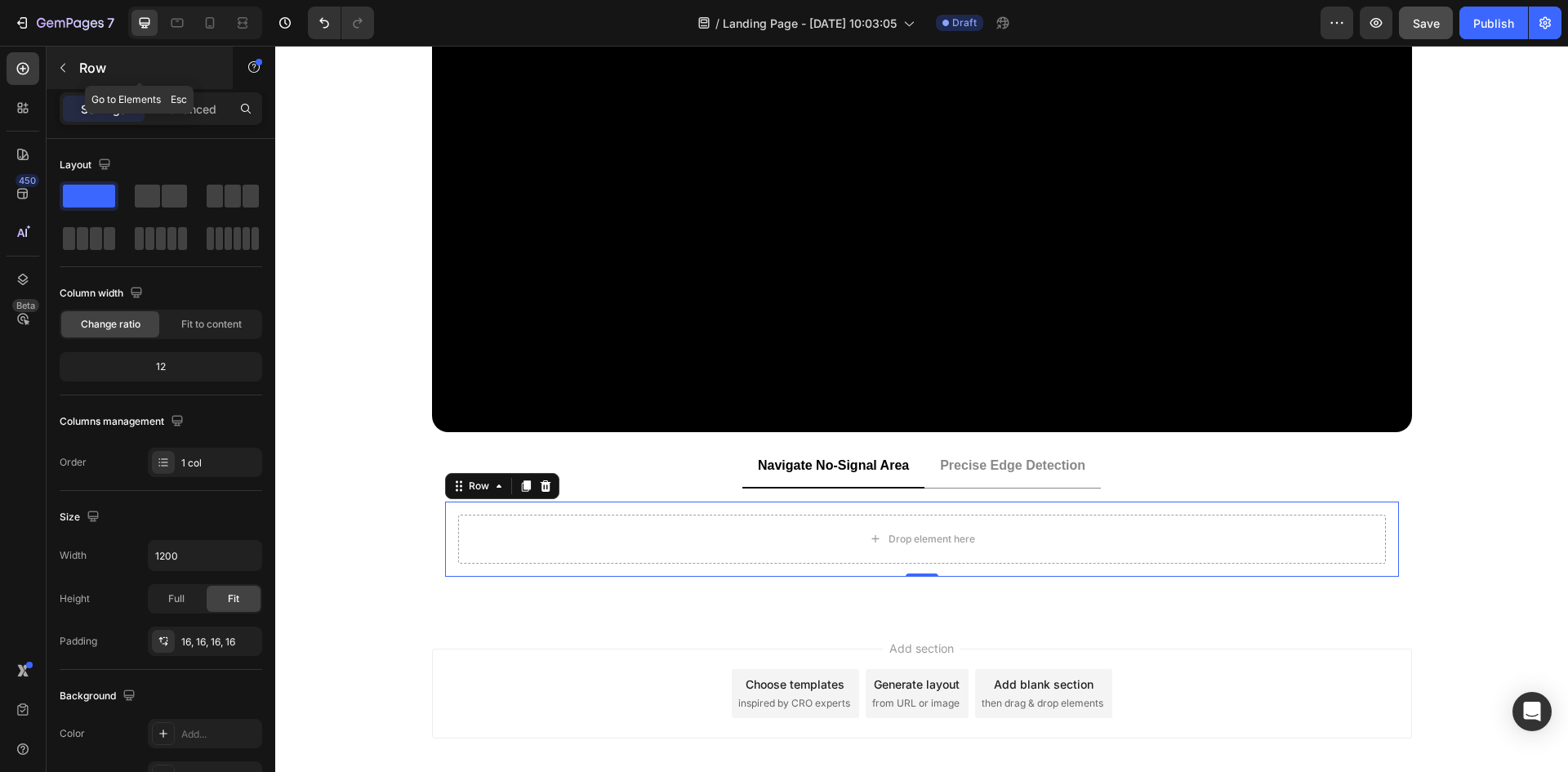
click at [59, 62] on icon "button" at bounding box center [63, 68] width 13 height 13
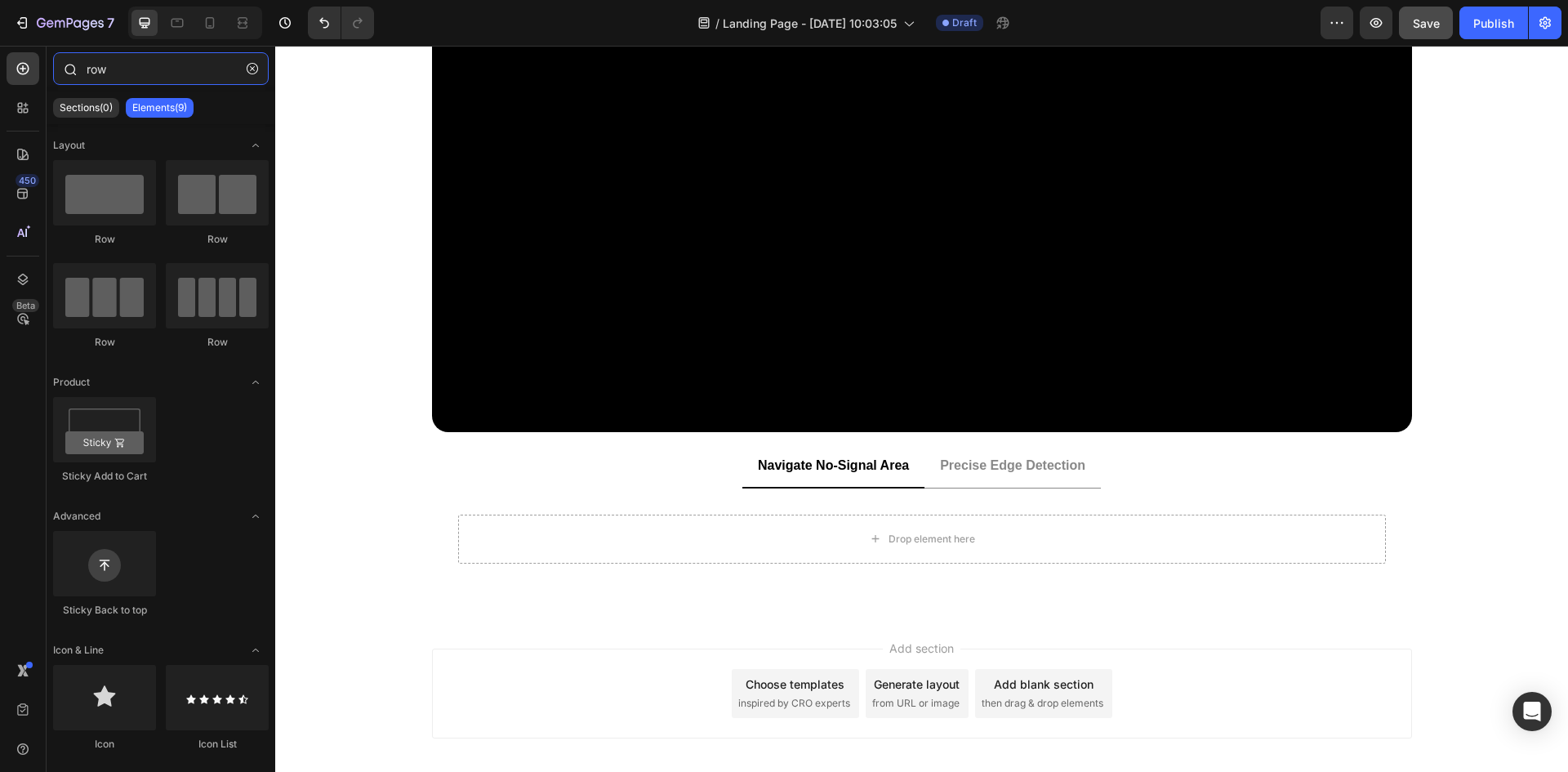
click at [126, 77] on input "row" at bounding box center [160, 68] width 215 height 32
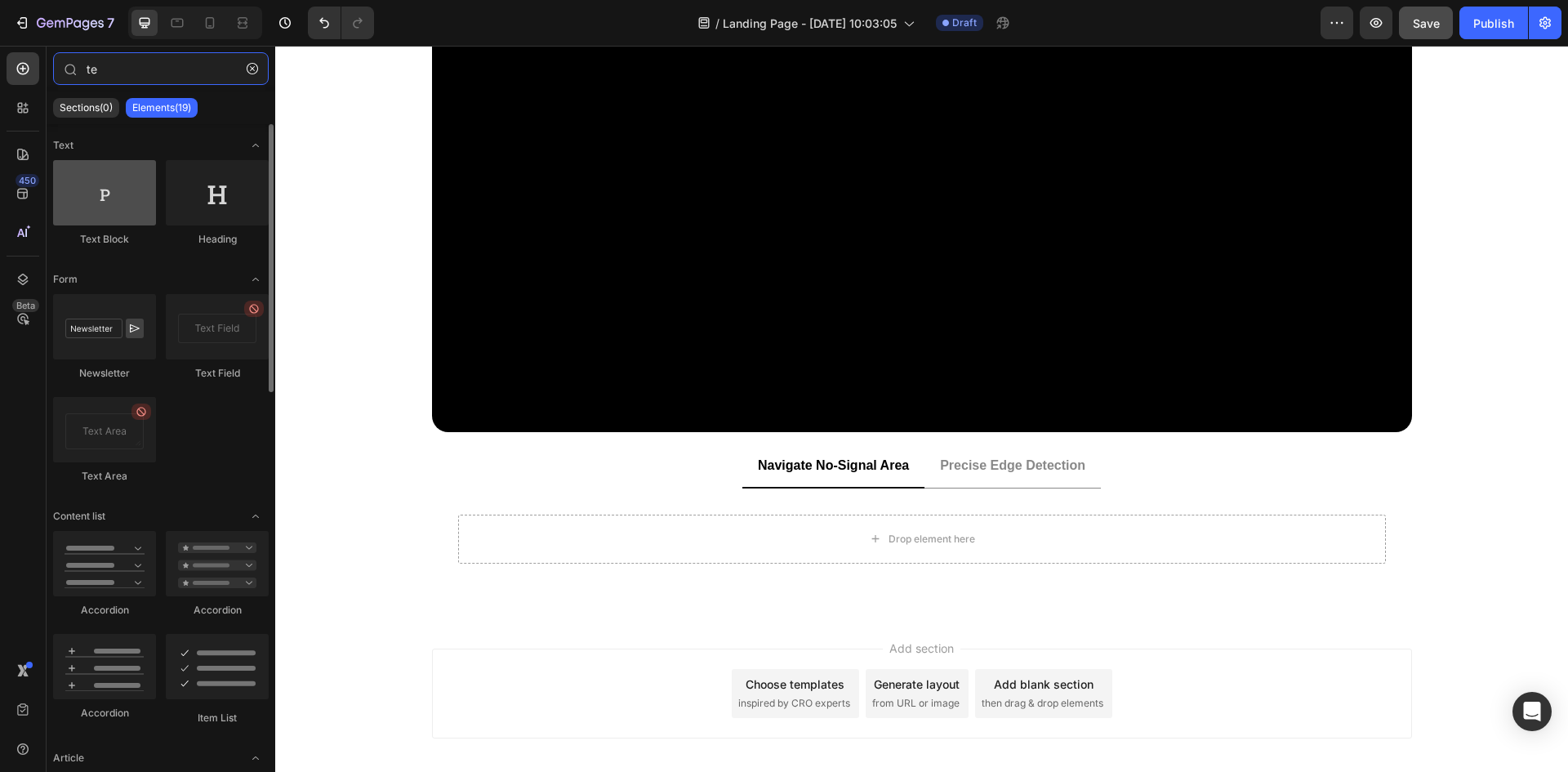
type input "te"
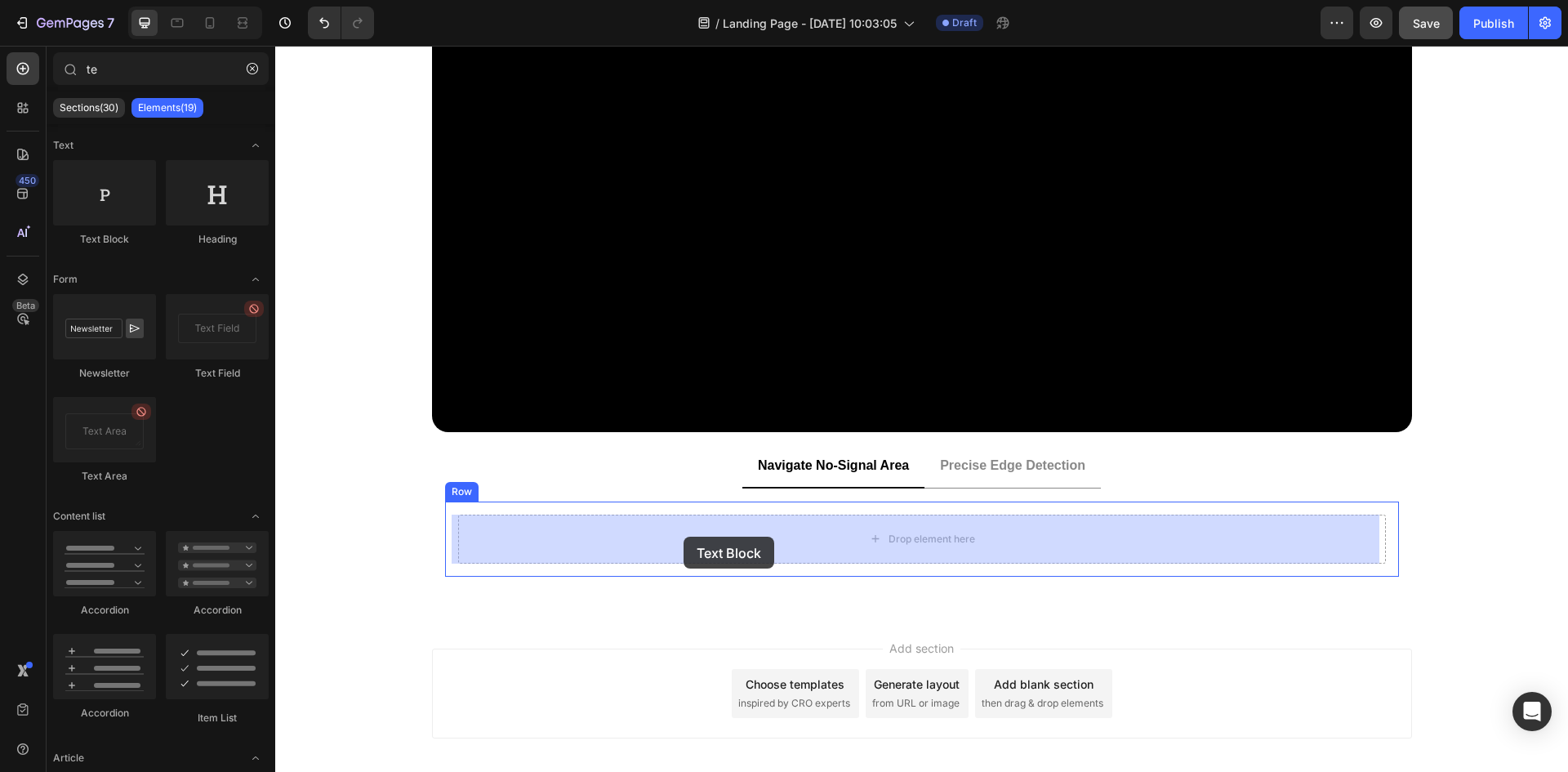
drag, startPoint x: 407, startPoint y: 217, endPoint x: 683, endPoint y: 537, distance: 422.6
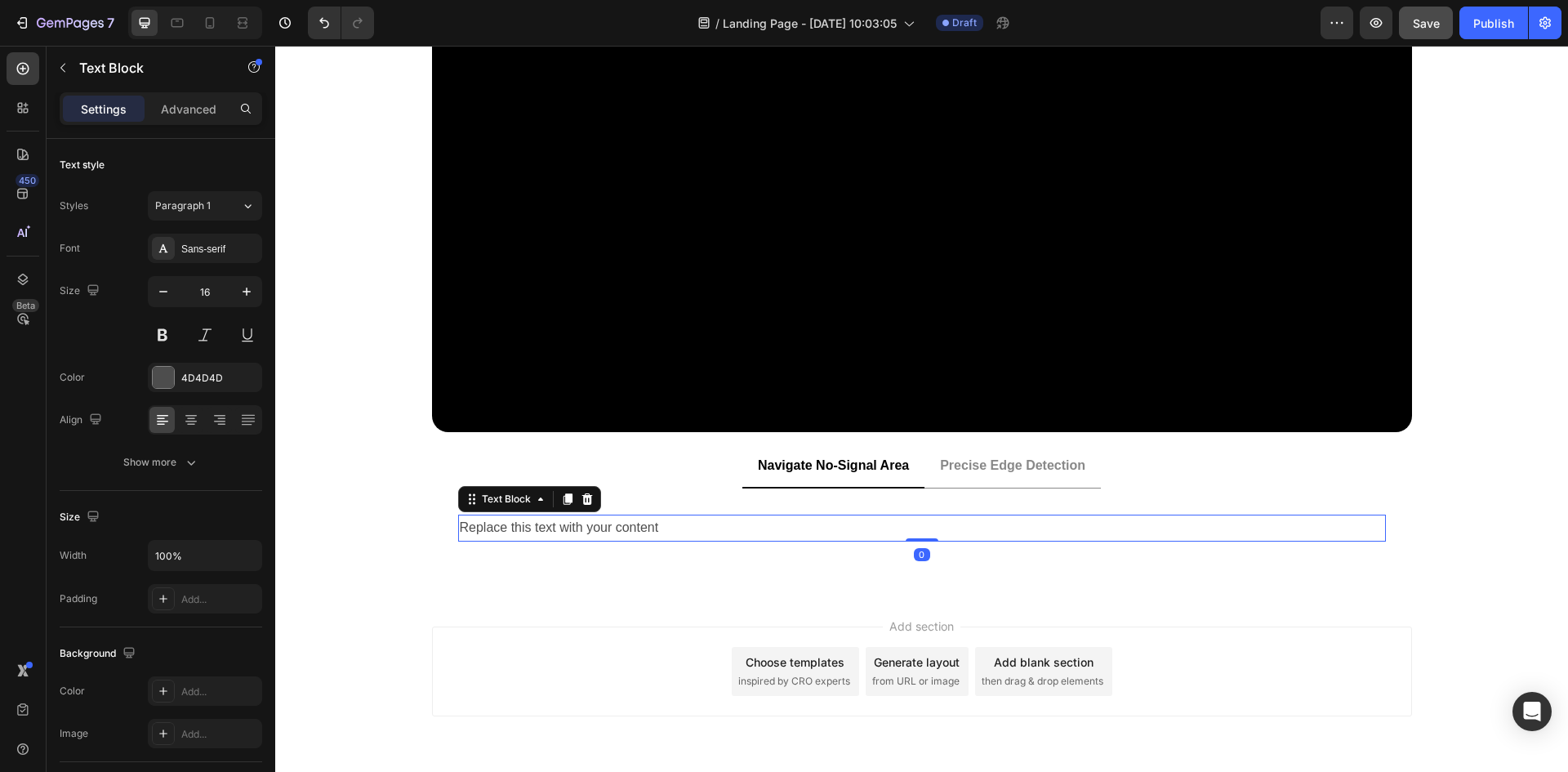
click at [613, 529] on div "Replace this text with your content" at bounding box center [923, 528] width 928 height 27
click at [613, 529] on p "Replace this text with your content" at bounding box center [923, 528] width 924 height 24
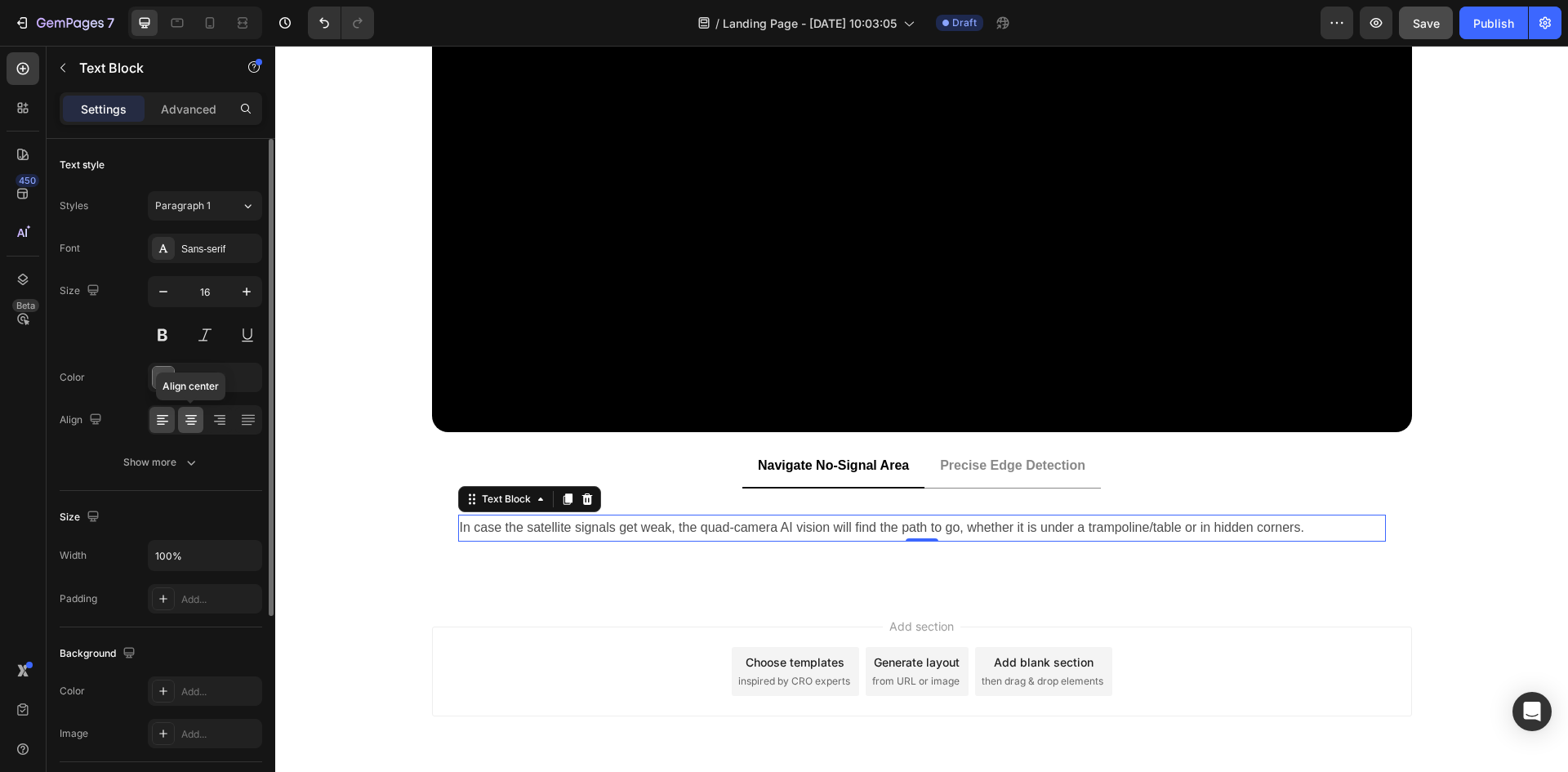
click at [194, 423] on icon at bounding box center [191, 420] width 16 height 16
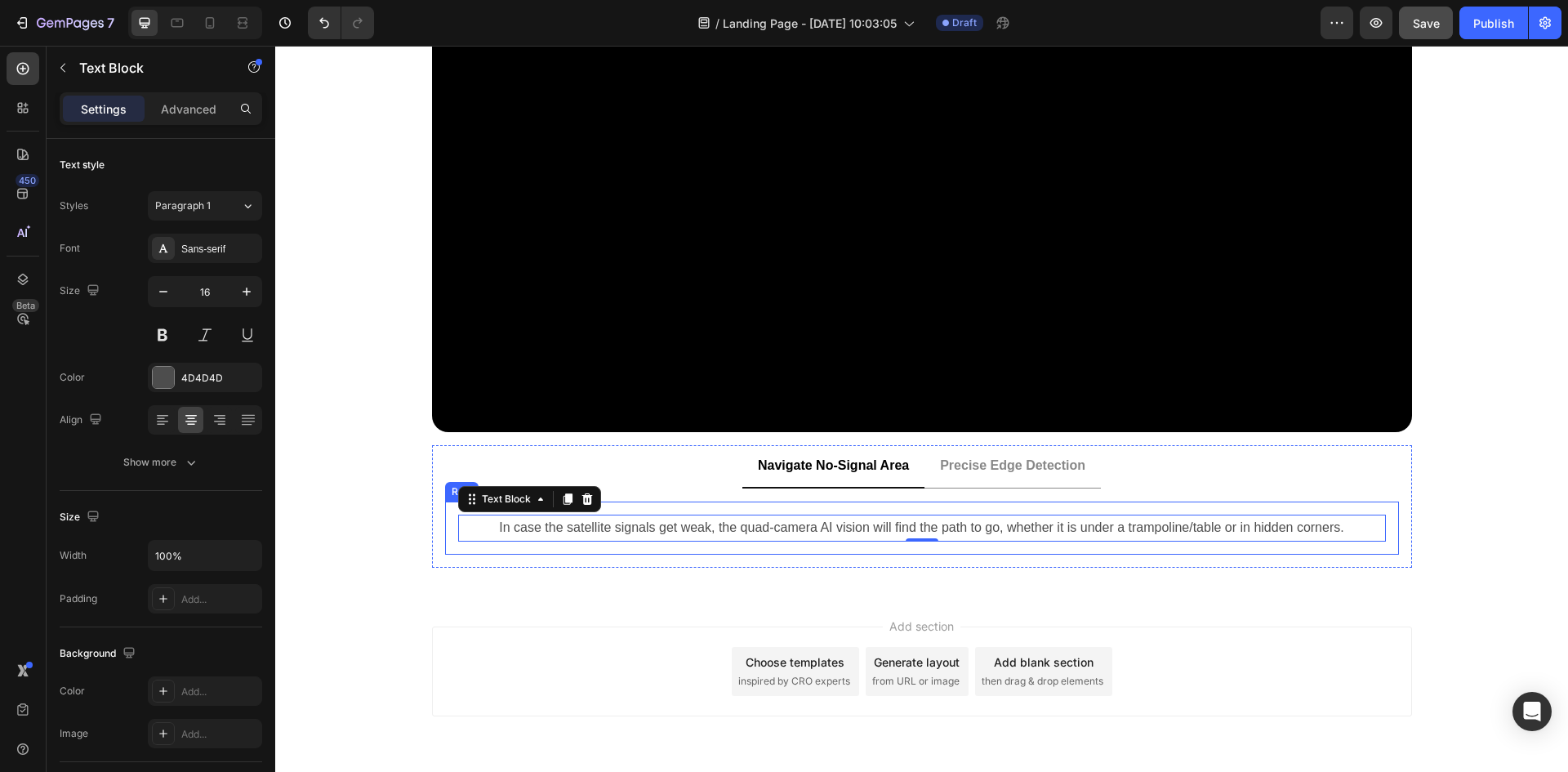
click at [702, 509] on div "In case the satellite signals get weak, the quad-camera AI vision will find the…" at bounding box center [922, 528] width 954 height 53
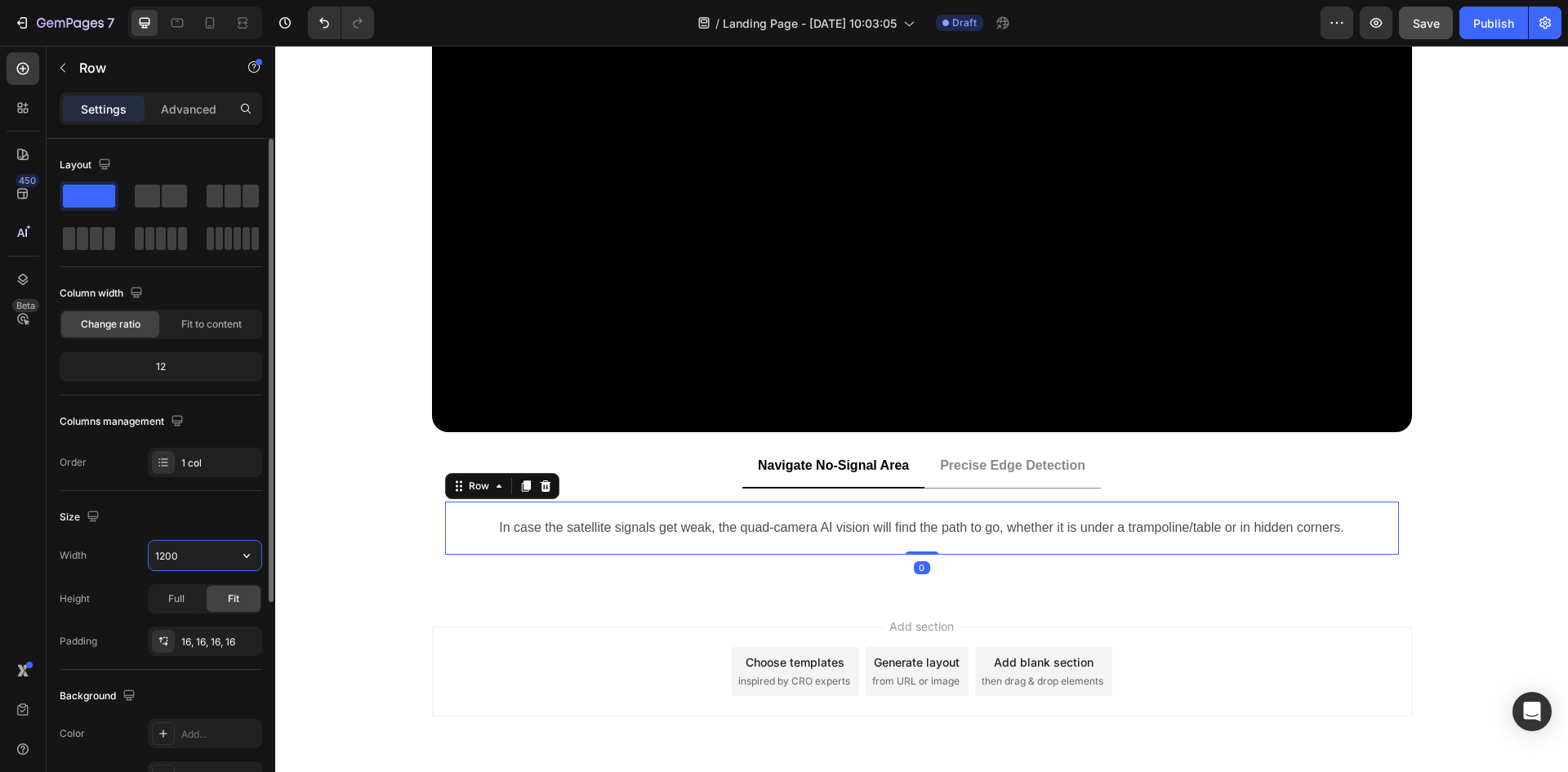
click at [196, 553] on input "1200" at bounding box center [205, 555] width 113 height 29
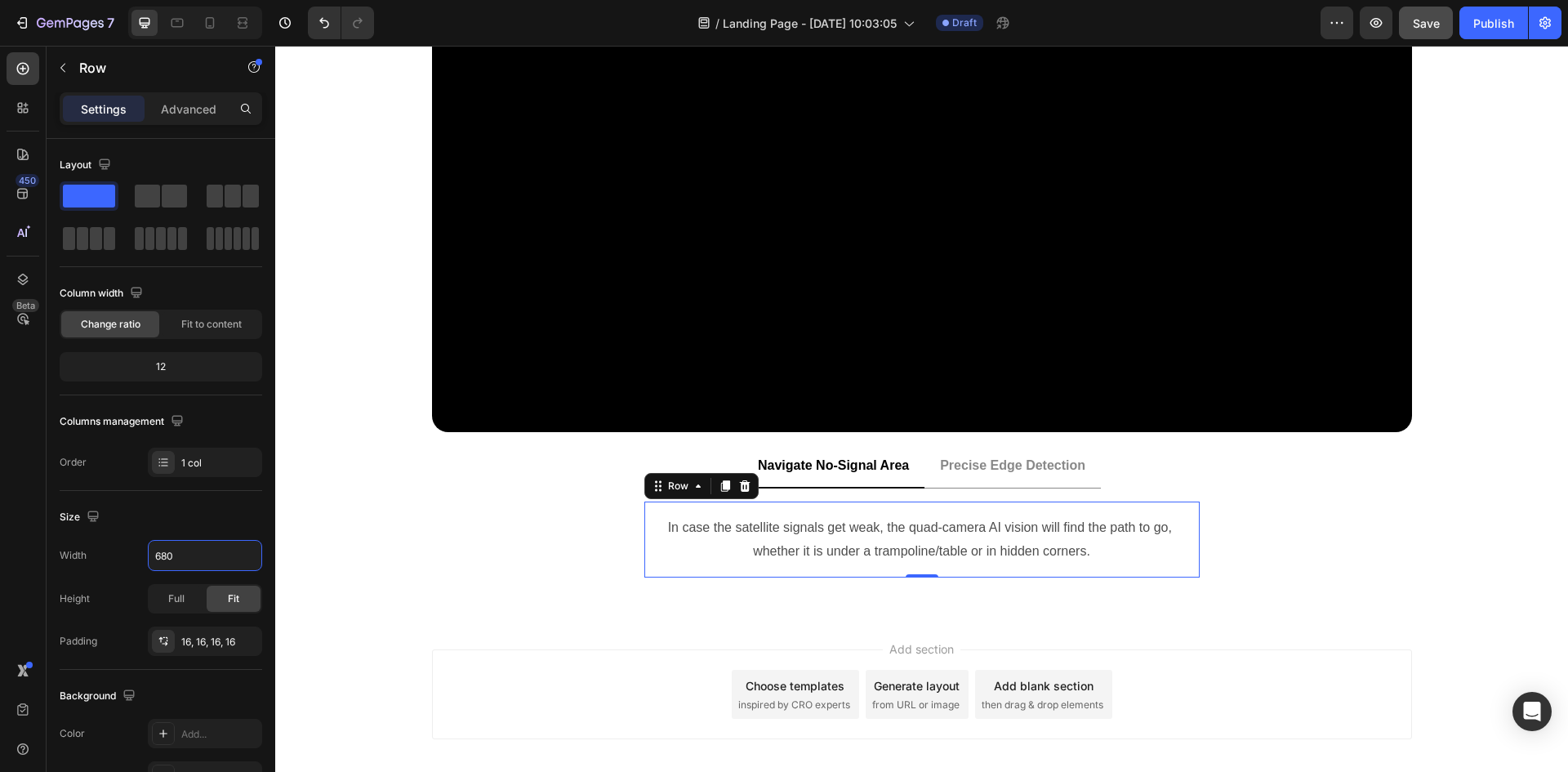
type input "680"
click at [206, 518] on div "Size" at bounding box center [160, 518] width 202 height 27
click at [248, 647] on icon "button" at bounding box center [245, 642] width 13 height 13
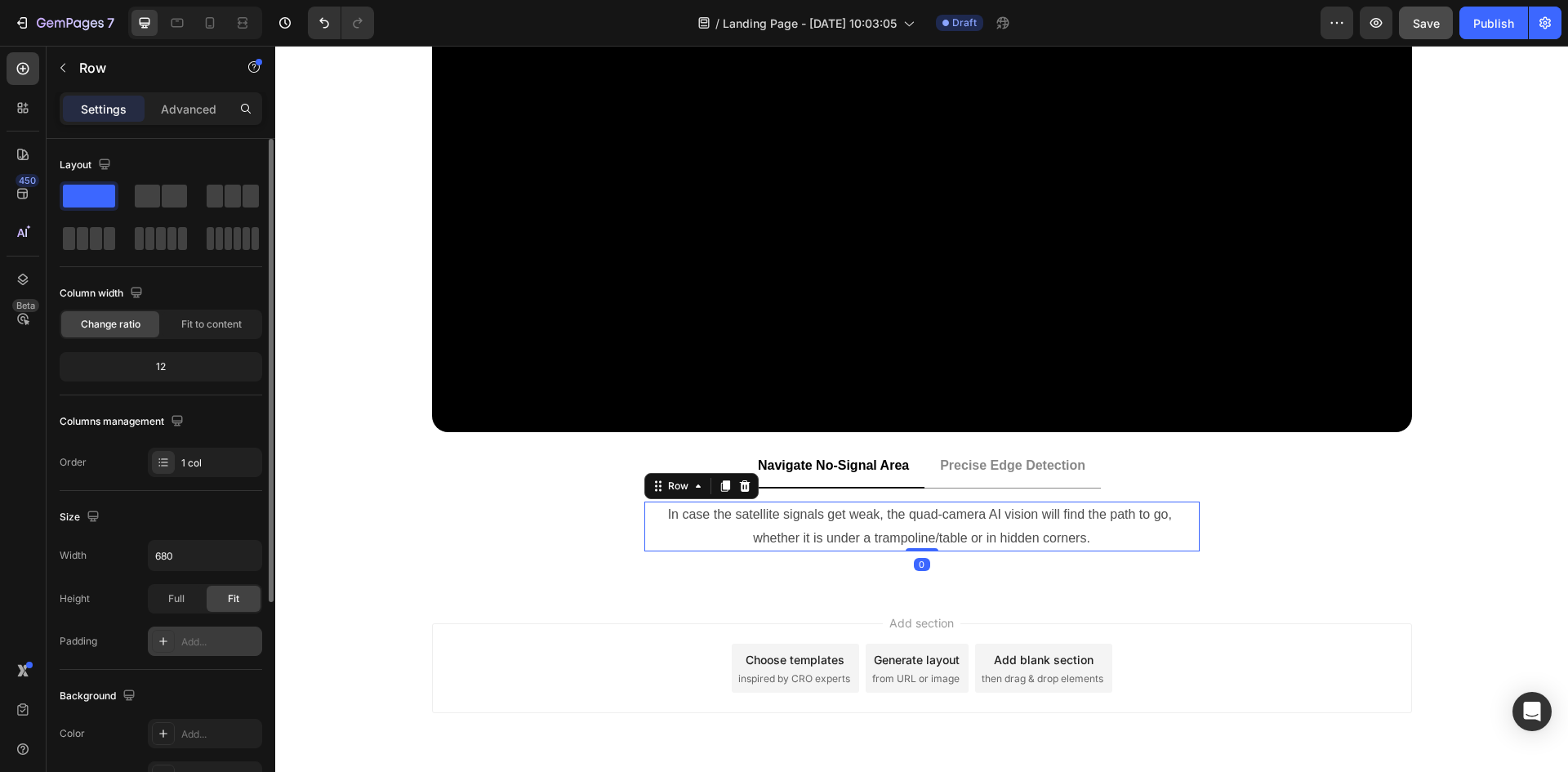
click at [198, 513] on div "Size" at bounding box center [160, 518] width 202 height 27
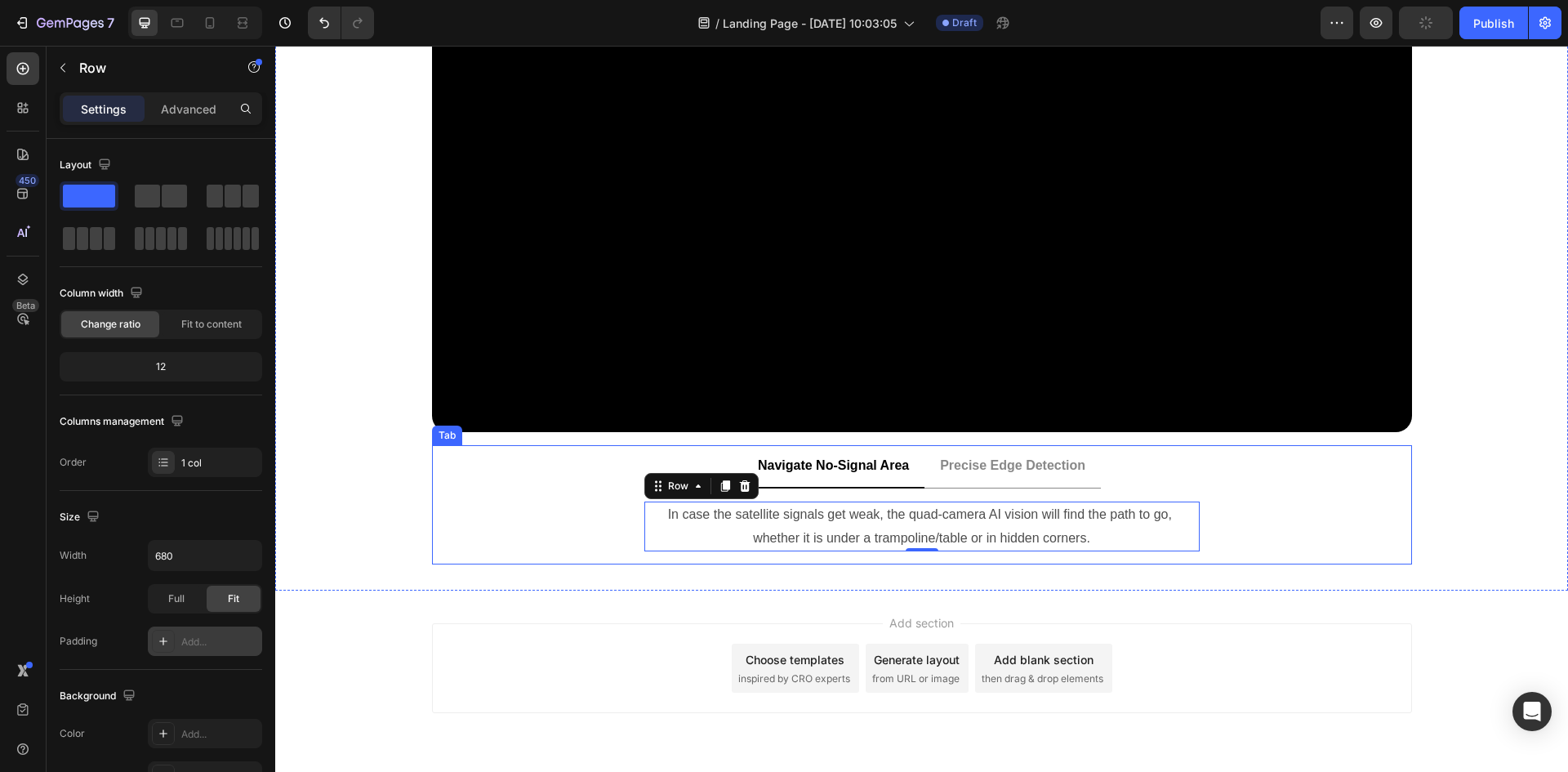
click at [1326, 531] on div "In case the satellite signals get weak, the quad-camera AI vision will find the…" at bounding box center [922, 526] width 954 height 50
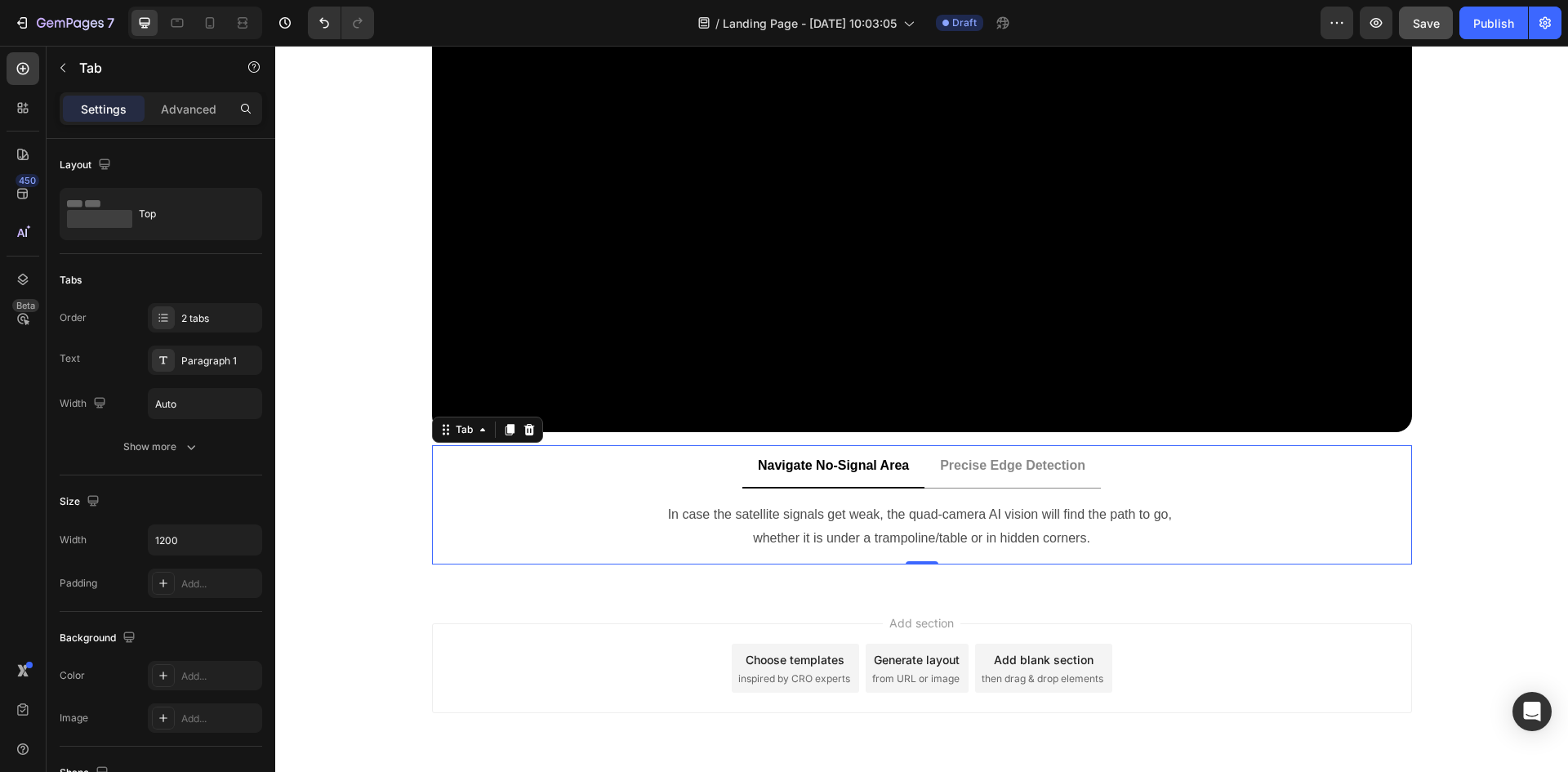
click at [613, 526] on div "In case the satellite signals get weak, the quad-camera AI vision will find the…" at bounding box center [922, 526] width 954 height 50
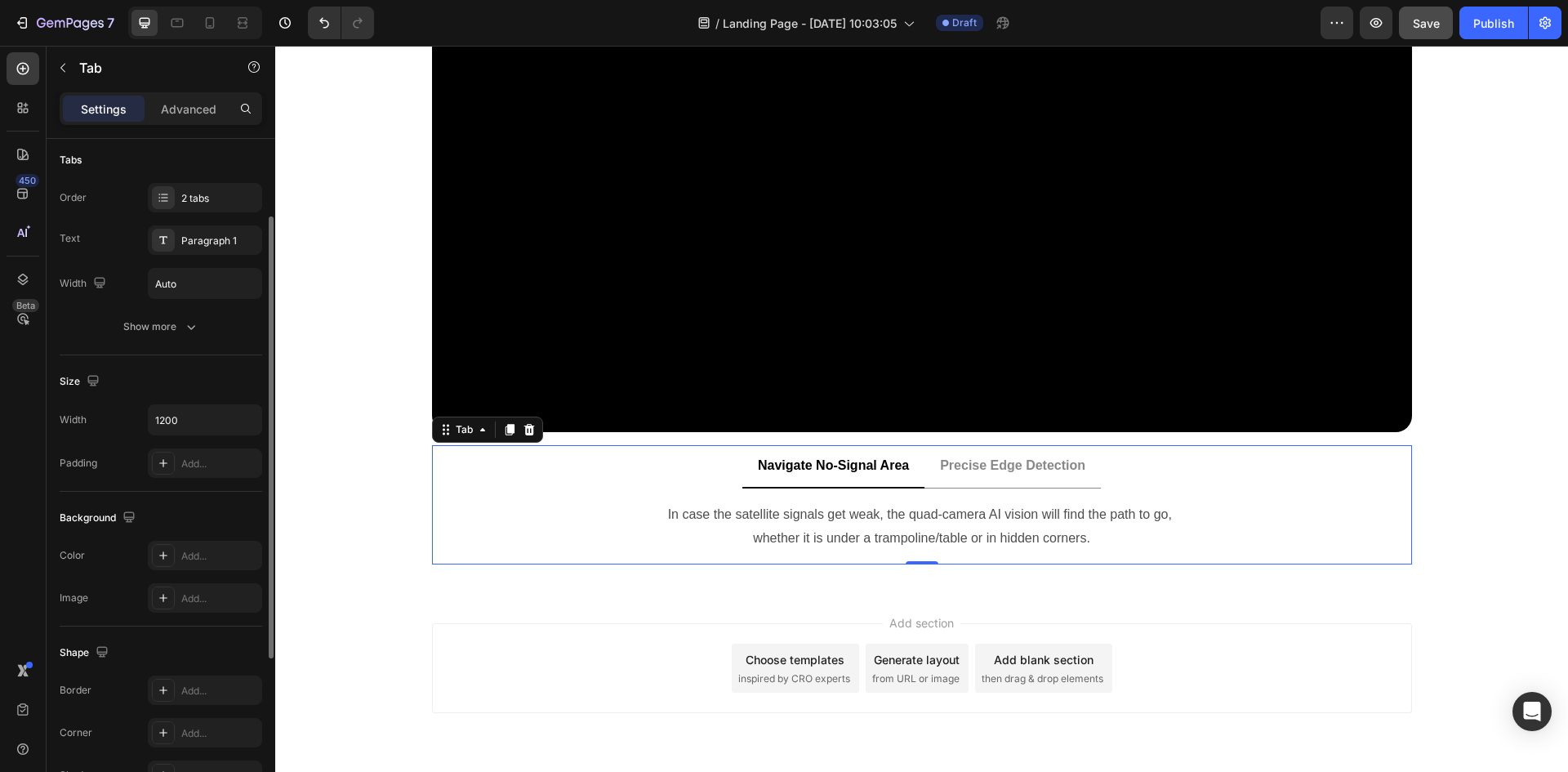
scroll to position [38, 0]
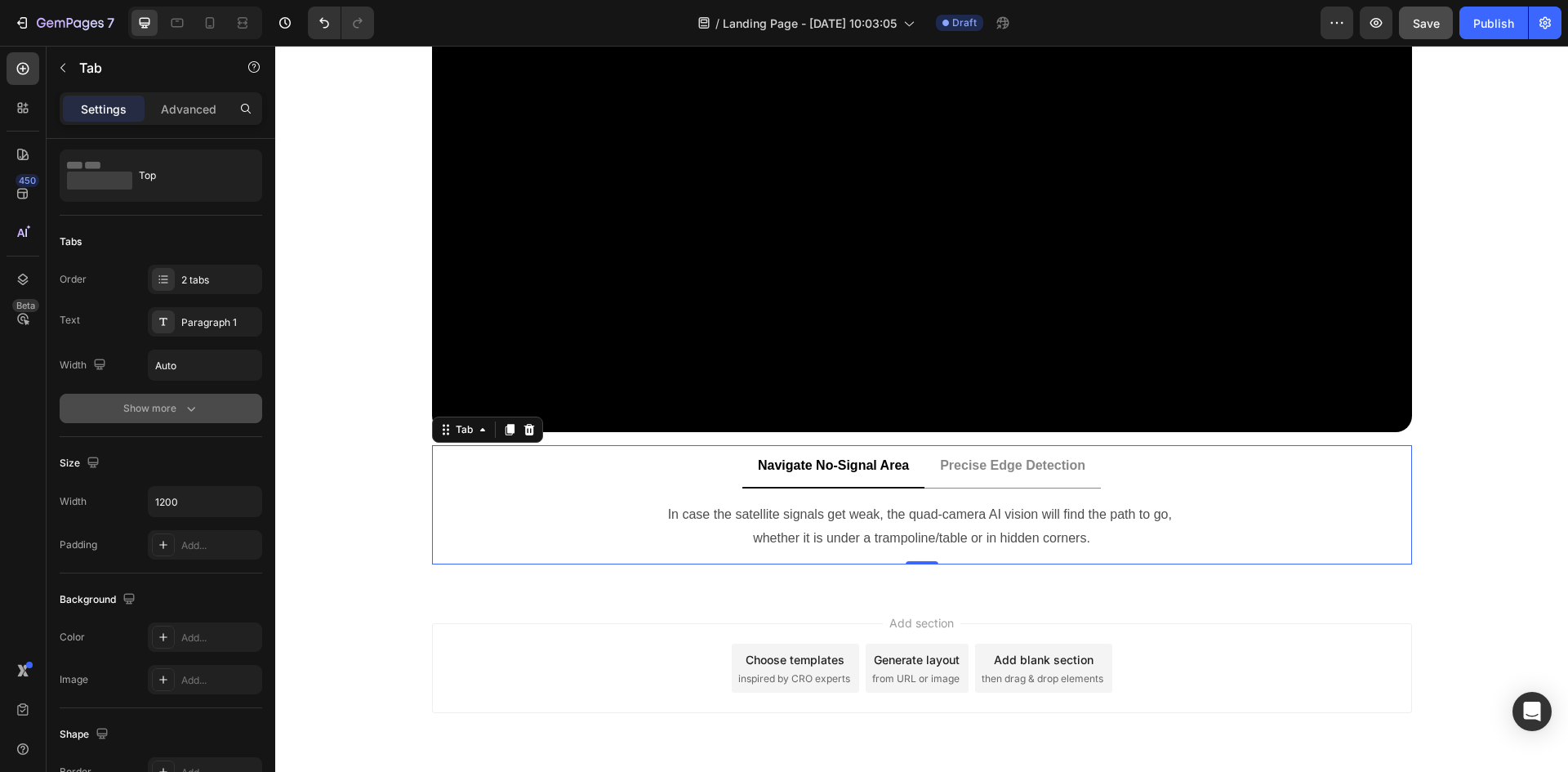
click at [165, 406] on div "Show more" at bounding box center [161, 408] width 76 height 16
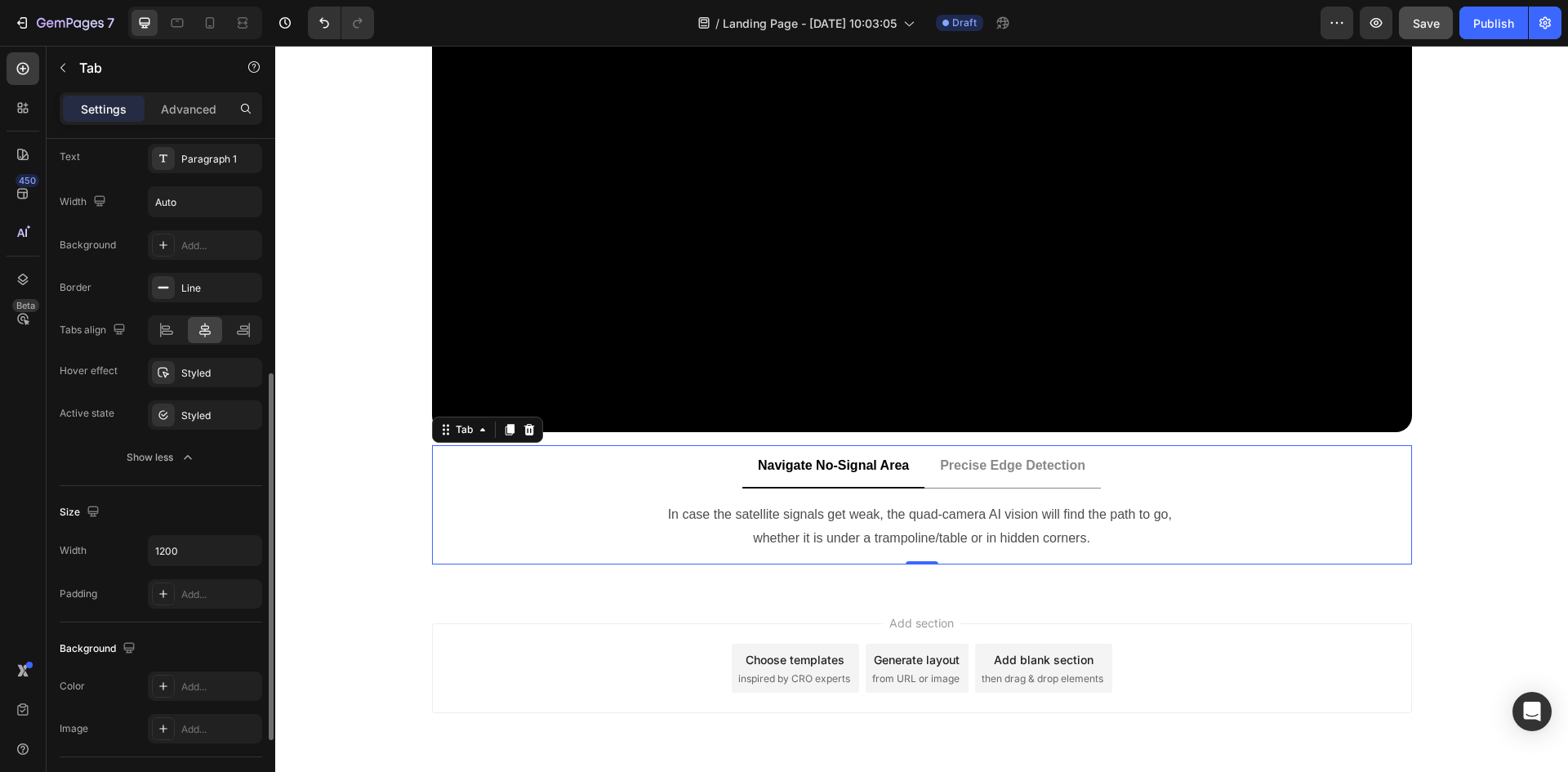
scroll to position [284, 0]
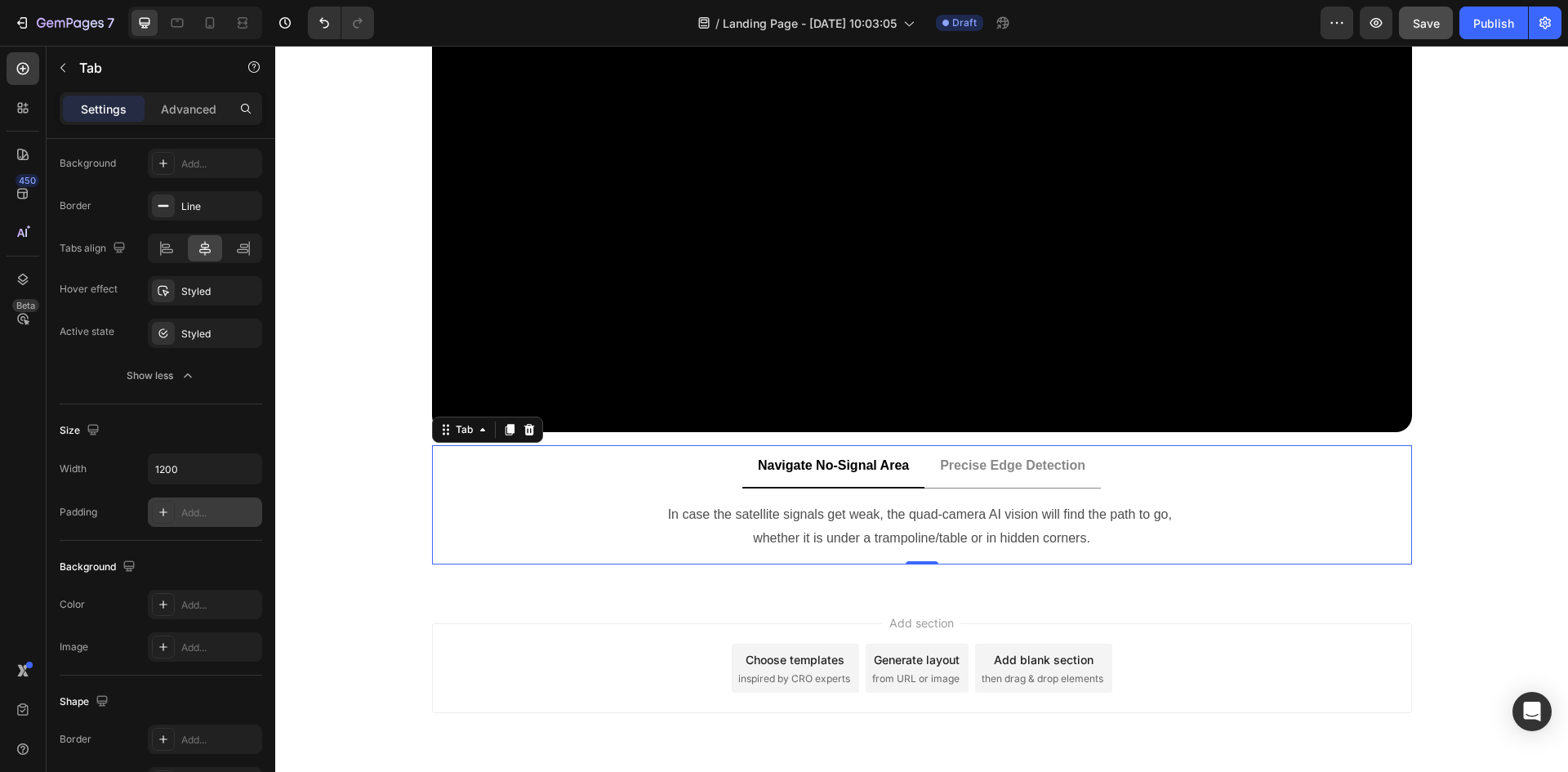
click at [159, 501] on div at bounding box center [163, 513] width 23 height 23
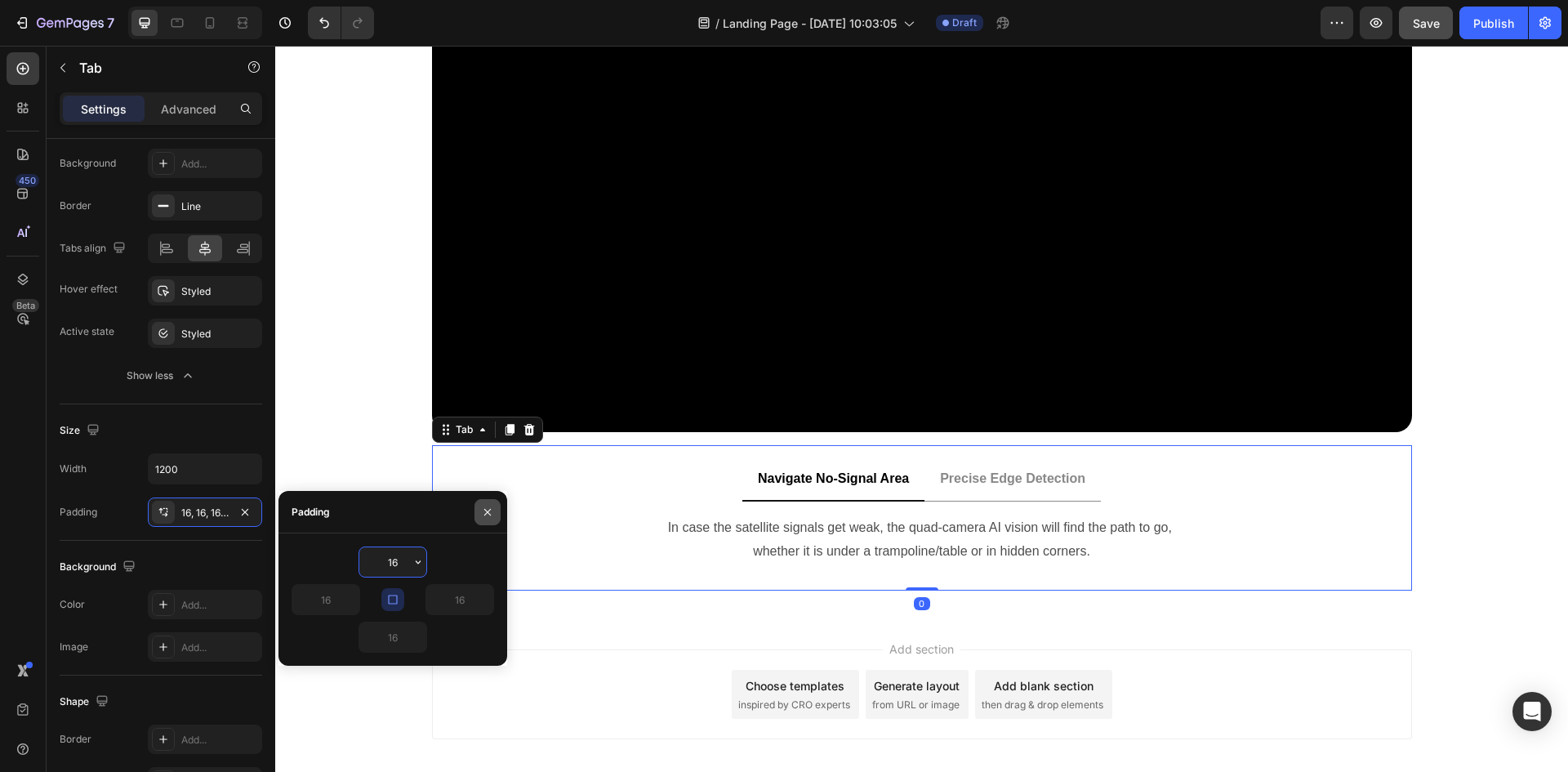
click at [495, 514] on button "button" at bounding box center [488, 513] width 27 height 27
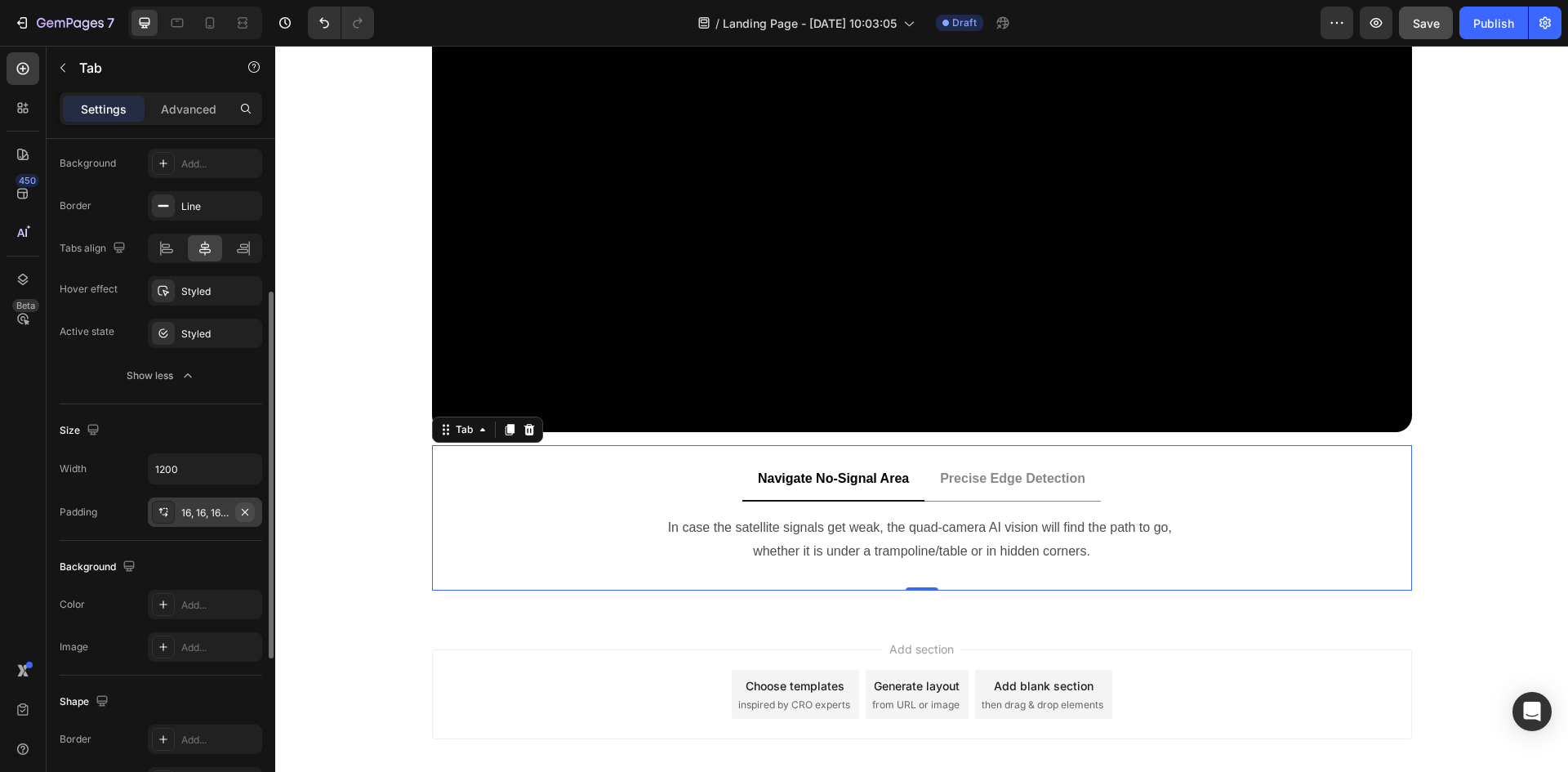
click at [244, 515] on icon "button" at bounding box center [245, 513] width 13 height 13
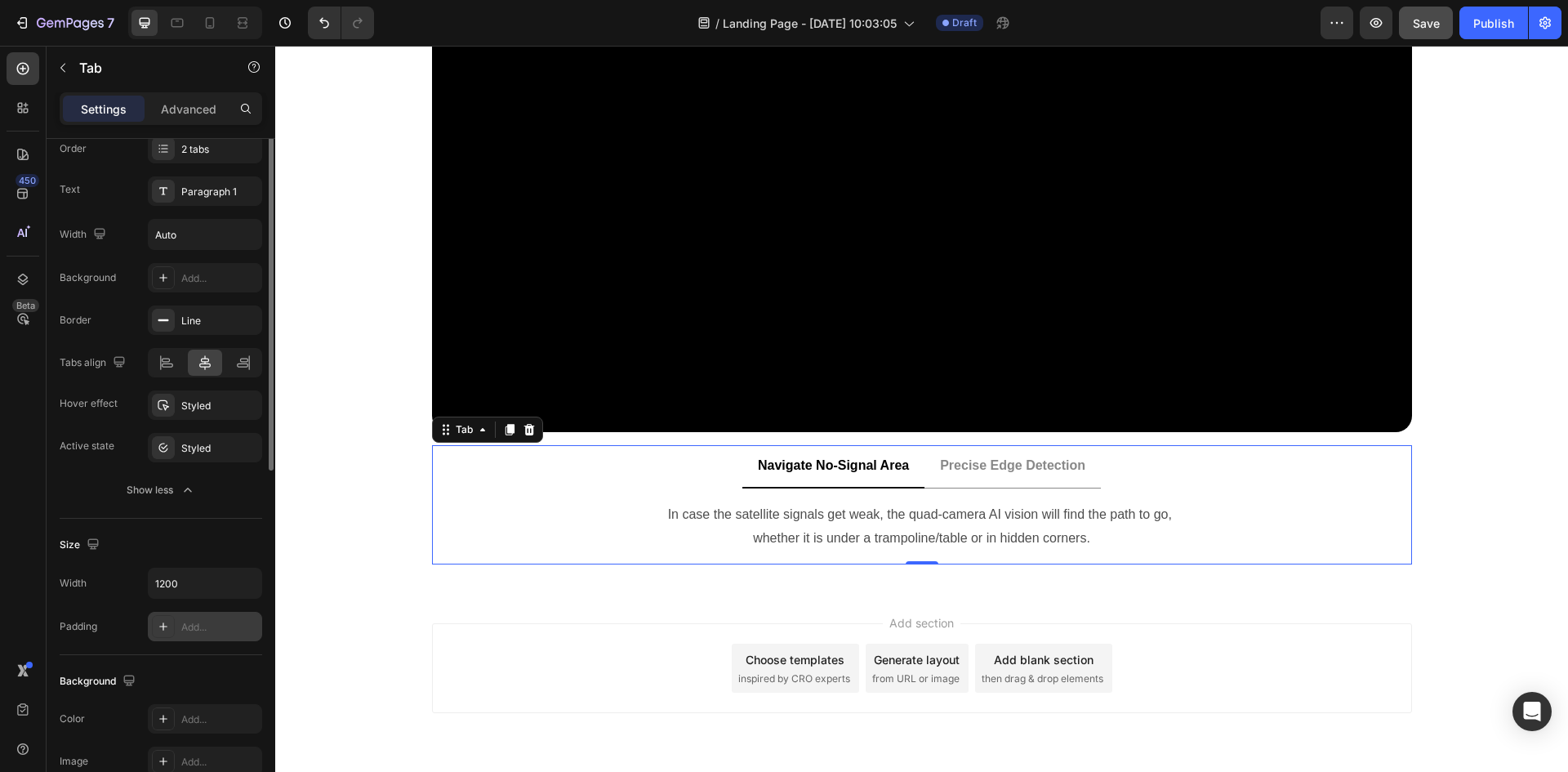
scroll to position [0, 0]
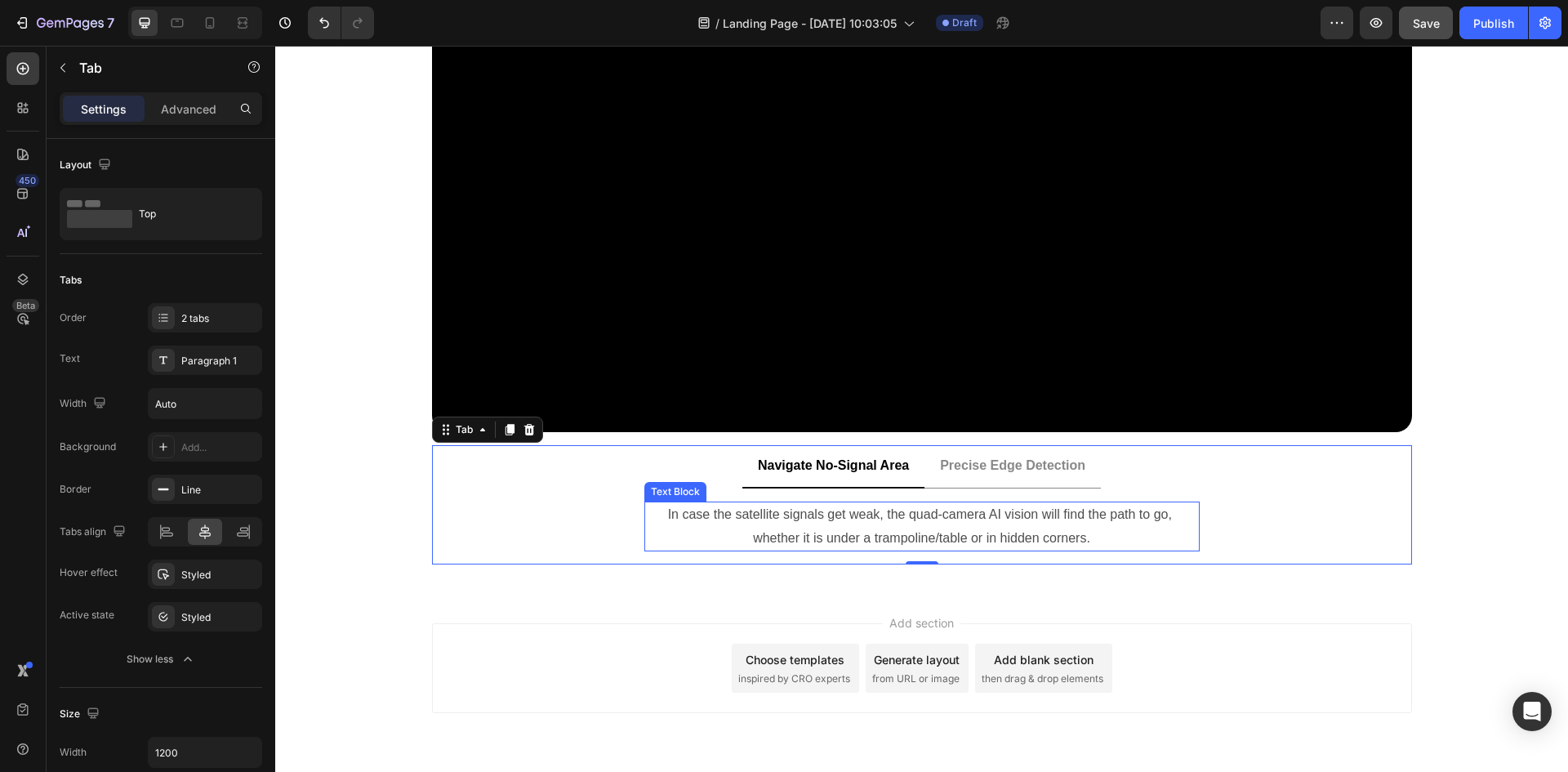
click at [654, 513] on p "In case the satellite signals get weak, the quad-camera AI vision will find the…" at bounding box center [923, 527] width 552 height 47
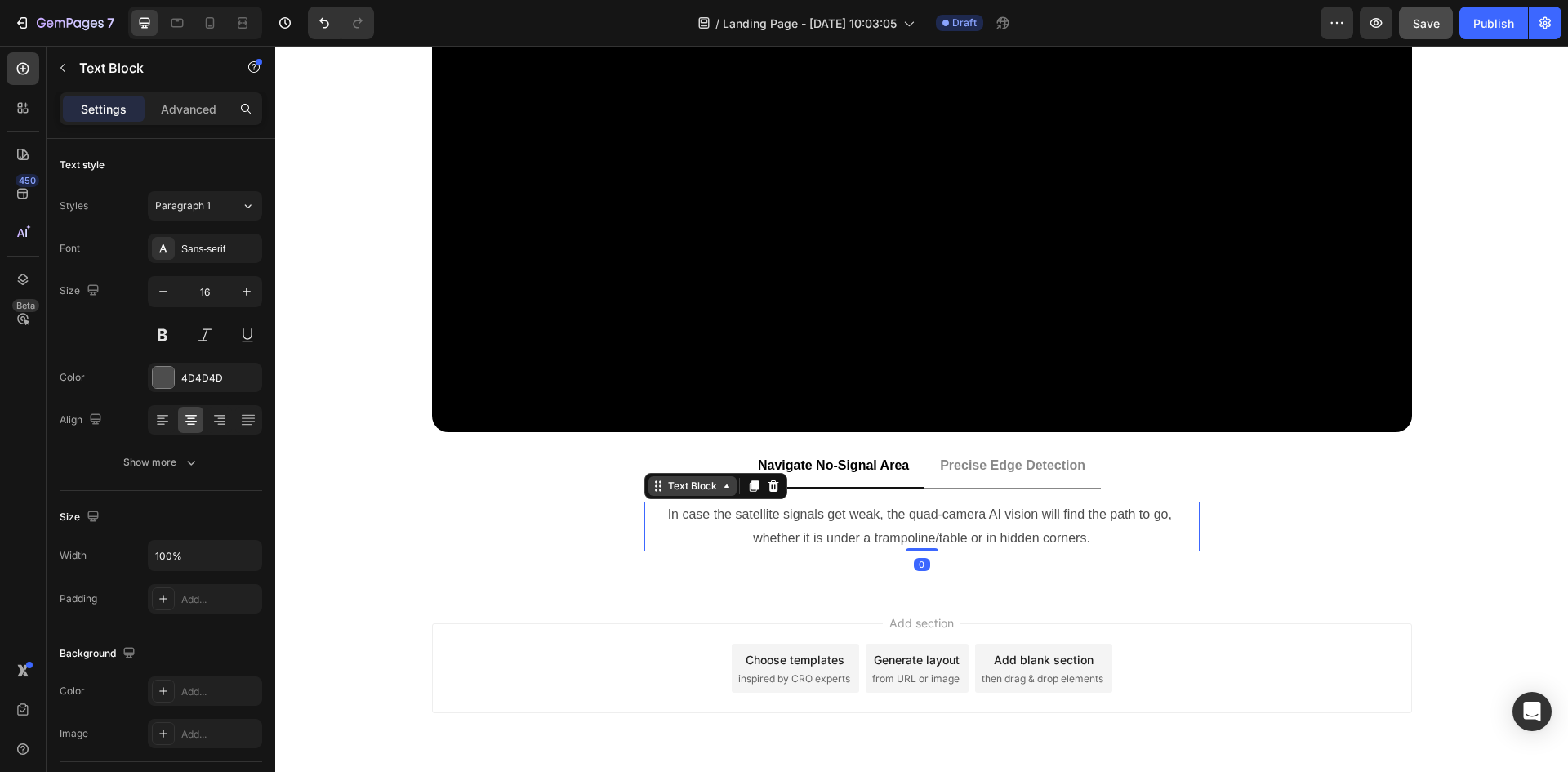
click at [665, 489] on div "Text Block" at bounding box center [693, 485] width 56 height 14
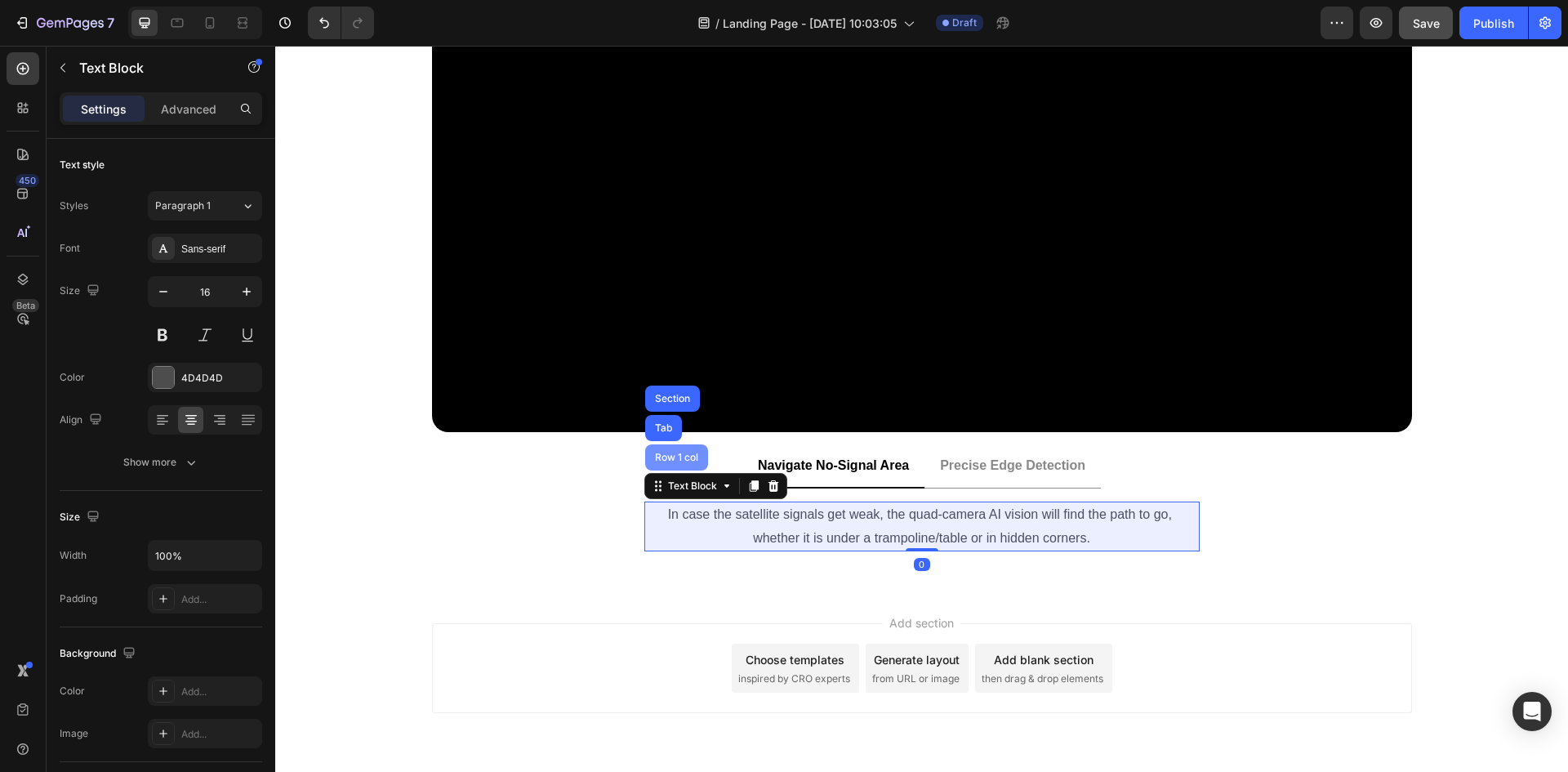
click at [664, 461] on div "Row 1 col" at bounding box center [677, 458] width 49 height 9
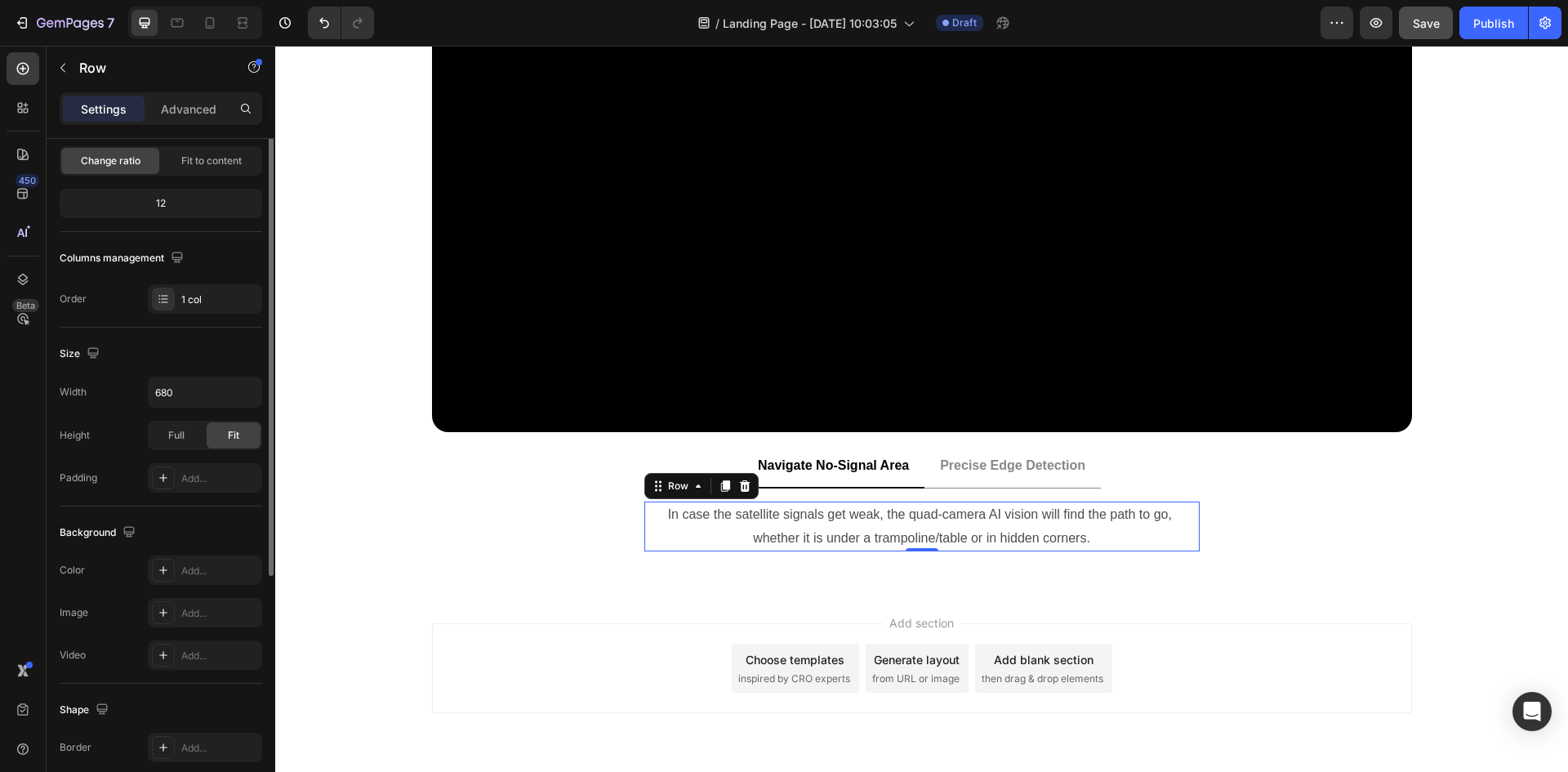
scroll to position [245, 0]
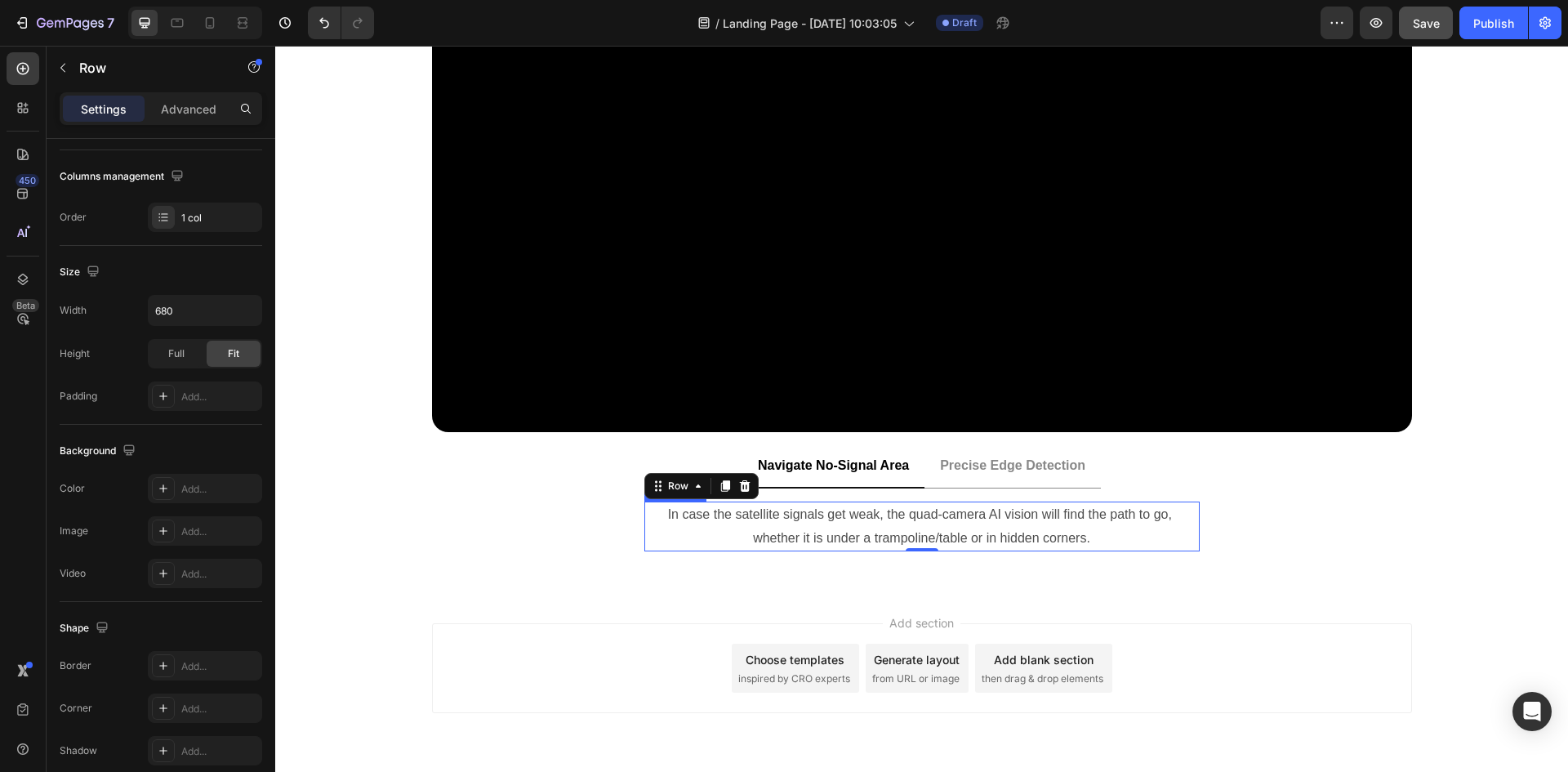
click at [653, 518] on p "In case the satellite signals get weak, the quad-camera AI vision will find the…" at bounding box center [923, 527] width 552 height 47
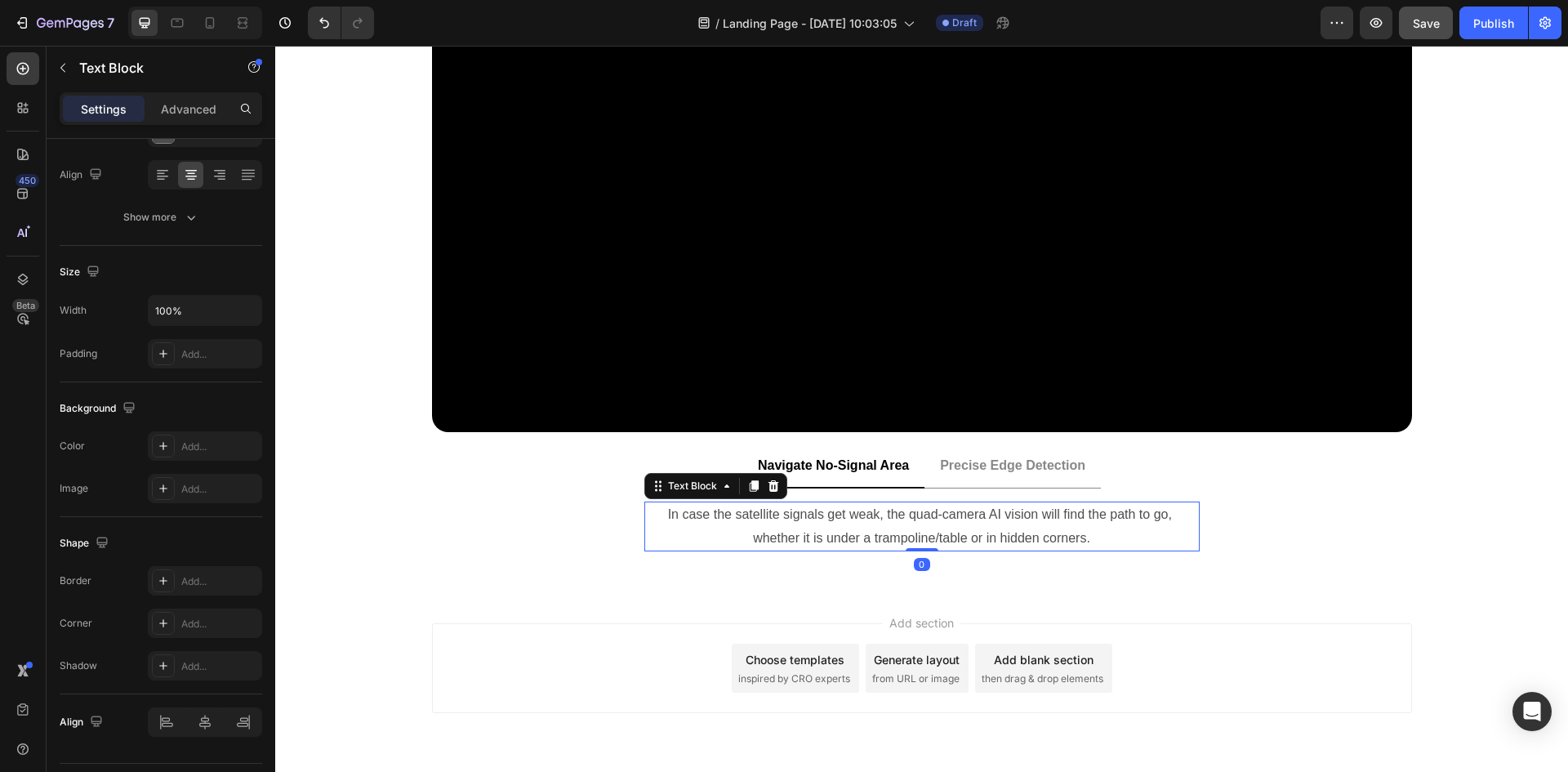
scroll to position [0, 0]
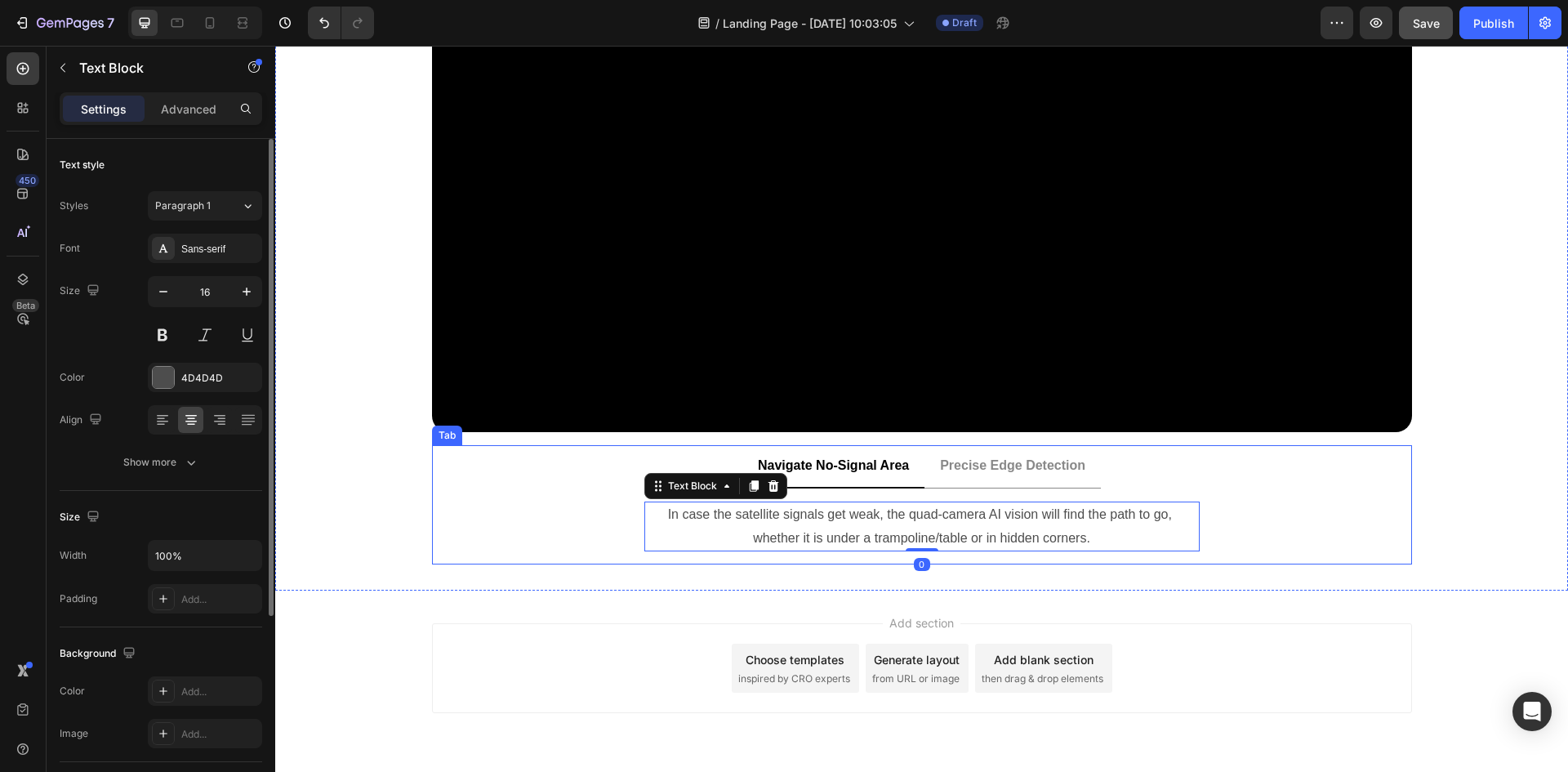
click at [476, 485] on ul "Navigate No-Signal Area Precise Edge Detection" at bounding box center [922, 467] width 980 height 44
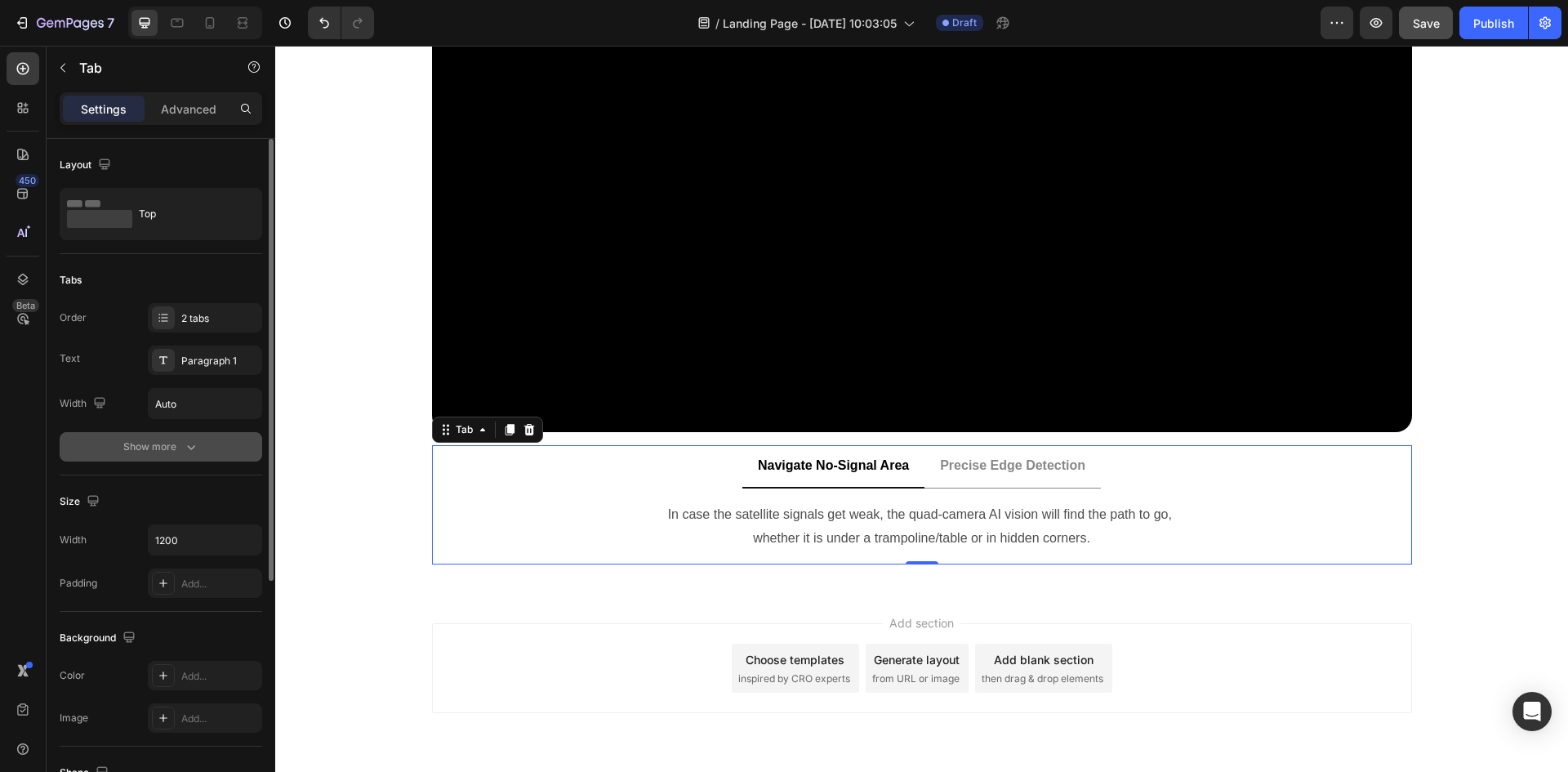
click at [152, 446] on div "Show more" at bounding box center [161, 446] width 76 height 16
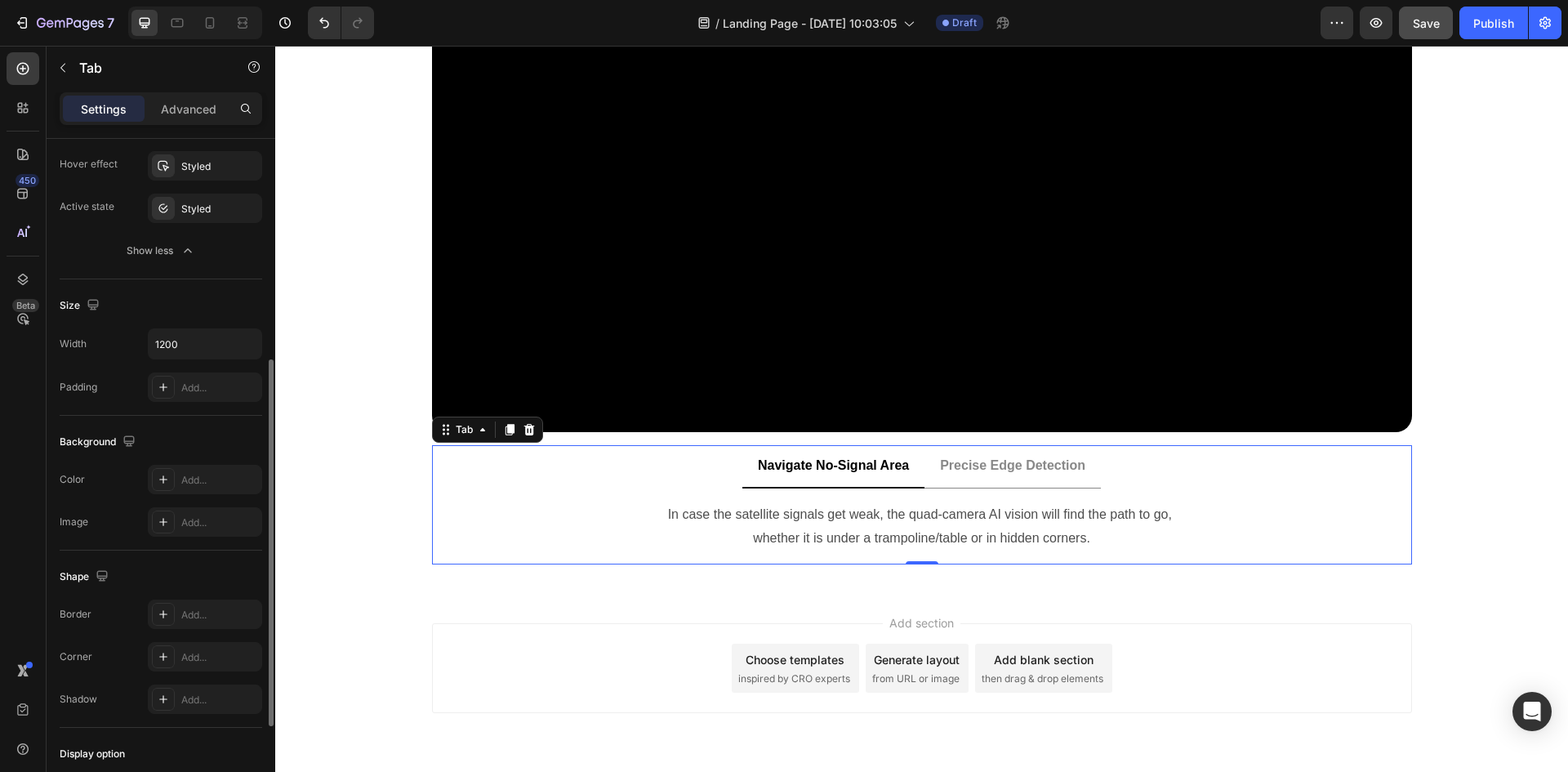
scroll to position [490, 0]
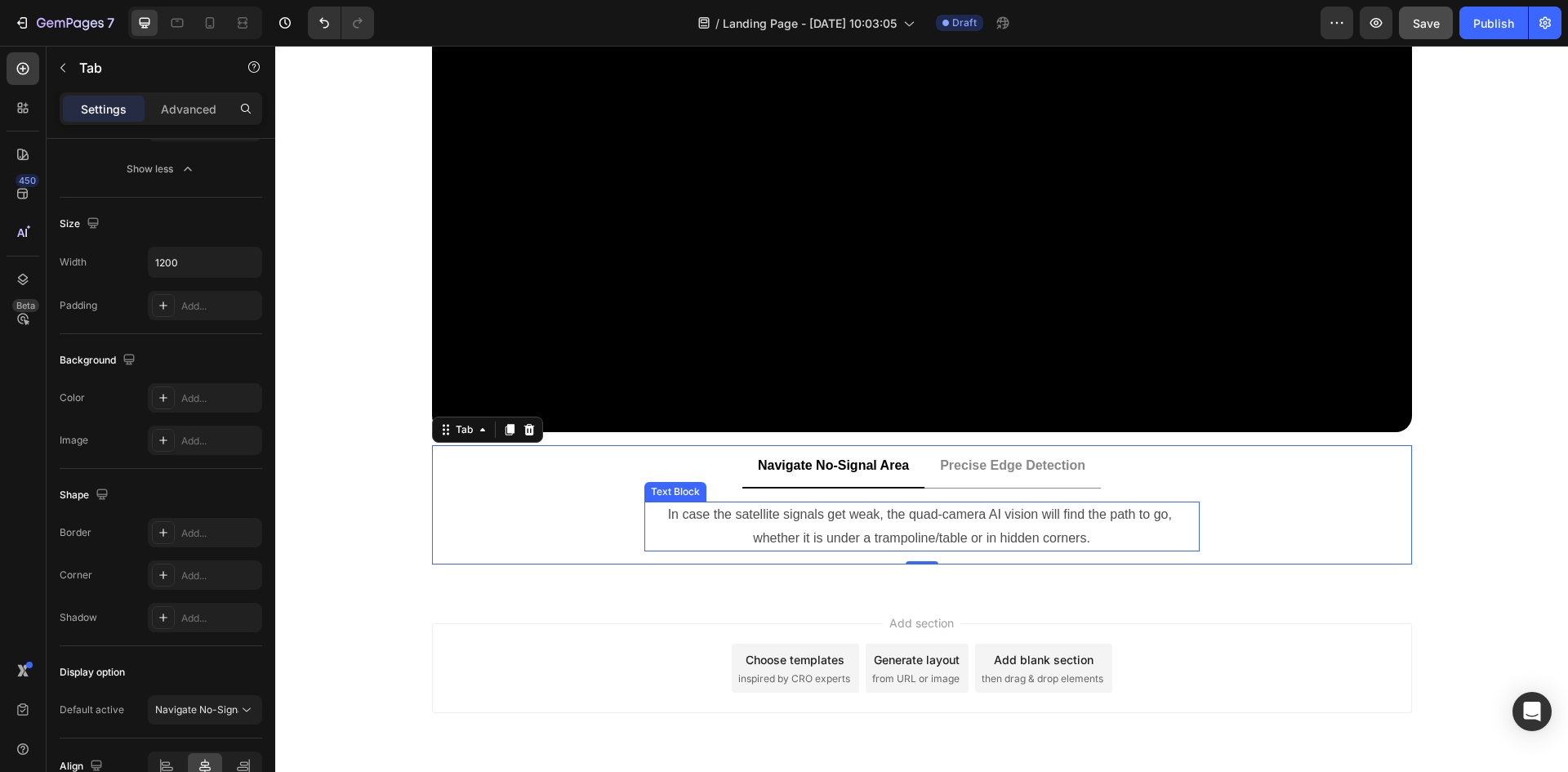
click at [710, 537] on p "In case the satellite signals get weak, the quad-camera AI vision will find the…" at bounding box center [923, 527] width 552 height 47
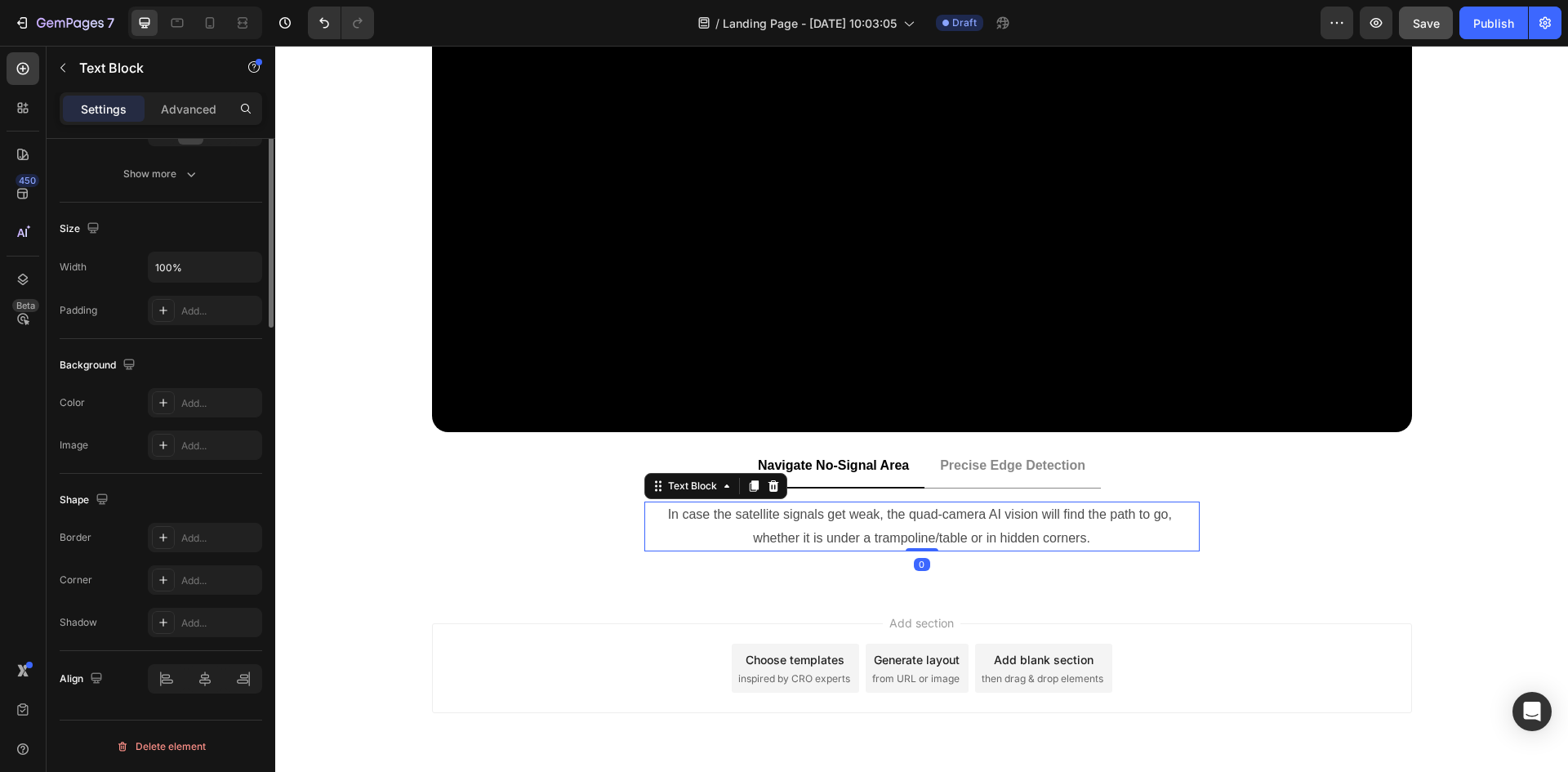
scroll to position [0, 0]
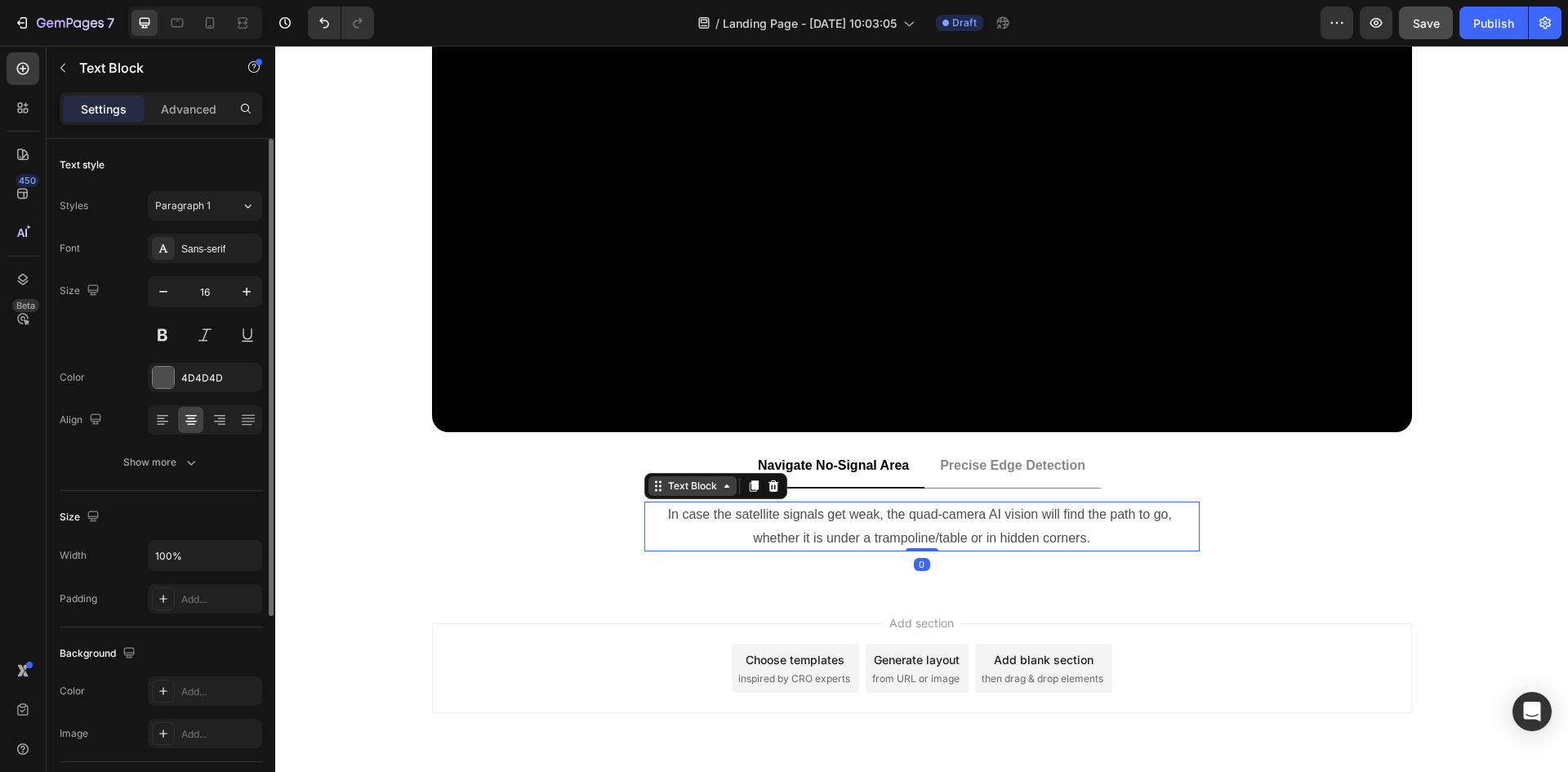
click at [678, 488] on div "Text Block" at bounding box center [693, 485] width 56 height 14
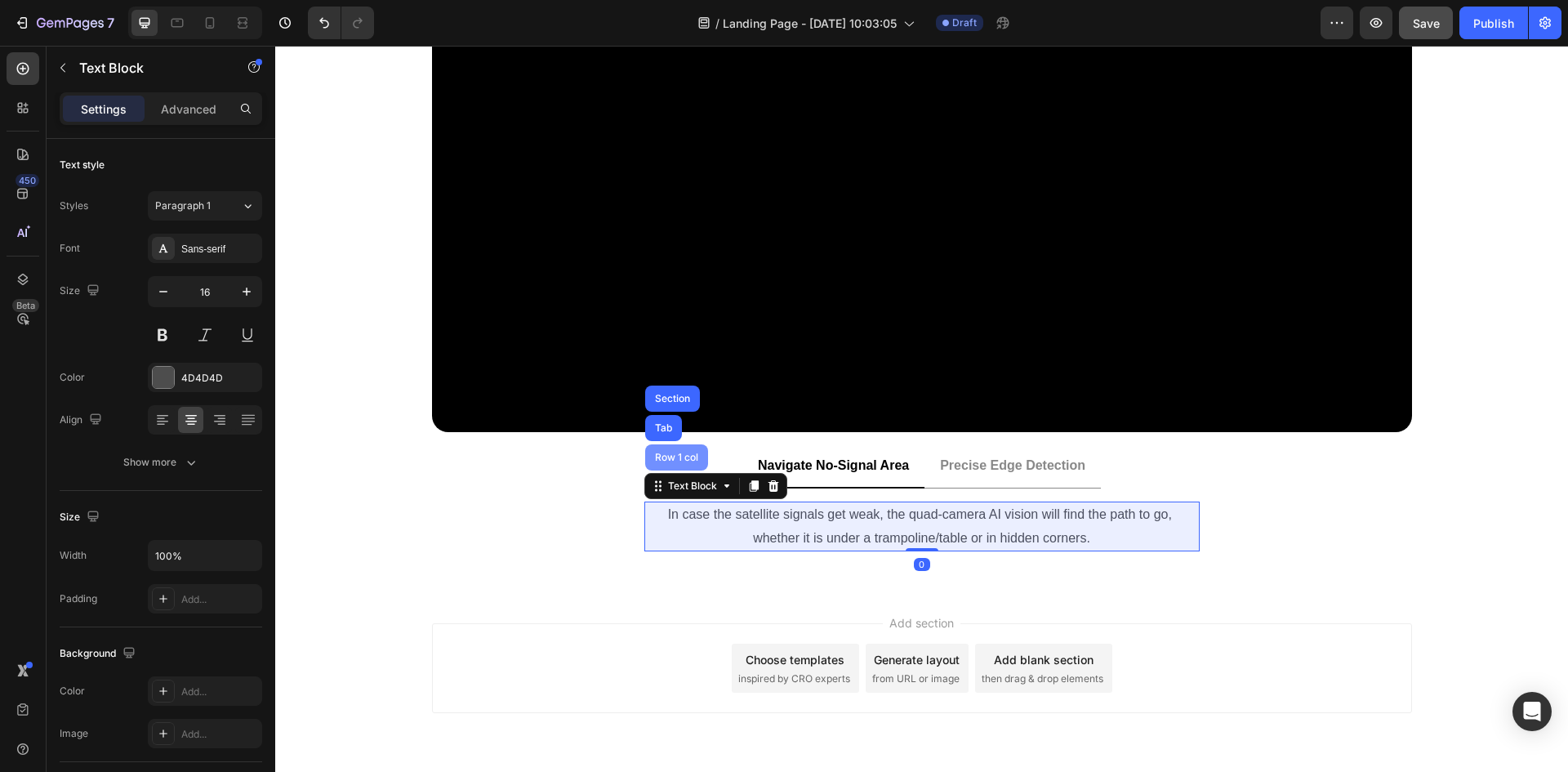
click at [663, 454] on div "Row 1 col" at bounding box center [677, 458] width 49 height 9
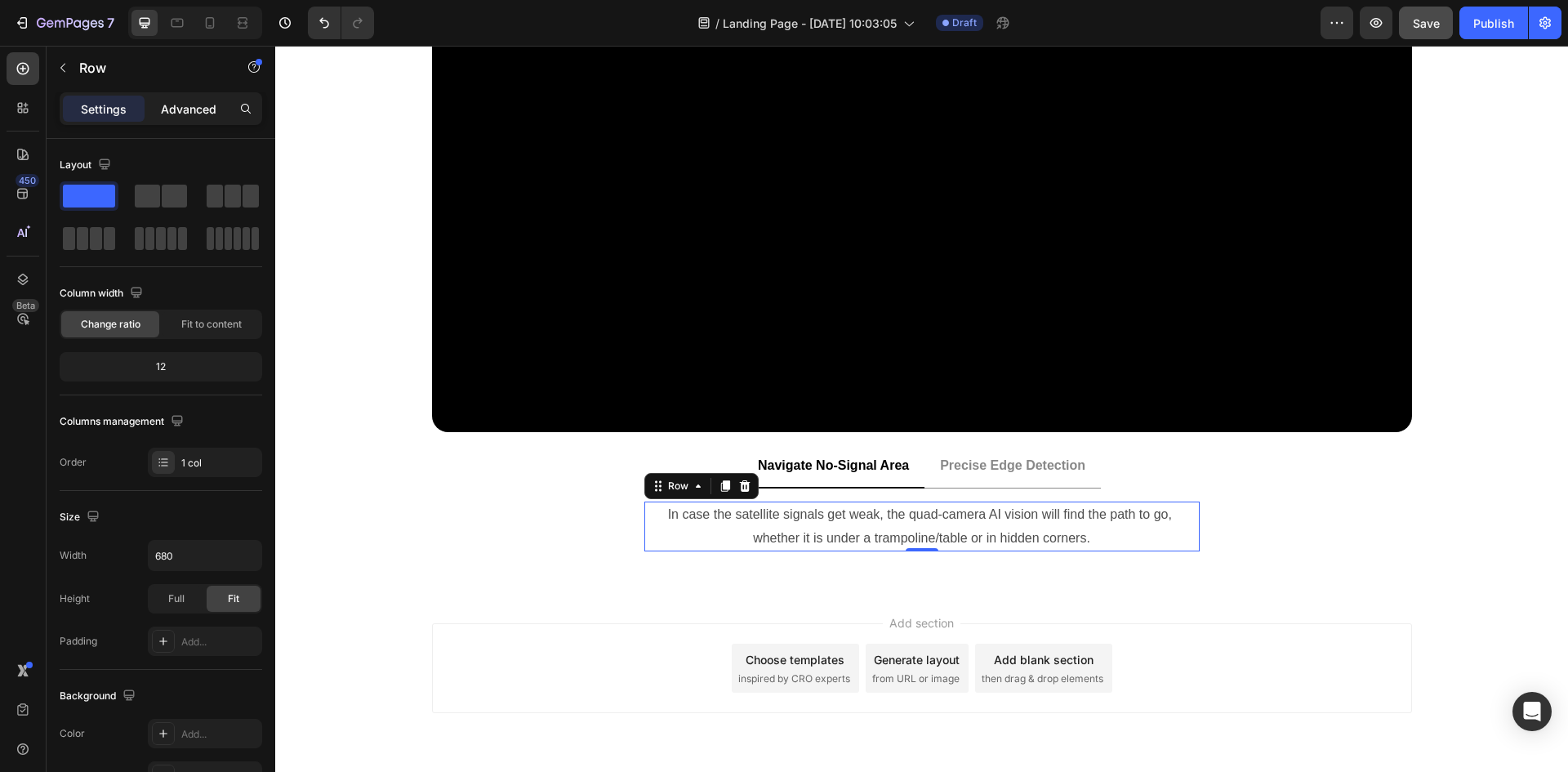
click at [184, 98] on div "Advanced" at bounding box center [189, 109] width 82 height 27
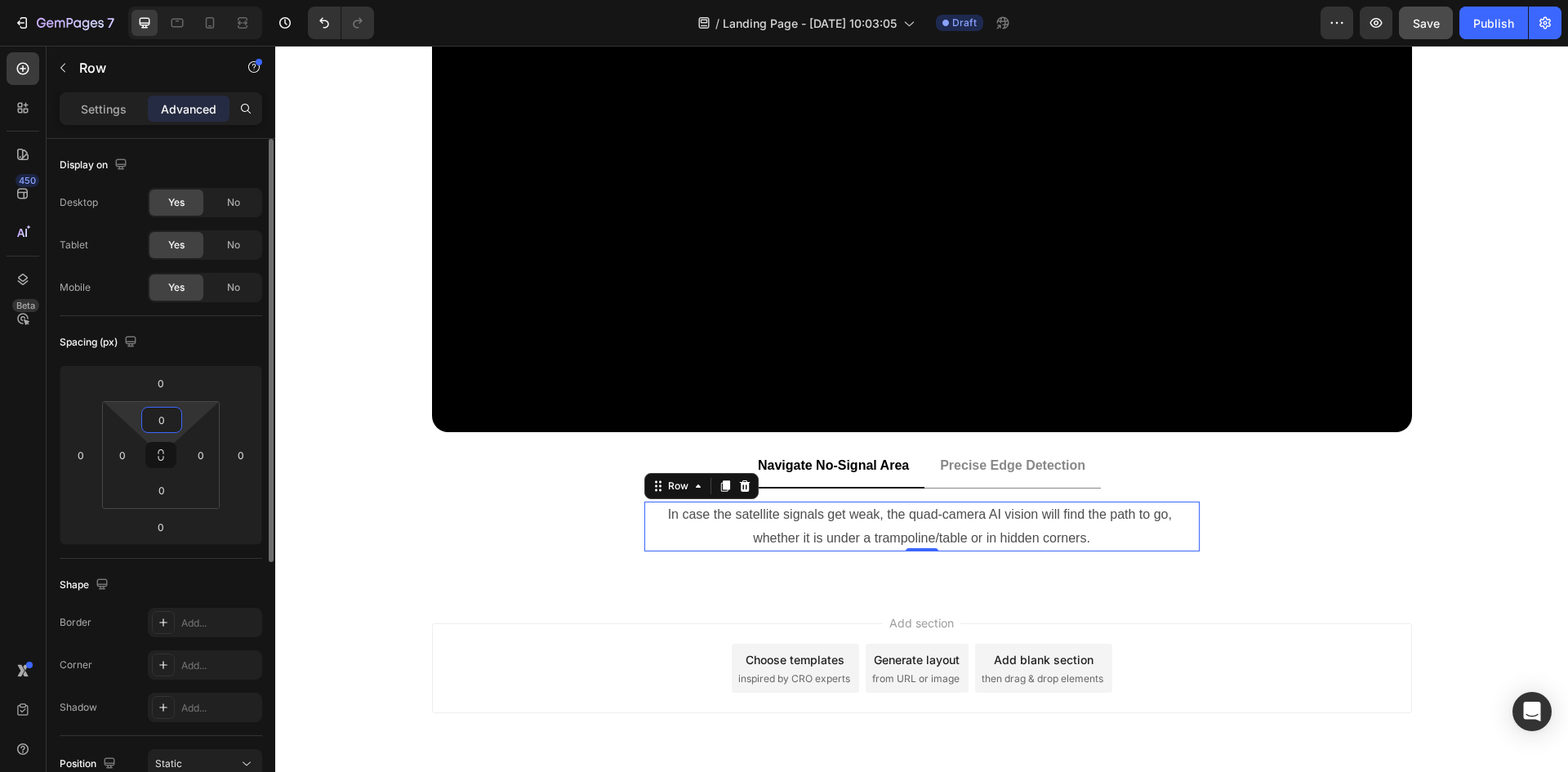
click at [162, 413] on input "0" at bounding box center [161, 420] width 32 height 25
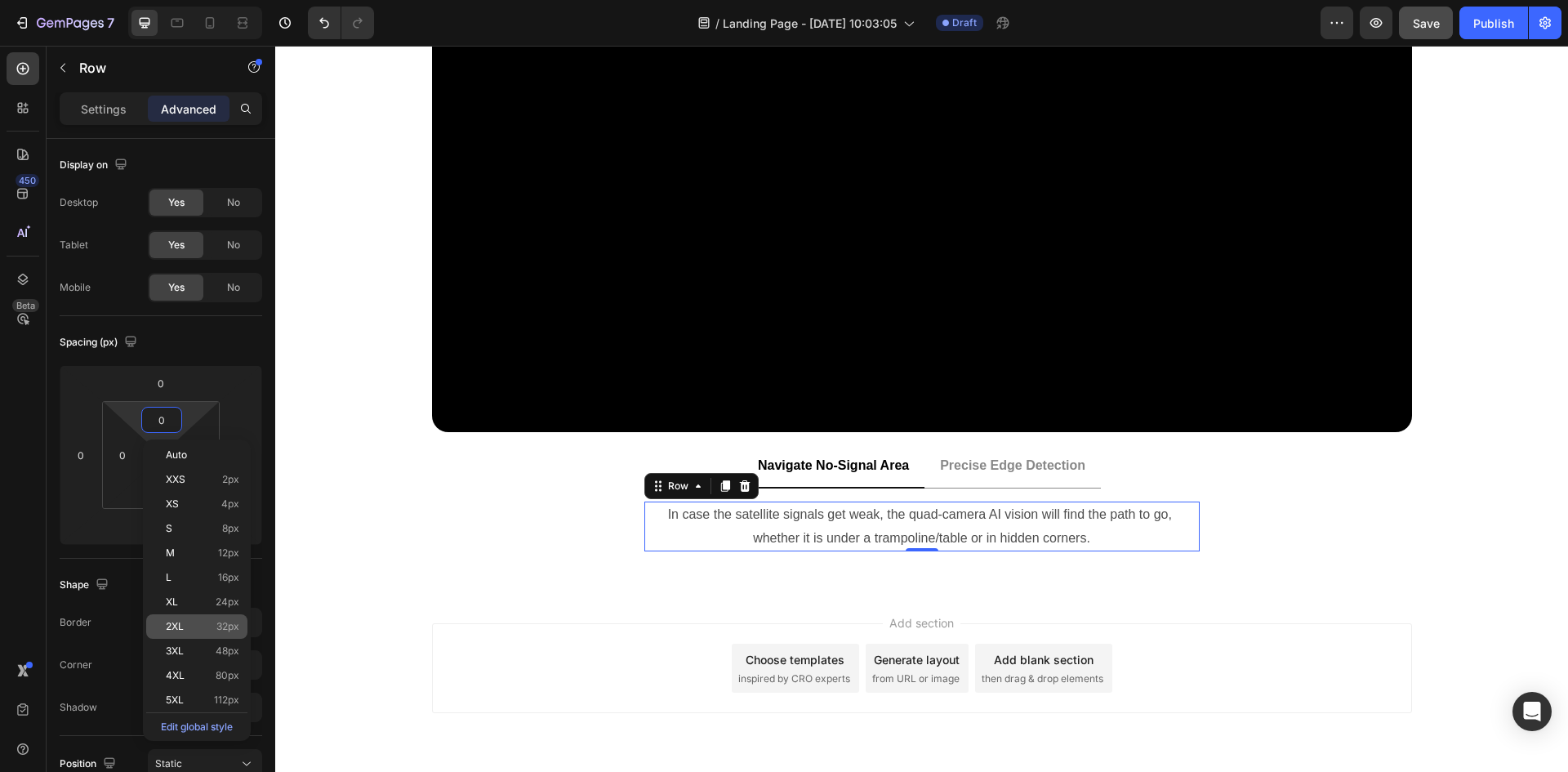
click at [195, 624] on p "2XL 32px" at bounding box center [202, 627] width 73 height 11
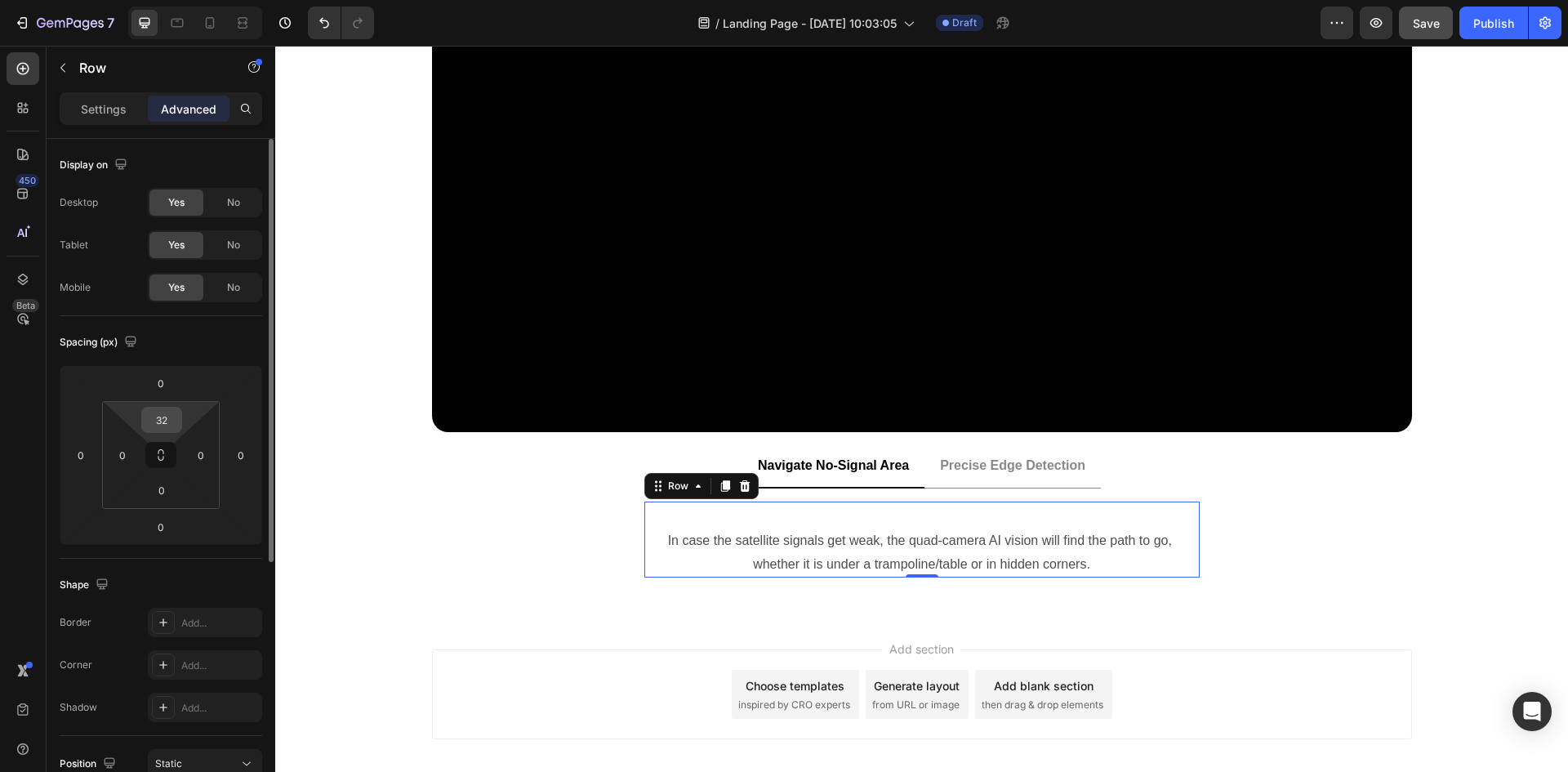
click at [161, 417] on input "32" at bounding box center [161, 420] width 32 height 25
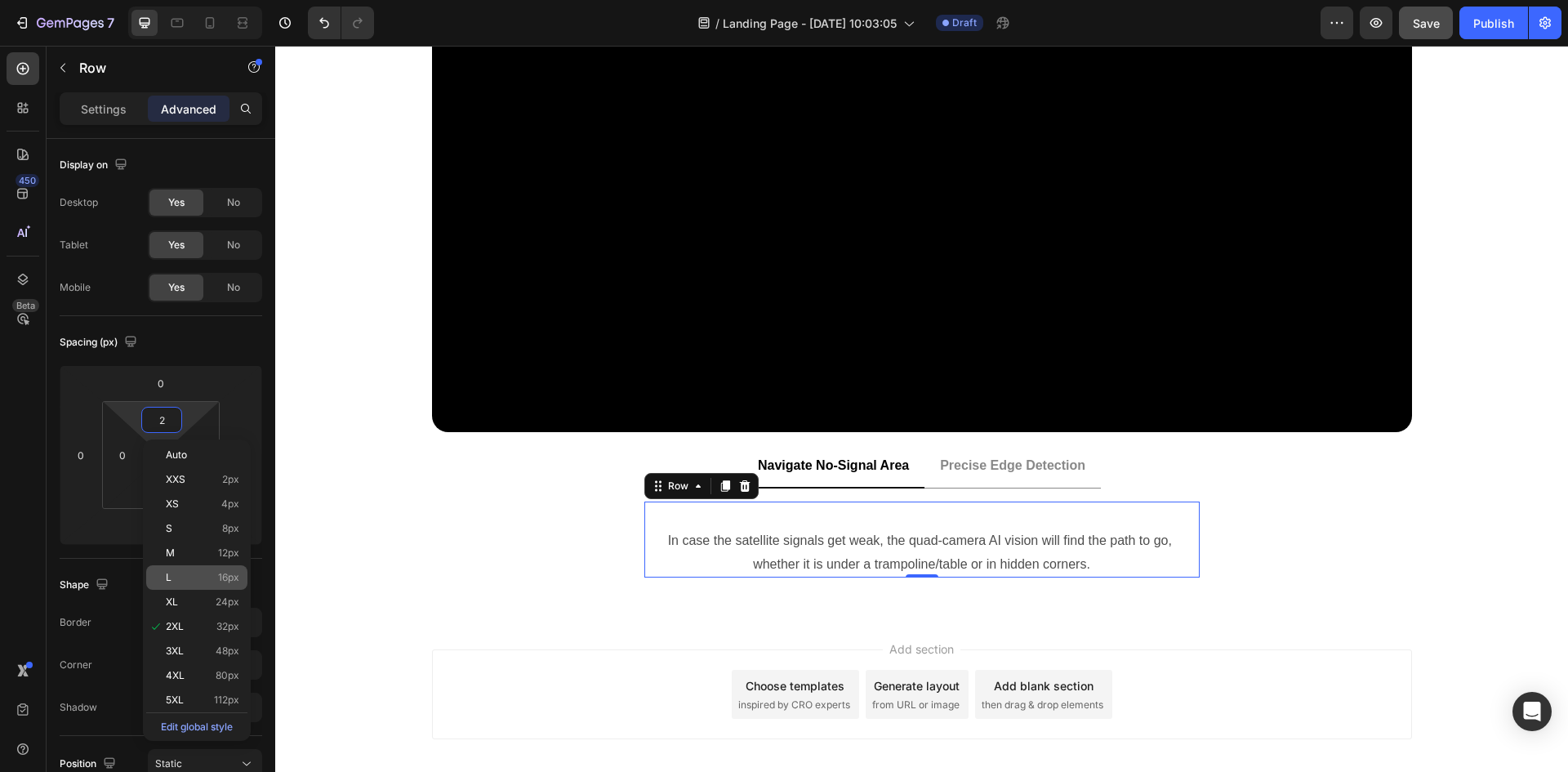
click at [189, 566] on div "L 16px" at bounding box center [196, 578] width 102 height 25
type input "16"
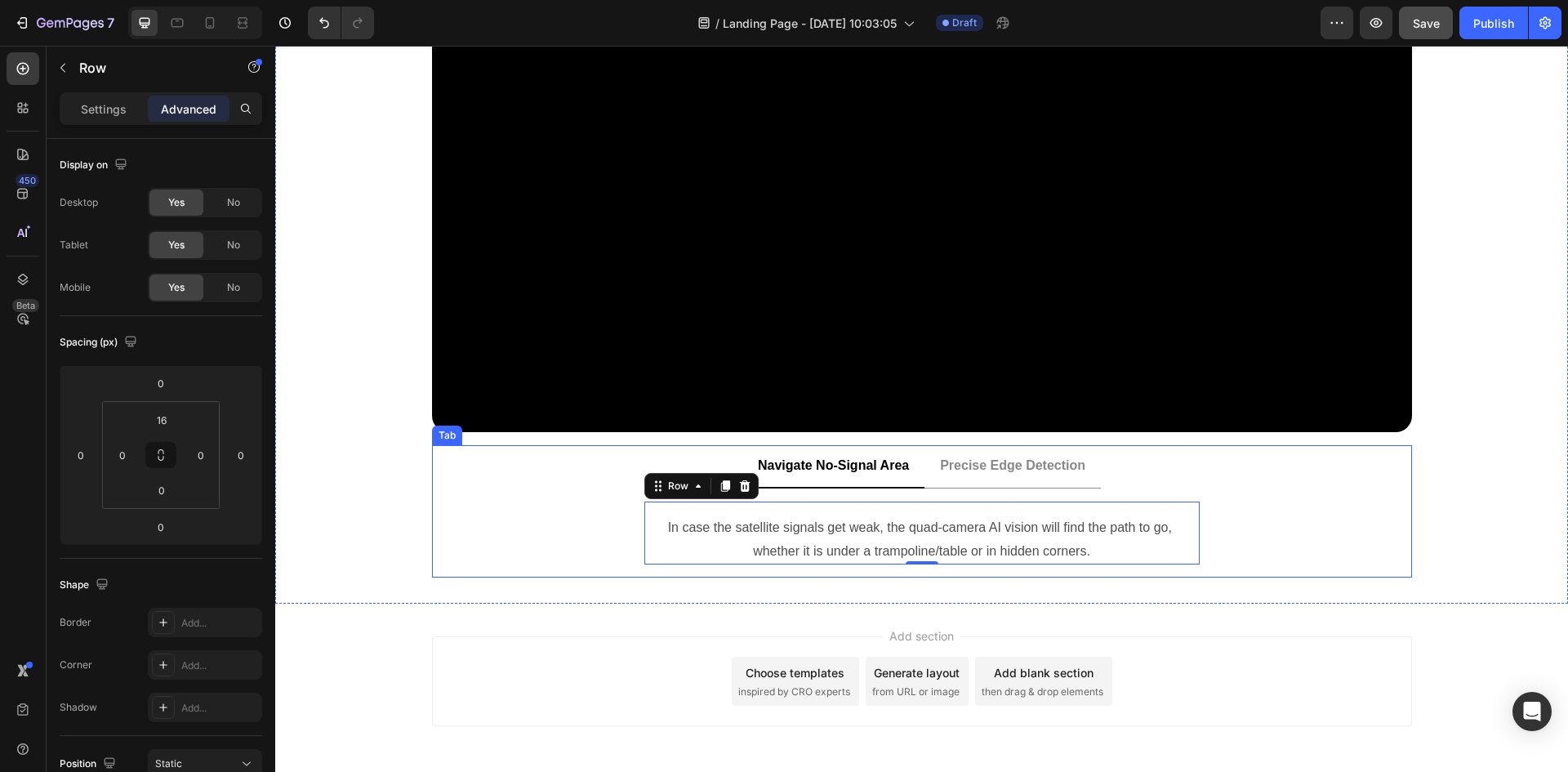
click at [464, 537] on div "In case the satellite signals get weak, the quad-camera AI vision will find the…" at bounding box center [922, 533] width 954 height 64
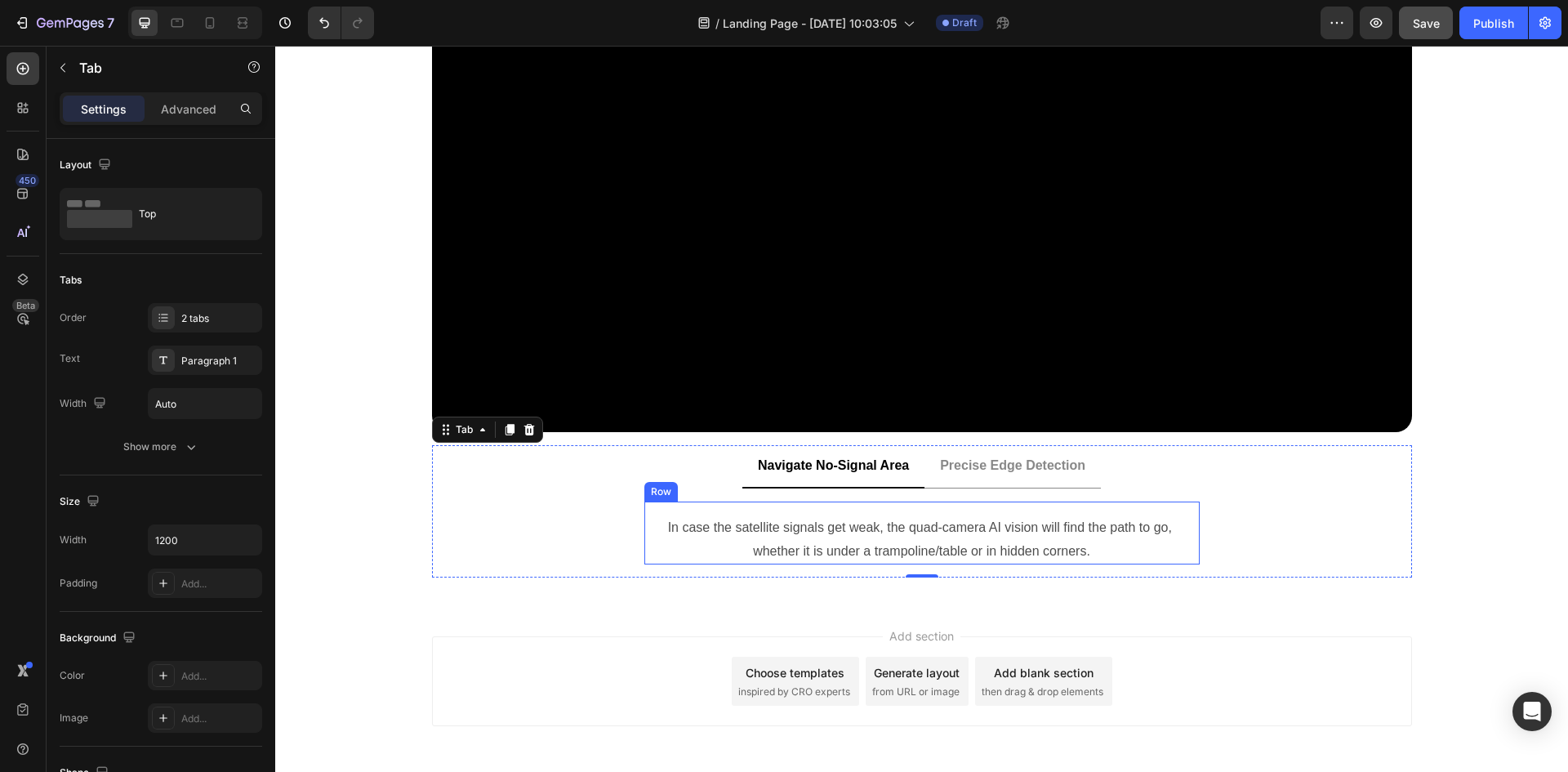
click at [741, 513] on div "In case the satellite signals get weak, the quad-camera AI vision will find the…" at bounding box center [922, 533] width 555 height 64
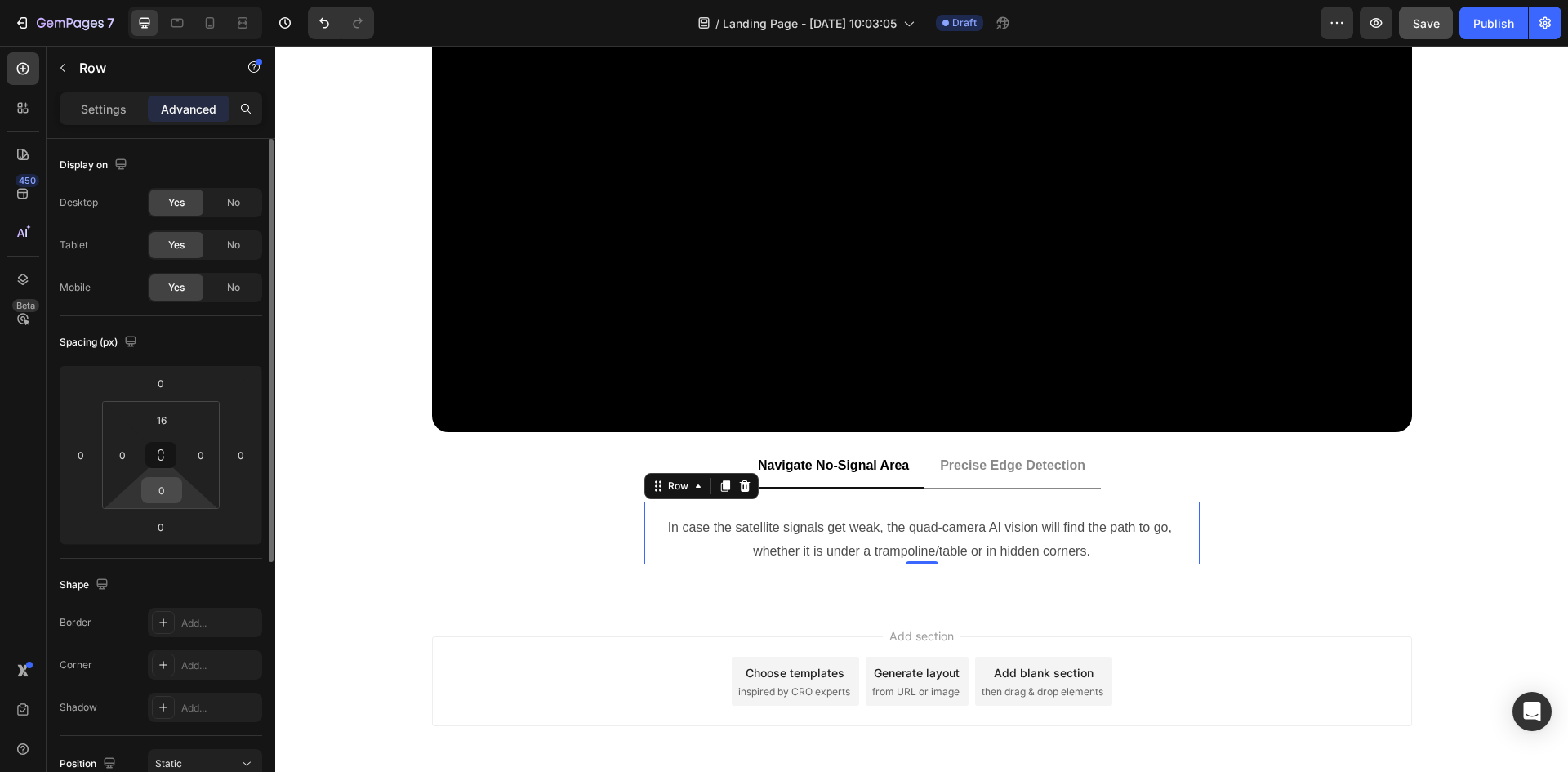
click at [166, 487] on input "0" at bounding box center [161, 490] width 32 height 25
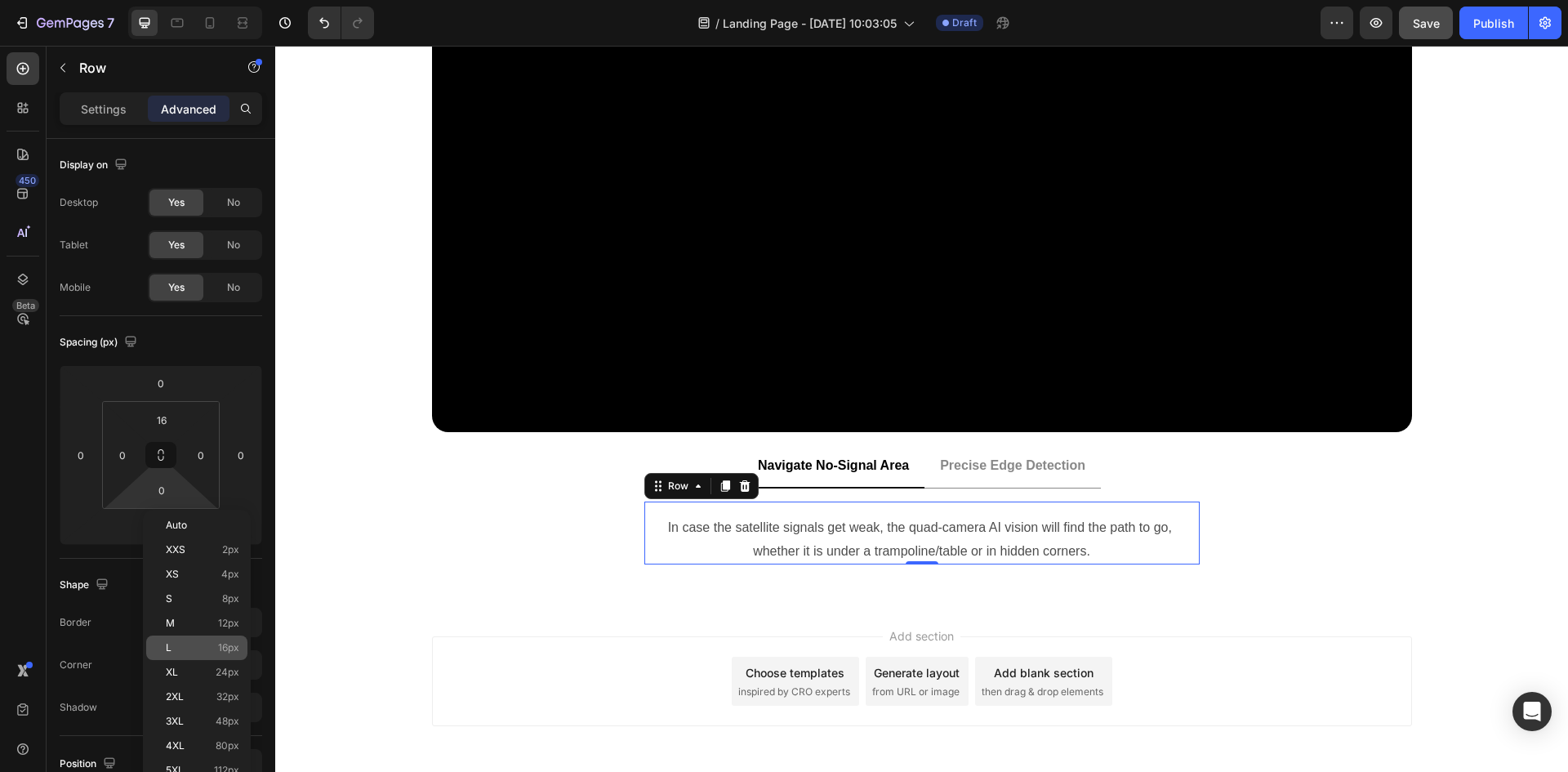
click at [203, 648] on p "L 16px" at bounding box center [202, 648] width 73 height 11
type input "16"
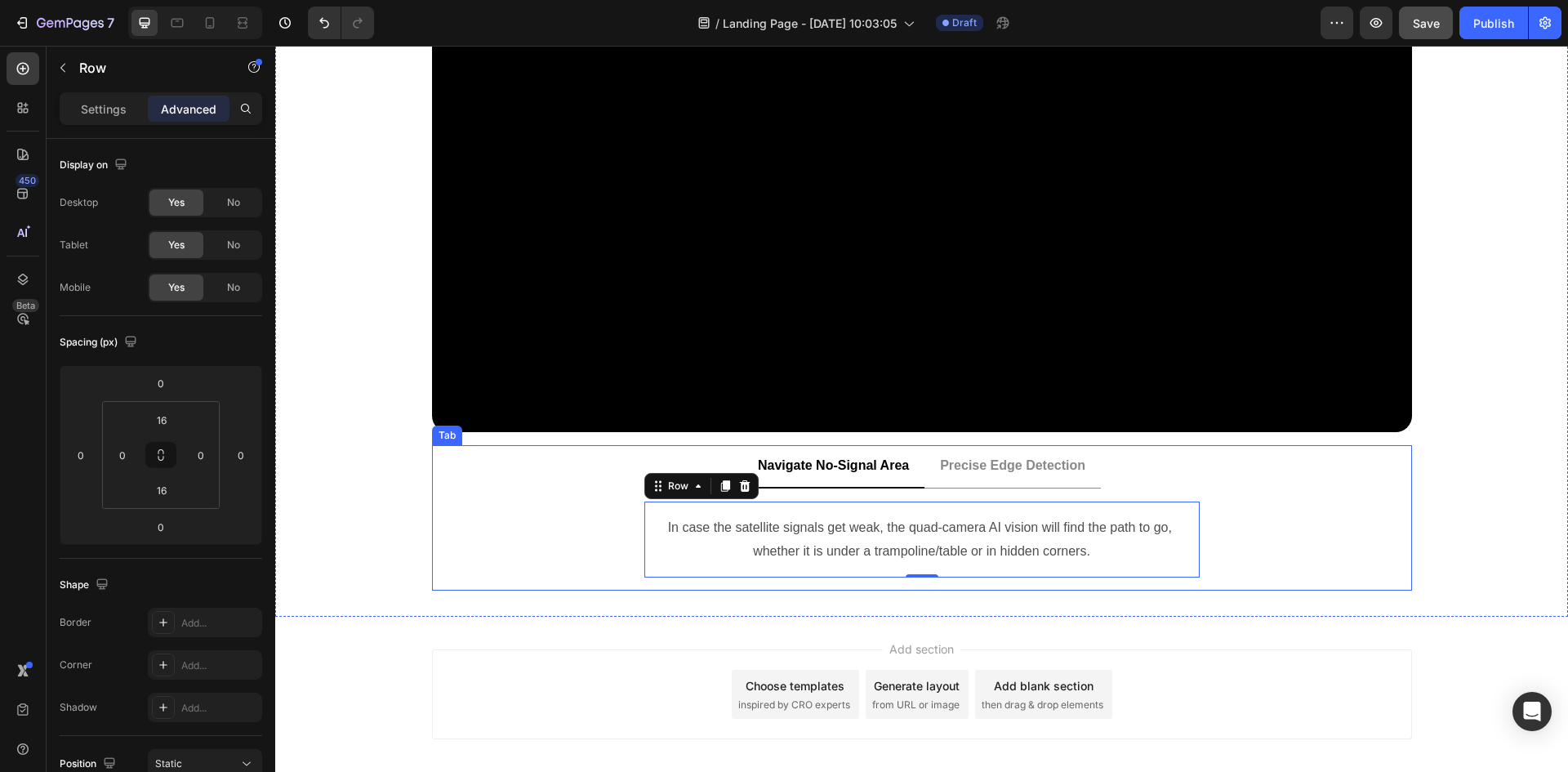
click at [1393, 533] on div "In case the satellite signals get weak, the quad-camera AI vision will find the…" at bounding box center [922, 540] width 980 height 103
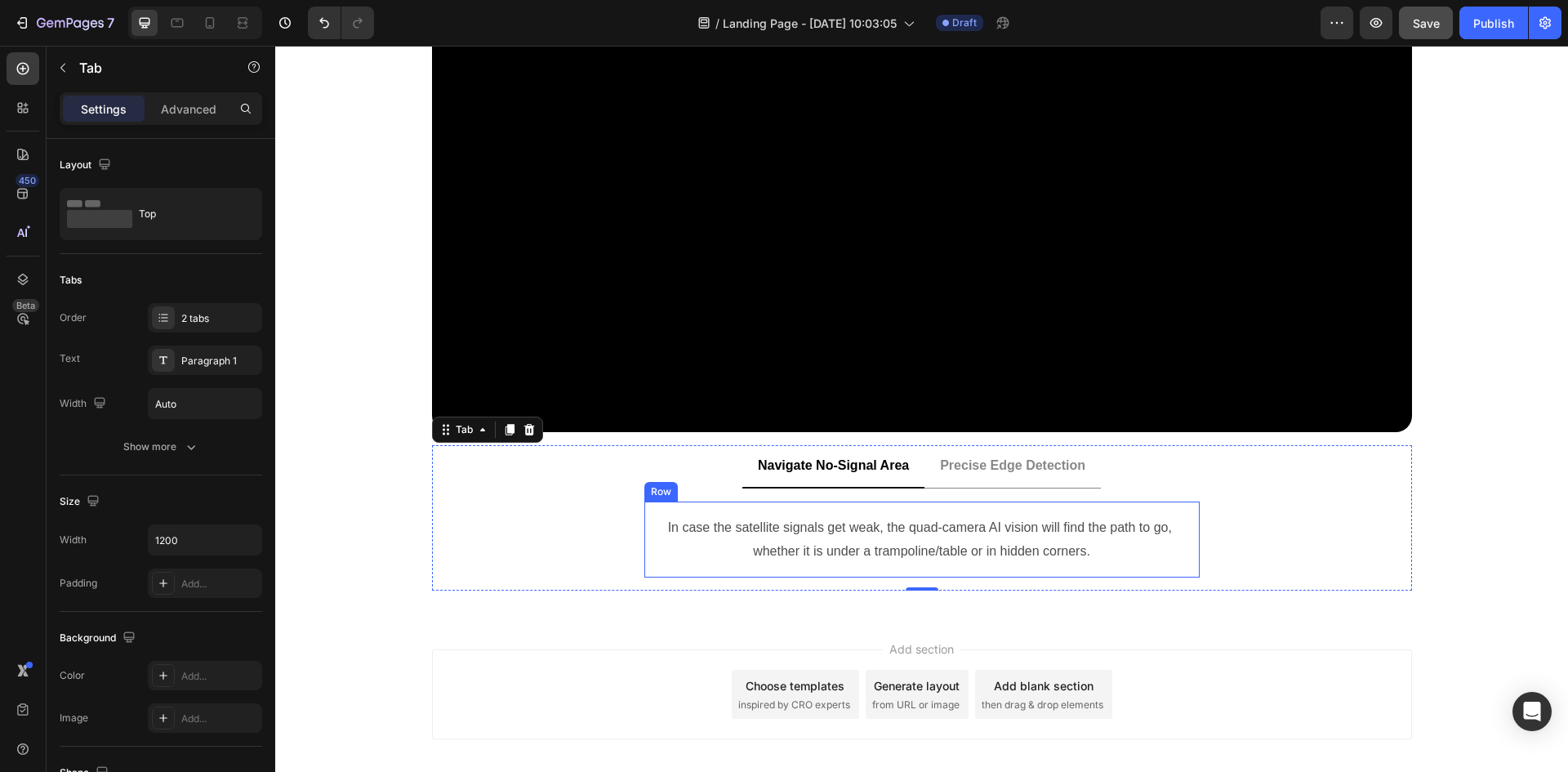
click at [1092, 506] on div "In case the satellite signals get weak, the quad-camera AI vision will find the…" at bounding box center [922, 539] width 555 height 77
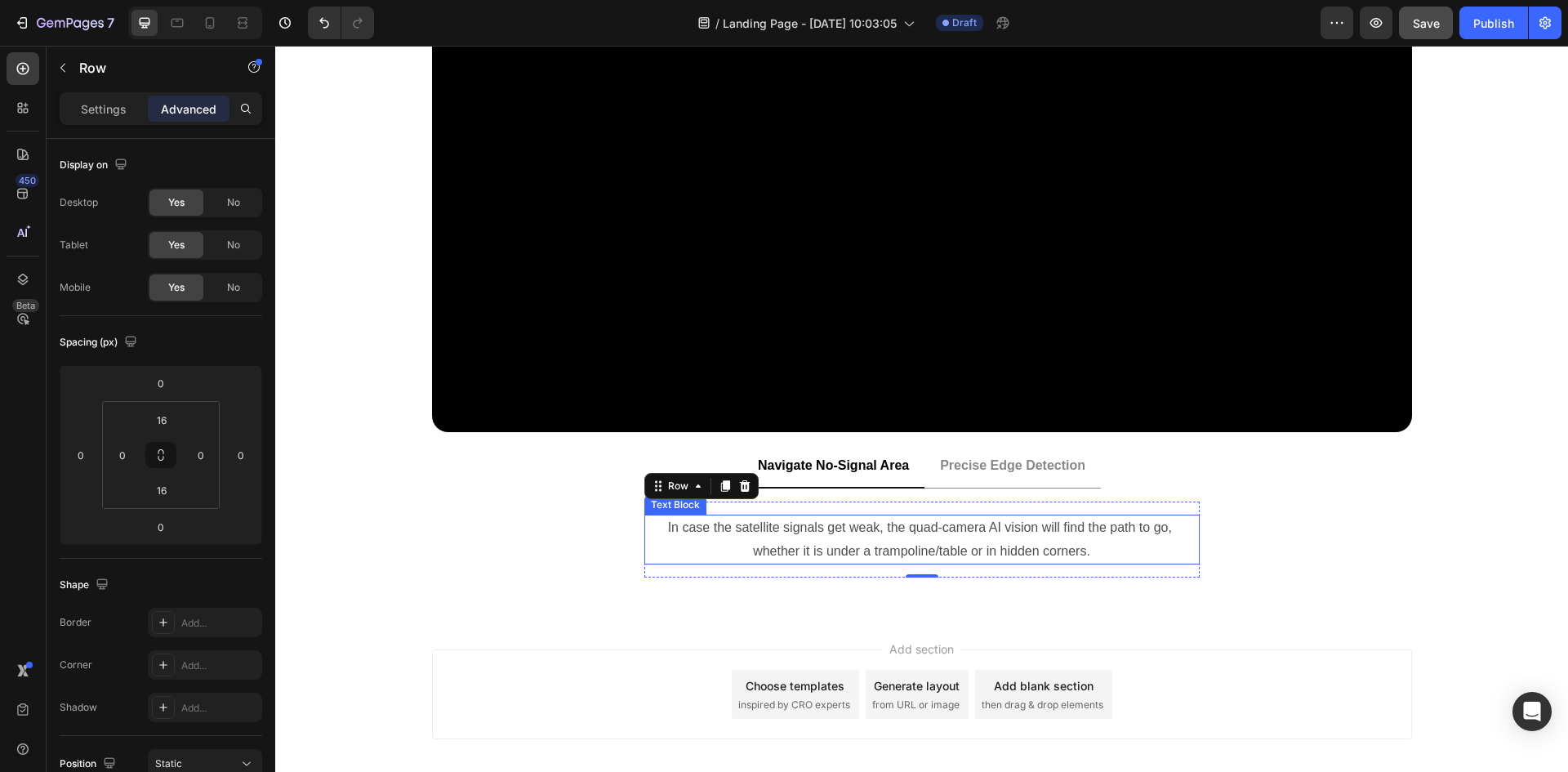
click at [798, 519] on p "In case the satellite signals get weak, the quad-camera AI vision will find the…" at bounding box center [923, 540] width 552 height 47
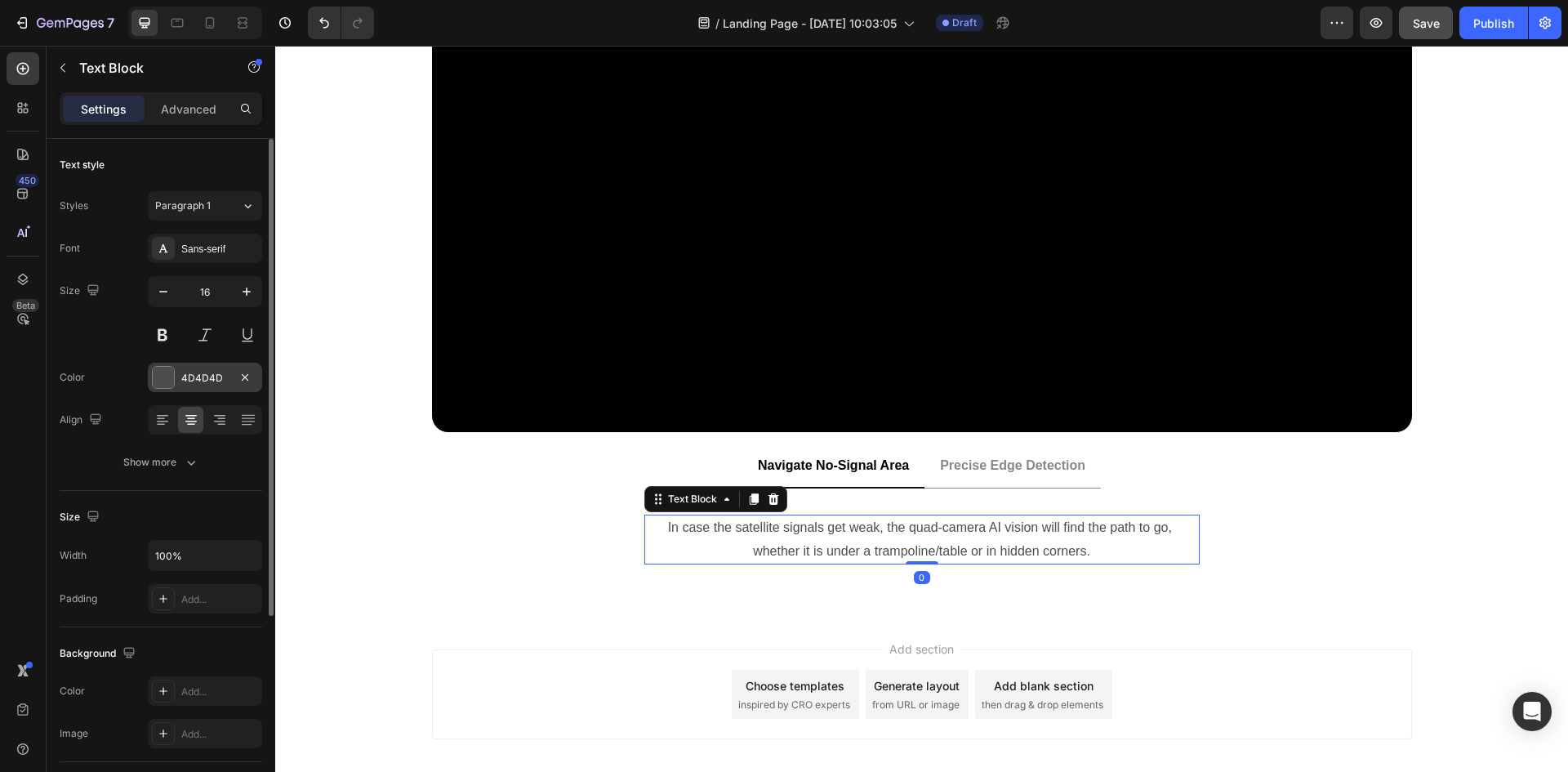
click at [166, 370] on div at bounding box center [163, 377] width 21 height 21
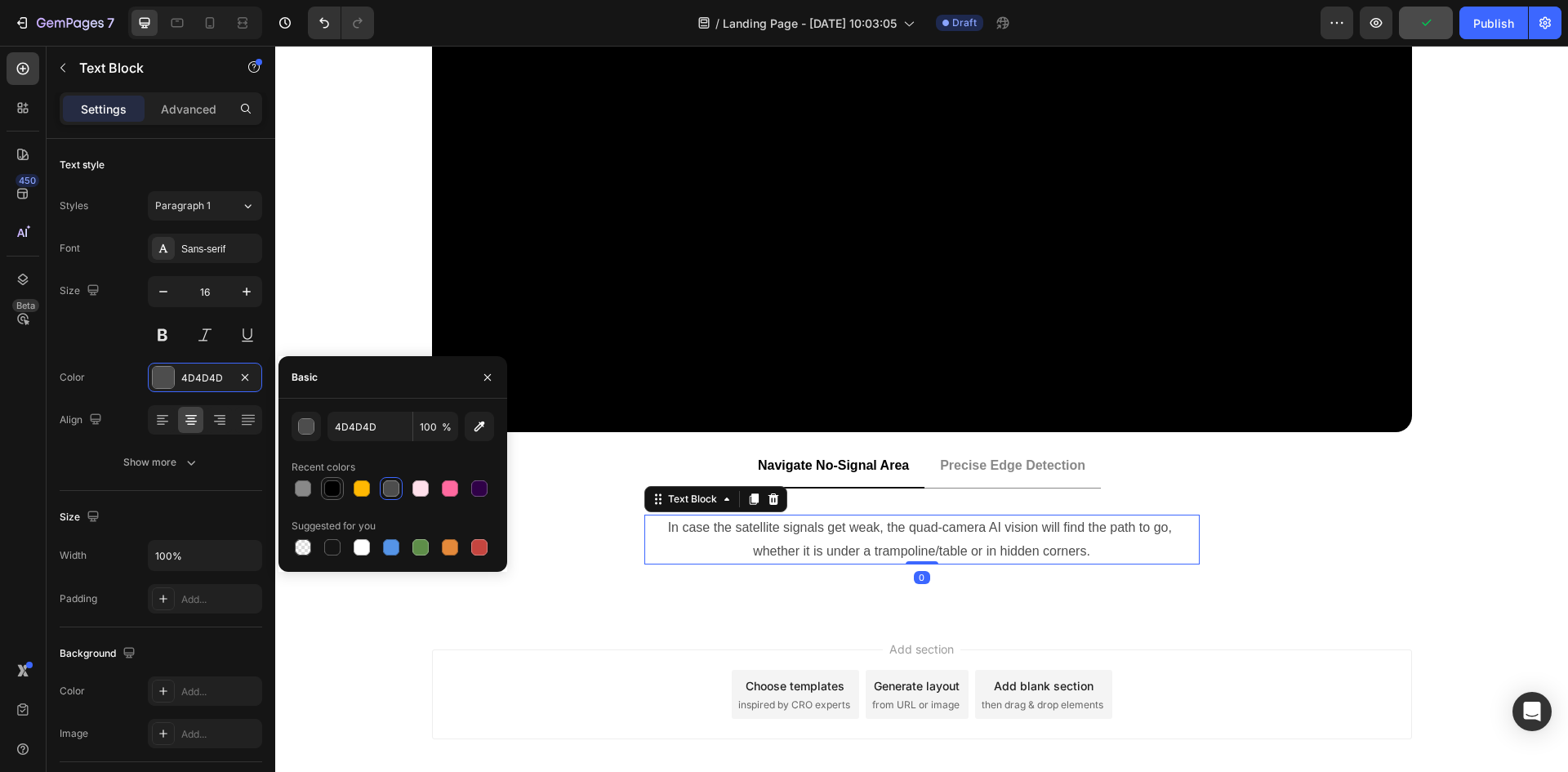
click at [321, 483] on div at bounding box center [332, 489] width 23 height 23
type input "000000"
click at [497, 378] on button "button" at bounding box center [488, 378] width 27 height 27
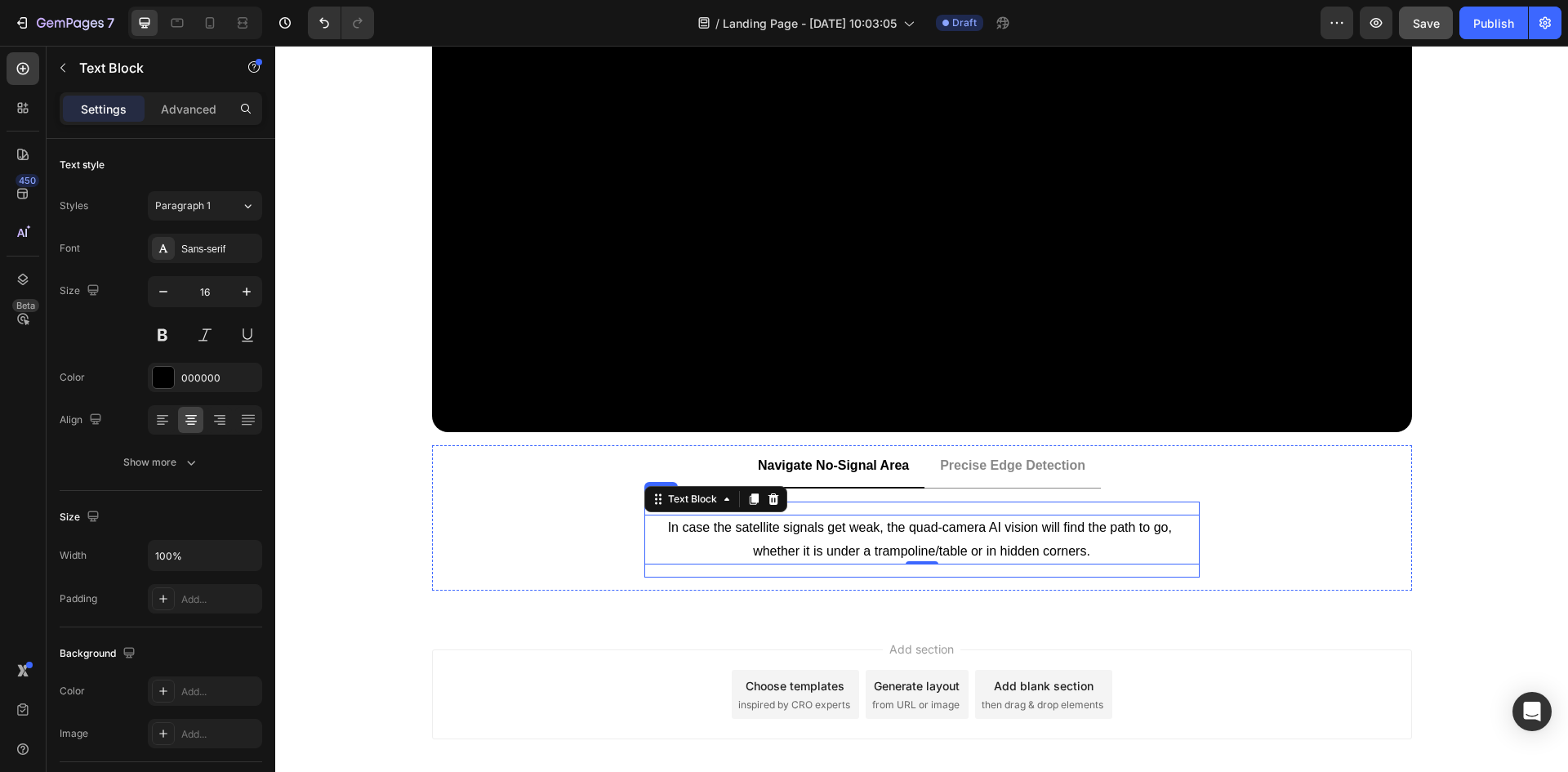
click at [891, 501] on div "In case the satellite signals get weak, the quad-camera AI vision will find the…" at bounding box center [922, 539] width 555 height 77
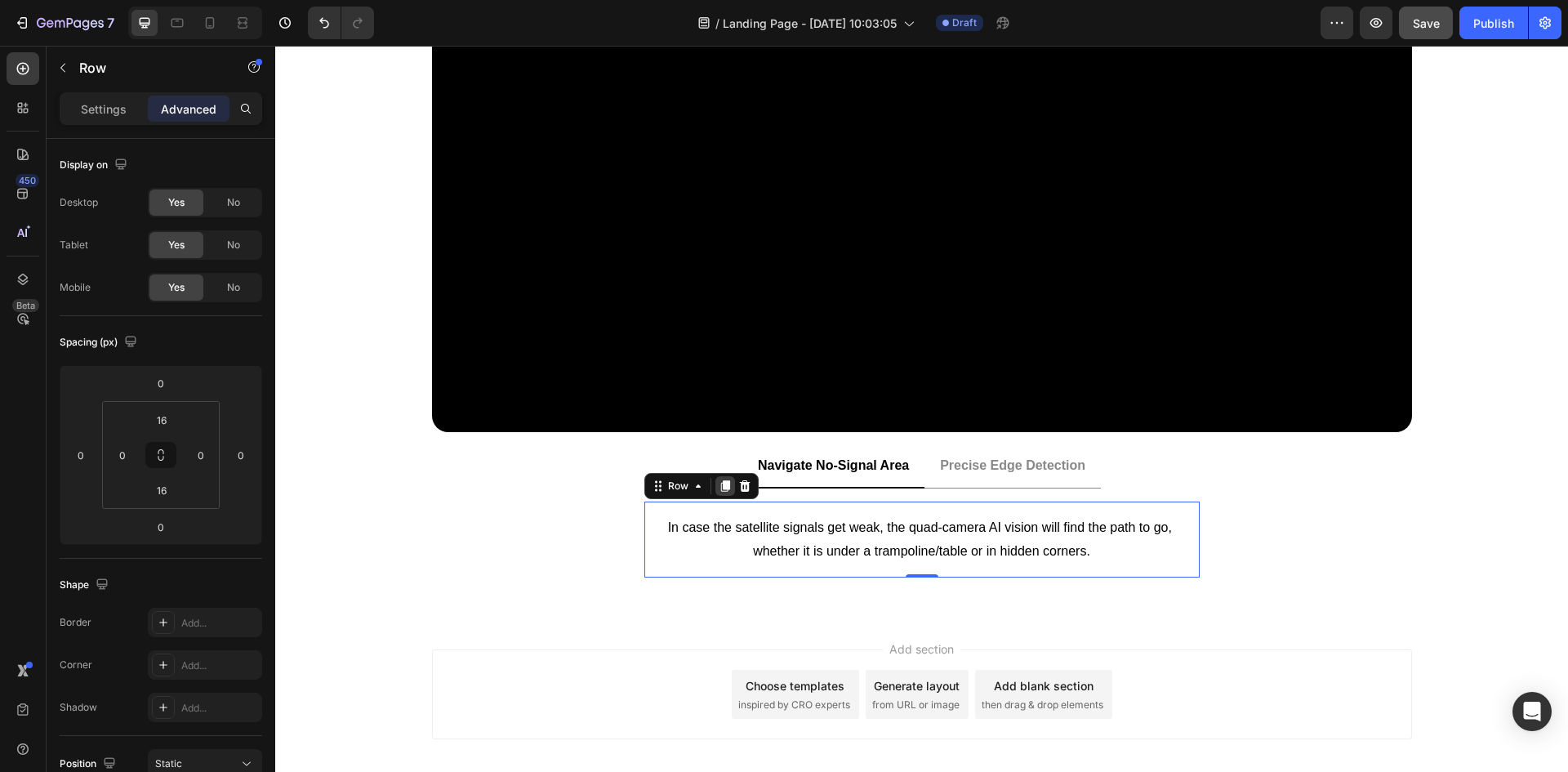
click at [720, 489] on icon at bounding box center [724, 486] width 9 height 11
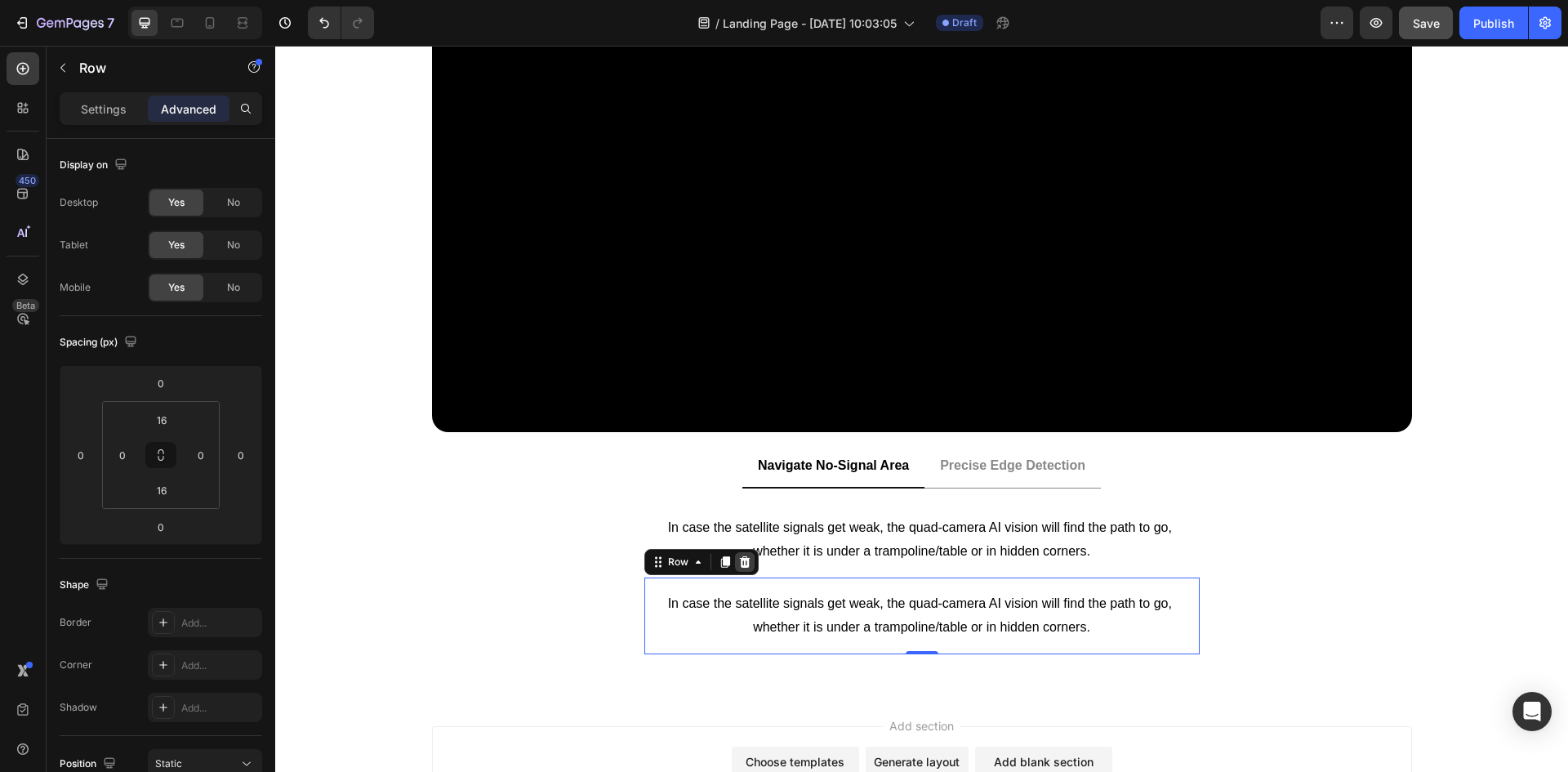
click at [744, 560] on icon at bounding box center [745, 562] width 13 height 13
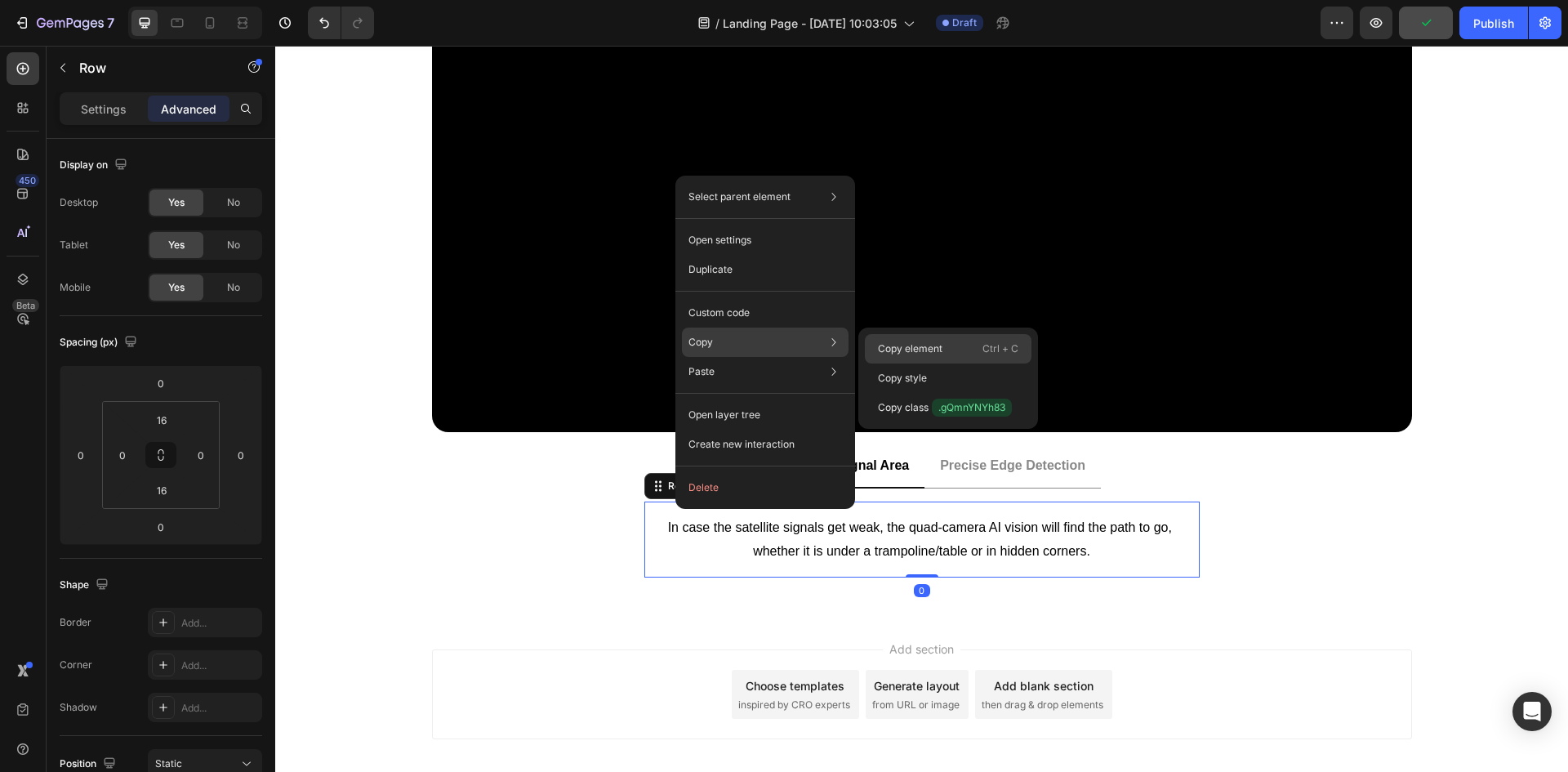
click at [895, 343] on p "Copy element" at bounding box center [910, 348] width 65 height 14
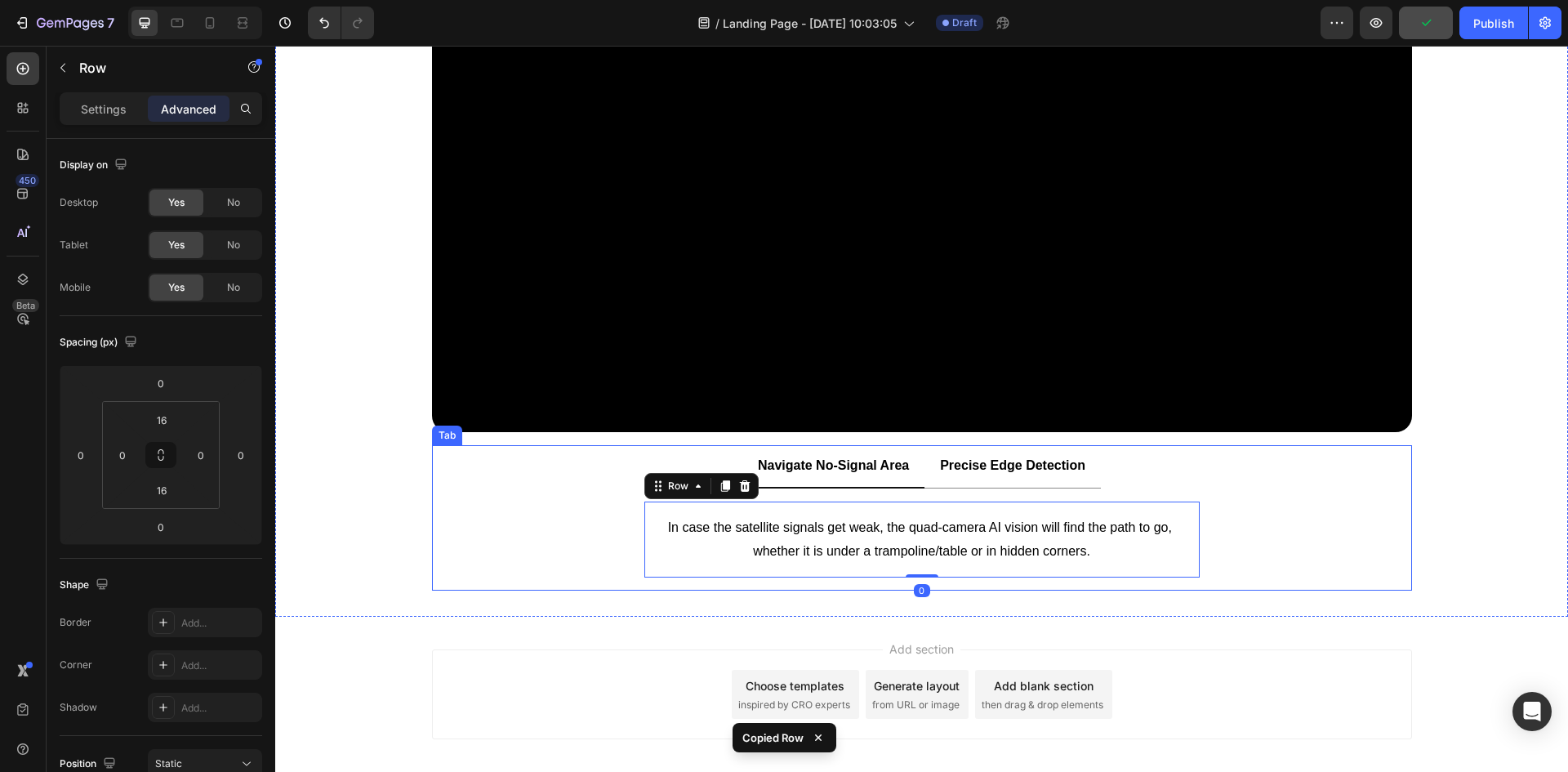
click at [1006, 468] on p "Precise Edge Detection" at bounding box center [1013, 465] width 145 height 24
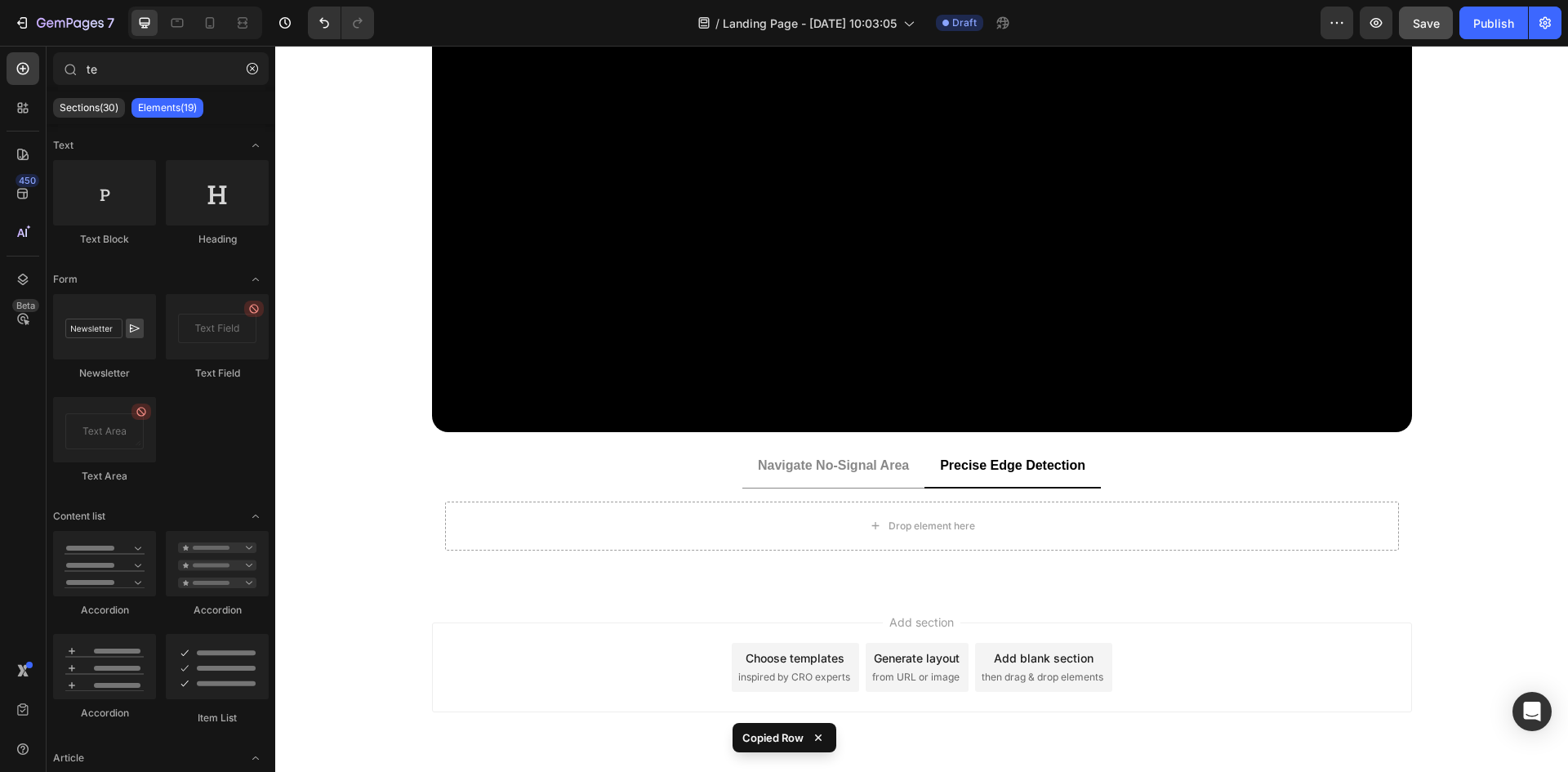
click at [381, 593] on div "Add section Choose templates inspired by CRO experts Generate layout from URL o…" at bounding box center [922, 690] width 1293 height 201
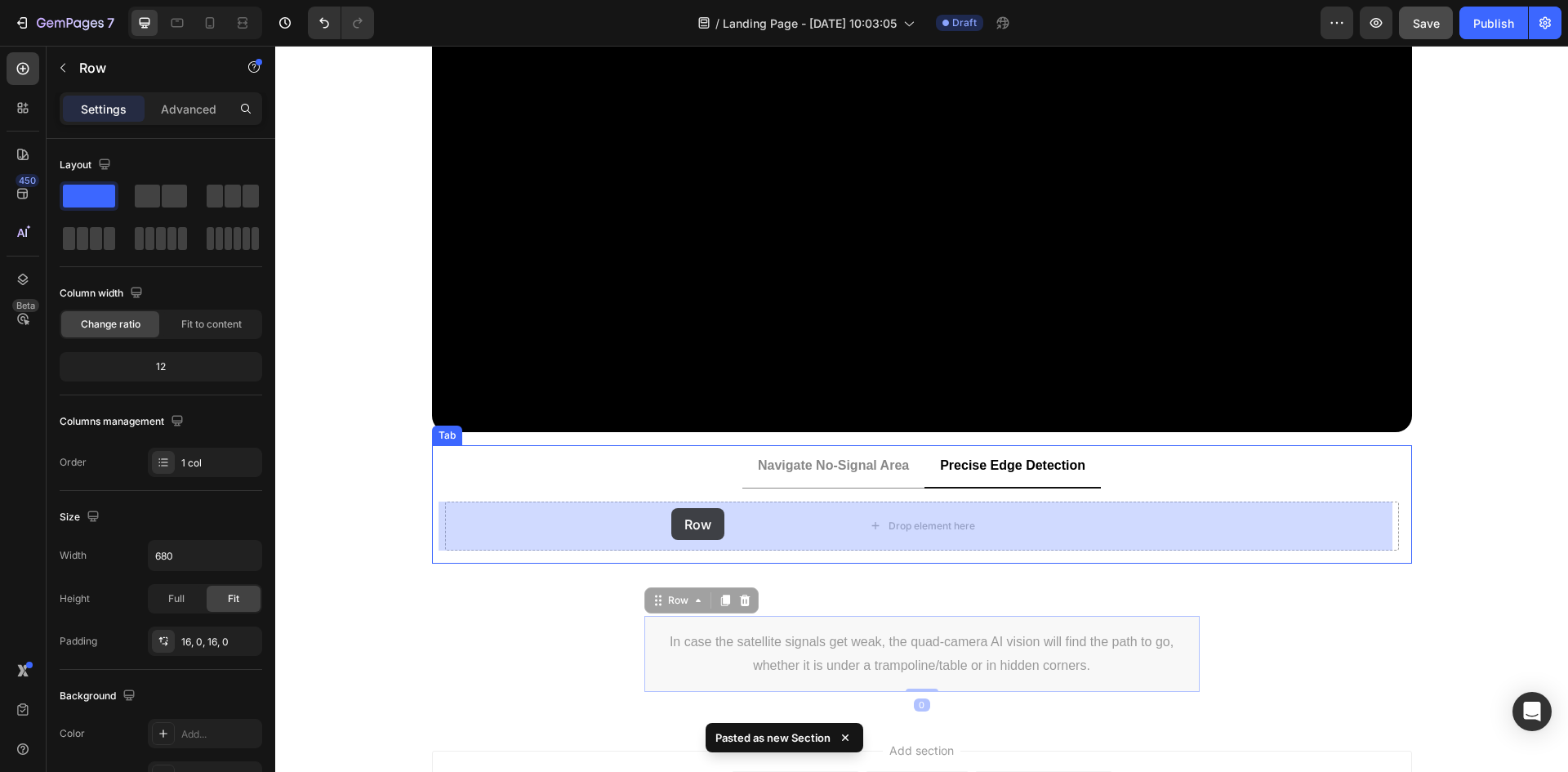
drag, startPoint x: 667, startPoint y: 602, endPoint x: 671, endPoint y: 518, distance: 84.1
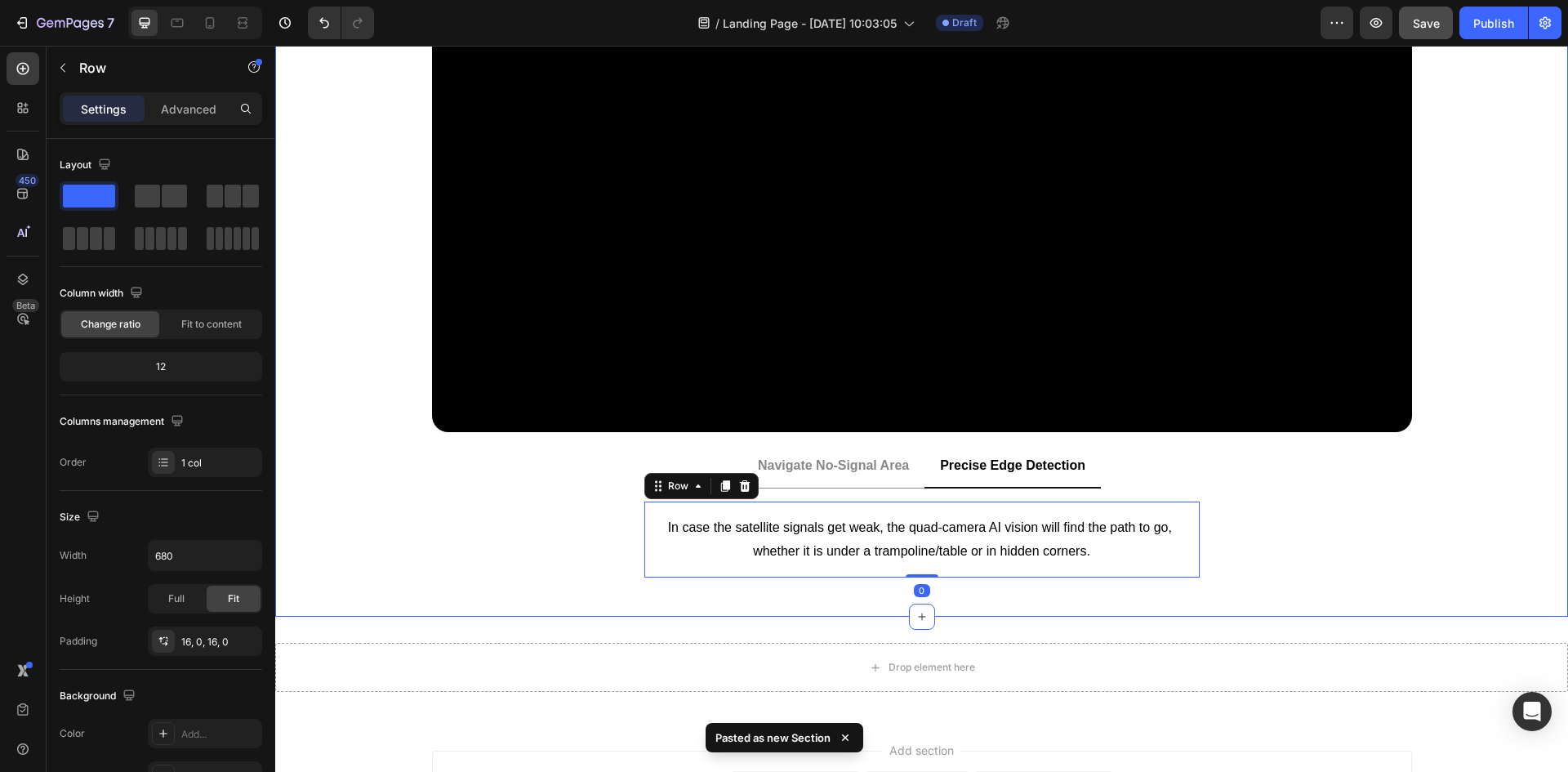
click at [551, 605] on div "Video Image Carousel Navigate No-Signal Area Precise Edge Detection In case the…" at bounding box center [922, 266] width 1293 height 701
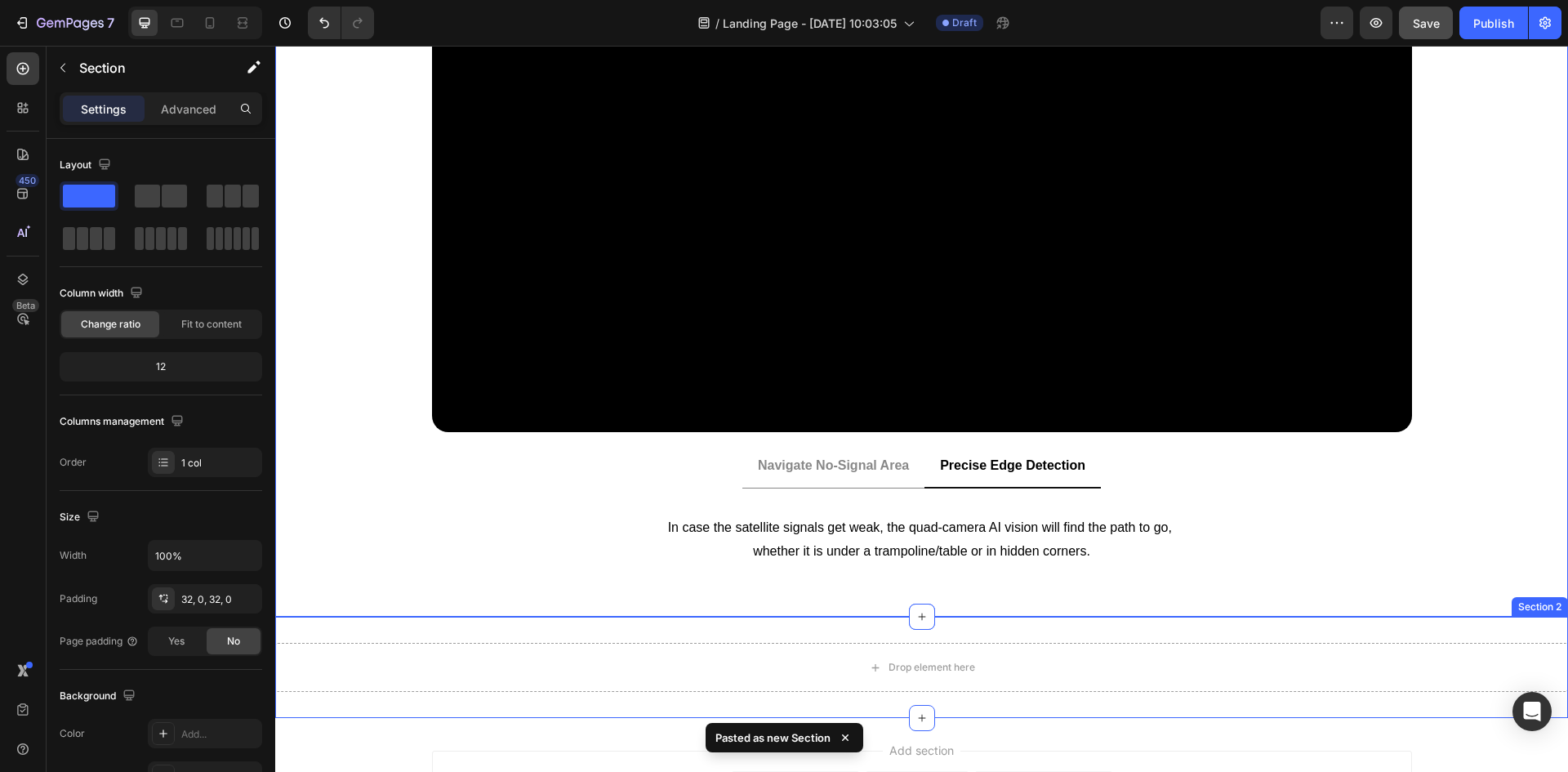
click at [601, 628] on div "Drop element here Section 2" at bounding box center [922, 668] width 1293 height 102
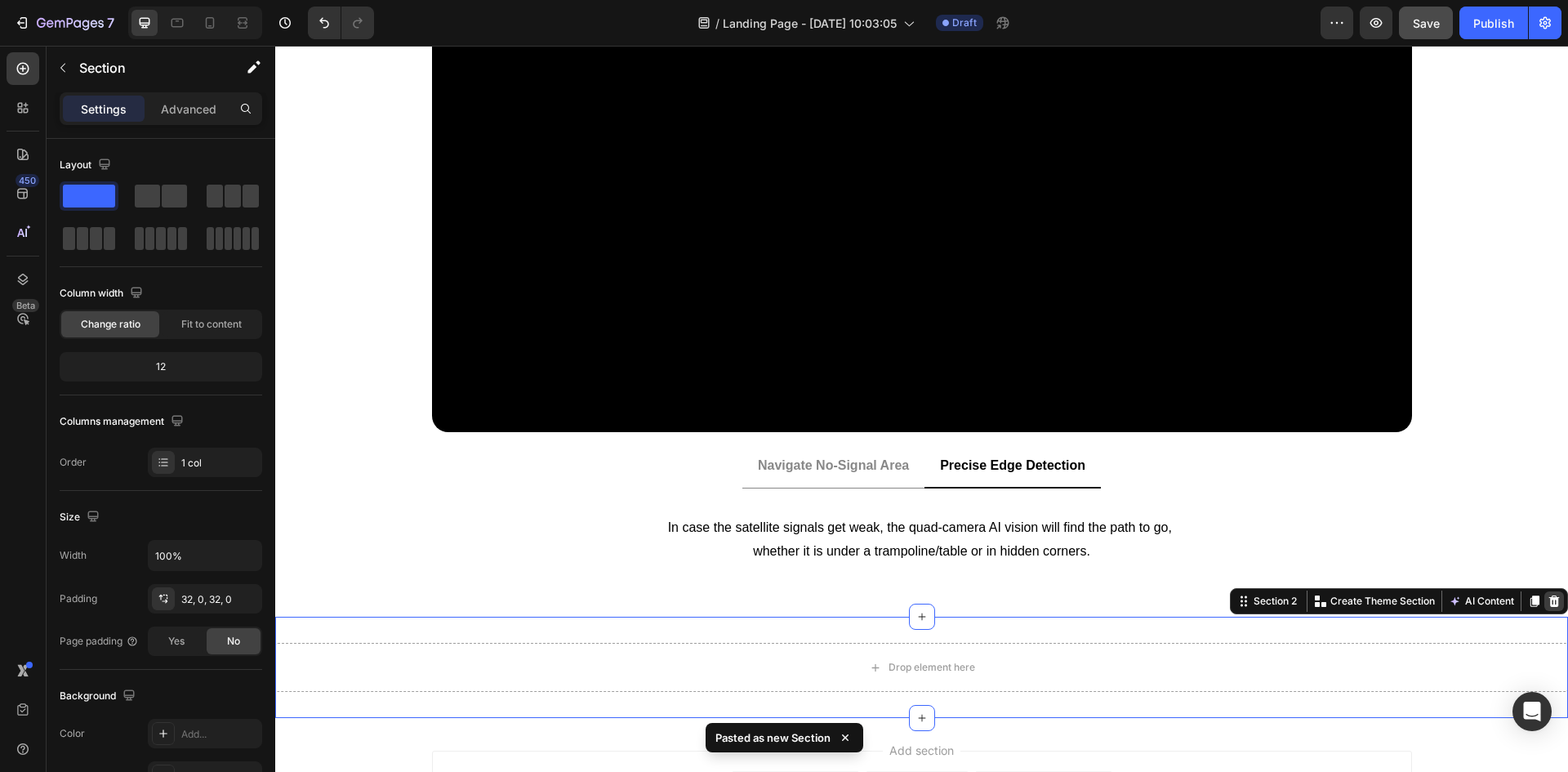
click at [1548, 597] on icon at bounding box center [1555, 602] width 13 height 13
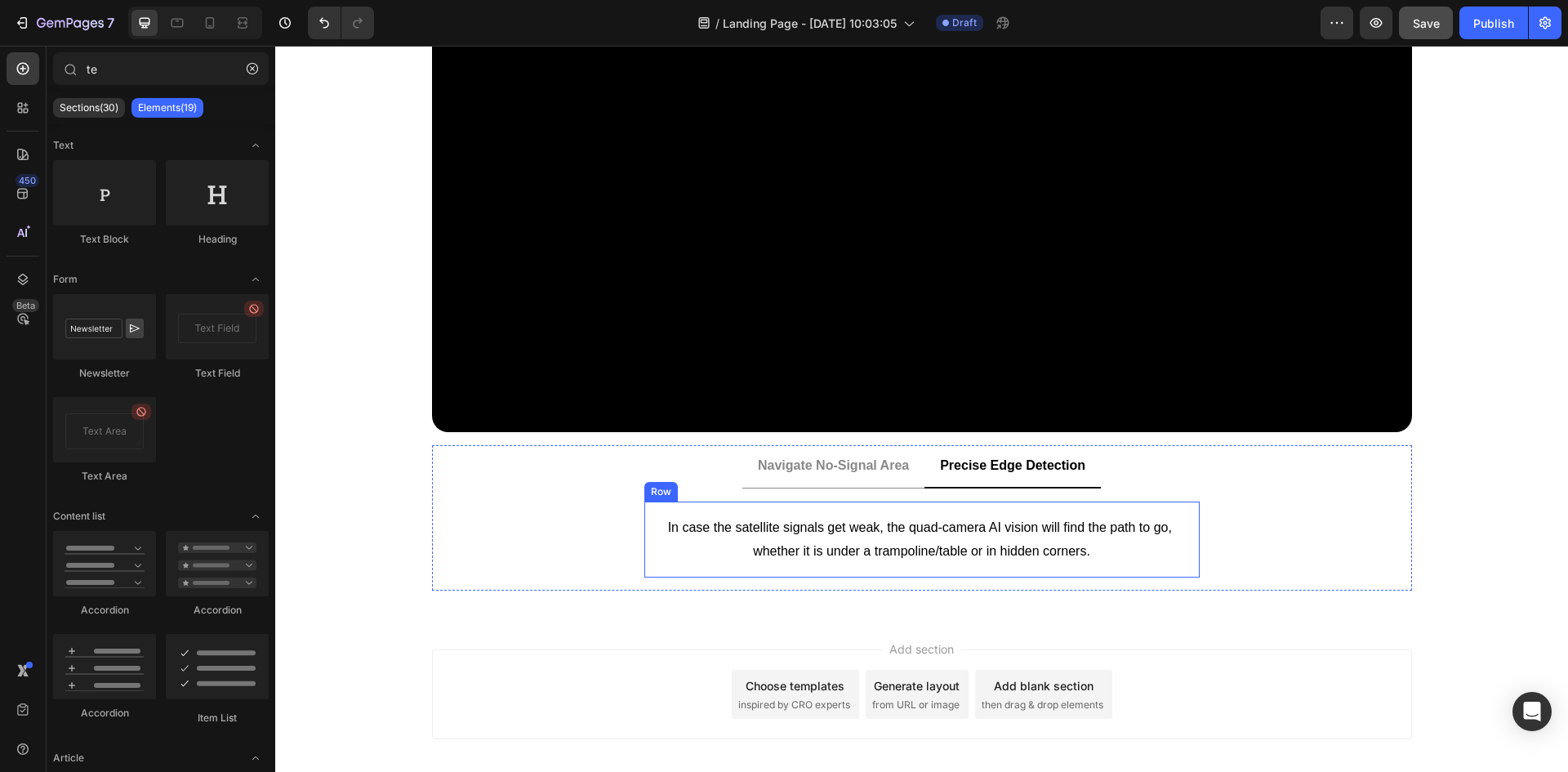
click at [1100, 512] on div "In case the satellite signals get weak, the quad-camera AI vision will find the…" at bounding box center [922, 539] width 555 height 77
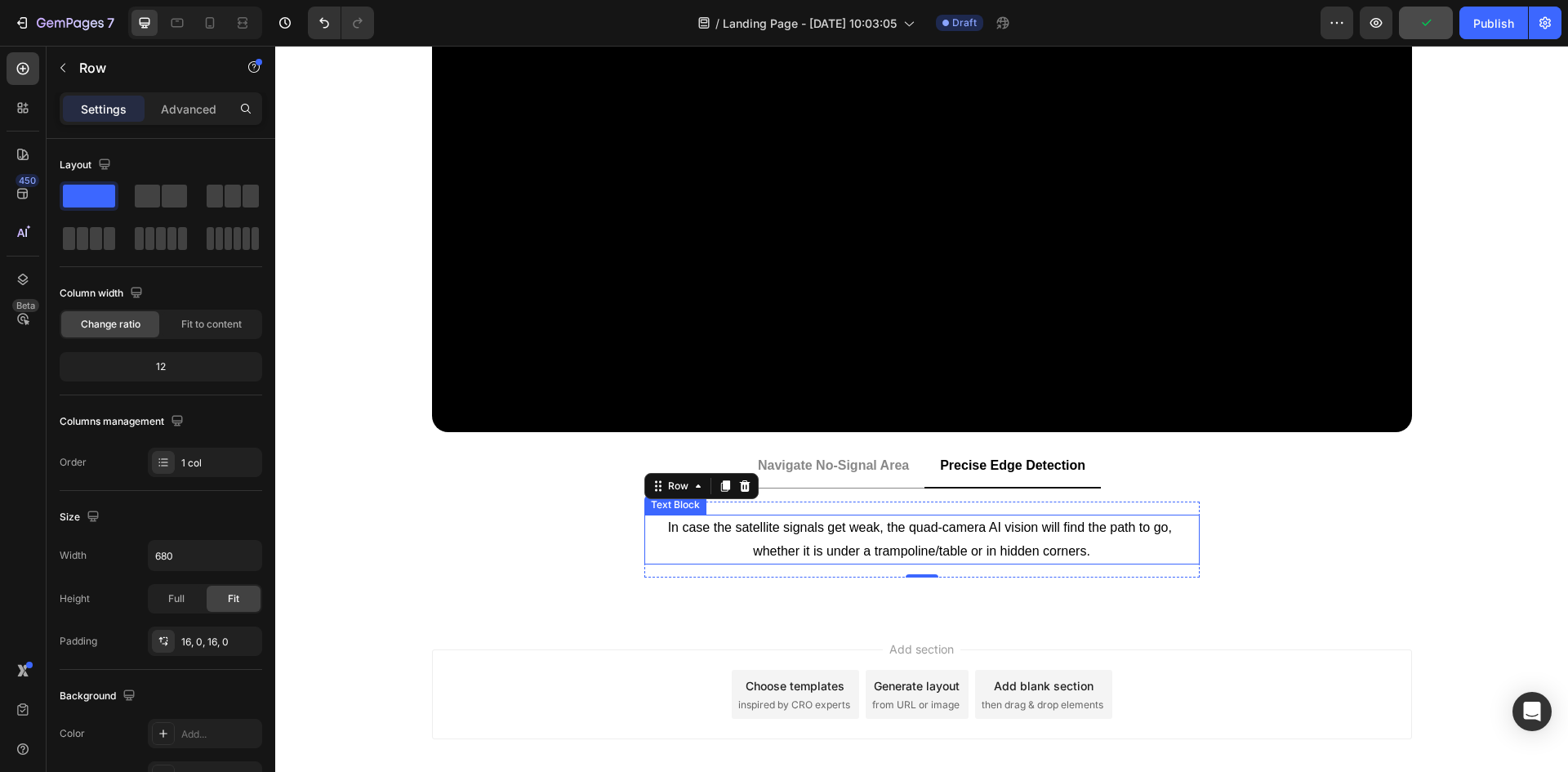
click at [706, 539] on p "In case the satellite signals get weak, the quad-camera AI vision will find the…" at bounding box center [923, 540] width 552 height 47
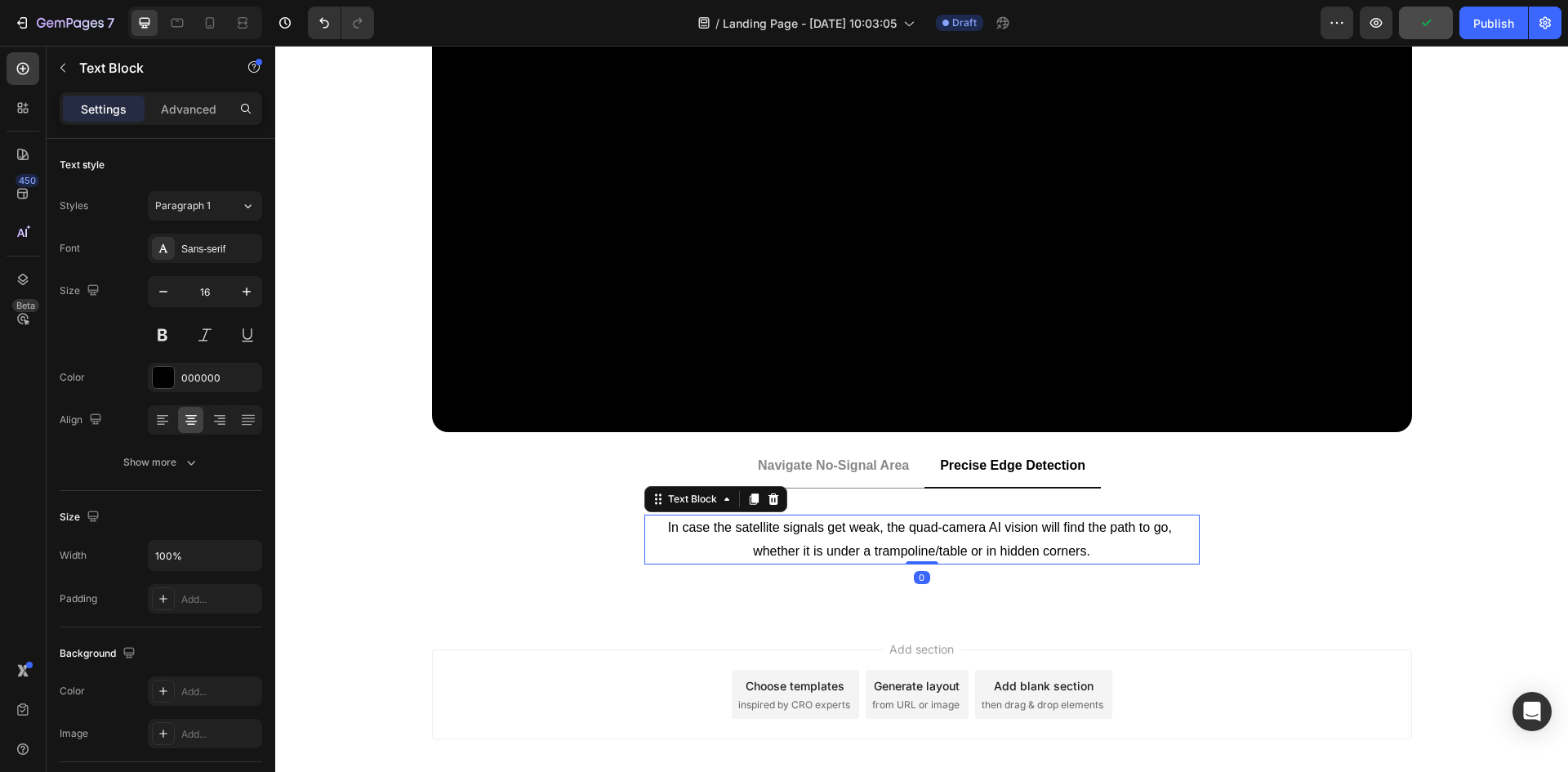
click at [706, 539] on p "In case the satellite signals get weak, the quad-camera AI vision will find the…" at bounding box center [923, 540] width 552 height 47
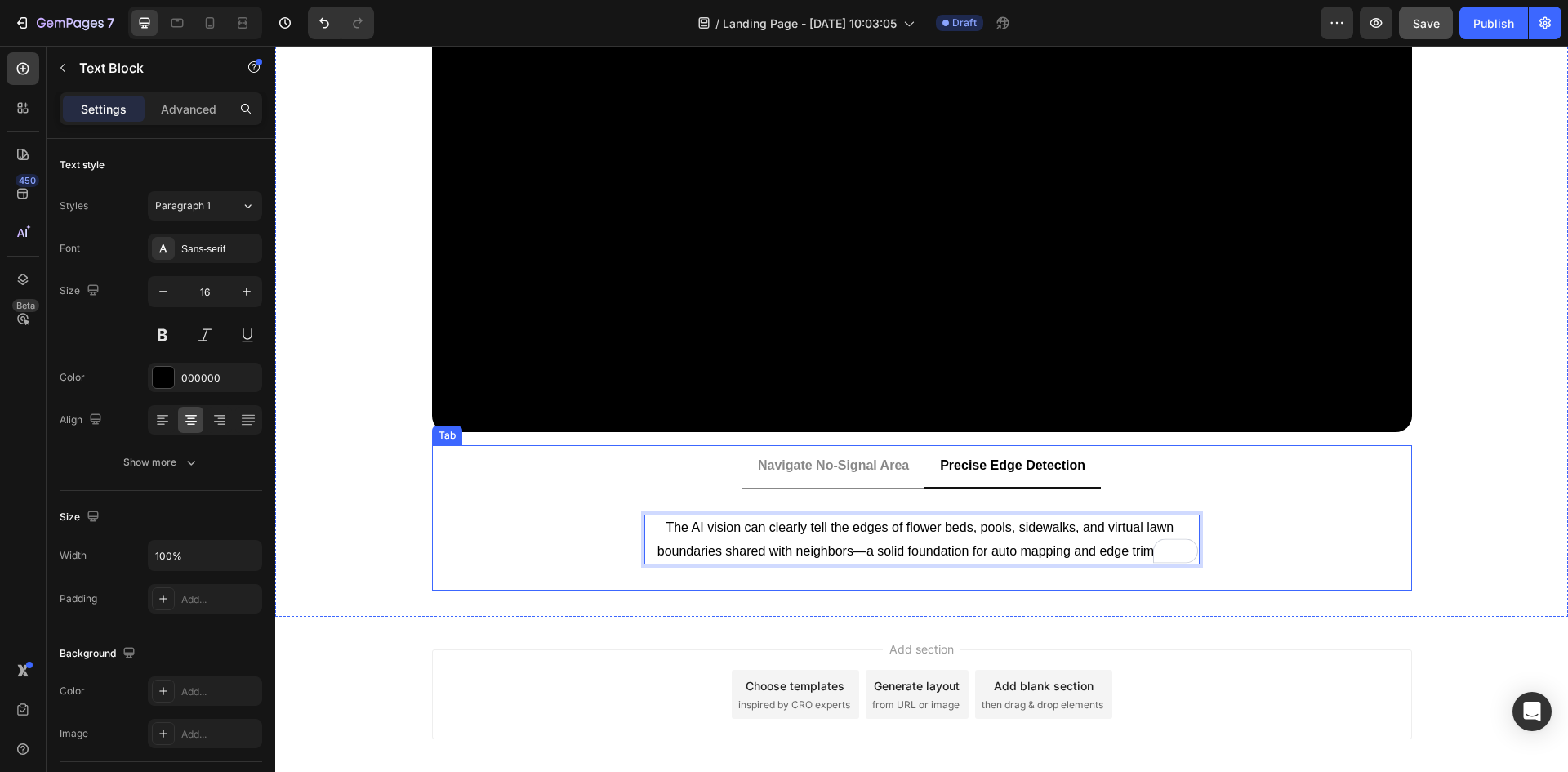
click at [485, 535] on div "The AI vision can clearly tell the edges of flower beds, pools, sidewalks, and …" at bounding box center [922, 539] width 954 height 77
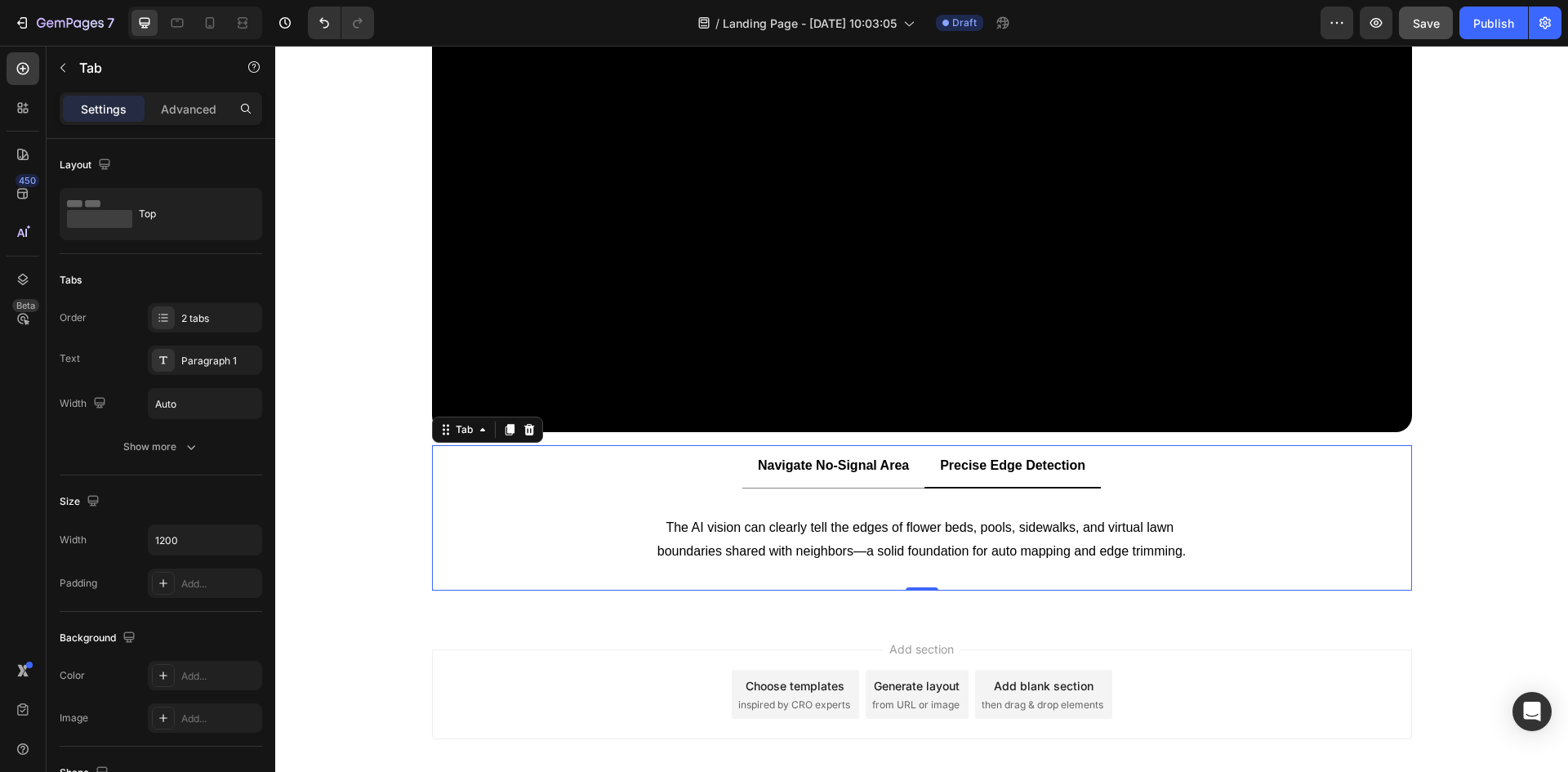
click at [847, 481] on li "Navigate No-Signal Area" at bounding box center [833, 467] width 182 height 44
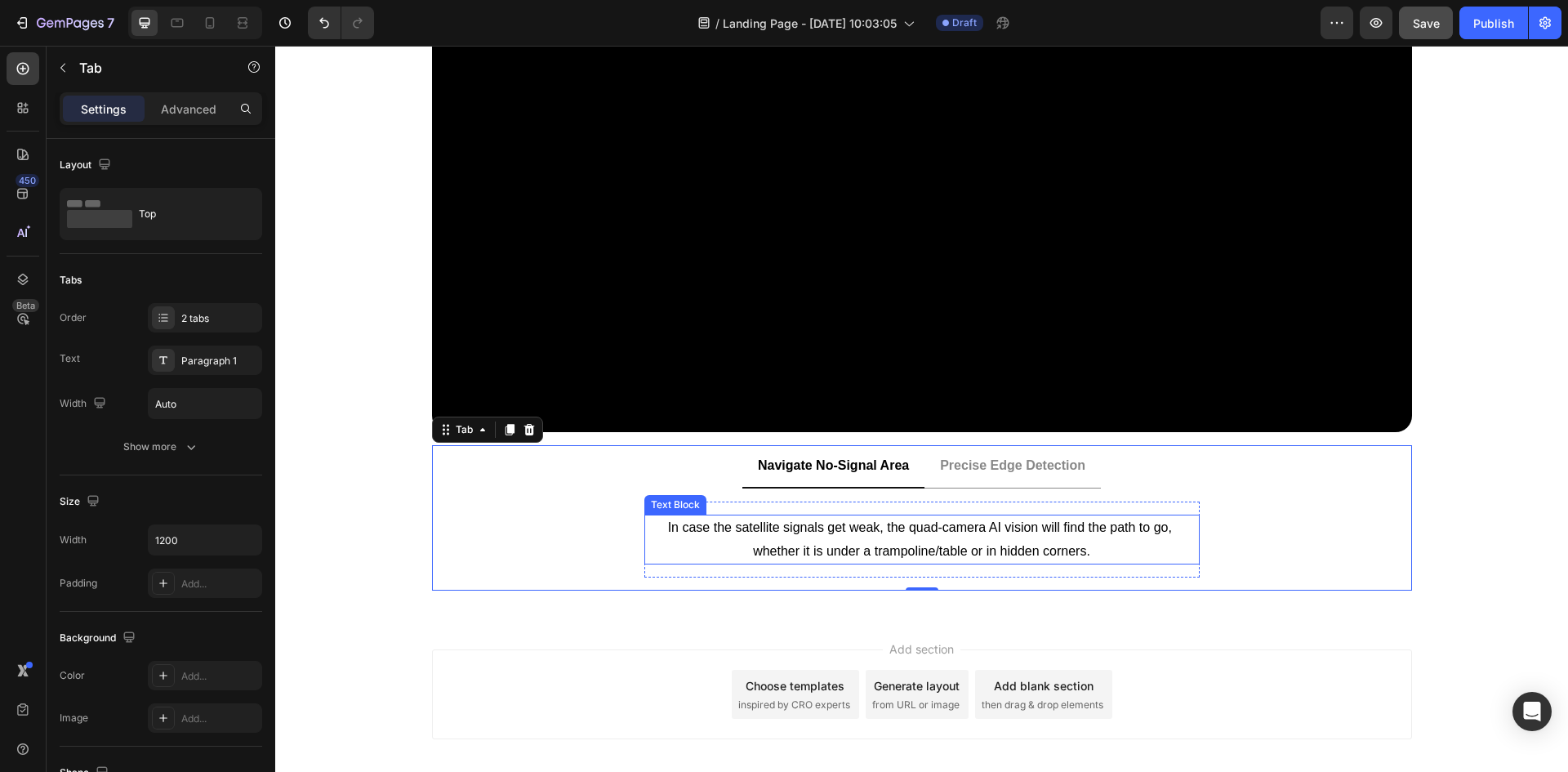
click at [768, 533] on p "In case the satellite signals get weak, the quad-camera AI vision will find the…" at bounding box center [923, 540] width 552 height 47
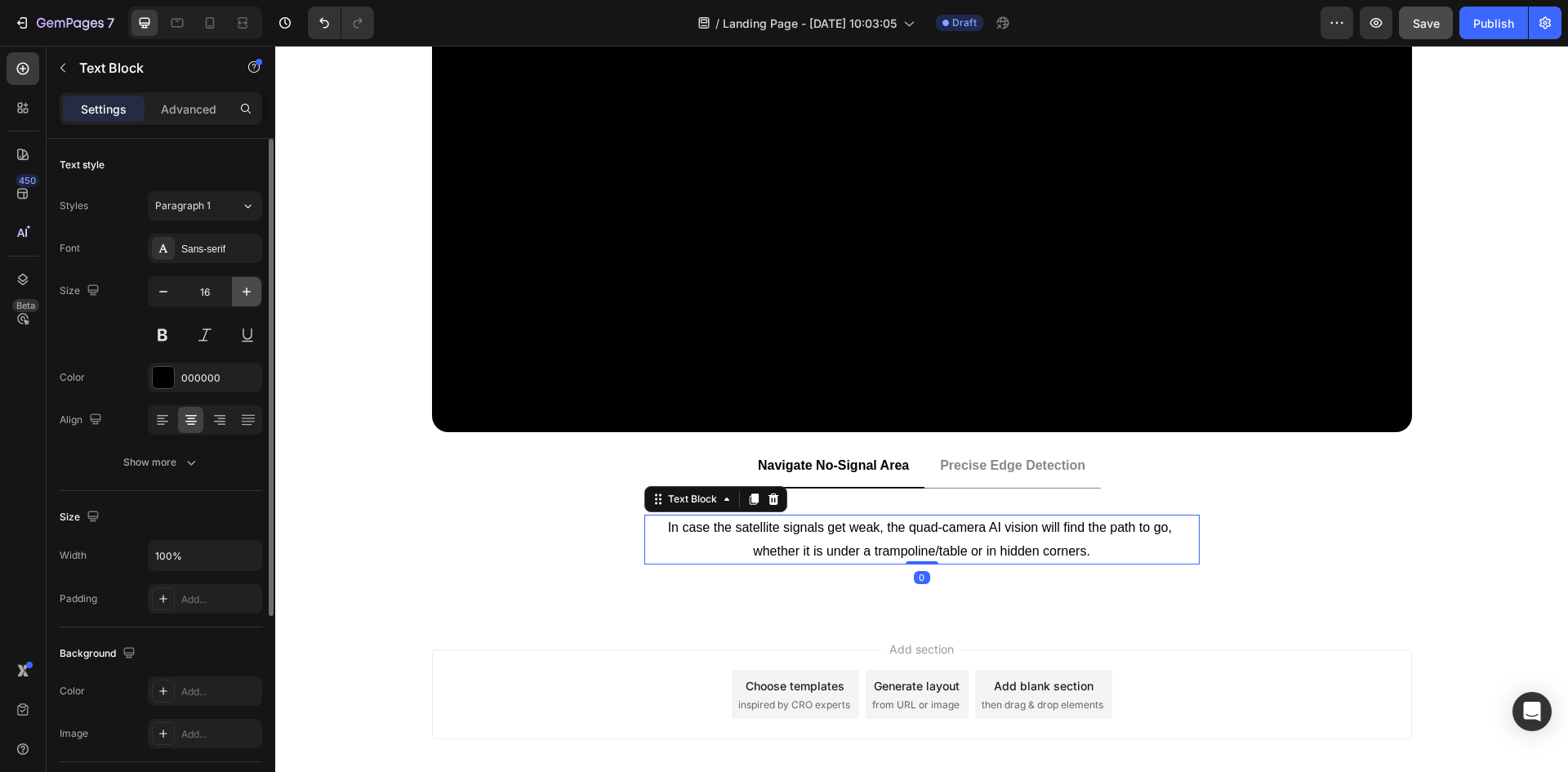
click at [248, 291] on icon "button" at bounding box center [246, 292] width 16 height 16
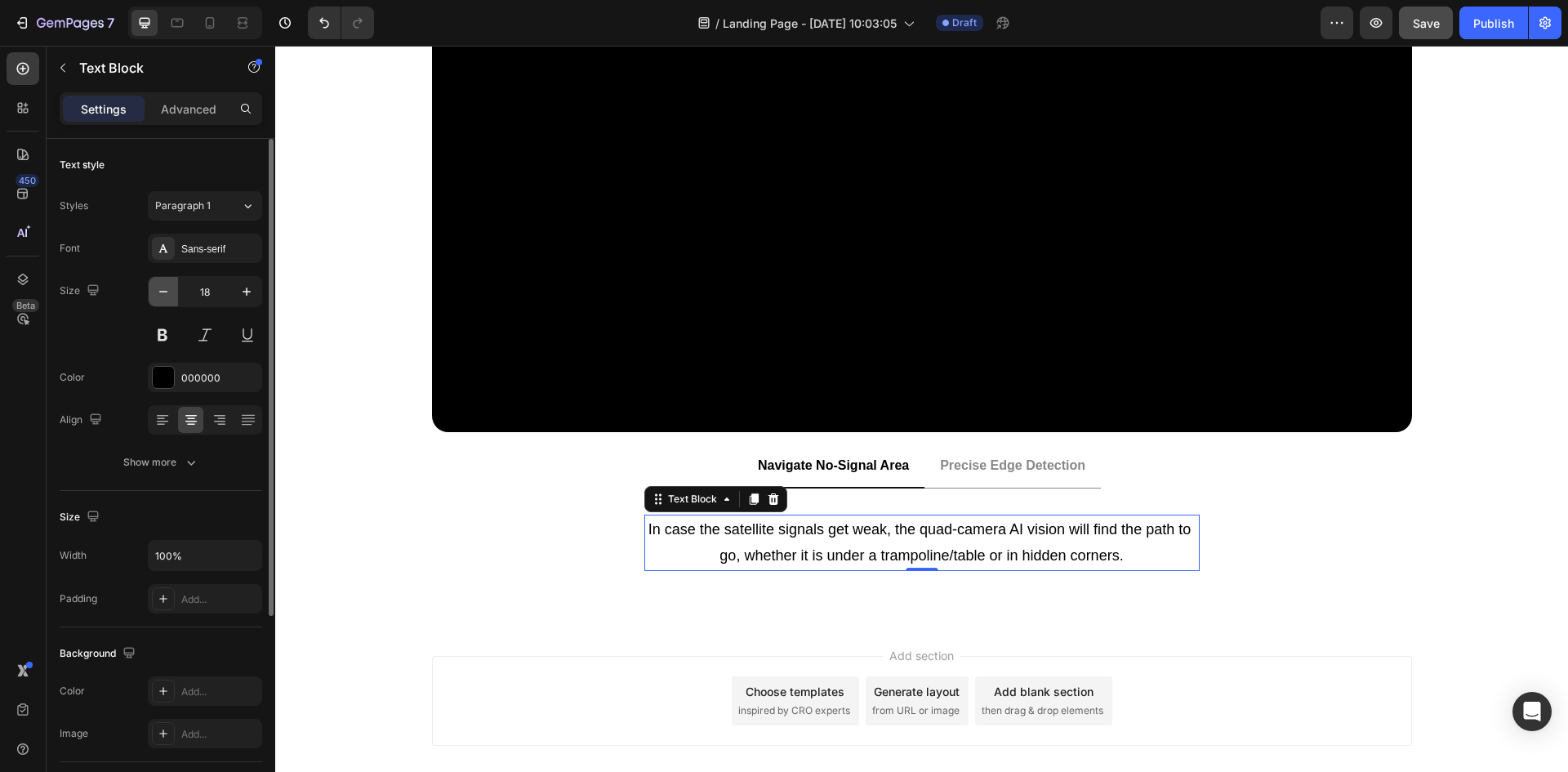
click at [164, 291] on icon "button" at bounding box center [163, 292] width 16 height 16
type input "16"
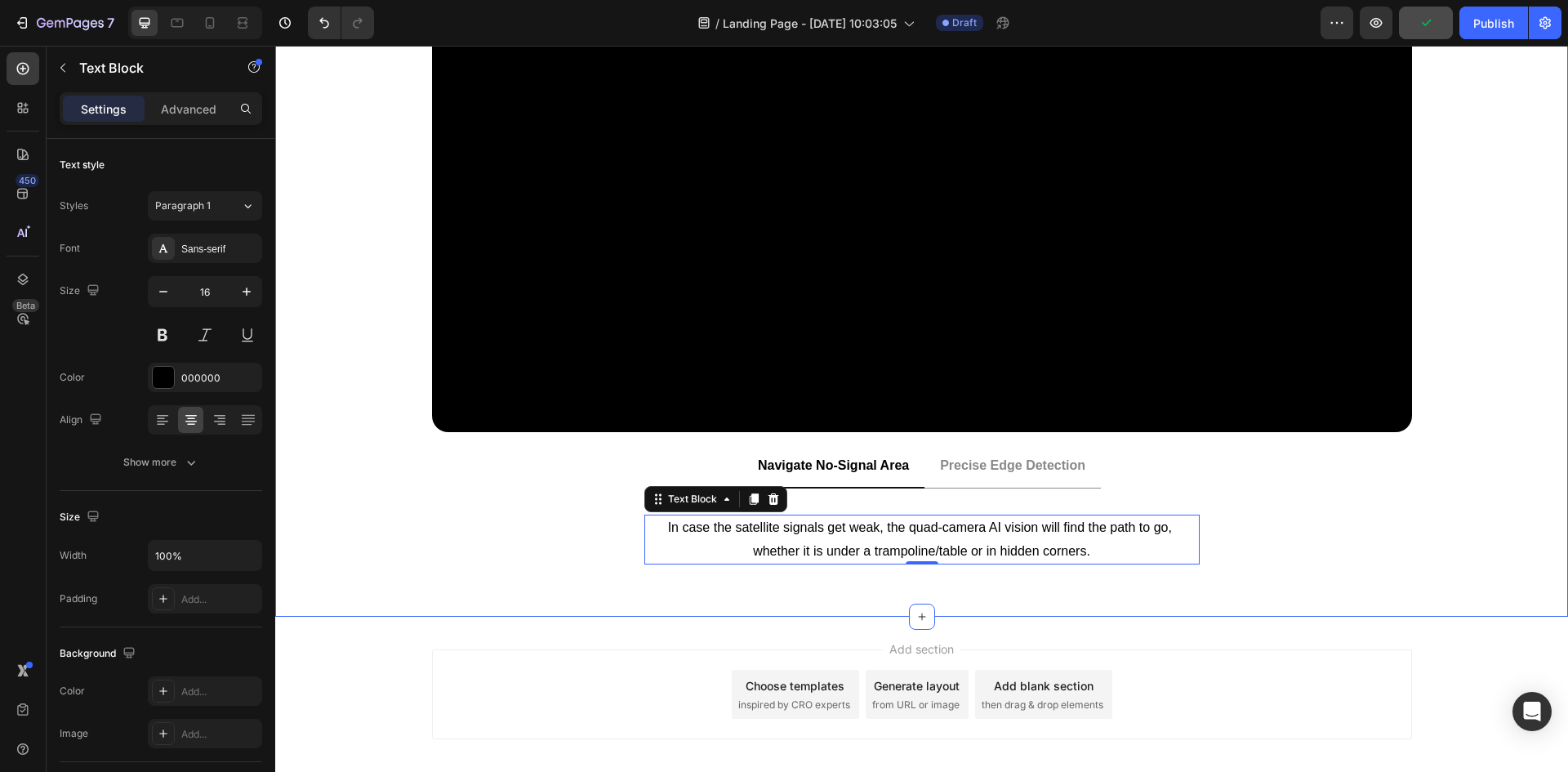
click at [1515, 480] on div "Video Image Carousel Navigate No-Signal Area Precise Edge Detection In case the…" at bounding box center [922, 266] width 1293 height 649
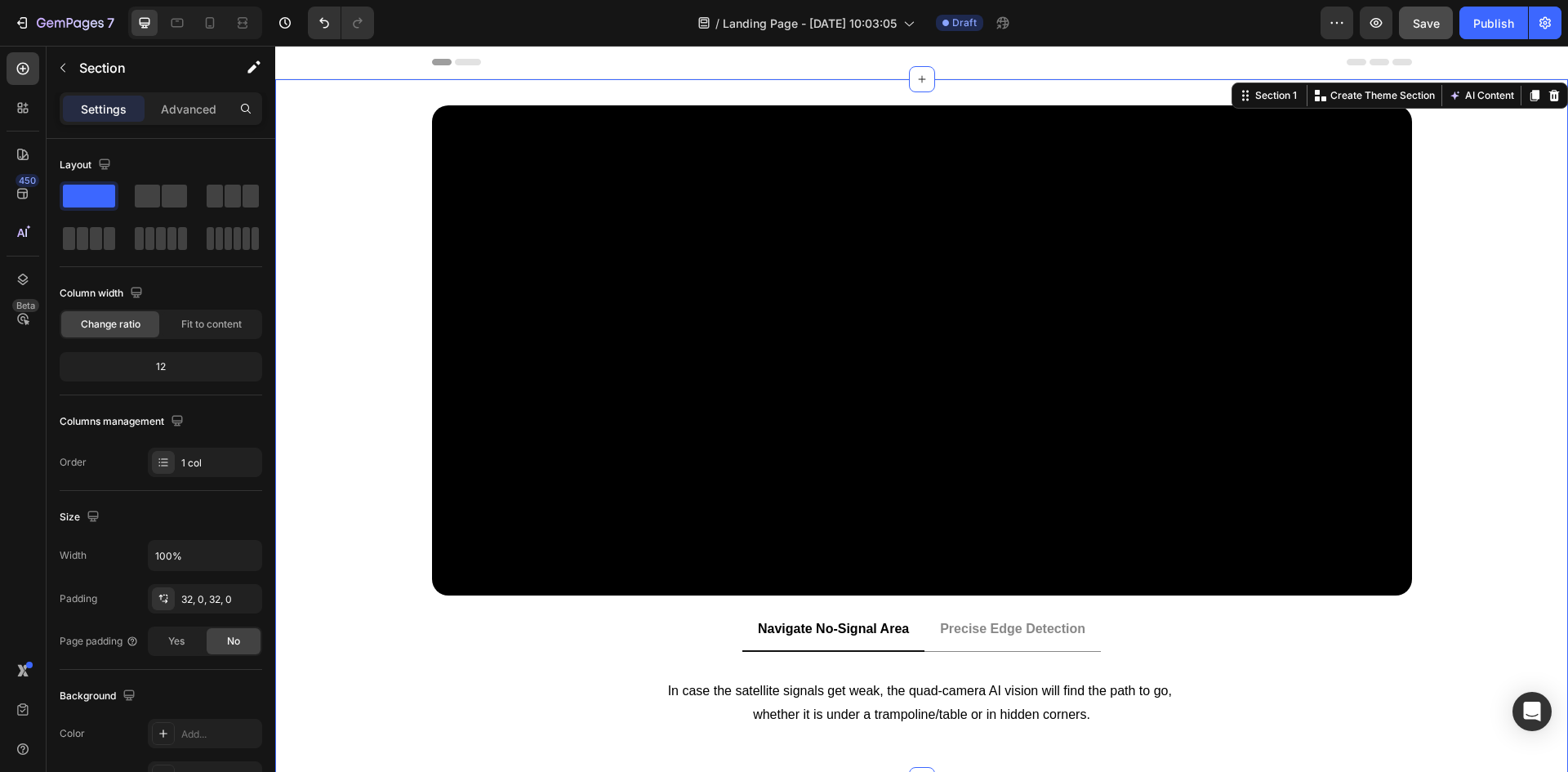
click at [324, 136] on div "Video Image Carousel" at bounding box center [922, 357] width 1293 height 503
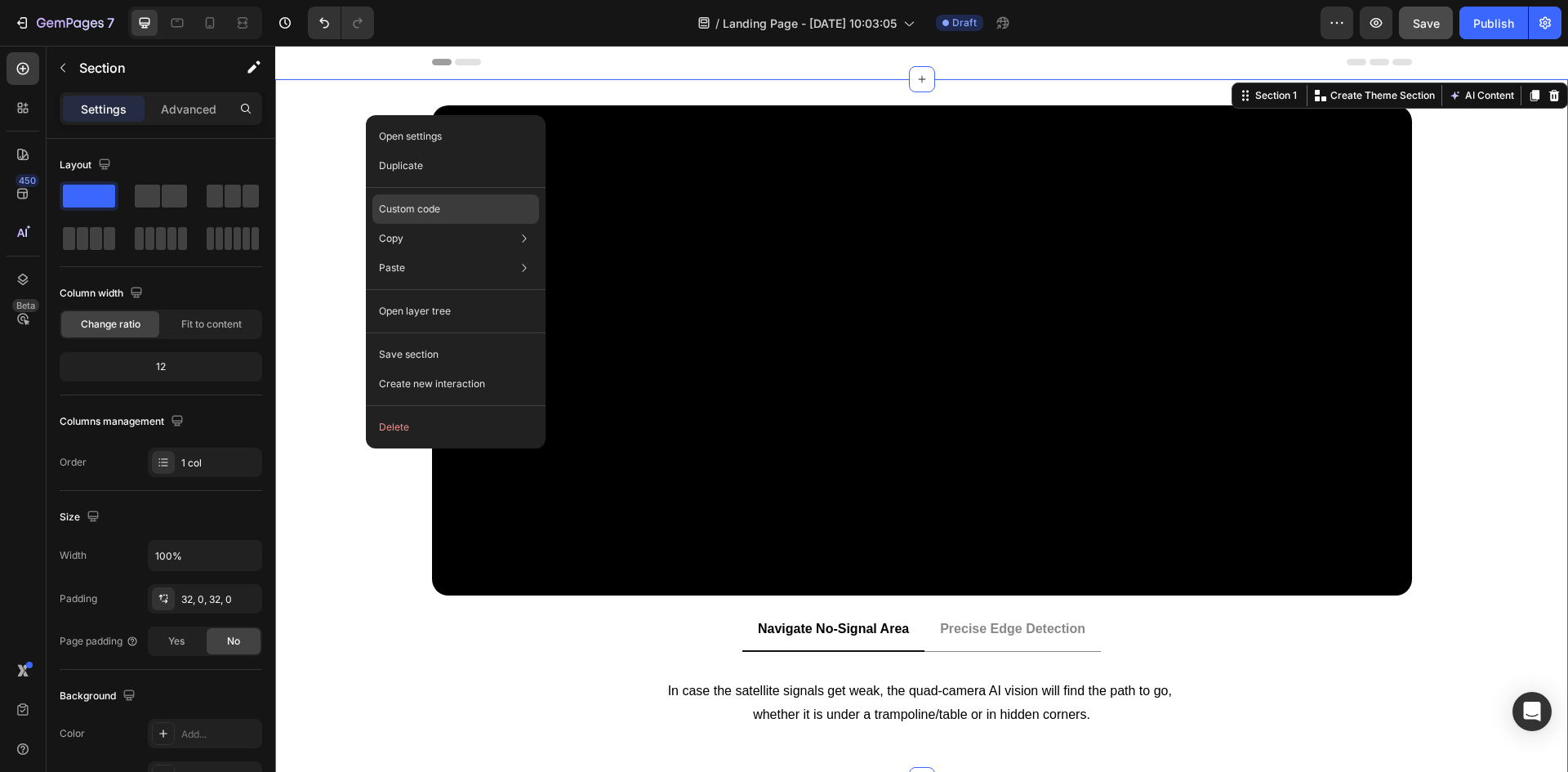
click at [413, 210] on p "Custom code" at bounding box center [409, 209] width 62 height 14
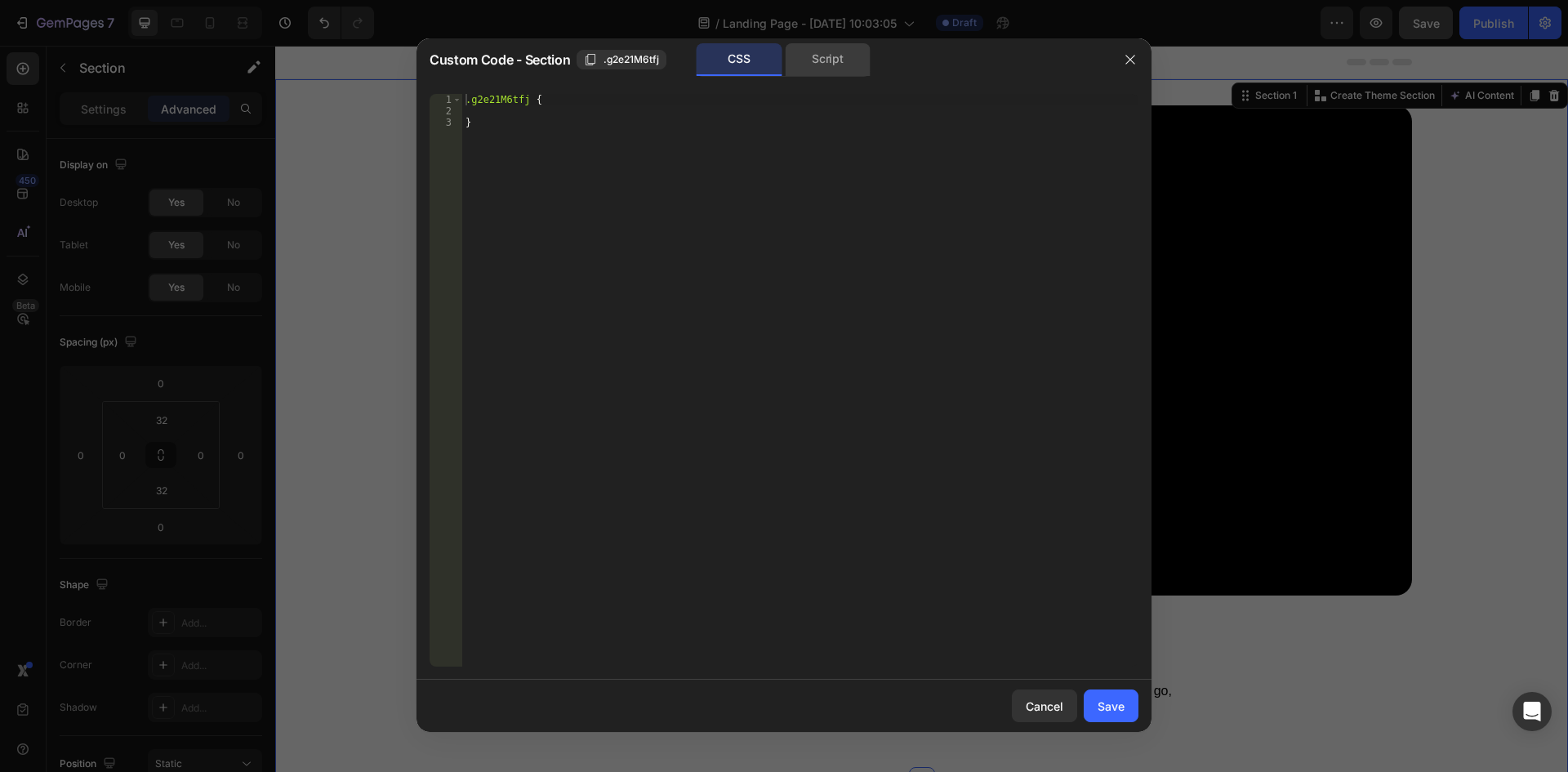
click at [796, 69] on div "Script" at bounding box center [828, 60] width 85 height 32
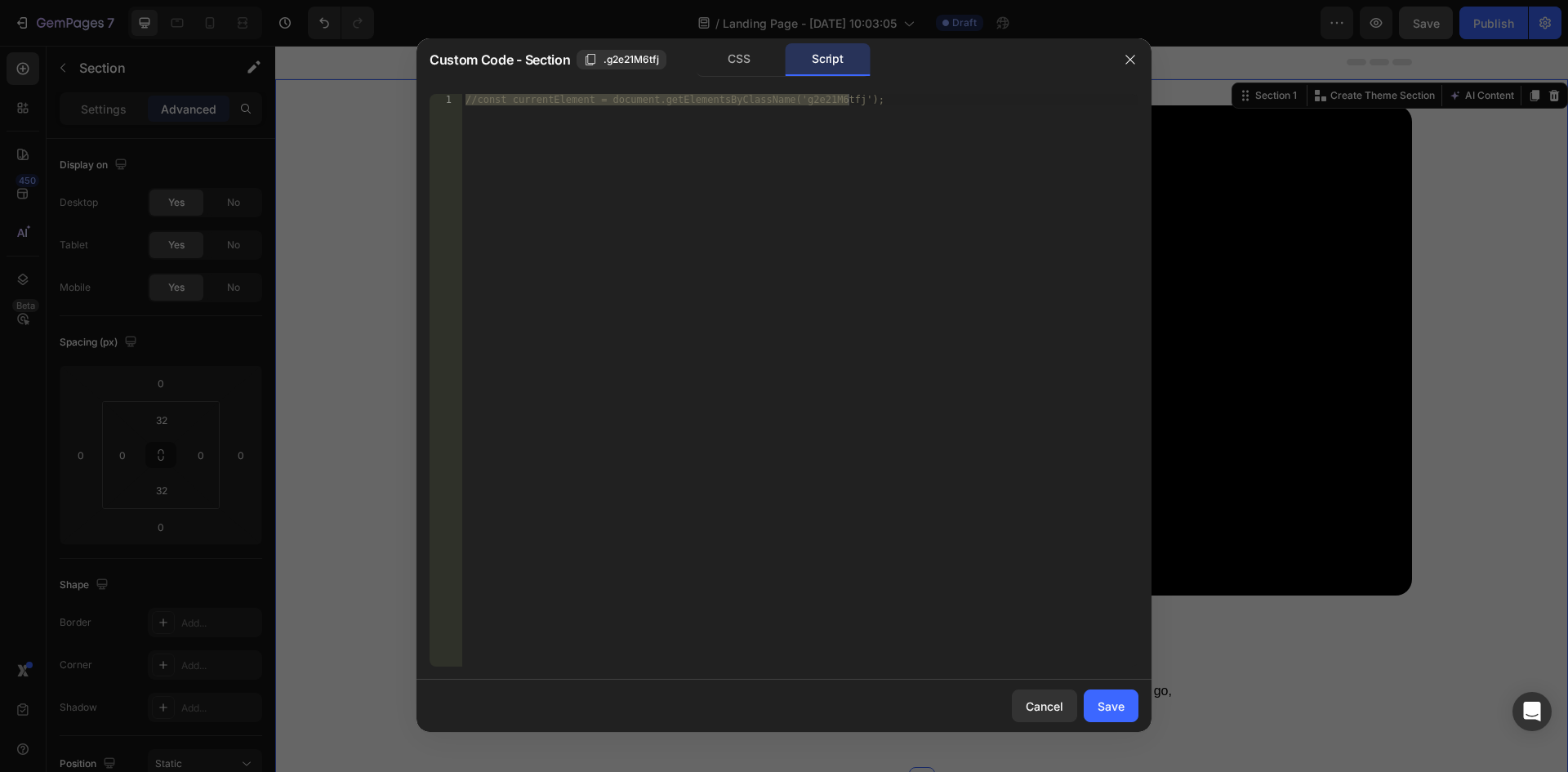
click at [477, 107] on div "//const currentElement = document.getElementsByClassName('g2e21M6tfj');" at bounding box center [800, 380] width 677 height 573
click at [477, 100] on div "//const currentElement = document.getElementsByClassName('g2e21M6tfj');" at bounding box center [800, 391] width 677 height 595
type textarea "const currentElement = document.getElementsByClassName('g2e21M6tfj');"
click at [499, 97] on div "const currentElement = document . getElementsByClassName ( 'g2e21M6tfj' ) ;" at bounding box center [800, 391] width 677 height 595
paste textarea "document.addEventListener("DOMContentLoaded", (event) => {"
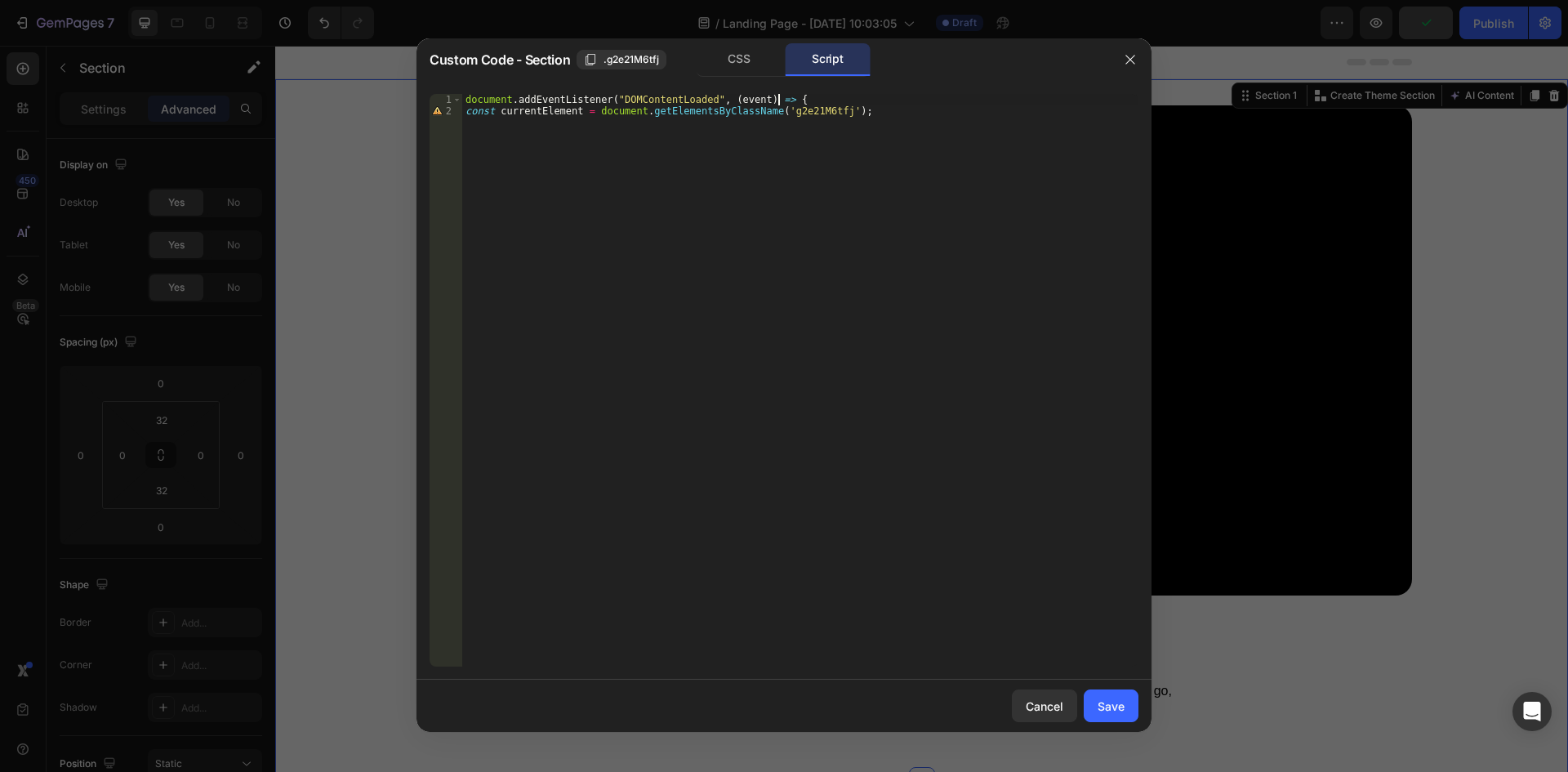
click at [877, 110] on div "document . addEventListener ( "DOMContentLoaded" , ( event ) => { const current…" at bounding box center [800, 391] width 677 height 595
type textarea "const currentElement = document.getElementsByClassName('g2e21M6tfj');"
type textarea "Ư"
click at [471, 114] on div "document . addEventListener ( "DOMContentLoaded" , ( event ) => { const current…" at bounding box center [800, 391] width 677 height 595
click at [466, 112] on div "document . addEventListener ( "DOMContentLoaded" , ( event ) => { const current…" at bounding box center [800, 391] width 677 height 595
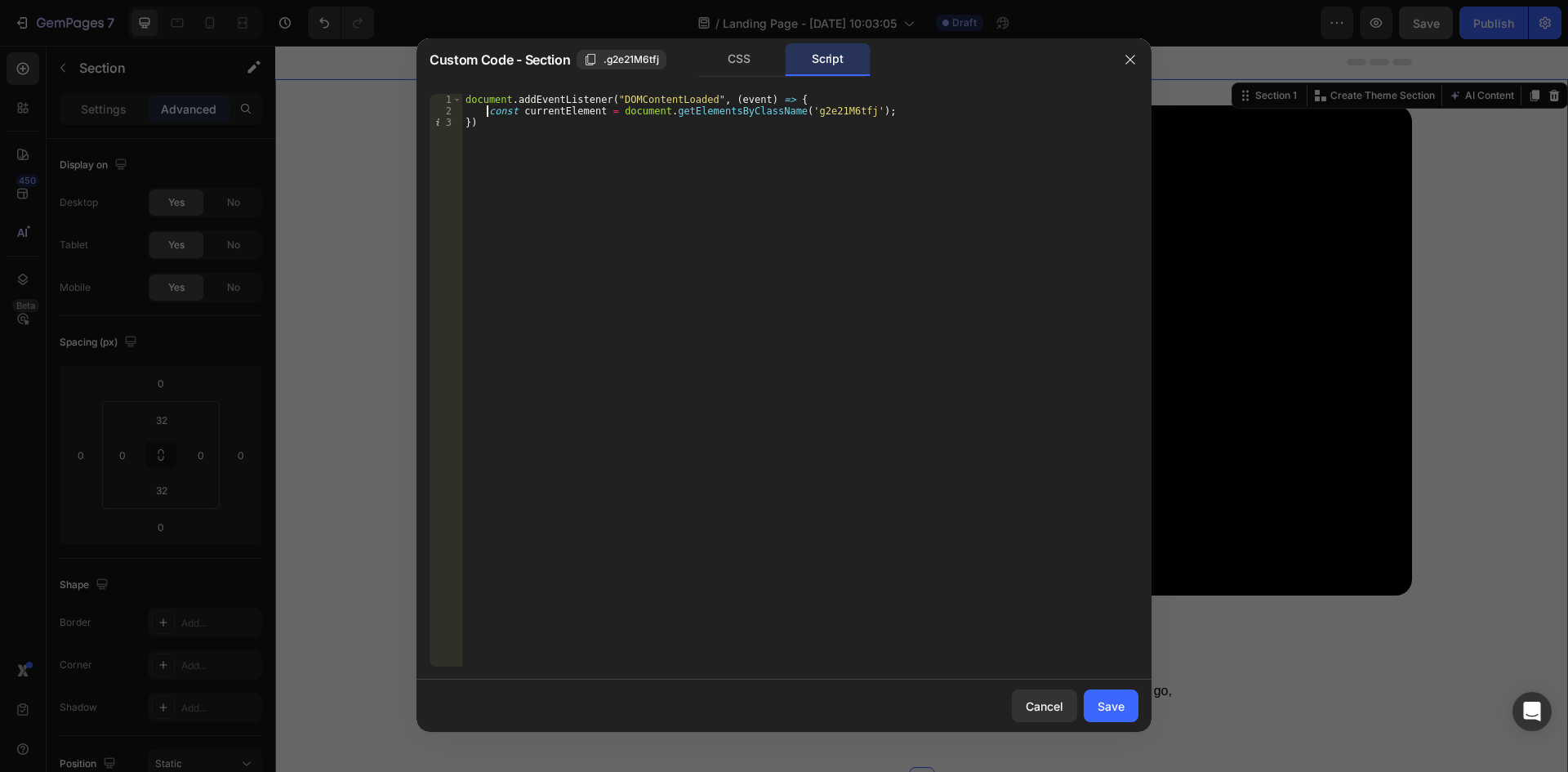
type textarea "const currentElement = document.getElementsByClassName('g2e21M6tfj');"
click at [885, 108] on div "document . addEventListener ( "DOMContentLoaded" , ( event ) => { const current…" at bounding box center [800, 391] width 677 height 595
type textarea "const gpSlider = currentElement[0].querySelector('gp-carousel');"
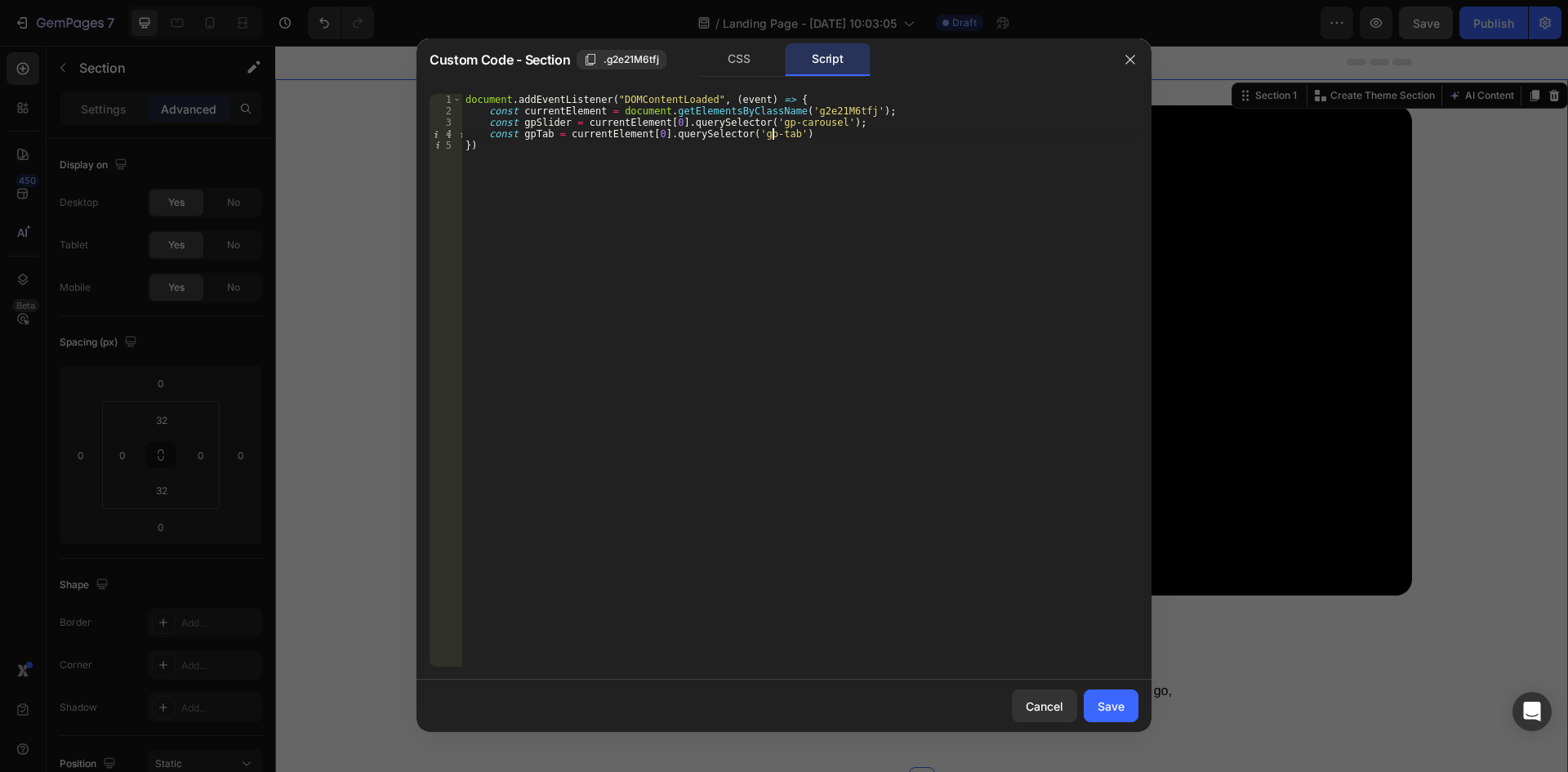
click at [834, 139] on div "document . addEventListener ( "DOMContentLoaded" , ( event ) => { const current…" at bounding box center [800, 391] width 677 height 595
type textarea "const gpTab = currentElement[0].querySelector('gp-tab');"
click at [1108, 704] on div "Save" at bounding box center [1111, 706] width 27 height 17
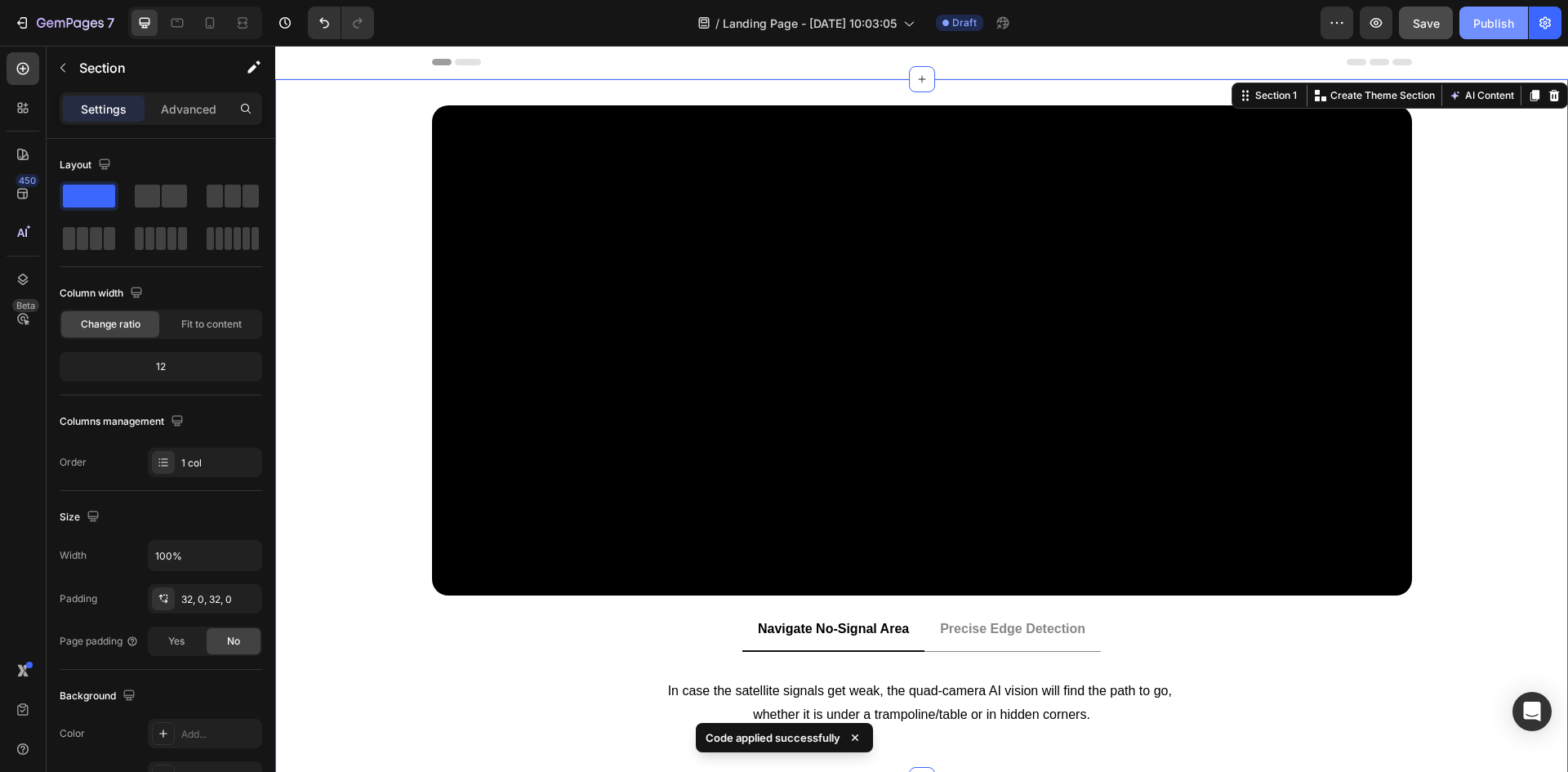
click at [1482, 21] on div "Publish" at bounding box center [1494, 23] width 41 height 17
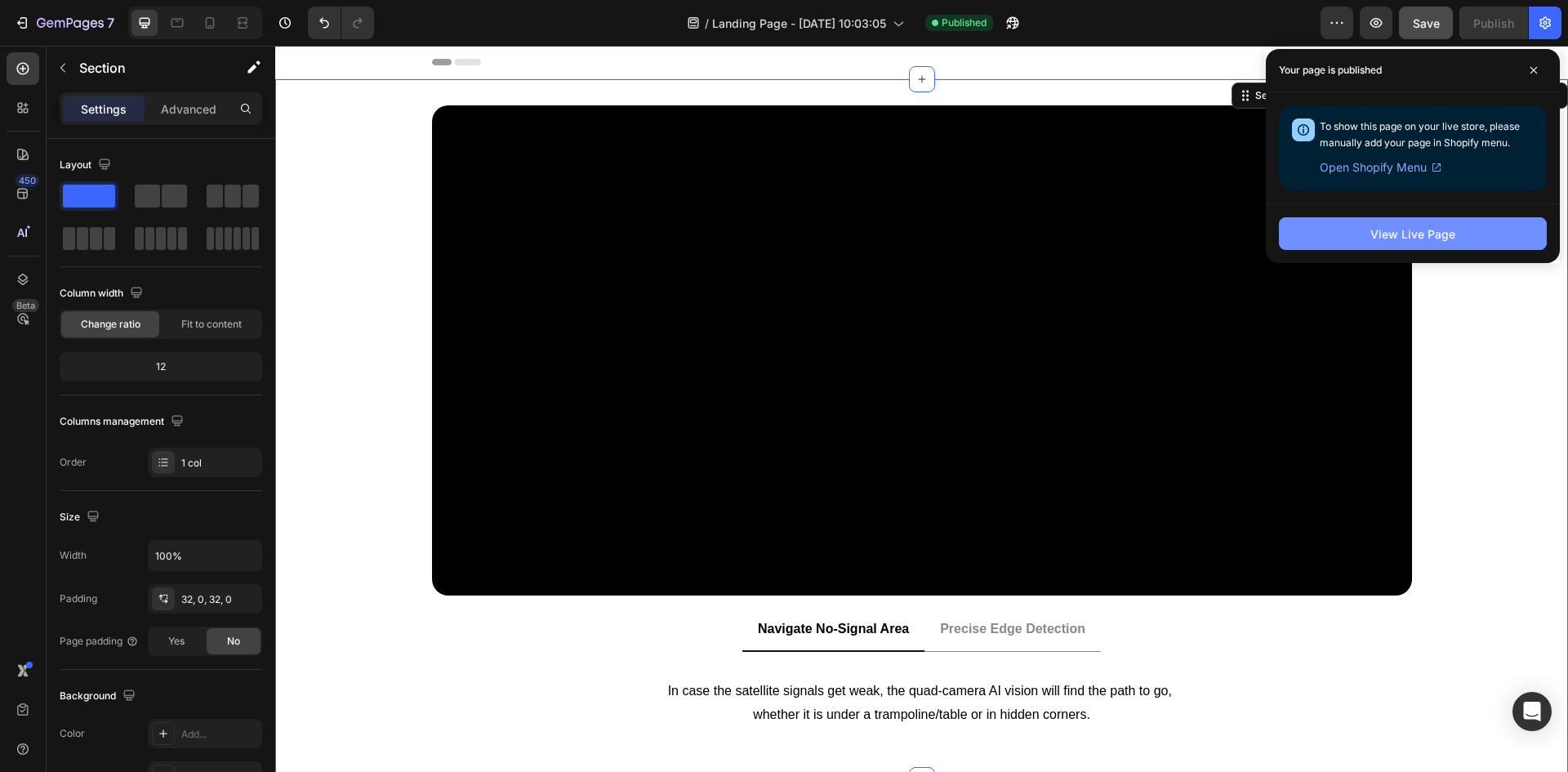
click at [1387, 242] on button "View Live Page" at bounding box center [1413, 234] width 268 height 32
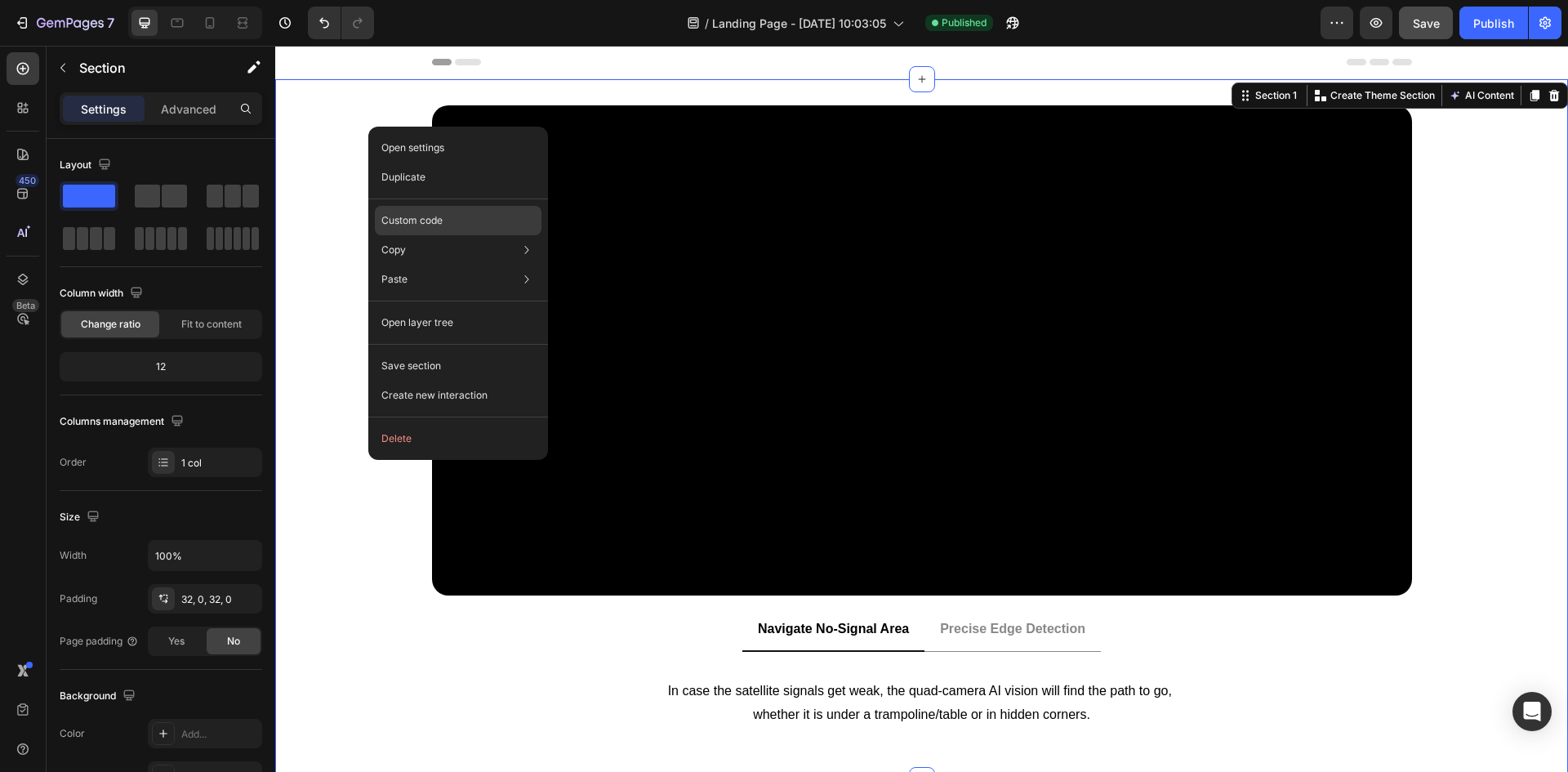
click at [433, 226] on p "Custom code" at bounding box center [412, 220] width 62 height 14
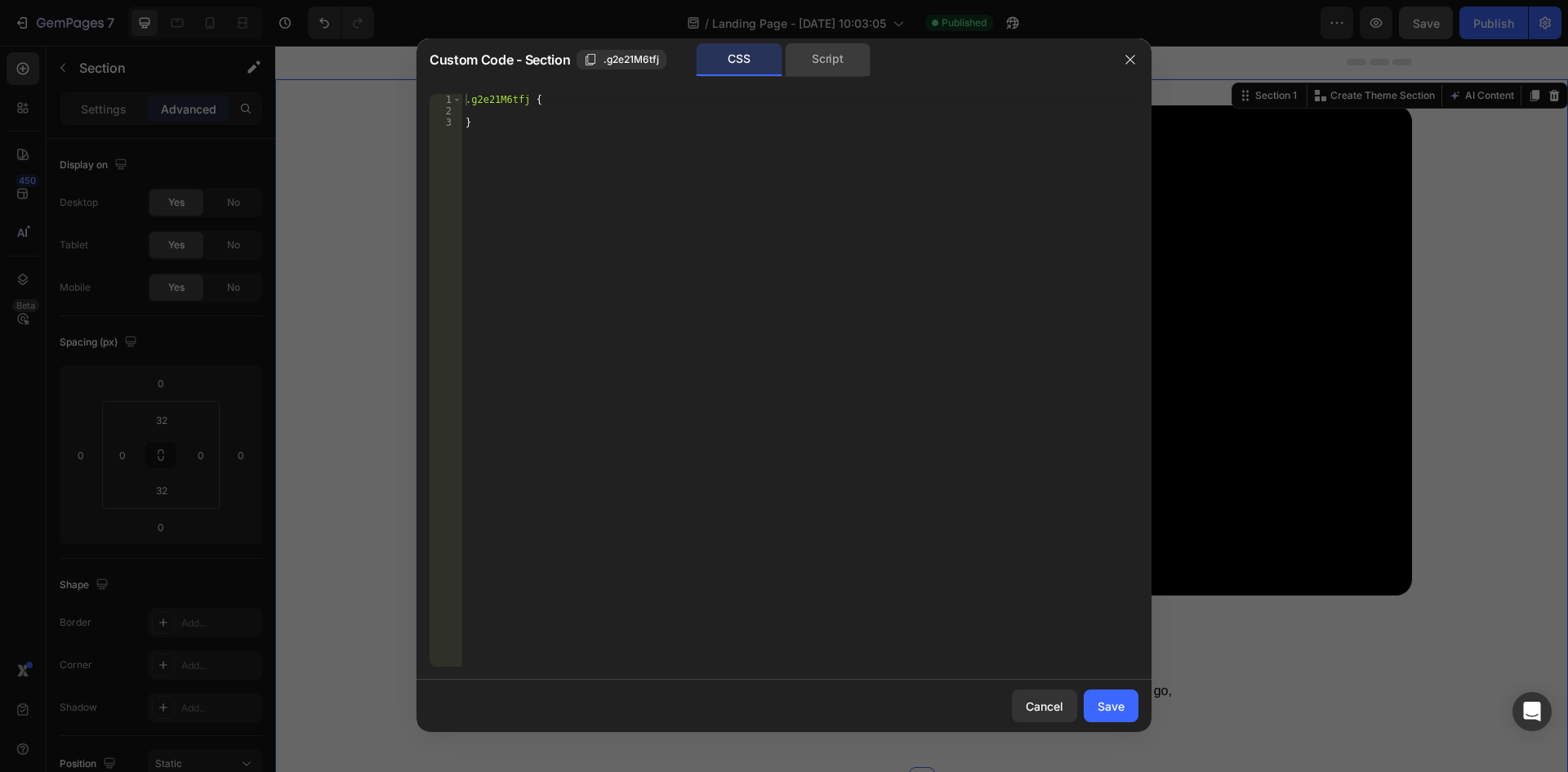
click at [806, 62] on div "Script" at bounding box center [828, 60] width 85 height 32
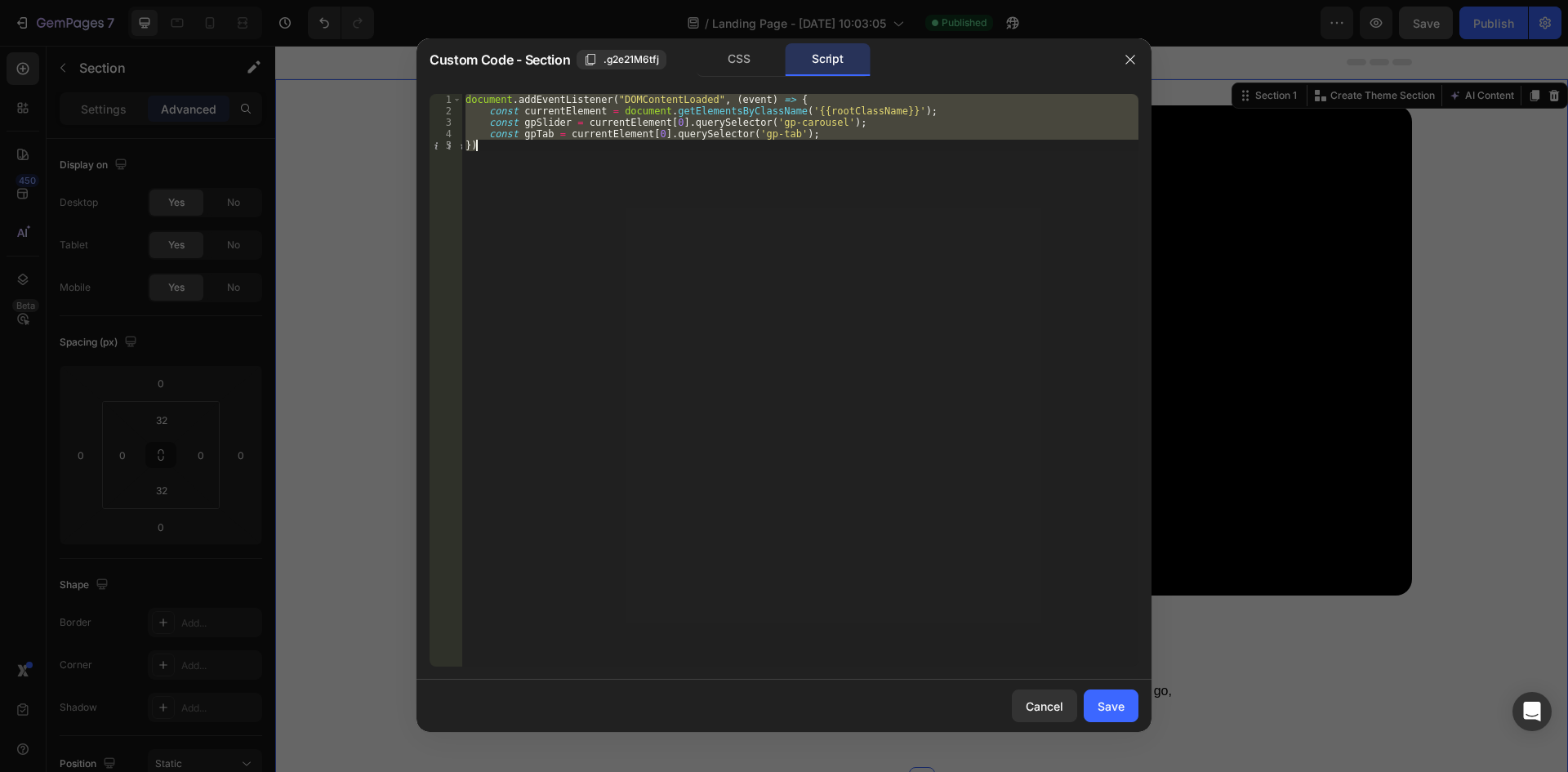
click at [688, 179] on div "document . addEventListener ( "DOMContentLoaded" , ( event ) => { const current…" at bounding box center [800, 380] width 677 height 573
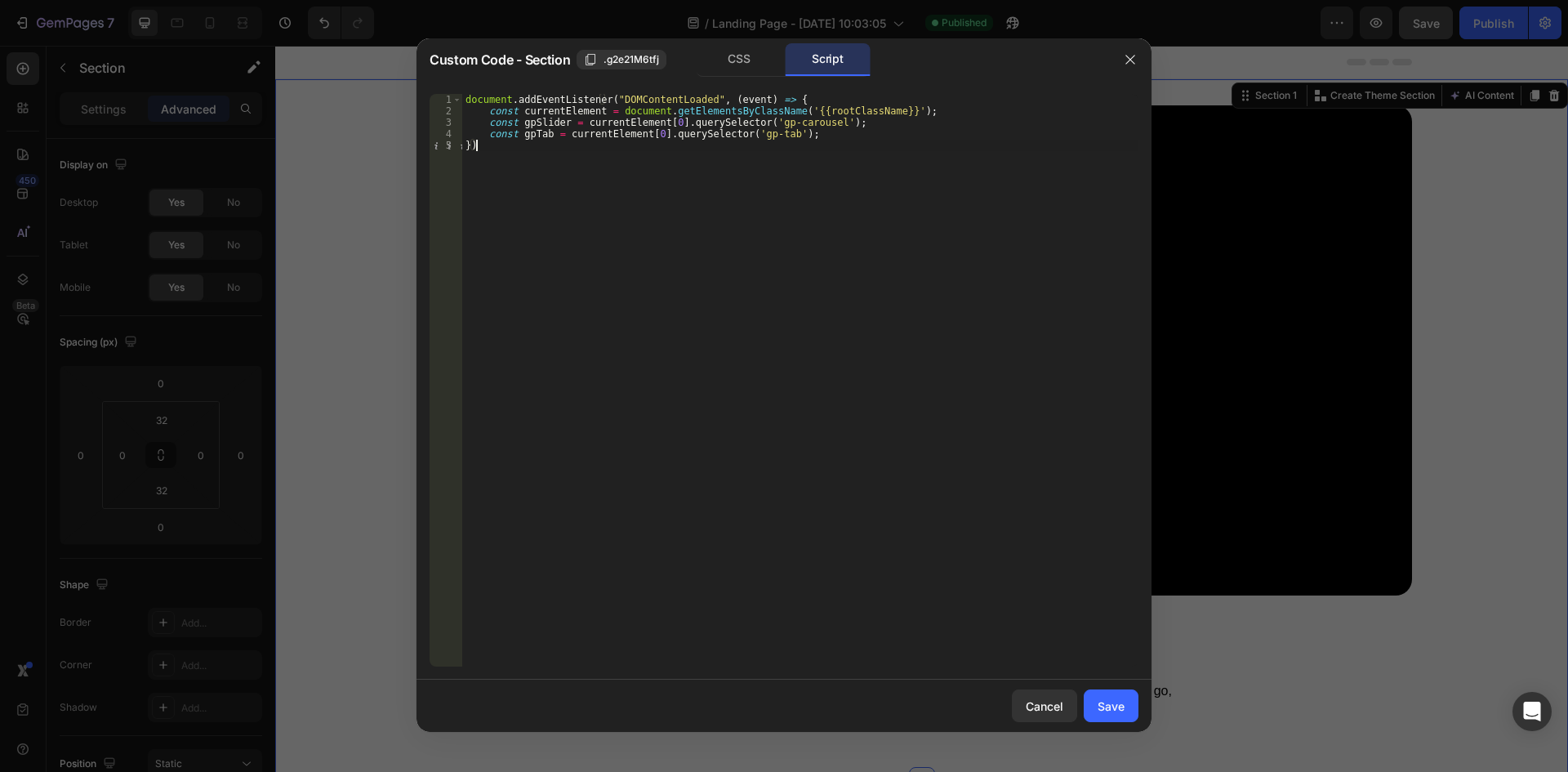
click at [807, 132] on div "document . addEventListener ( "DOMContentLoaded" , ( event ) => { const current…" at bounding box center [800, 391] width 677 height 595
type textarea "const gpTab = currentElement[0].querySelector('gp-tab');"
paste textarea "}, 100);"
click at [506, 156] on div "document . addEventListener ( "DOMContentLoaded" , ( event ) => { const current…" at bounding box center [802, 391] width 671 height 595
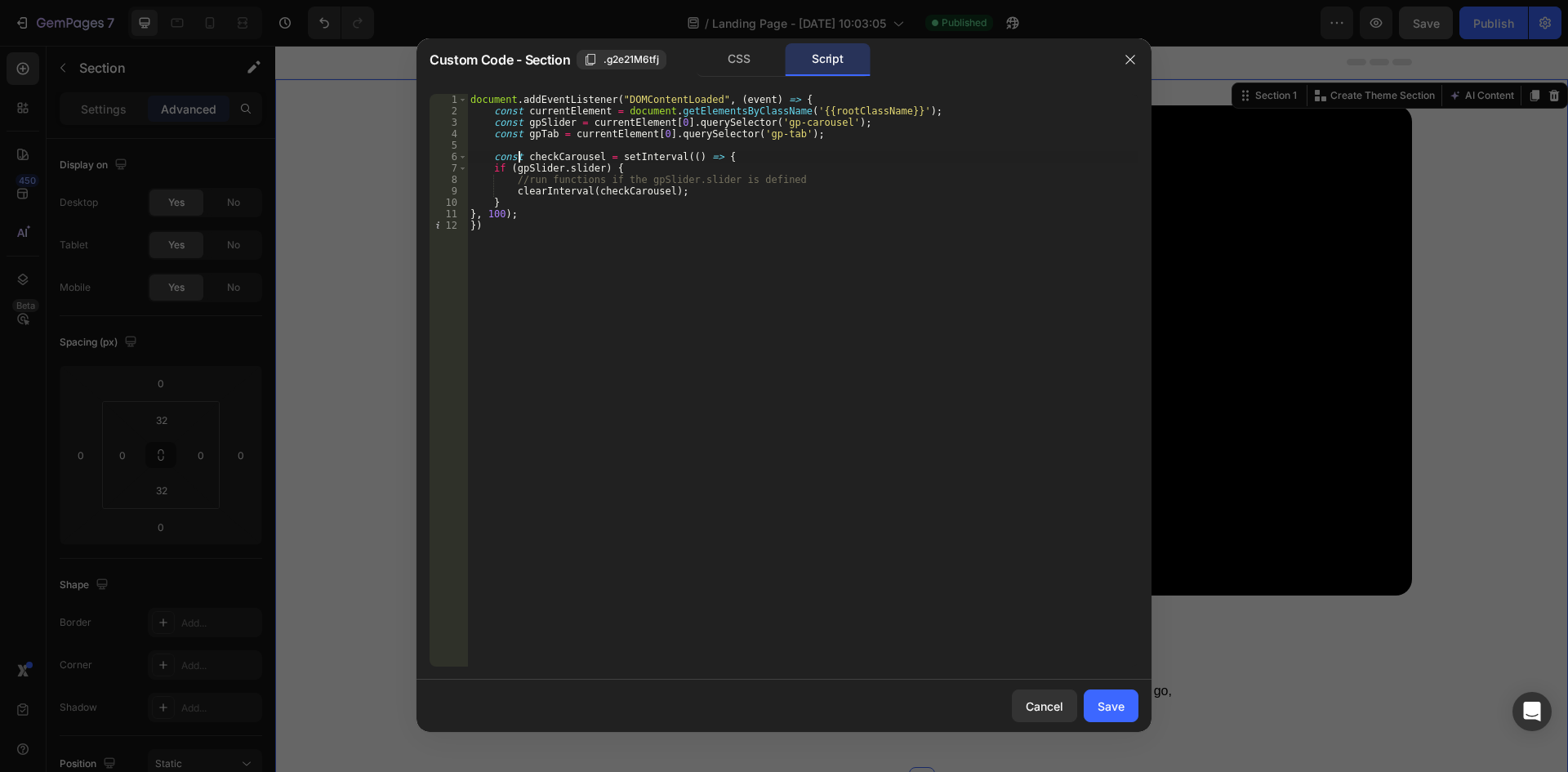
scroll to position [0, 3]
click at [469, 212] on div "document . addEventListener ( "DOMContentLoaded" , ( event ) => { const current…" at bounding box center [802, 391] width 671 height 595
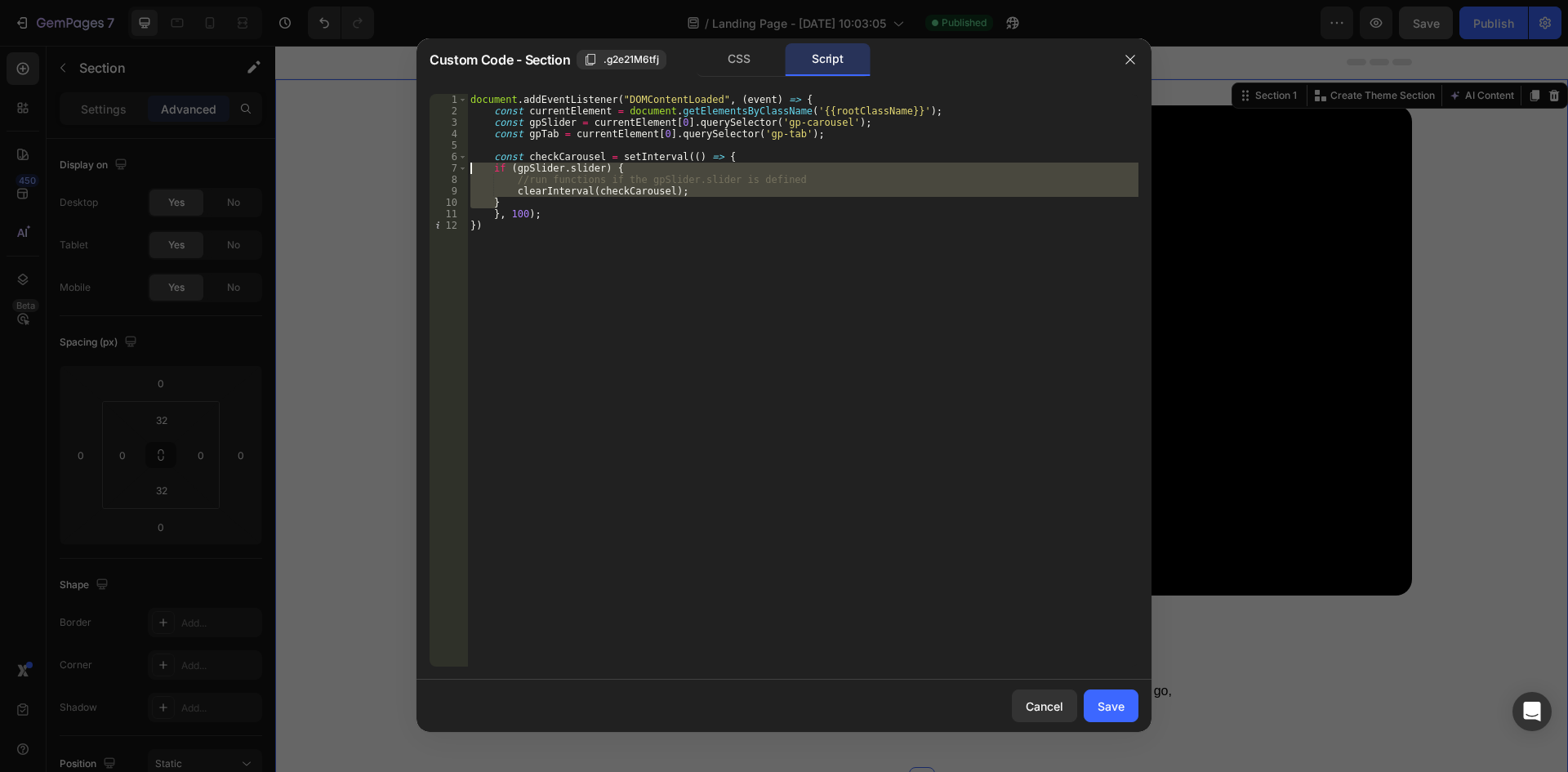
drag, startPoint x: 499, startPoint y: 202, endPoint x: 437, endPoint y: 170, distance: 69.8
click at [437, 170] on div "}, 100); 1 2 3 4 5 6 7 8 9 10 11 12 document . addEventListener ( "DOMContentLo…" at bounding box center [784, 380] width 709 height 573
click at [577, 200] on div "document . addEventListener ( "DOMContentLoaded" , ( event ) => { const current…" at bounding box center [802, 380] width 671 height 573
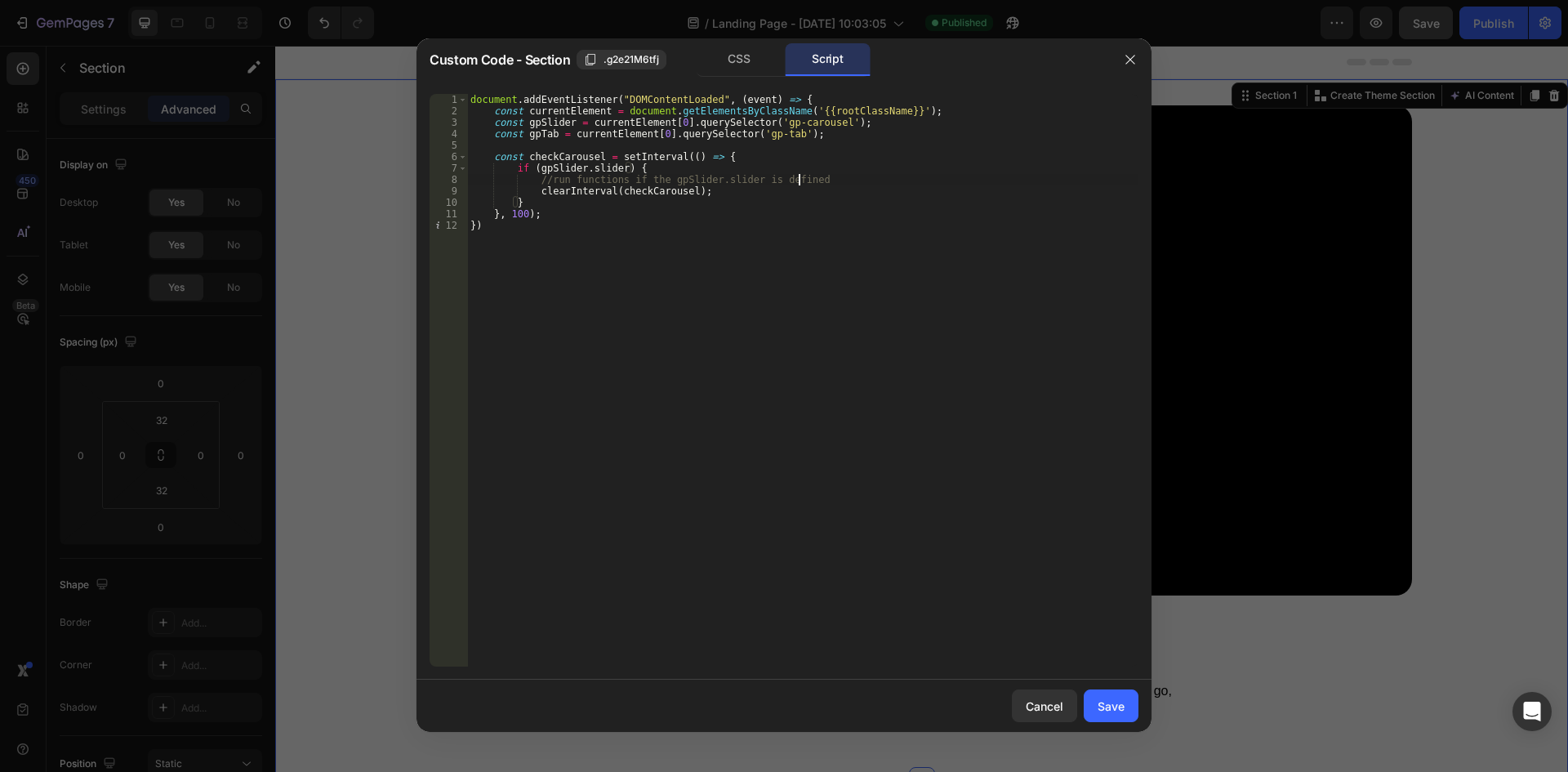
click at [817, 179] on div "document . addEventListener ( "DOMContentLoaded" , ( event ) => { const current…" at bounding box center [802, 391] width 671 height 595
click at [535, 178] on div "document . addEventListener ( "DOMContentLoaded" , ( event ) => { const current…" at bounding box center [802, 391] width 671 height 595
paste textarea "var gpSliderObj = gpSlider.slider"
click at [539, 178] on div "document . addEventListener ( "DOMContentLoaded" , ( event ) => { const current…" at bounding box center [802, 391] width 671 height 595
click at [535, 176] on div "document . addEventListener ( "DOMContentLoaded" , ( event ) => { const current…" at bounding box center [802, 391] width 671 height 595
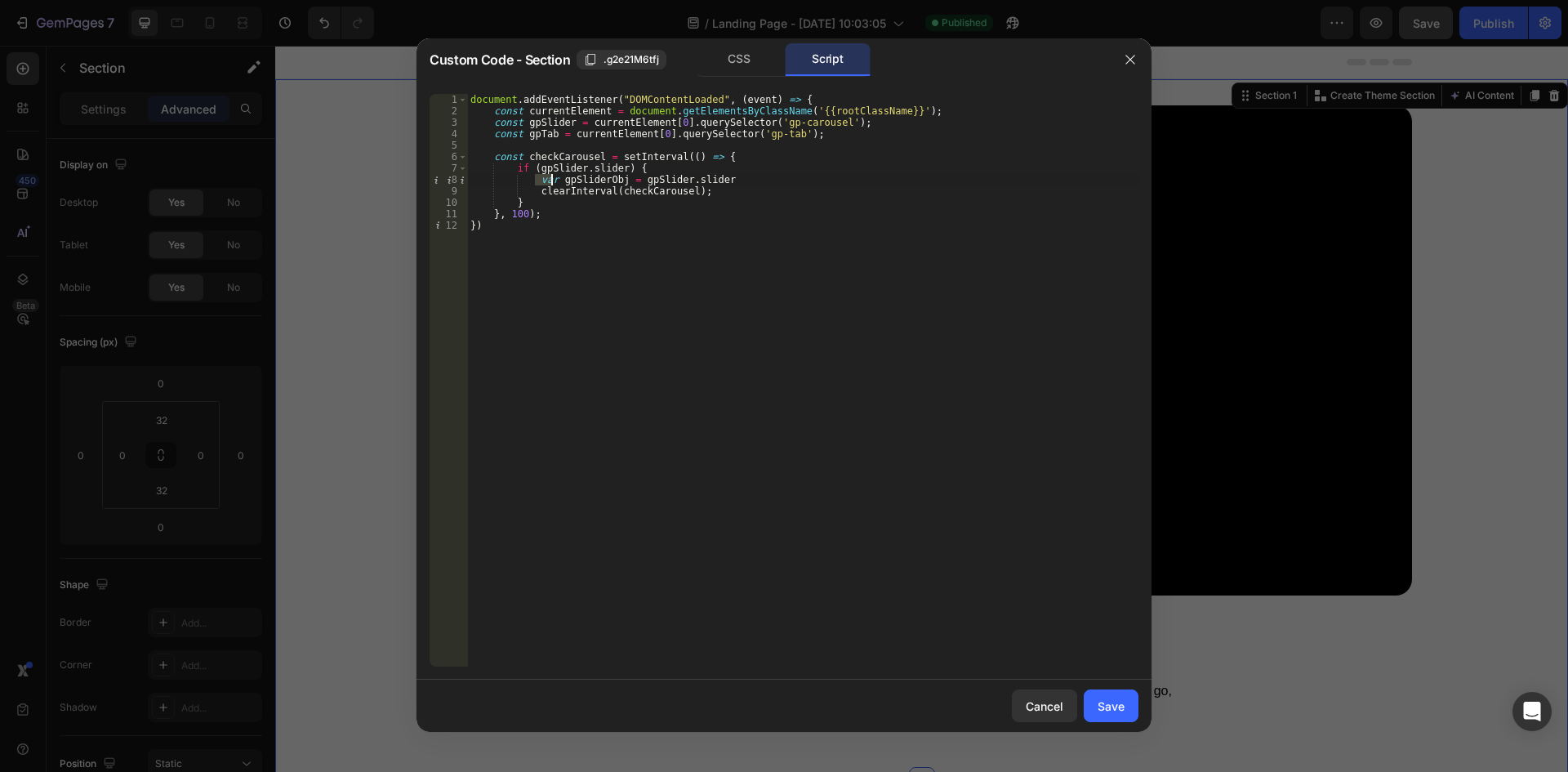
click at [551, 179] on div "document . addEventListener ( "DOMContentLoaded" , ( event ) => { const current…" at bounding box center [802, 391] width 671 height 595
click at [743, 169] on div "document . addEventListener ( "DOMContentLoaded" , ( event ) => { const current…" at bounding box center [802, 391] width 671 height 595
click at [738, 189] on div "document . addEventListener ( "DOMContentLoaded" , ( event ) => { const current…" at bounding box center [802, 391] width 671 height 595
click at [744, 178] on div "document . addEventListener ( "DOMContentLoaded" , ( event ) => { const current…" at bounding box center [802, 391] width 671 height 595
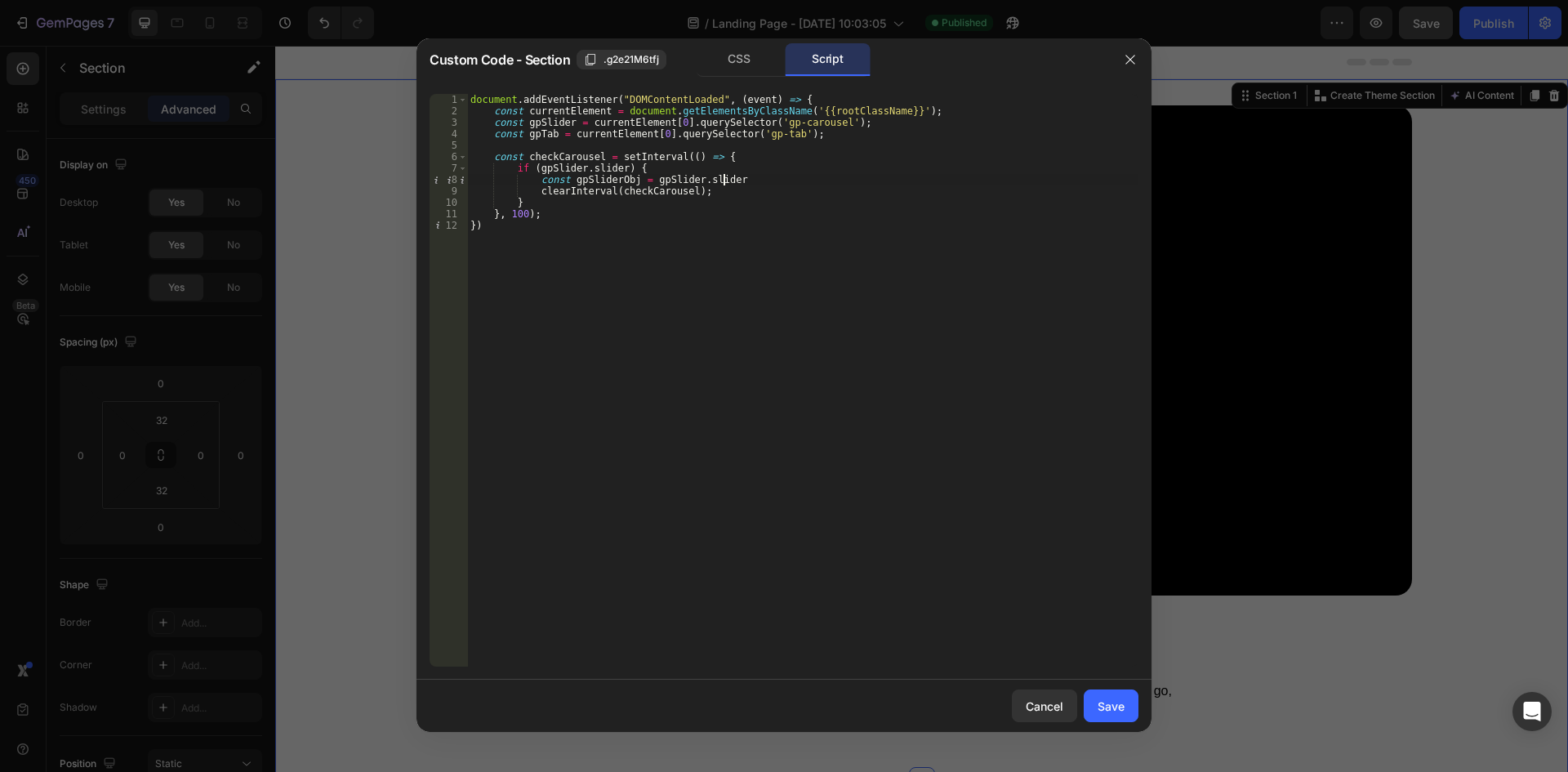
type textarea "const gpSliderObj = gpSlider.slider;"
click at [569, 179] on div "document . addEventListener ( "DOMContentLoaded" , ( event ) => { const current…" at bounding box center [802, 391] width 671 height 595
type textarea "const gpSliderObj = gpSlider.slider;"
click at [628, 181] on div "document . addEventListener ( "DOMContentLoaded" , ( event ) => { const current…" at bounding box center [802, 391] width 671 height 595
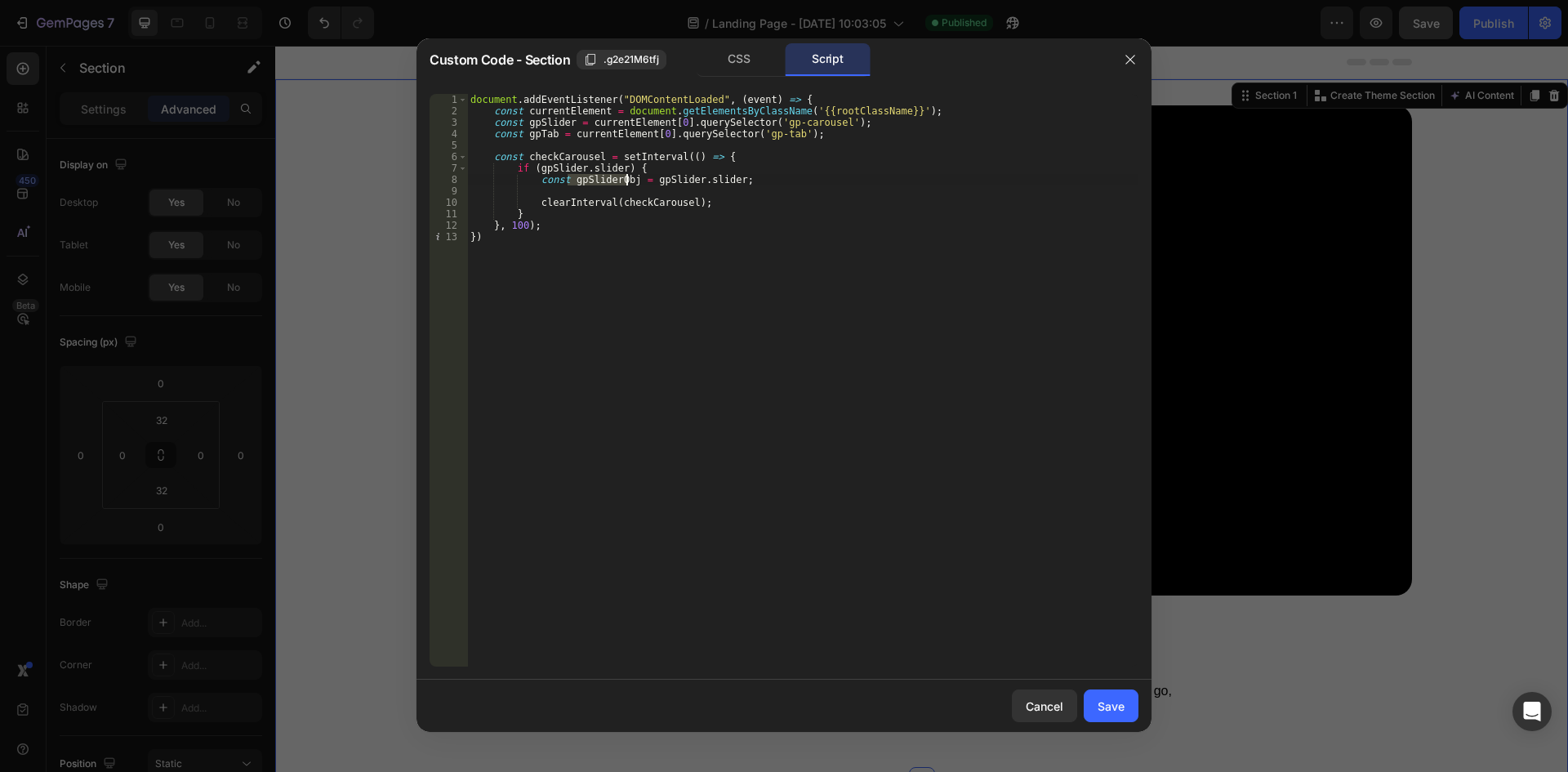
click at [555, 196] on div "document . addEventListener ( "DOMContentLoaded" , ( event ) => { const current…" at bounding box center [802, 391] width 671 height 595
paste textarea "gpSliderObj"
paste textarea "})"
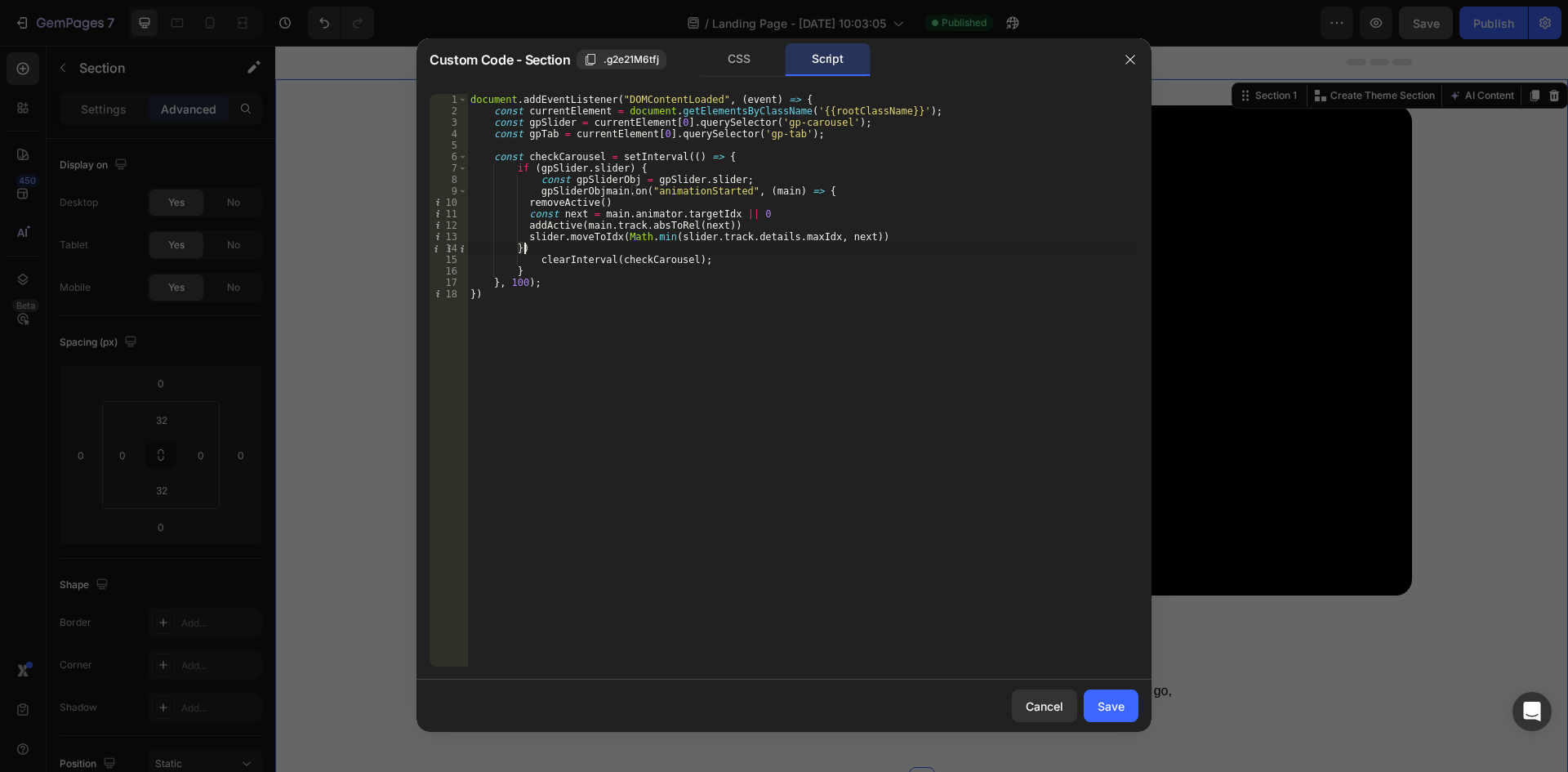
click at [592, 187] on div "document . addEventListener ( "DOMContentLoaded" , ( event ) => { const current…" at bounding box center [802, 391] width 671 height 595
click at [618, 193] on div "document . addEventListener ( "DOMContentLoaded" , ( event ) => { const current…" at bounding box center [802, 391] width 671 height 595
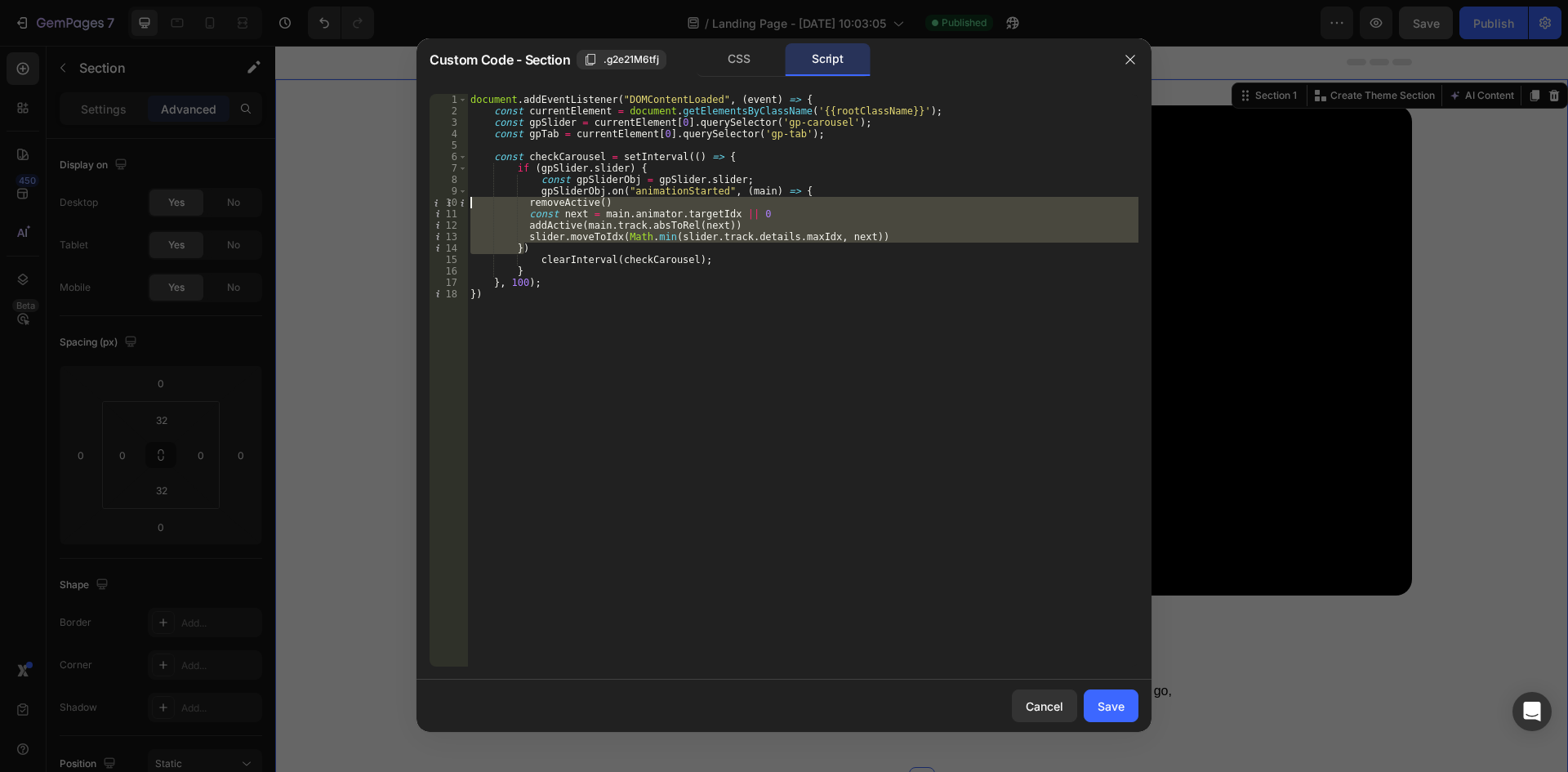
drag, startPoint x: 526, startPoint y: 249, endPoint x: 442, endPoint y: 206, distance: 94.4
click at [442, 206] on div "gpSliderObj.on("animationStarted", (main) => { 1 2 3 4 5 6 7 8 9 10 11 12 13 14…" at bounding box center [784, 380] width 709 height 573
click at [551, 237] on div "document . addEventListener ( "DOMContentLoaded" , ( event ) => { const current…" at bounding box center [802, 380] width 671 height 573
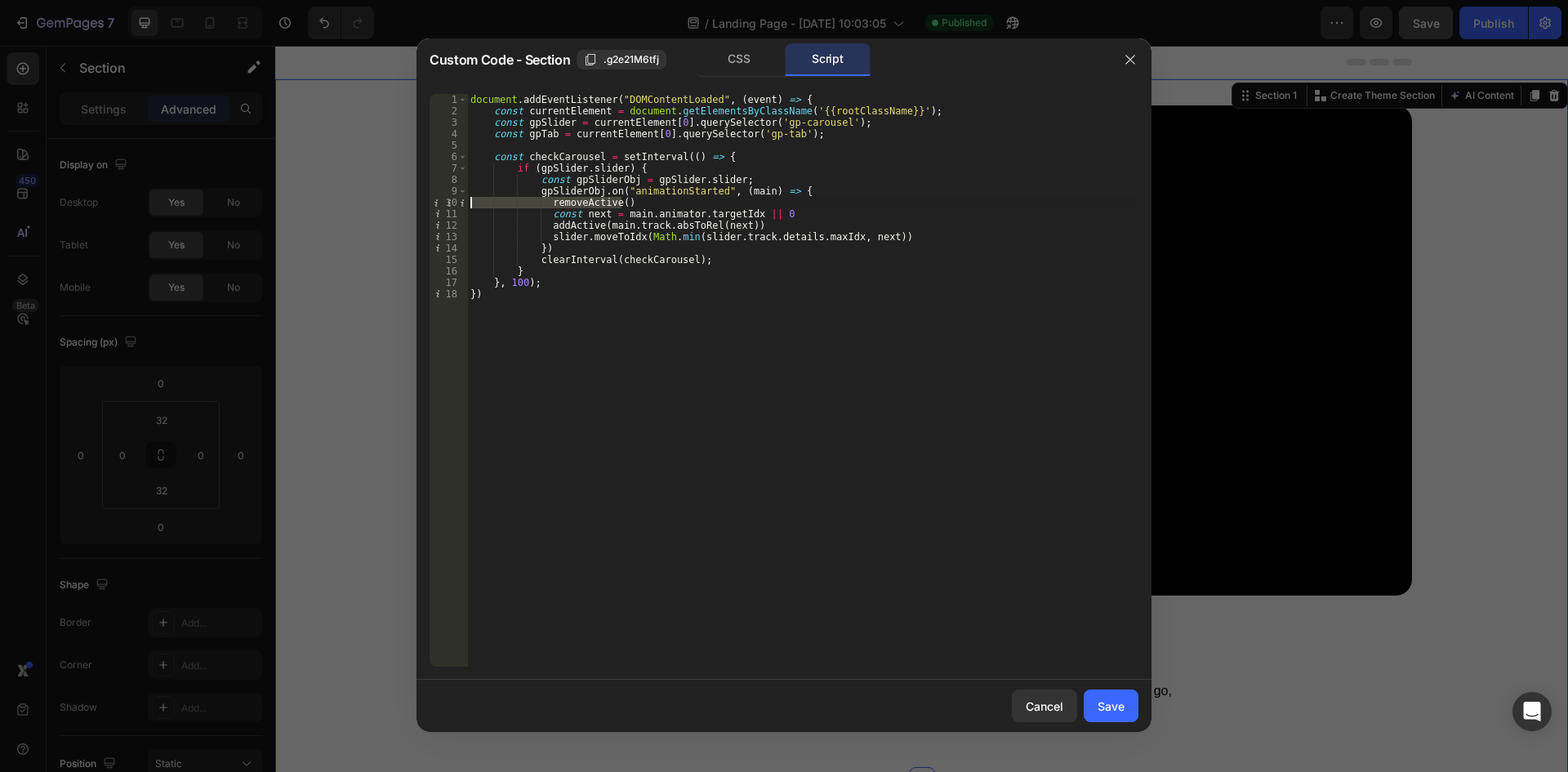
drag, startPoint x: 621, startPoint y: 204, endPoint x: 380, endPoint y: 199, distance: 241.1
click at [380, 199] on div "Custom Code - Section .g2e21M6tfj CSS Script slider.moveToIdx(Math.min(slider.t…" at bounding box center [784, 386] width 1568 height 772
type textarea "removeActive()"
click at [607, 208] on div "document . addEventListener ( "DOMContentLoaded" , ( event ) => { const current…" at bounding box center [802, 391] width 671 height 595
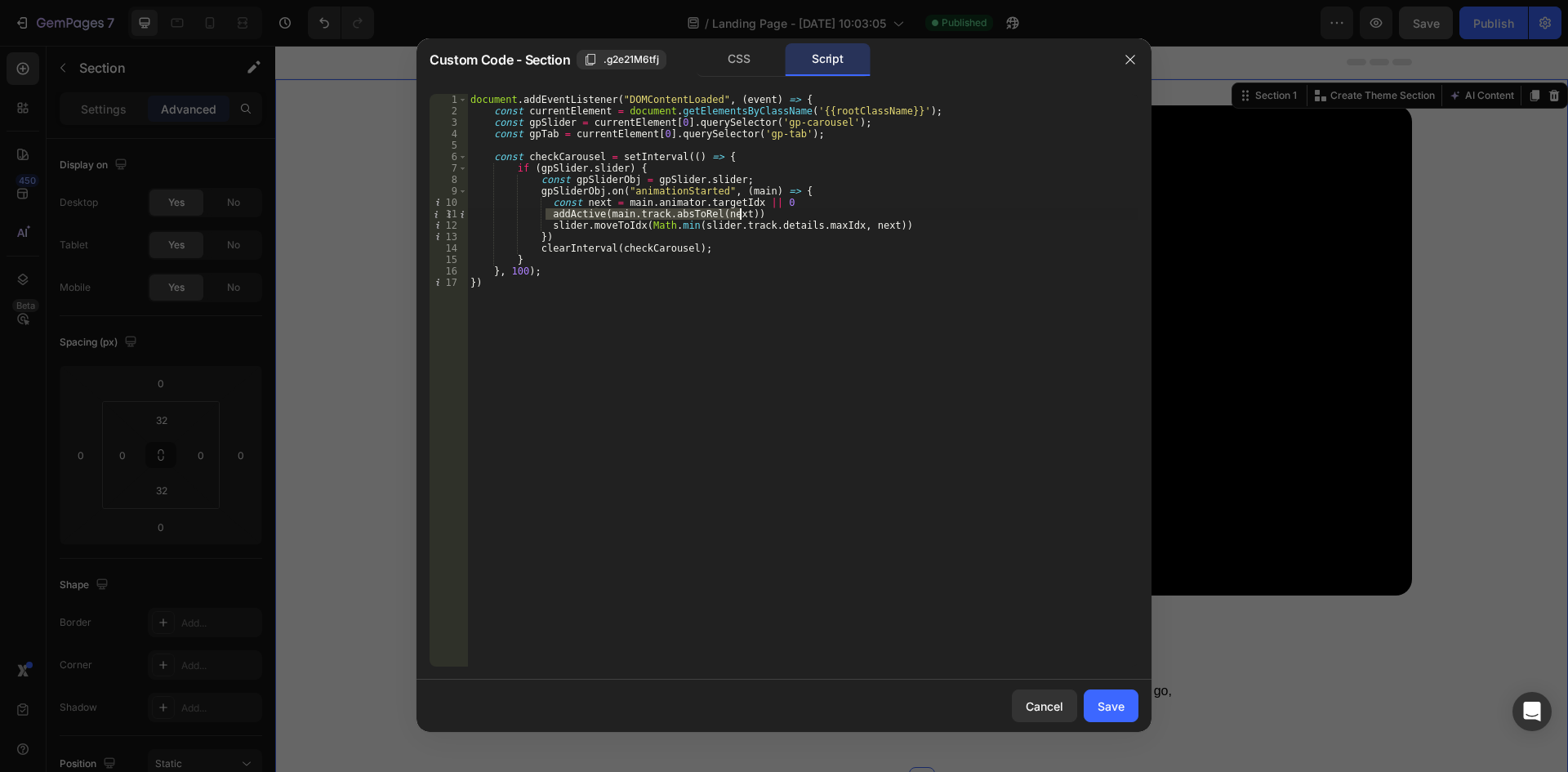
drag, startPoint x: 546, startPoint y: 215, endPoint x: 776, endPoint y: 209, distance: 230.1
click at [776, 209] on div "document . addEventListener ( "DOMContentLoaded" , ( event ) => { const current…" at bounding box center [802, 391] width 671 height 595
type textarea "addActive(main.track.absToRel(next))"
drag, startPoint x: 554, startPoint y: 214, endPoint x: 396, endPoint y: 220, distance: 158.1
click at [396, 220] on div "Custom Code - Section .g2e21M6tfj CSS Script 1 2 3 4 5 6 7 8 9 10 11 12 13 14 1…" at bounding box center [784, 386] width 1568 height 772
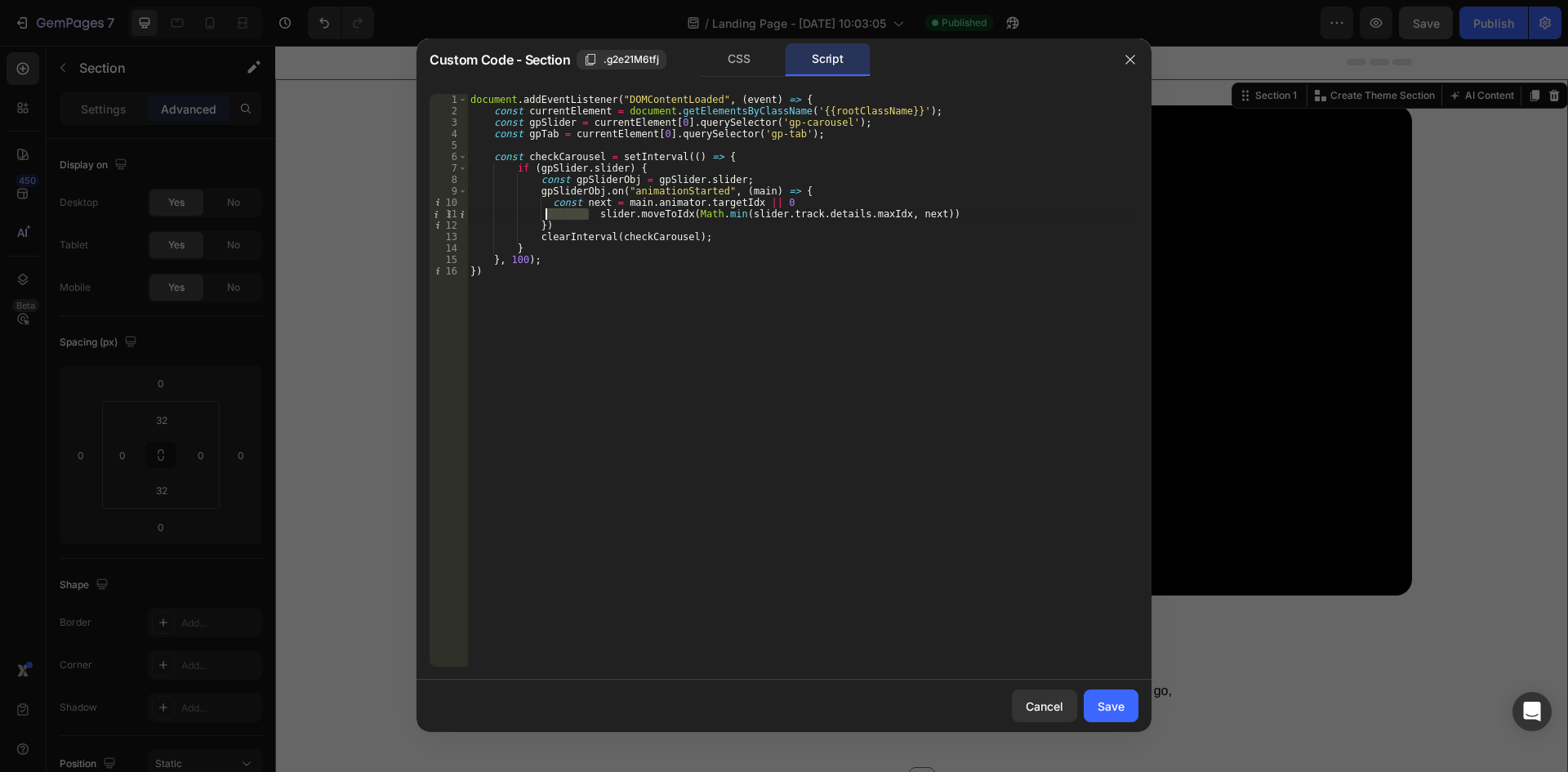
drag, startPoint x: 589, startPoint y: 216, endPoint x: 545, endPoint y: 213, distance: 44.1
click at [545, 213] on div "document . addEventListener ( "DOMContentLoaded" , ( event ) => { const current…" at bounding box center [802, 391] width 671 height 595
drag, startPoint x: 891, startPoint y: 216, endPoint x: 411, endPoint y: 199, distance: 480.3
click at [411, 199] on div "Custom Code - Section .g2e21M6tfj CSS Script slider.moveToIdx(Math.min(slider.t…" at bounding box center [784, 386] width 1568 height 772
click at [642, 208] on div "document . addEventListener ( "DOMContentLoaded" , ( event ) => { const current…" at bounding box center [802, 380] width 671 height 573
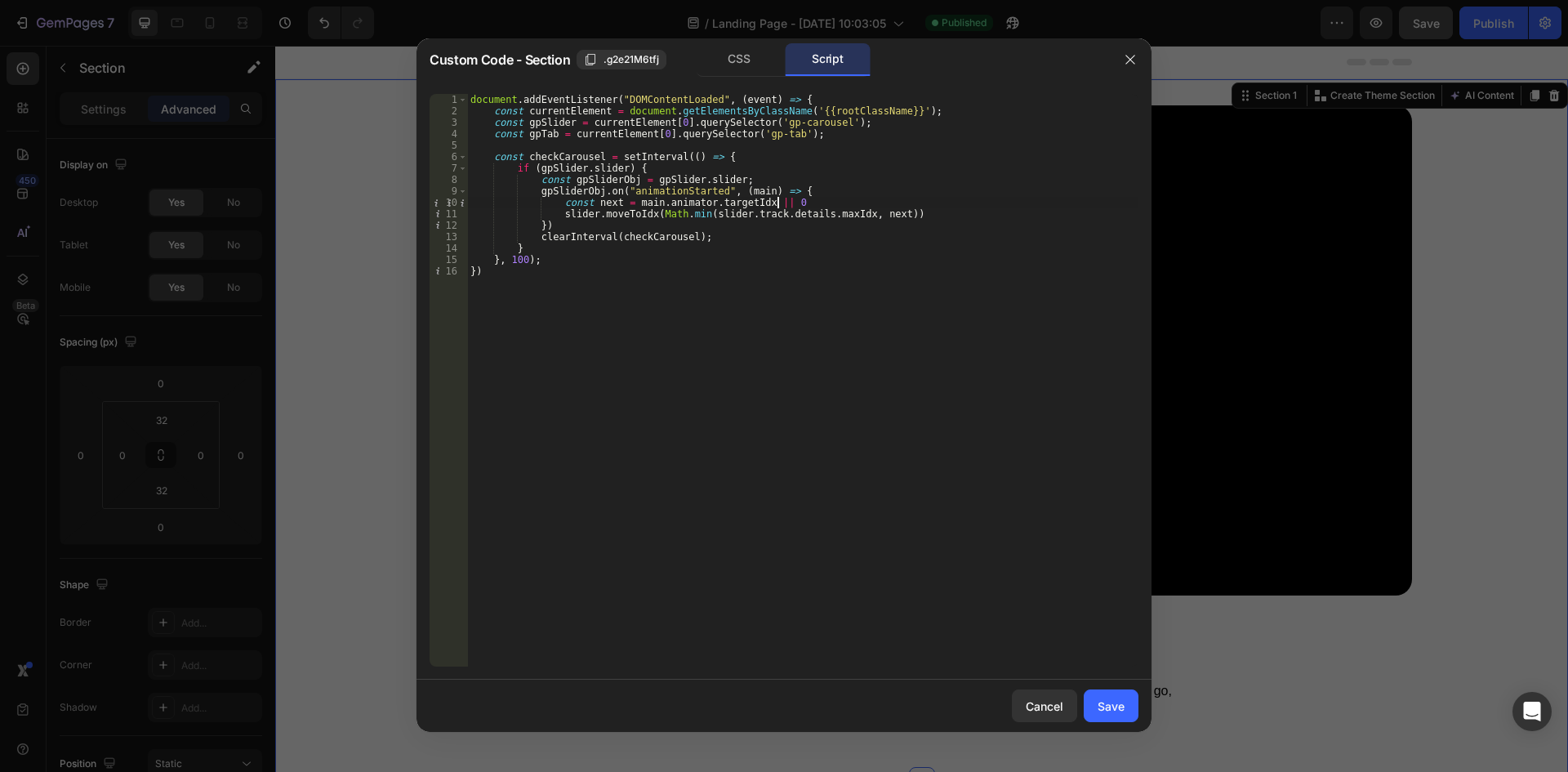
click at [825, 203] on div "document . addEventListener ( "DOMContentLoaded" , ( event ) => { const current…" at bounding box center [802, 391] width 671 height 595
click at [934, 222] on div "document . addEventListener ( "DOMContentLoaded" , ( event ) => { const current…" at bounding box center [802, 391] width 671 height 595
click at [896, 208] on div "document . addEventListener ( "DOMContentLoaded" , ( event ) => { const current…" at bounding box center [802, 391] width 671 height 595
click at [895, 210] on div "document . addEventListener ( "DOMContentLoaded" , ( event ) => { const current…" at bounding box center [802, 391] width 671 height 595
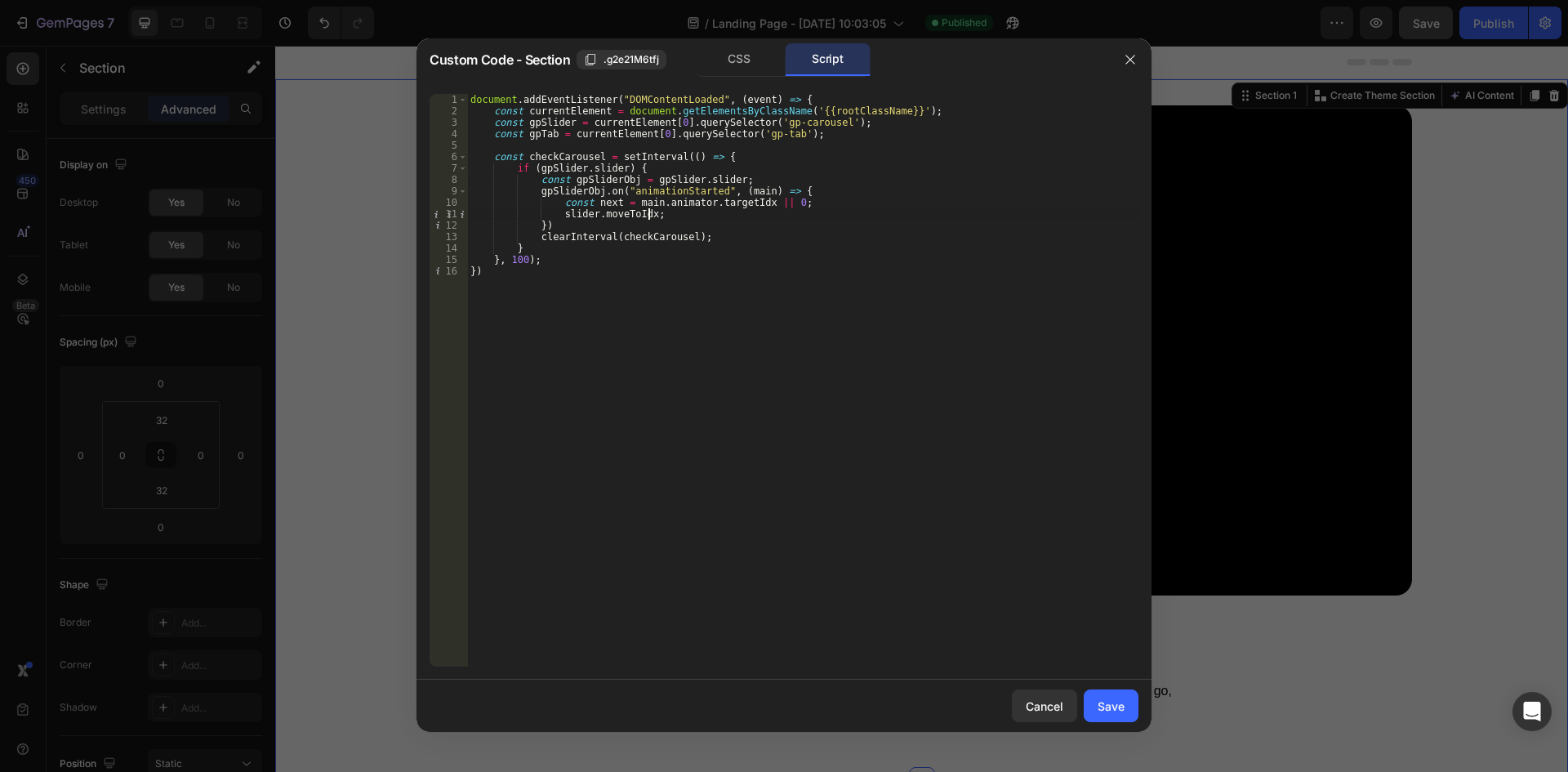
scroll to position [0, 14]
click at [919, 207] on div "document . addEventListener ( "DOMContentLoaded" , ( event ) => { const current…" at bounding box center [802, 391] width 671 height 595
click at [897, 212] on div "document . addEventListener ( "DOMContentLoaded" , ( event ) => { const current…" at bounding box center [802, 391] width 671 height 595
type textarea "slider.moveToIdx(Math.min(slider.track.details.maxIdx, next));"
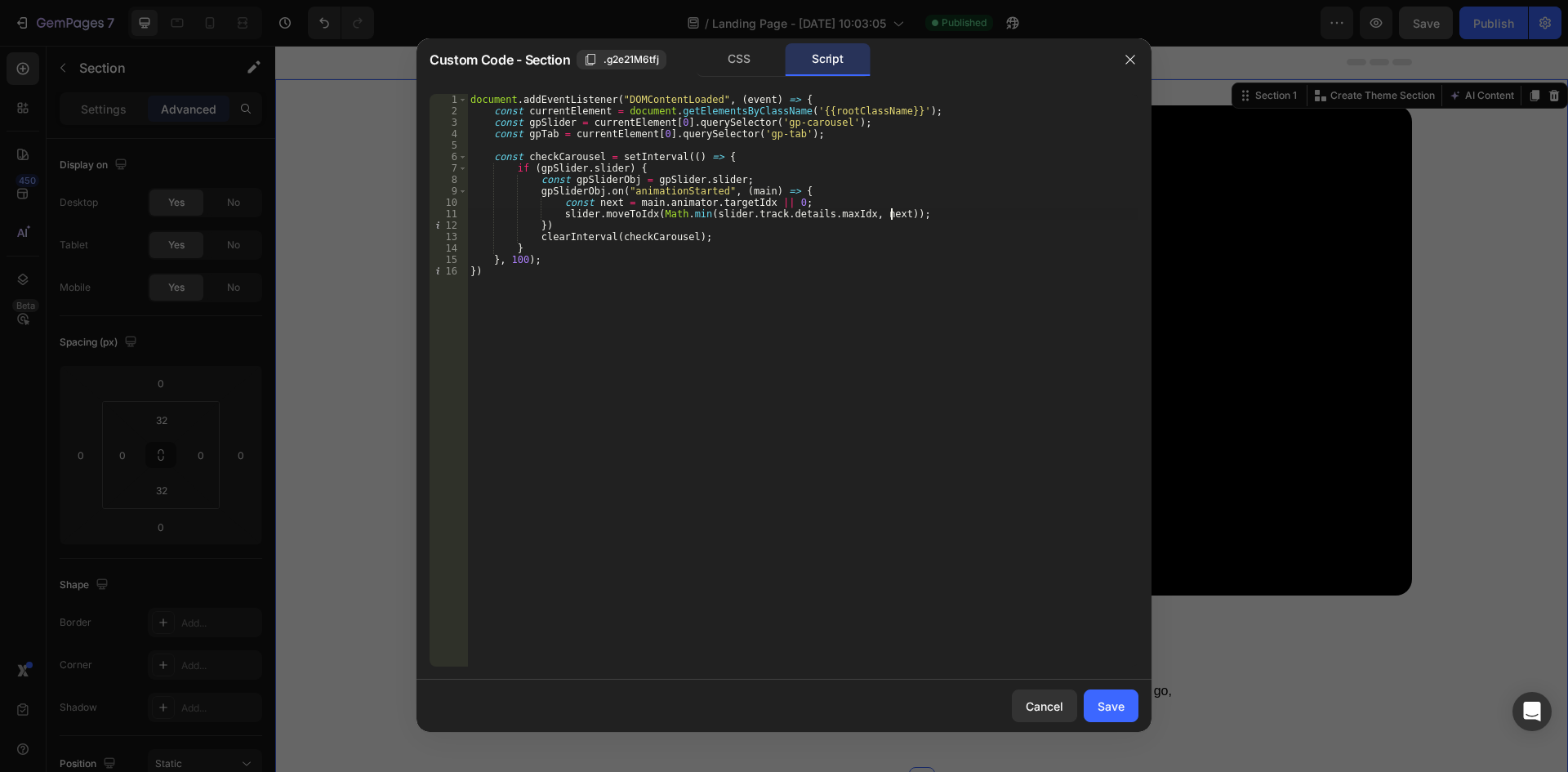
scroll to position [0, 7]
paste textarea "tab.tabClickRef(i)"
click at [523, 134] on div "document . addEventListener ( "DOMContentLoaded" , ( event ) => { const current…" at bounding box center [802, 391] width 671 height 595
click at [552, 134] on div "document . addEventListener ( "DOMContentLoaded" , ( event ) => { const current…" at bounding box center [802, 391] width 671 height 595
click at [556, 226] on div "document . addEventListener ( "DOMContentLoaded" , ( event ) => { const current…" at bounding box center [802, 391] width 671 height 595
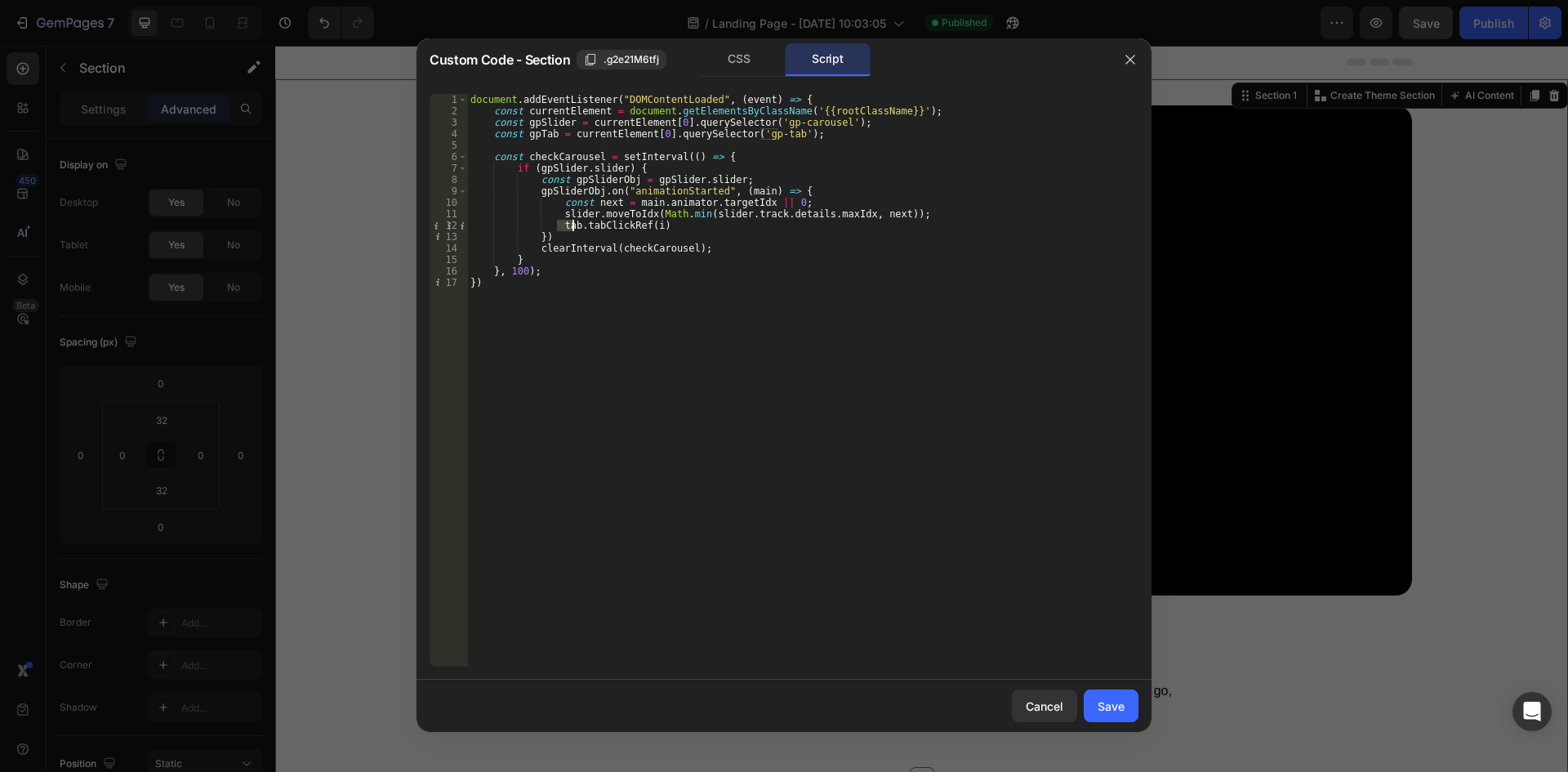
click at [571, 226] on div "document . addEventListener ( "DOMContentLoaded" , ( event ) => { const current…" at bounding box center [802, 391] width 671 height 595
paste textarea "gpT"
click at [649, 217] on div "document . addEventListener ( "DOMContentLoaded" , ( event ) => { const current…" at bounding box center [802, 391] width 671 height 595
click at [879, 217] on div "document . addEventListener ( "DOMContentLoaded" , ( event ) => { const current…" at bounding box center [802, 391] width 671 height 595
click at [654, 231] on div "document . addEventListener ( "DOMContentLoaded" , ( event ) => { const current…" at bounding box center [802, 391] width 671 height 595
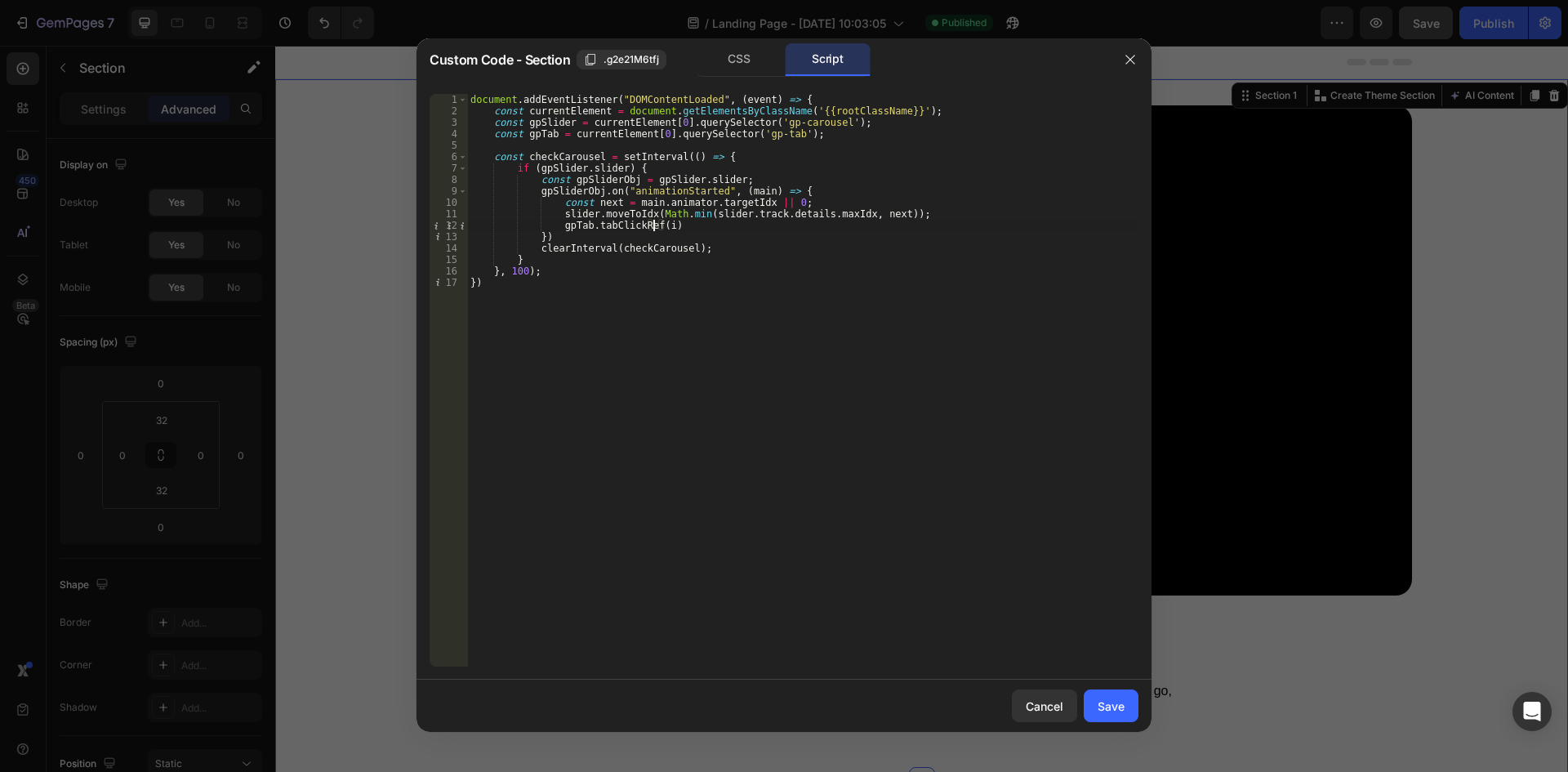
click at [658, 231] on div "document . addEventListener ( "DOMContentLoaded" , ( event ) => { const current…" at bounding box center [802, 391] width 671 height 595
paste textarea "Math.min(slider.track.details.maxIdx, next)"
drag, startPoint x: 924, startPoint y: 215, endPoint x: 390, endPoint y: 217, distance: 534.0
click at [390, 217] on div "Custom Code - Section .g2e21M6tfj CSS Script gpTab.tabClickRef(Math.min(slider.…" at bounding box center [784, 386] width 1568 height 772
type textarea "slider.moveToIdx(Math.min(slider.track.details.maxIdx, next));"
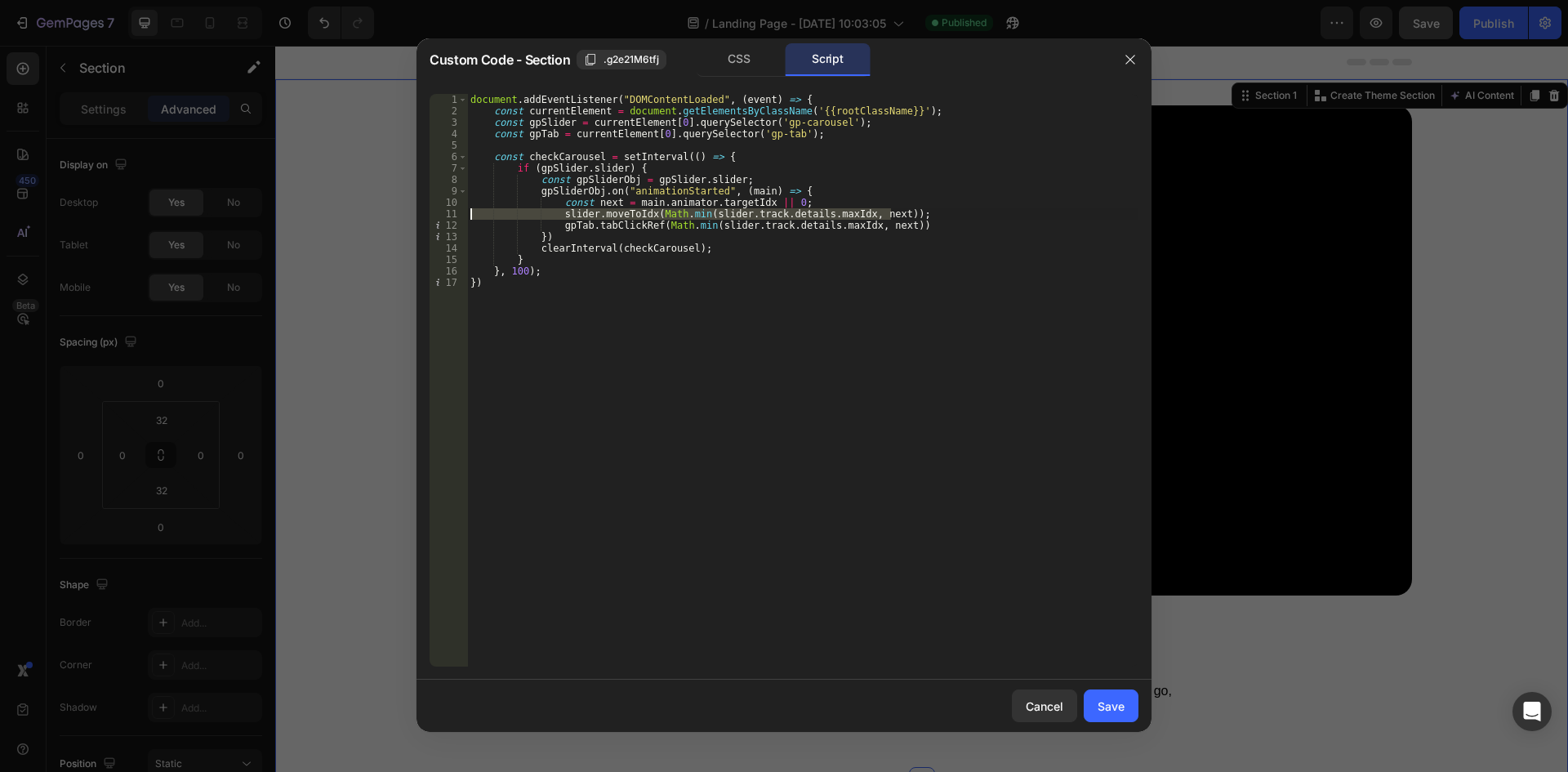
scroll to position [0, 0]
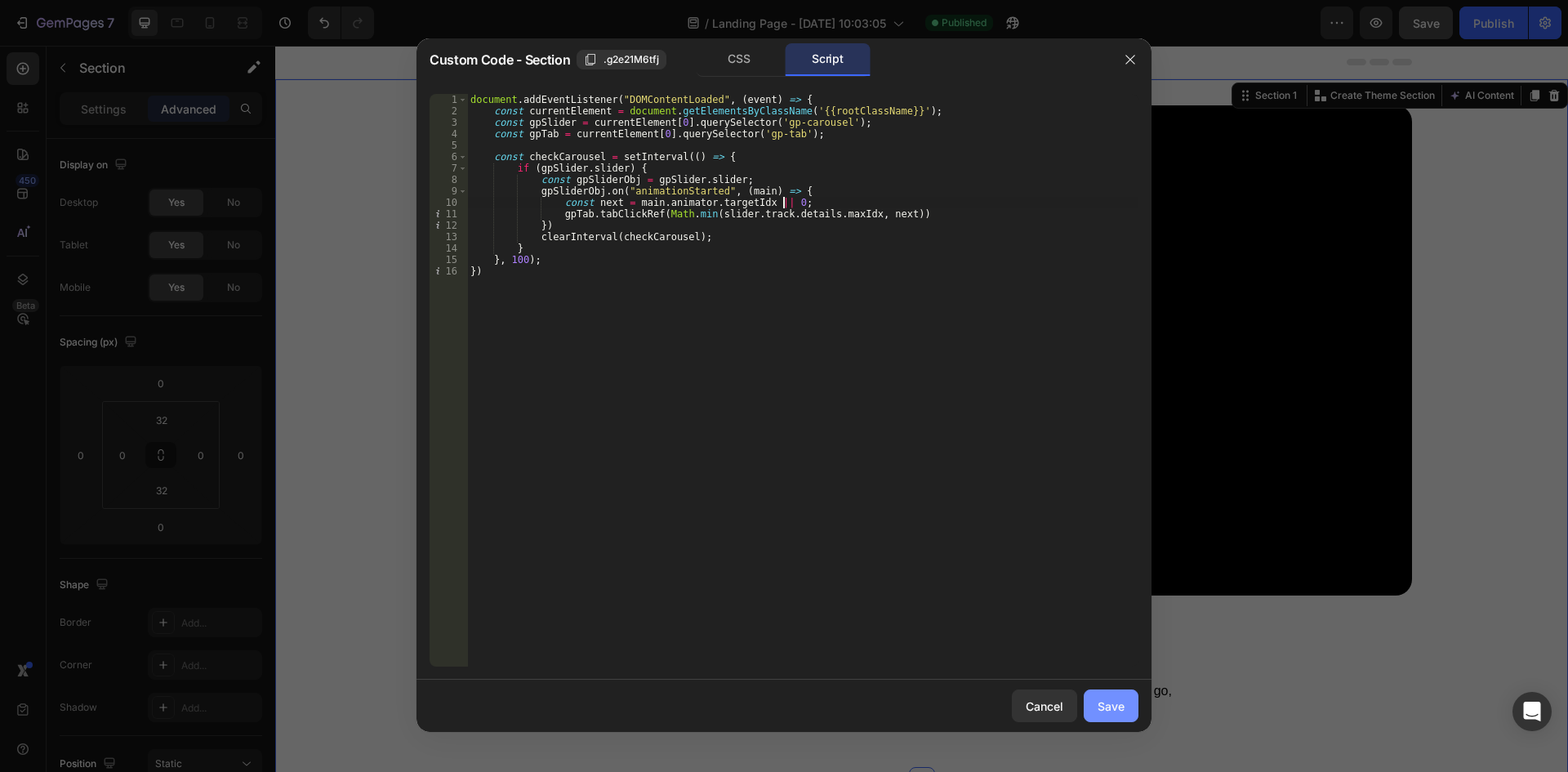
type textarea "const next = main.animator.targetIdx || 0;"
click at [1124, 701] on div "Save" at bounding box center [1111, 706] width 27 height 17
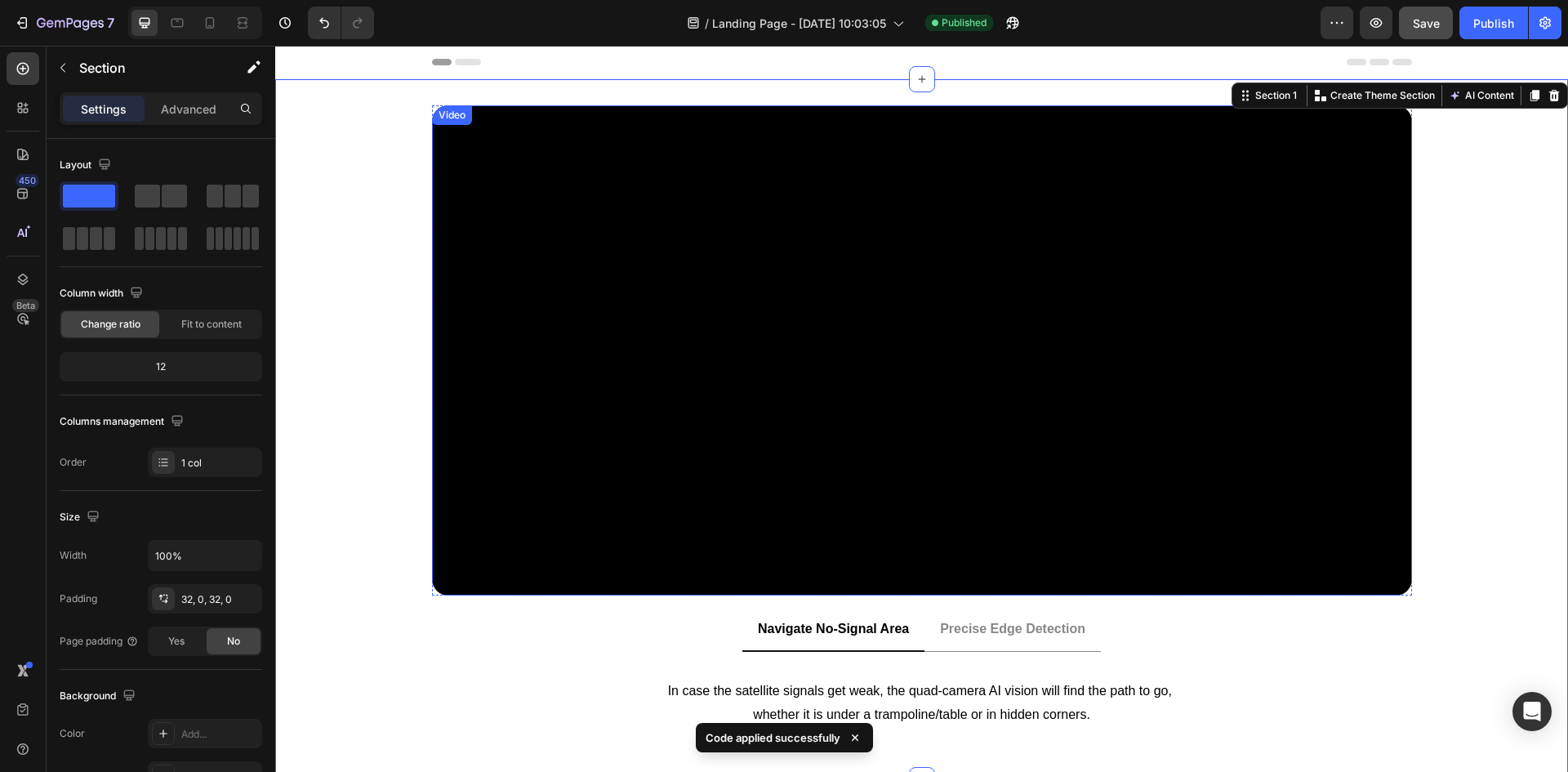
click at [444, 116] on div "Video" at bounding box center [452, 115] width 33 height 14
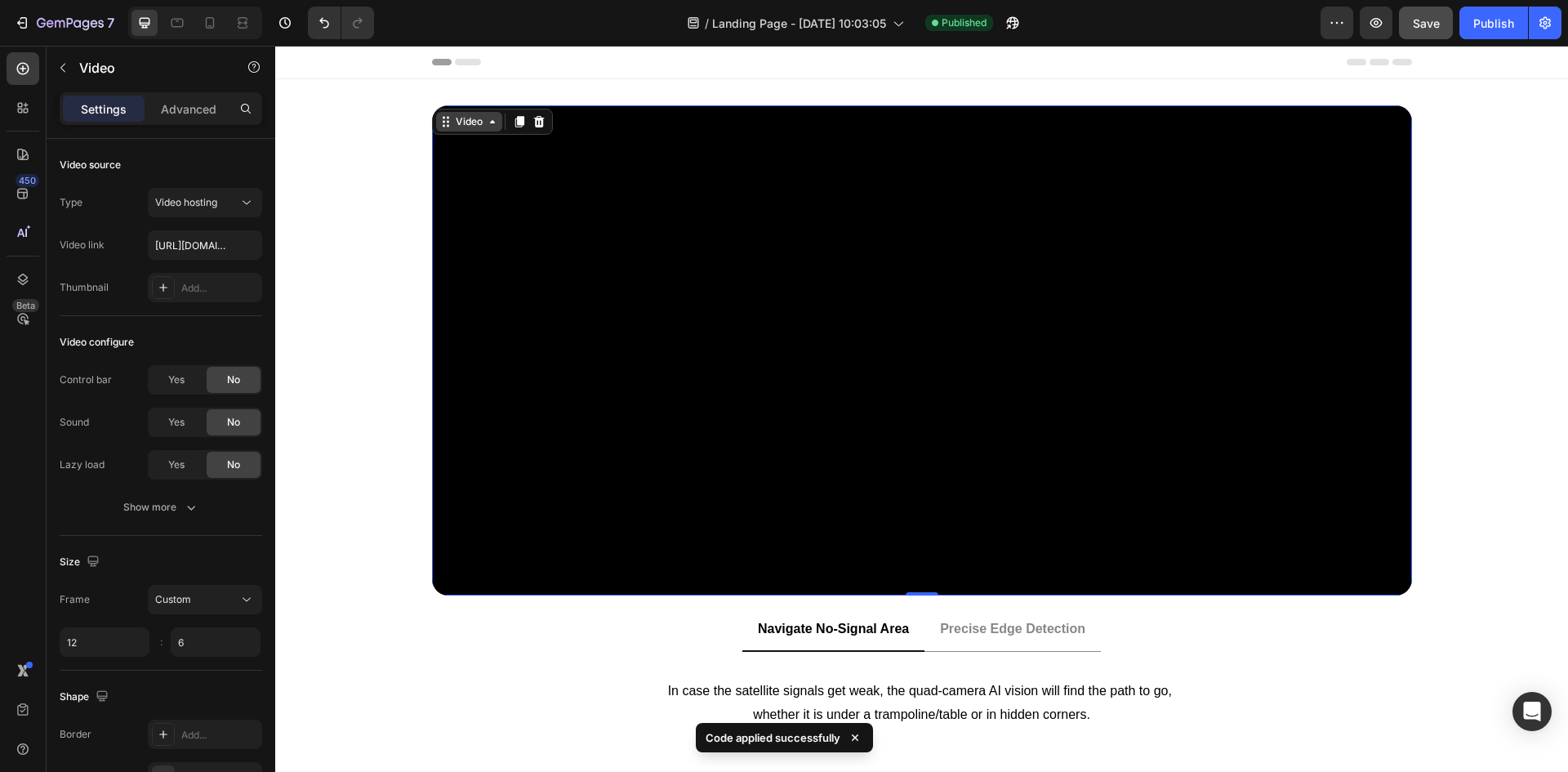
click at [453, 122] on div "Video" at bounding box center [469, 121] width 33 height 14
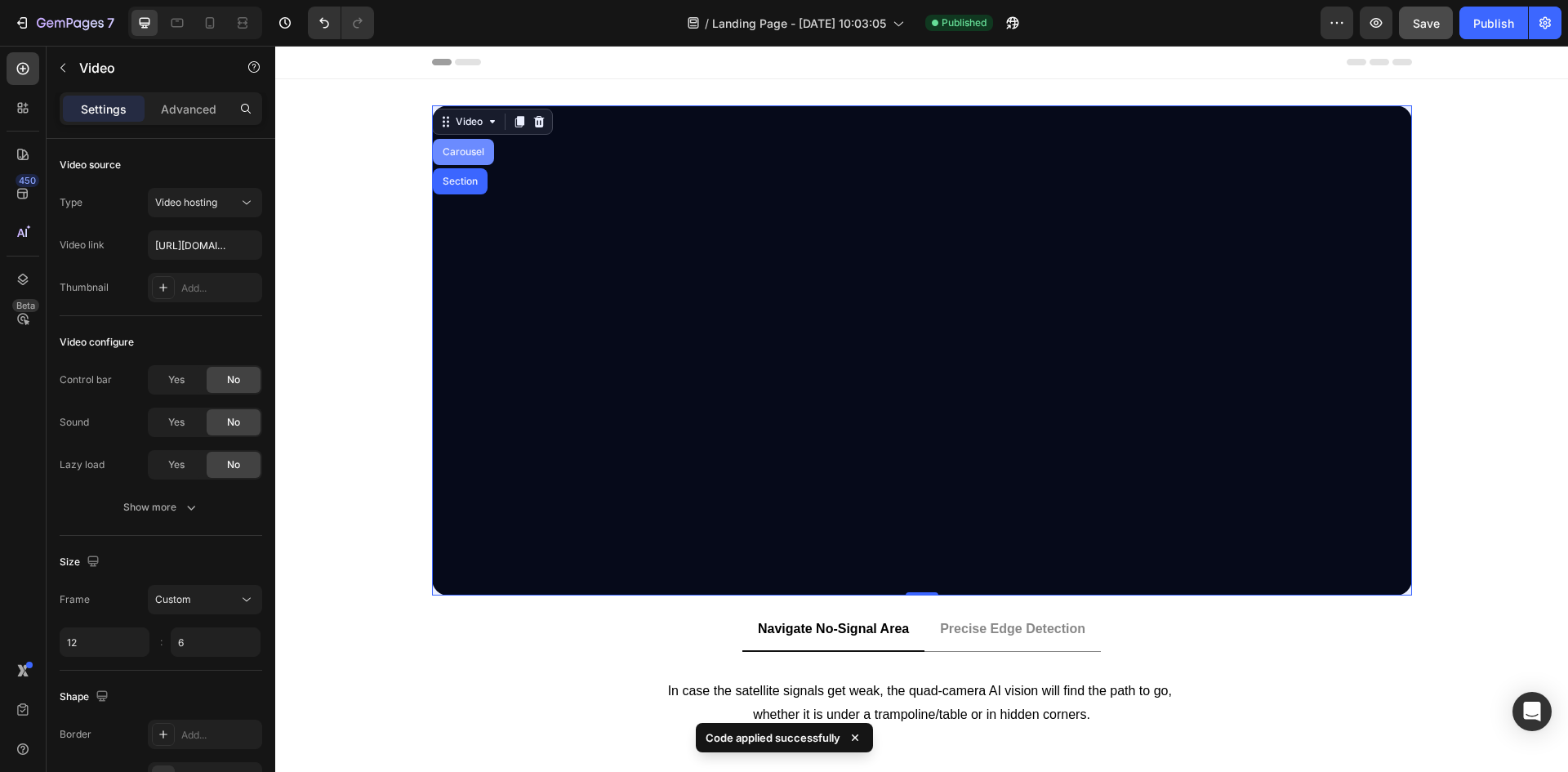
drag, startPoint x: 450, startPoint y: 150, endPoint x: 530, endPoint y: 369, distance: 233.2
click at [450, 150] on div "Carousel" at bounding box center [463, 152] width 48 height 9
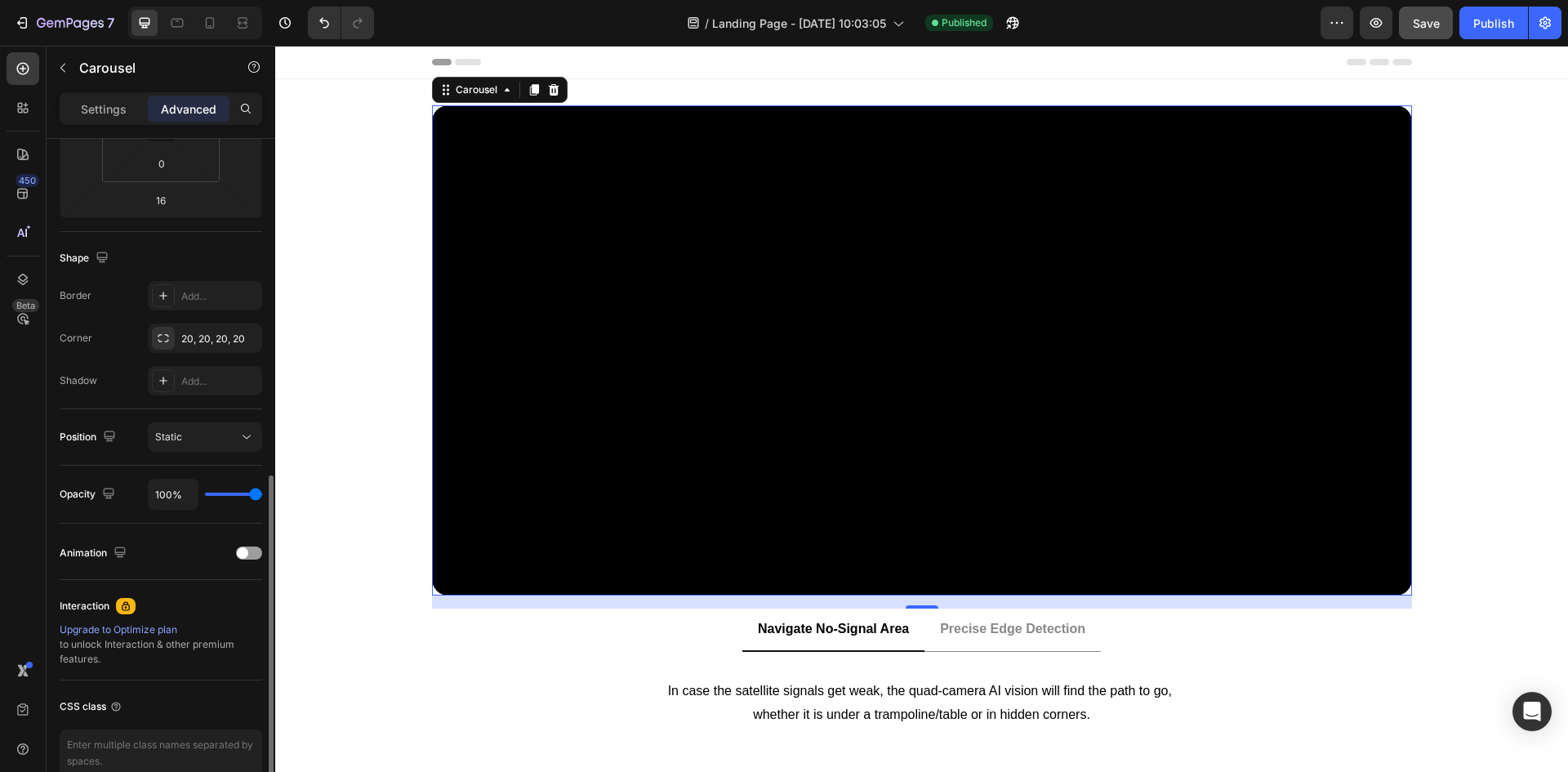
scroll to position [410, 0]
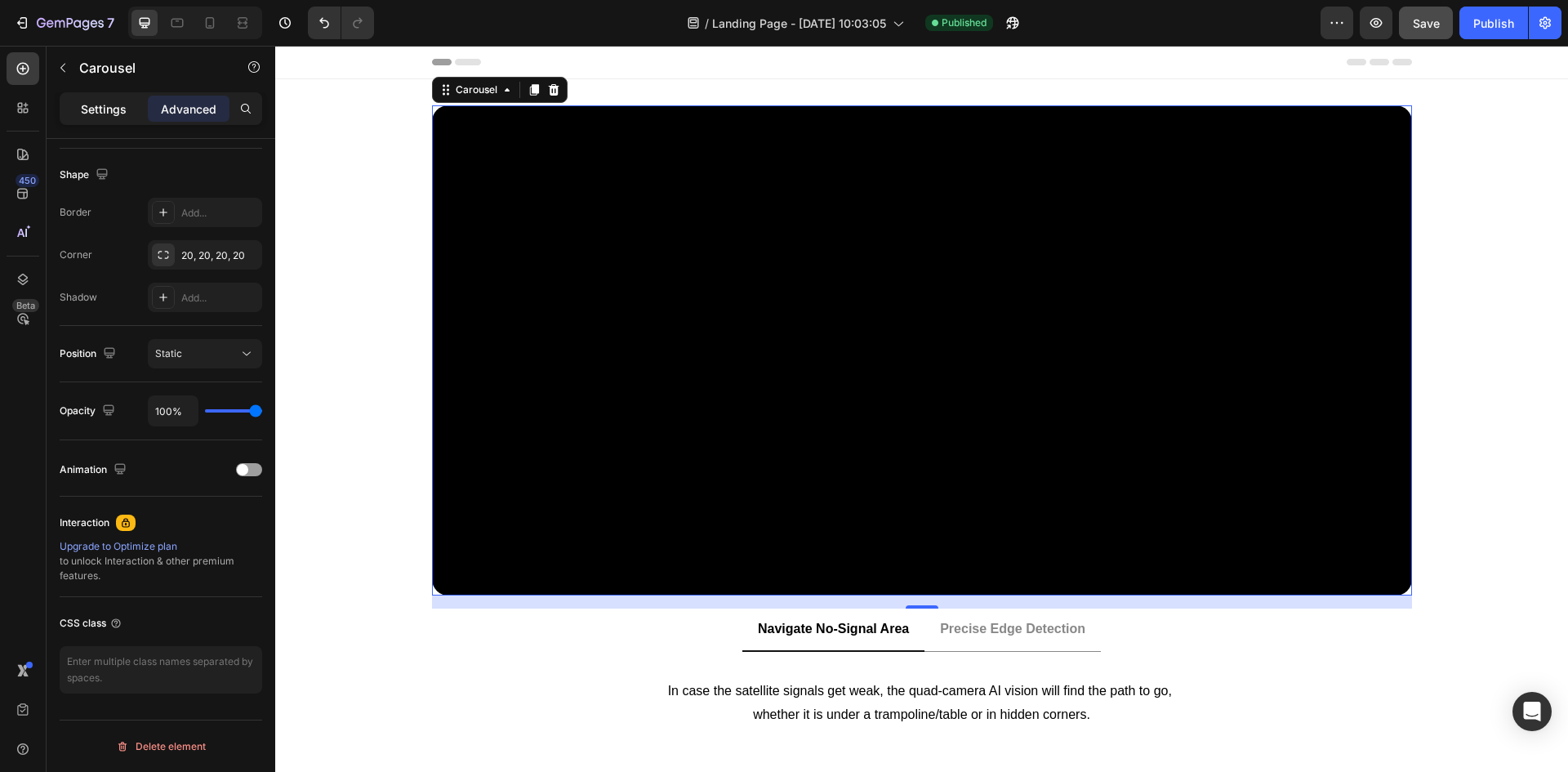
click at [95, 121] on div "Settings" at bounding box center [103, 109] width 82 height 27
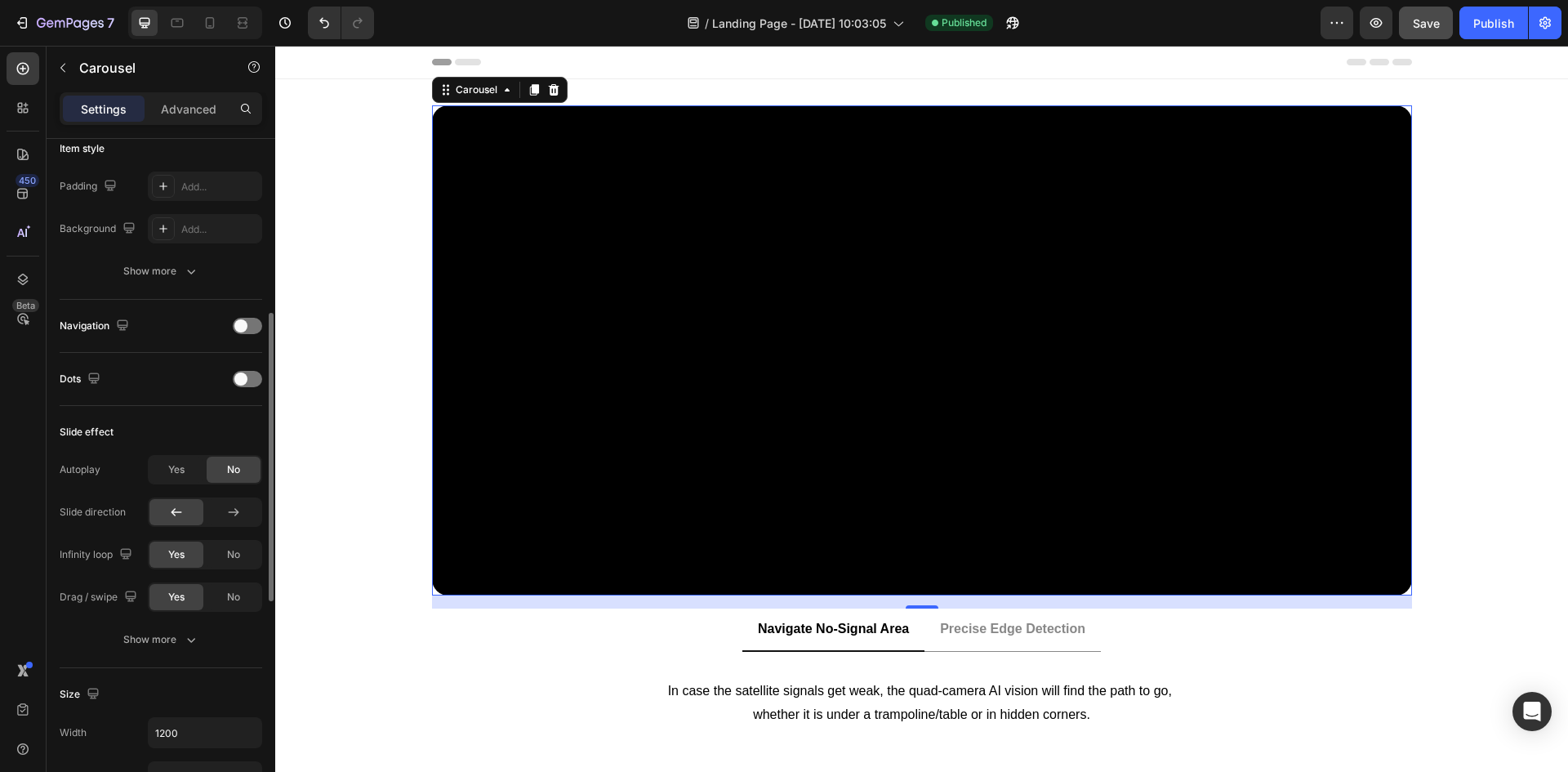
scroll to position [492, 0]
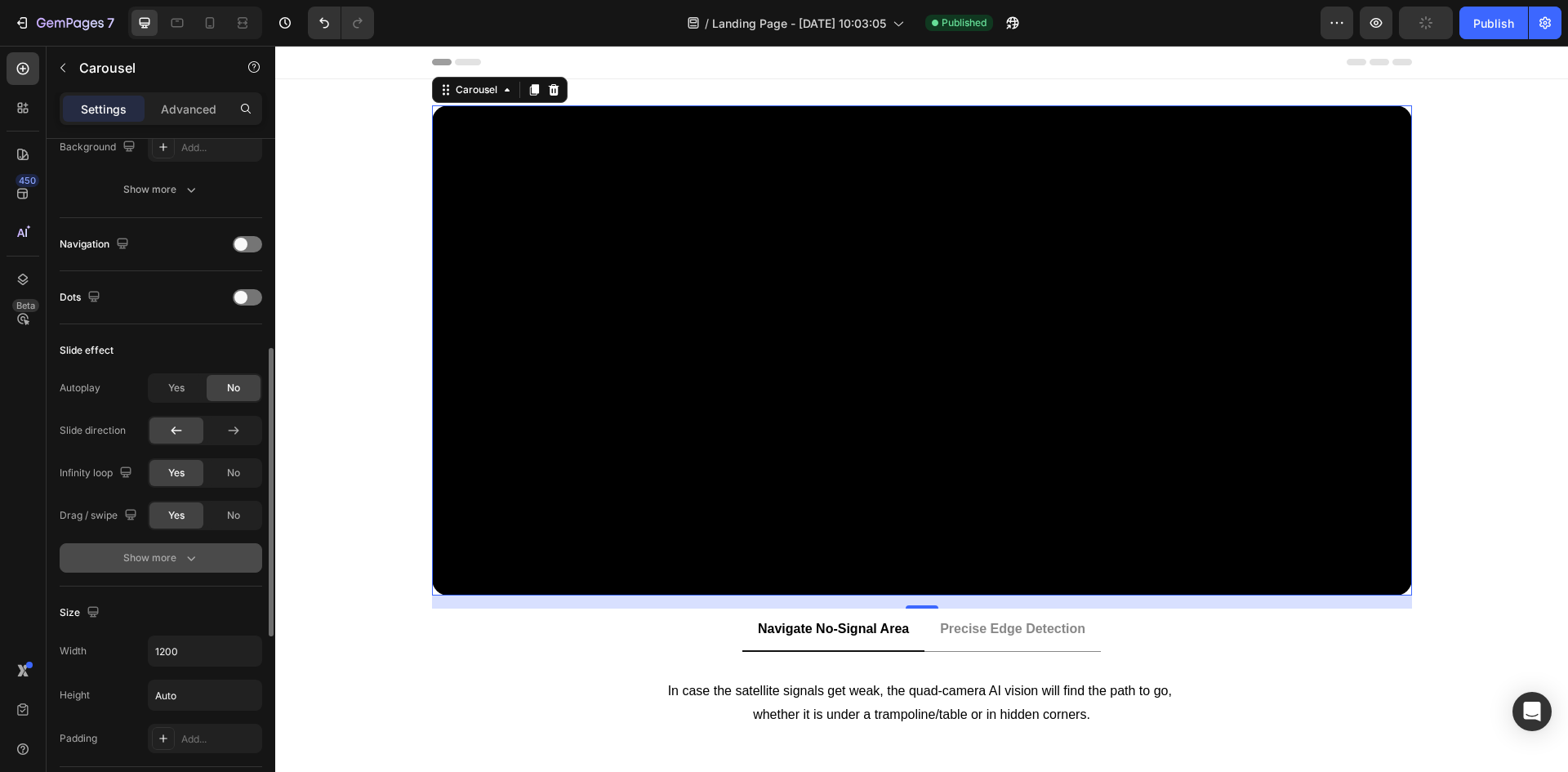
click at [128, 566] on div "Show more" at bounding box center [161, 557] width 76 height 16
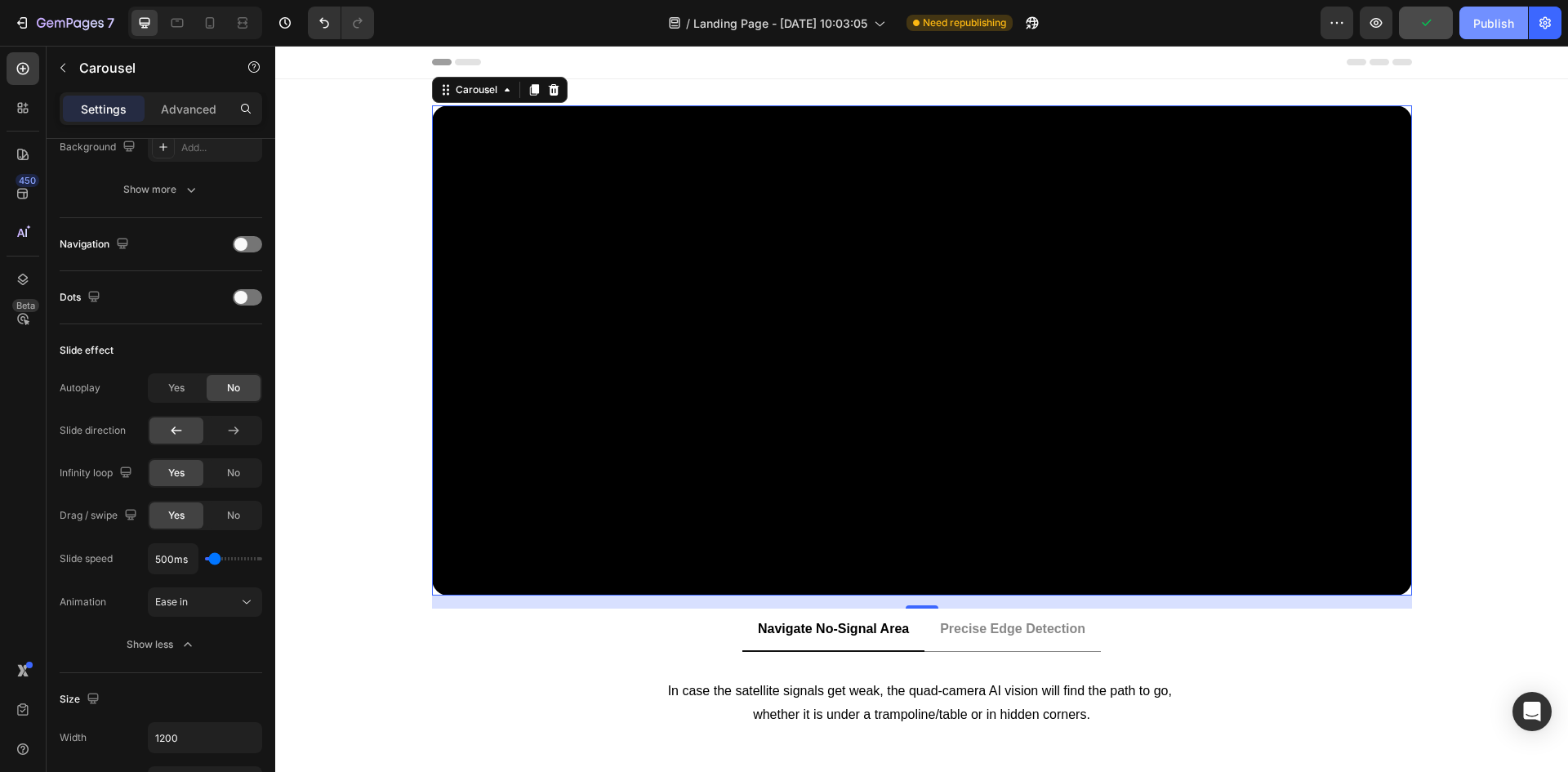
click at [1484, 21] on div "Publish" at bounding box center [1494, 23] width 41 height 17
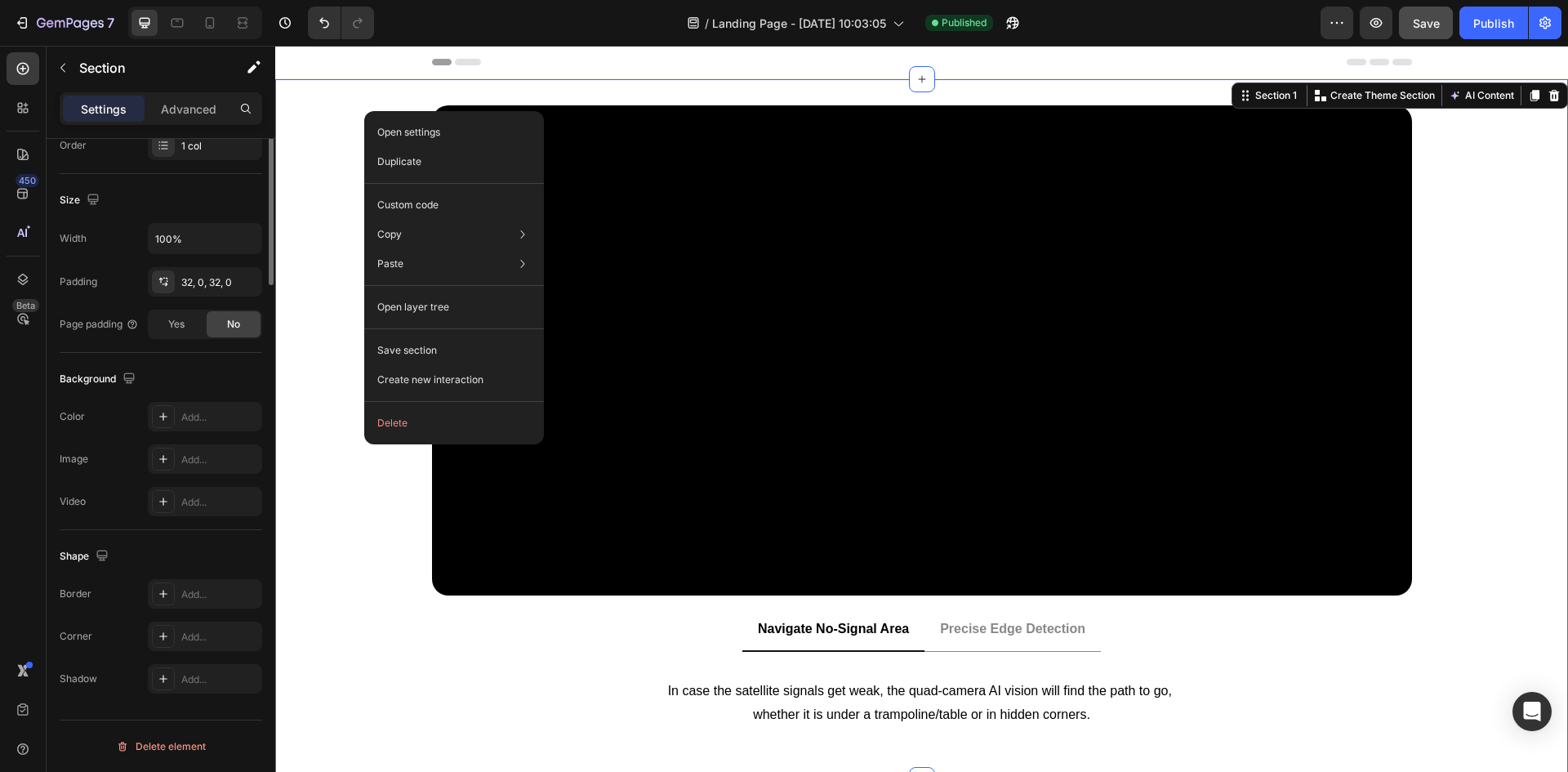
scroll to position [0, 0]
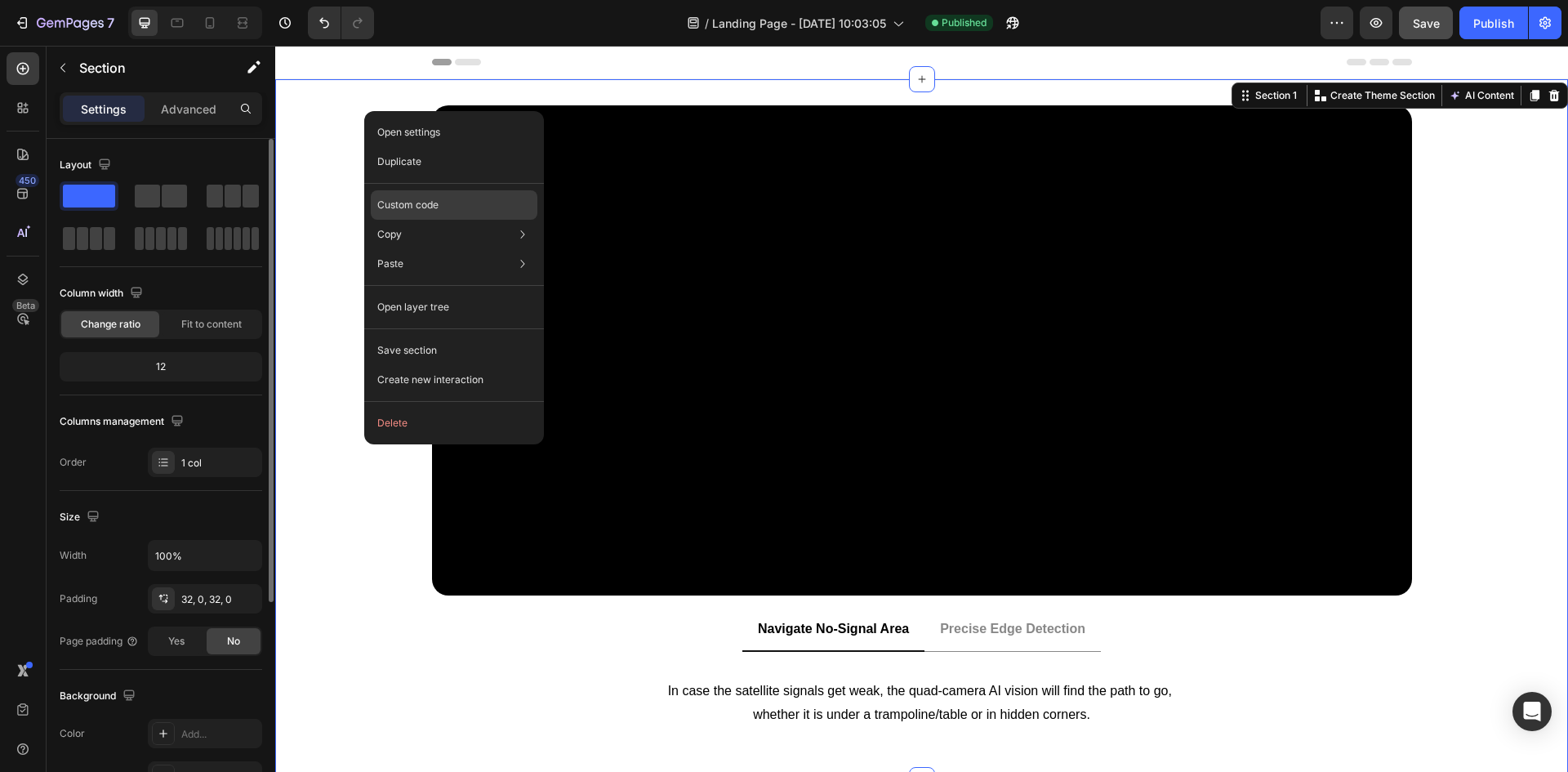
click at [408, 211] on p "Custom code" at bounding box center [408, 204] width 62 height 14
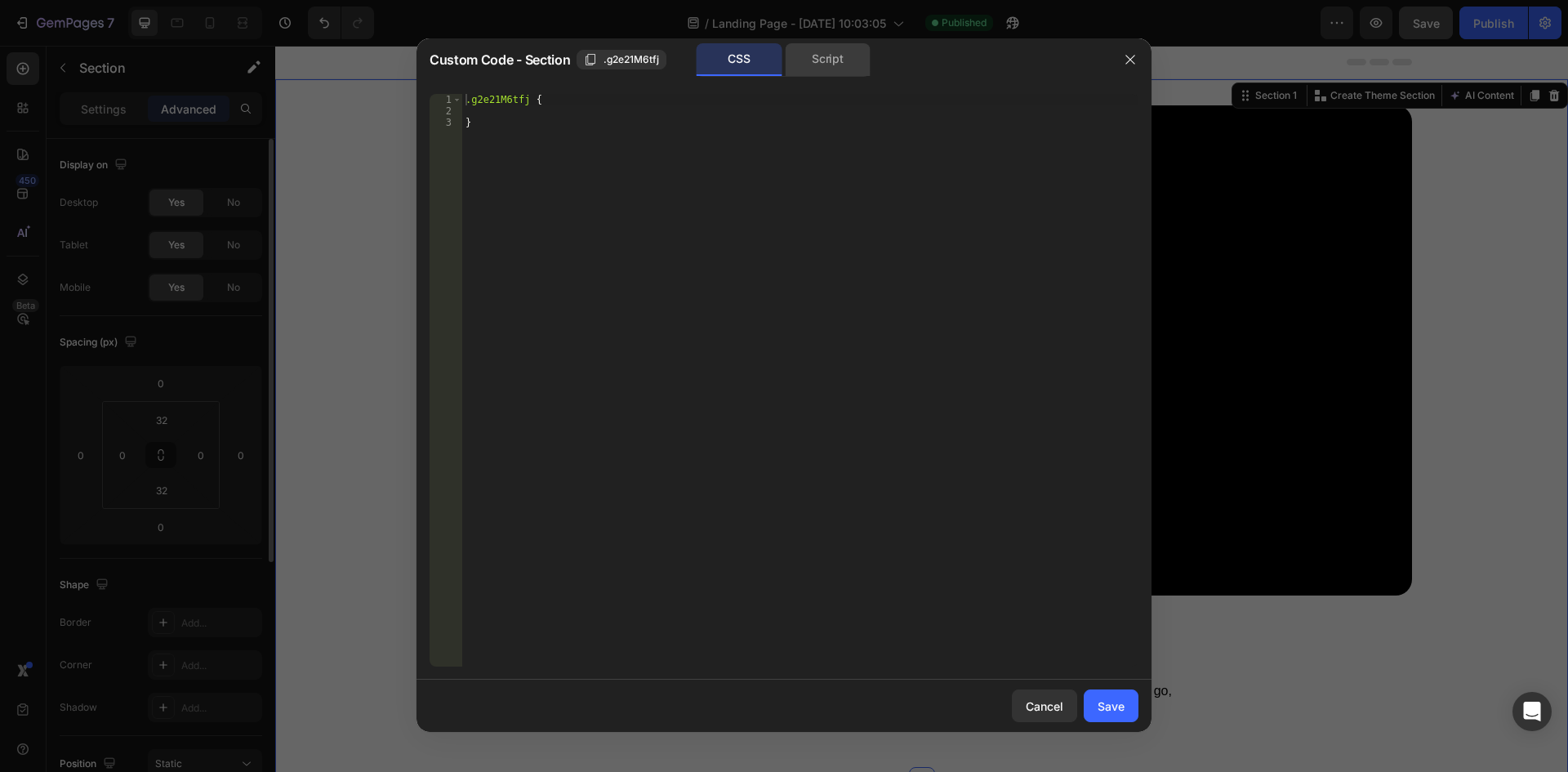
click at [824, 62] on div "Script" at bounding box center [828, 60] width 85 height 32
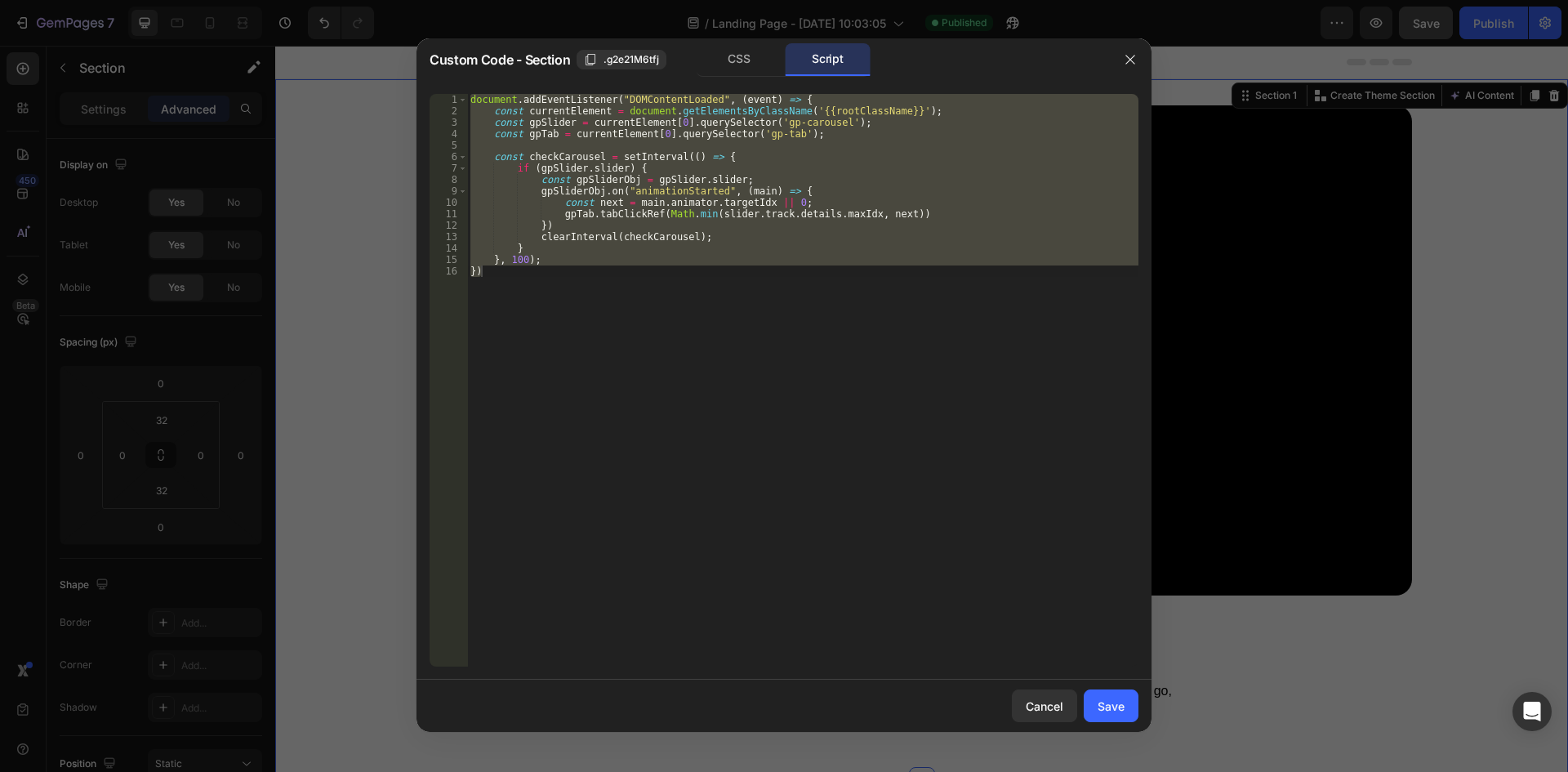
click at [621, 224] on div "document . addEventListener ( "DOMContentLoaded" , ( event ) => { const current…" at bounding box center [802, 380] width 671 height 573
type textarea "})"
